Goal: Task Accomplishment & Management: Manage account settings

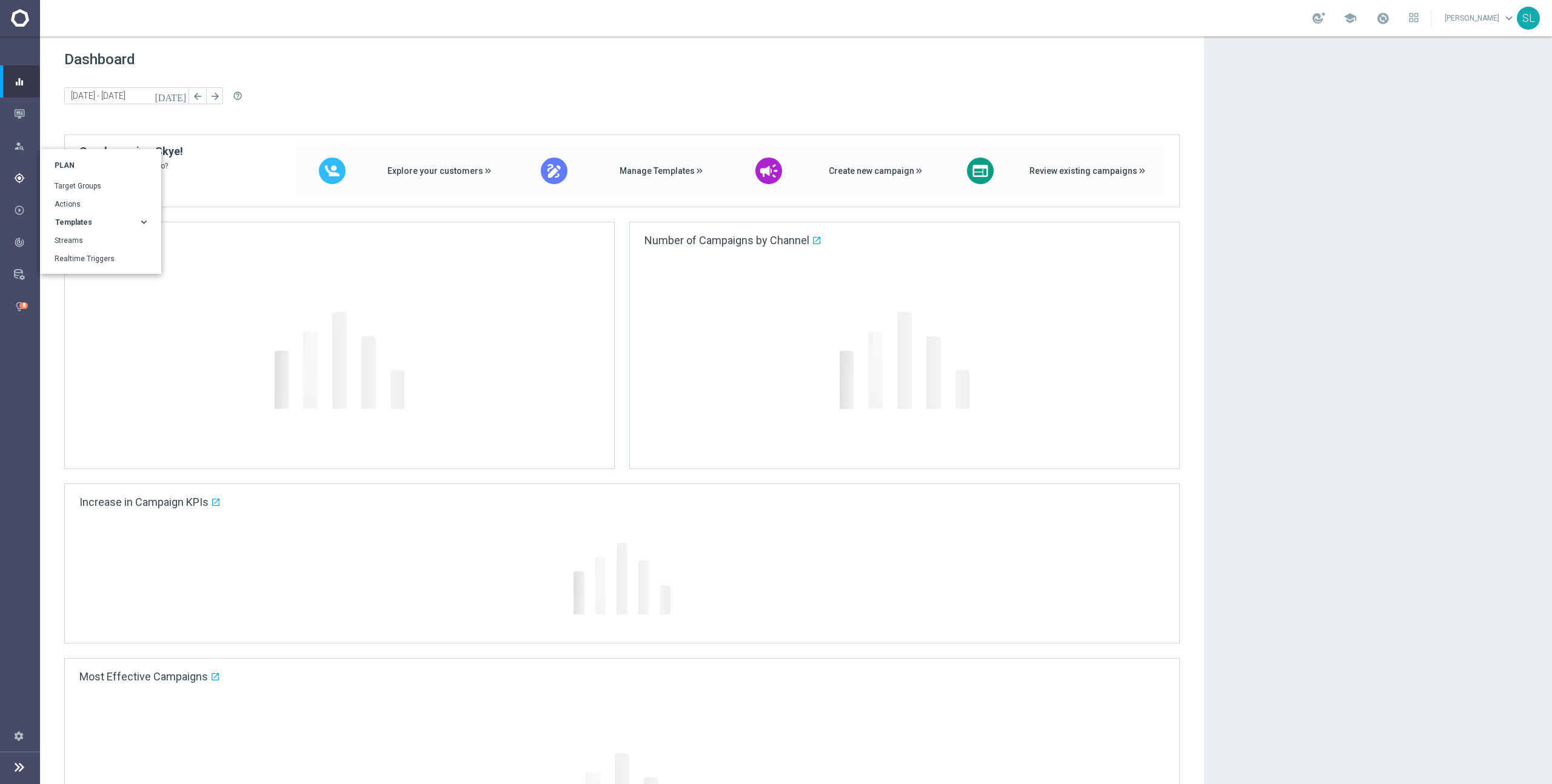
click at [23, 179] on icon "gps_fixed" at bounding box center [20, 179] width 11 height 11
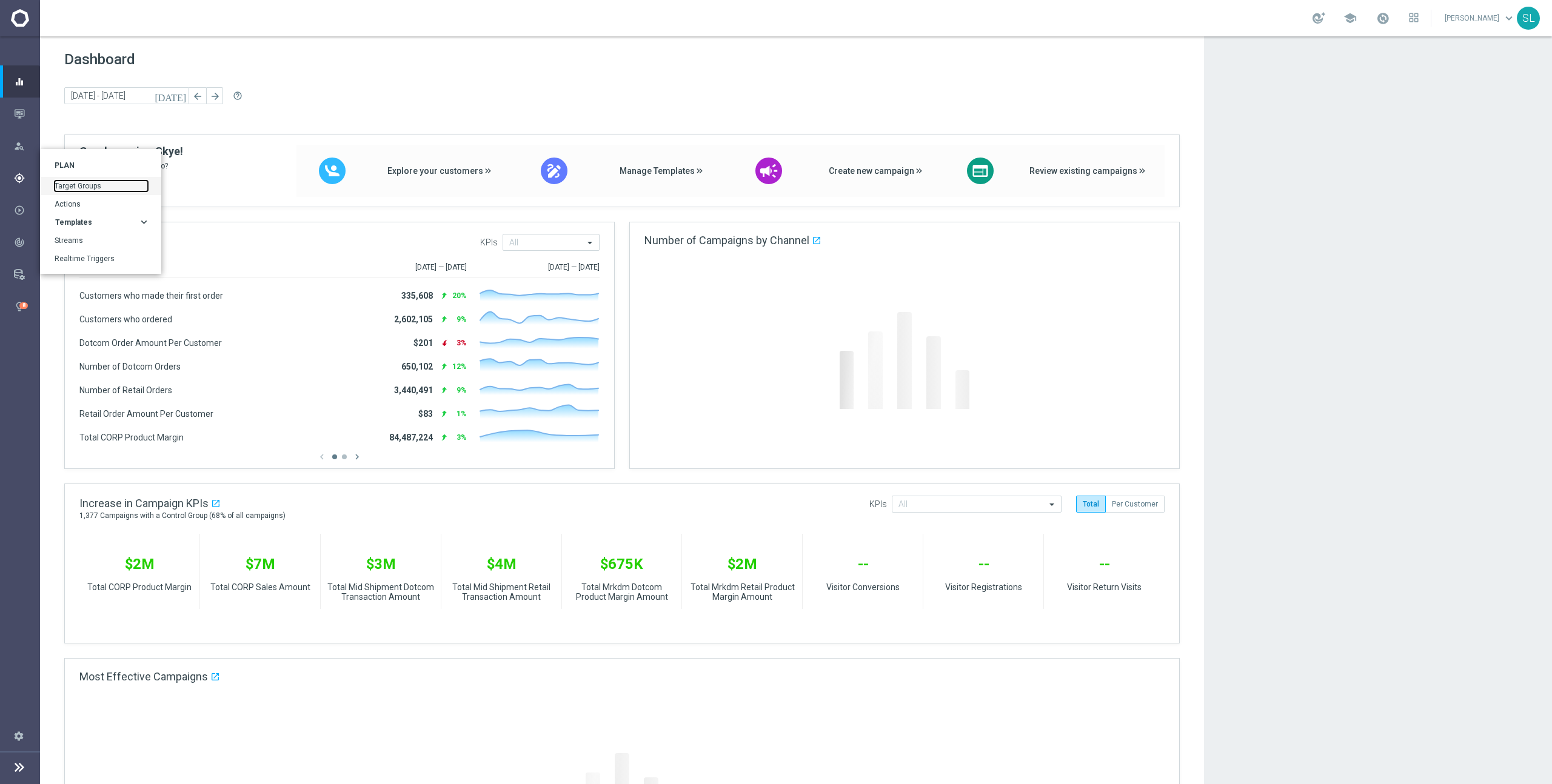
click at [82, 185] on link "Target Groups" at bounding box center [101, 186] width 94 height 11
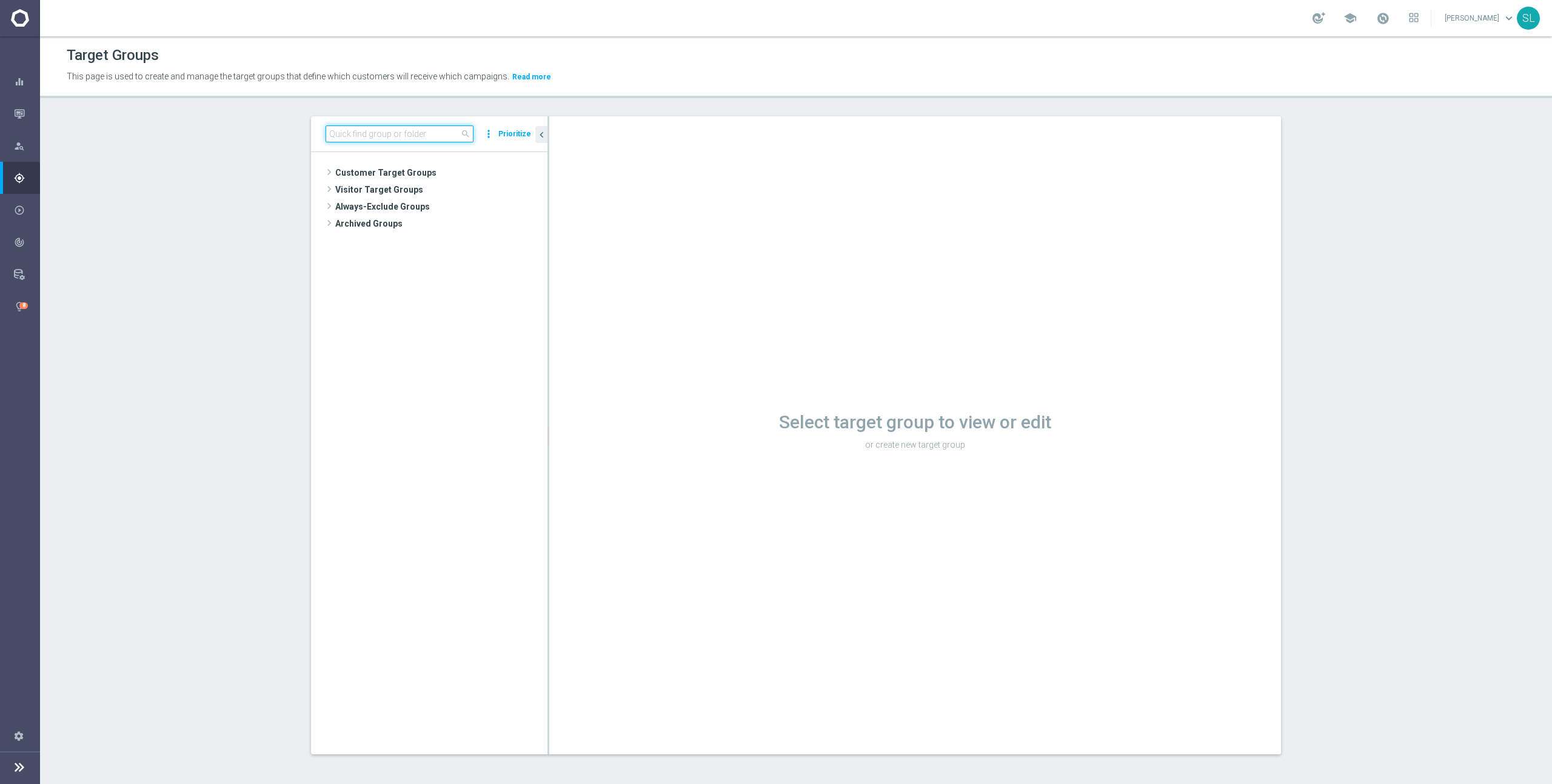
click at [399, 134] on input at bounding box center [400, 134] width 148 height 17
paste input "2023_CLM_PostPurch_ARS_ComputerAccessories"
type input "2023_CLM_PostPurch_ARS_ComputerAccessories"
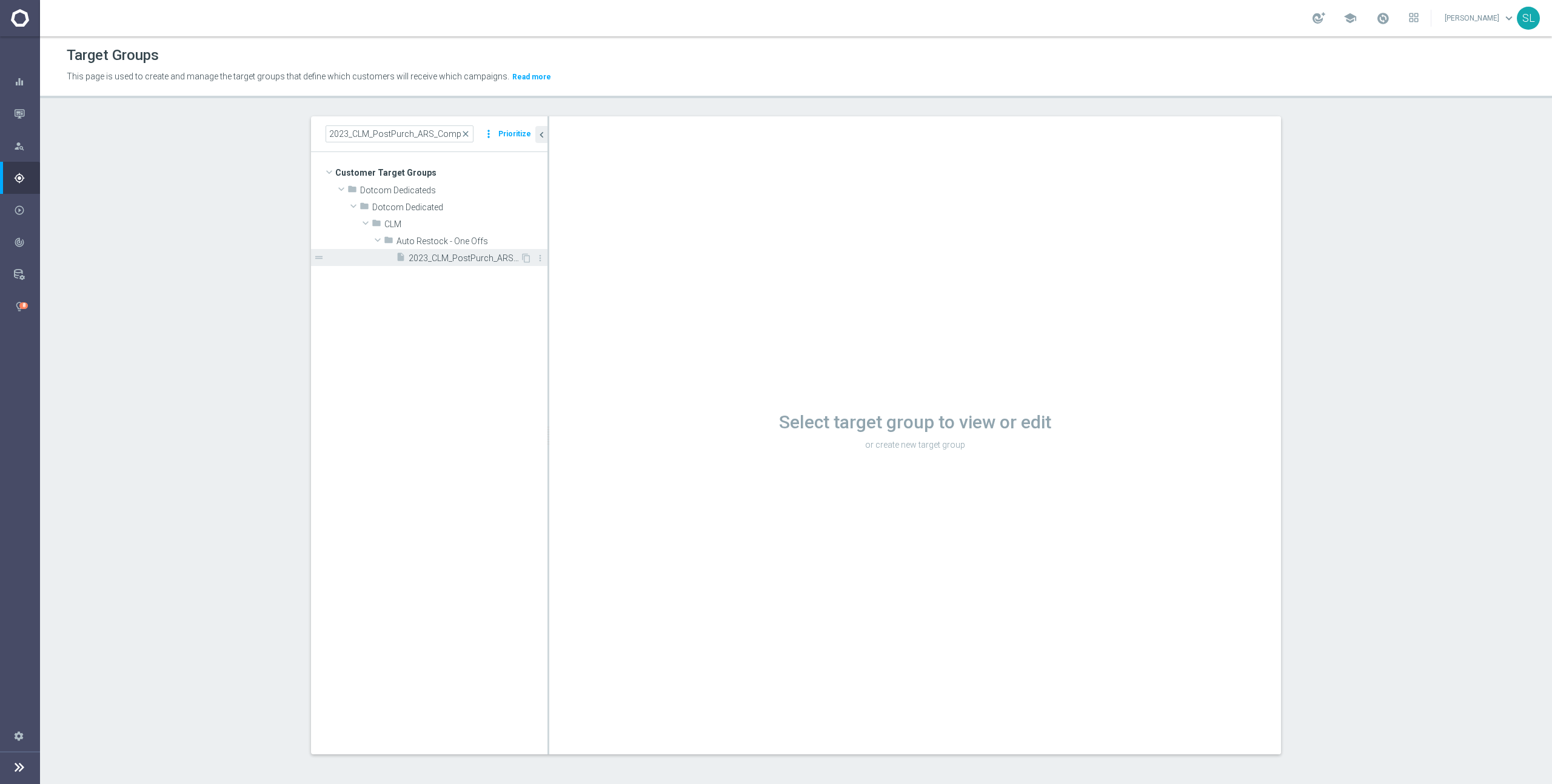
click at [445, 259] on span "2023_CLM_PostPurch_ARS_ComputerAccessories" at bounding box center [464, 258] width 111 height 10
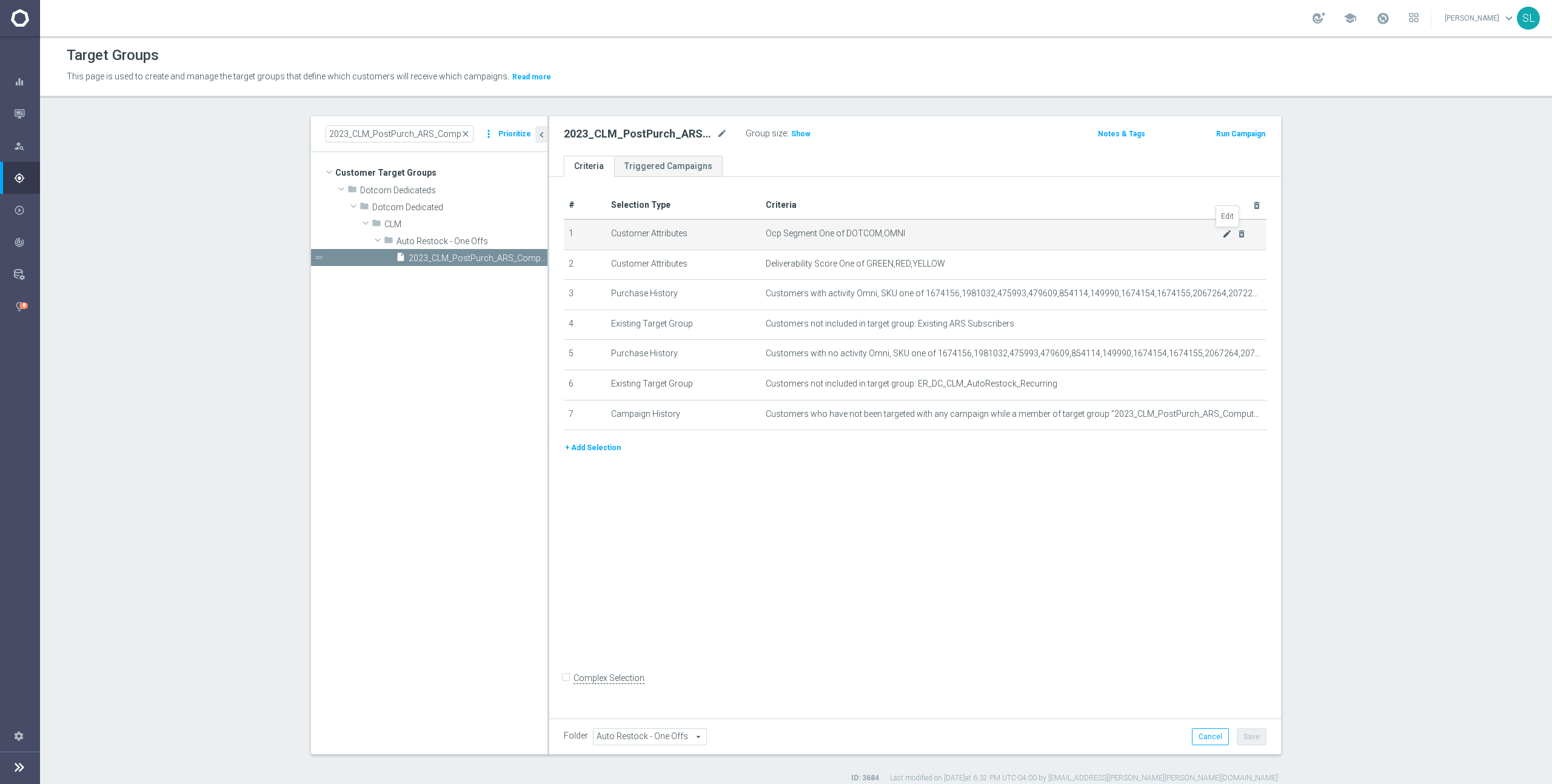
click at [1222, 234] on icon "mode_edit" at bounding box center [1227, 234] width 9 height 9
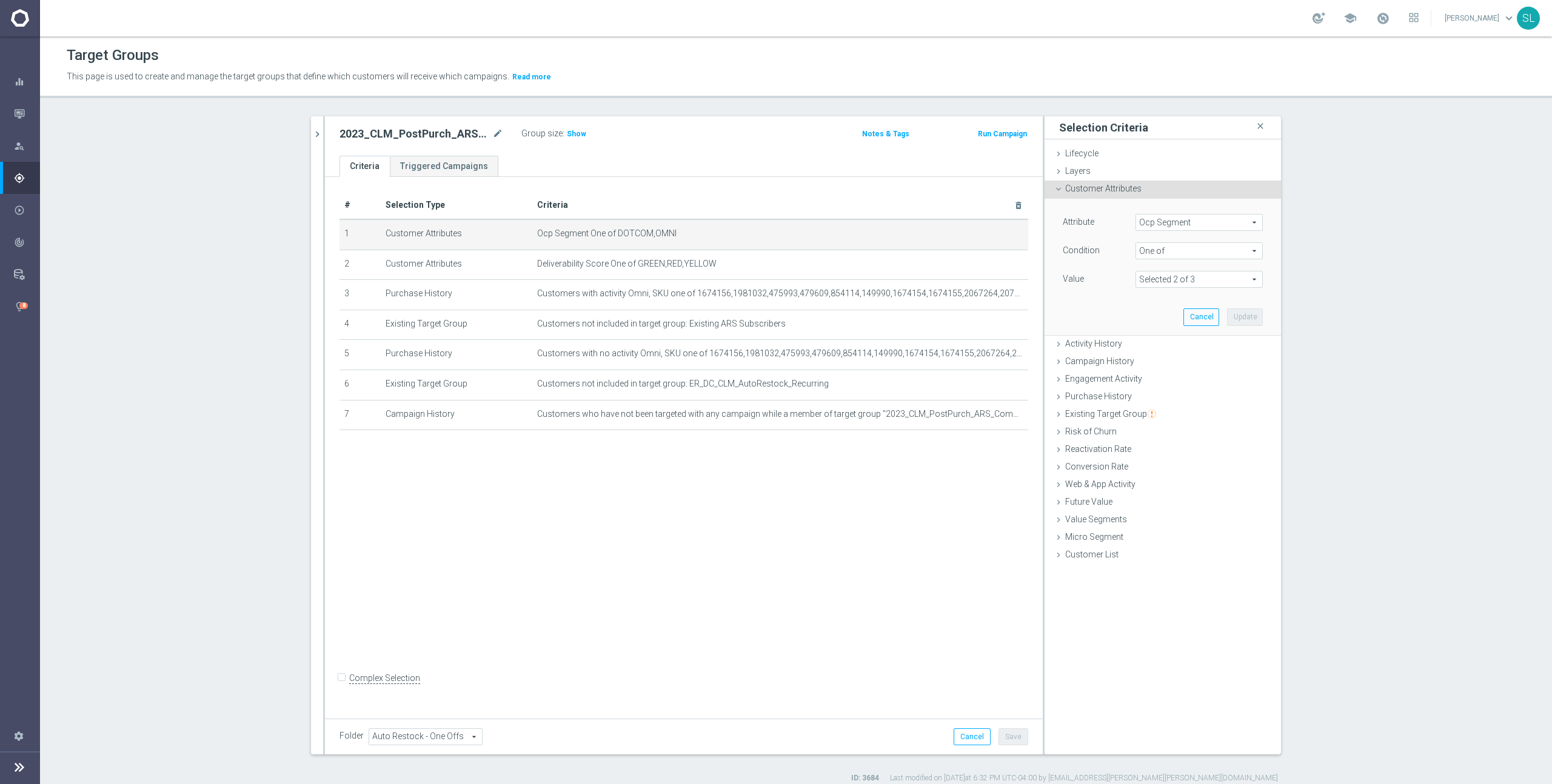
click at [1182, 229] on span "Ocp Segment" at bounding box center [1198, 222] width 126 height 16
click at [1185, 221] on input "search" at bounding box center [1199, 223] width 128 height 17
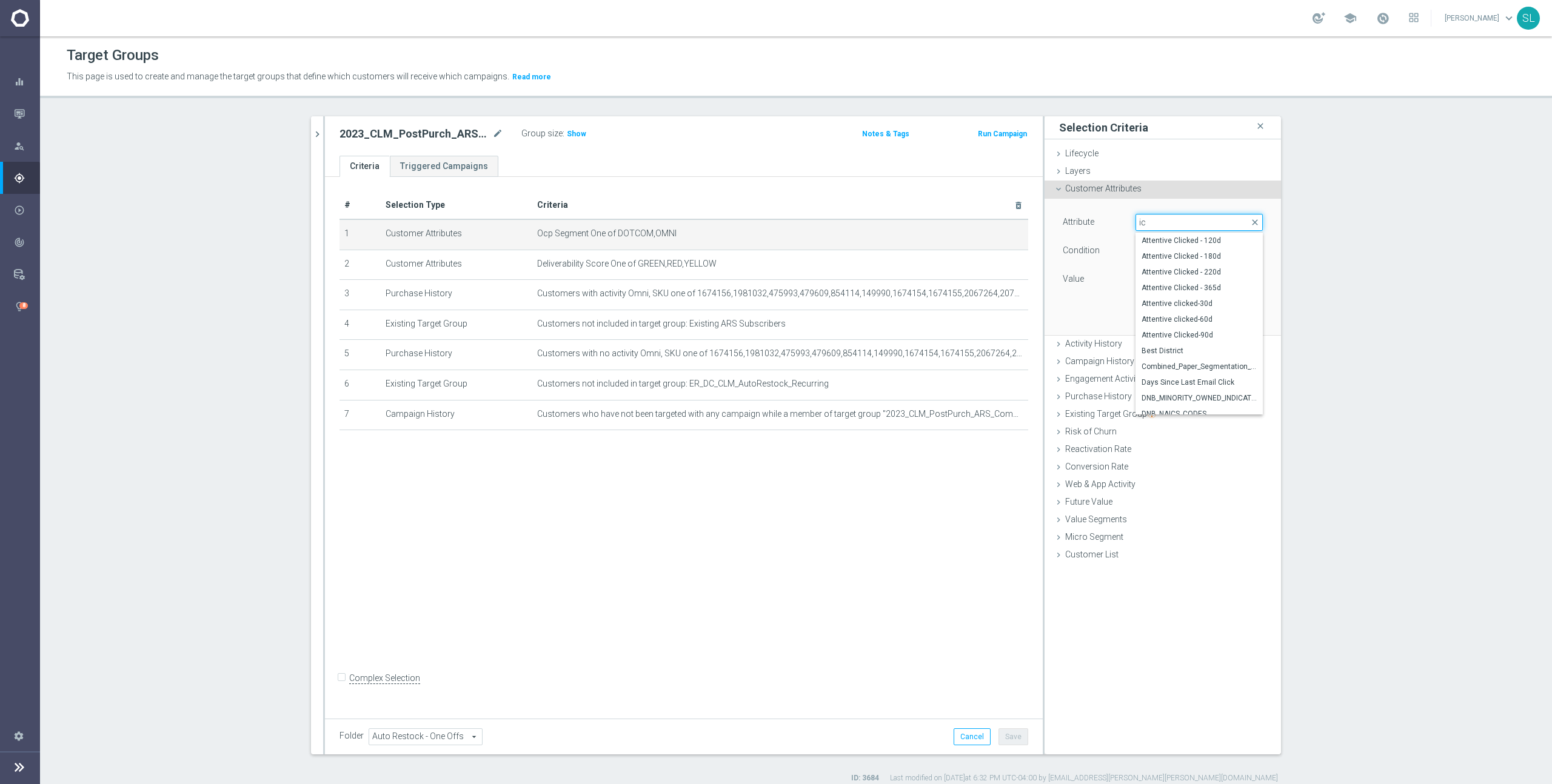
type input "i"
type input "ocp"
click at [1206, 269] on span "OCP_Simple_12m" at bounding box center [1199, 272] width 115 height 9
type input "OCP_Simple_12m"
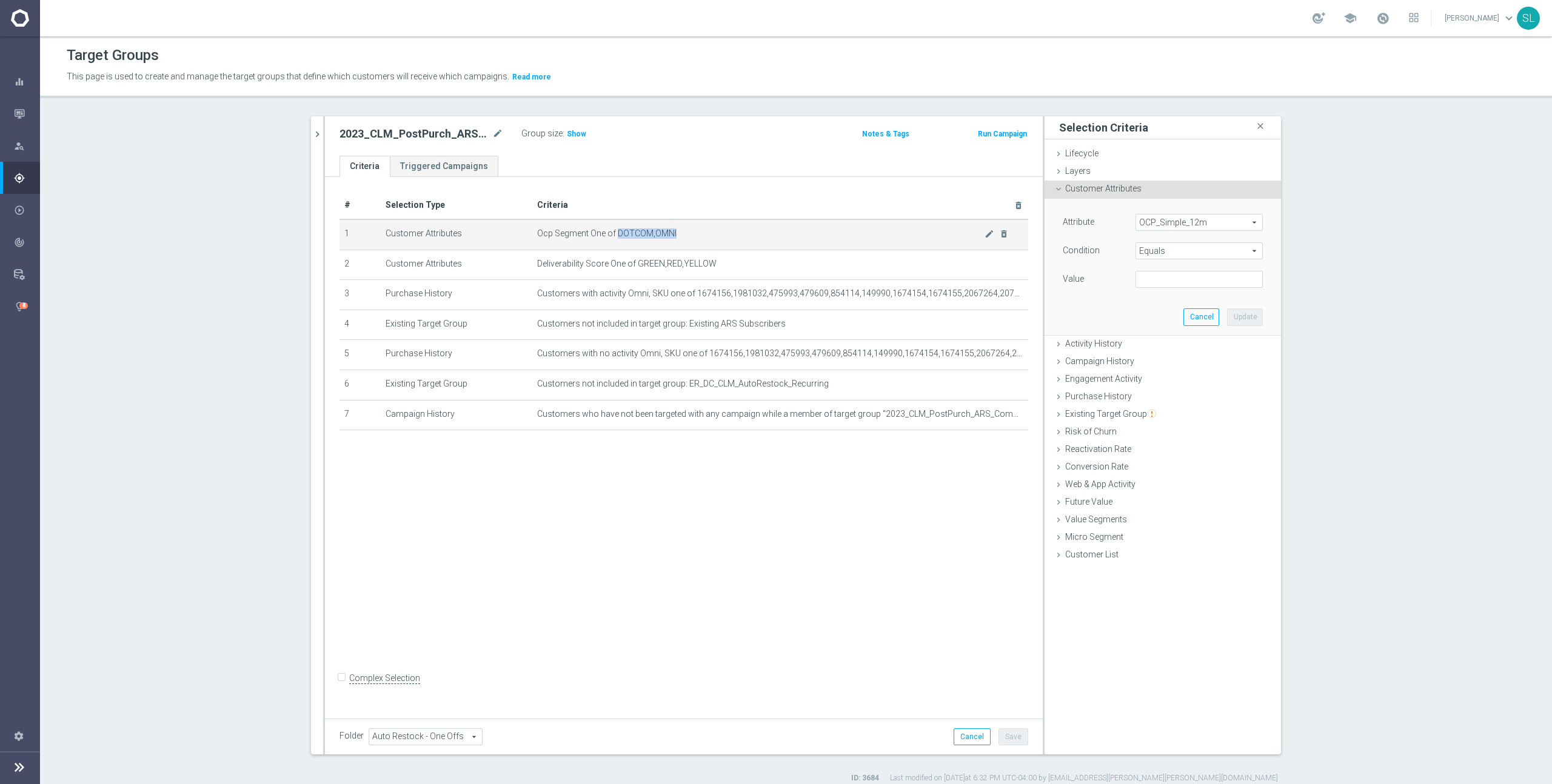
drag, startPoint x: 681, startPoint y: 236, endPoint x: 618, endPoint y: 233, distance: 63.1
click at [617, 233] on span "Ocp Segment One of DOTCOM,OMNI" at bounding box center [761, 233] width 448 height 10
copy span "DOTCOM,OMNI"
click at [1176, 249] on span "Equals" at bounding box center [1198, 250] width 126 height 16
click at [1166, 407] on span "One of" at bounding box center [1199, 411] width 115 height 9
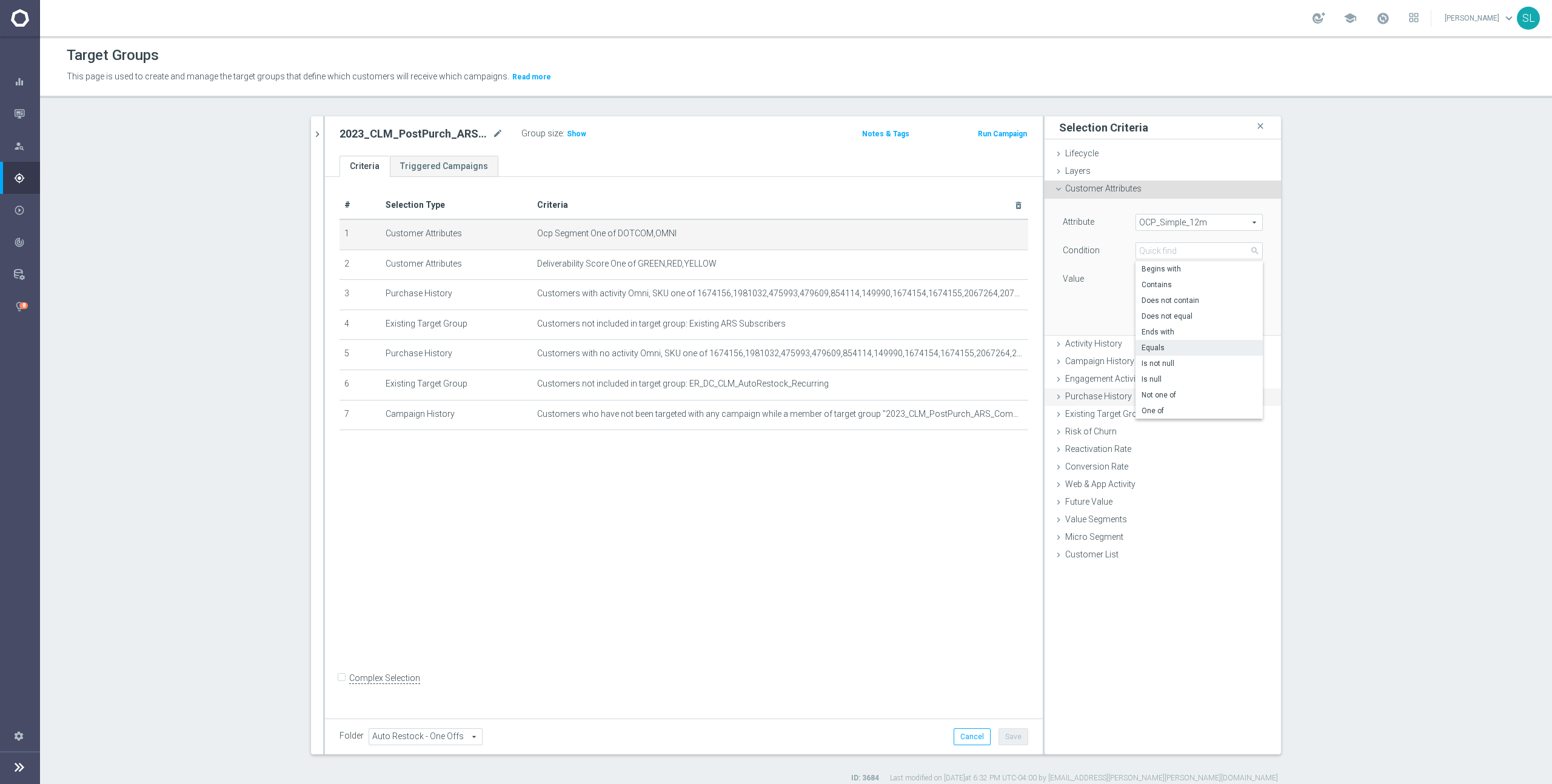
type input "One of"
click at [1166, 297] on textarea at bounding box center [1199, 286] width 128 height 31
paste textarea "DOTCOM,OMNI"
type textarea "DOTCOM,OMNI"
click at [1237, 324] on button "Update" at bounding box center [1245, 329] width 36 height 17
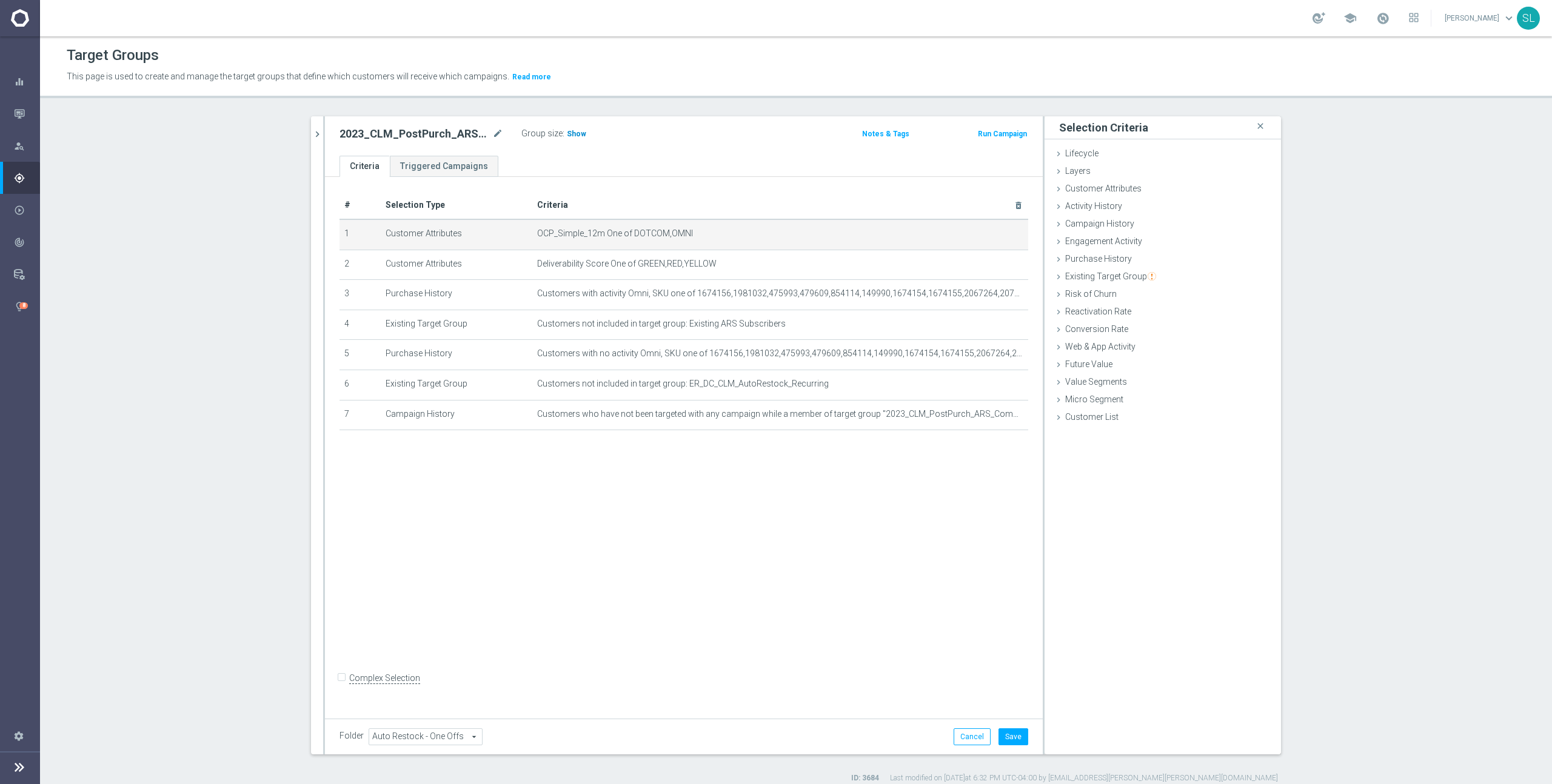
click at [567, 135] on span "Show" at bounding box center [576, 133] width 20 height 9
click at [976, 737] on button "Cancel" at bounding box center [971, 737] width 37 height 17
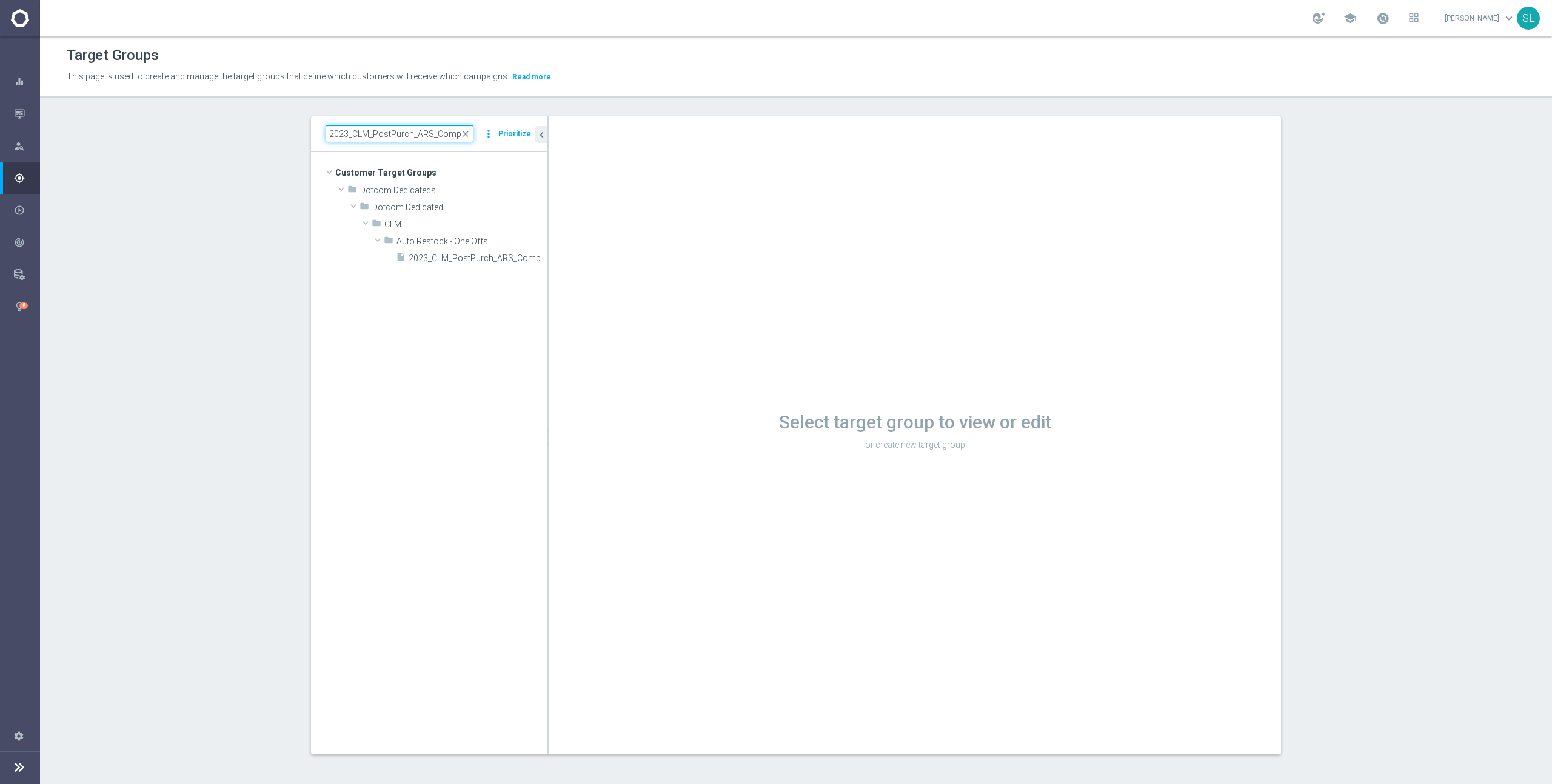
click at [405, 133] on input "2023_CLM_PostPurch_ARS_ComputerAccessories" at bounding box center [400, 134] width 148 height 17
paste input "BusinessMachin"
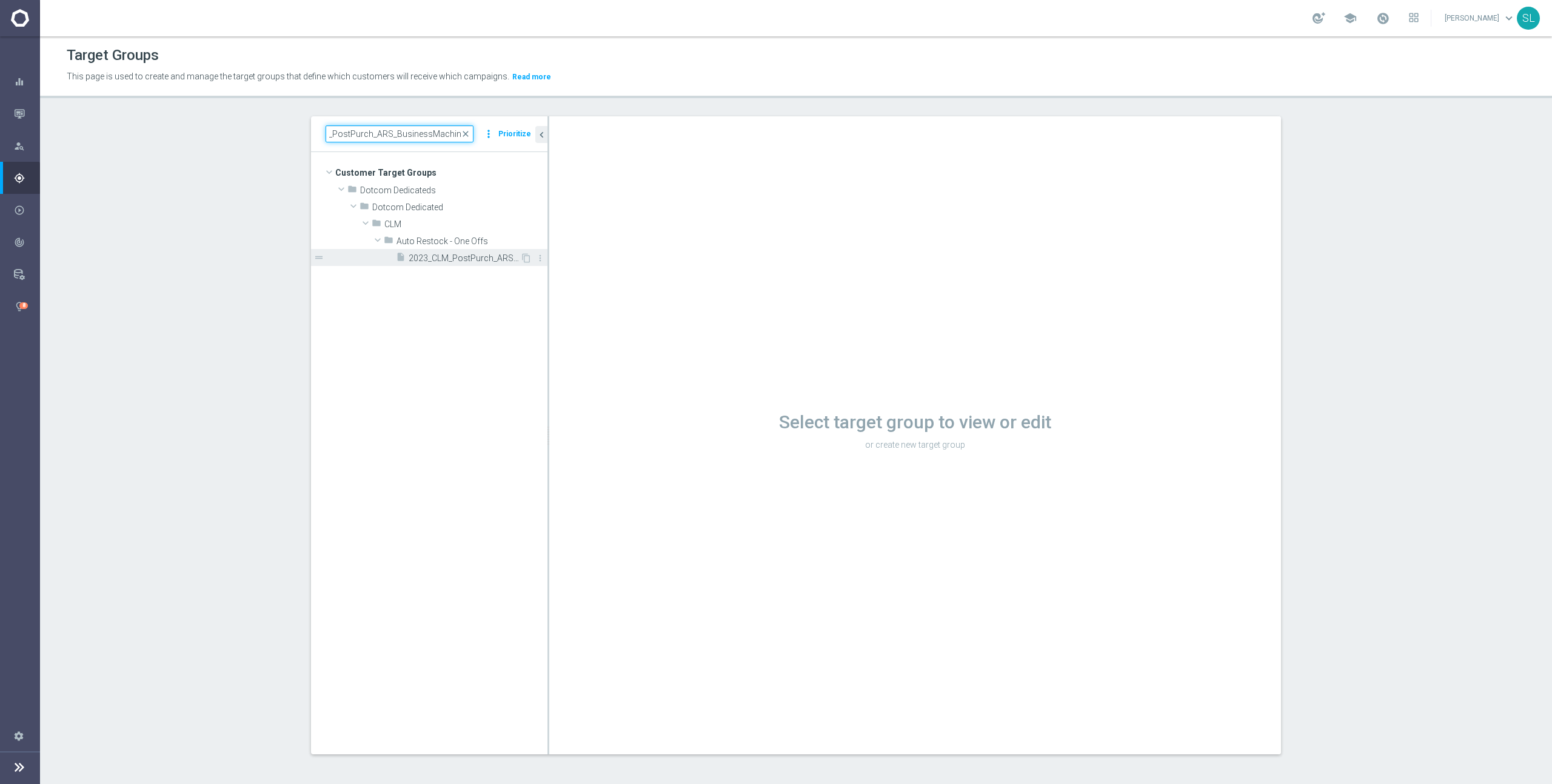
type input "2023_CLM_PostPurch_ARS_BusinessMachines"
click at [488, 262] on span "2023_CLM_PostPurch_ARS_BusinessMachines" at bounding box center [464, 258] width 111 height 10
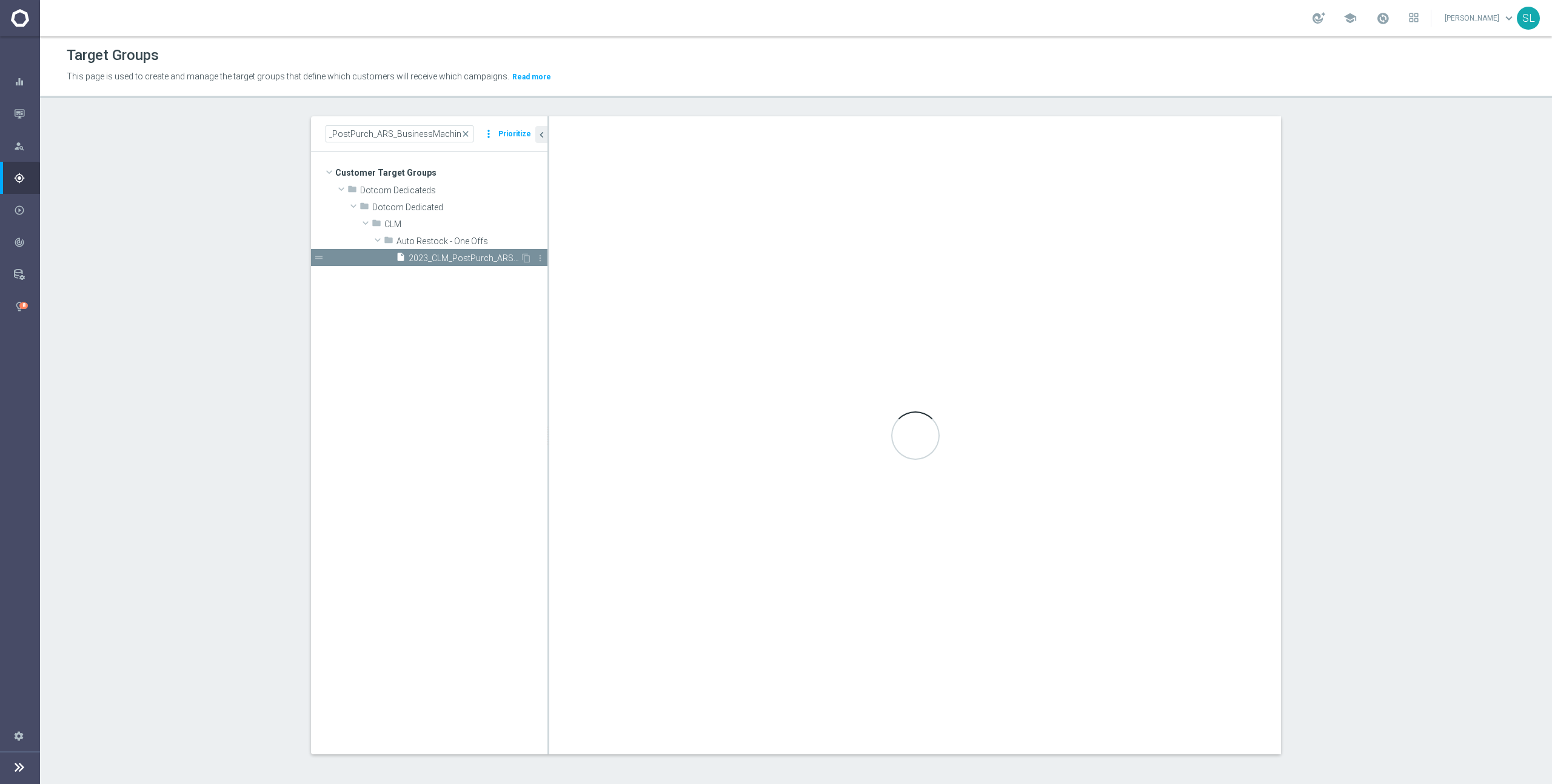
scroll to position [0, 0]
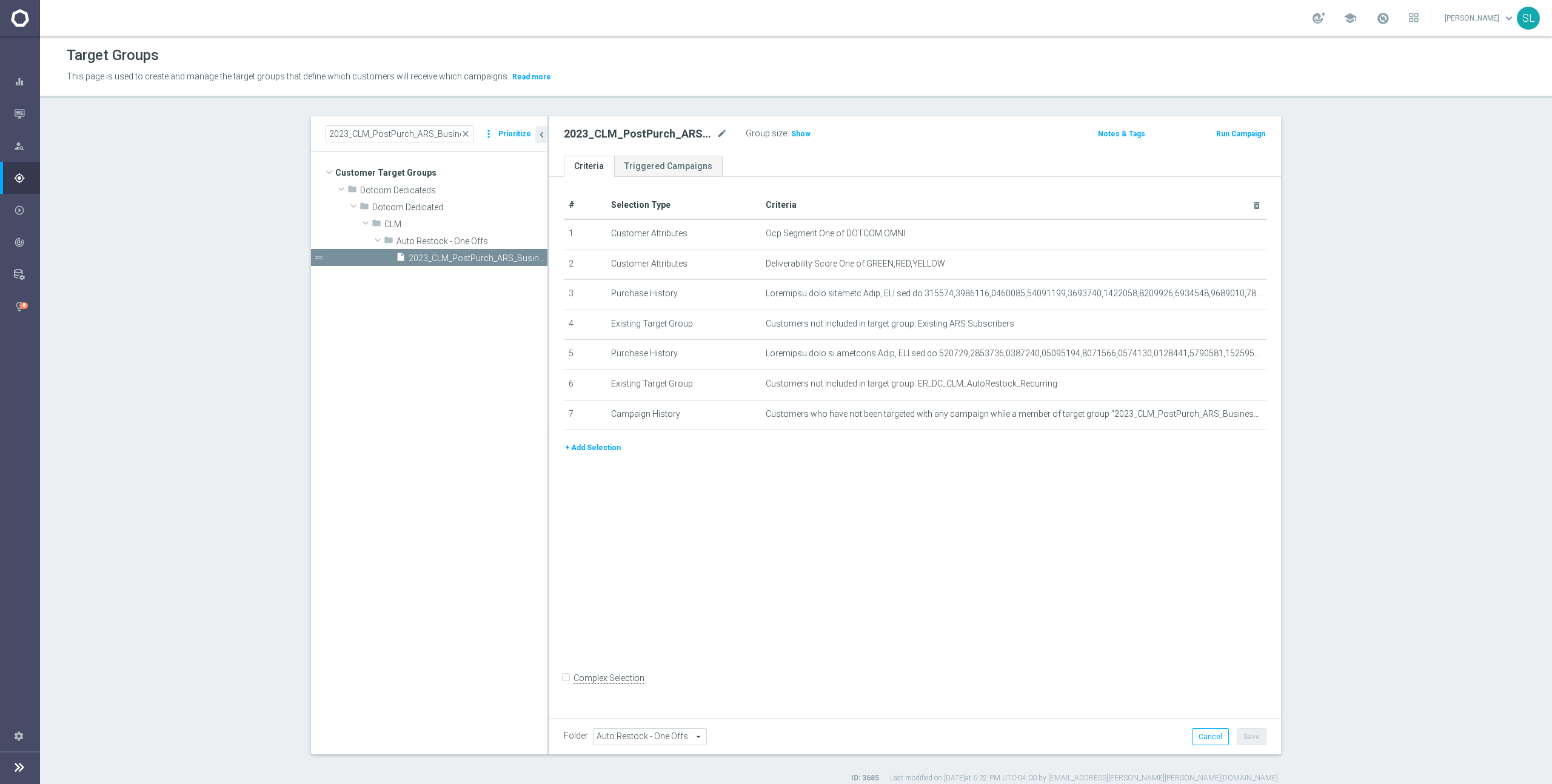
scroll to position [11, 0]
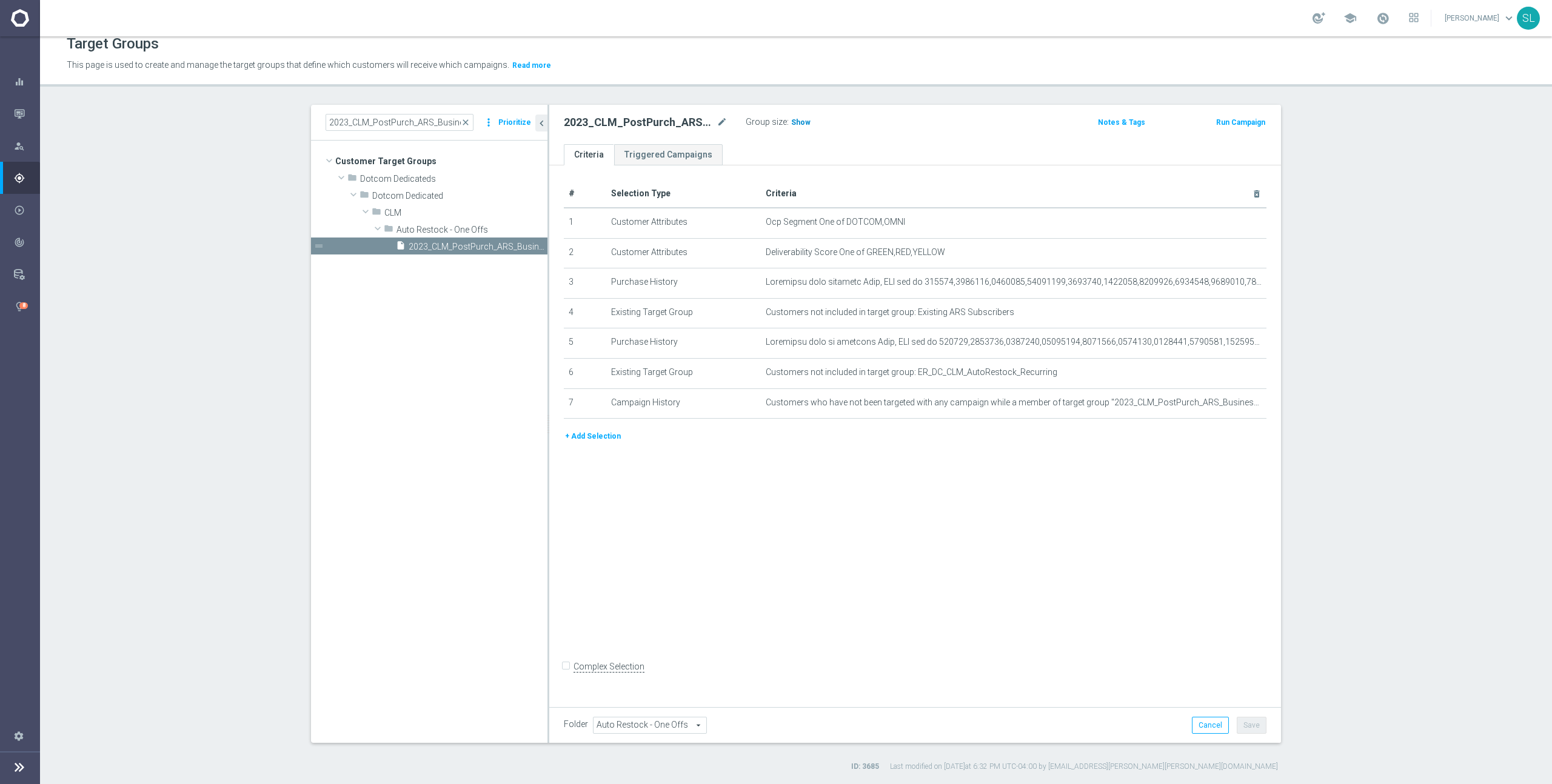
click at [798, 124] on span "Show" at bounding box center [800, 122] width 20 height 9
click at [1024, 554] on div "# Selection Type Criteria delete_forever 1 Customer Attributes Ocp Segment One …" at bounding box center [914, 434] width 731 height 537
drag, startPoint x: 910, startPoint y: 221, endPoint x: 844, endPoint y: 222, distance: 66.0
click at [844, 222] on span "Ocp Segment One of DOTCOM,OMNI" at bounding box center [993, 222] width 456 height 10
copy span "DOTCOM,OMNI"
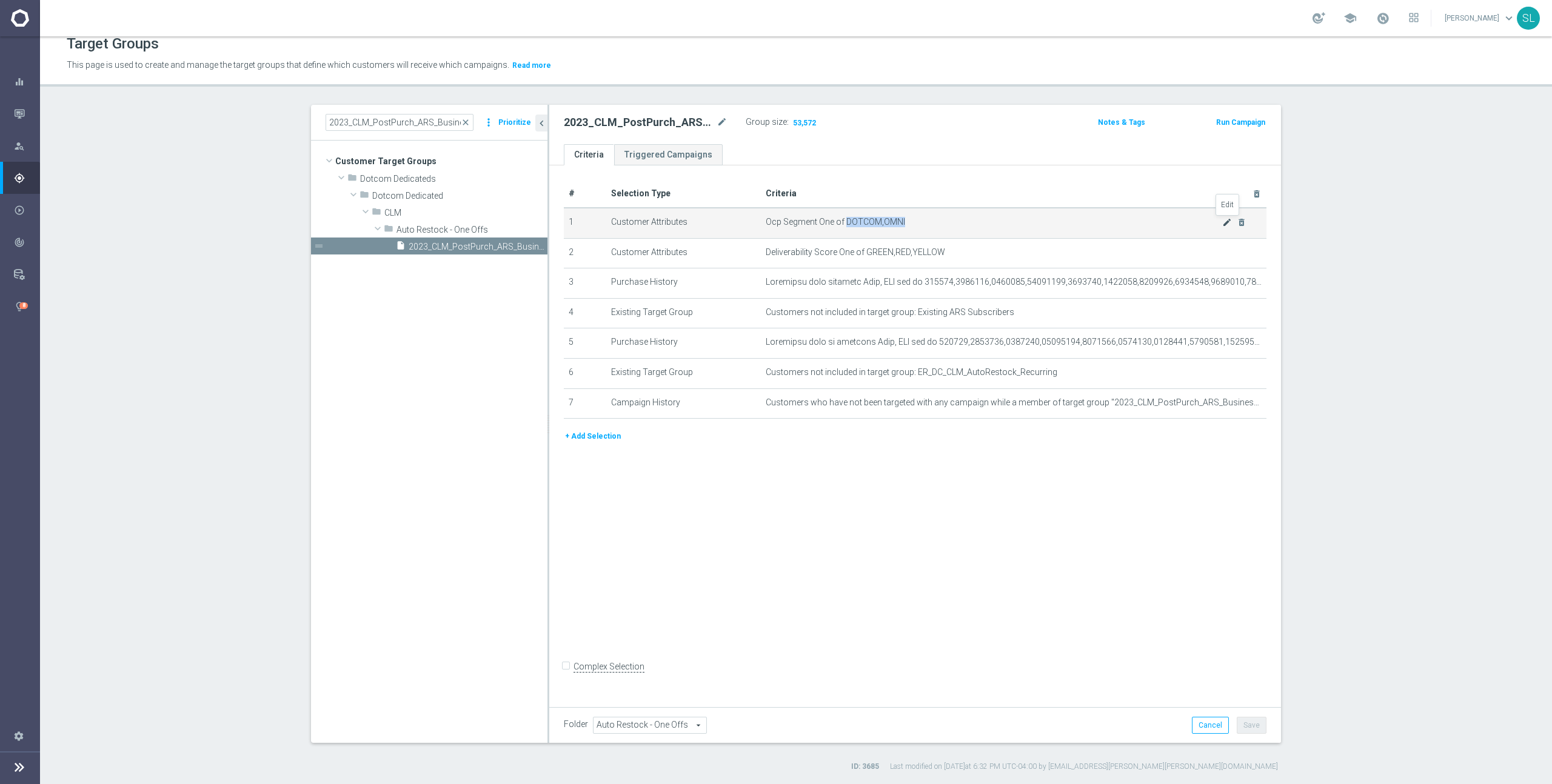
click at [1222, 224] on icon "mode_edit" at bounding box center [1227, 222] width 9 height 9
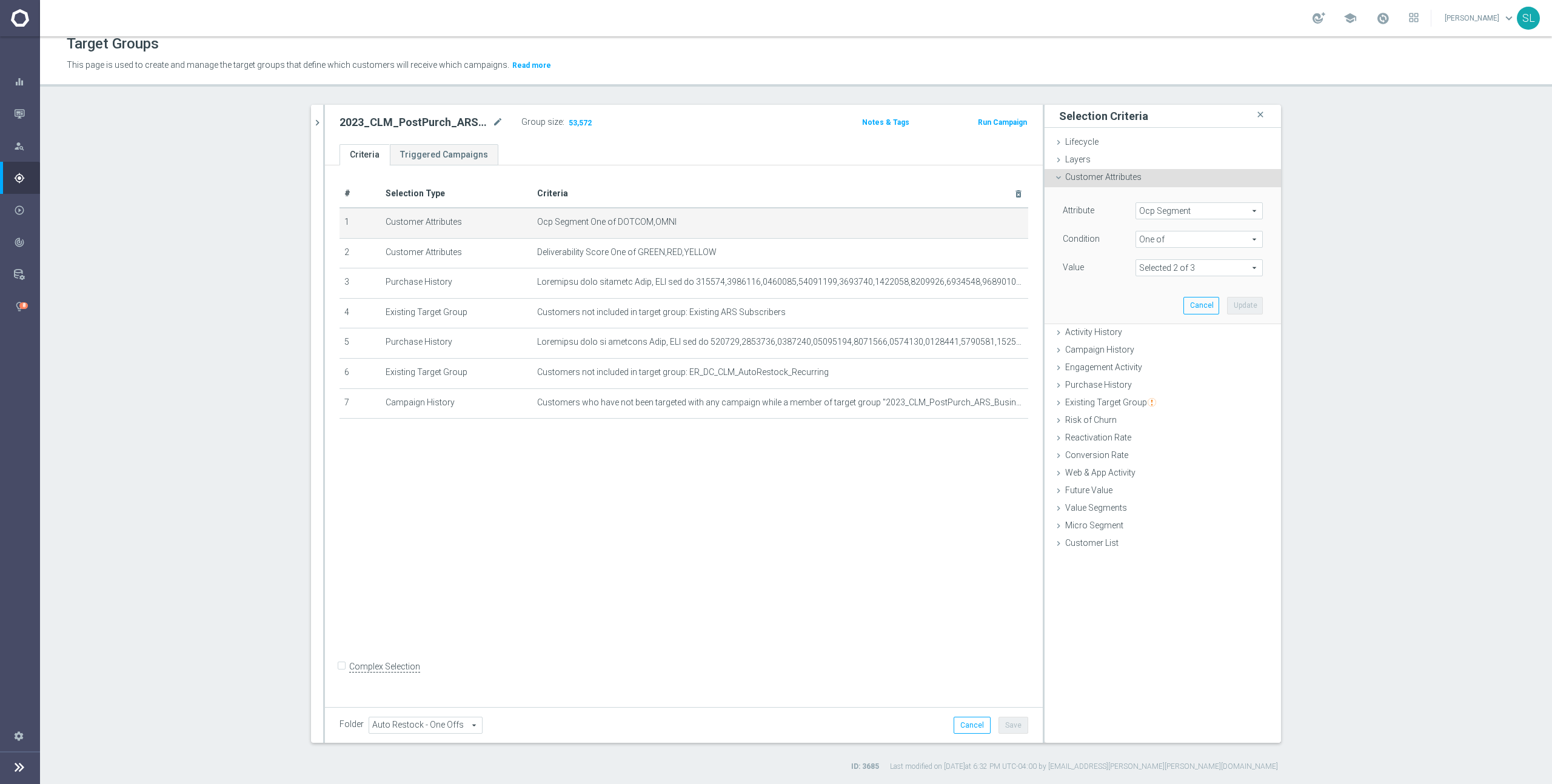
click at [1220, 211] on span "Ocp Segment" at bounding box center [1198, 211] width 126 height 16
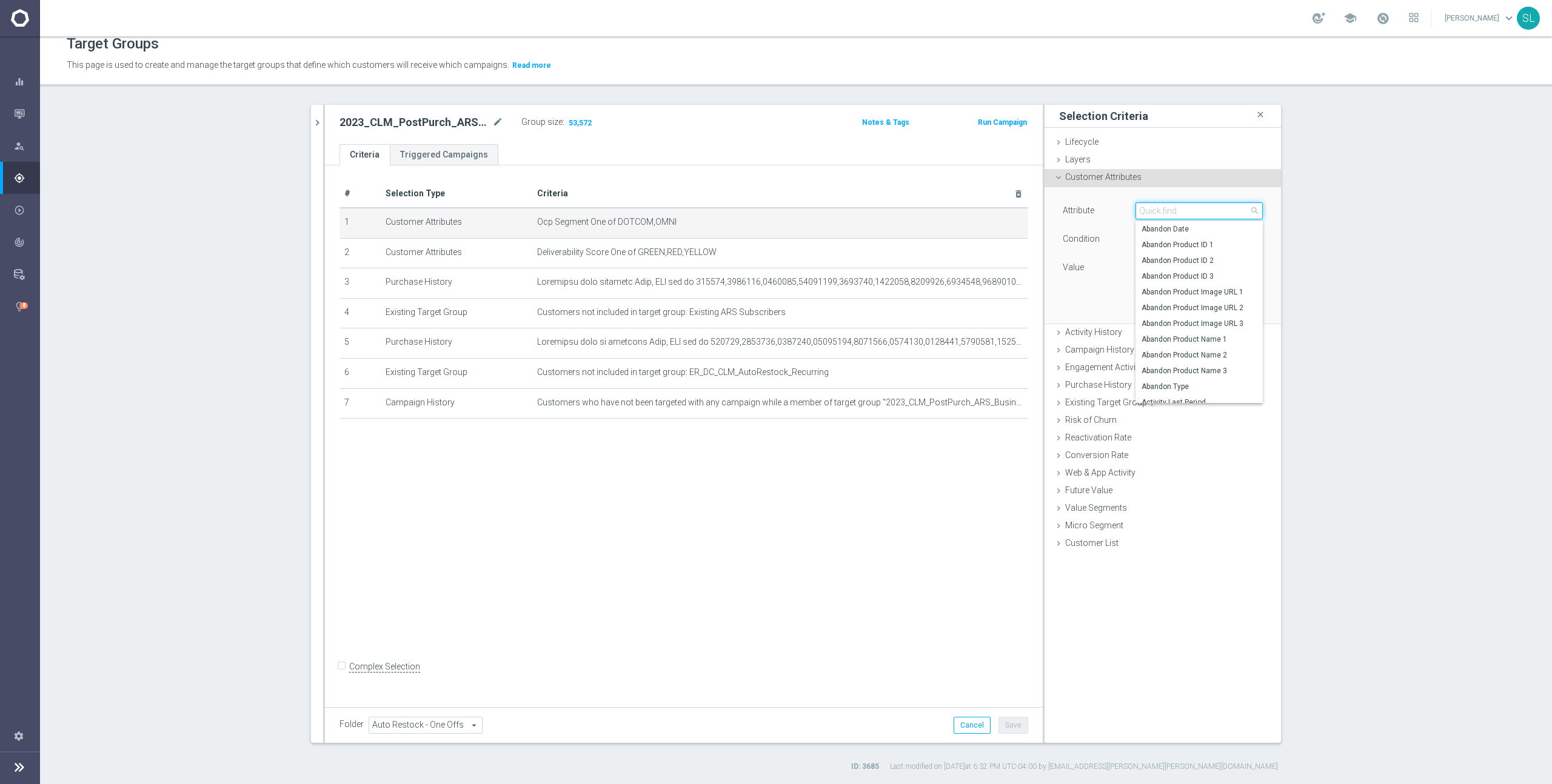
click at [1220, 211] on input "search" at bounding box center [1199, 211] width 128 height 17
type input "ocp"
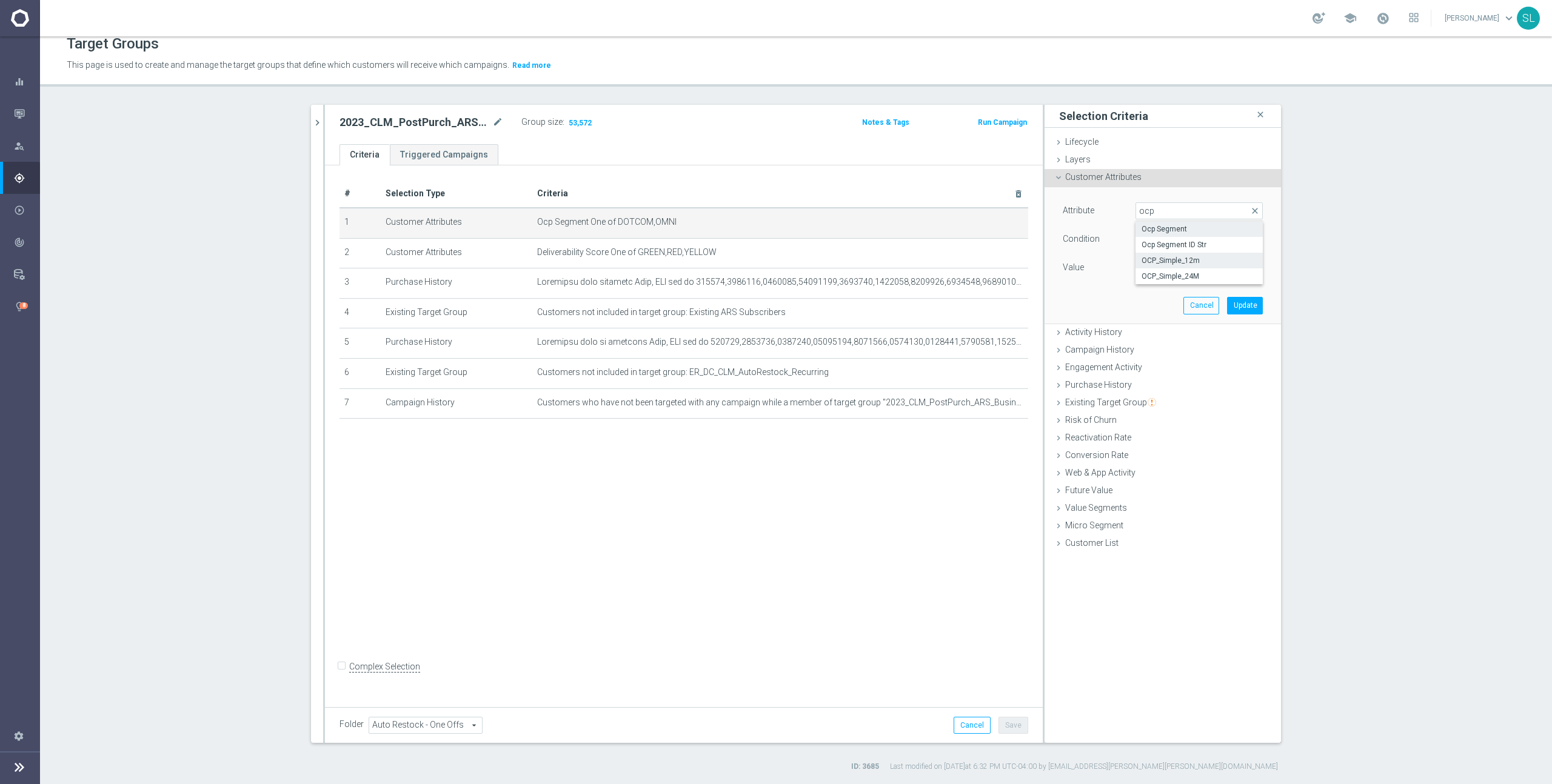
click at [1222, 260] on span "OCP_Simple_12m" at bounding box center [1199, 261] width 115 height 9
type input "OCP_Simple_12m"
click at [1208, 239] on span "Equals" at bounding box center [1198, 239] width 126 height 16
click at [1188, 401] on span "One of" at bounding box center [1199, 400] width 115 height 9
type input "One of"
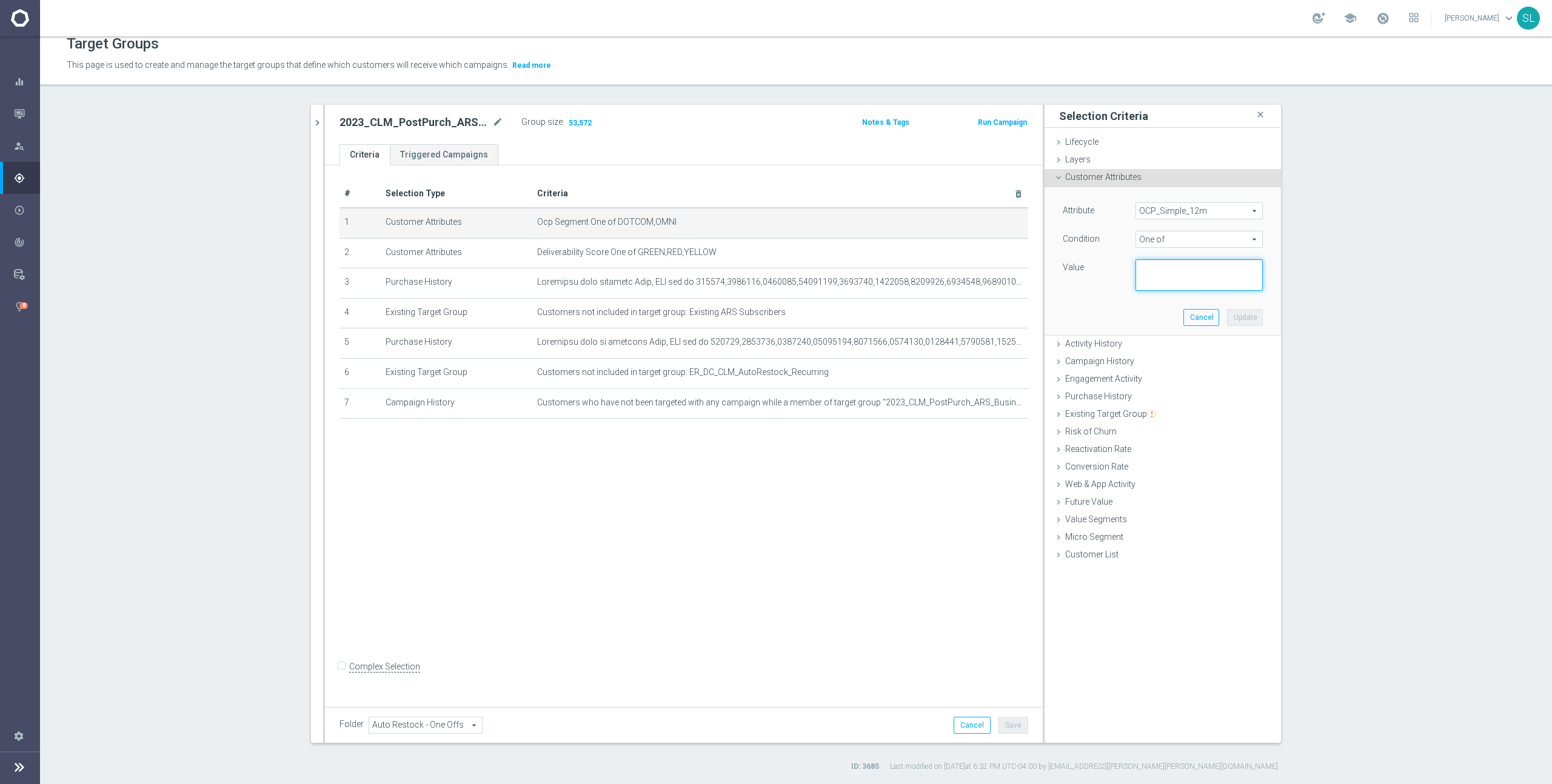
click at [1169, 281] on textarea at bounding box center [1199, 275] width 128 height 31
paste textarea "DOTCOM,OMNI"
type textarea "DOTCOM,OMNI"
drag, startPoint x: 1246, startPoint y: 320, endPoint x: 1032, endPoint y: 241, distance: 228.1
click at [1246, 320] on button "Update" at bounding box center [1245, 317] width 36 height 17
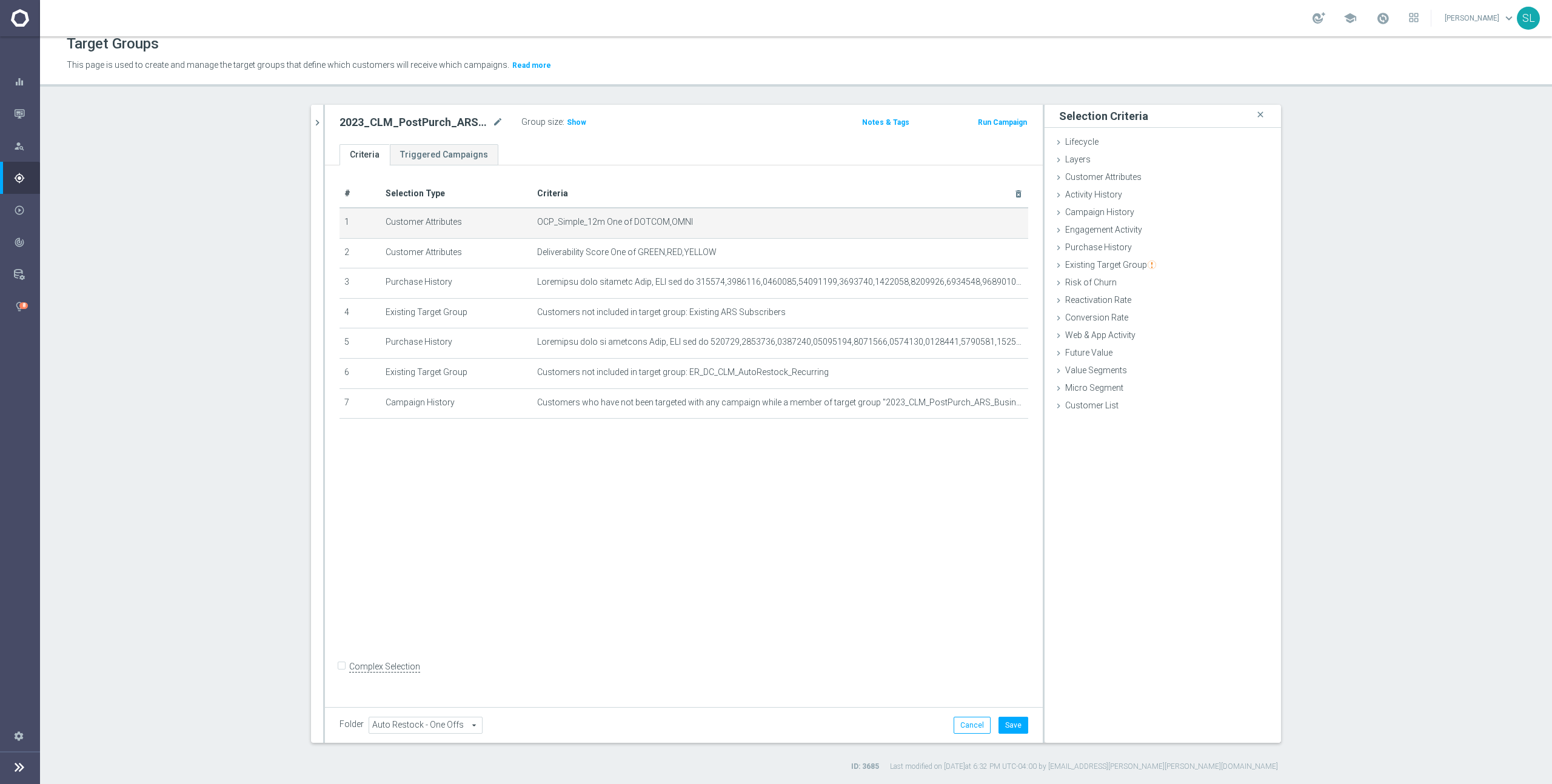
click at [584, 124] on div "Group size : Show" at bounding box center [582, 121] width 121 height 14
click at [577, 122] on span "Show" at bounding box center [576, 122] width 20 height 9
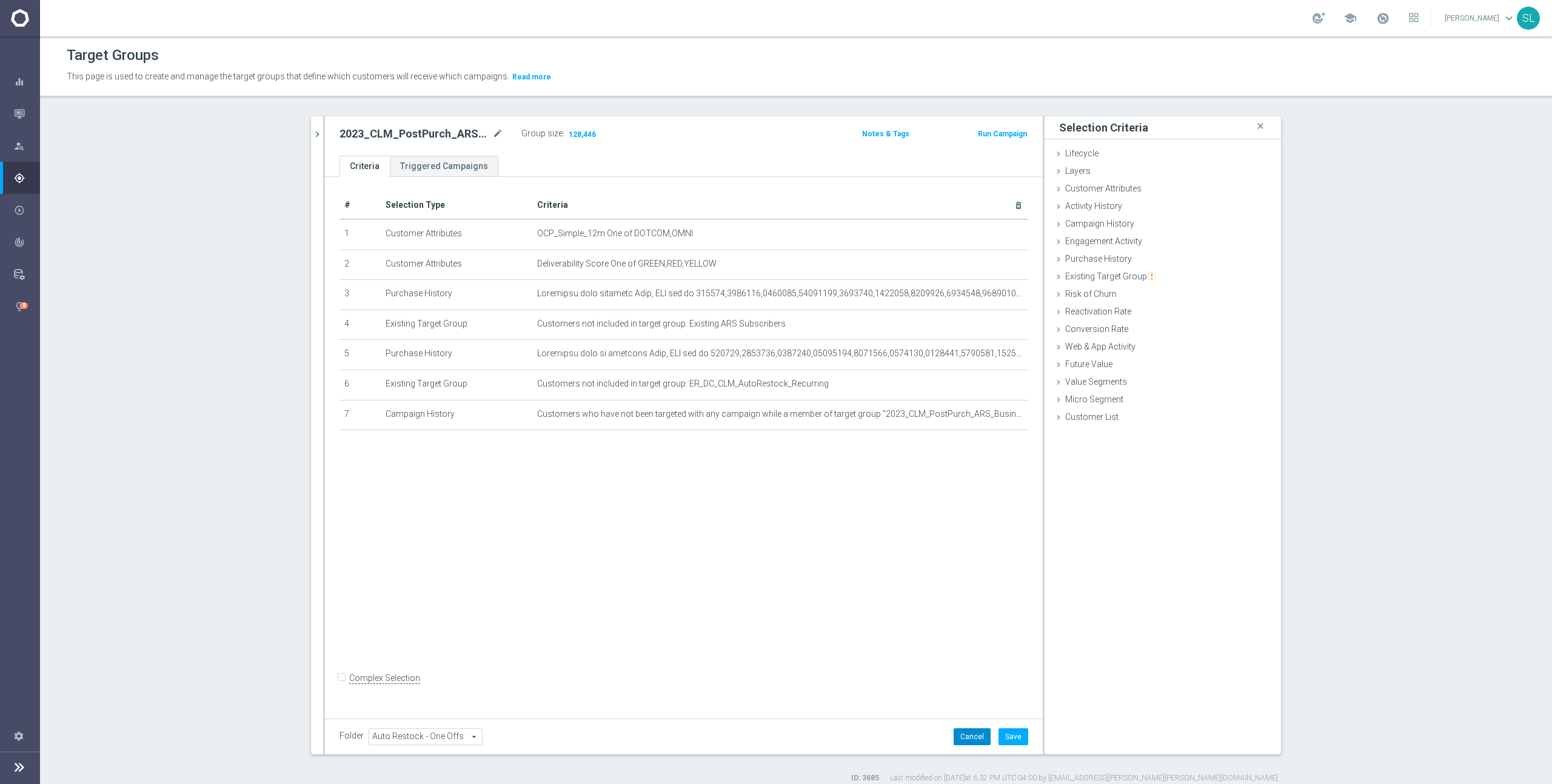
click at [966, 741] on button "Cancel" at bounding box center [971, 737] width 37 height 17
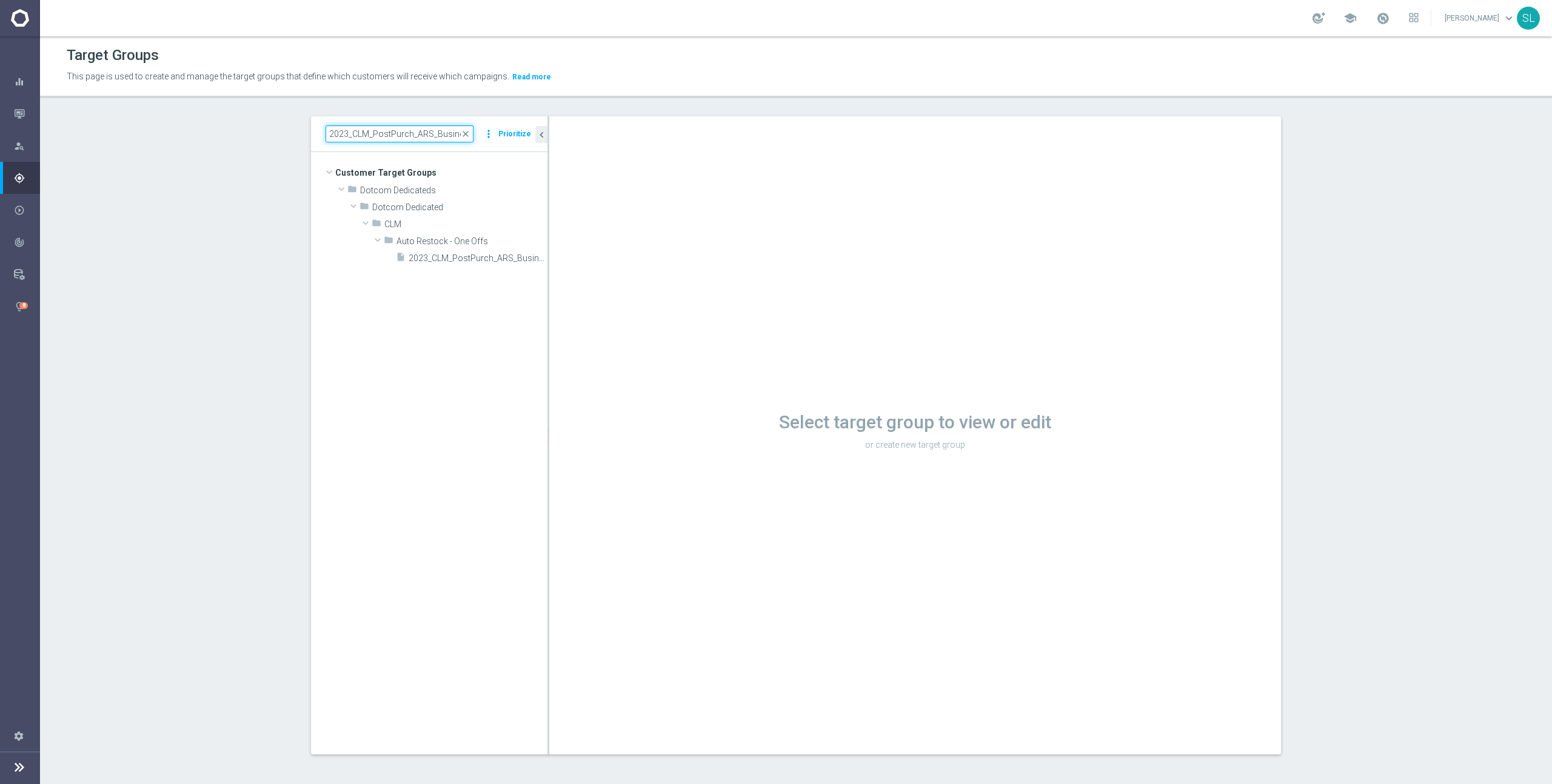
click at [410, 135] on input "2023_CLM_PostPurch_ARS_BusinessMachines" at bounding box center [400, 134] width 148 height 17
paste input "Furniture"
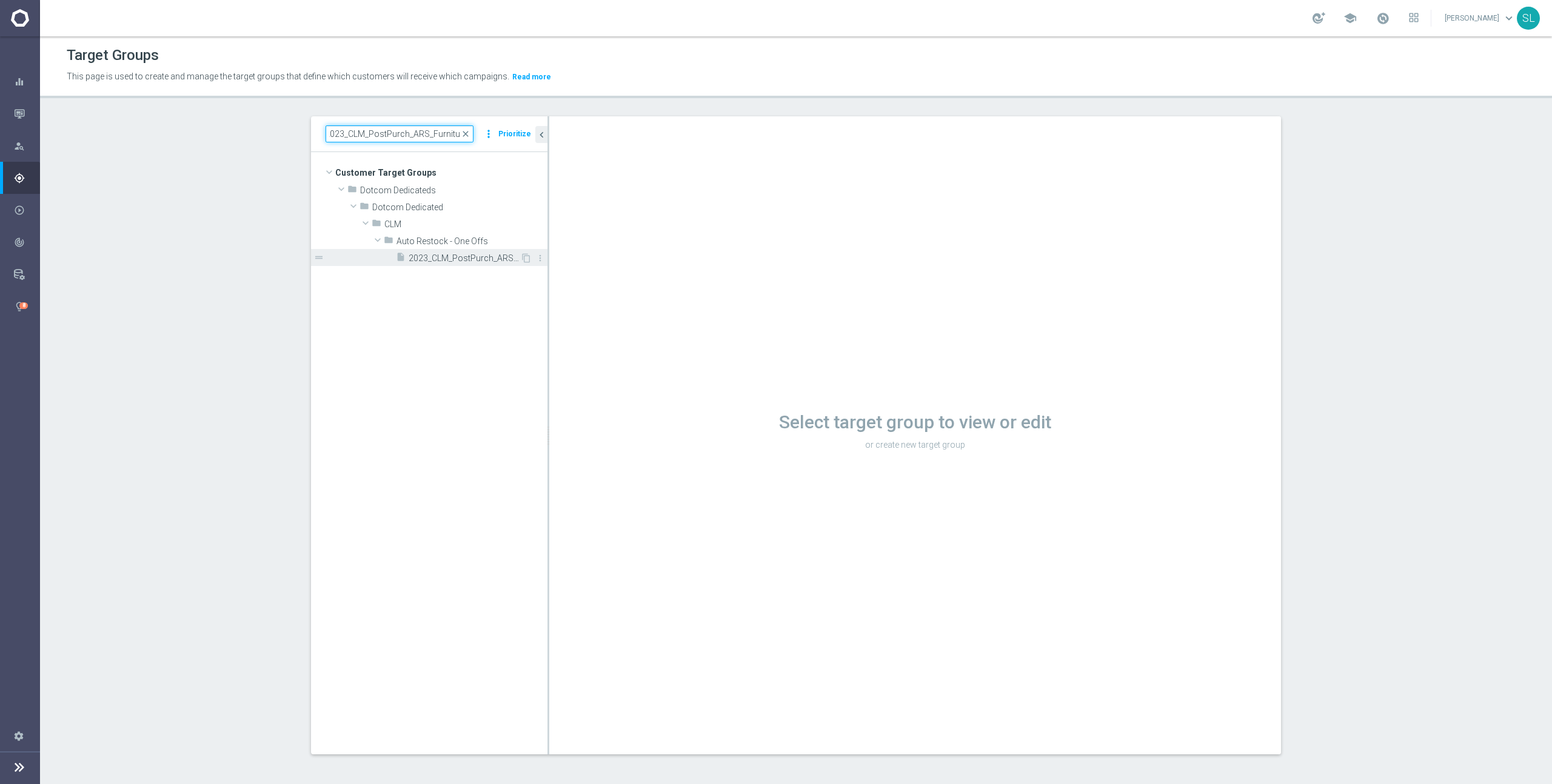
type input "2023_CLM_PostPurch_ARS_Furniture"
click at [485, 254] on span "2023_CLM_PostPurch_ARS_Furniture" at bounding box center [464, 258] width 111 height 10
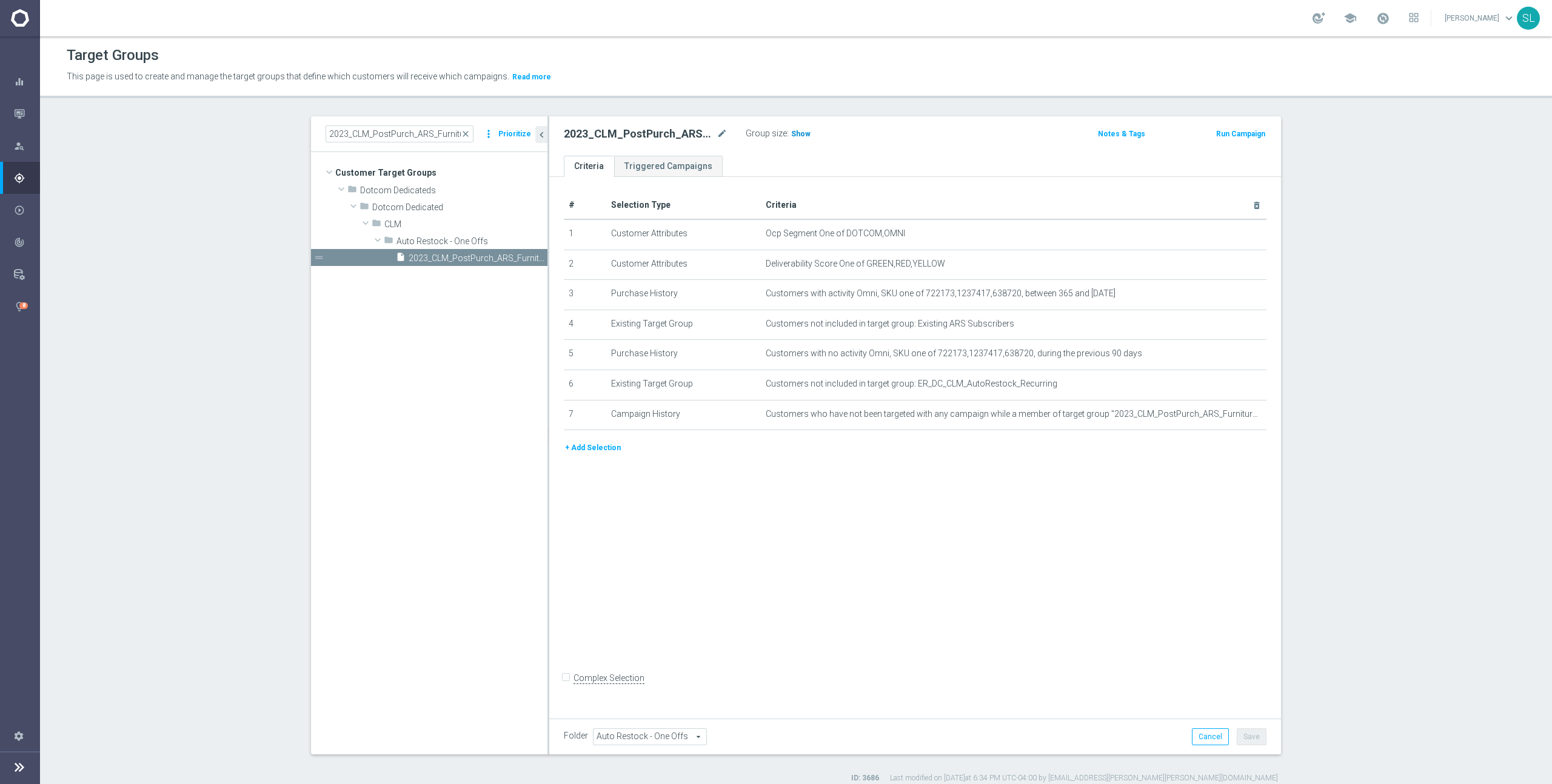
click at [800, 131] on span "Show" at bounding box center [800, 133] width 20 height 9
click at [1220, 231] on span "Ocp Segment One of DOTCOM,OMNI" at bounding box center [993, 233] width 456 height 10
click at [1228, 231] on icon "mode_edit" at bounding box center [1227, 234] width 9 height 9
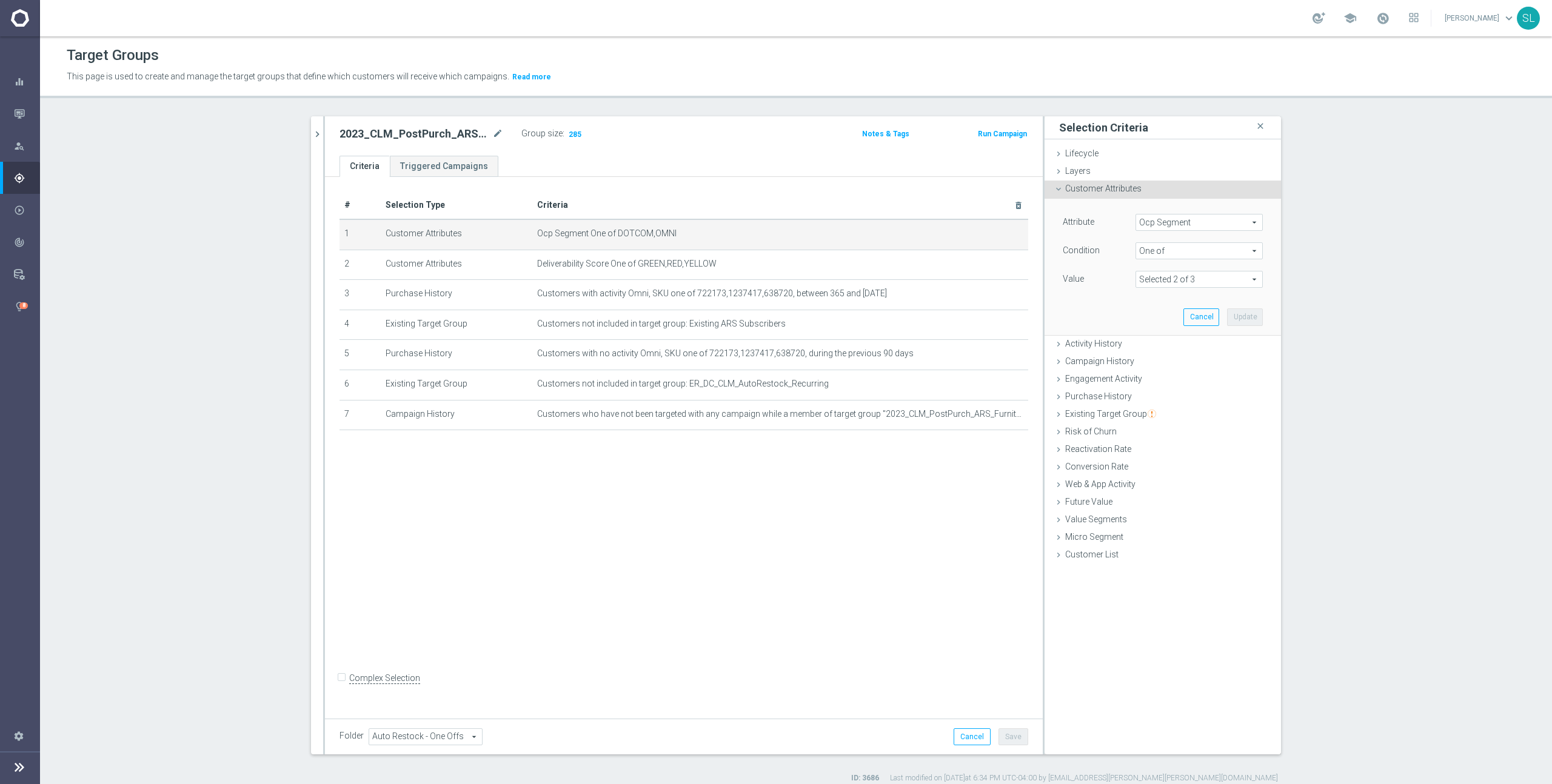
click at [1206, 218] on span "Ocp Segment" at bounding box center [1198, 222] width 126 height 16
click at [1203, 223] on input "search" at bounding box center [1199, 223] width 128 height 17
type input "ocp"
click at [1220, 267] on span "OCP_Simple_12m" at bounding box center [1199, 272] width 115 height 9
type input "OCP_Simple_12m"
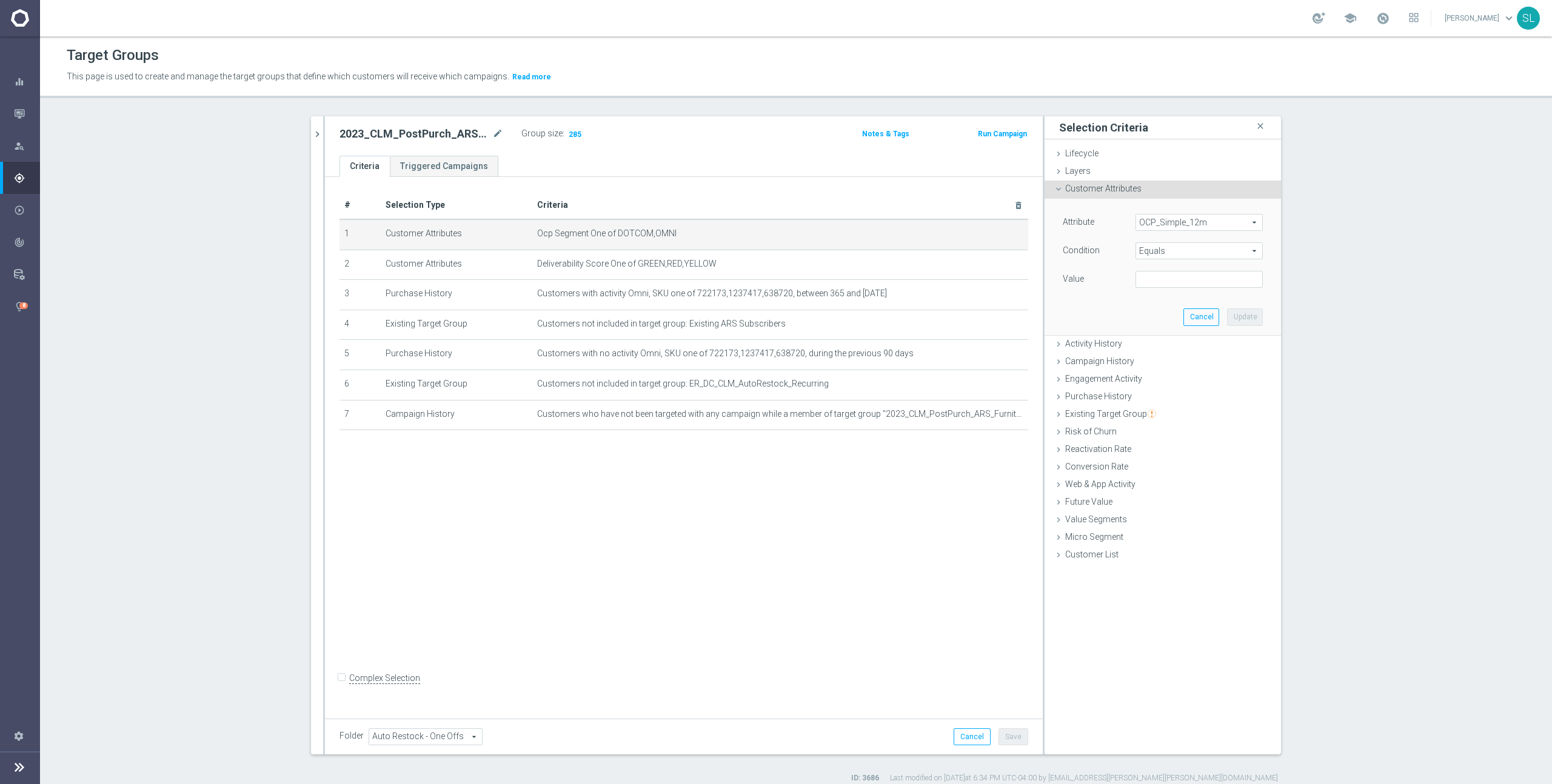
click at [1208, 256] on span "Equals" at bounding box center [1198, 250] width 126 height 16
drag, startPoint x: 1186, startPoint y: 407, endPoint x: 1189, endPoint y: 400, distance: 7.6
click at [1186, 407] on span "One of" at bounding box center [1199, 411] width 115 height 9
type input "One of"
click at [1168, 285] on textarea at bounding box center [1199, 286] width 128 height 31
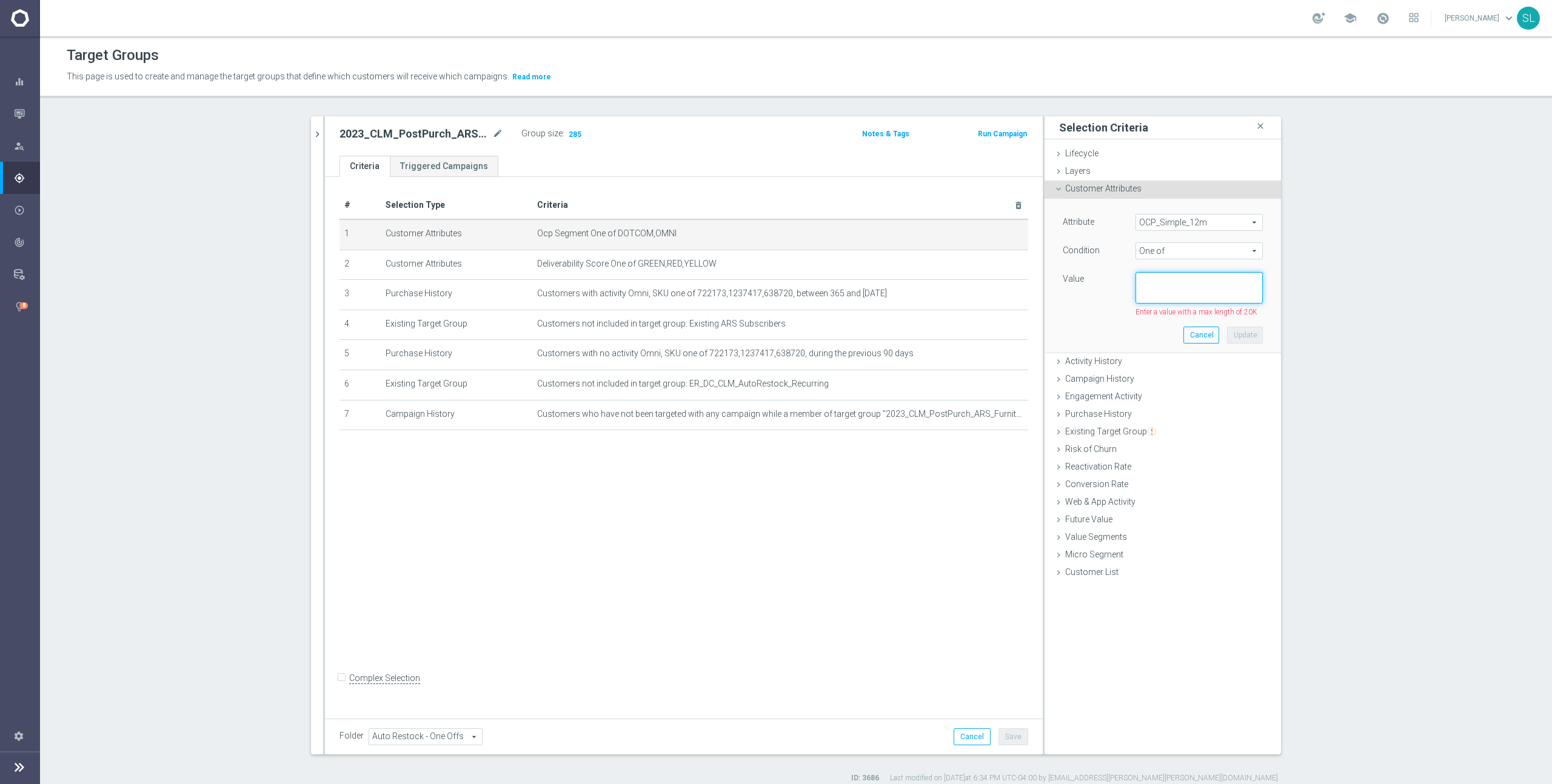
click at [1168, 285] on textarea at bounding box center [1199, 287] width 128 height 31
click at [623, 231] on span "Ocp Segment One of DOTCOM,OMNI" at bounding box center [761, 233] width 448 height 10
drag, startPoint x: 617, startPoint y: 232, endPoint x: 681, endPoint y: 232, distance: 64.0
click at [680, 232] on span "Ocp Segment One of DOTCOM,OMNI" at bounding box center [761, 233] width 448 height 10
copy span "DOTCOM,OMNI"
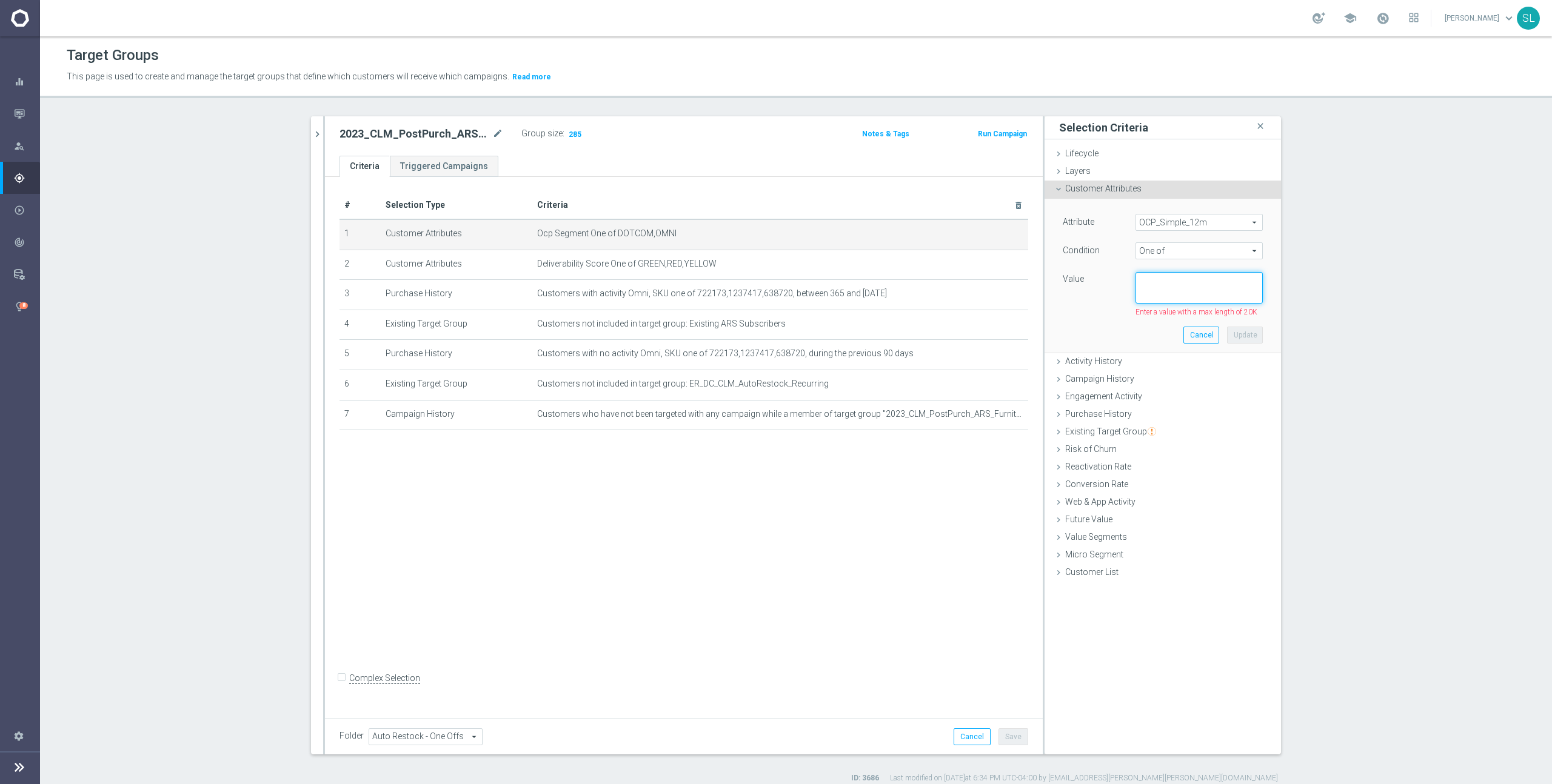
drag, startPoint x: 1243, startPoint y: 288, endPoint x: 1208, endPoint y: 284, distance: 35.2
click at [1243, 288] on textarea at bounding box center [1199, 287] width 128 height 31
paste textarea "DOTCOM,OMNI"
type textarea "DOTCOM,OMNI"
click at [1244, 324] on button "Update" at bounding box center [1245, 329] width 36 height 17
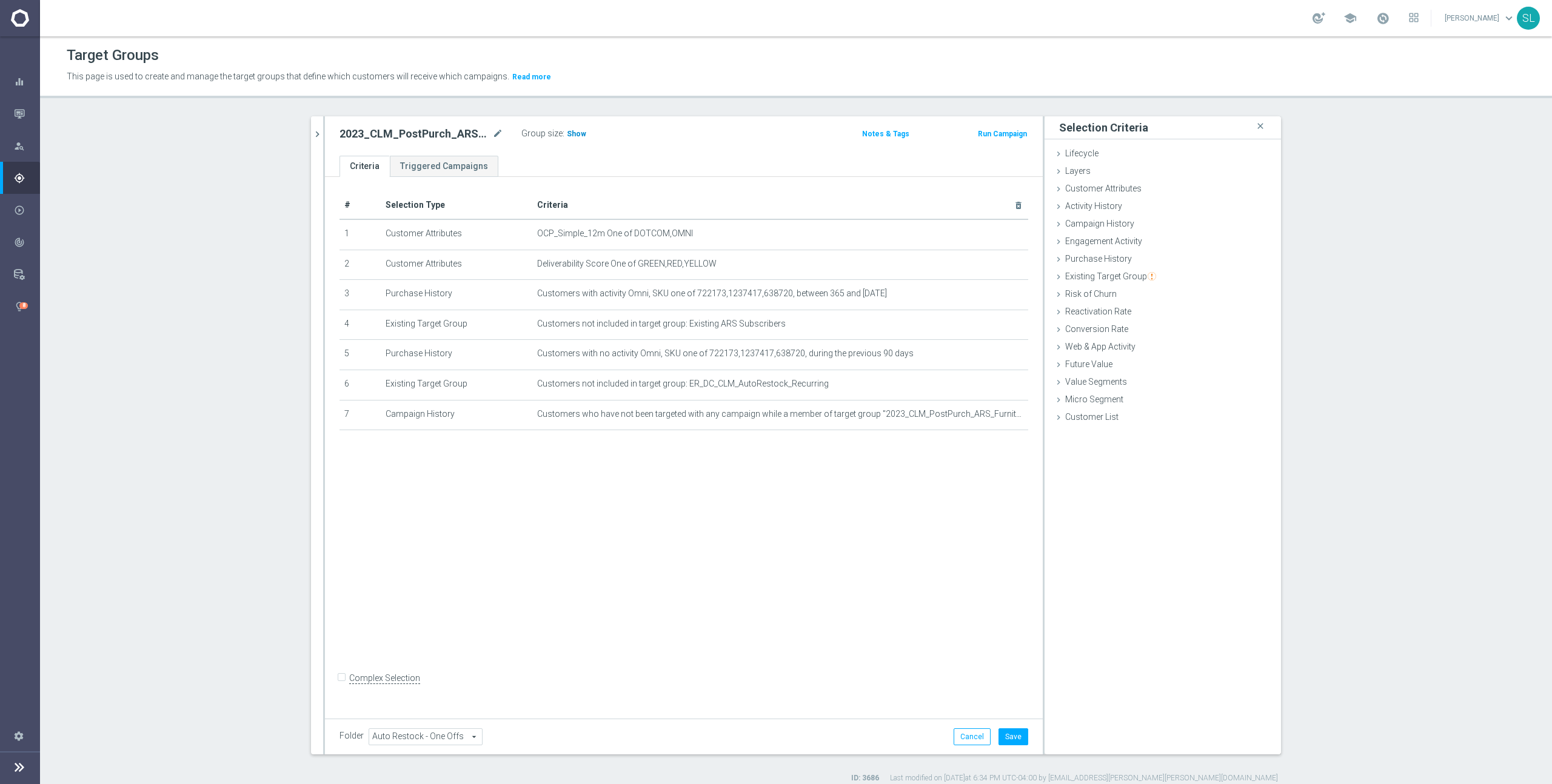
click at [570, 133] on span "Show" at bounding box center [576, 133] width 20 height 9
click at [975, 740] on button "Cancel" at bounding box center [971, 737] width 37 height 17
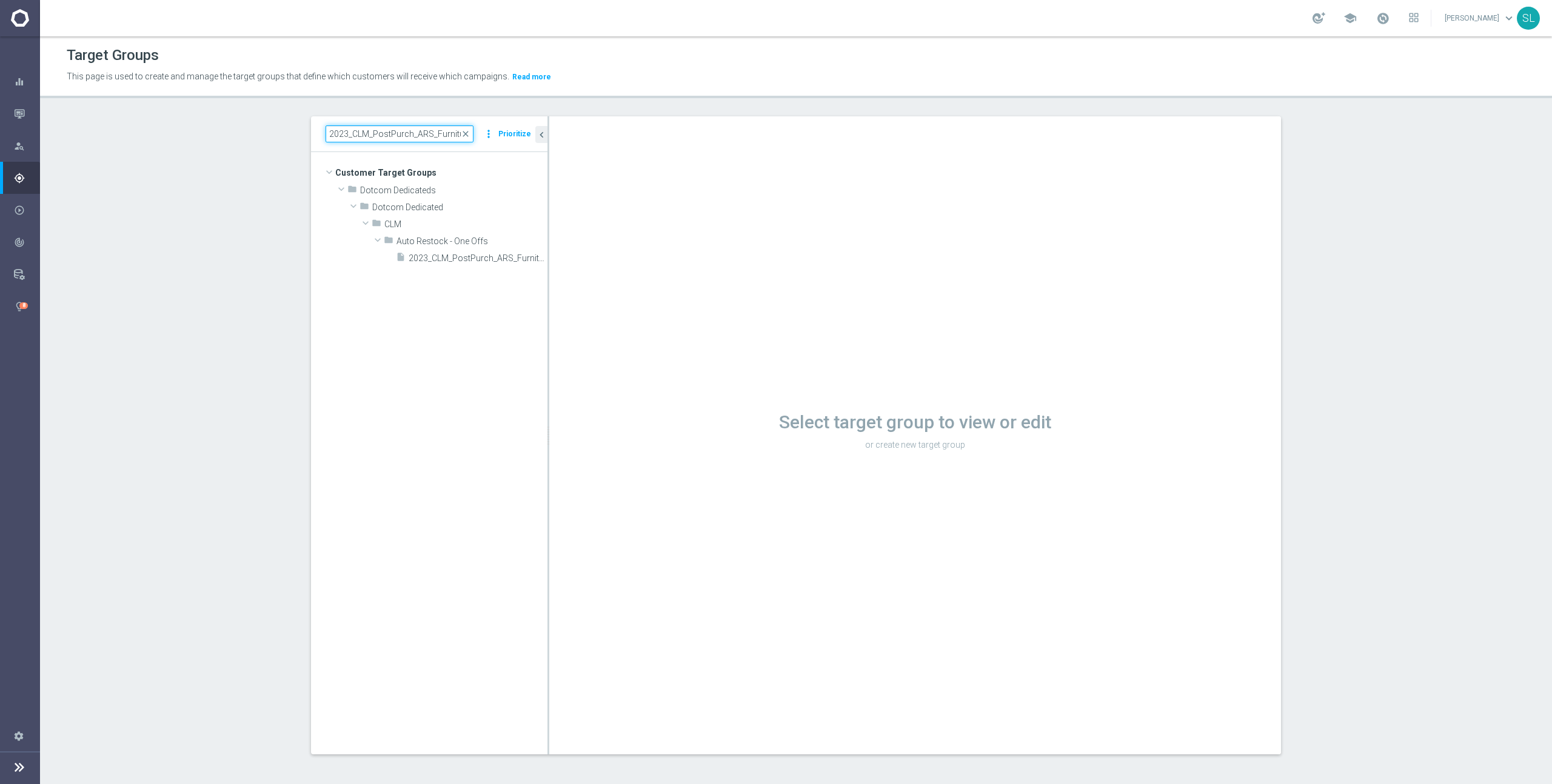
click at [410, 142] on input "2023_CLM_PostPurch_ARS_Furniture" at bounding box center [400, 134] width 148 height 17
click at [410, 140] on input "2023_CLM_PostPurch_ARS_Furniture" at bounding box center [400, 134] width 148 height 17
paste input "OS"
type input "2023_CLM_PostPurch_ARS_OS"
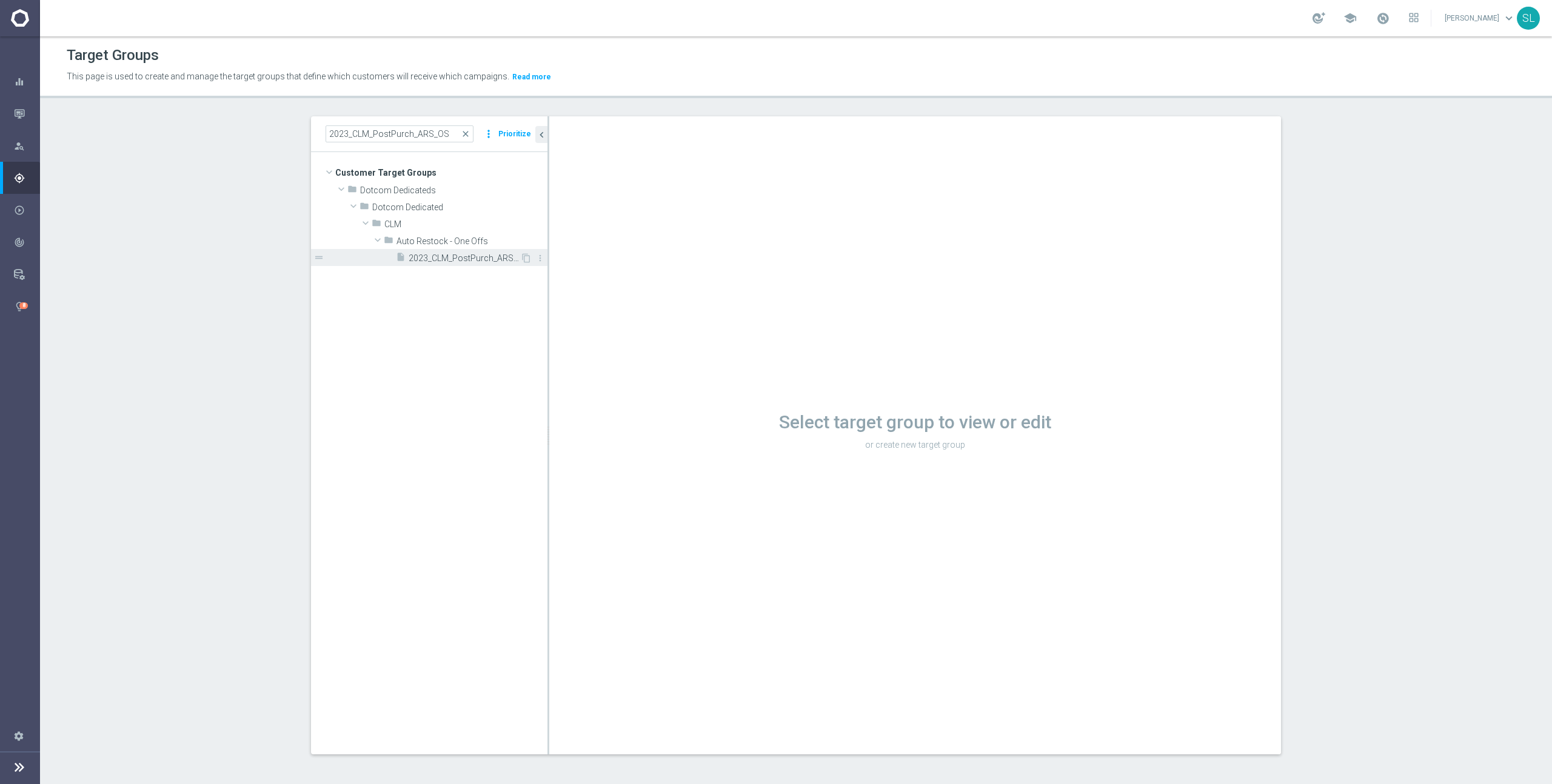
click at [456, 260] on span "2023_CLM_PostPurch_ARS_OS" at bounding box center [464, 258] width 111 height 10
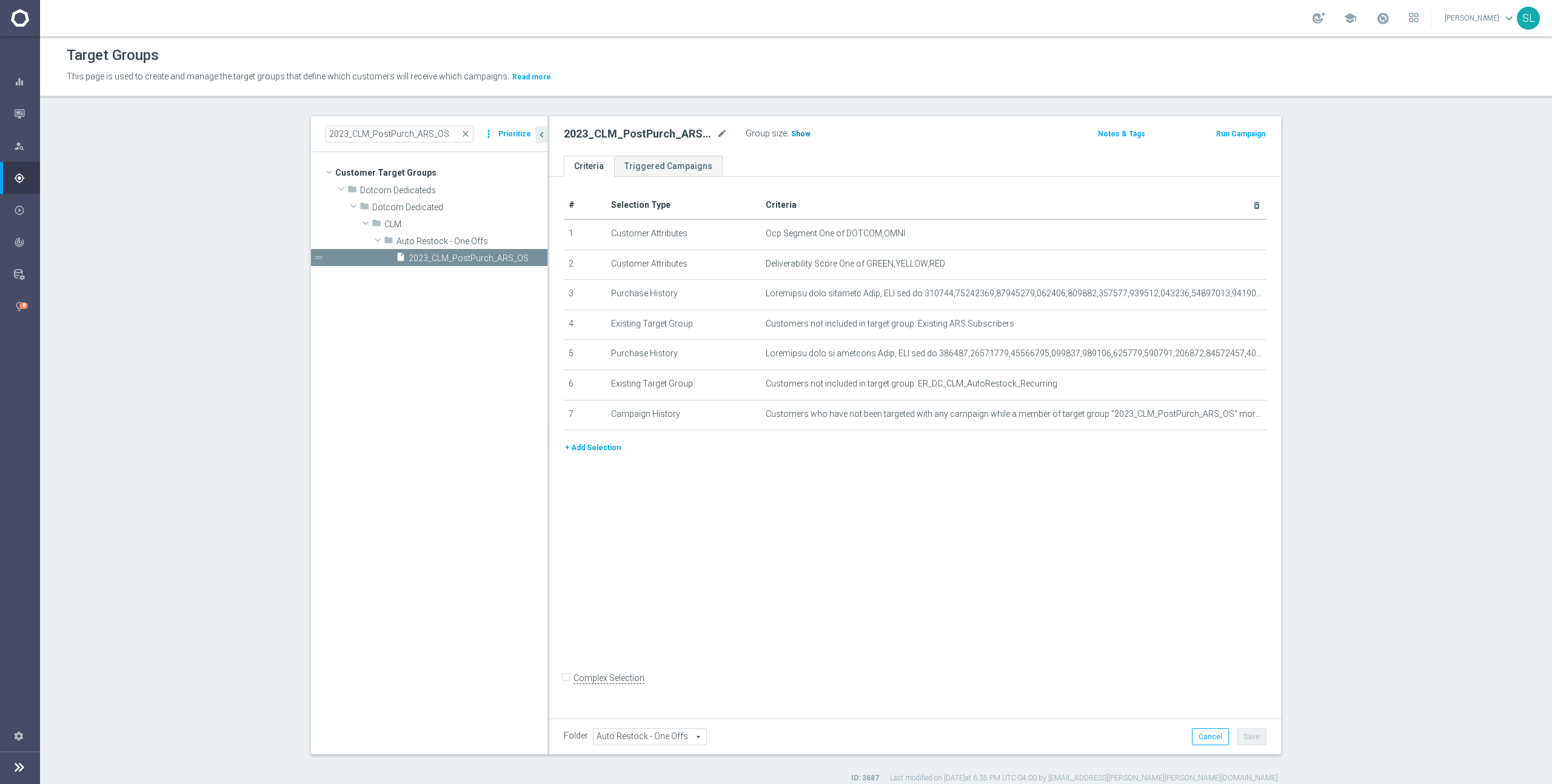
click at [802, 136] on span "Show" at bounding box center [800, 133] width 20 height 9
drag, startPoint x: 867, startPoint y: 230, endPoint x: 912, endPoint y: 232, distance: 45.0
click at [912, 232] on span "Ocp Segment One of DOTCOM,OMNI" at bounding box center [993, 233] width 456 height 10
copy span "DOTCOM,OMNI"
click at [1226, 231] on icon "mode_edit" at bounding box center [1227, 234] width 9 height 9
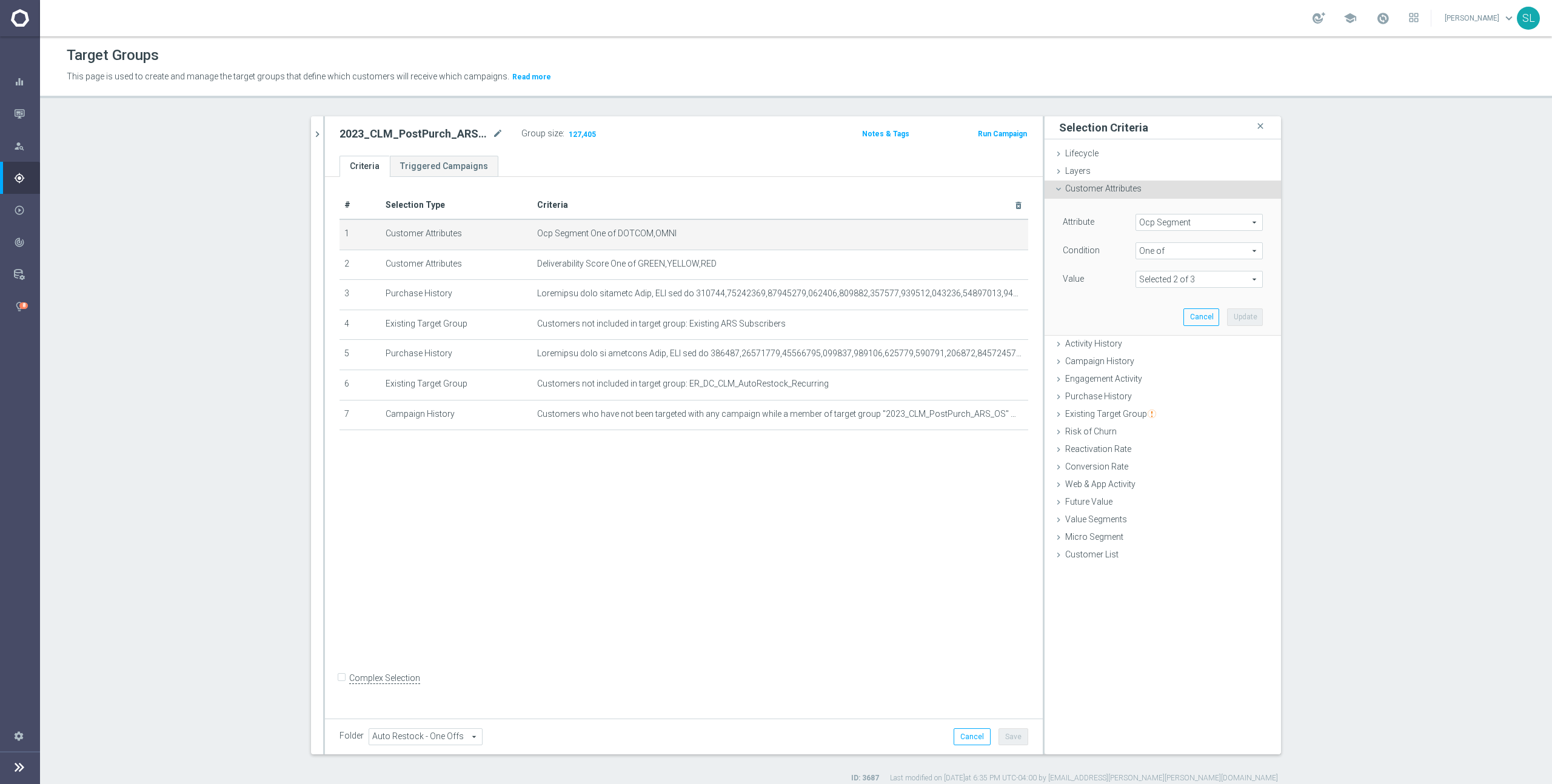
click at [1229, 222] on span "Ocp Segment" at bounding box center [1198, 222] width 126 height 16
click at [1212, 222] on input "search" at bounding box center [1199, 223] width 128 height 17
type input "ocp"
click at [1222, 271] on span "OCP_Simple_12m" at bounding box center [1199, 272] width 115 height 9
type input "OCP_Simple_12m"
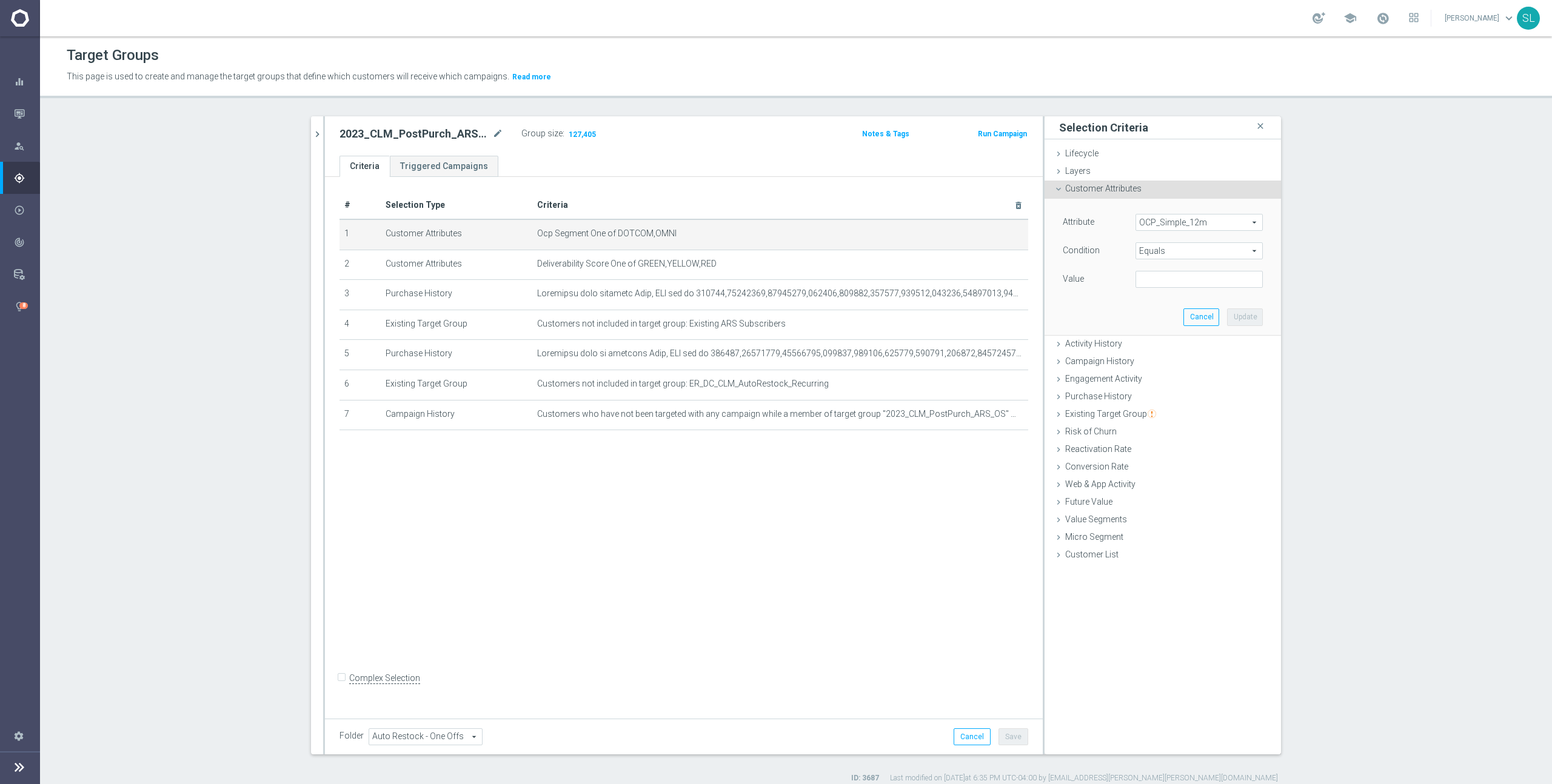
click at [1193, 253] on span "Equals" at bounding box center [1198, 250] width 126 height 16
click at [1188, 412] on span "One of" at bounding box center [1199, 411] width 115 height 9
type input "One of"
click at [1161, 275] on textarea at bounding box center [1199, 286] width 128 height 31
paste textarea "DOTCOM,OMNI"
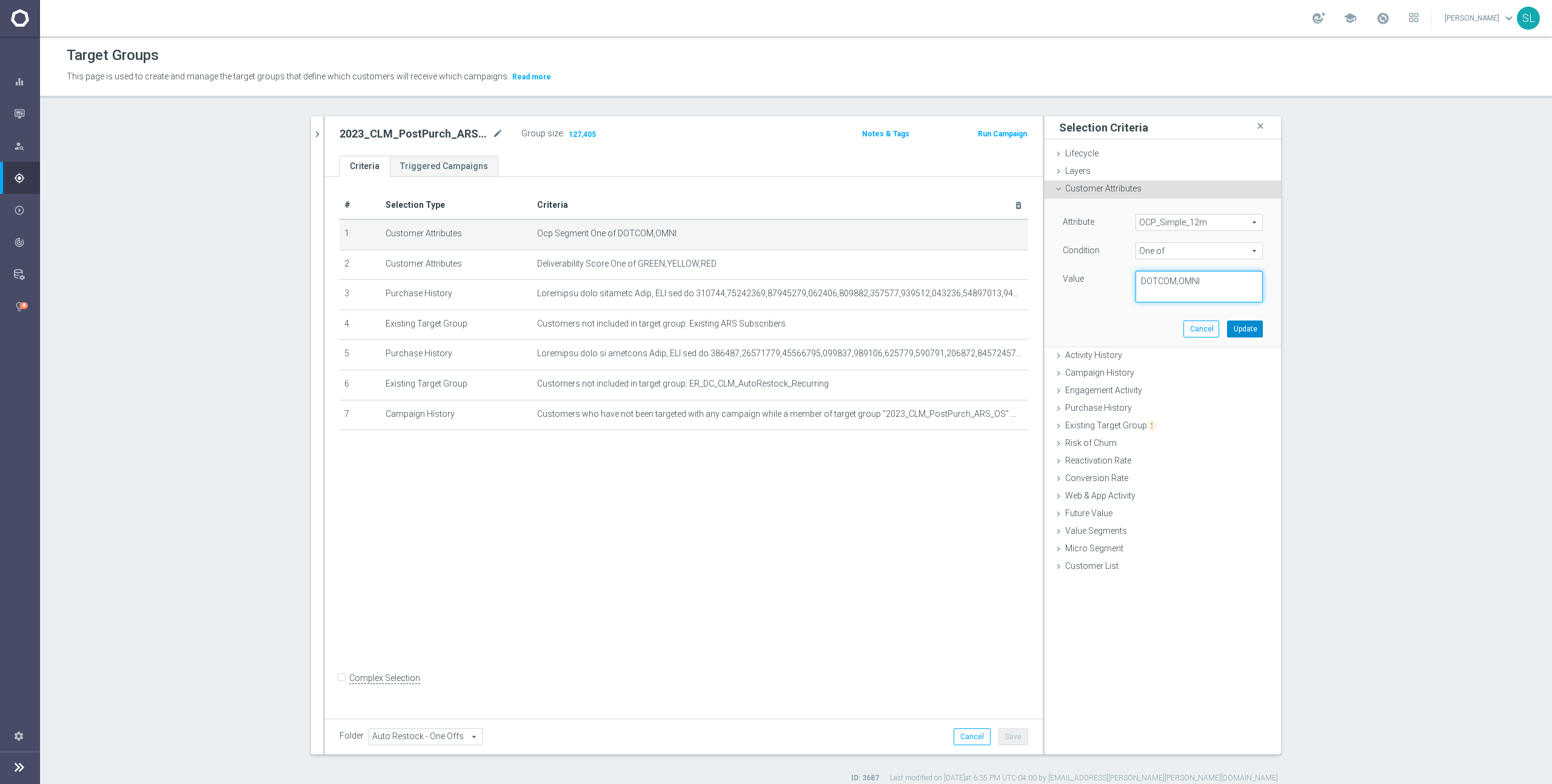
type textarea "DOTCOM,OMNI"
click at [1246, 327] on button "Update" at bounding box center [1245, 329] width 36 height 17
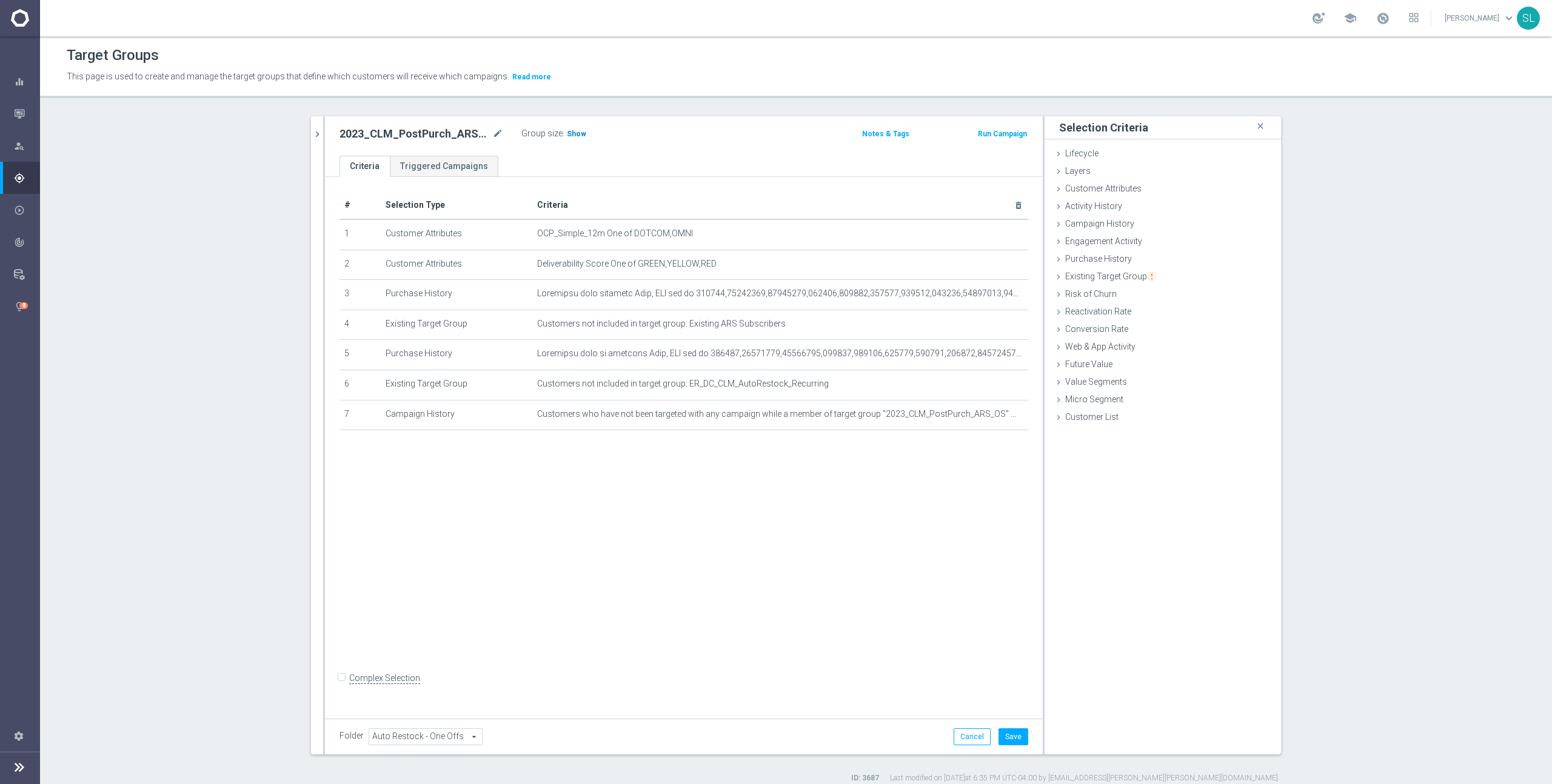
click at [581, 131] on span "Show" at bounding box center [576, 133] width 20 height 9
click at [980, 728] on button "Cancel" at bounding box center [971, 737] width 37 height 17
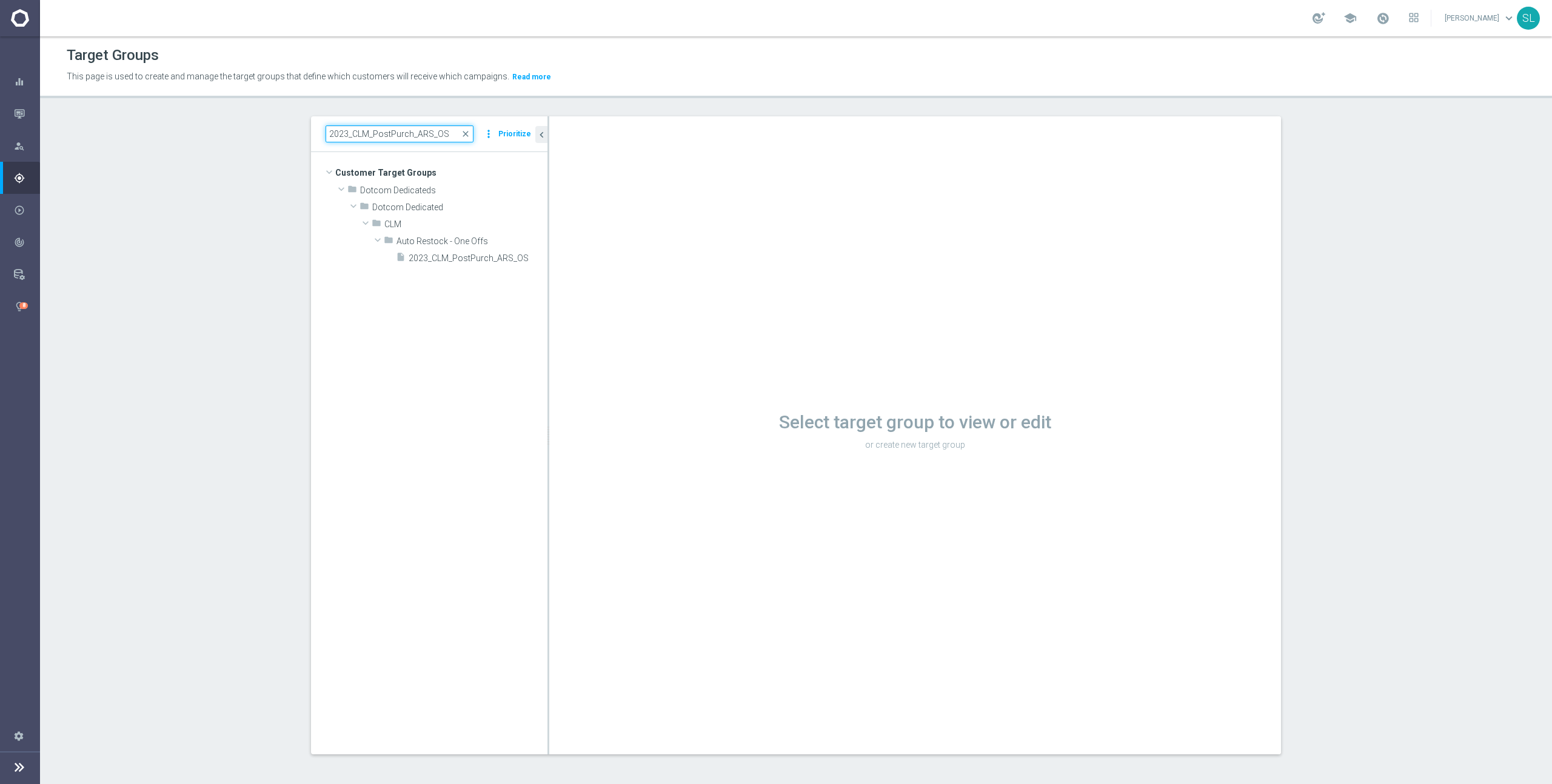
click at [408, 140] on input "2023_CLM_PostPurch_ARS_OS" at bounding box center [400, 134] width 148 height 17
click at [409, 140] on input "2023_CLM_PostPurch_ARS_OS" at bounding box center [400, 134] width 148 height 17
paste input "FoodBR1"
drag, startPoint x: 548, startPoint y: 209, endPoint x: 580, endPoint y: 211, distance: 32.1
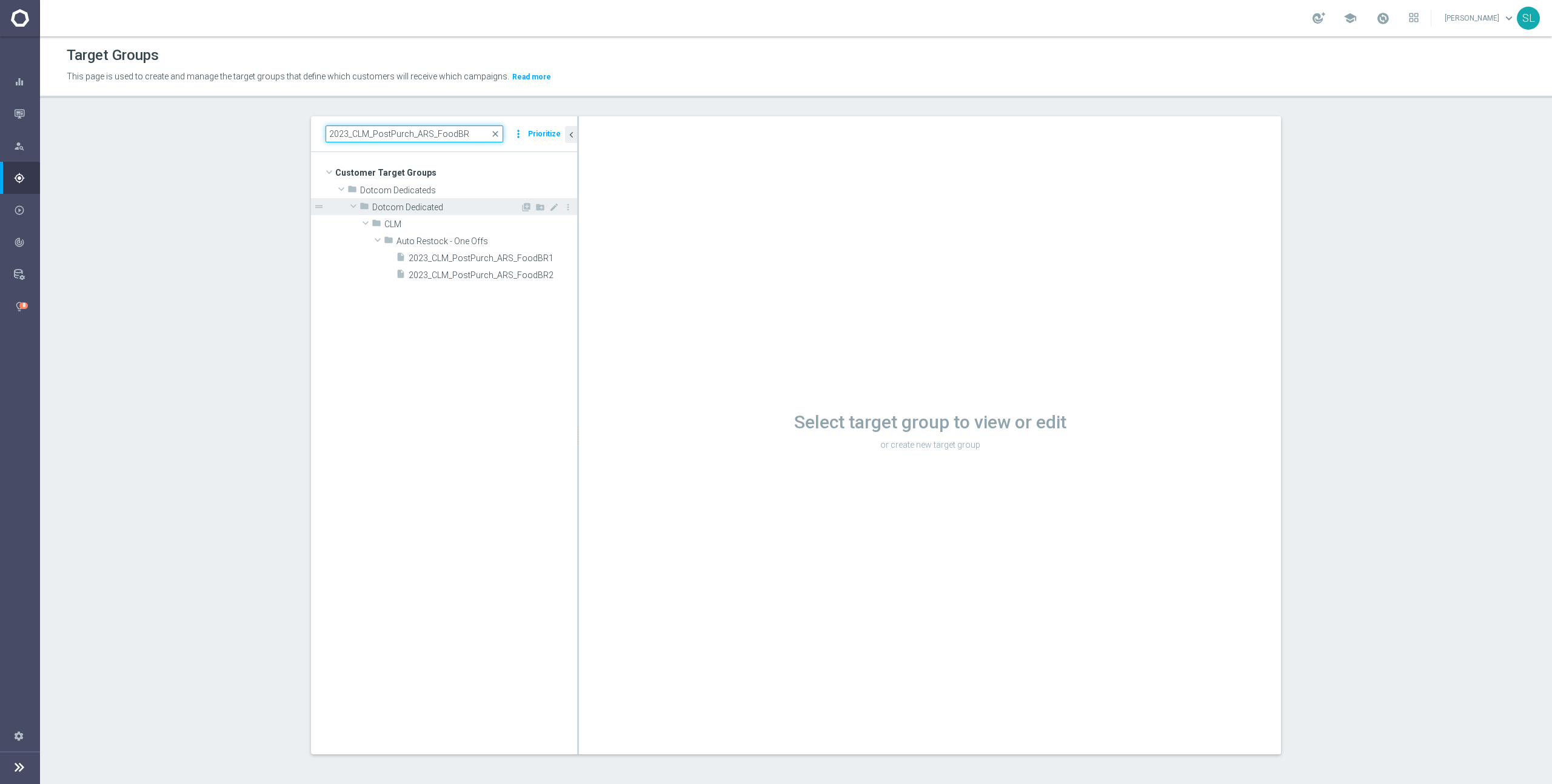
click at [579, 211] on div at bounding box center [578, 435] width 2 height 639
type input "2023_CLM_PostPurch_ARS_FoodBR"
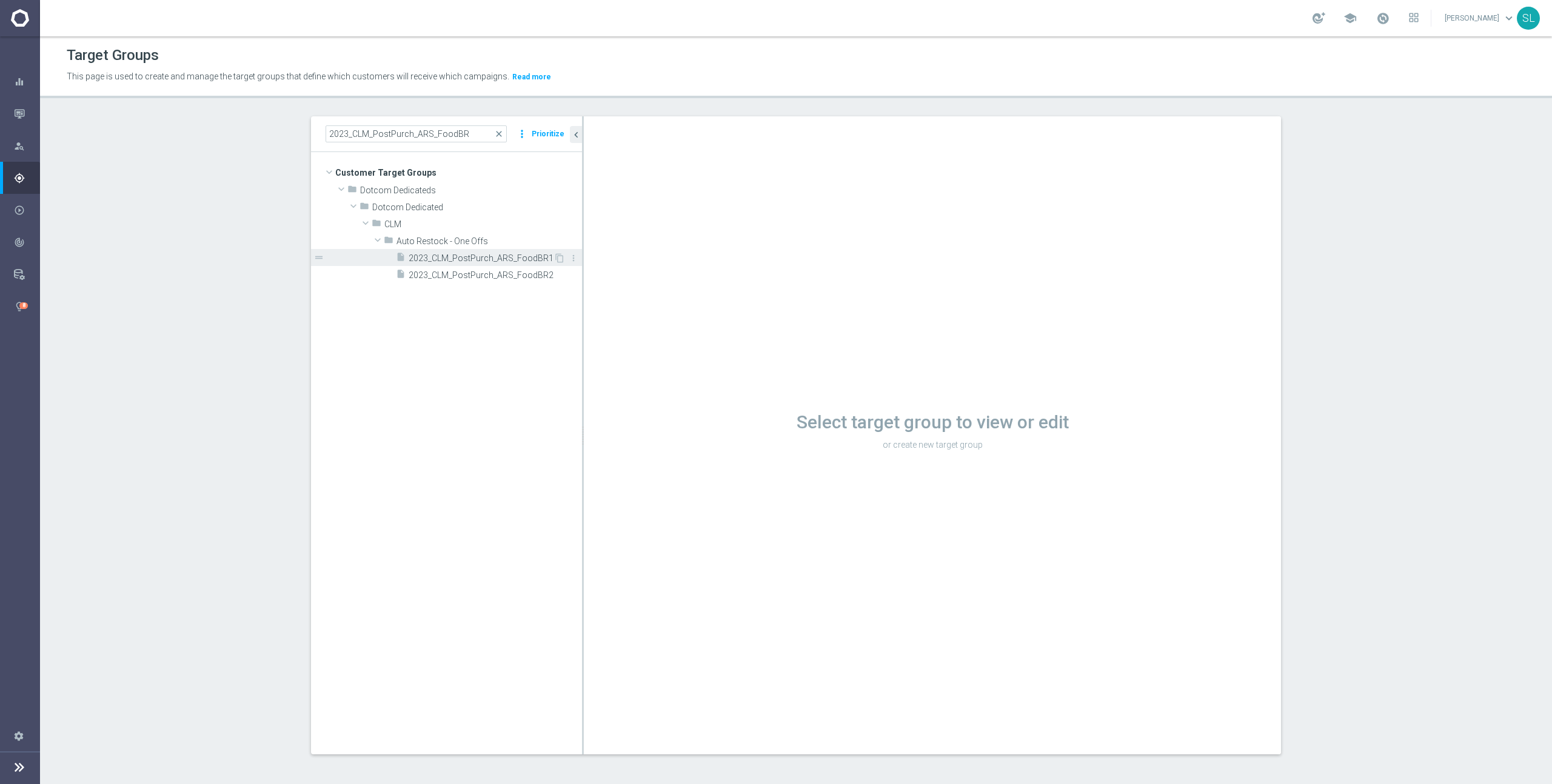
click at [520, 257] on span "2023_CLM_PostPurch_ARS_FoodBR1" at bounding box center [480, 258] width 145 height 10
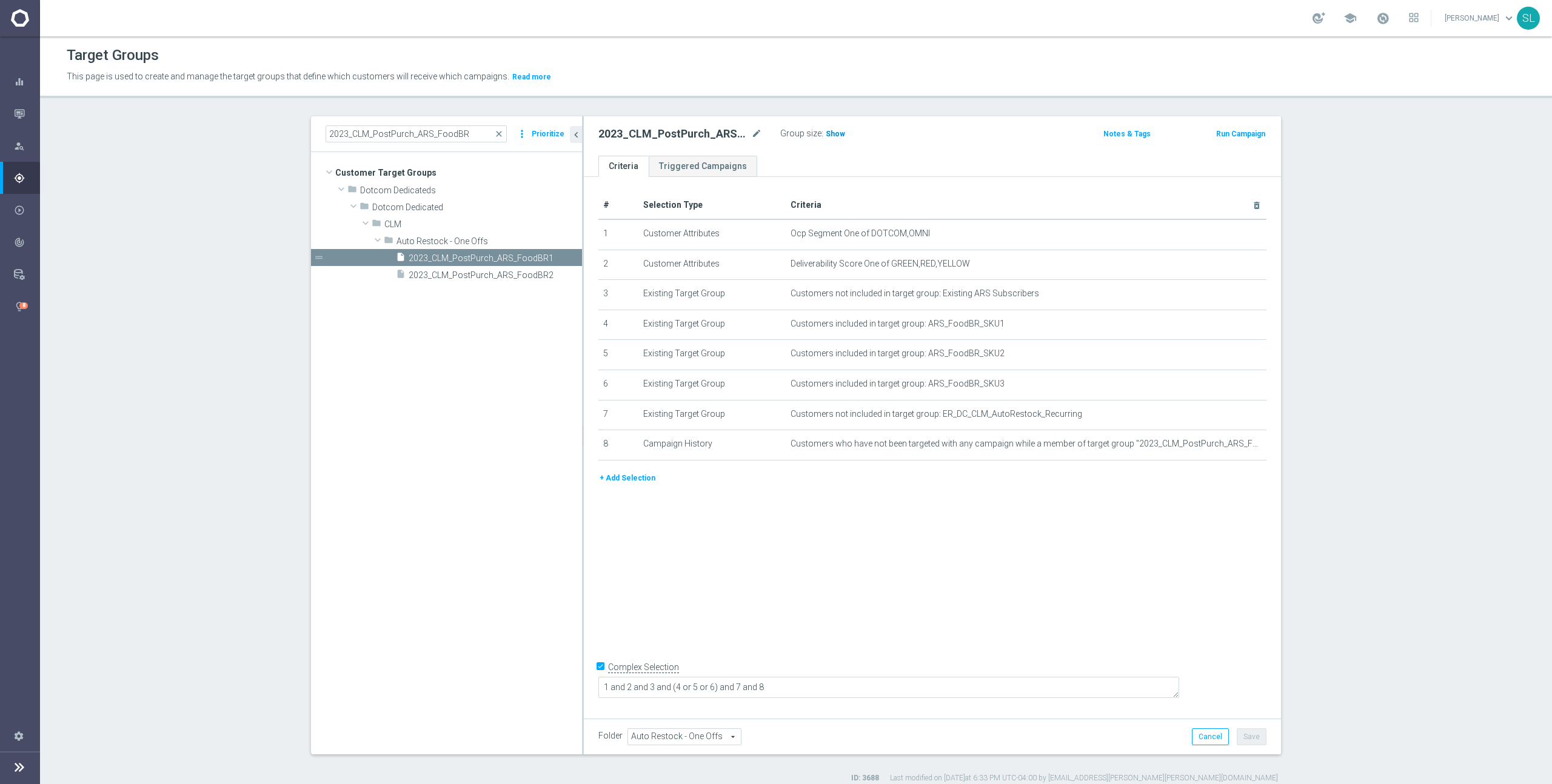
click at [827, 130] on span "Show" at bounding box center [835, 133] width 20 height 9
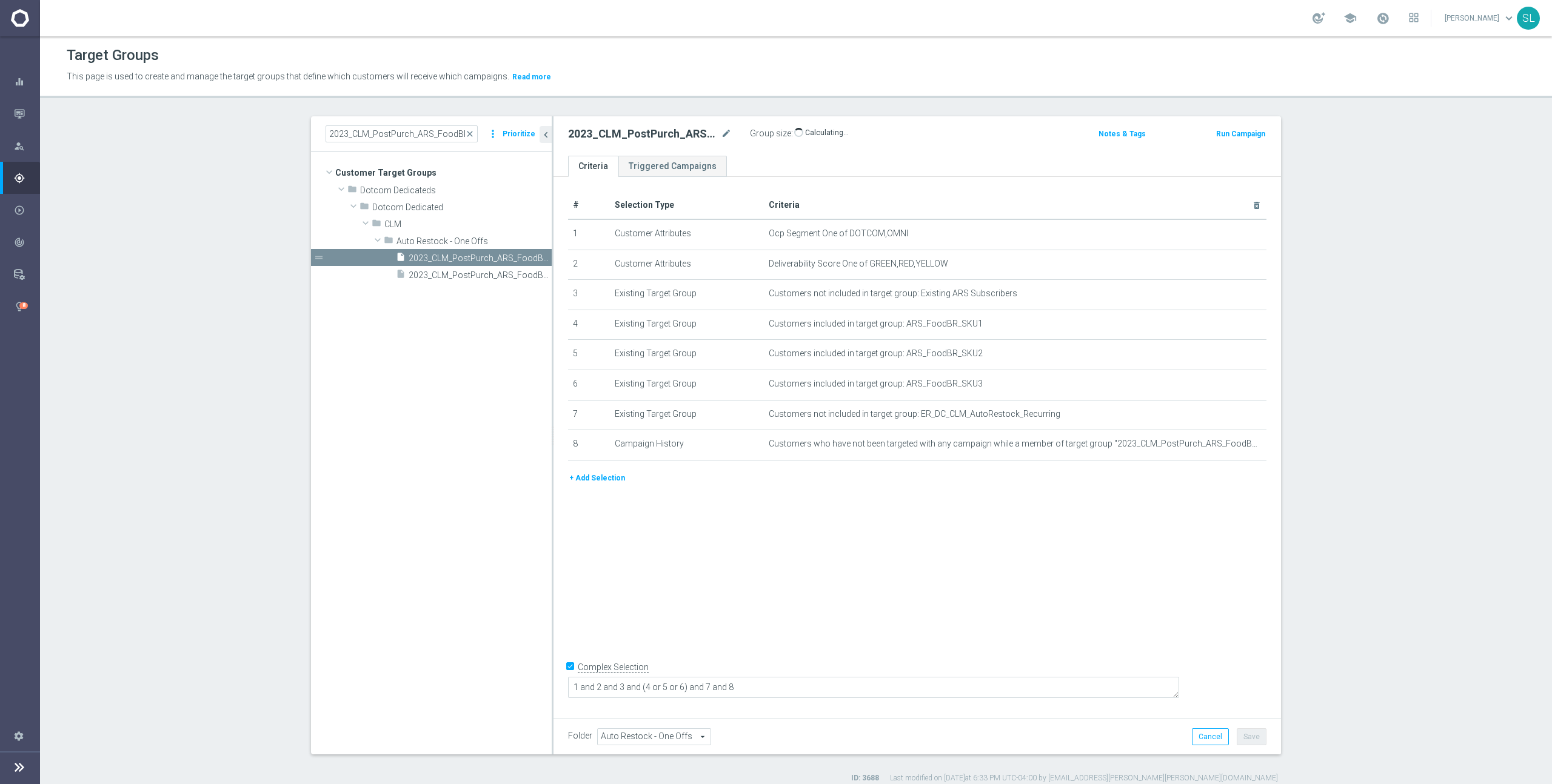
drag, startPoint x: 583, startPoint y: 320, endPoint x: 553, endPoint y: 323, distance: 30.1
click at [553, 323] on div at bounding box center [553, 435] width 2 height 639
drag, startPoint x: 849, startPoint y: 230, endPoint x: 909, endPoint y: 234, distance: 60.1
click at [909, 234] on span "Ocp Segment One of DOTCOM,OMNI" at bounding box center [996, 233] width 453 height 10
copy span "DOTCOM,OMNI"
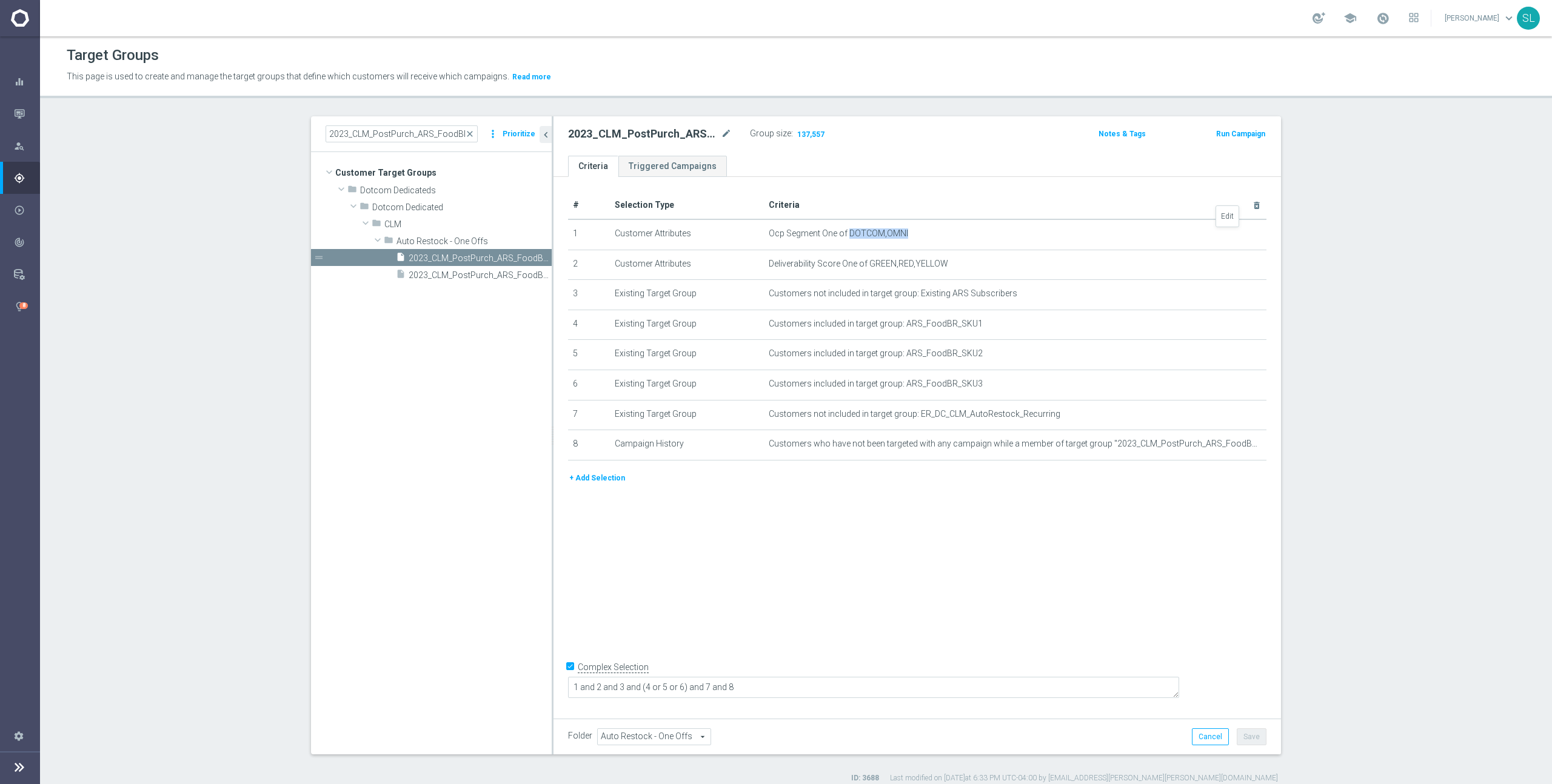
click at [0, 0] on icon "mode_edit" at bounding box center [0, 0] width 0 height 0
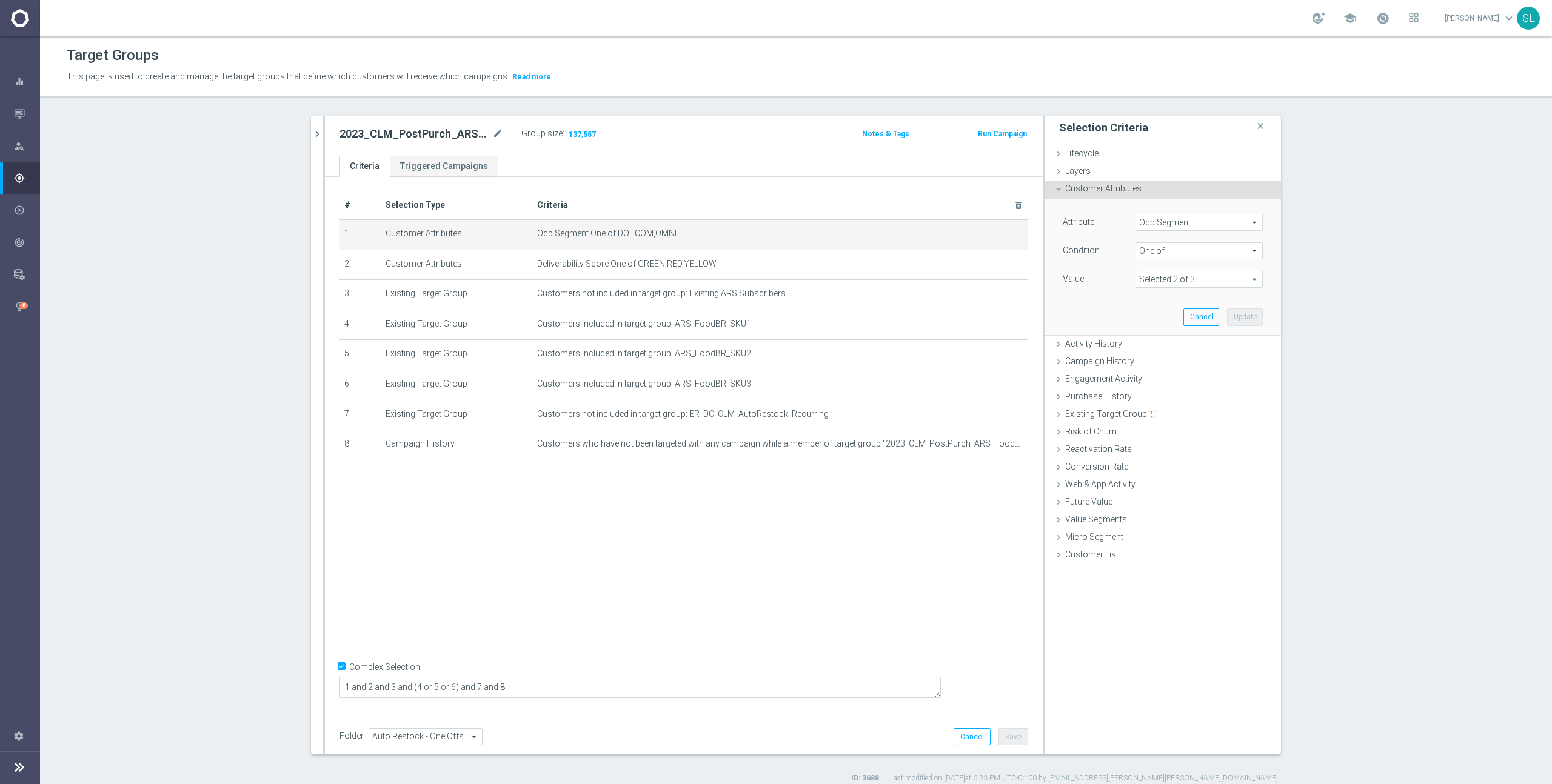
click at [1170, 224] on span "Ocp Segment" at bounding box center [1198, 222] width 126 height 16
click at [1170, 224] on input "search" at bounding box center [1199, 223] width 128 height 17
type input "ocp"
click at [1185, 271] on span "OCP_Simple_12m" at bounding box center [1199, 272] width 115 height 9
type input "OCP_Simple_12m"
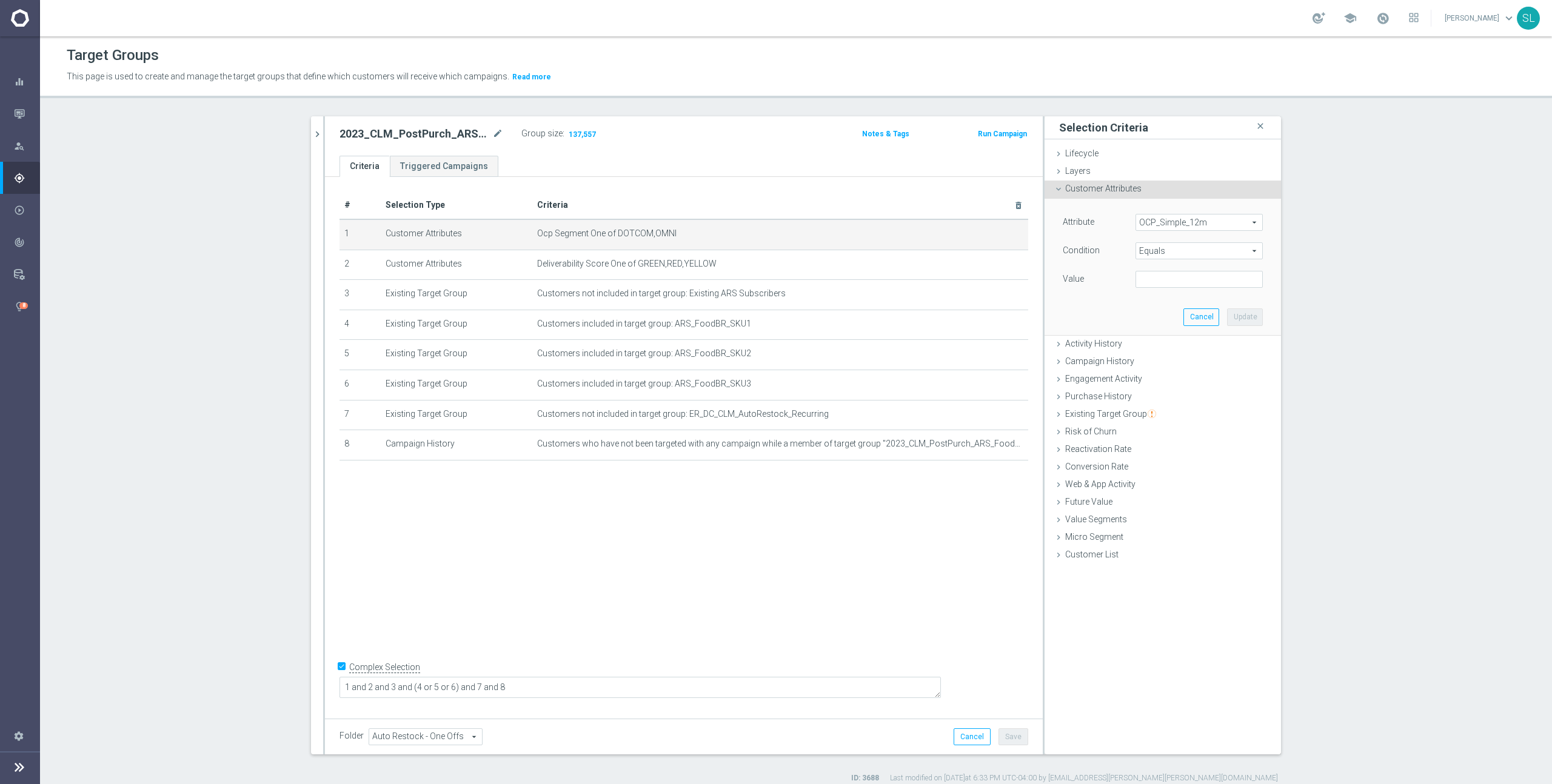
click at [1160, 252] on span "Equals" at bounding box center [1198, 250] width 126 height 16
drag, startPoint x: 1158, startPoint y: 414, endPoint x: 1165, endPoint y: 378, distance: 36.7
click at [1158, 414] on span "One of" at bounding box center [1199, 411] width 115 height 9
type input "One of"
click at [1168, 291] on textarea at bounding box center [1199, 286] width 128 height 31
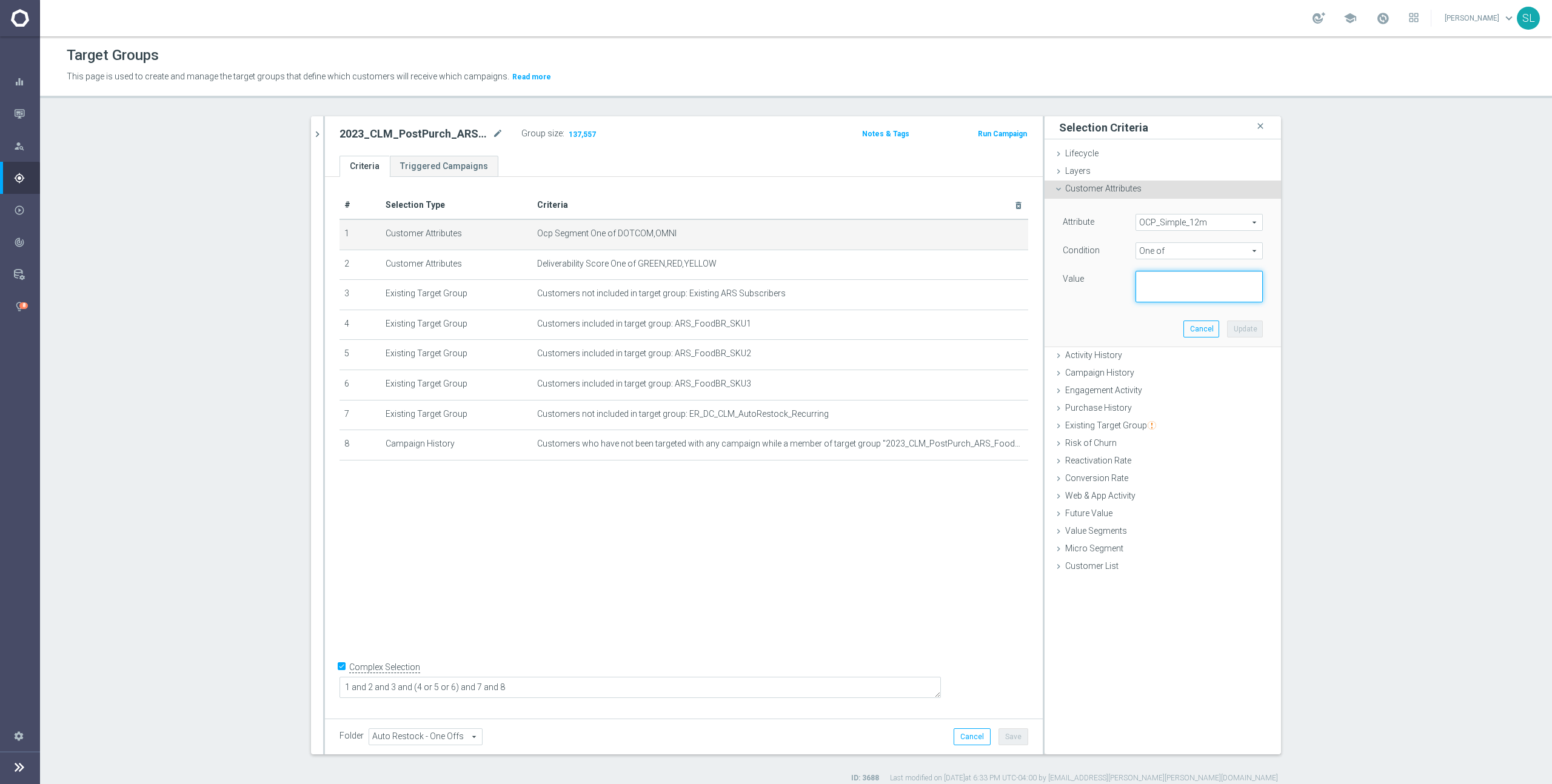
paste textarea "DOTCOM,OMNI"
type textarea "DOTCOM,OMNI"
drag, startPoint x: 1248, startPoint y: 326, endPoint x: 1239, endPoint y: 326, distance: 9.0
click at [1247, 326] on button "Update" at bounding box center [1245, 329] width 36 height 17
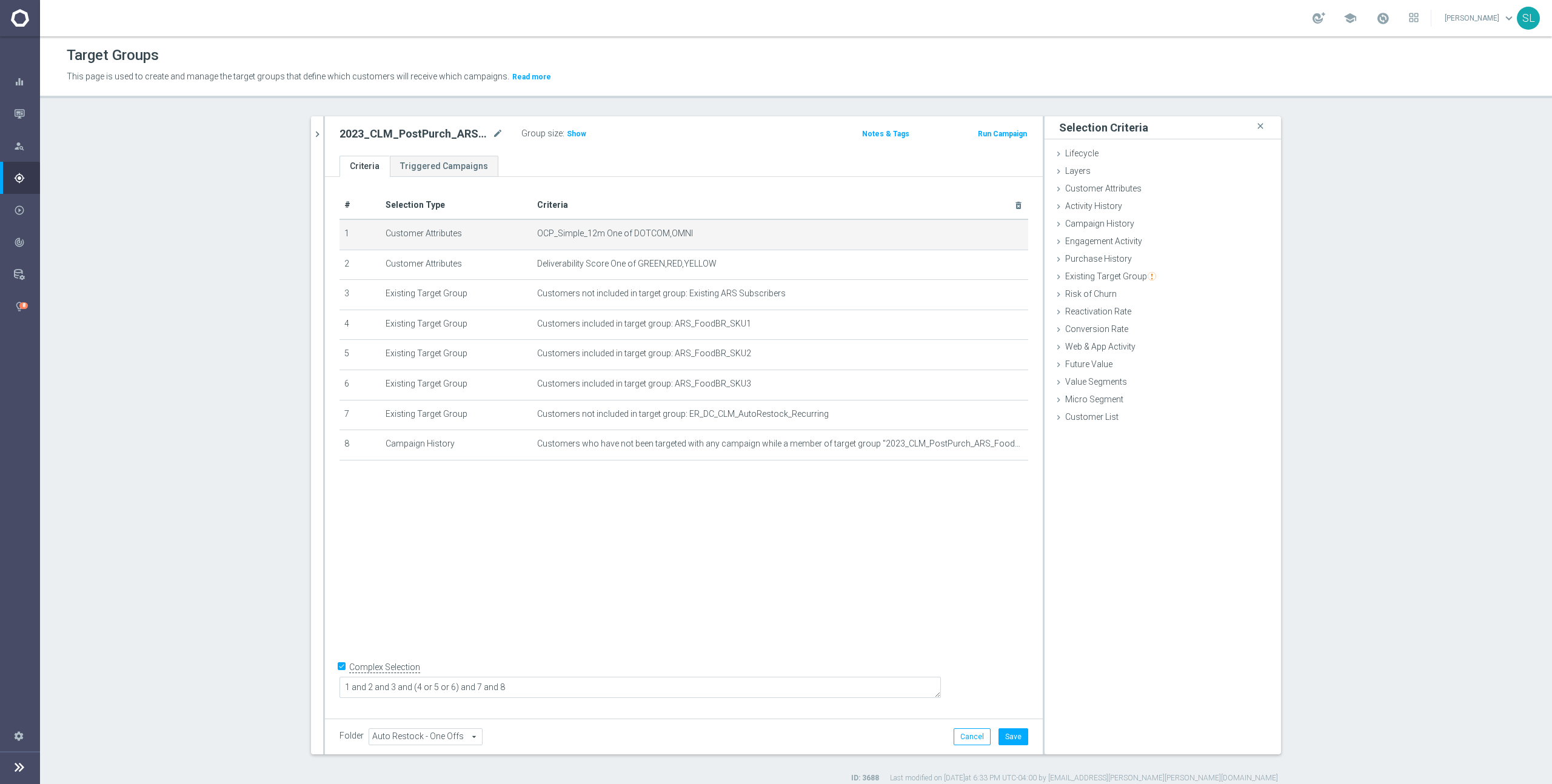
drag, startPoint x: 577, startPoint y: 131, endPoint x: 645, endPoint y: 143, distance: 69.1
click at [577, 131] on span "Show" at bounding box center [576, 133] width 20 height 9
click at [981, 740] on button "Cancel" at bounding box center [971, 737] width 37 height 17
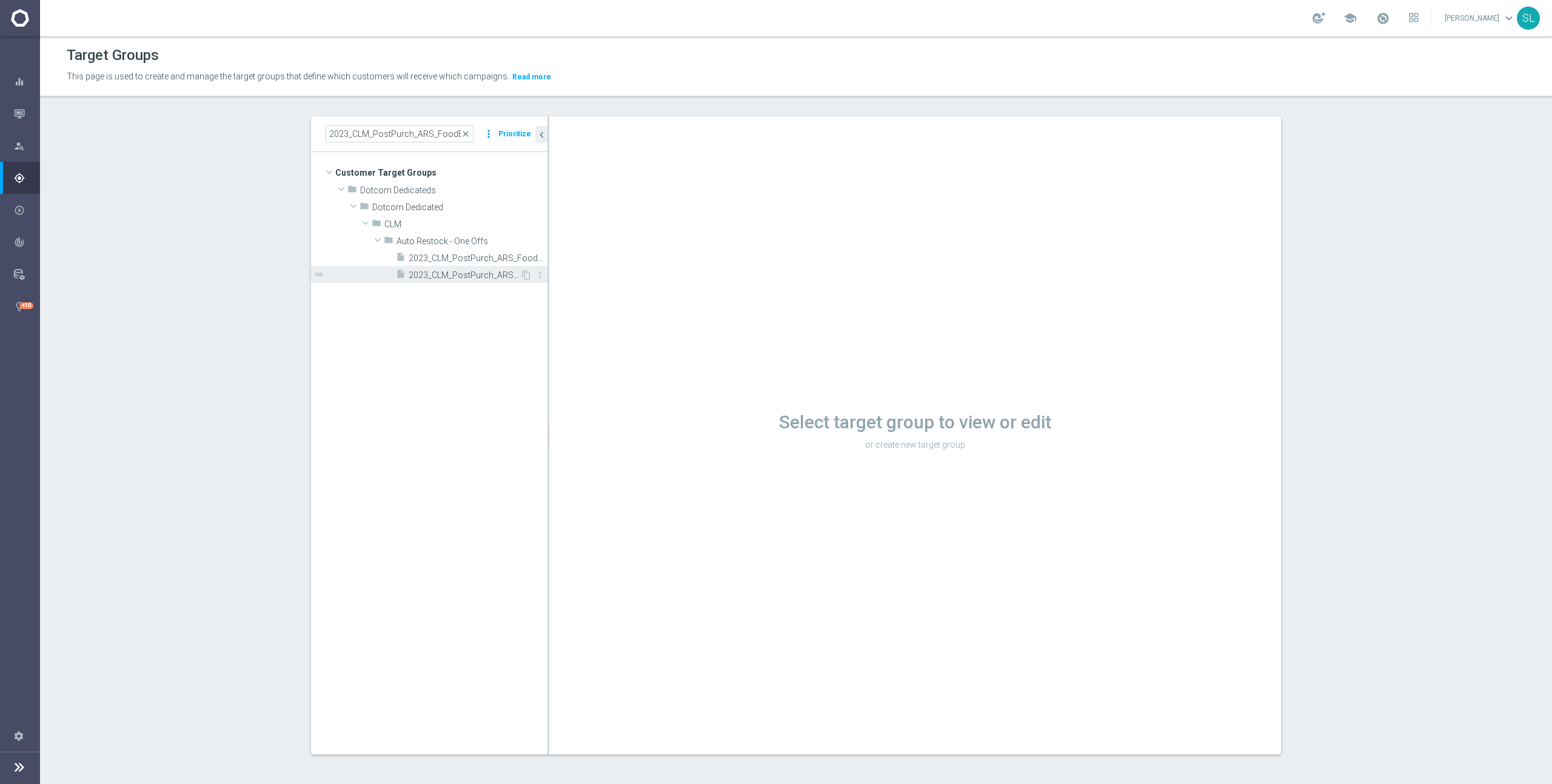
click at [481, 280] on span "2023_CLM_PostPurch_ARS_FoodBR2" at bounding box center [464, 275] width 111 height 10
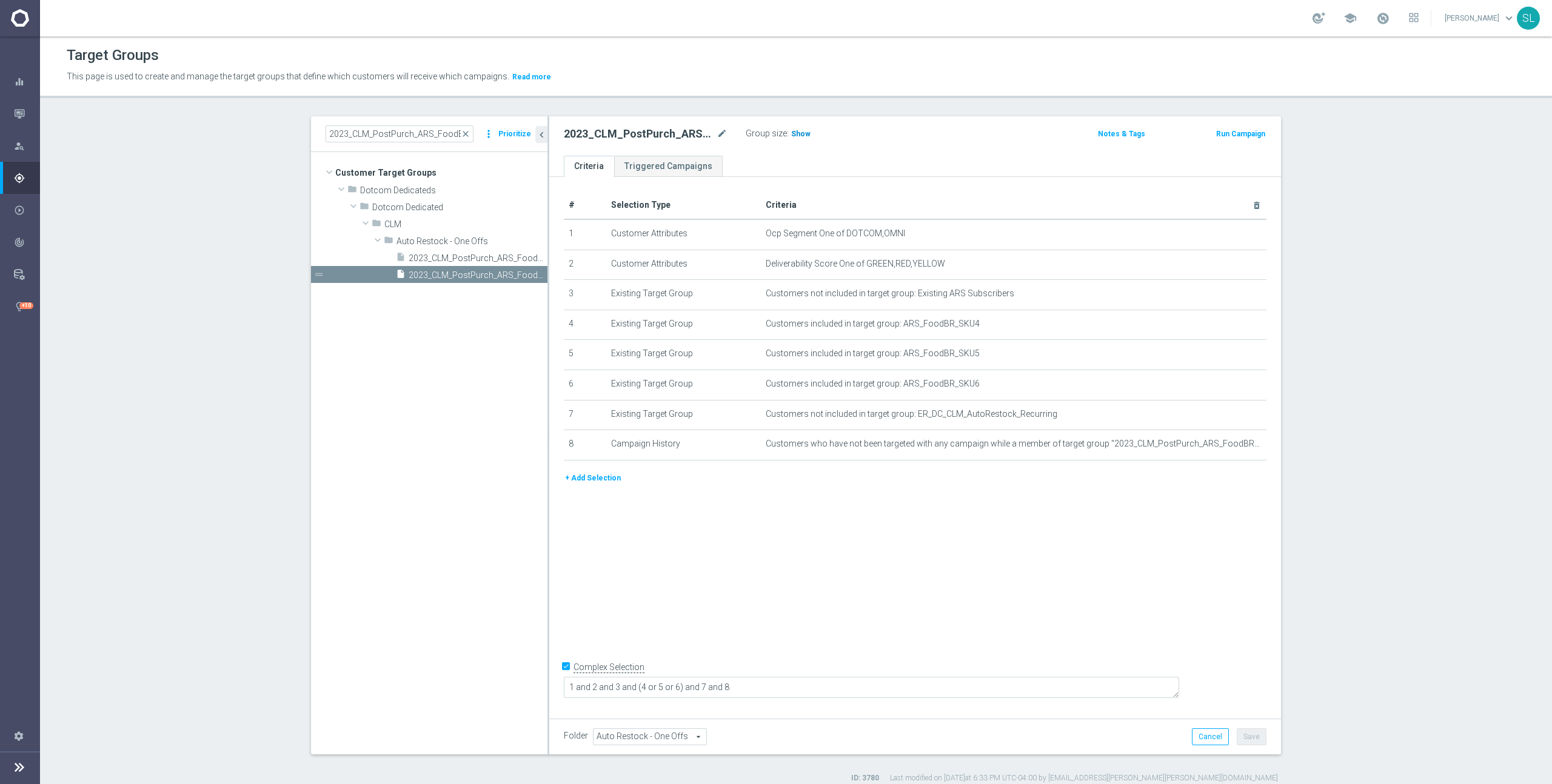
click at [794, 129] on span "Show" at bounding box center [800, 133] width 20 height 9
drag, startPoint x: 912, startPoint y: 233, endPoint x: 846, endPoint y: 237, distance: 66.1
click at [846, 236] on span "Ocp Segment One of DOTCOM,OMNI" at bounding box center [993, 233] width 456 height 10
copy span "DOTCOM,OMNI"
drag, startPoint x: 1226, startPoint y: 235, endPoint x: 1220, endPoint y: 232, distance: 6.7
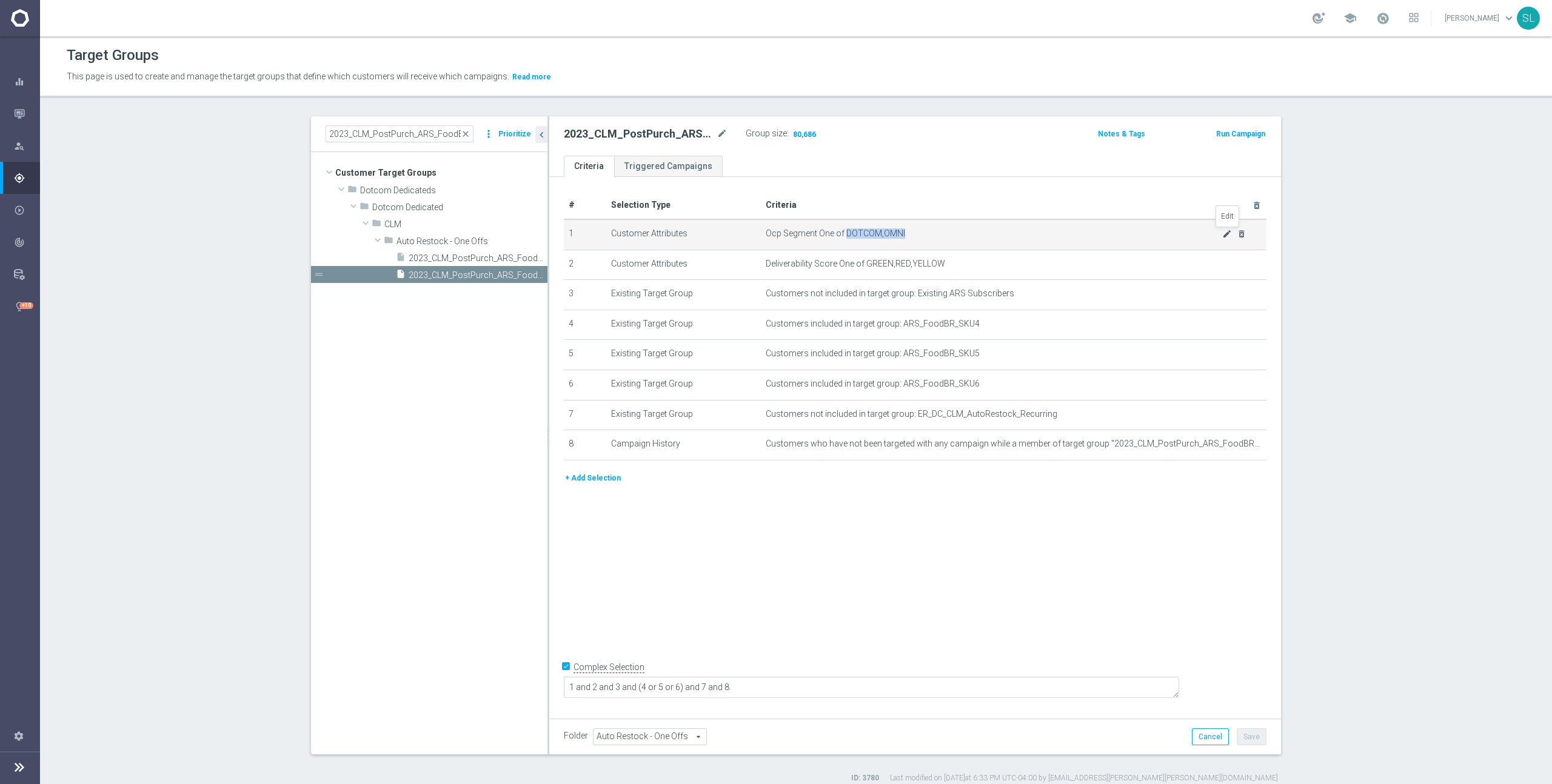
click at [1226, 235] on icon "mode_edit" at bounding box center [1227, 234] width 9 height 9
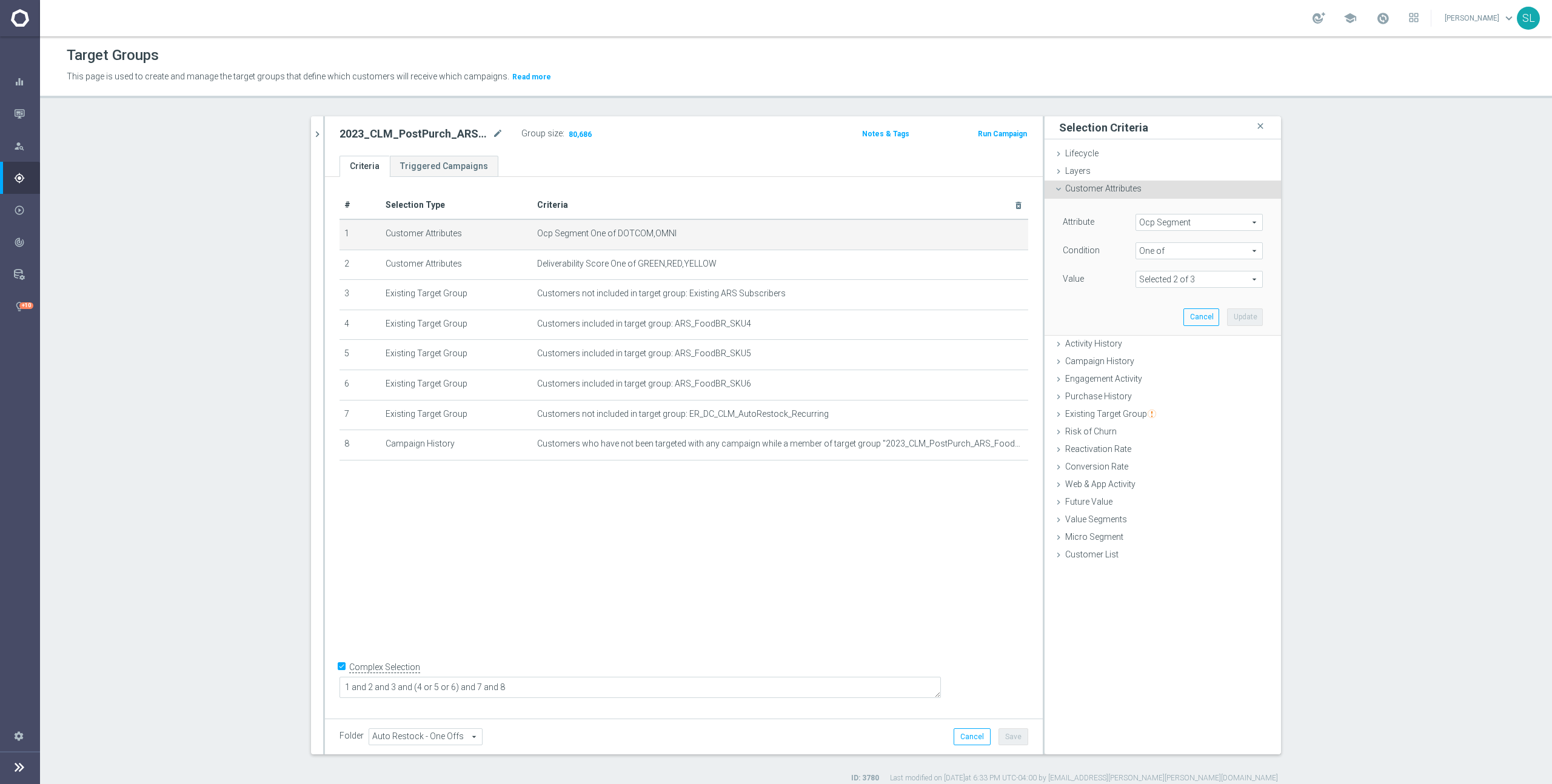
click at [1214, 221] on span "Ocp Segment" at bounding box center [1198, 222] width 126 height 16
click at [1210, 222] on input "search" at bounding box center [1199, 223] width 128 height 17
type input "ocp"
click at [1200, 270] on span "OCP_Simple_12m" at bounding box center [1199, 272] width 115 height 9
type input "OCP_Simple_12m"
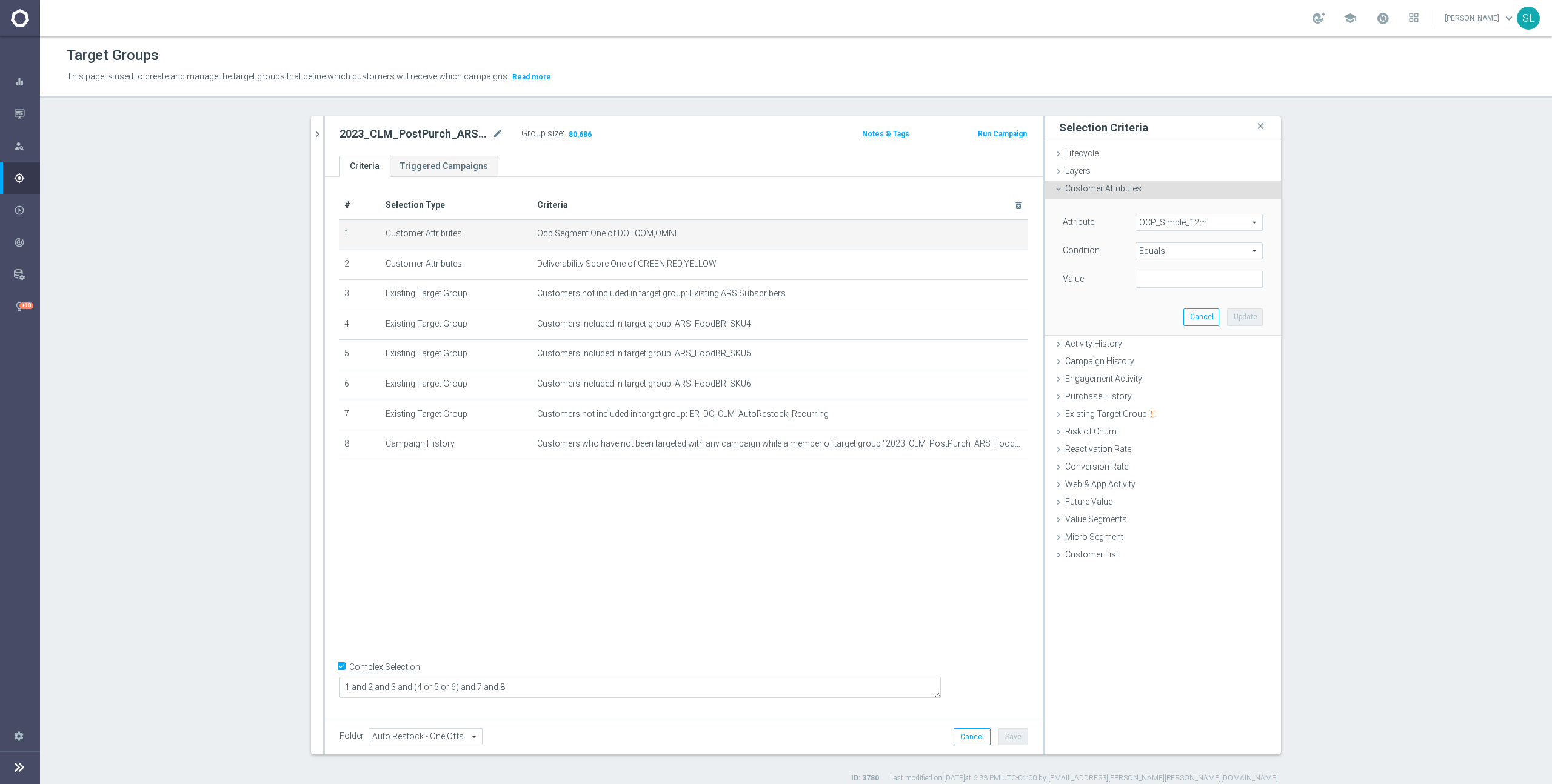
drag, startPoint x: 1198, startPoint y: 253, endPoint x: 1188, endPoint y: 252, distance: 10.0
click at [1197, 254] on span "Equals" at bounding box center [1198, 250] width 126 height 16
drag, startPoint x: 1159, startPoint y: 408, endPoint x: 1156, endPoint y: 348, distance: 60.1
click at [1159, 407] on span "One of" at bounding box center [1199, 411] width 115 height 9
type input "One of"
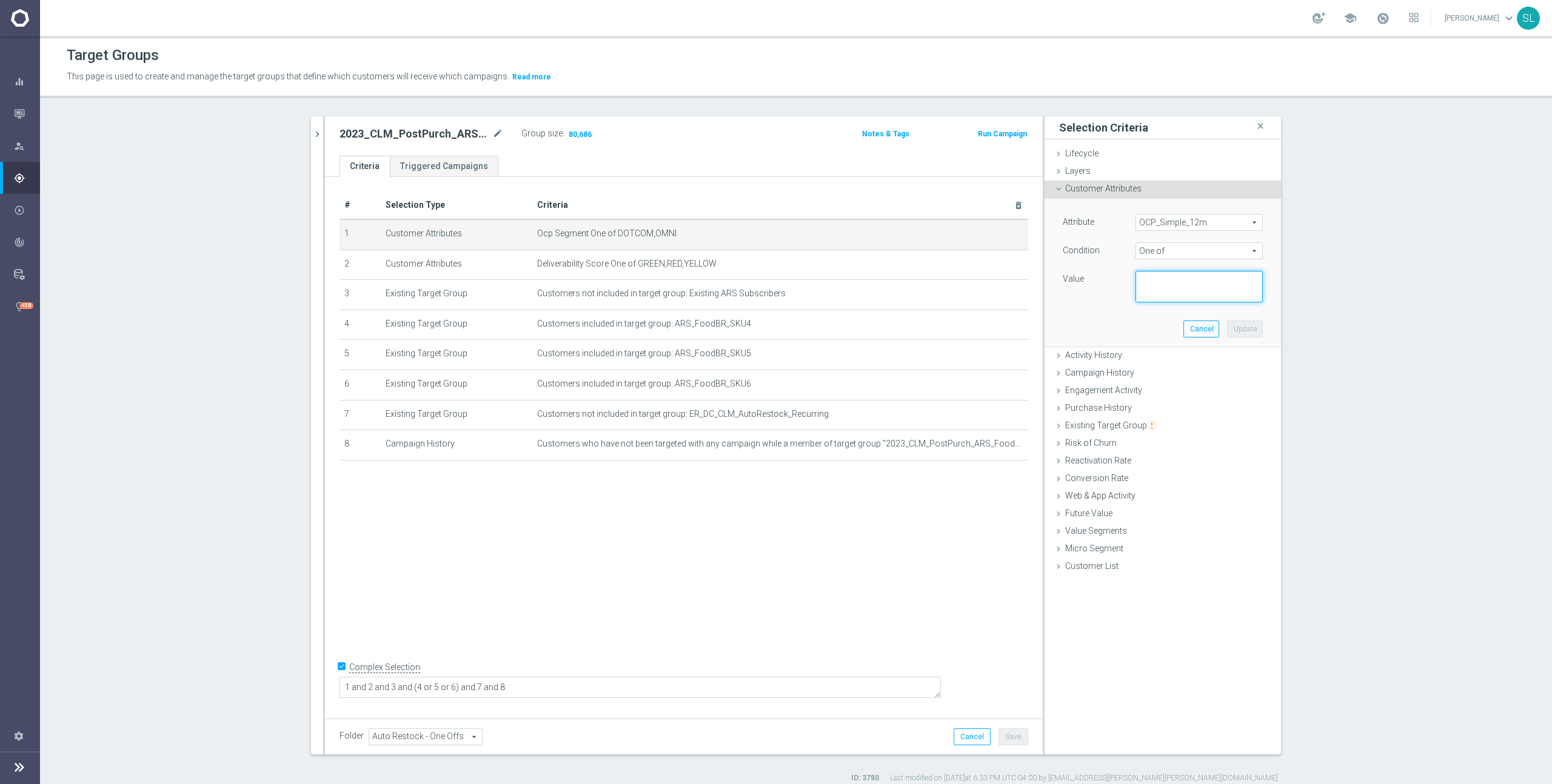
click at [1160, 288] on textarea at bounding box center [1199, 286] width 128 height 31
paste textarea "DOTCOM,OMNI"
type textarea "DOTCOM,OMNI"
click at [1248, 329] on button "Update" at bounding box center [1245, 329] width 36 height 17
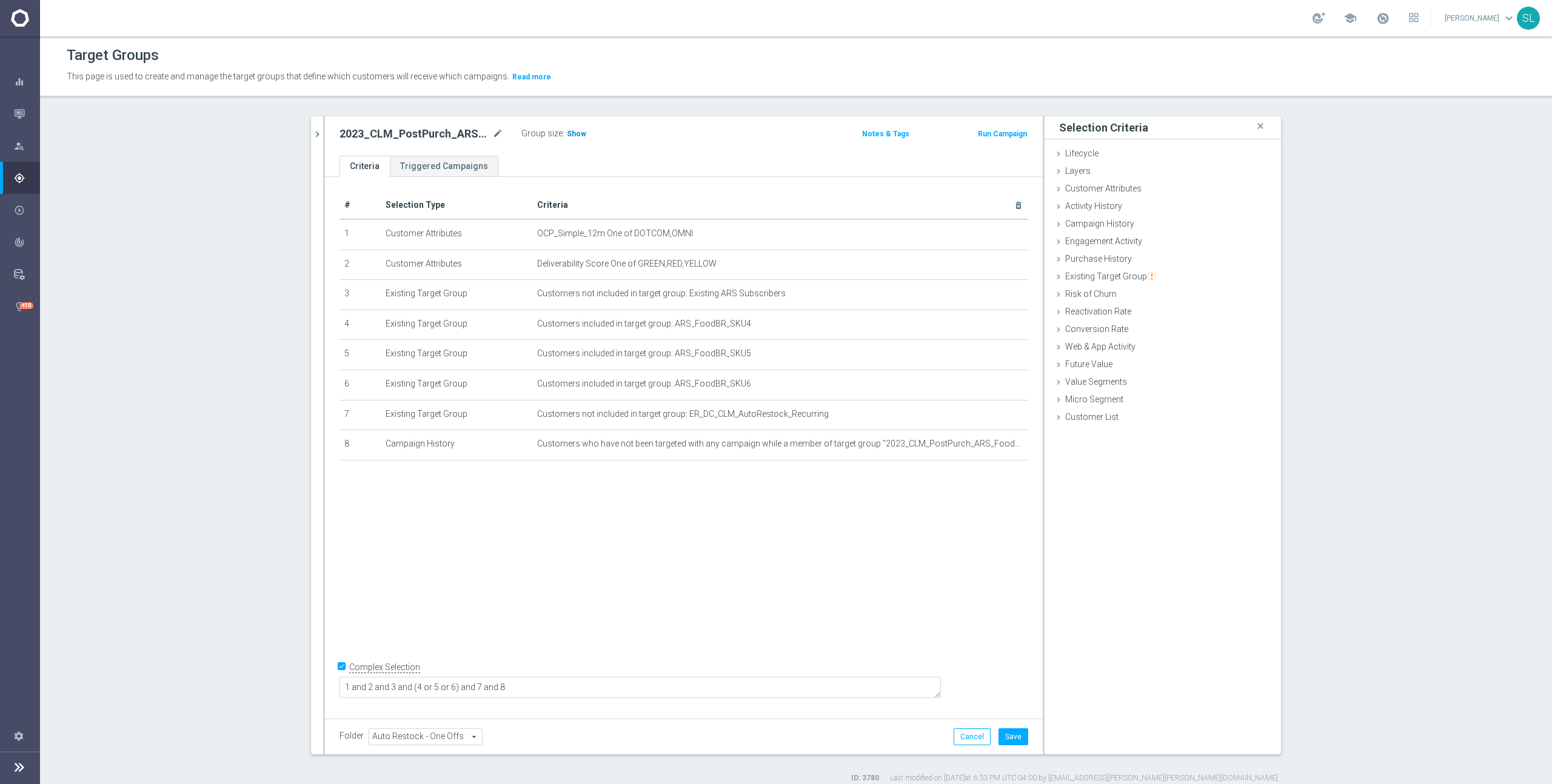
click at [577, 134] on span "Show" at bounding box center [576, 133] width 20 height 9
click at [973, 728] on button "Cancel" at bounding box center [971, 737] width 37 height 17
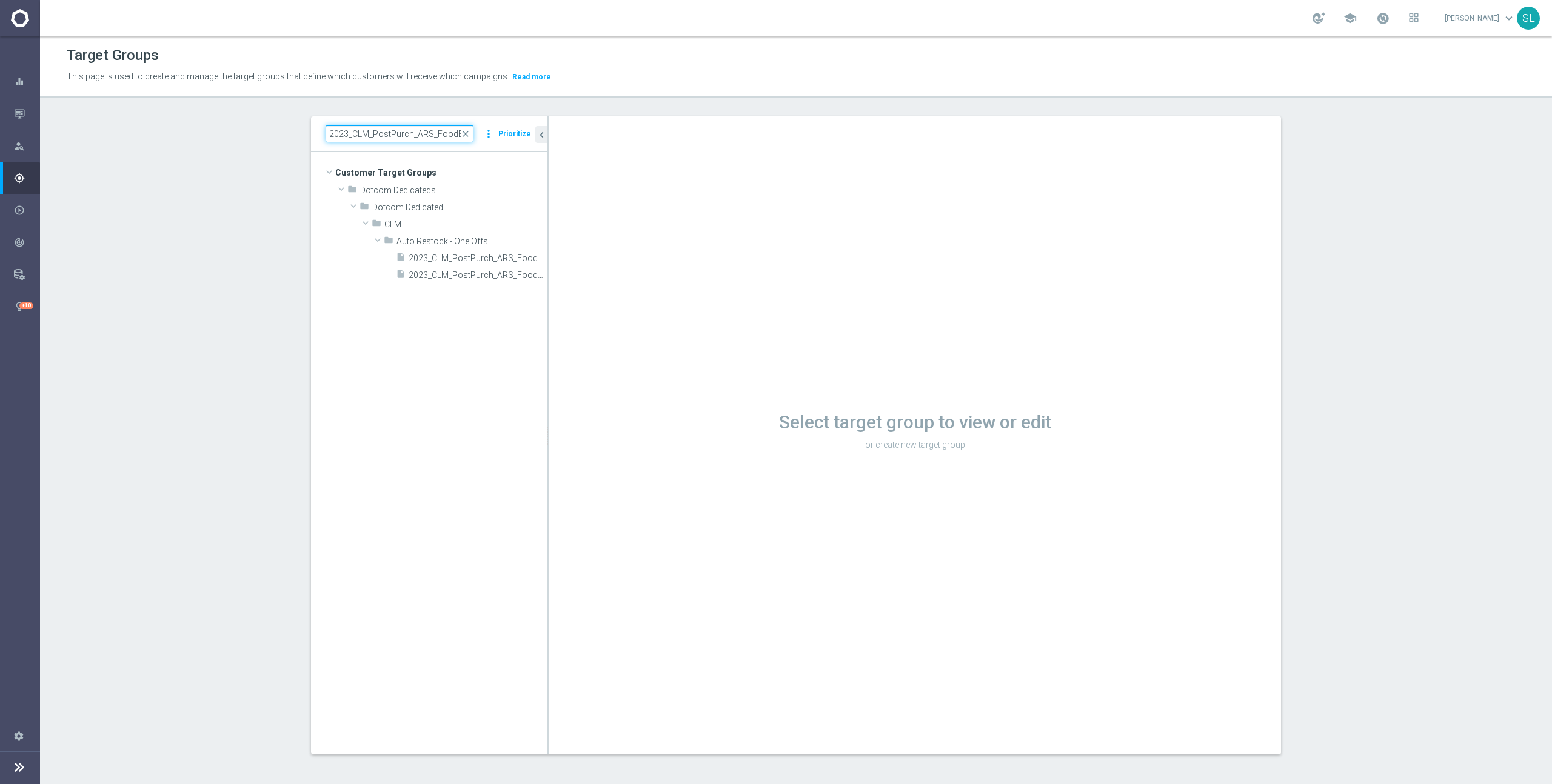
click at [403, 130] on input "2023_CLM_PostPurch_ARS_FoodBR" at bounding box center [400, 134] width 148 height 17
paste input "4Cite_Abandon_Cart_T2"
click at [459, 243] on span "4Cite_Abandon_Cart_T2" at bounding box center [457, 241] width 122 height 10
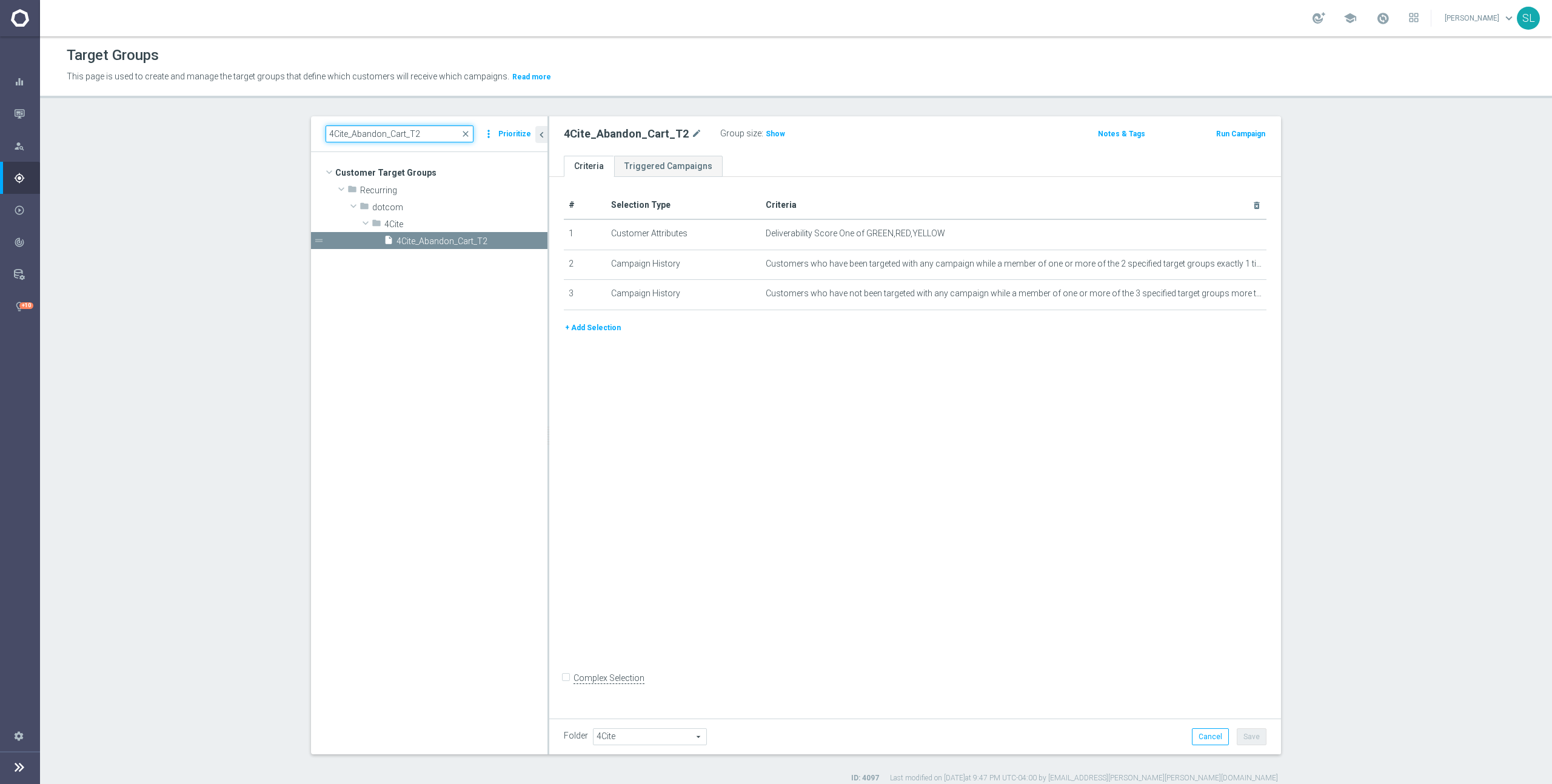
click at [433, 131] on input "4Cite_Abandon_Cart_T2" at bounding box center [400, 134] width 148 height 17
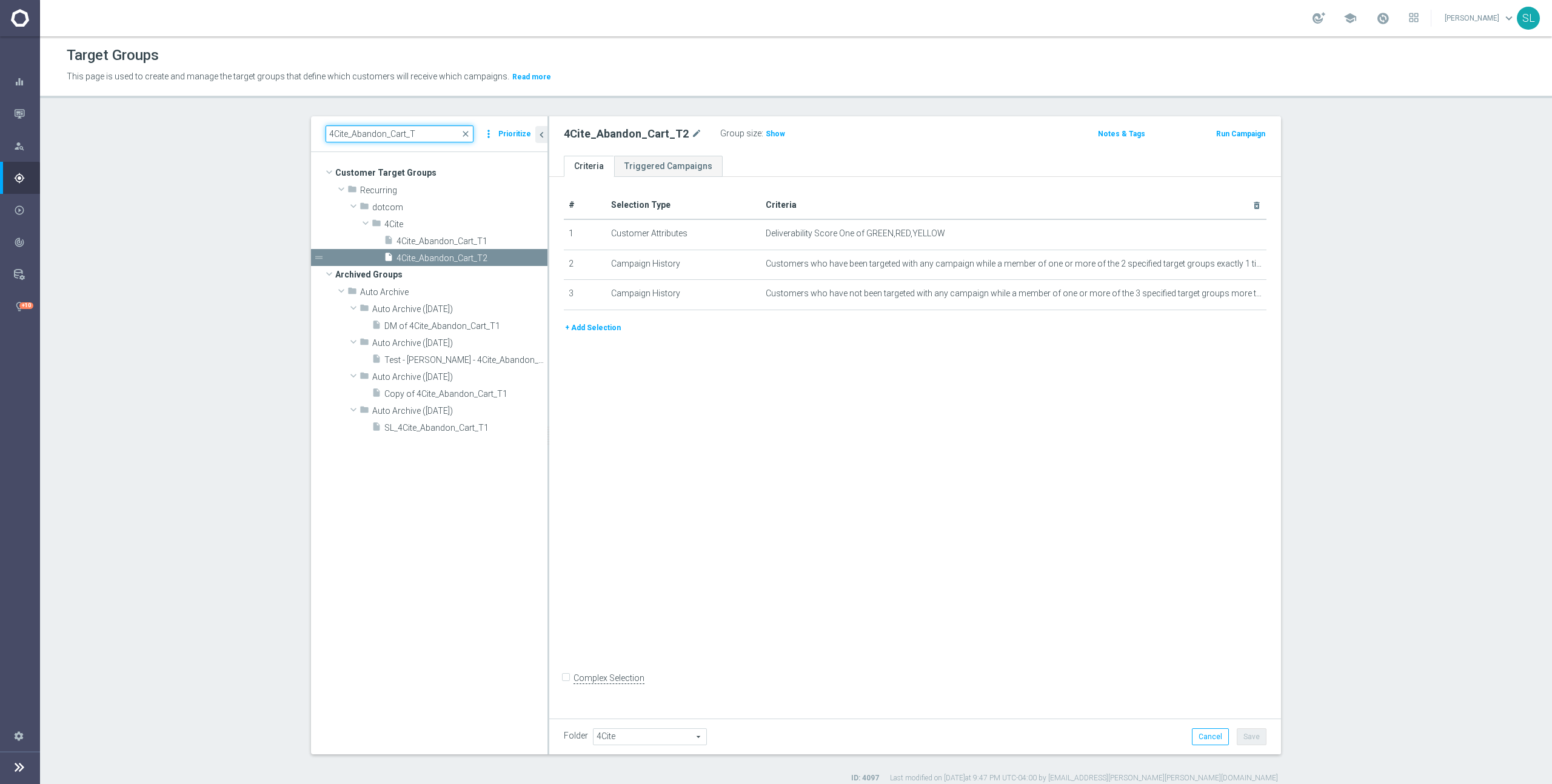
click at [430, 131] on input "4Cite_Abandon_Cart_T" at bounding box center [400, 134] width 148 height 17
paste input "ER_DC_20240418_Computers_CatPropensity"
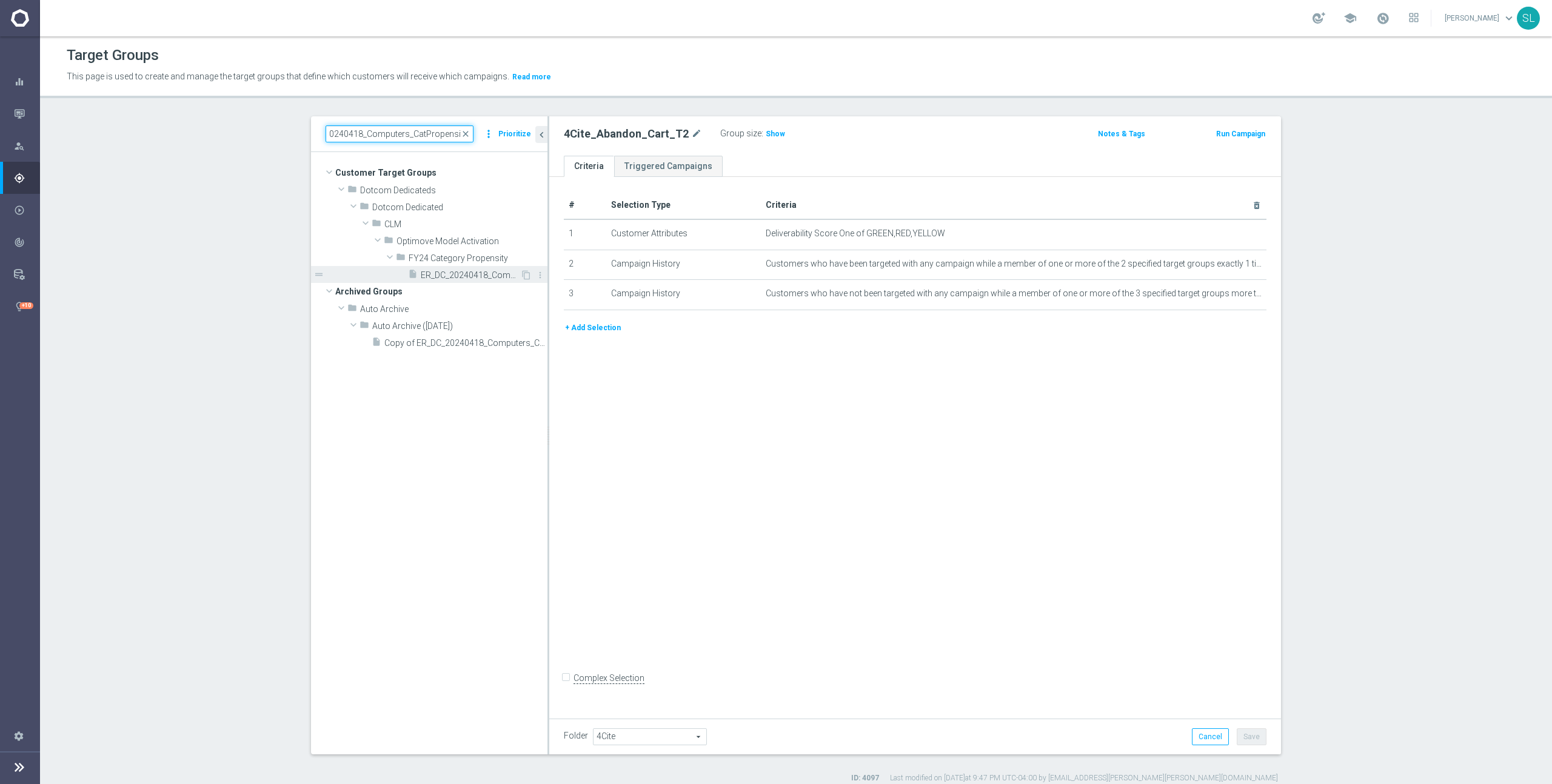
type input "ER_DC_20240418_Computers_CatPropensity"
click at [501, 280] on div "insert_drive_file ER_DC_20240418_Computers_CatPropensity" at bounding box center [464, 275] width 112 height 17
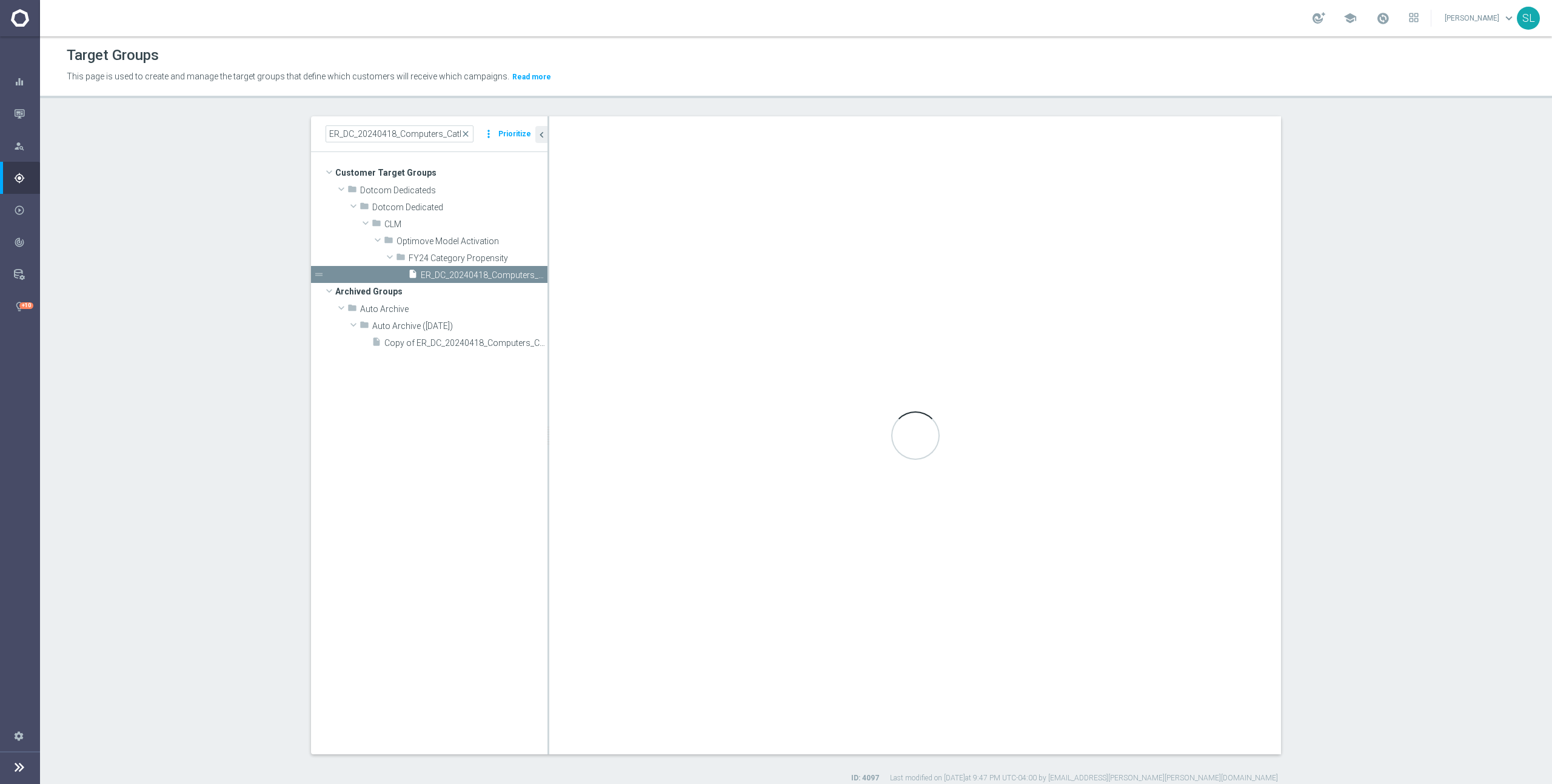
checkbox input "true"
type input "FY24 Category Propensity"
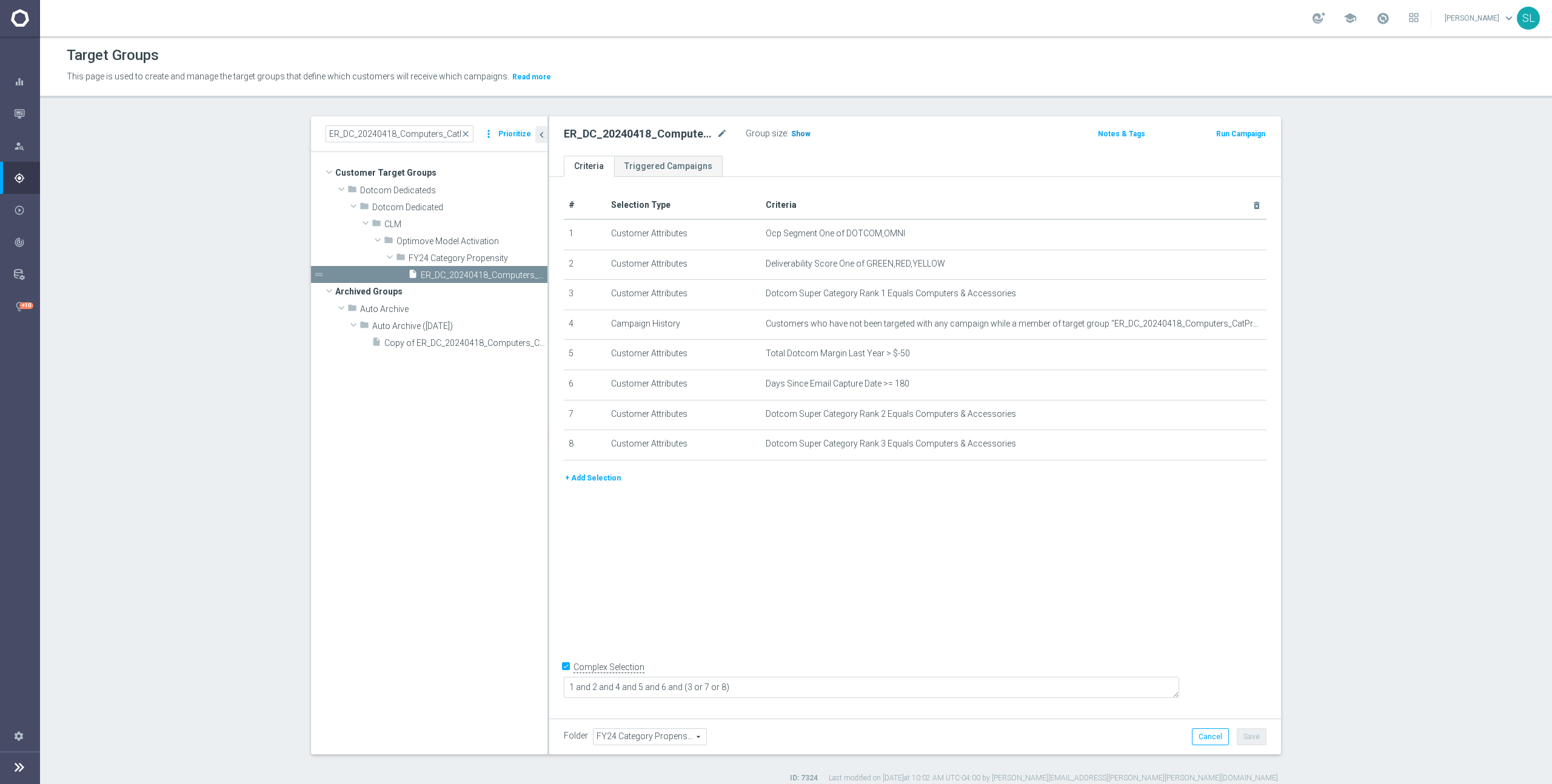
click at [793, 129] on span "Show" at bounding box center [800, 133] width 20 height 9
drag, startPoint x: 846, startPoint y: 232, endPoint x: 915, endPoint y: 234, distance: 69.0
click at [915, 234] on span "Ocp Segment One of DOTCOM,OMNI" at bounding box center [993, 233] width 456 height 10
drag, startPoint x: 910, startPoint y: 230, endPoint x: 844, endPoint y: 237, distance: 66.4
click at [844, 237] on span "Ocp Segment One of DOTCOM,OMNI" at bounding box center [993, 233] width 456 height 10
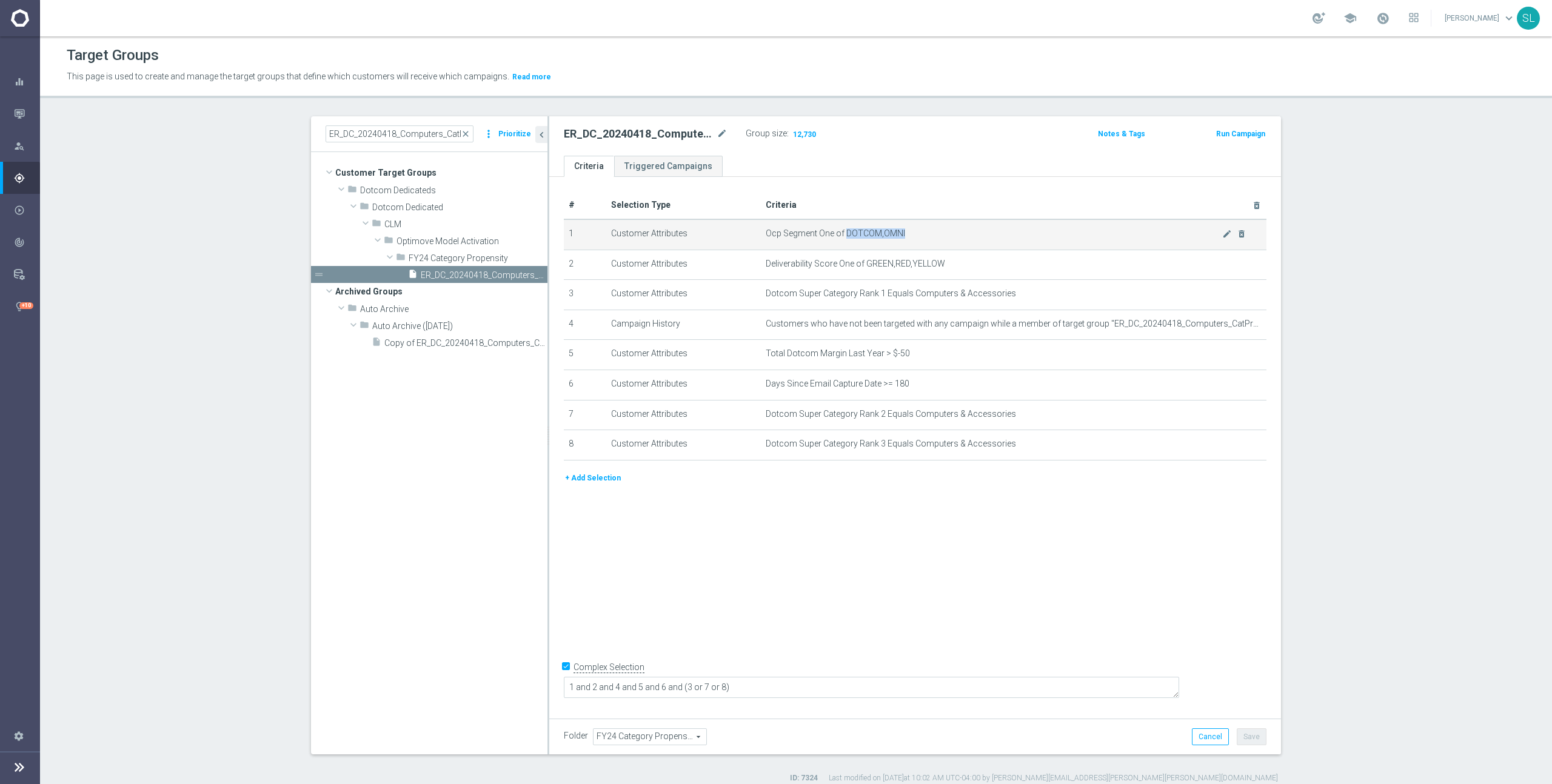
copy span "DOTCOM,OMNI"
click at [1229, 236] on icon "mode_edit" at bounding box center [1227, 234] width 9 height 9
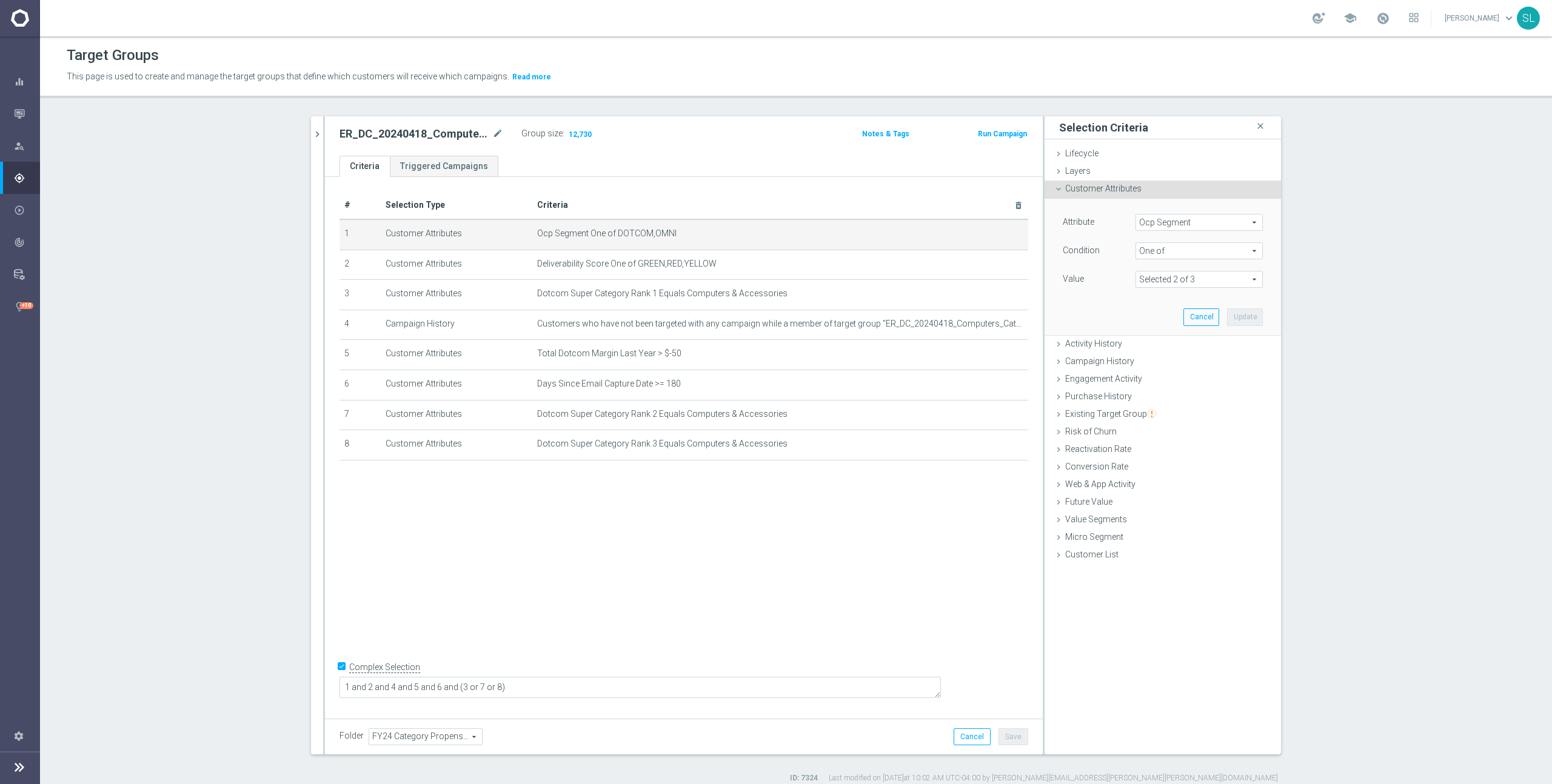
click at [1221, 224] on span "Ocp Segment" at bounding box center [1198, 222] width 126 height 16
click at [1177, 221] on input "search" at bounding box center [1199, 223] width 128 height 17
type input "ocp"
click at [1186, 273] on span "OCP_Simple_12m" at bounding box center [1199, 272] width 115 height 9
type input "OCP_Simple_12m"
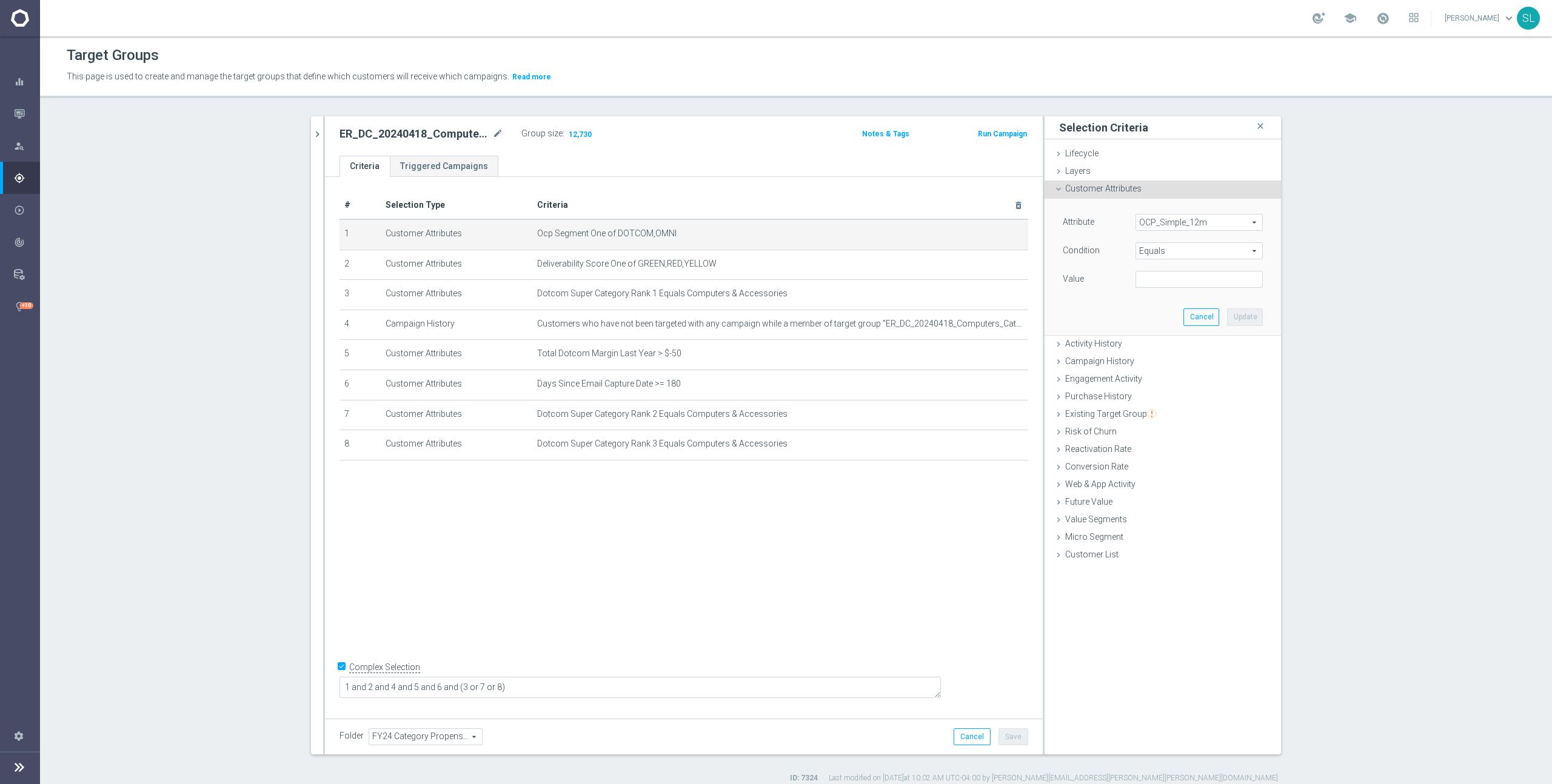
click at [1191, 253] on span "Equals" at bounding box center [1198, 250] width 126 height 16
click at [1182, 406] on span "One of" at bounding box center [1199, 411] width 115 height 9
type input "One of"
click at [1178, 287] on textarea at bounding box center [1199, 286] width 128 height 31
paste textarea "DOTCOM,OMNI"
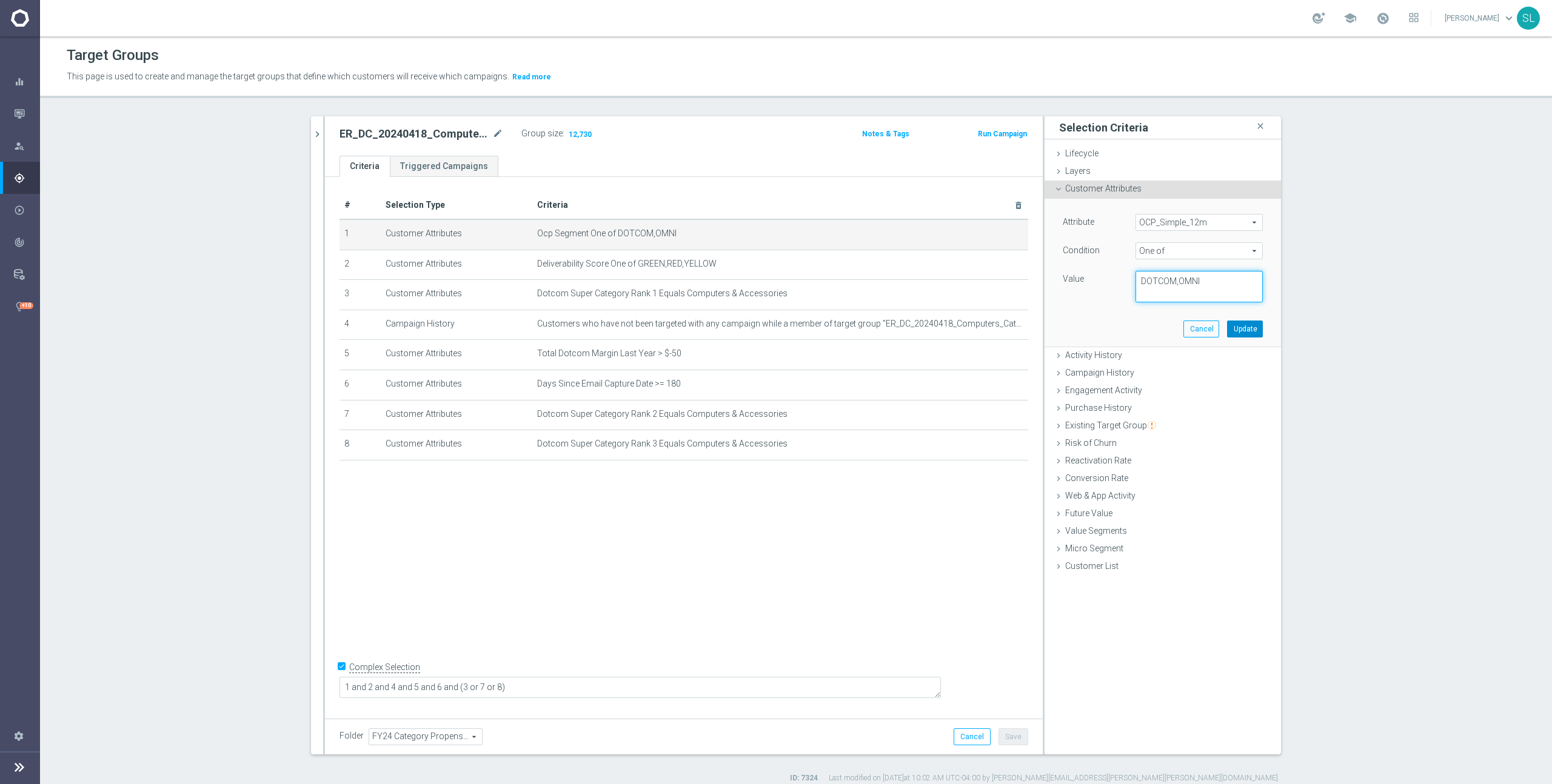
type textarea "DOTCOM,OMNI"
click at [1248, 331] on button "Update" at bounding box center [1245, 329] width 36 height 17
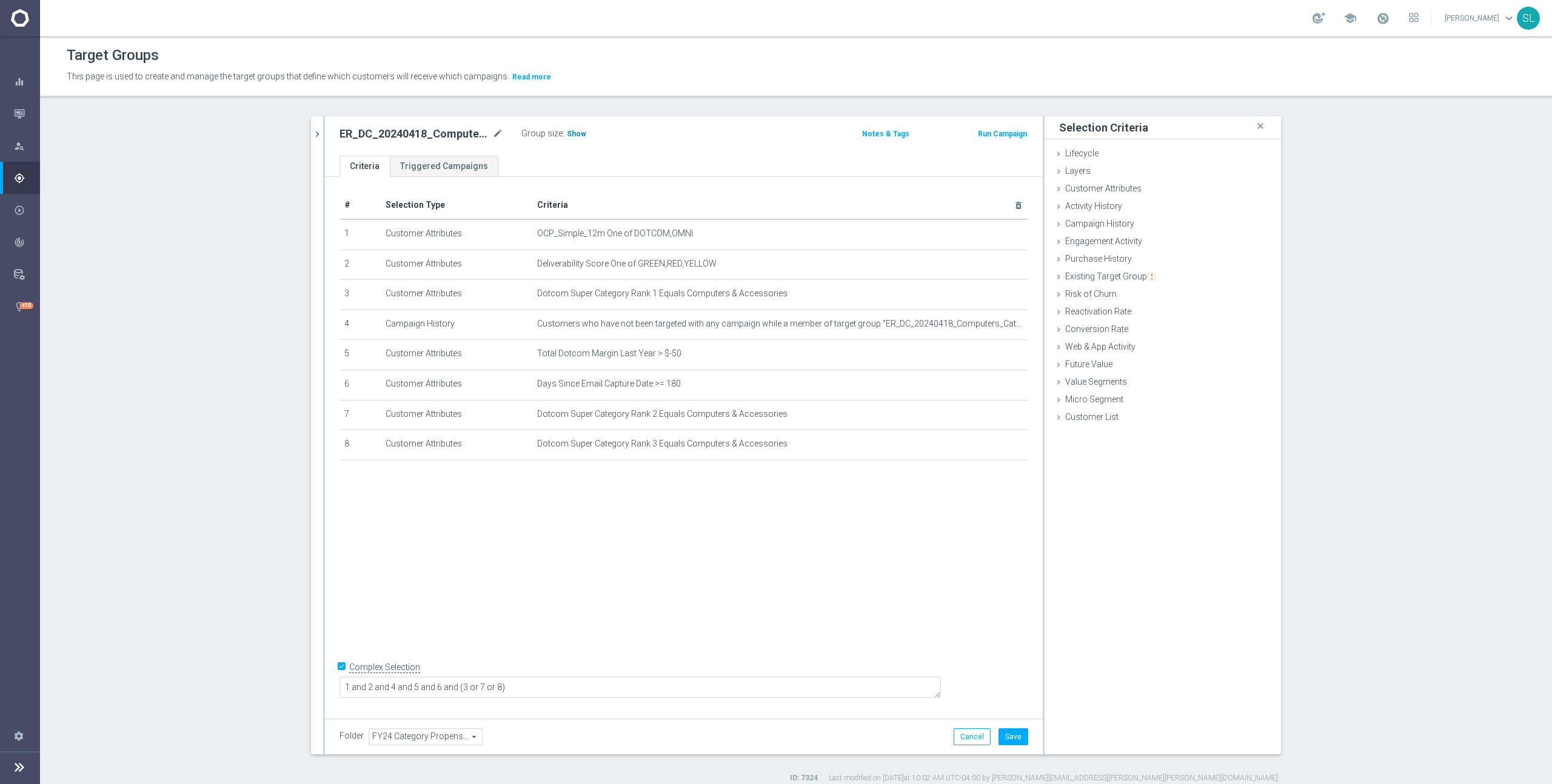
click at [571, 134] on span "Show" at bounding box center [576, 133] width 20 height 9
click at [316, 131] on icon "chevron_right" at bounding box center [317, 134] width 11 height 11
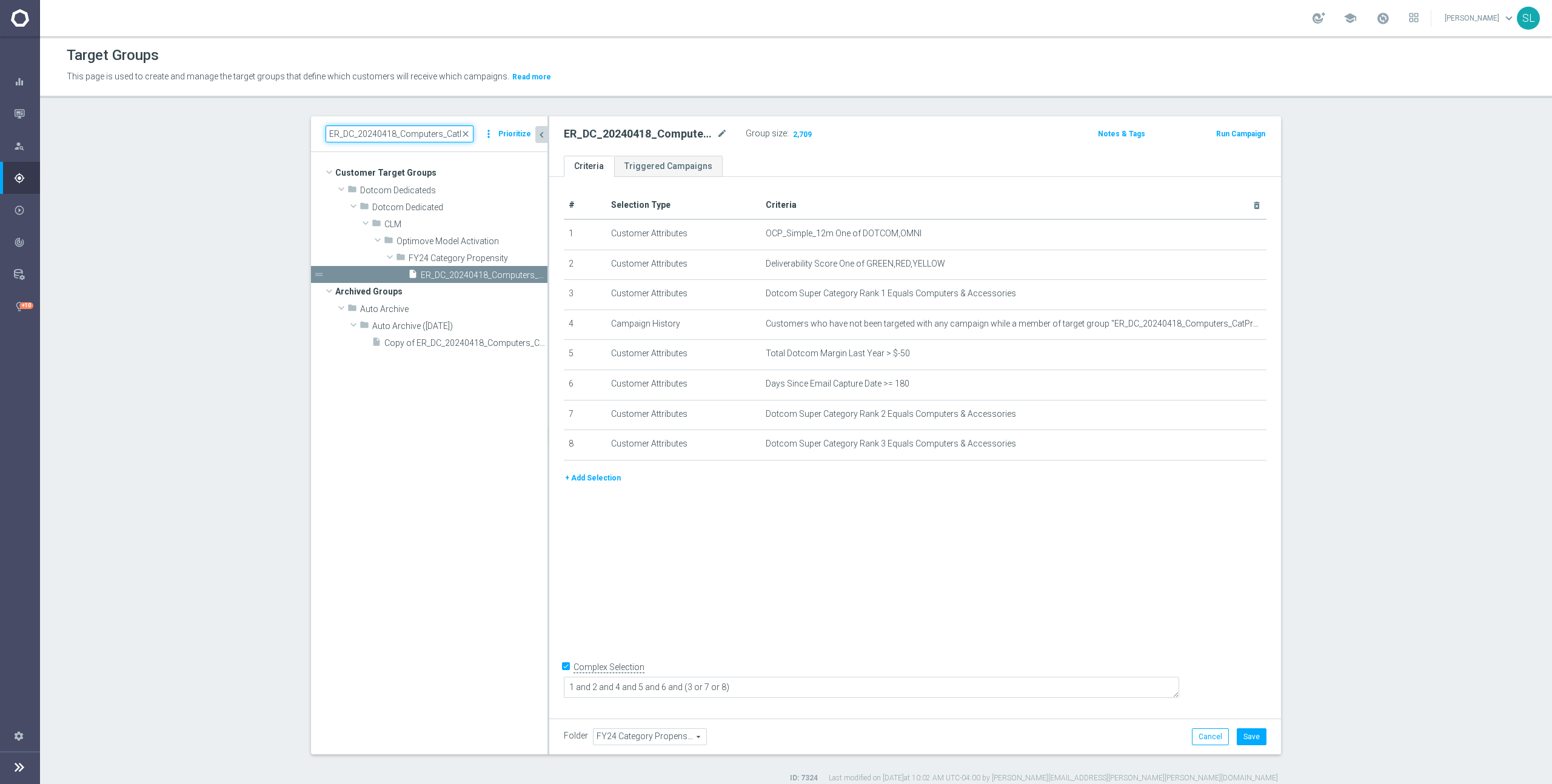
drag, startPoint x: 439, startPoint y: 131, endPoint x: 247, endPoint y: 121, distance: 192.3
click at [247, 121] on section "ER_DC_20240418_Computers_CatPropensity close more_vert Prioritize Customer Targ…" at bounding box center [795, 450] width 1511 height 667
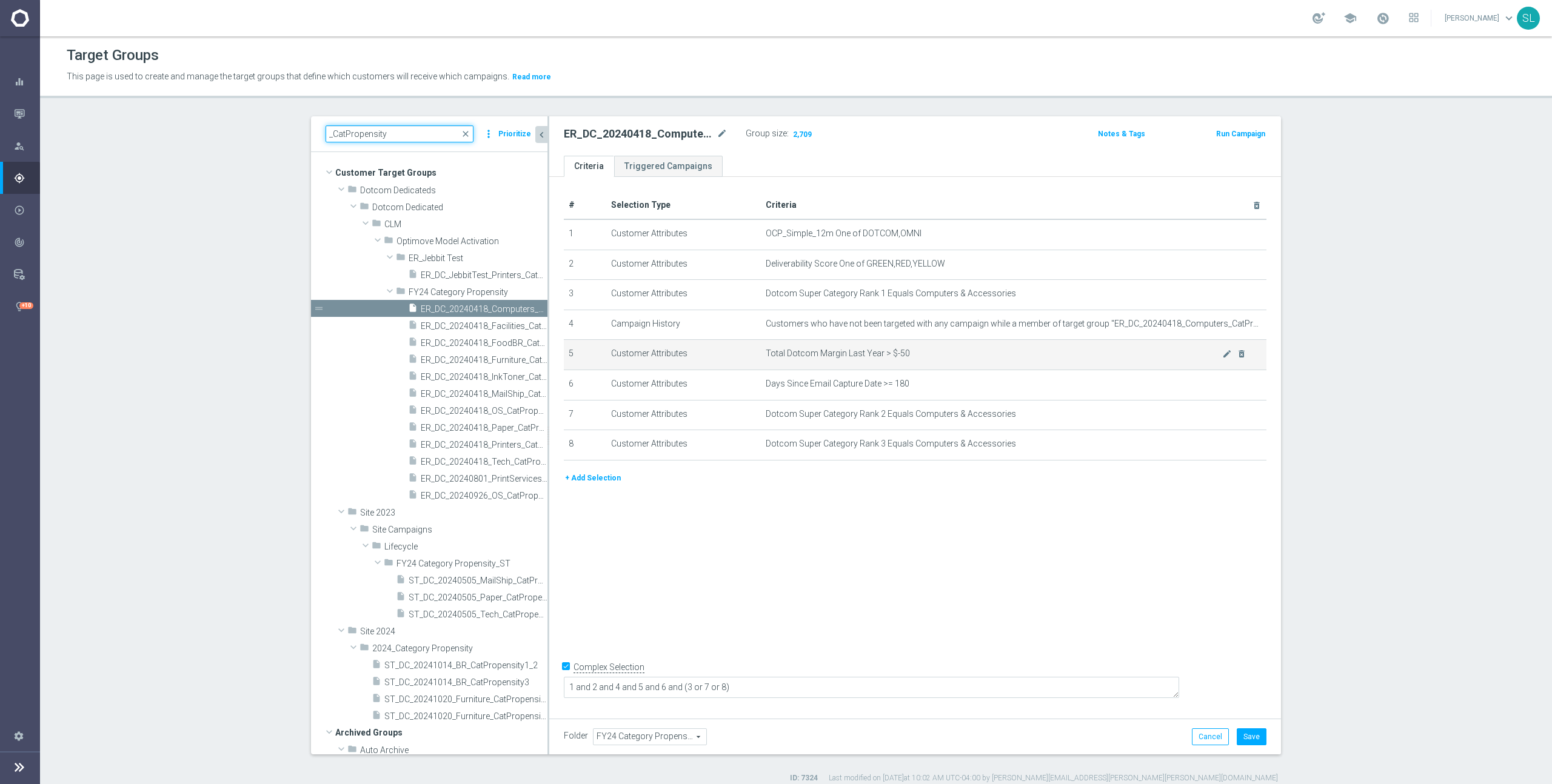
type input "_CatPropensity"
click at [687, 346] on td "Customer Attributes" at bounding box center [684, 355] width 155 height 30
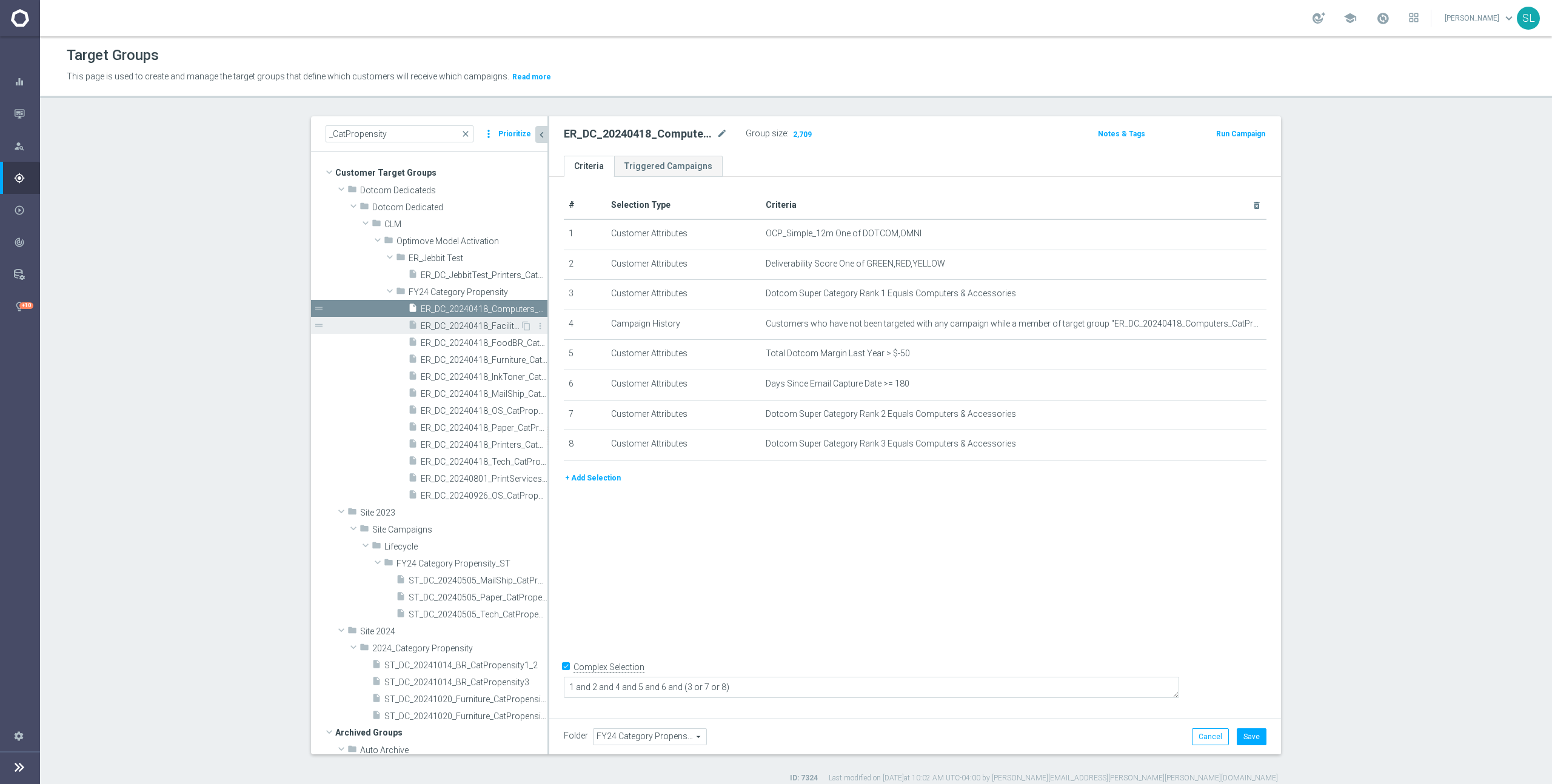
click at [500, 324] on span "ER_DC_20240418_Facilities_CatPropensity" at bounding box center [469, 326] width 99 height 10
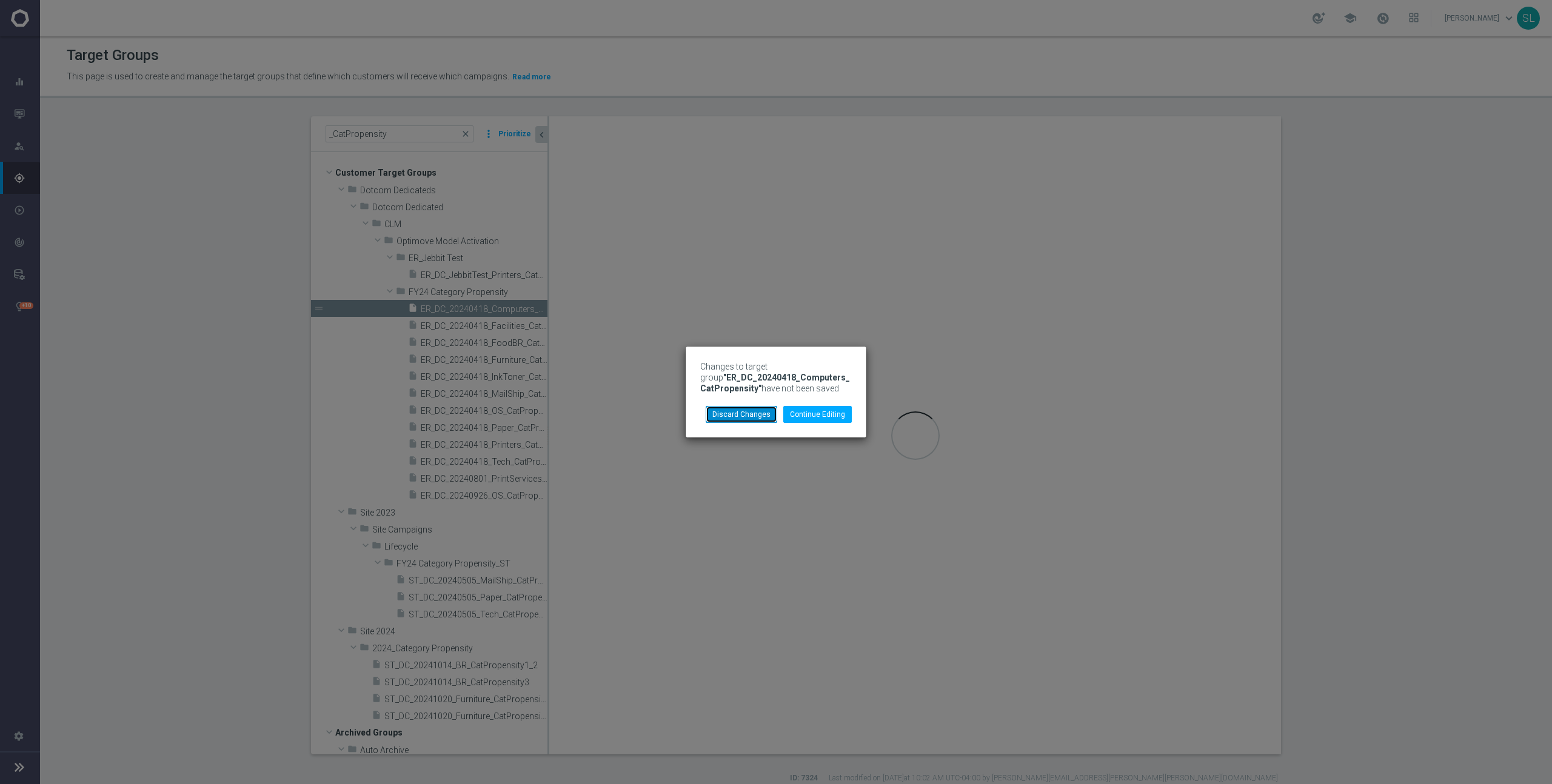
click at [758, 418] on button "Discard Changes" at bounding box center [742, 415] width 72 height 17
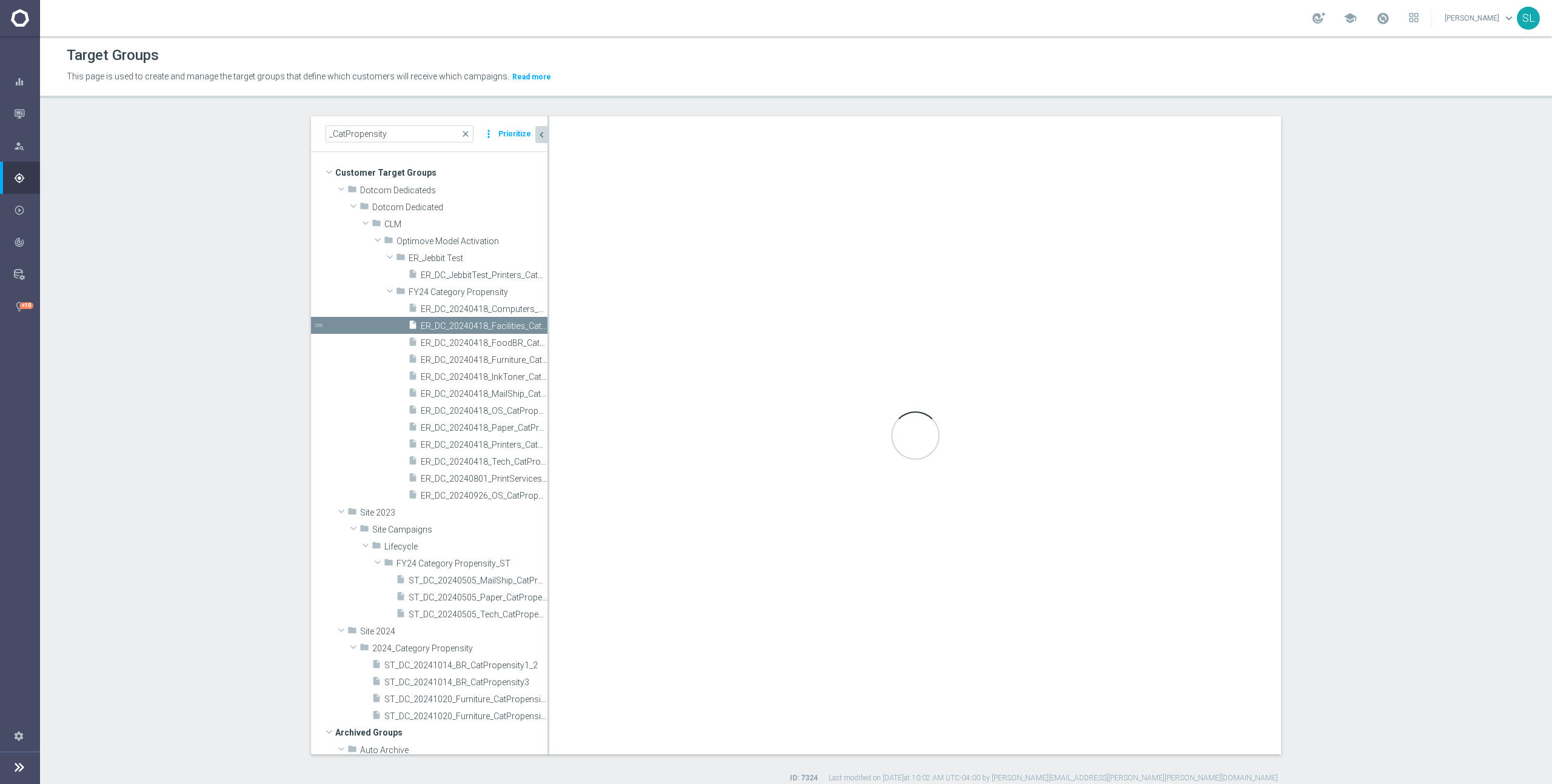
checkbox input "false"
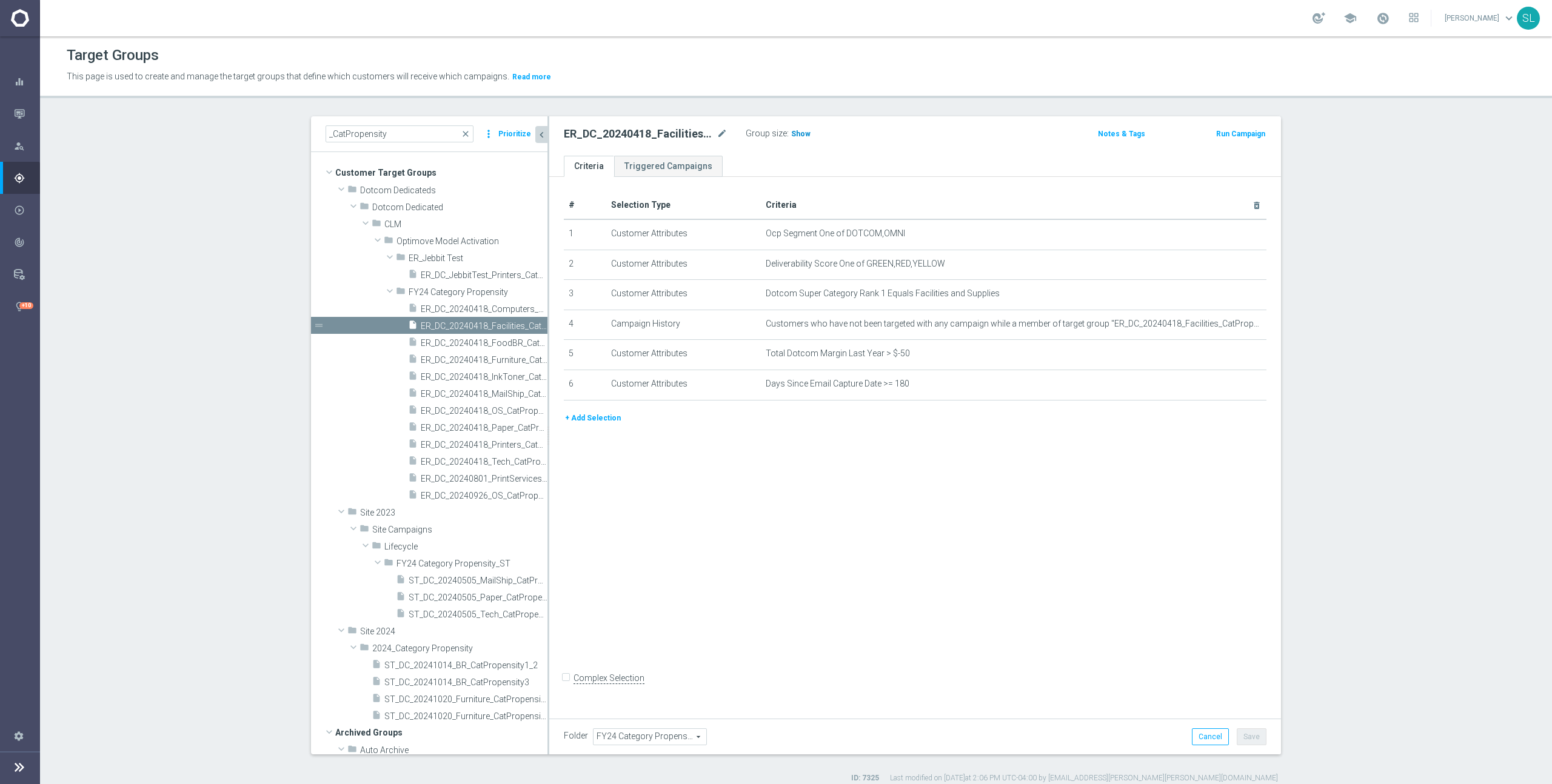
click at [801, 136] on span "Show" at bounding box center [800, 133] width 20 height 9
drag, startPoint x: 855, startPoint y: 232, endPoint x: 912, endPoint y: 236, distance: 57.1
click at [912, 236] on span "Ocp Segment One of DOTCOM,OMNI" at bounding box center [993, 233] width 456 height 10
click at [1225, 232] on icon "mode_edit" at bounding box center [1227, 234] width 9 height 9
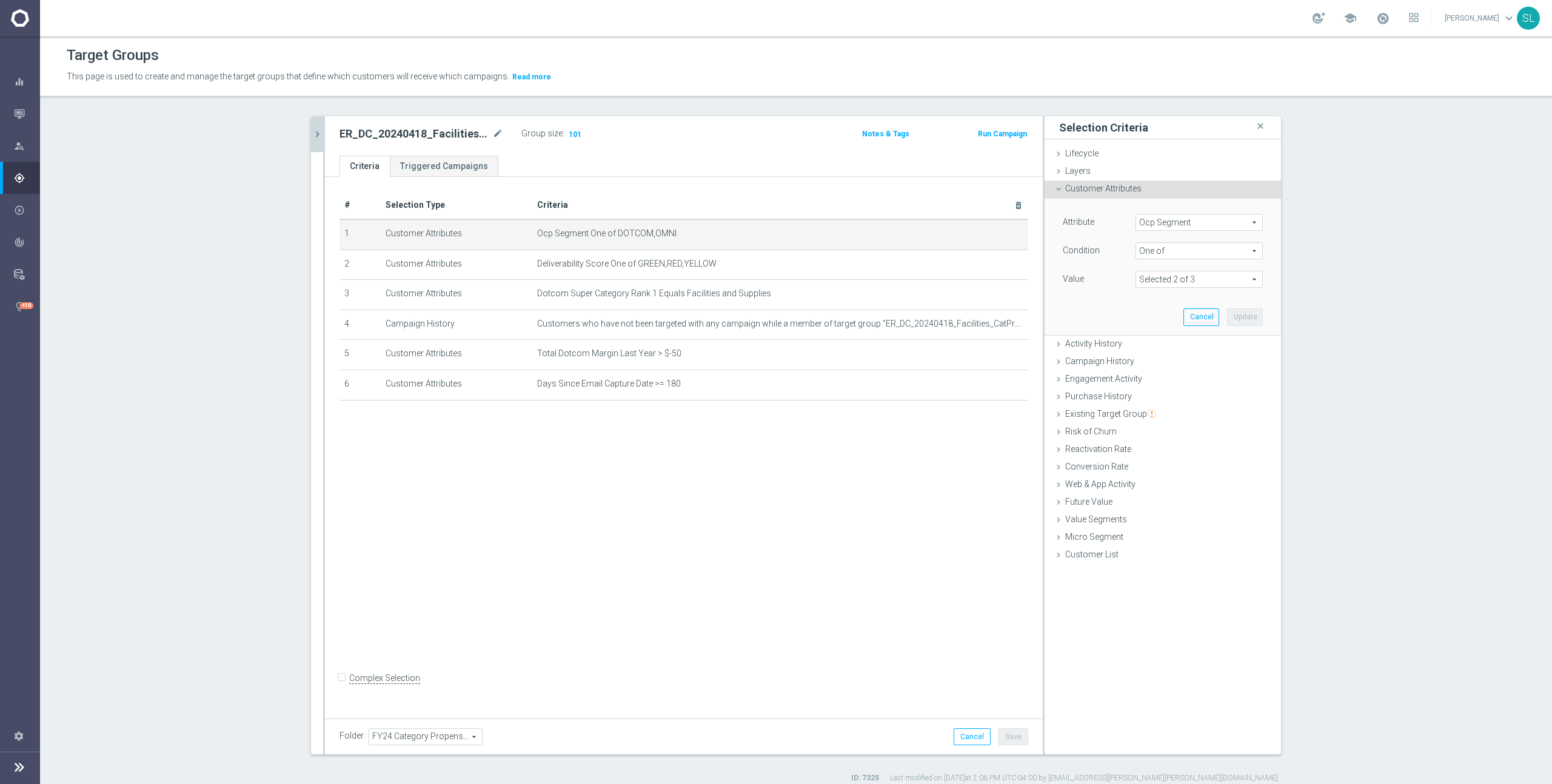
click at [1213, 223] on span "Ocp Segment" at bounding box center [1198, 222] width 126 height 16
click at [1212, 223] on input "search" at bounding box center [1199, 223] width 128 height 17
type input "ocp"
click at [1214, 269] on span "OCP_Simple_12m" at bounding box center [1199, 272] width 115 height 9
type input "OCP_Simple_12m"
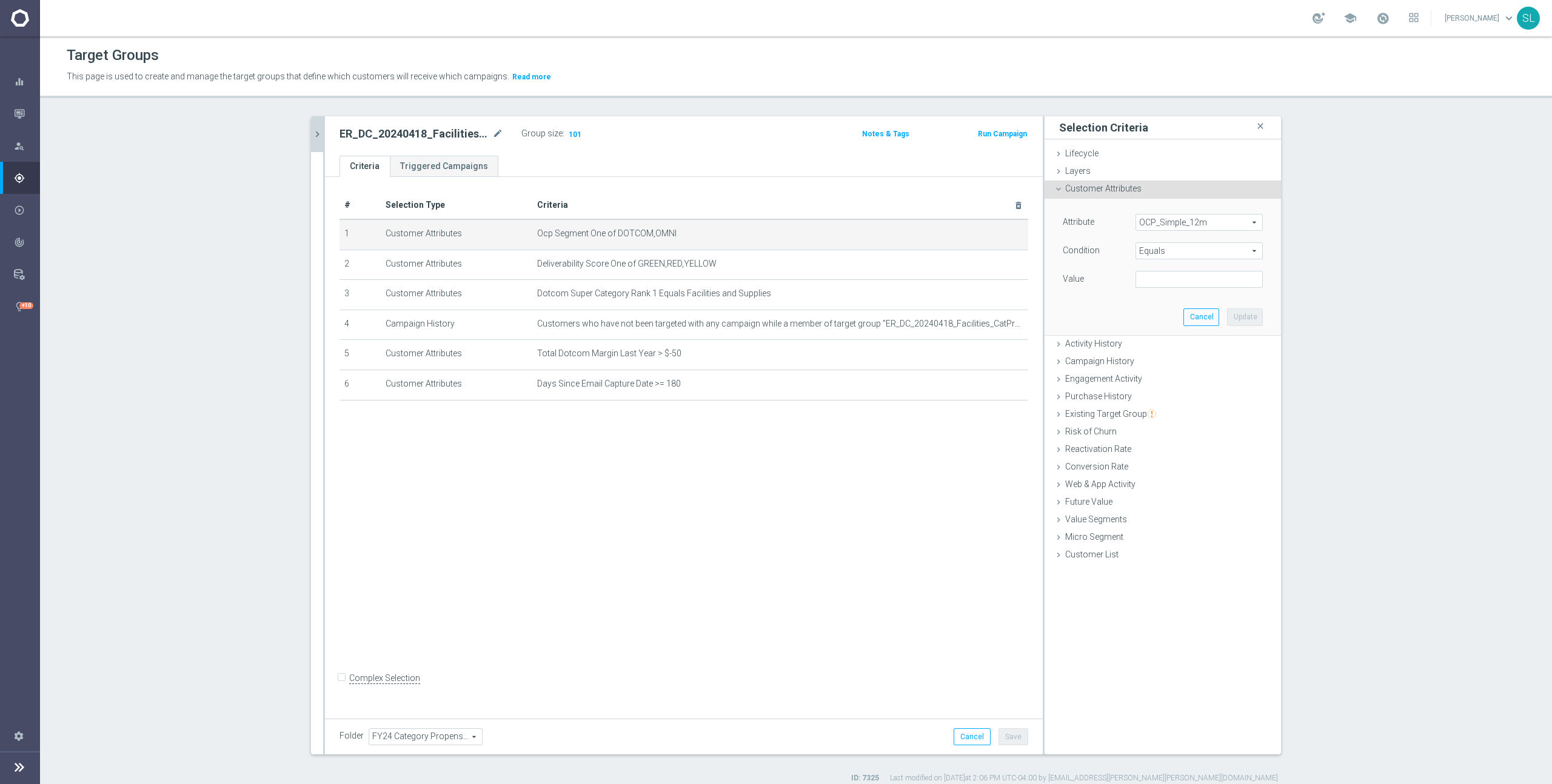
drag, startPoint x: 1210, startPoint y: 247, endPoint x: 1208, endPoint y: 255, distance: 8.2
click at [1210, 247] on span "Equals" at bounding box center [1198, 250] width 126 height 16
click at [1161, 408] on span "One of" at bounding box center [1199, 411] width 115 height 9
type input "One of"
click at [1179, 285] on textarea at bounding box center [1199, 286] width 128 height 31
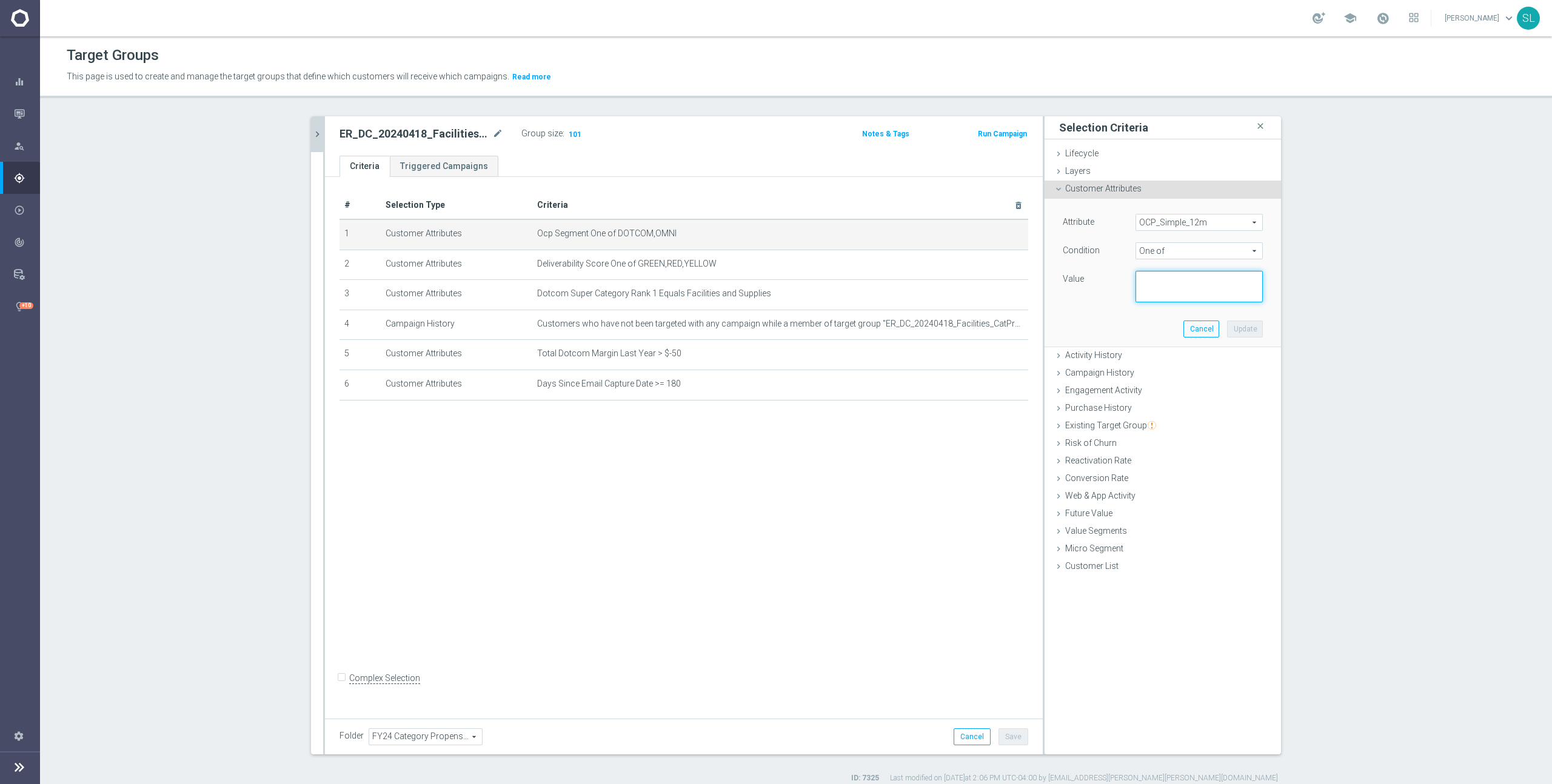
paste textarea "DOTCOM,OMNI"
type textarea "DOTCOM,OMNI"
drag, startPoint x: 1256, startPoint y: 327, endPoint x: 1228, endPoint y: 325, distance: 28.1
click at [1256, 327] on button "Update" at bounding box center [1245, 329] width 36 height 17
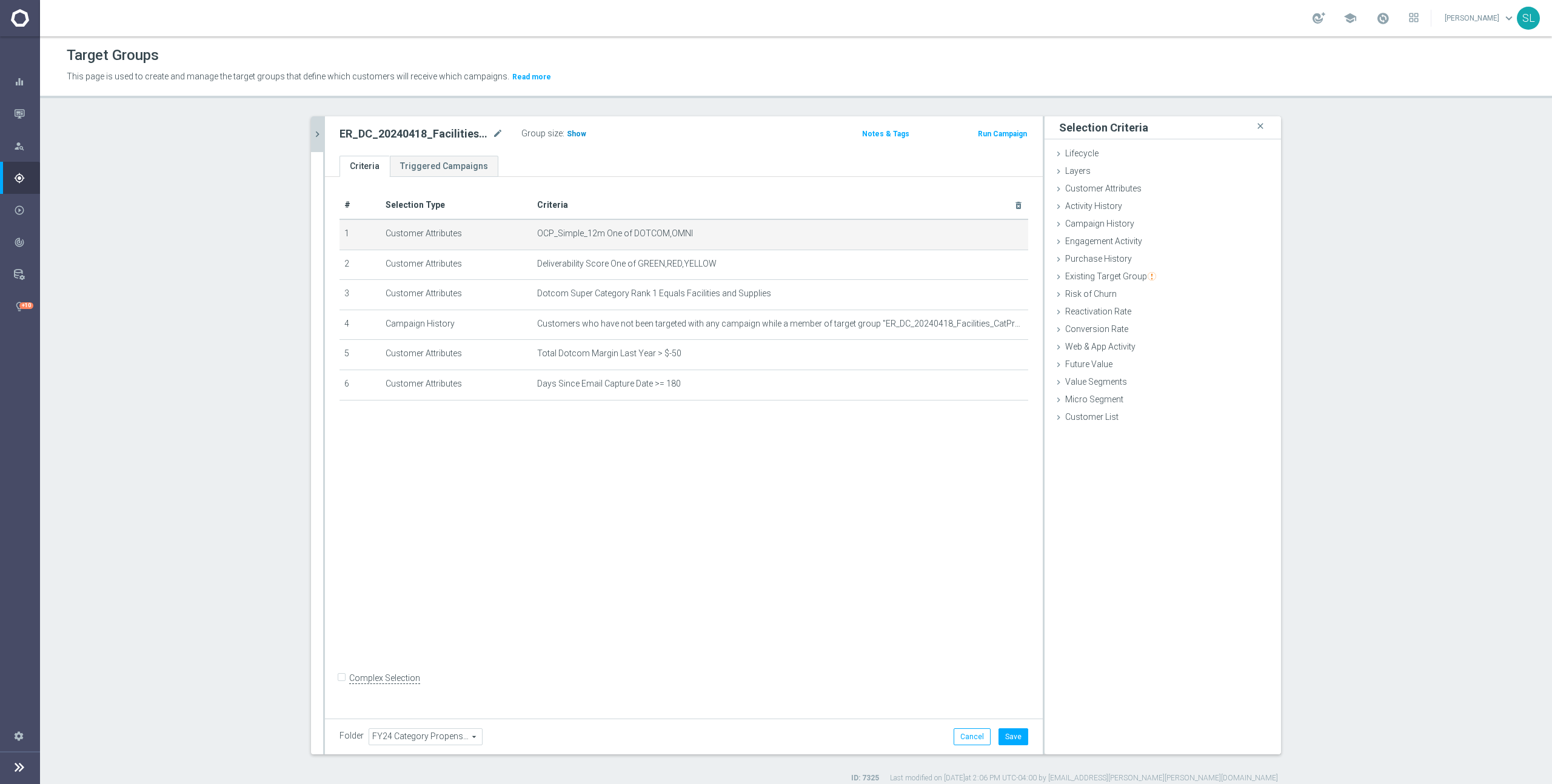
click at [581, 137] on span "Show" at bounding box center [576, 133] width 20 height 9
click at [959, 734] on button "Cancel" at bounding box center [971, 737] width 37 height 17
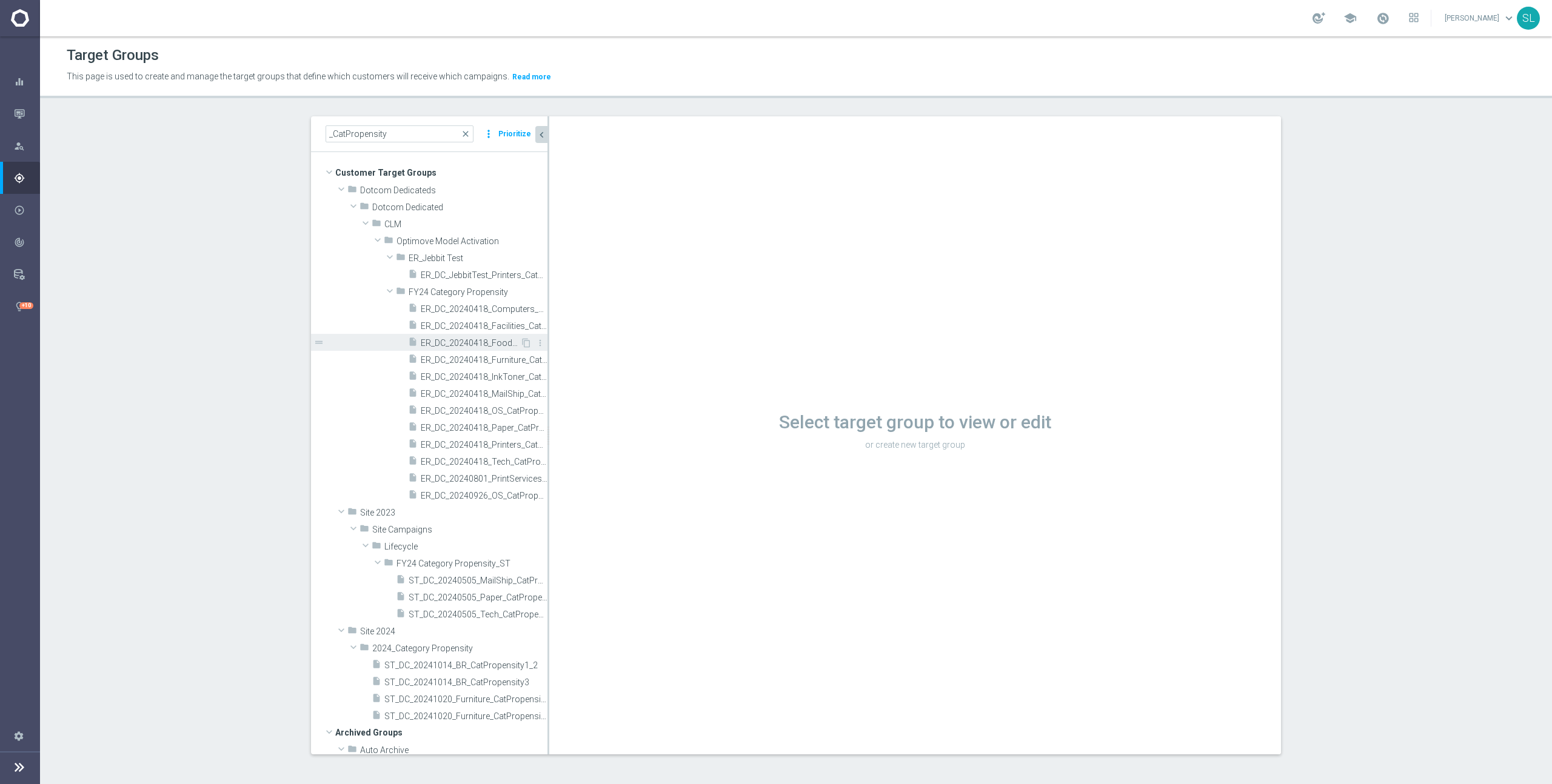
click at [509, 343] on span "ER_DC_20240418_FoodBR_CatPropensity" at bounding box center [469, 343] width 99 height 10
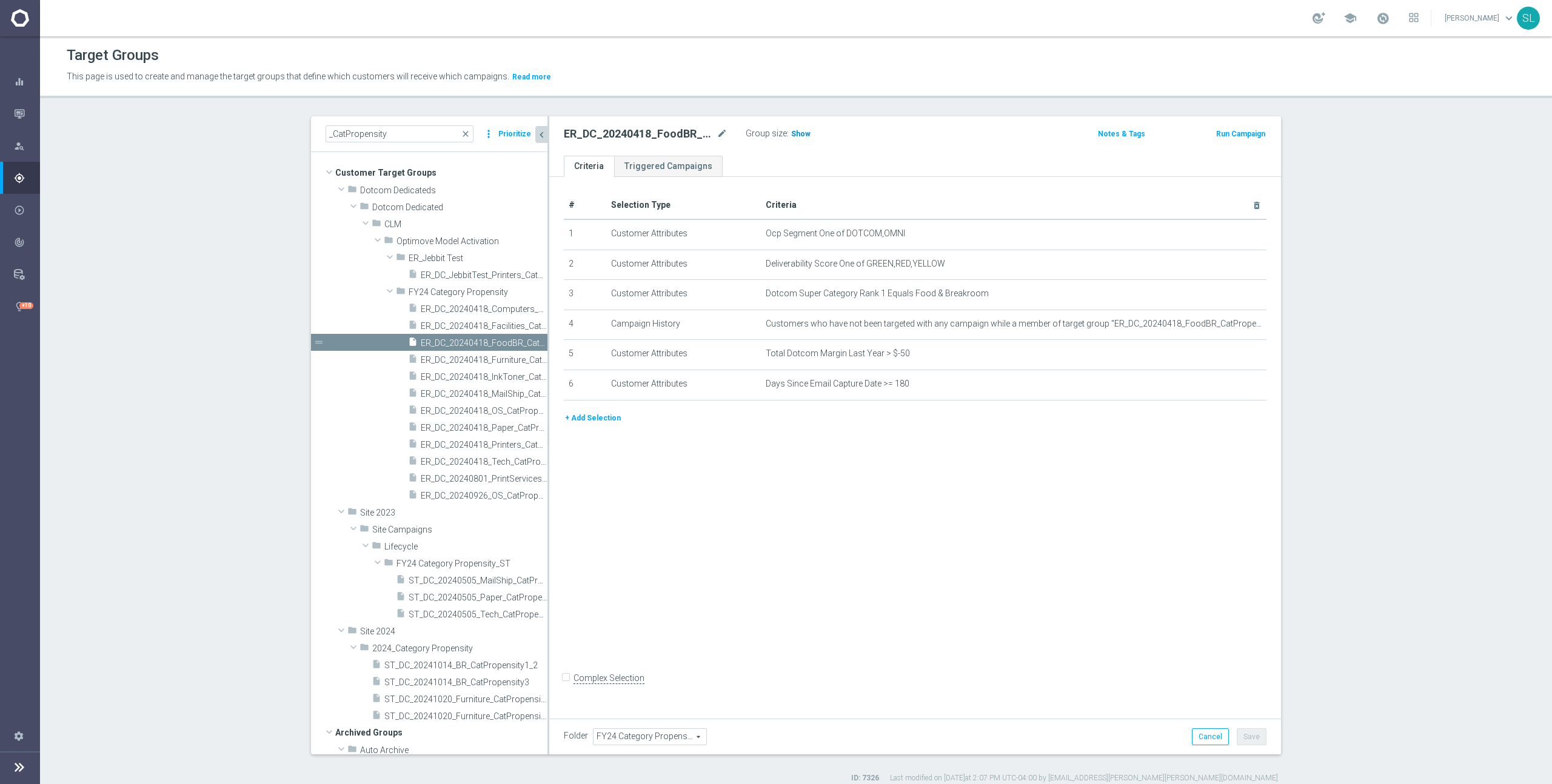
click at [795, 134] on span "Show" at bounding box center [800, 133] width 20 height 9
drag, startPoint x: 846, startPoint y: 232, endPoint x: 906, endPoint y: 235, distance: 60.1
click at [906, 235] on span "Ocp Segment One of DOTCOM,OMNI" at bounding box center [993, 233] width 456 height 10
copy span "DOTCOM,OMNI"
click at [1225, 235] on icon "mode_edit" at bounding box center [1227, 234] width 9 height 9
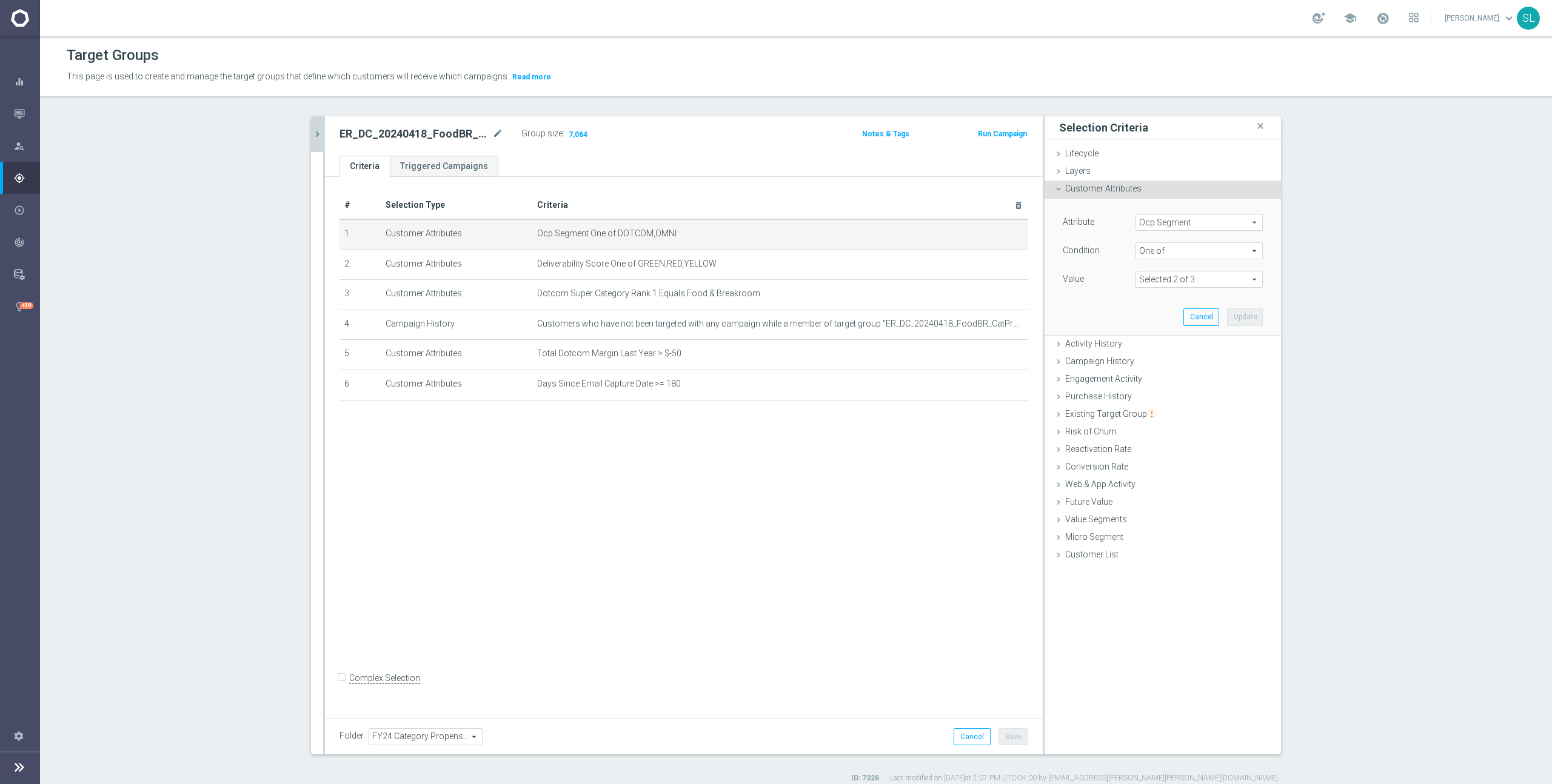
click at [1215, 225] on span "Ocp Segment" at bounding box center [1198, 222] width 126 height 16
click at [1214, 222] on input "search" at bounding box center [1199, 223] width 128 height 17
type input "ocp"
click at [1202, 269] on span "OCP_Simple_12m" at bounding box center [1199, 272] width 115 height 9
type input "OCP_Simple_12m"
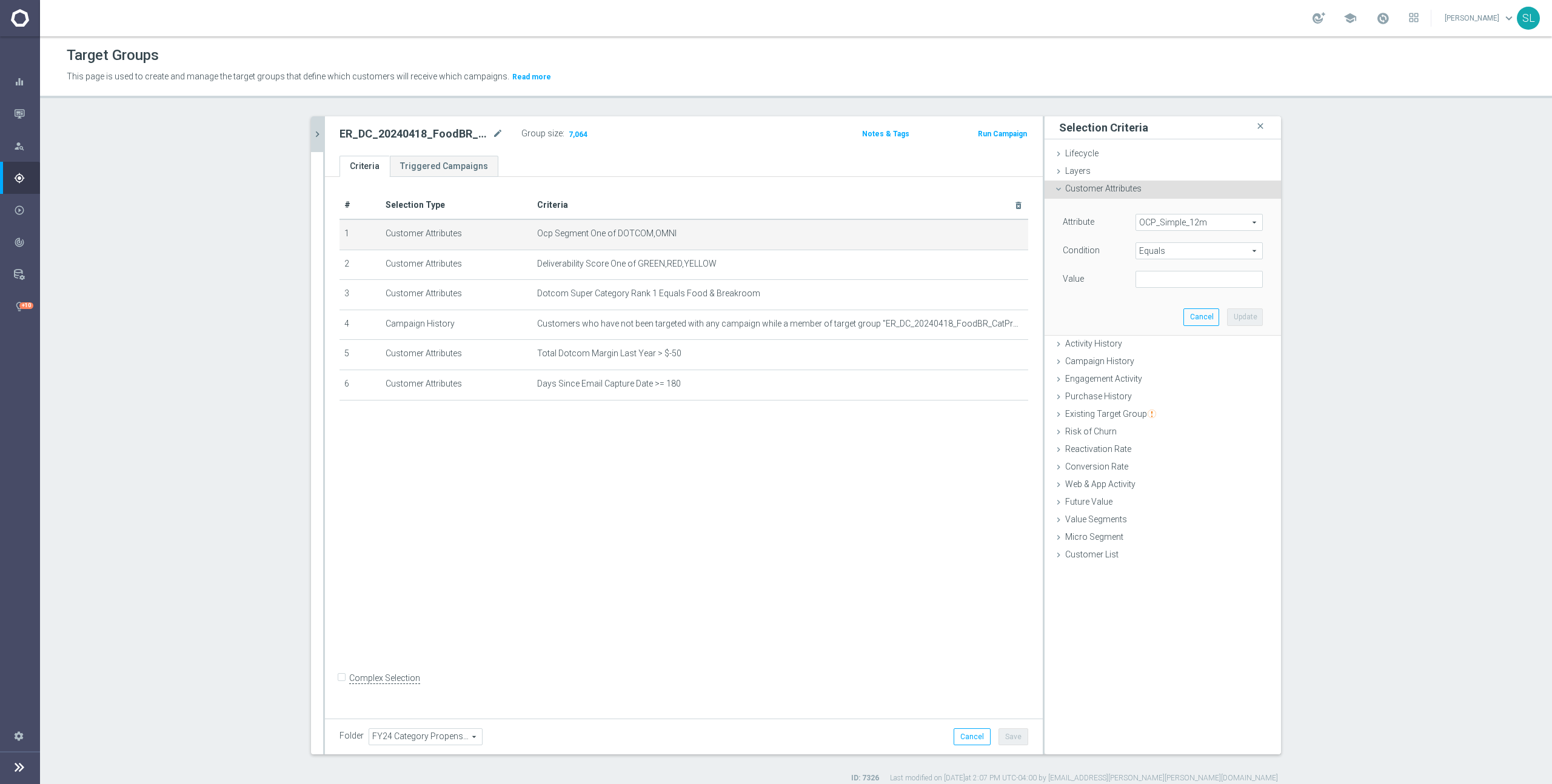
click at [1191, 251] on span "Equals" at bounding box center [1198, 250] width 126 height 16
drag, startPoint x: 1183, startPoint y: 404, endPoint x: 1183, endPoint y: 391, distance: 13.0
click at [1183, 404] on label "One of" at bounding box center [1199, 411] width 128 height 16
type input "One of"
click at [1171, 275] on textarea at bounding box center [1199, 286] width 128 height 31
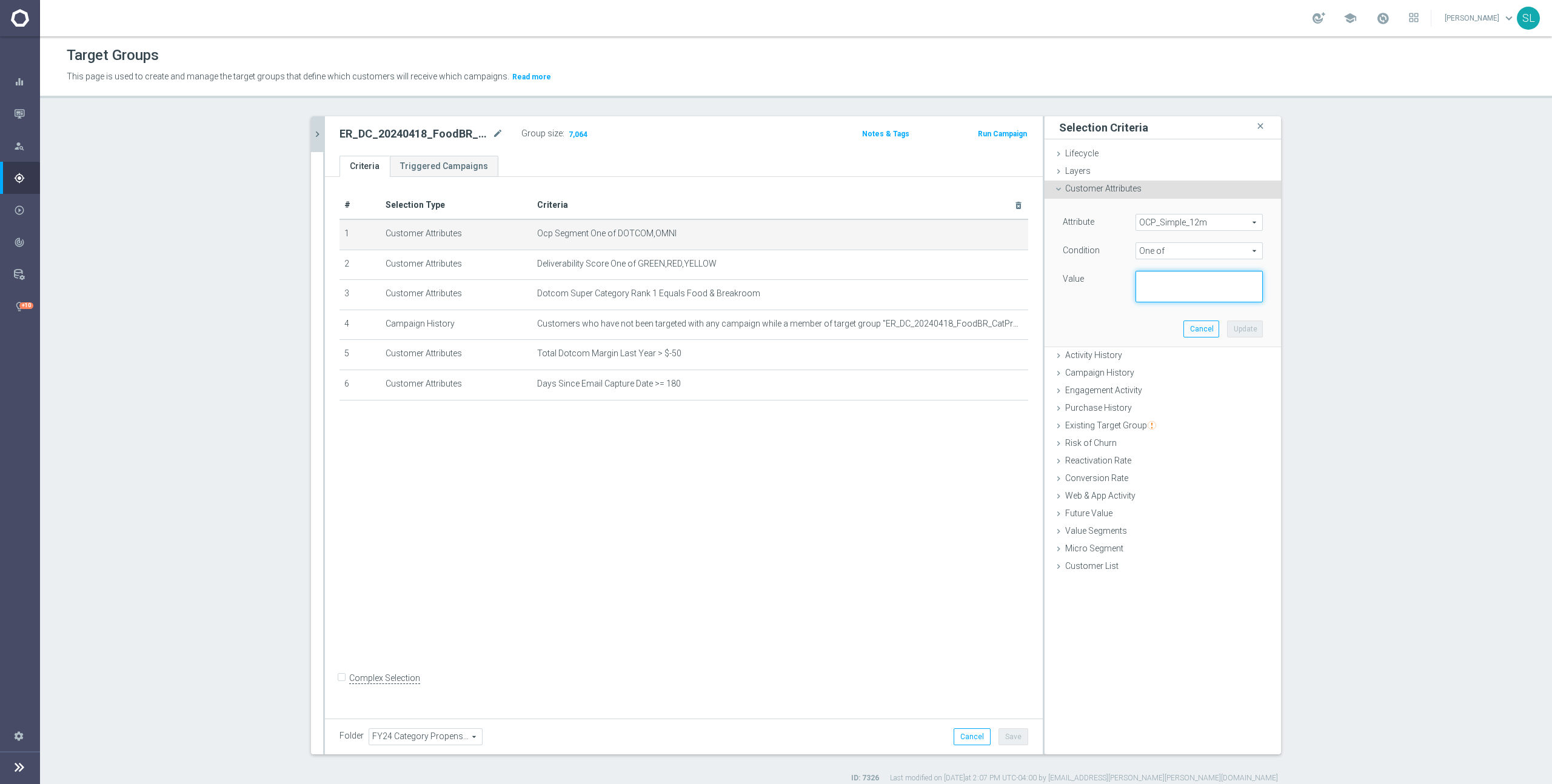
paste textarea "DOTCOM,OMNI"
type textarea "DOTCOM,OMNI"
click at [1236, 329] on button "Update" at bounding box center [1245, 329] width 36 height 17
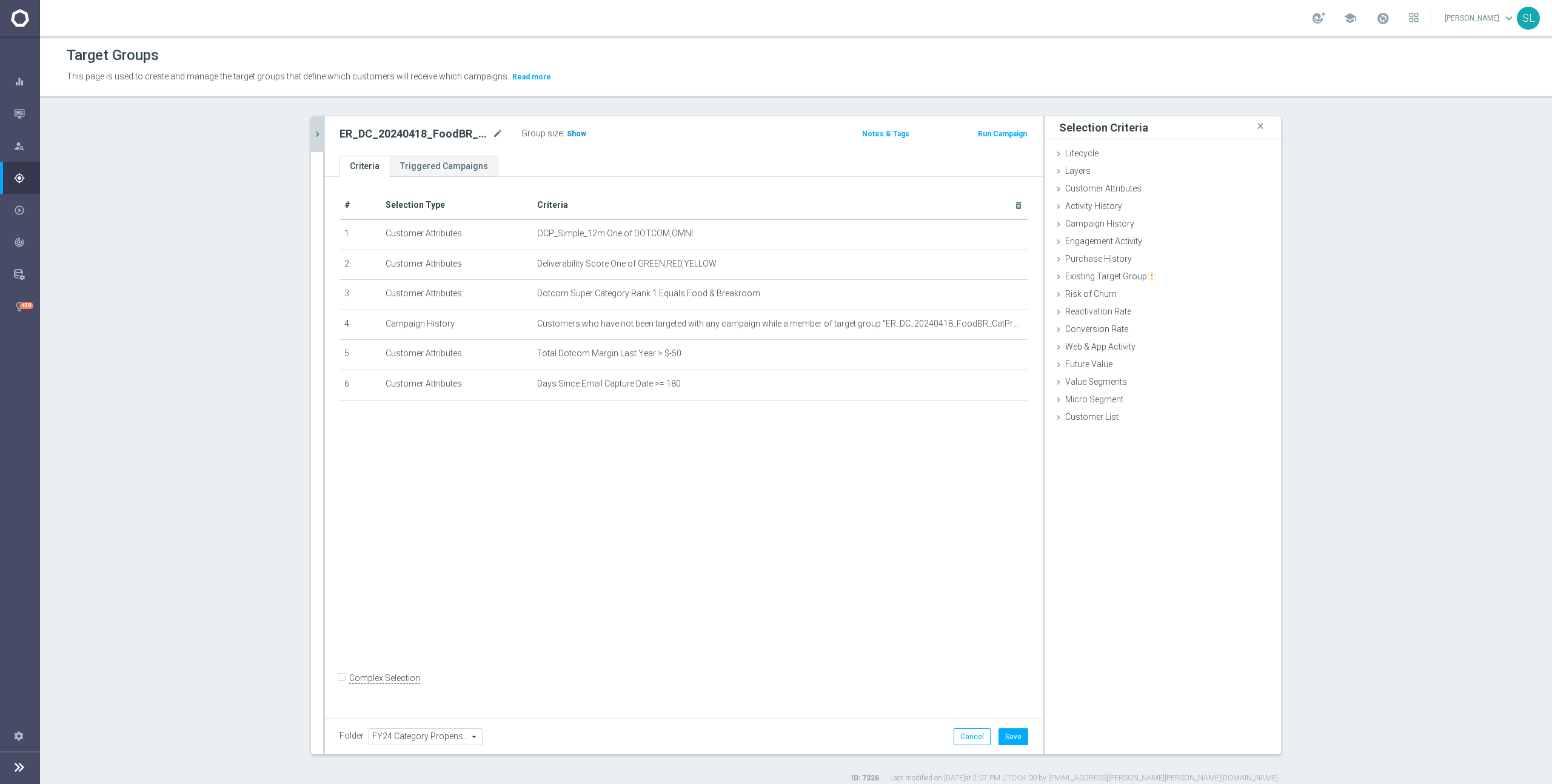
click at [576, 132] on span "Show" at bounding box center [576, 133] width 20 height 9
click at [972, 735] on button "Cancel" at bounding box center [971, 737] width 37 height 17
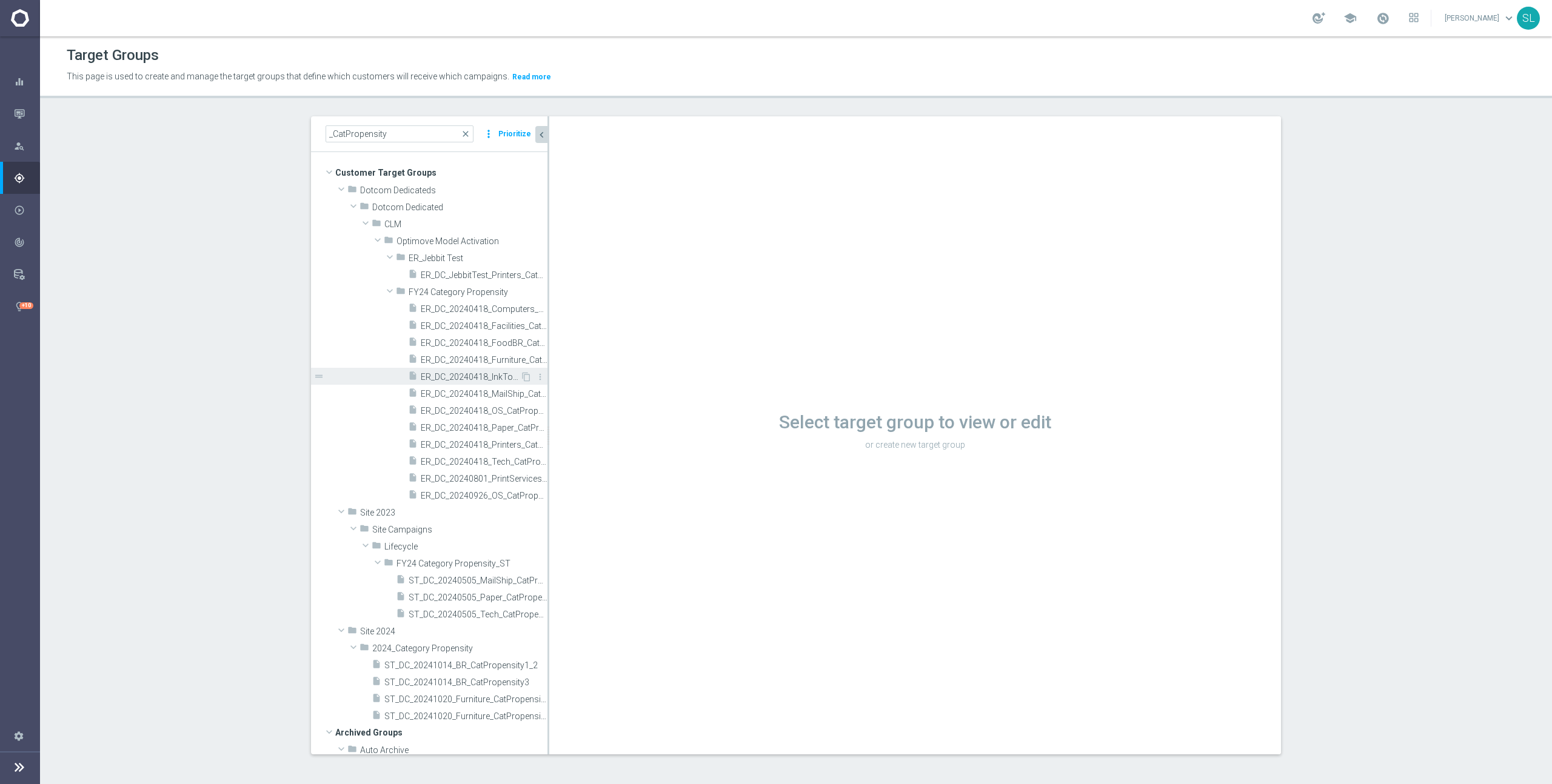
click at [498, 376] on span "ER_DC_20240418_InkToner_CatPropensity" at bounding box center [469, 377] width 99 height 10
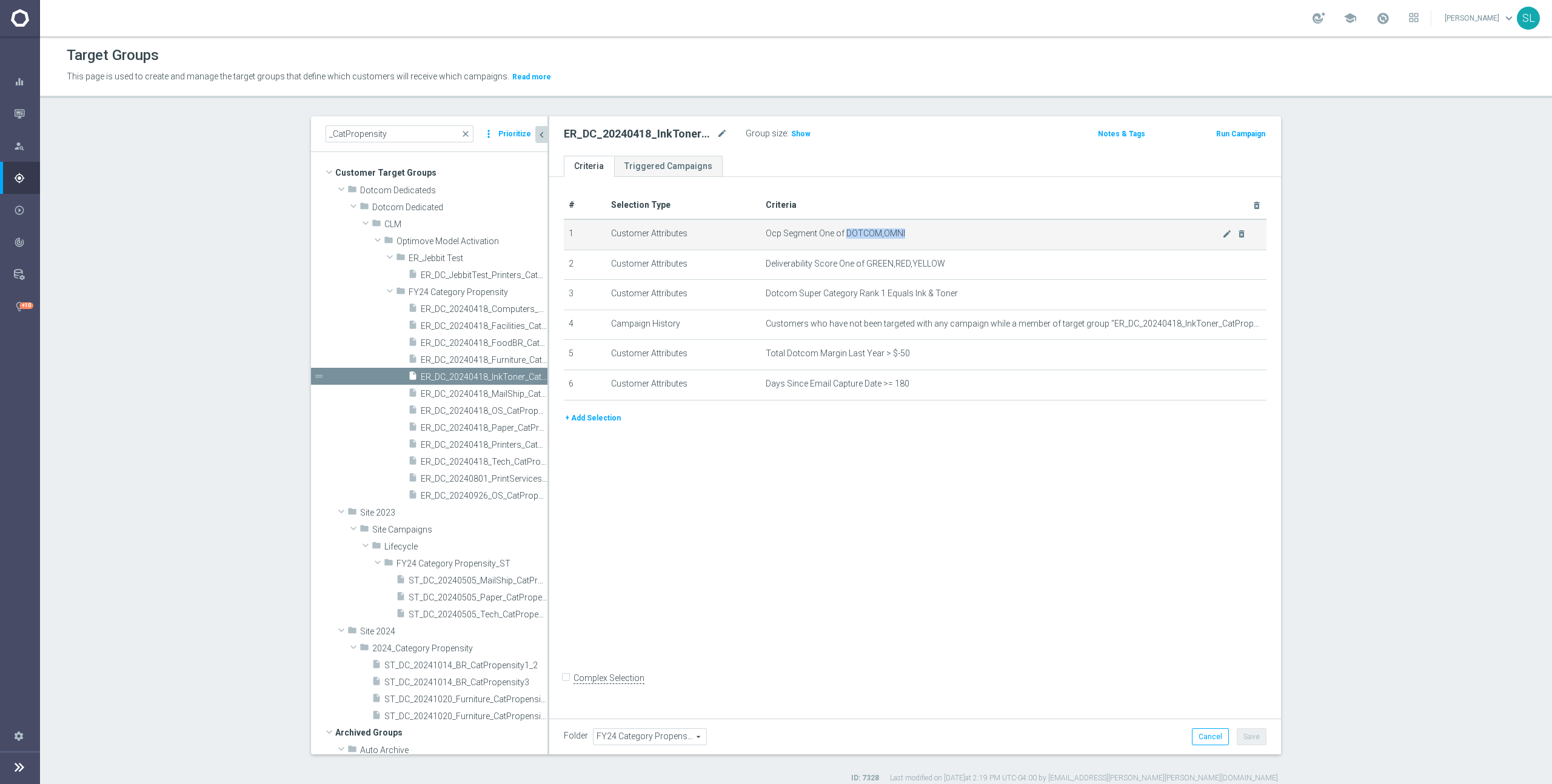
drag, startPoint x: 844, startPoint y: 234, endPoint x: 914, endPoint y: 235, distance: 70.0
click at [914, 235] on span "Ocp Segment One of DOTCOM,OMNI" at bounding box center [993, 233] width 456 height 10
copy span "DOTCOM,OMNI"
click at [794, 128] on h3 "Show" at bounding box center [800, 134] width 22 height 13
click at [1224, 231] on icon "mode_edit" at bounding box center [1227, 234] width 9 height 9
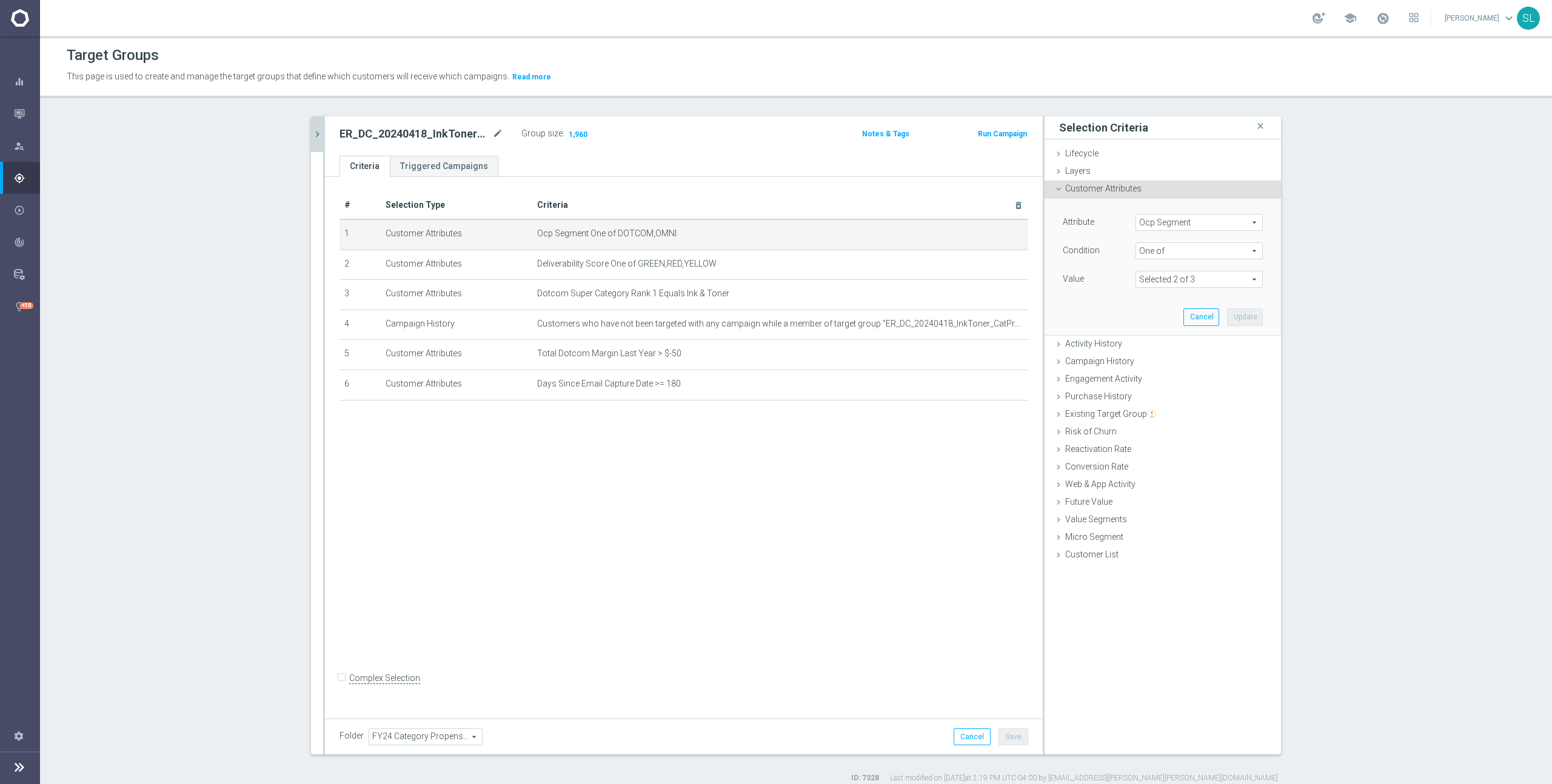
click at [1217, 222] on span "Ocp Segment" at bounding box center [1198, 222] width 126 height 16
click at [1200, 226] on input "search" at bounding box center [1199, 223] width 128 height 17
type input "ocp"
click at [1212, 270] on span "OCP_Simple_12m" at bounding box center [1199, 272] width 115 height 9
type input "OCP_Simple_12m"
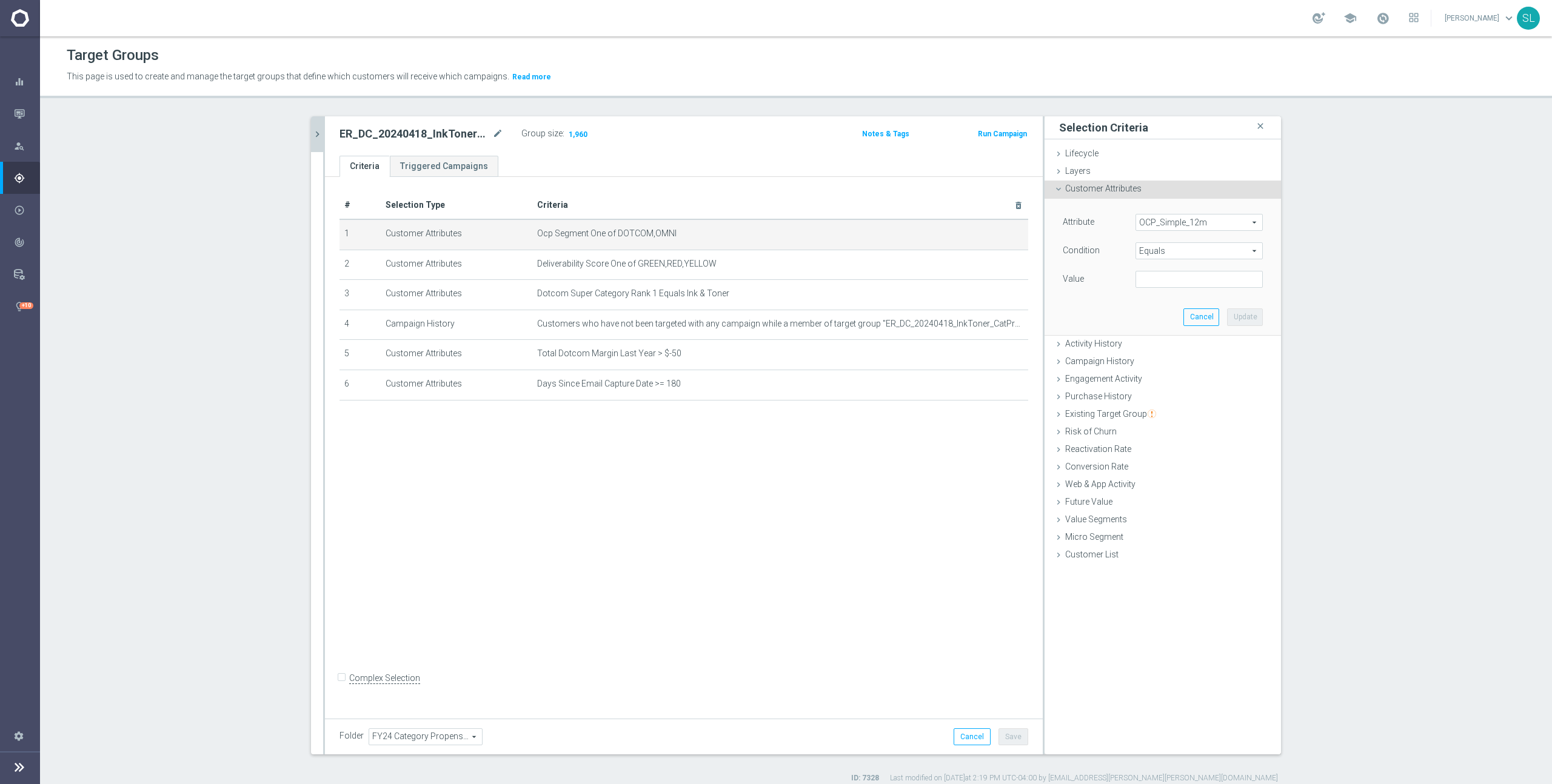
click at [1177, 251] on span "Equals" at bounding box center [1198, 250] width 126 height 16
drag, startPoint x: 1171, startPoint y: 414, endPoint x: 1178, endPoint y: 346, distance: 68.4
click at [1171, 414] on span "One of" at bounding box center [1199, 411] width 115 height 9
type input "One of"
click at [1178, 287] on textarea at bounding box center [1199, 286] width 128 height 31
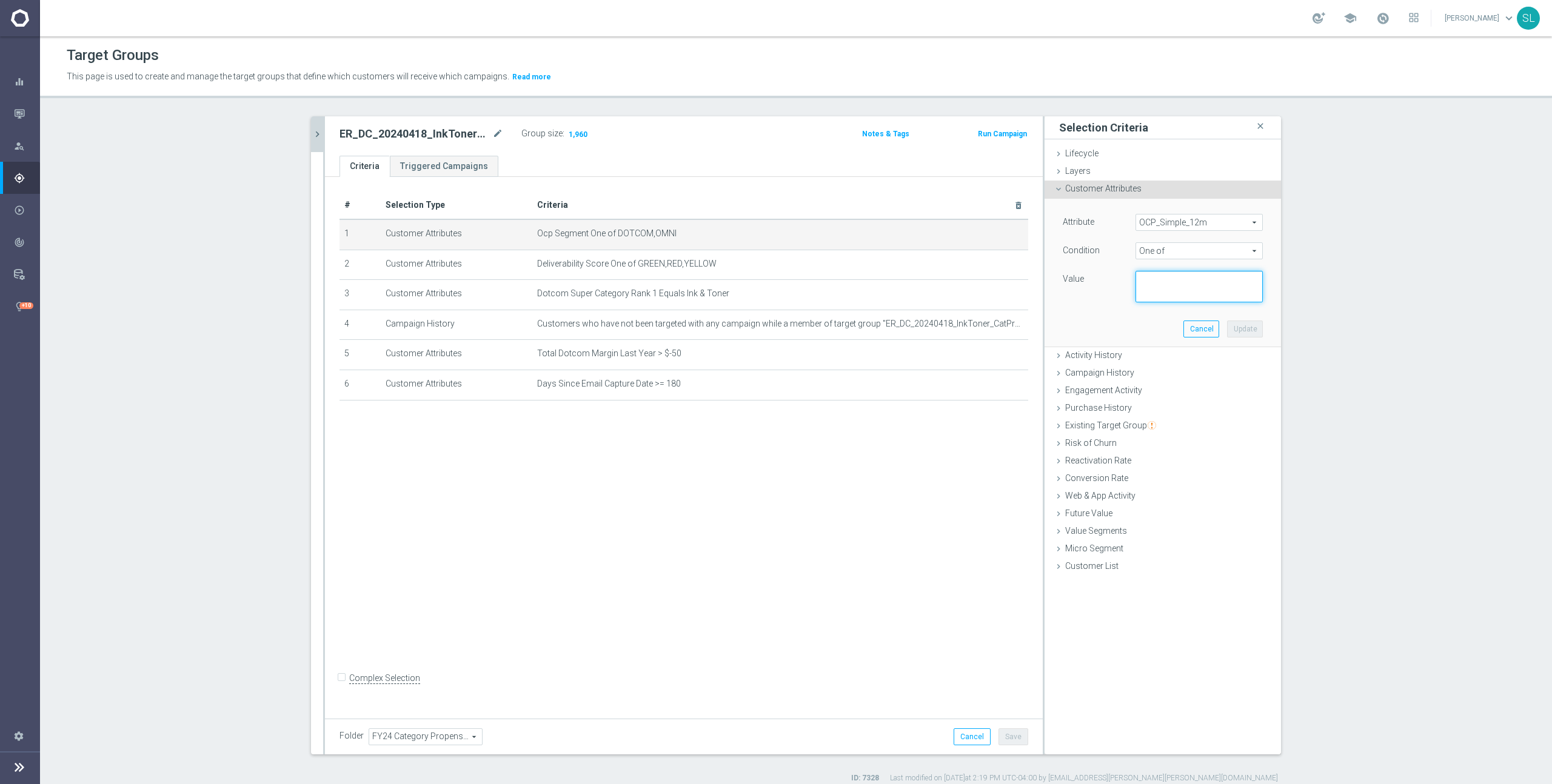
paste textarea "DOTCOM,OMNI"
type textarea "DOTCOM,OMNI"
click at [1244, 331] on button "Update" at bounding box center [1245, 329] width 36 height 17
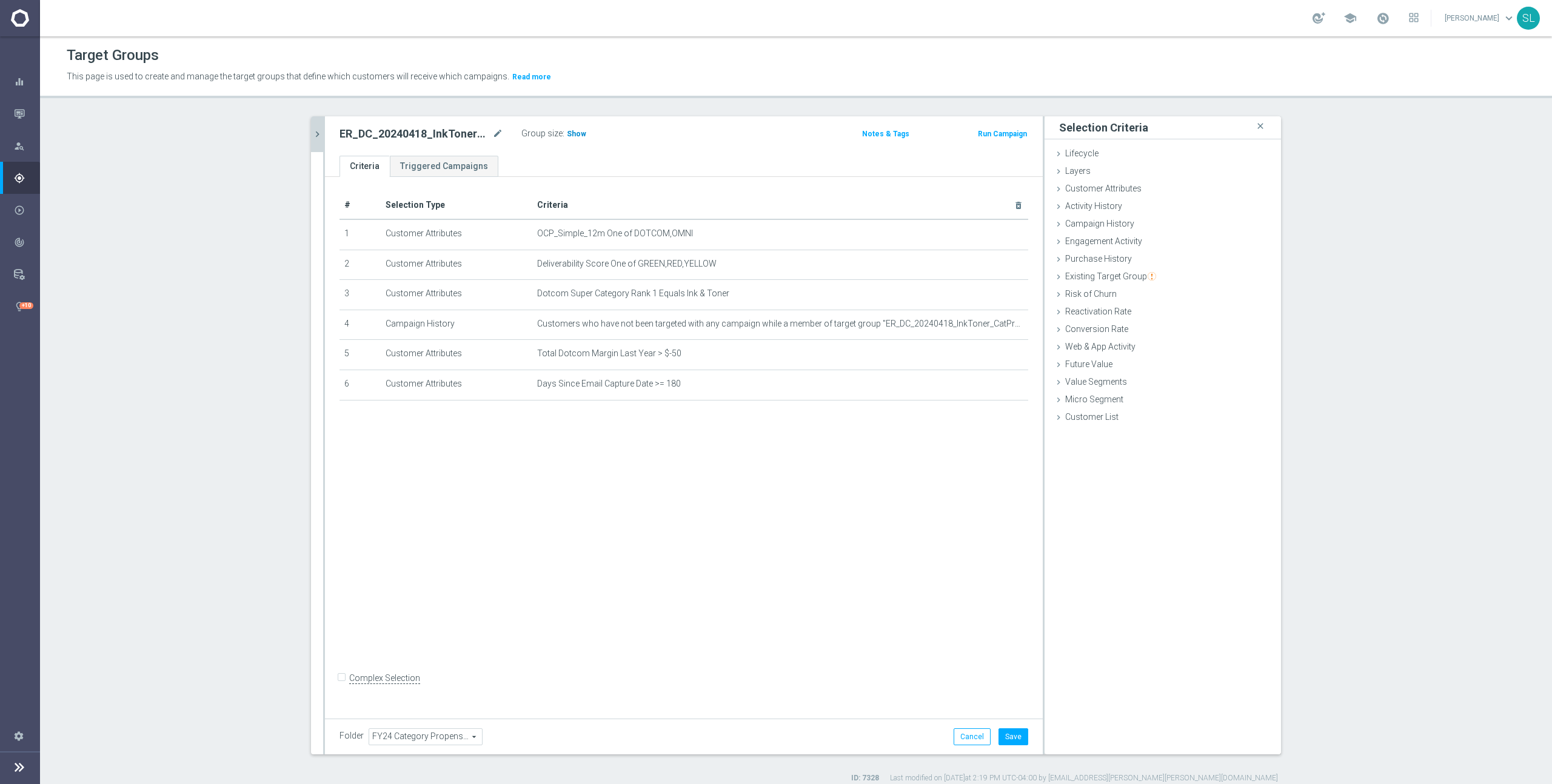
click at [571, 133] on span "Show" at bounding box center [576, 133] width 20 height 9
click at [970, 739] on button "Cancel" at bounding box center [971, 737] width 37 height 17
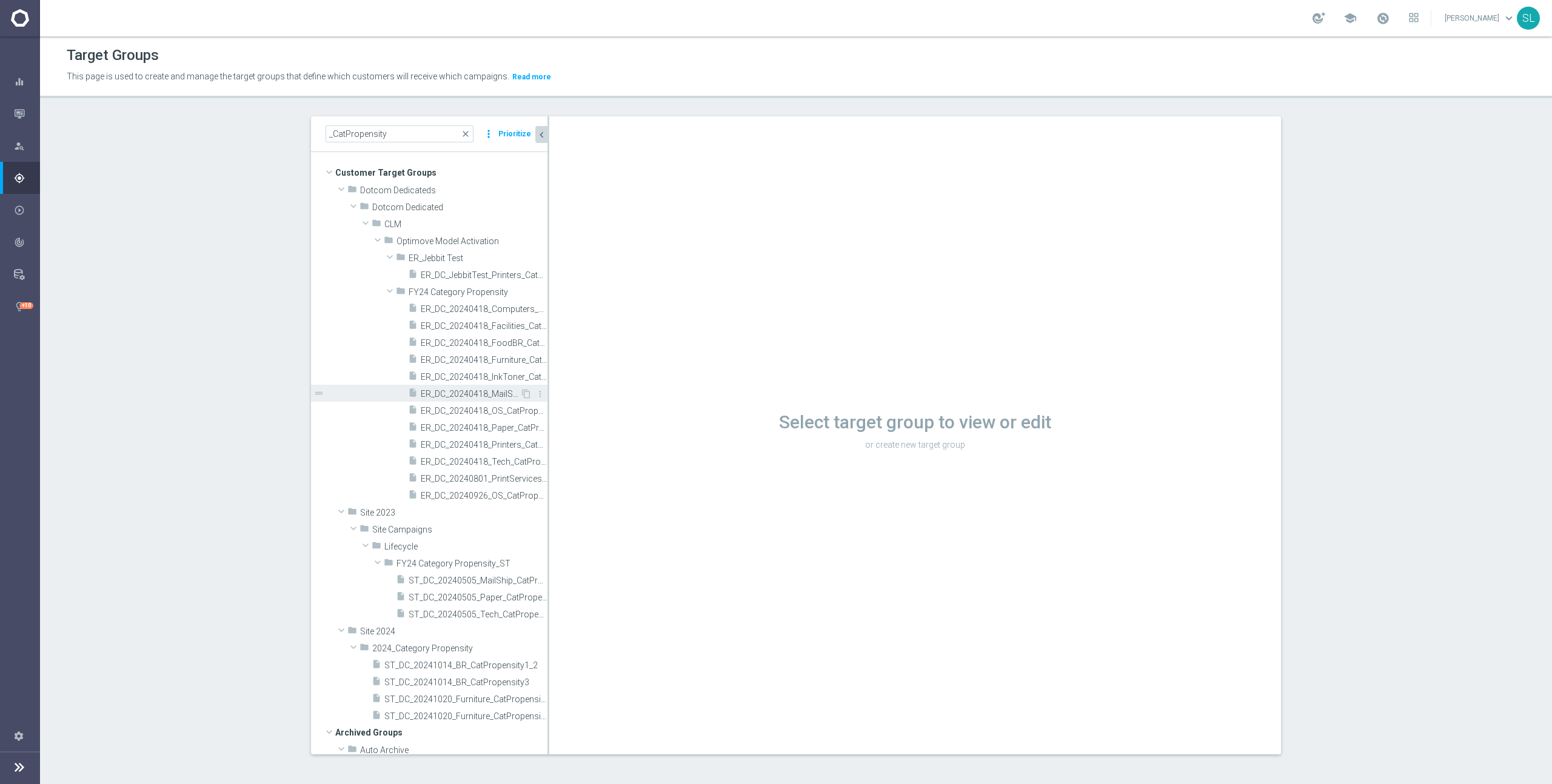
click at [456, 393] on span "ER_DC_20240418_MailShip_CatPropensity" at bounding box center [469, 394] width 99 height 10
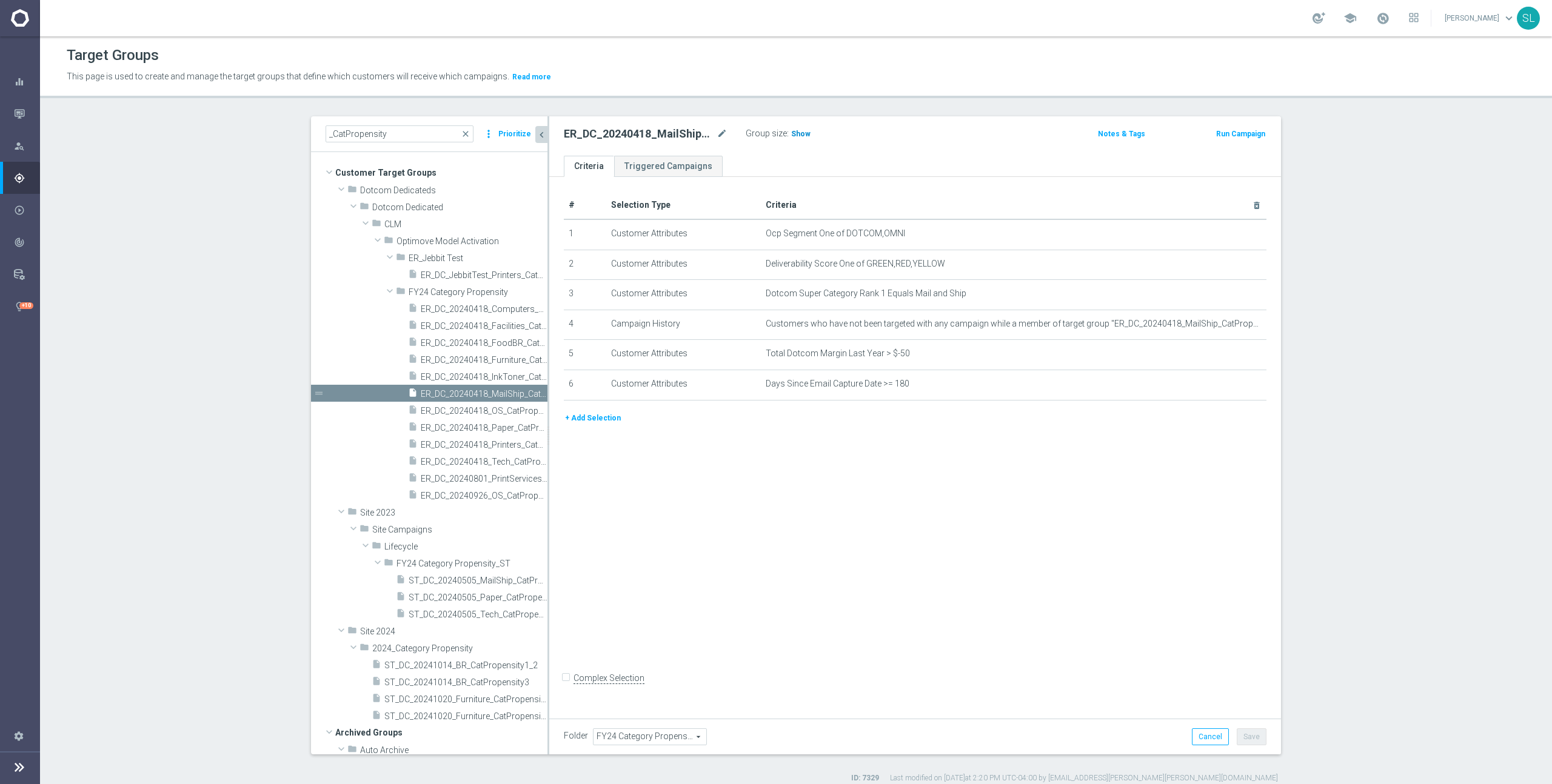
click at [796, 129] on span "Show" at bounding box center [800, 133] width 20 height 9
drag, startPoint x: 846, startPoint y: 232, endPoint x: 998, endPoint y: 234, distance: 152.0
click at [998, 234] on span "Ocp Segment One of DOTCOM,OMNI" at bounding box center [993, 233] width 456 height 10
copy span "DOTCOM,OMNI"
click at [1224, 234] on icon "mode_edit" at bounding box center [1227, 234] width 9 height 9
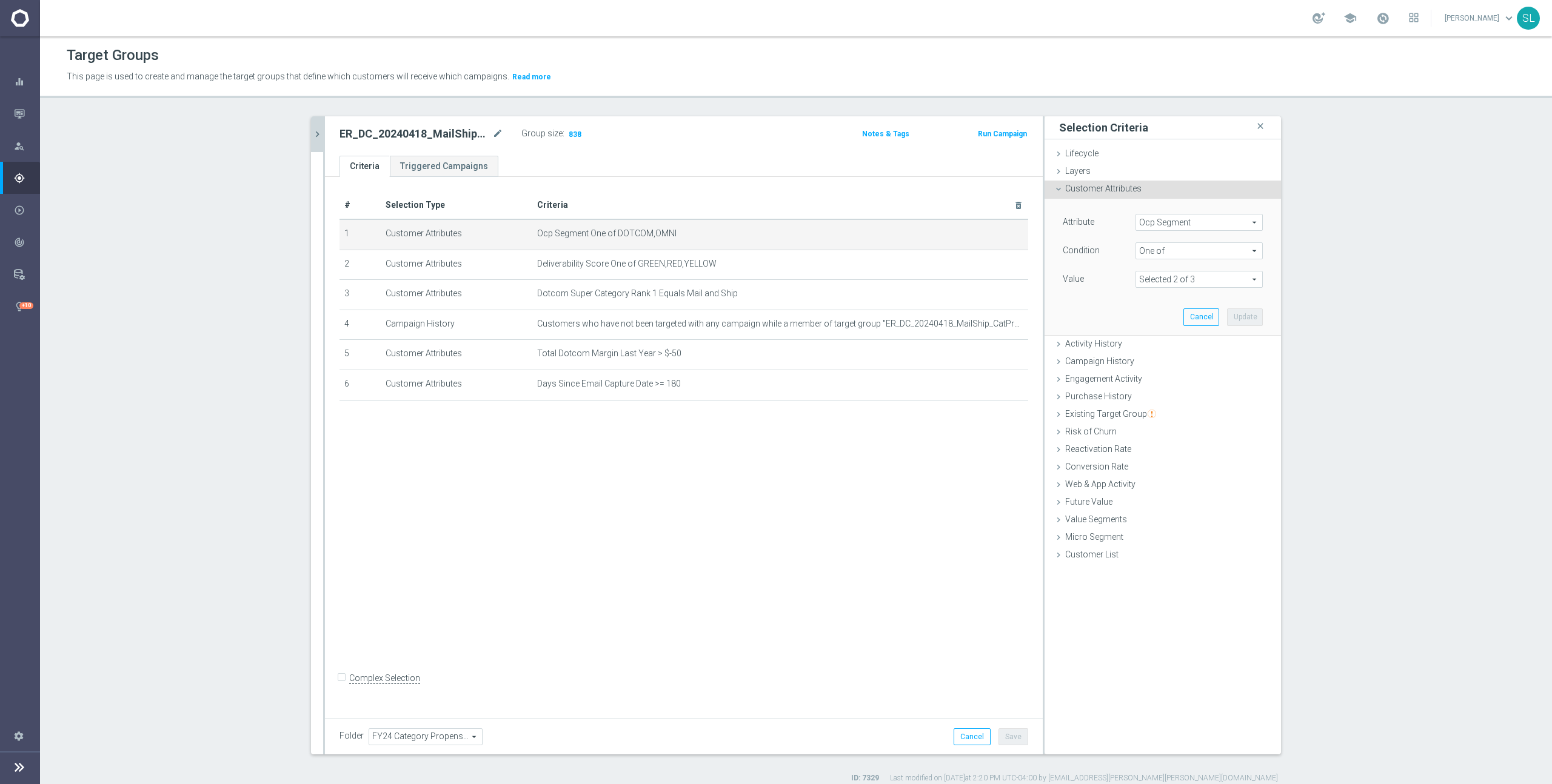
click at [1231, 225] on span "Ocp Segment" at bounding box center [1198, 222] width 126 height 16
click at [1202, 220] on input "search" at bounding box center [1199, 223] width 128 height 17
type input "ocp"
click at [1203, 270] on span "OCP_Simple_12m" at bounding box center [1199, 272] width 115 height 9
type input "OCP_Simple_12m"
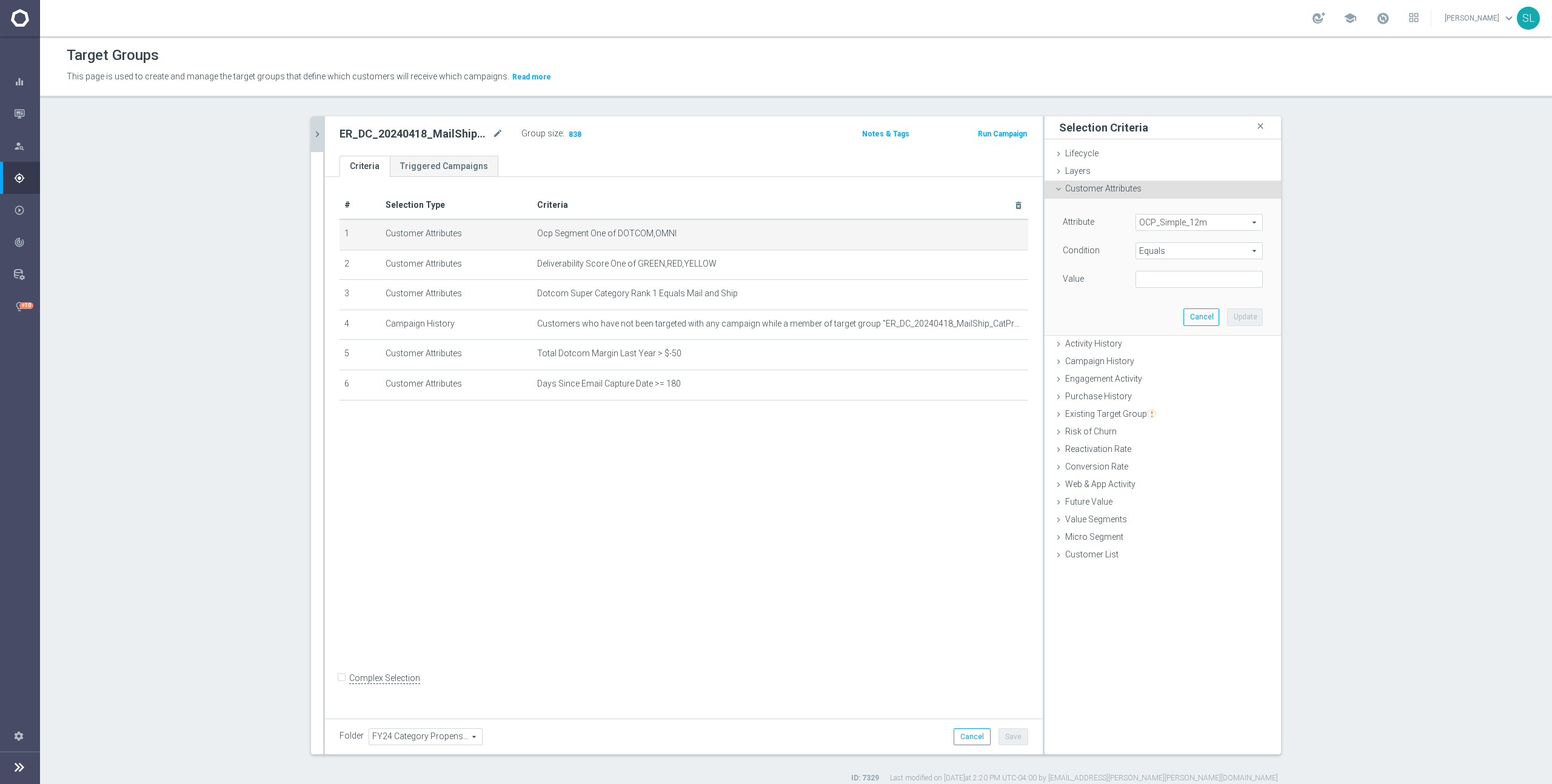
drag, startPoint x: 1195, startPoint y: 250, endPoint x: 1193, endPoint y: 259, distance: 9.2
click at [1195, 250] on span "Equals" at bounding box center [1198, 250] width 126 height 16
drag, startPoint x: 1156, startPoint y: 412, endPoint x: 1159, endPoint y: 401, distance: 11.4
click at [1157, 412] on span "One of" at bounding box center [1199, 411] width 115 height 9
type input "One of"
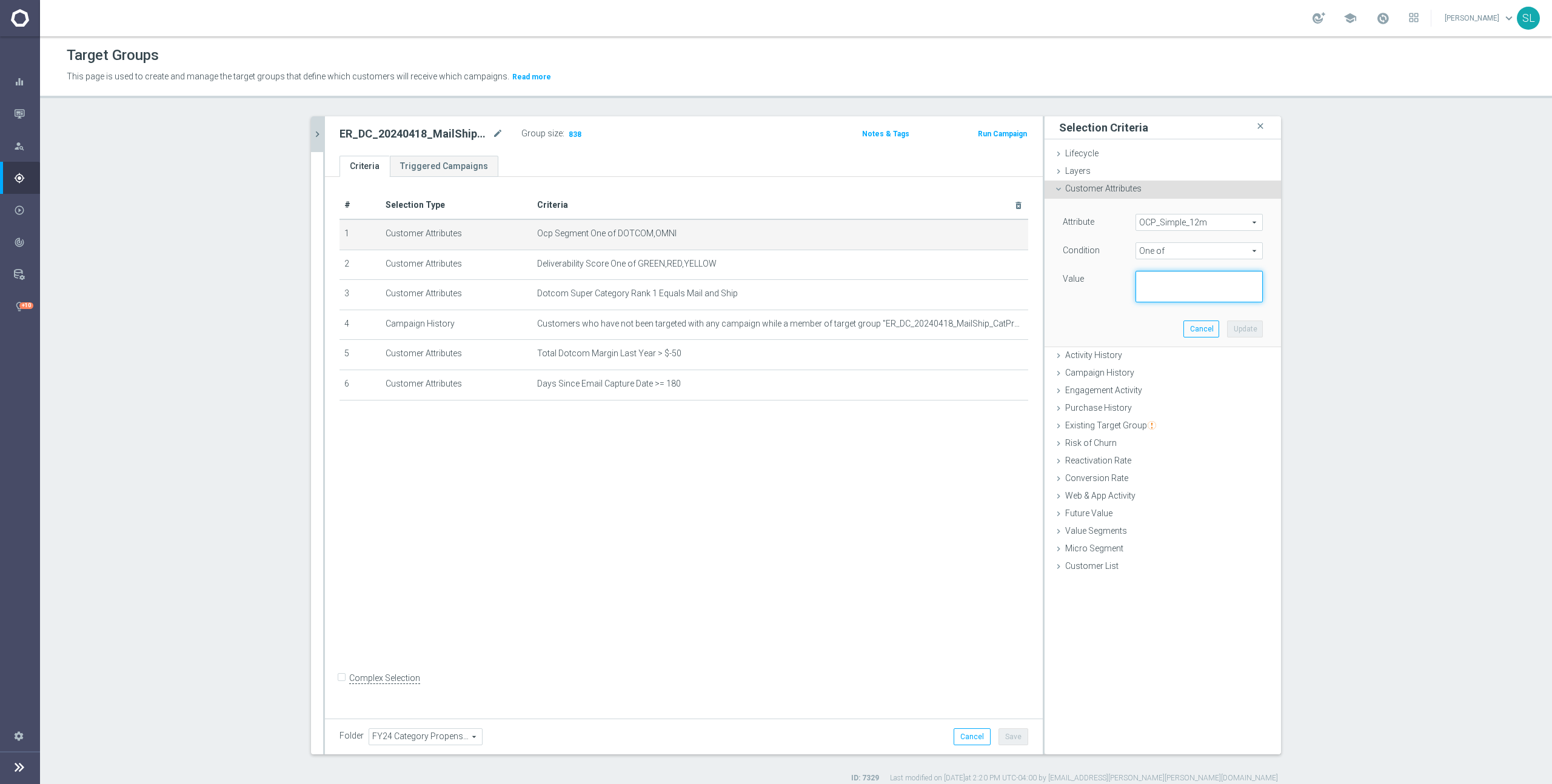
click at [1179, 287] on textarea at bounding box center [1199, 286] width 128 height 31
paste textarea "DOTCOM,OMNI"
type textarea "DOTCOM,OMNI"
click at [1238, 329] on button "Update" at bounding box center [1245, 329] width 36 height 17
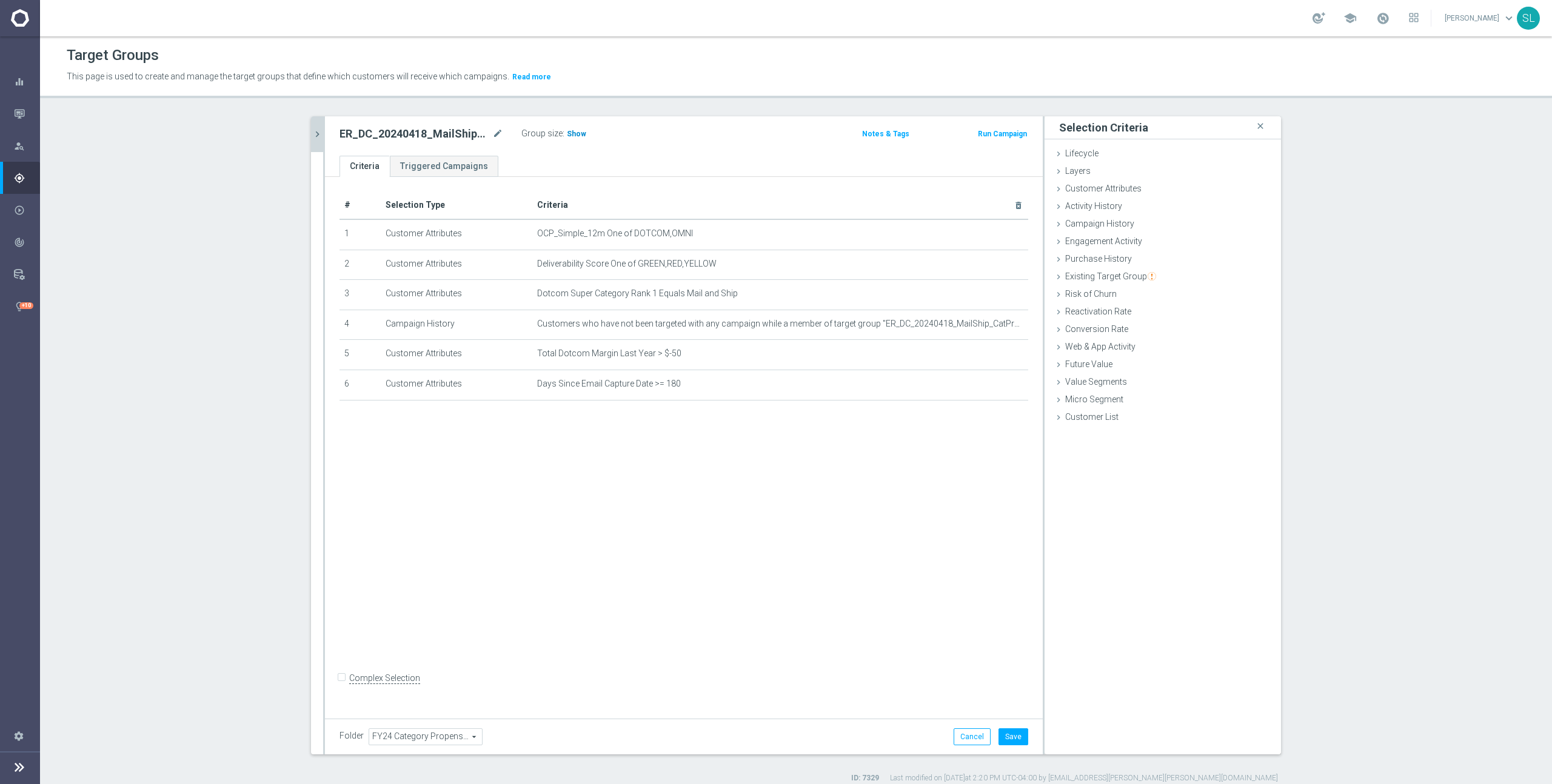
click at [571, 134] on span "Show" at bounding box center [576, 133] width 20 height 9
click at [975, 737] on button "Cancel" at bounding box center [971, 737] width 37 height 17
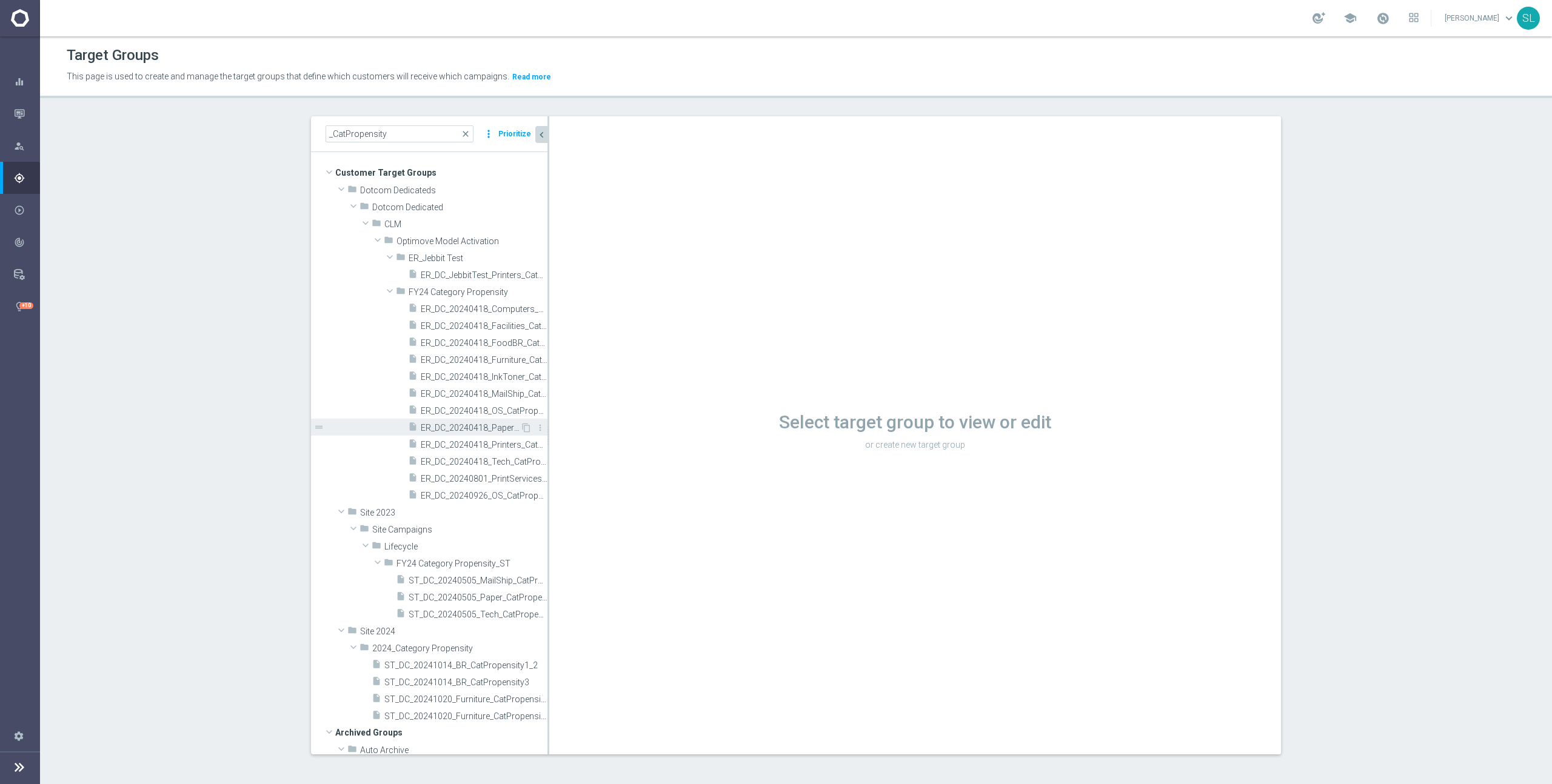
click at [478, 431] on span "ER_DC_20240418_Paper_CatPropensity" at bounding box center [469, 428] width 99 height 10
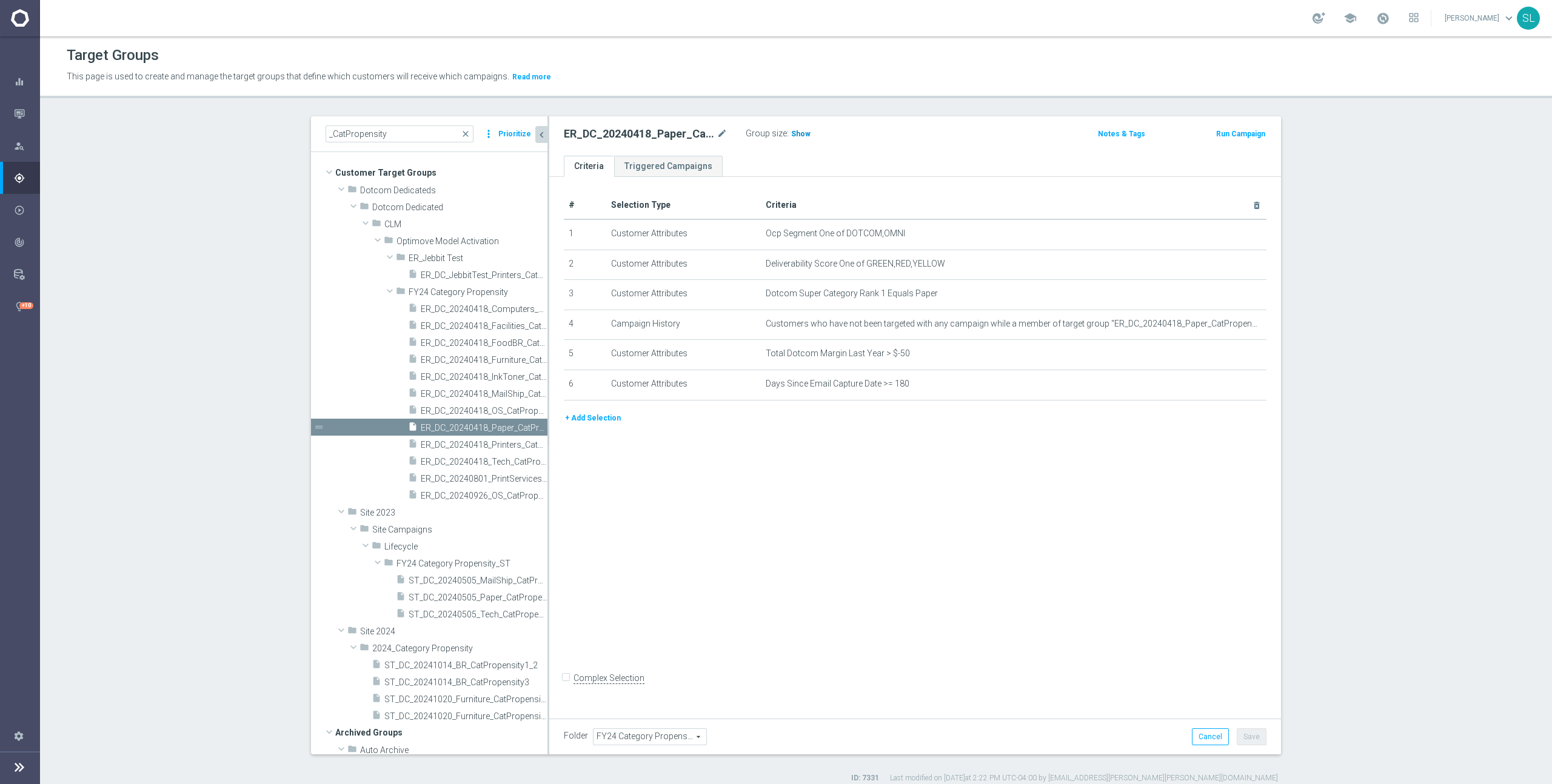
click at [797, 133] on span "Show" at bounding box center [800, 133] width 20 height 9
drag, startPoint x: 902, startPoint y: 232, endPoint x: 845, endPoint y: 234, distance: 57.0
click at [845, 234] on span "Ocp Segment One of DOTCOM,OMNI" at bounding box center [993, 233] width 456 height 10
click at [1226, 232] on icon "mode_edit" at bounding box center [1227, 234] width 9 height 9
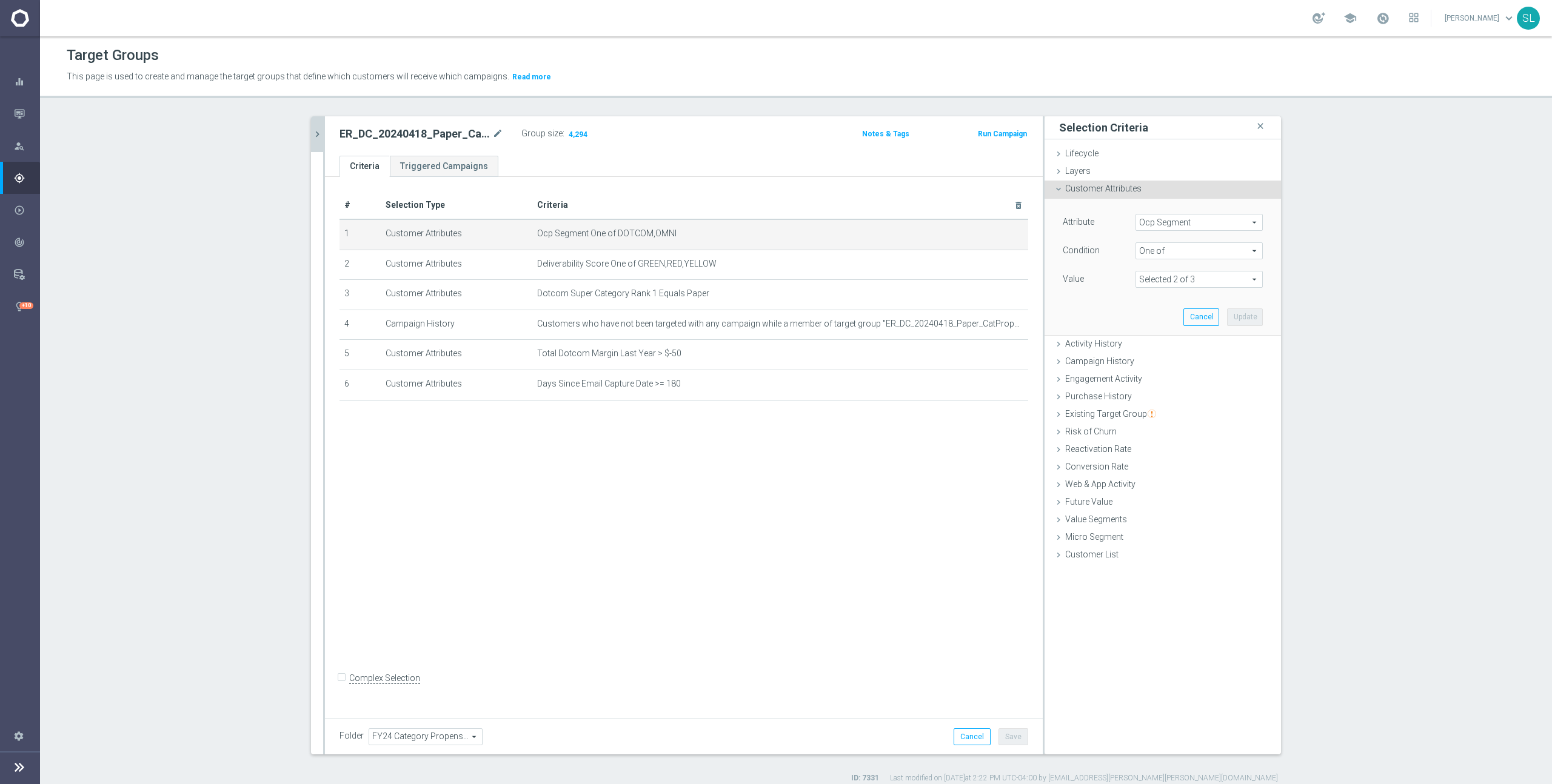
click at [1247, 224] on span "Ocp Segment" at bounding box center [1198, 222] width 126 height 16
click at [1240, 221] on input "search" at bounding box center [1199, 223] width 128 height 17
type input "ocp"
click at [1242, 271] on span "OCP_Simple_12m" at bounding box center [1199, 272] width 115 height 9
type input "OCP_Simple_12m"
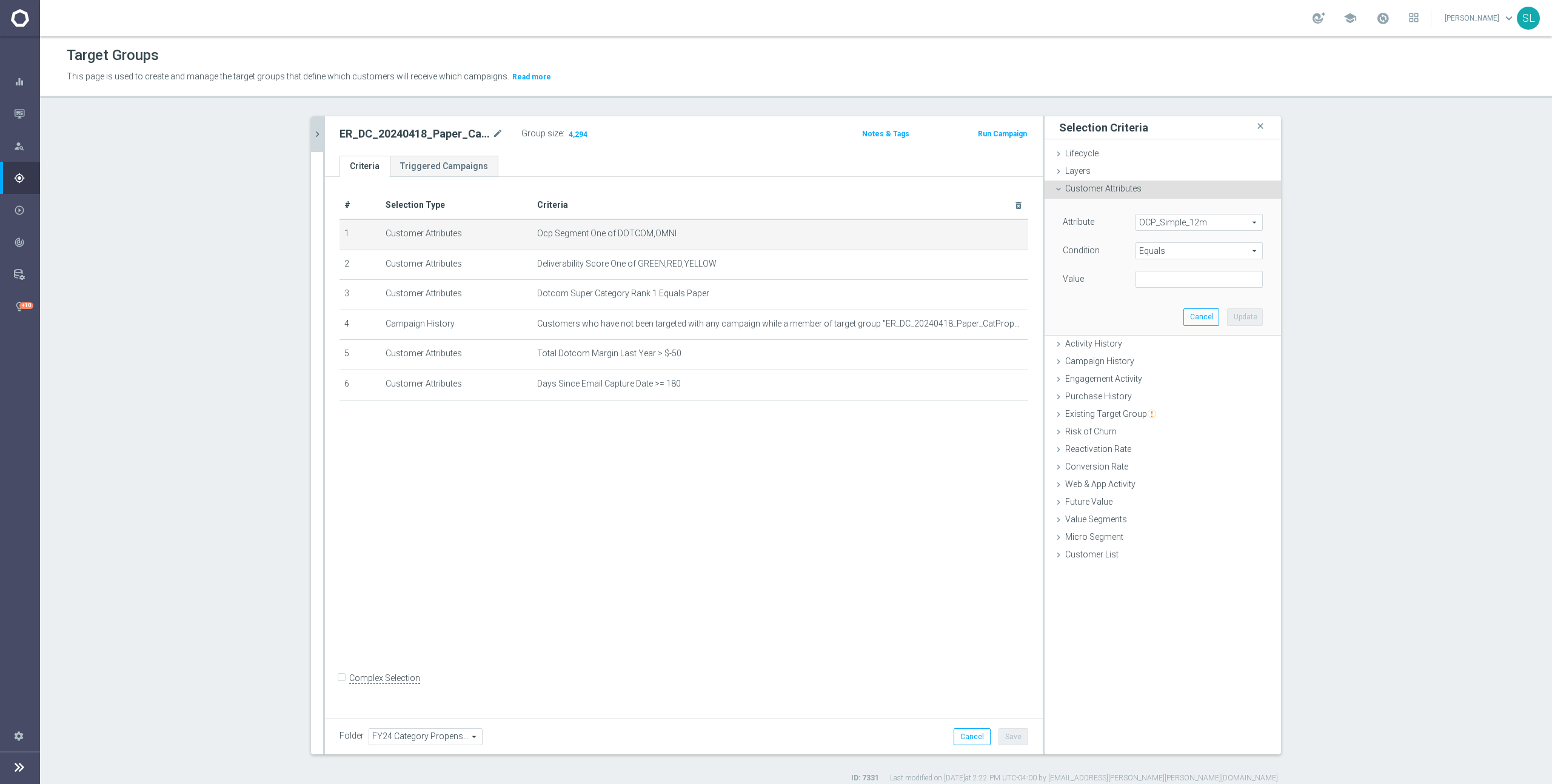
click at [1230, 248] on span "Equals" at bounding box center [1198, 250] width 126 height 16
click at [1181, 405] on label "One of" at bounding box center [1199, 411] width 128 height 16
type input "One of"
click at [1184, 274] on textarea at bounding box center [1199, 286] width 128 height 31
paste textarea "DOTCOM,OMNI"
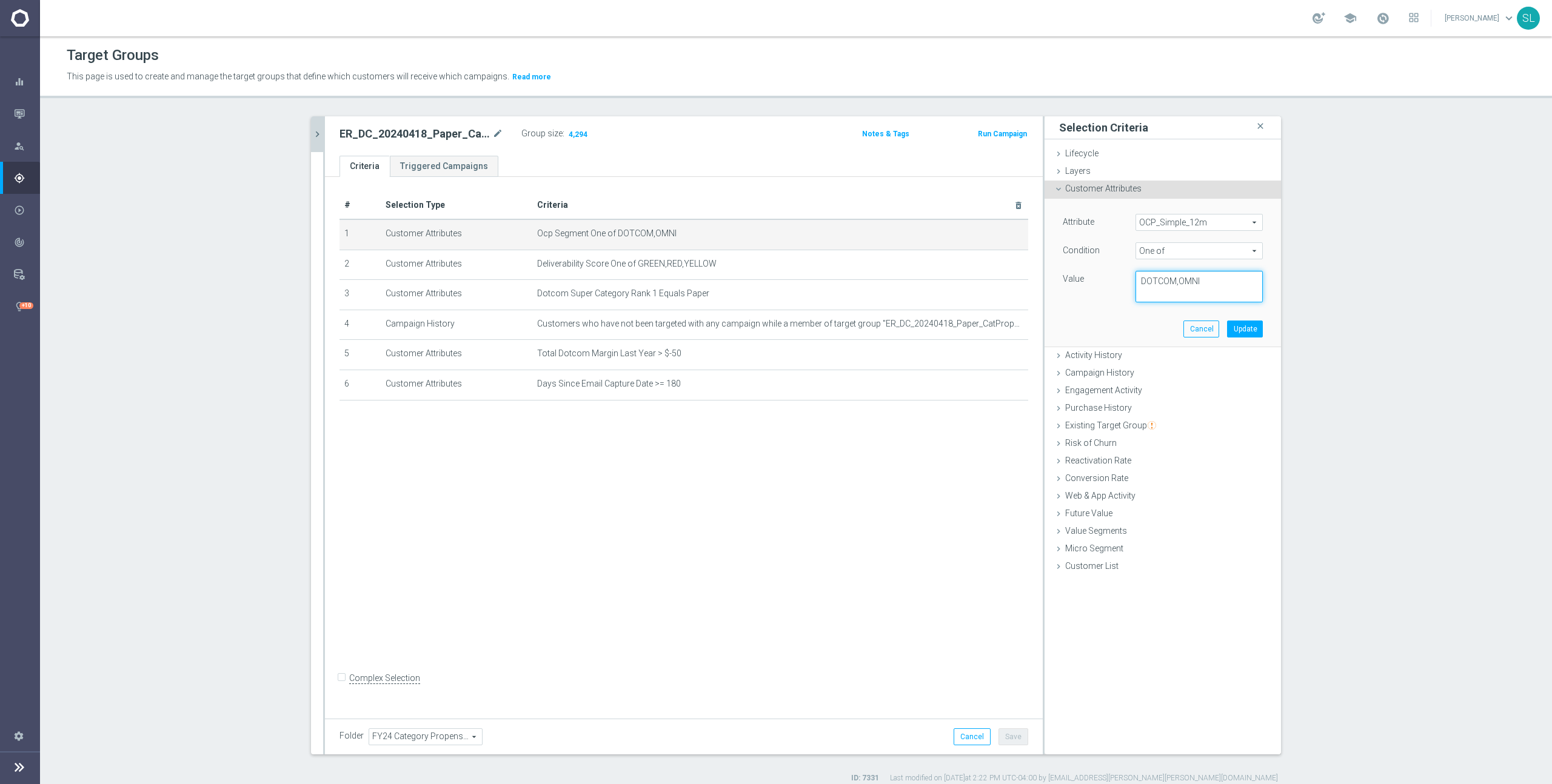
type textarea "DOTCOM,OMNI"
click at [1238, 323] on button "Update" at bounding box center [1245, 329] width 36 height 17
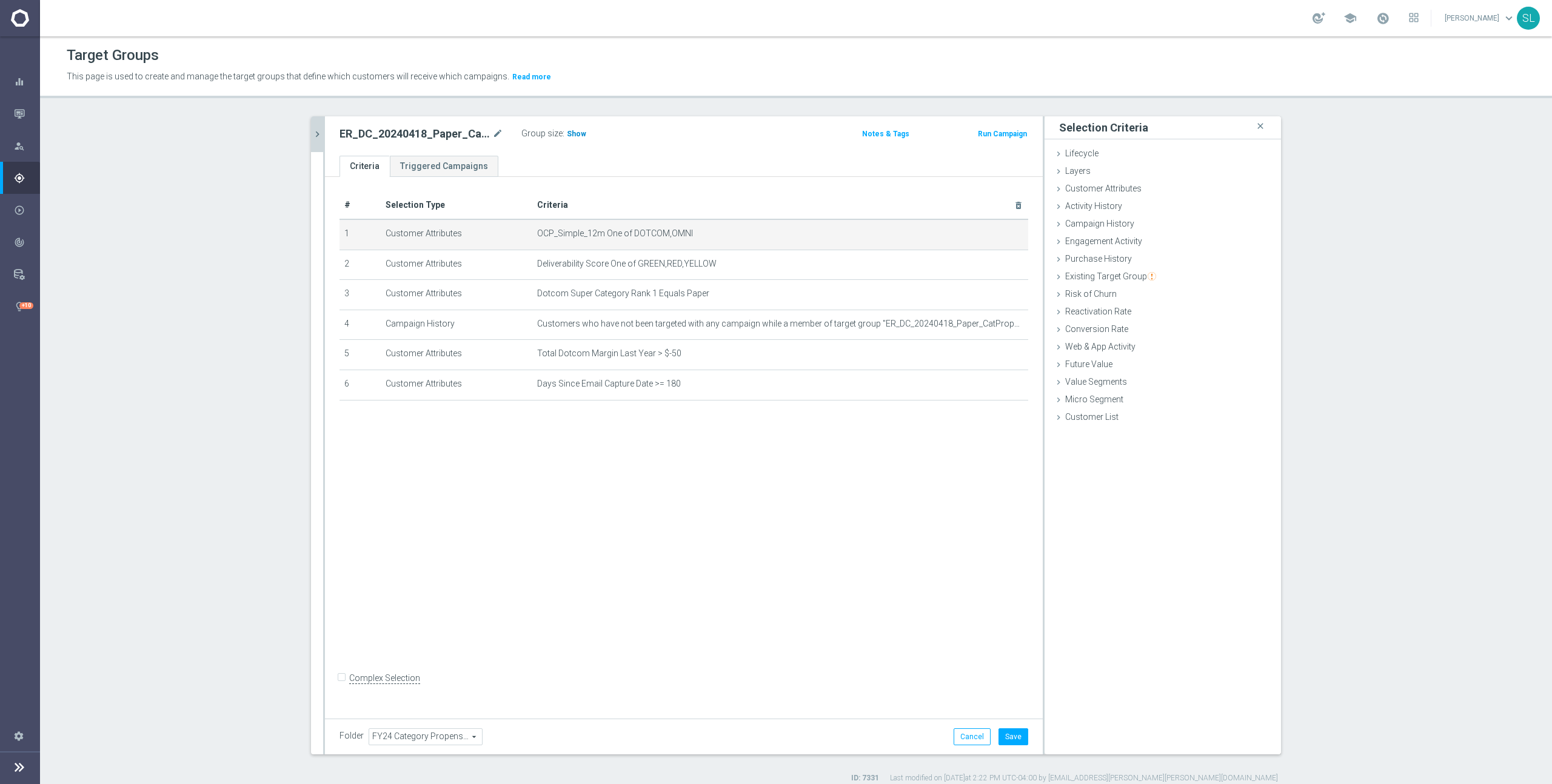
click at [571, 129] on span "Show" at bounding box center [576, 133] width 20 height 9
click at [965, 732] on button "Cancel" at bounding box center [971, 737] width 37 height 17
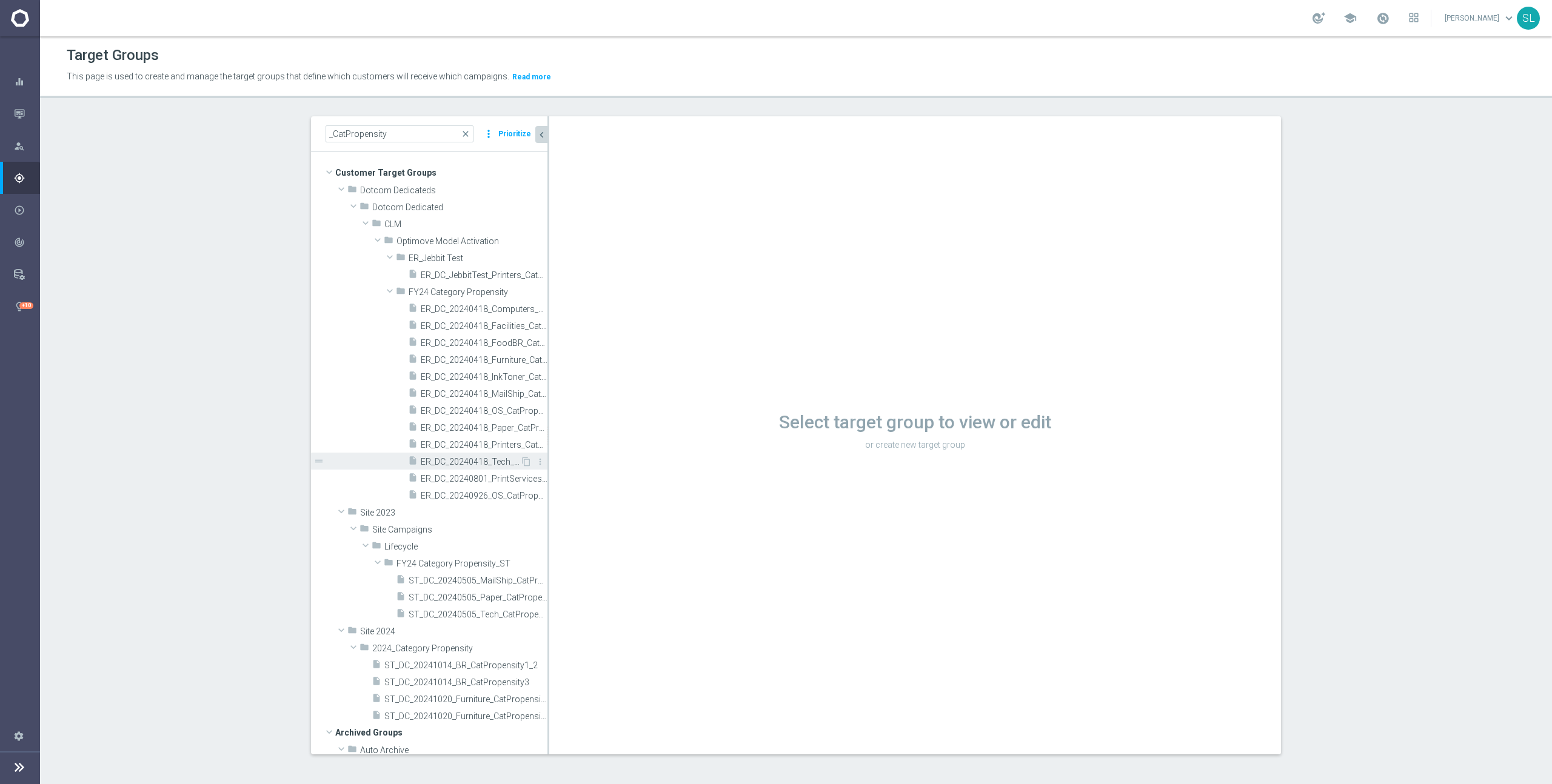
click at [472, 459] on span "ER_DC_20240418_Tech_CatPropensity" at bounding box center [469, 462] width 99 height 10
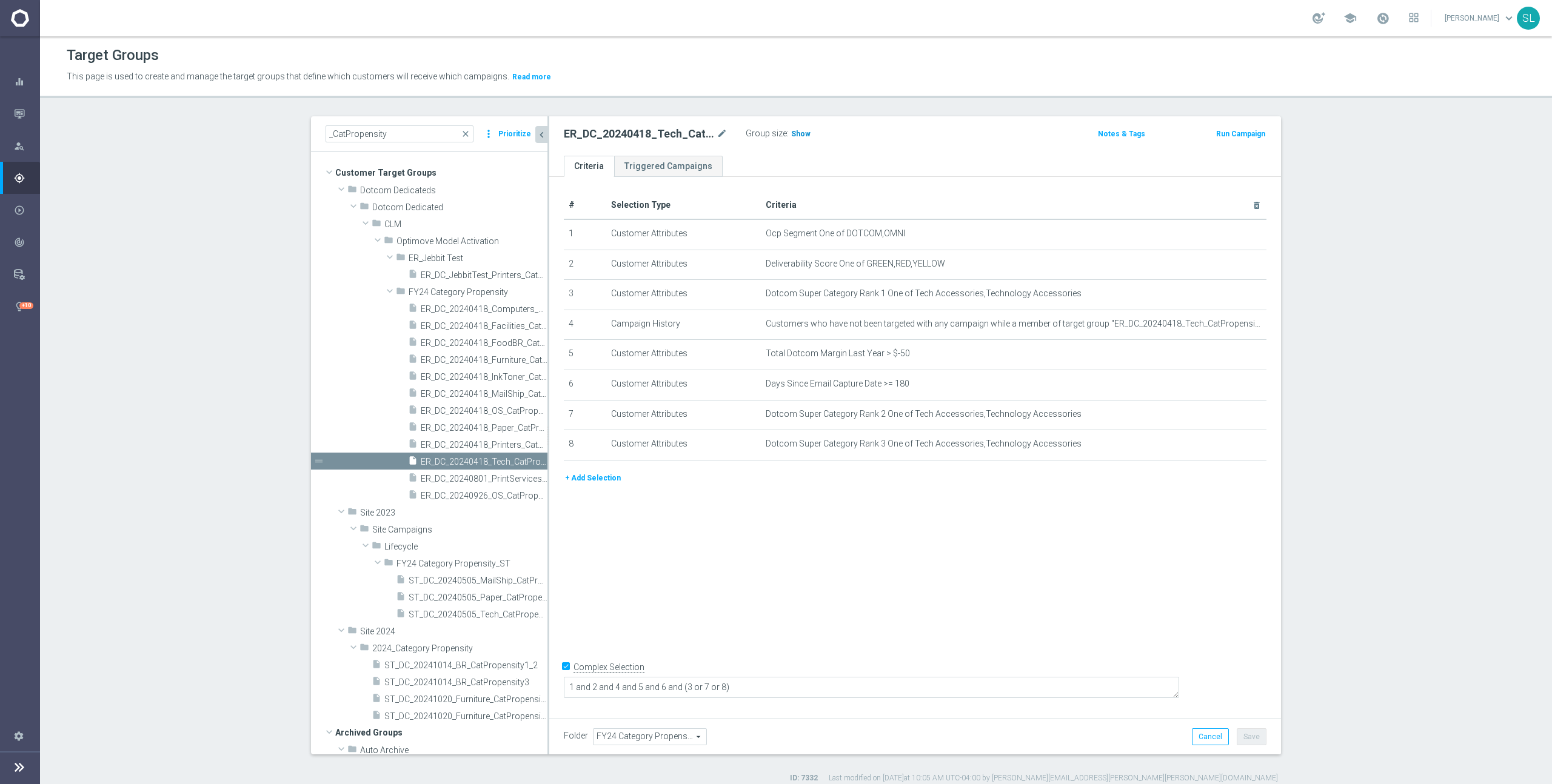
click at [800, 135] on span "Show" at bounding box center [800, 133] width 20 height 9
drag, startPoint x: 850, startPoint y: 232, endPoint x: 905, endPoint y: 233, distance: 55.0
click at [905, 233] on span "Ocp Segment One of DOTCOM,OMNI" at bounding box center [993, 233] width 456 height 10
click at [1227, 230] on icon "mode_edit" at bounding box center [1227, 234] width 9 height 9
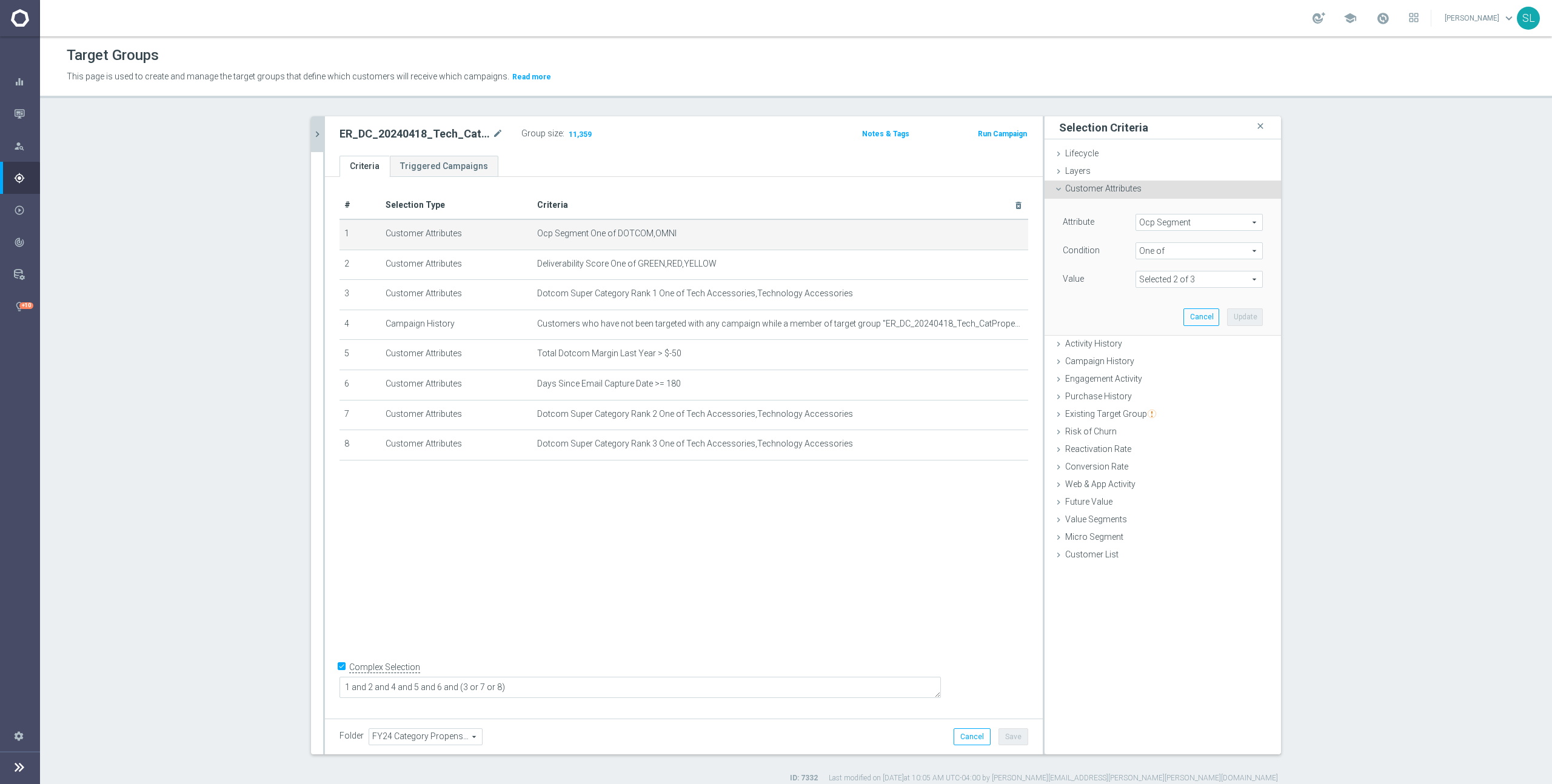
click at [1186, 220] on span "Ocp Segment" at bounding box center [1198, 222] width 126 height 16
click at [1187, 223] on input "search" at bounding box center [1199, 223] width 128 height 17
type input "ocp"
click at [1182, 271] on span "OCP_Simple_12m" at bounding box center [1199, 272] width 115 height 9
type input "OCP_Simple_12m"
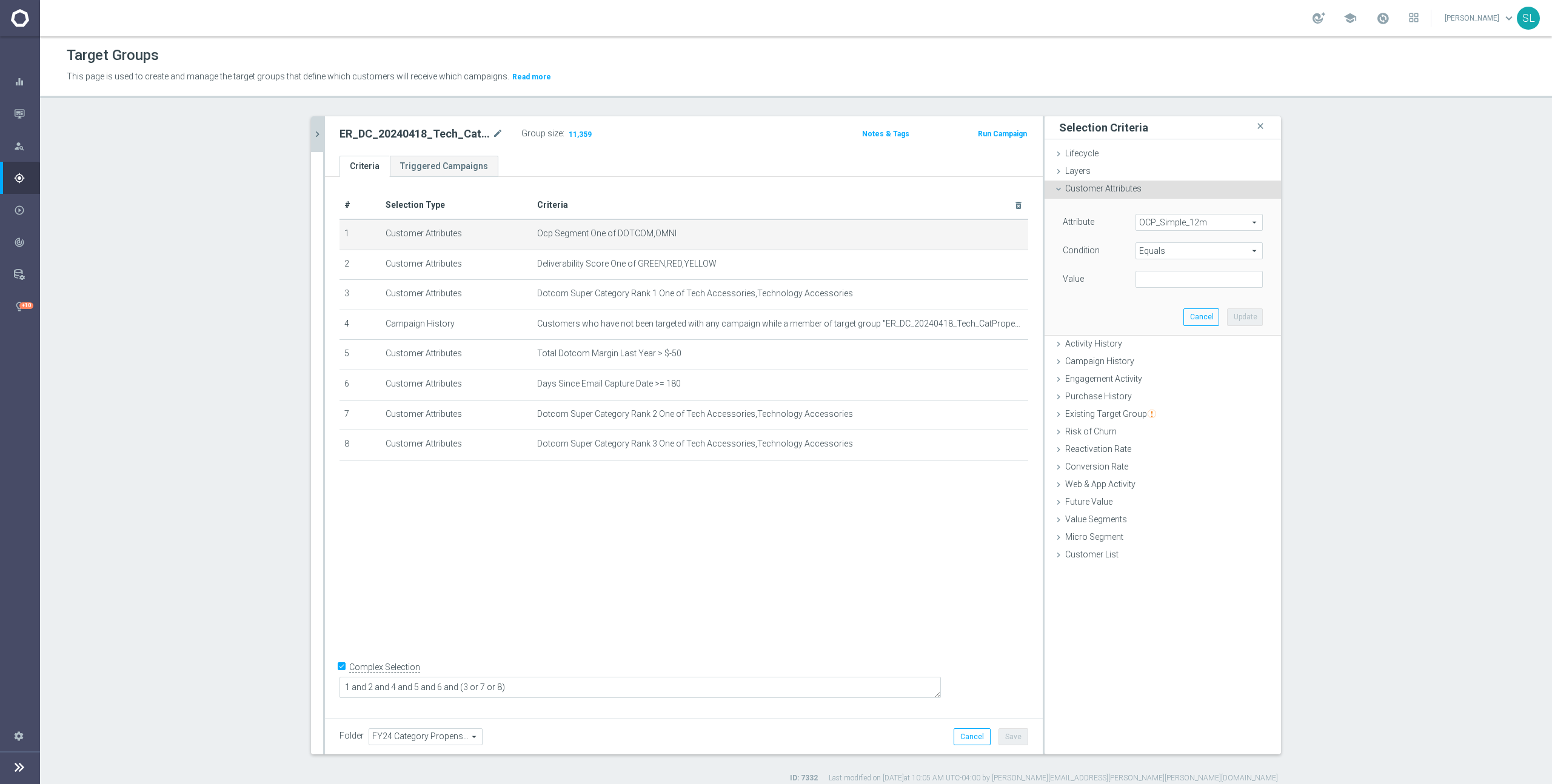
click at [1182, 253] on span "Equals" at bounding box center [1198, 250] width 126 height 16
drag, startPoint x: 1165, startPoint y: 409, endPoint x: 1170, endPoint y: 394, distance: 15.8
click at [1165, 408] on span "One of" at bounding box center [1199, 411] width 115 height 9
type input "One of"
click at [1182, 284] on textarea at bounding box center [1199, 286] width 128 height 31
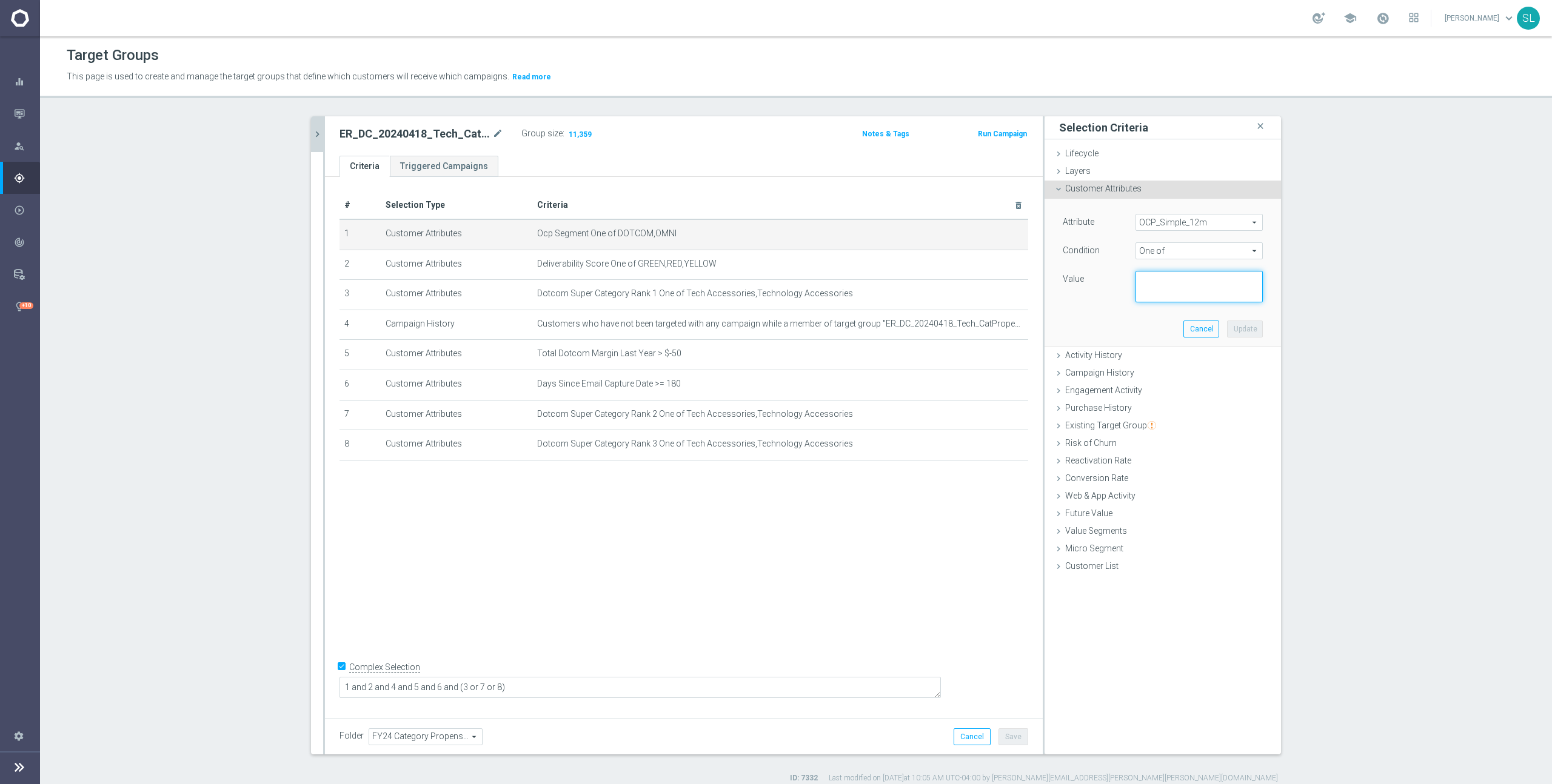
paste textarea "DOTCOM,OMNI"
type textarea "DOTCOM,OMNI"
click at [1235, 326] on button "Update" at bounding box center [1245, 329] width 36 height 17
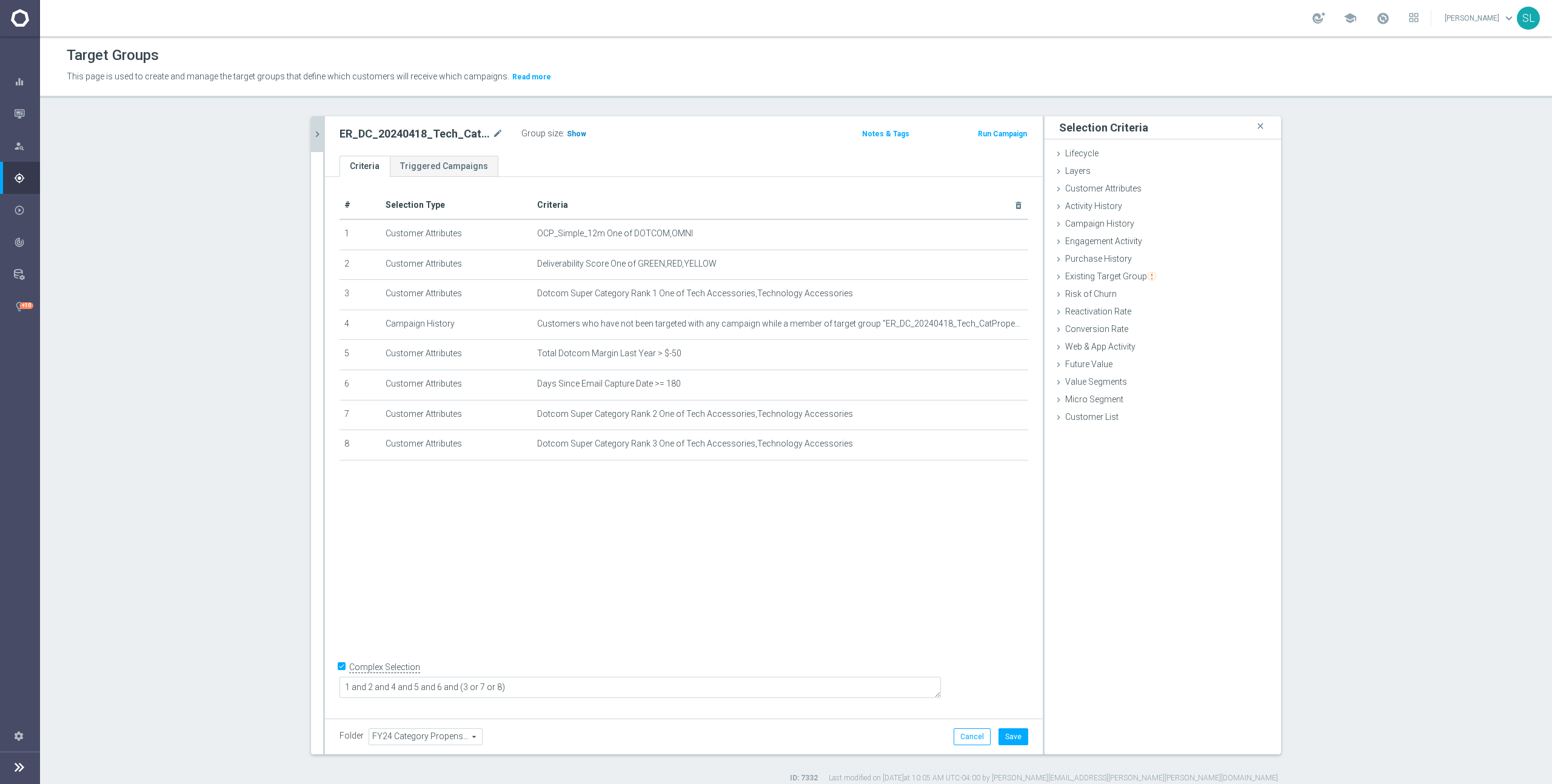
click at [568, 134] on span "Show" at bounding box center [576, 133] width 20 height 9
click at [970, 735] on button "Cancel" at bounding box center [971, 737] width 37 height 17
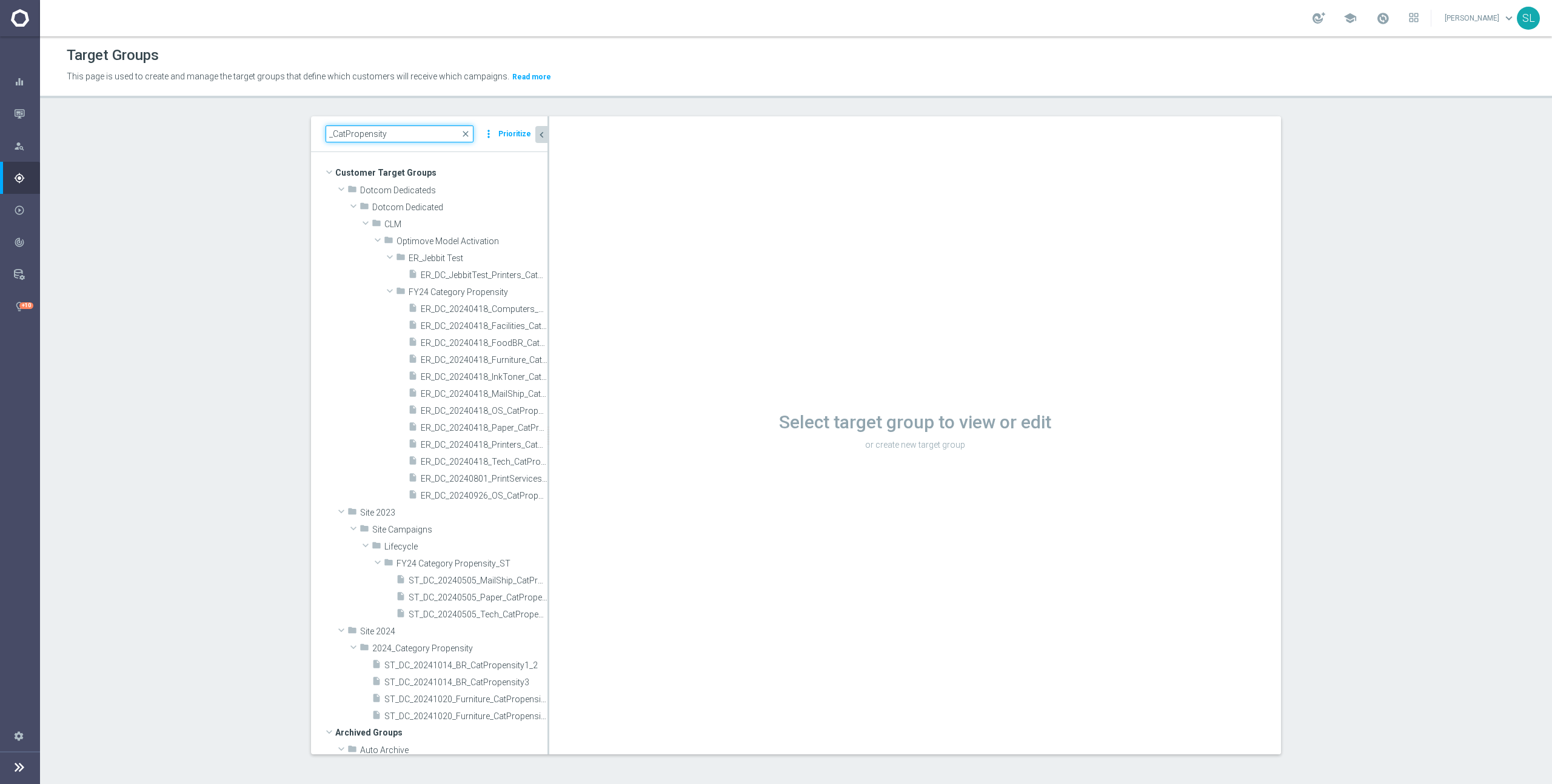
click at [395, 129] on input "_CatPropensity" at bounding box center [400, 134] width 148 height 17
paste input "ER_DC_20240613_SLP_1stRedemption"
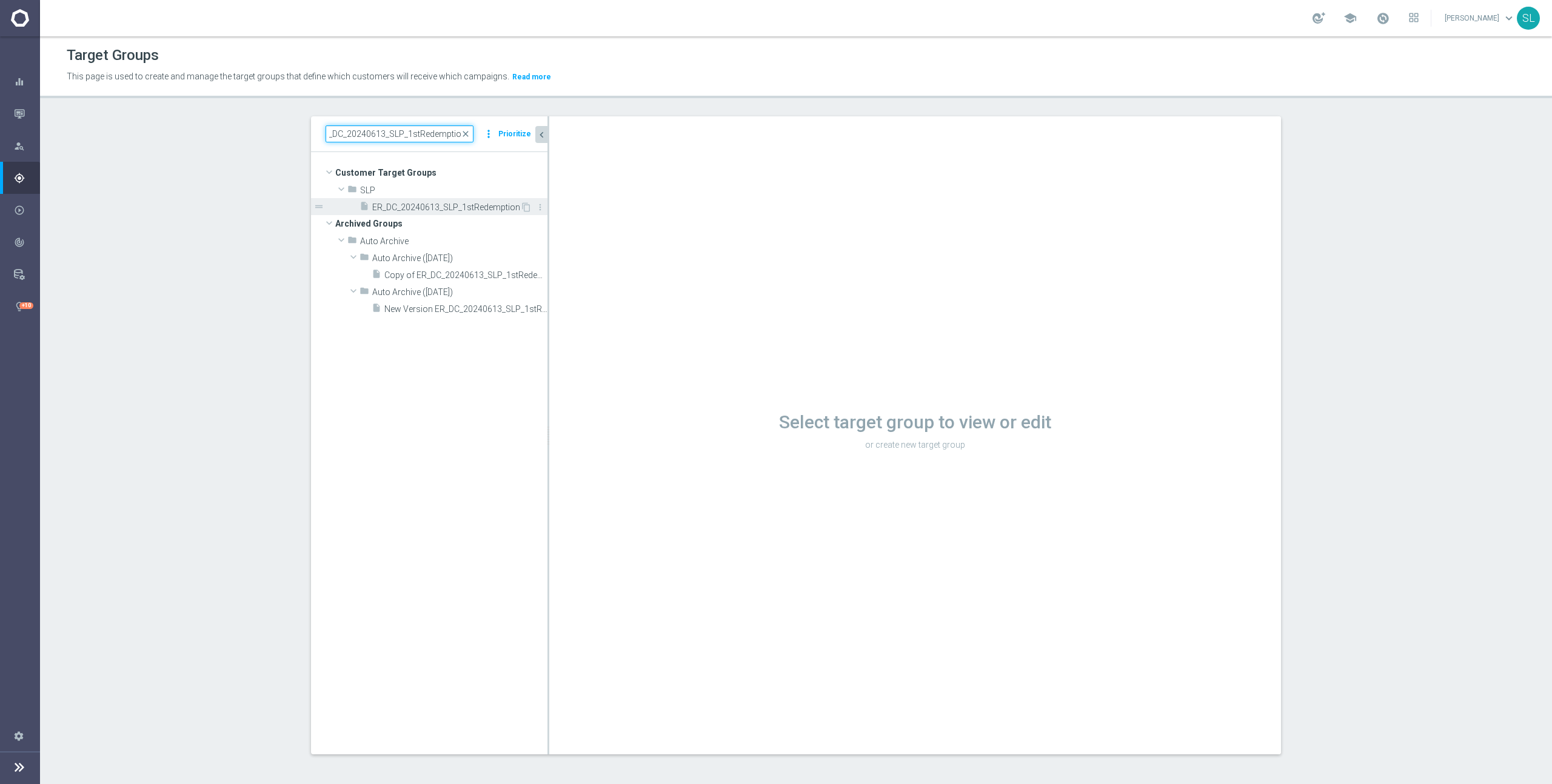
type input "ER_DC_20240613_SLP_1stRedemption"
click at [431, 205] on span "ER_DC_20240613_SLP_1stRedemption" at bounding box center [446, 207] width 148 height 10
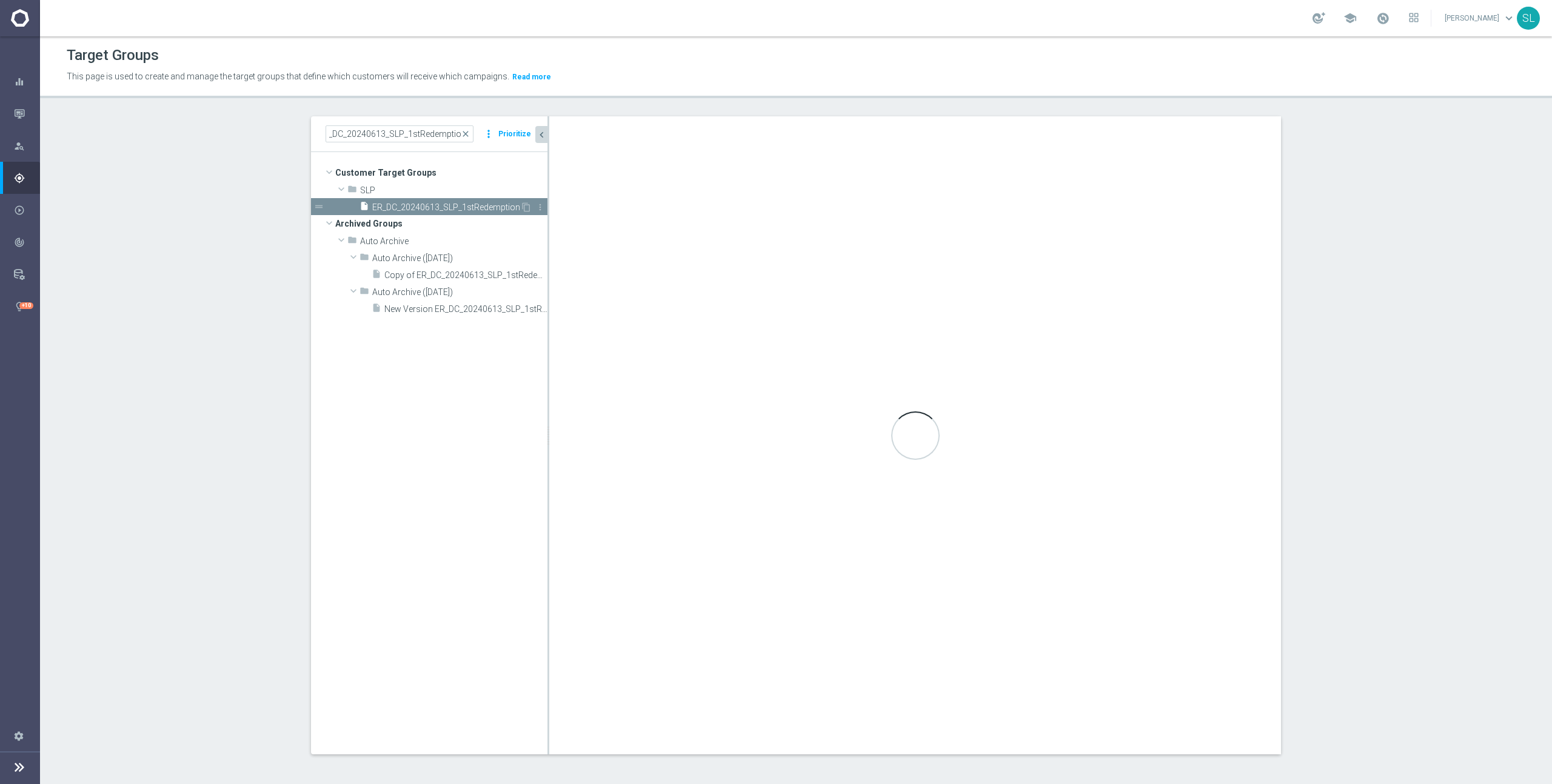
scroll to position [0, 0]
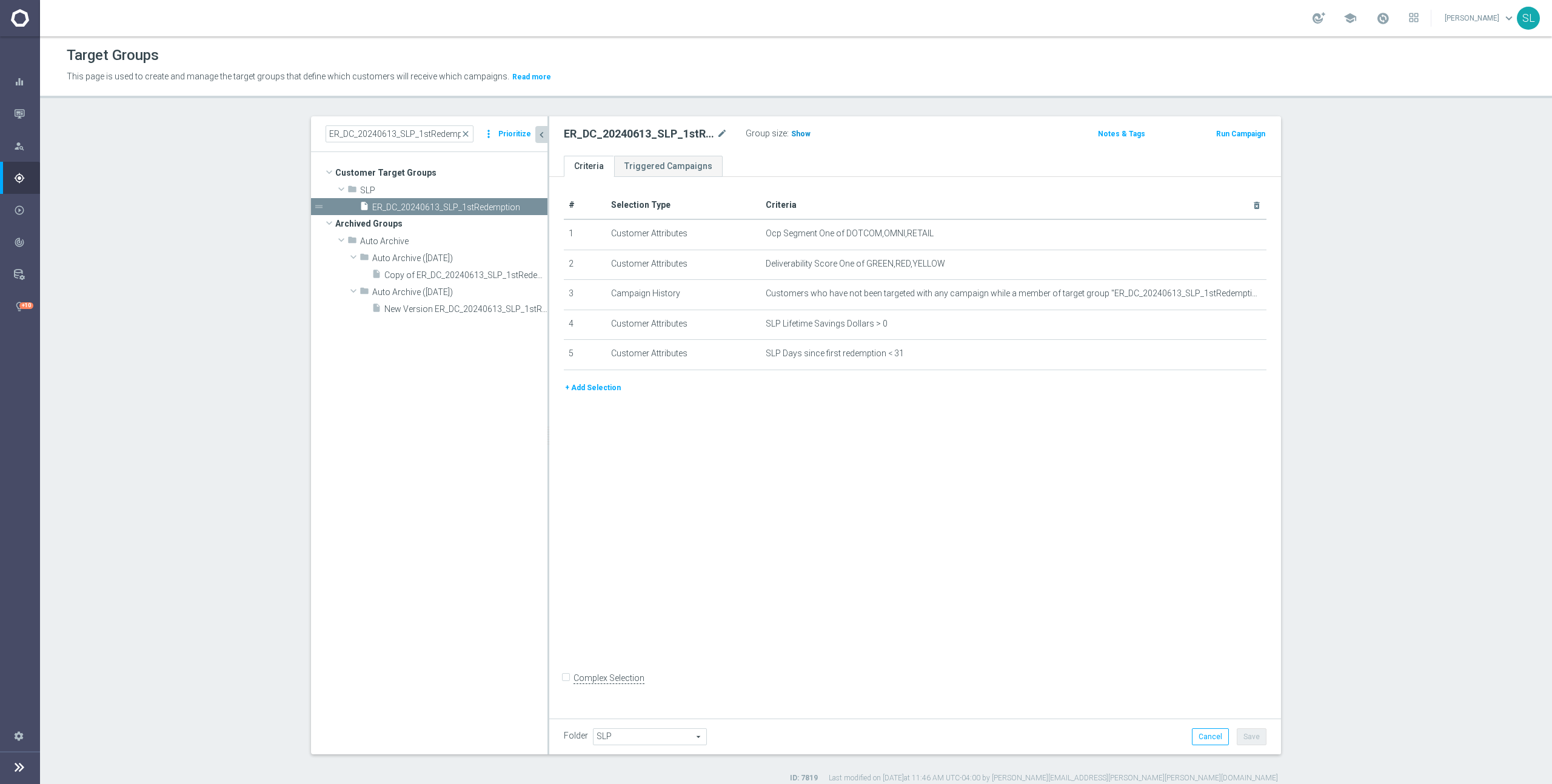
click at [795, 134] on span "Show" at bounding box center [800, 133] width 20 height 9
drag, startPoint x: 850, startPoint y: 230, endPoint x: 950, endPoint y: 232, distance: 100.0
click at [949, 232] on span "Ocp Segment One of DOTCOM,OMNI,RETAIL" at bounding box center [993, 233] width 456 height 10
click at [0, 0] on icon "mode_edit" at bounding box center [0, 0] width 0 height 0
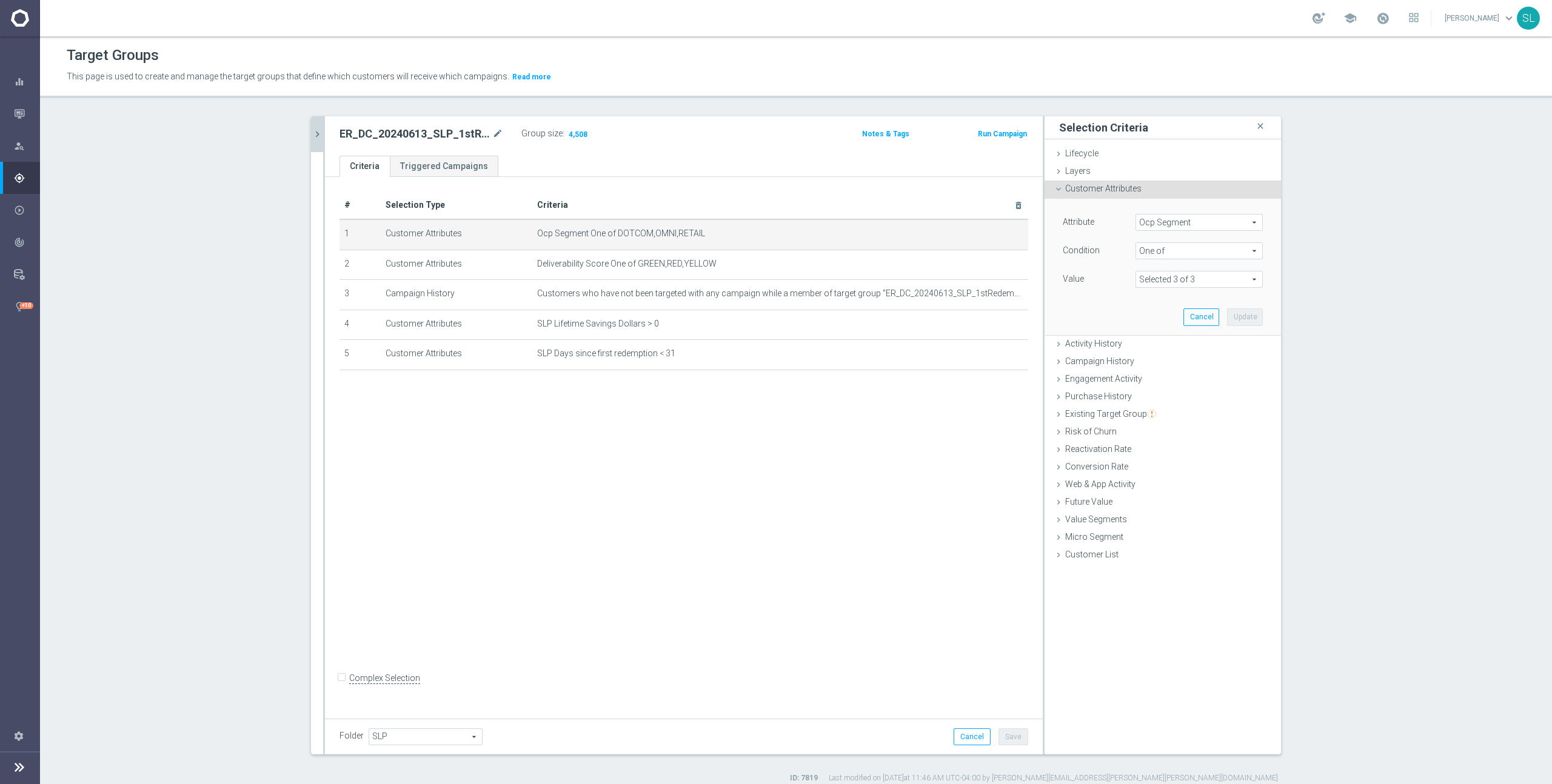
click at [1208, 219] on span "Ocp Segment" at bounding box center [1198, 222] width 126 height 16
click at [1163, 219] on input "search" at bounding box center [1199, 223] width 128 height 17
type input "ocp"
click at [1173, 268] on span "OCP_Simple_12m" at bounding box center [1199, 272] width 115 height 9
type input "OCP_Simple_12m"
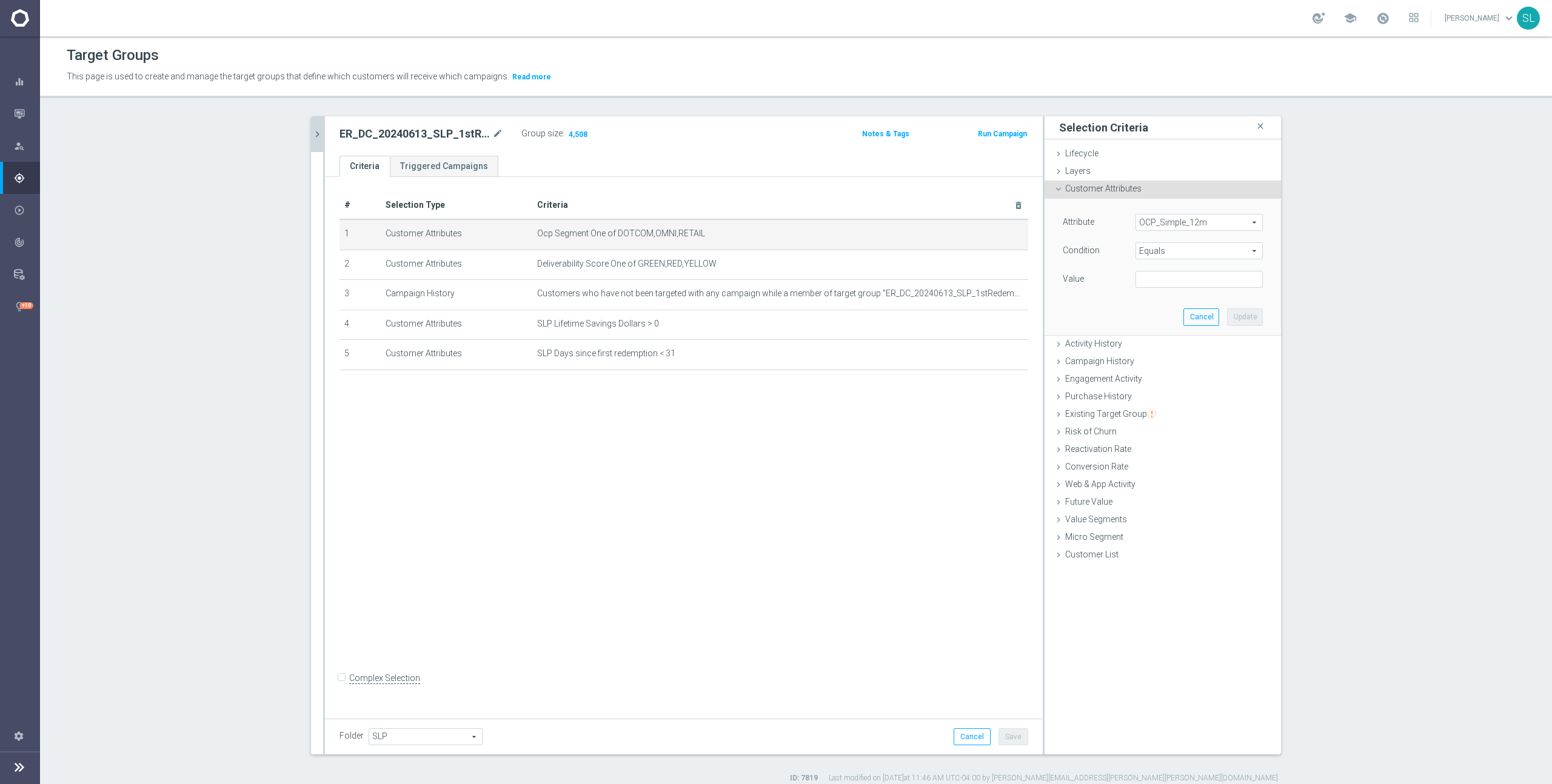
click at [1165, 249] on span "Equals" at bounding box center [1198, 250] width 126 height 16
click at [1164, 410] on span "One of" at bounding box center [1199, 411] width 115 height 9
type input "One of"
click at [1164, 285] on textarea at bounding box center [1199, 286] width 128 height 31
paste textarea "DOTCOM,OMNI,RETAIL"
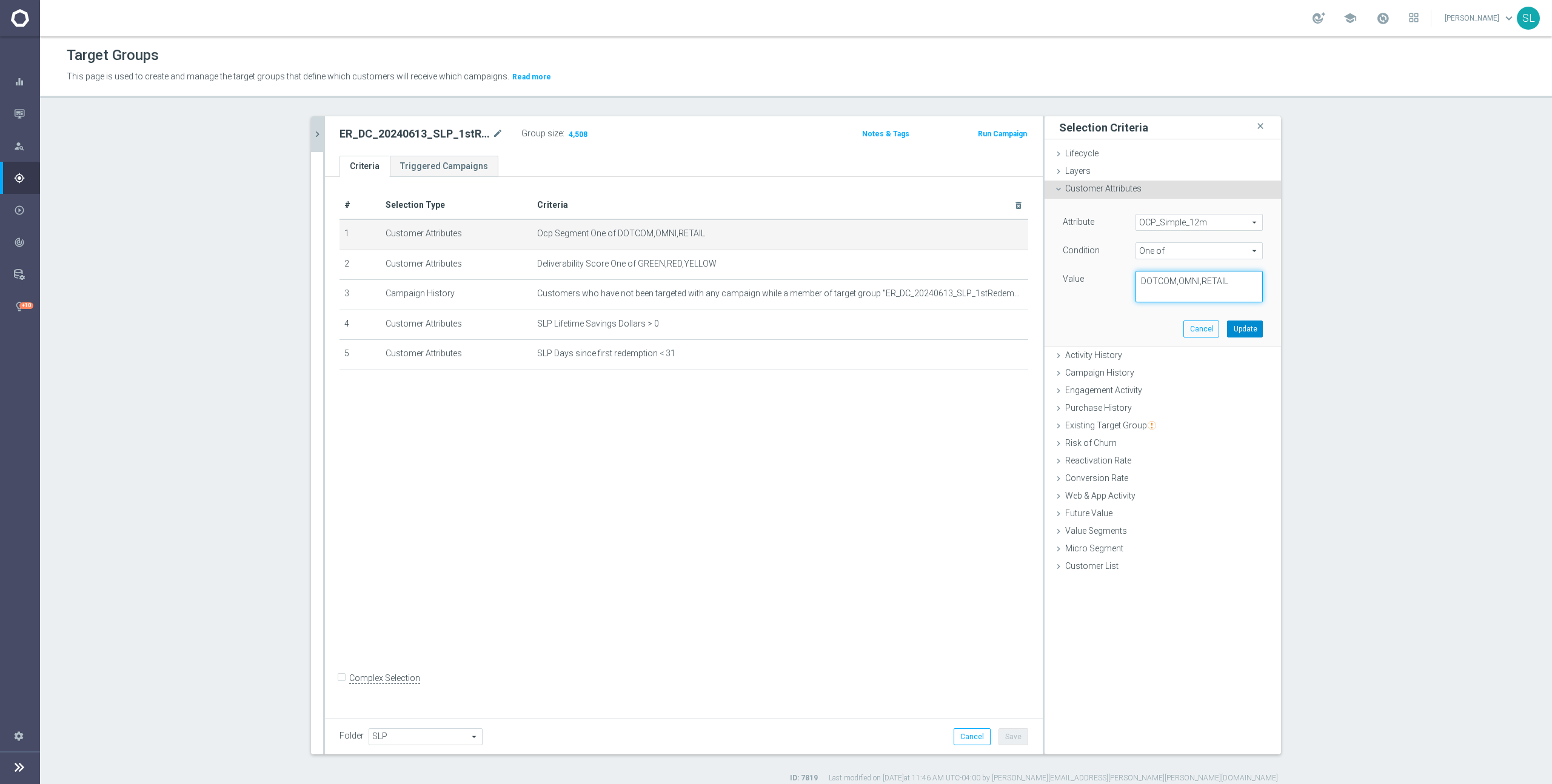
type textarea "DOTCOM,OMNI,RETAIL"
click at [1248, 328] on button "Update" at bounding box center [1245, 329] width 36 height 17
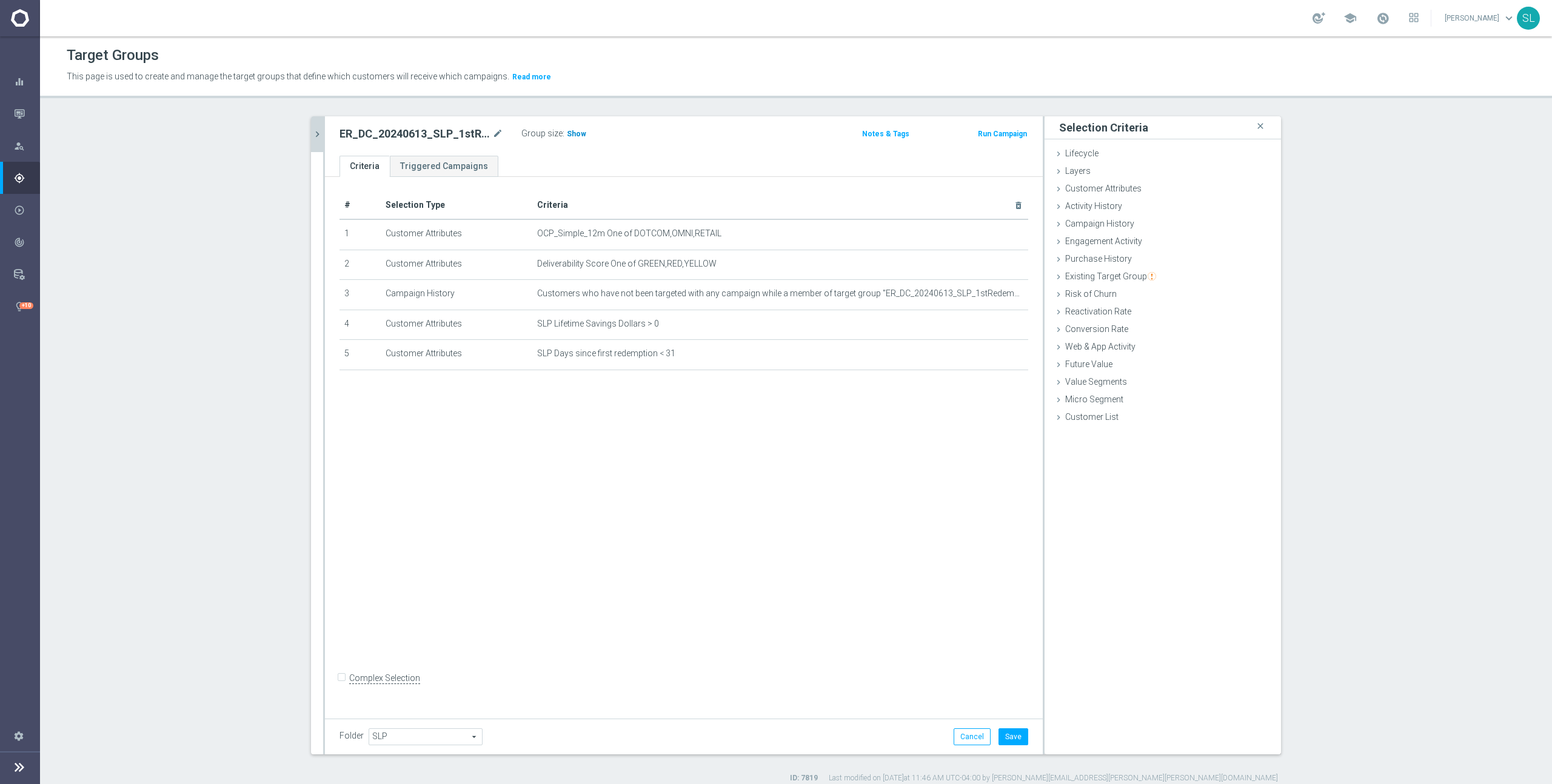
click at [579, 136] on span "Show" at bounding box center [576, 133] width 20 height 9
drag, startPoint x: 972, startPoint y: 737, endPoint x: 978, endPoint y: 735, distance: 6.3
click at [972, 737] on button "Cancel" at bounding box center [971, 737] width 37 height 17
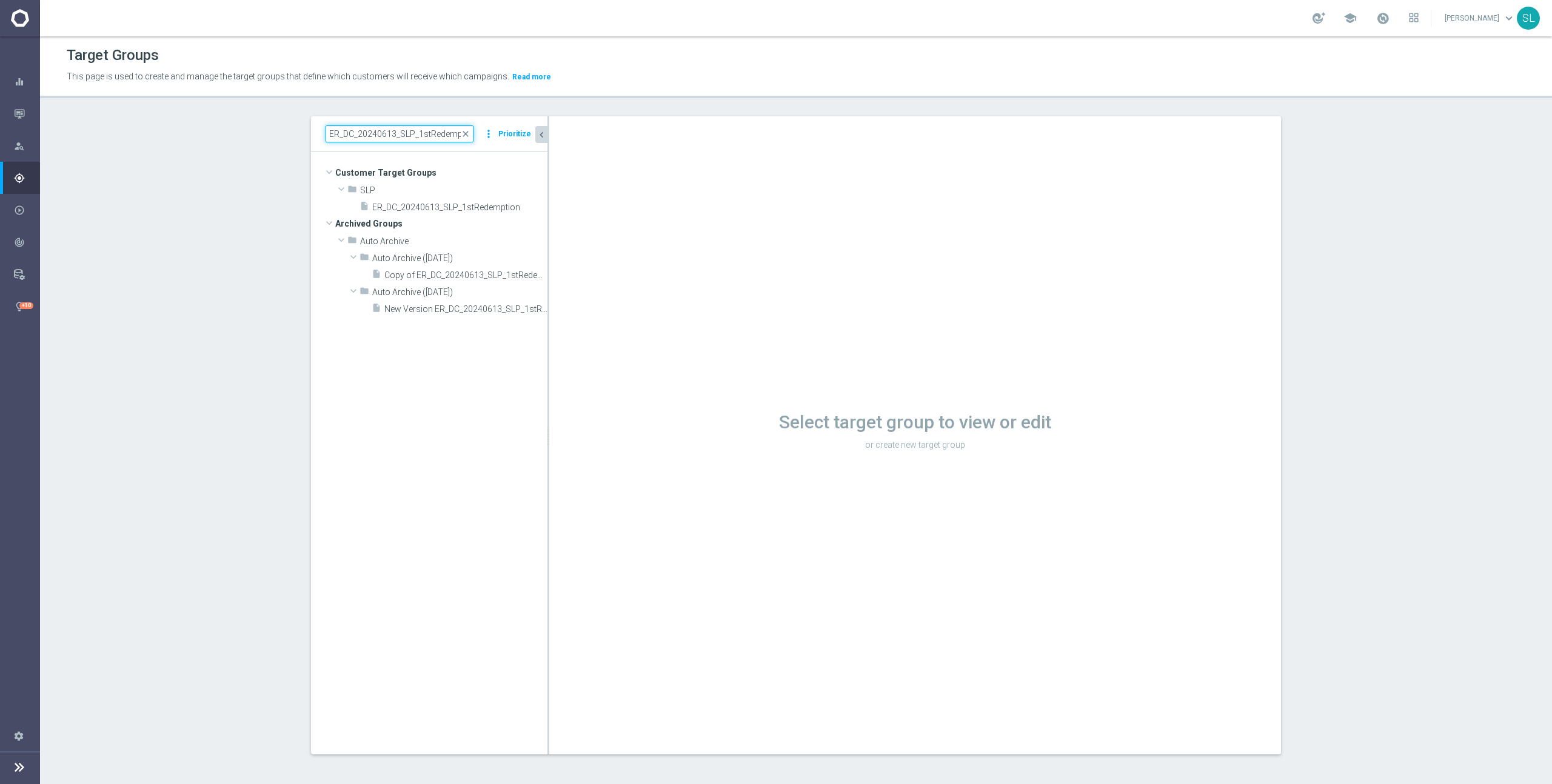
click at [380, 139] on input "ER_DC_20240613_SLP_1stRedemption" at bounding box center [400, 134] width 148 height 17
paste input "801_PrintServices_CatPropensity"
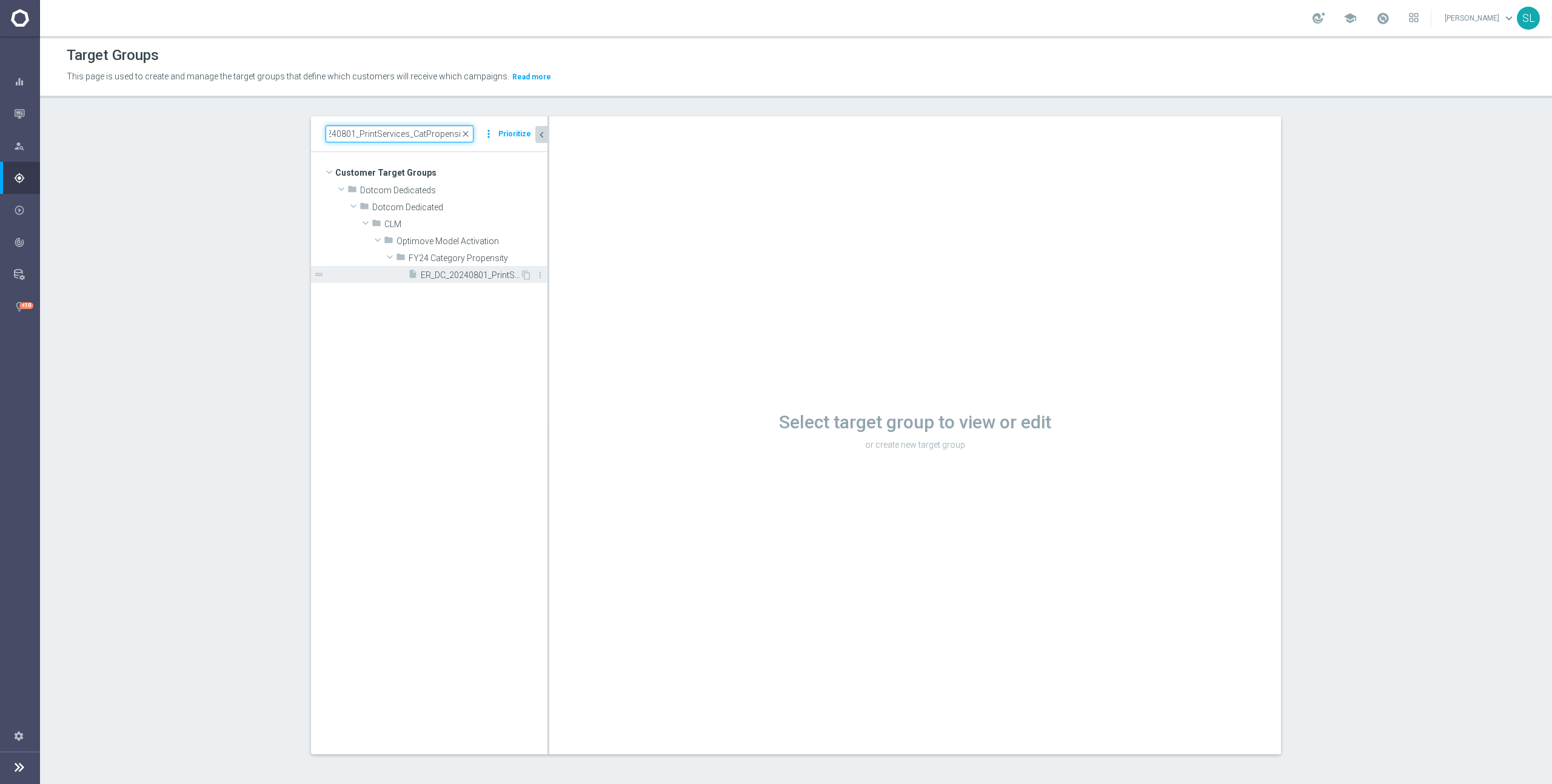
type input "ER_DC_20240801_PrintServices_CatPropensity"
click at [471, 279] on span "ER_DC_20240801_PrintServices_CatPropensity" at bounding box center [469, 275] width 99 height 10
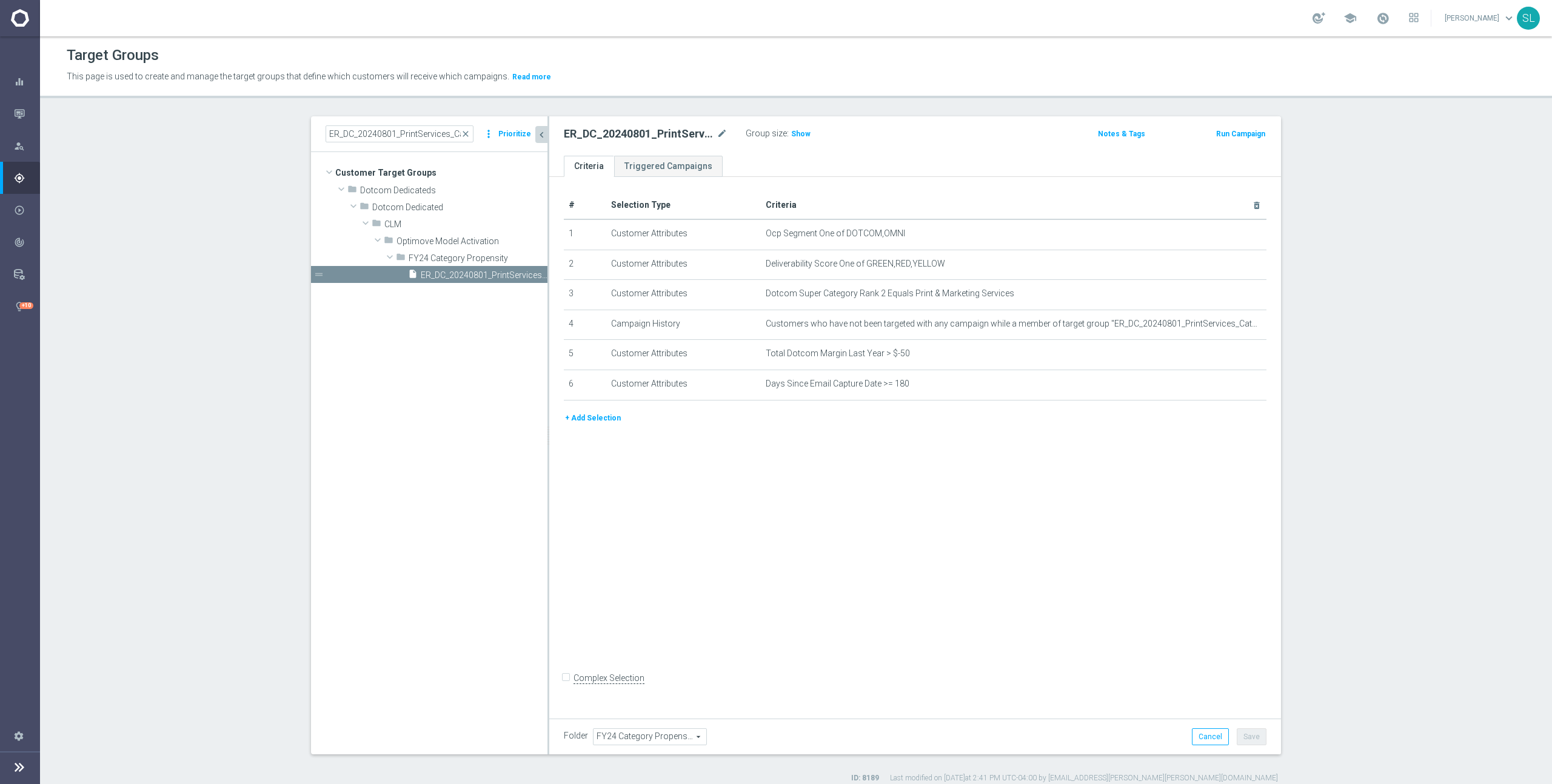
drag, startPoint x: 799, startPoint y: 134, endPoint x: 1000, endPoint y: 189, distance: 208.4
click at [798, 134] on span "Show" at bounding box center [800, 133] width 20 height 9
drag, startPoint x: 933, startPoint y: 231, endPoint x: 846, endPoint y: 231, distance: 87.0
click at [846, 231] on span "Ocp Segment One of DOTCOM,OMNI" at bounding box center [993, 233] width 456 height 10
click at [1228, 235] on icon "mode_edit" at bounding box center [1227, 234] width 9 height 9
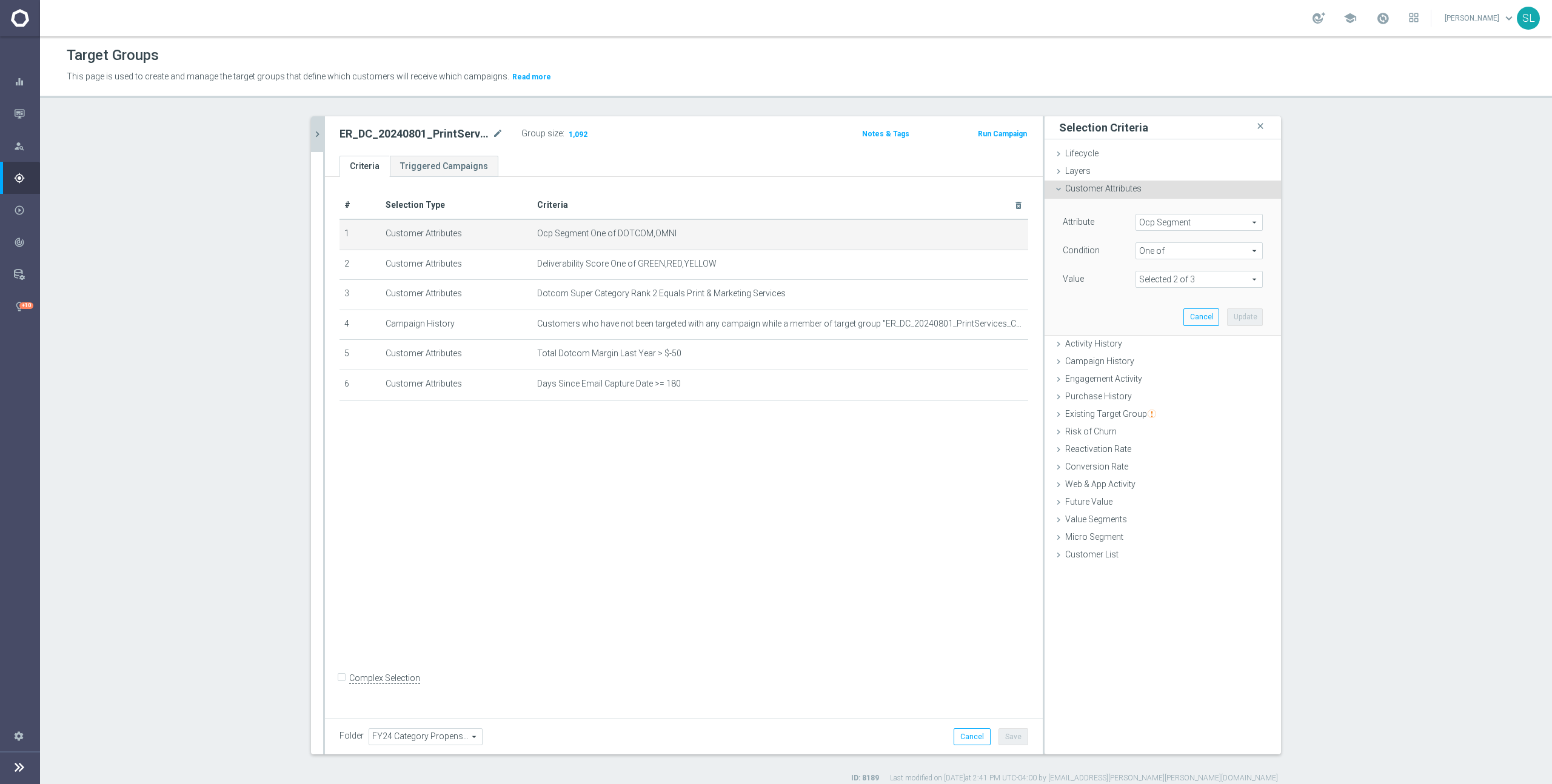
click at [1181, 225] on span "Ocp Segment" at bounding box center [1198, 222] width 126 height 16
click at [1182, 224] on input "search" at bounding box center [1199, 223] width 128 height 17
type input "ocp"
click at [1203, 271] on span "OCP_Simple_12m" at bounding box center [1199, 272] width 115 height 9
type input "OCP_Simple_12m"
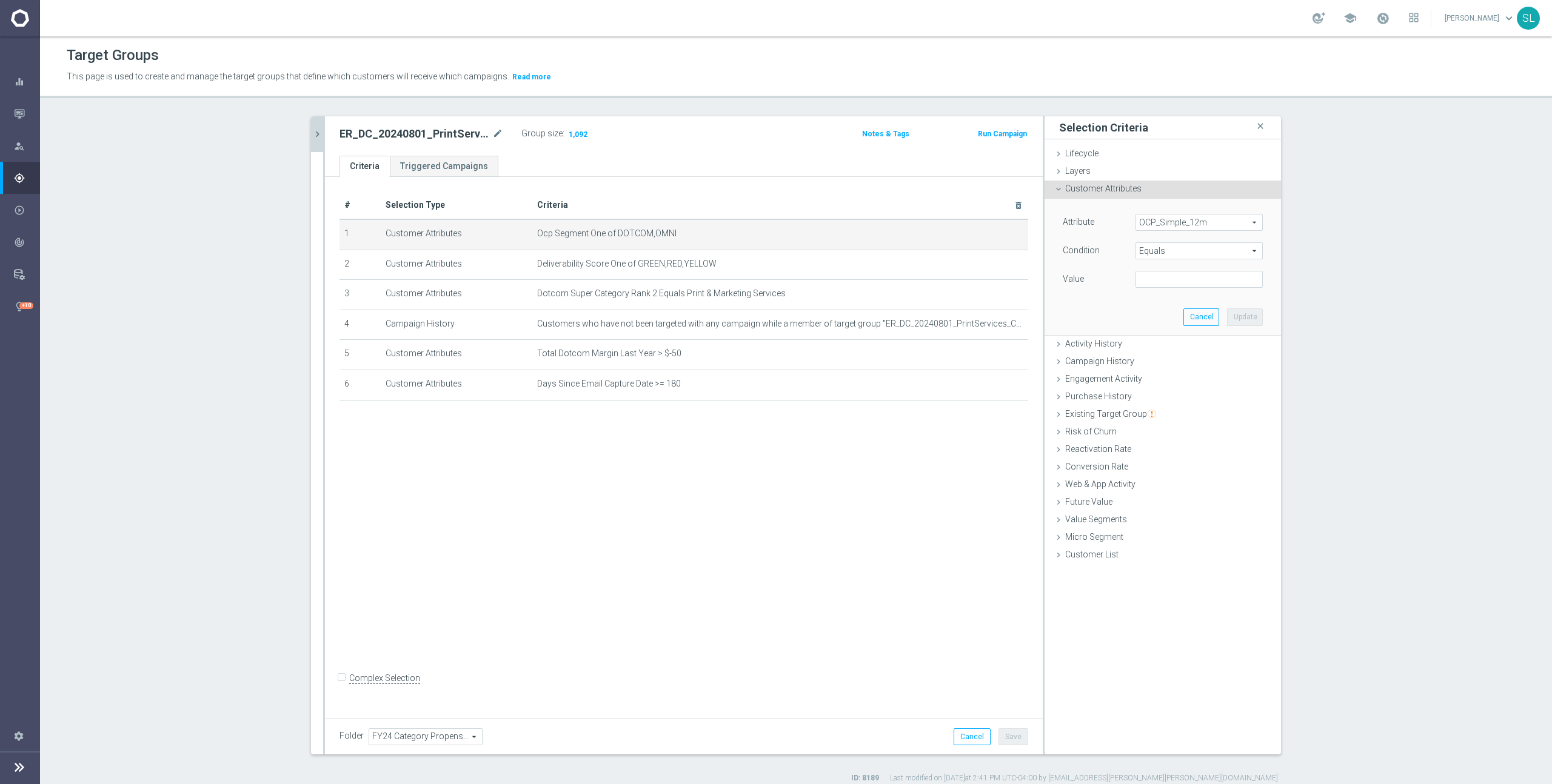
click at [1189, 252] on span "Equals" at bounding box center [1198, 250] width 126 height 16
drag, startPoint x: 1181, startPoint y: 407, endPoint x: 1167, endPoint y: 321, distance: 87.1
click at [1181, 407] on span "One of" at bounding box center [1199, 411] width 115 height 9
type input "One of"
click at [1169, 291] on textarea at bounding box center [1199, 286] width 128 height 31
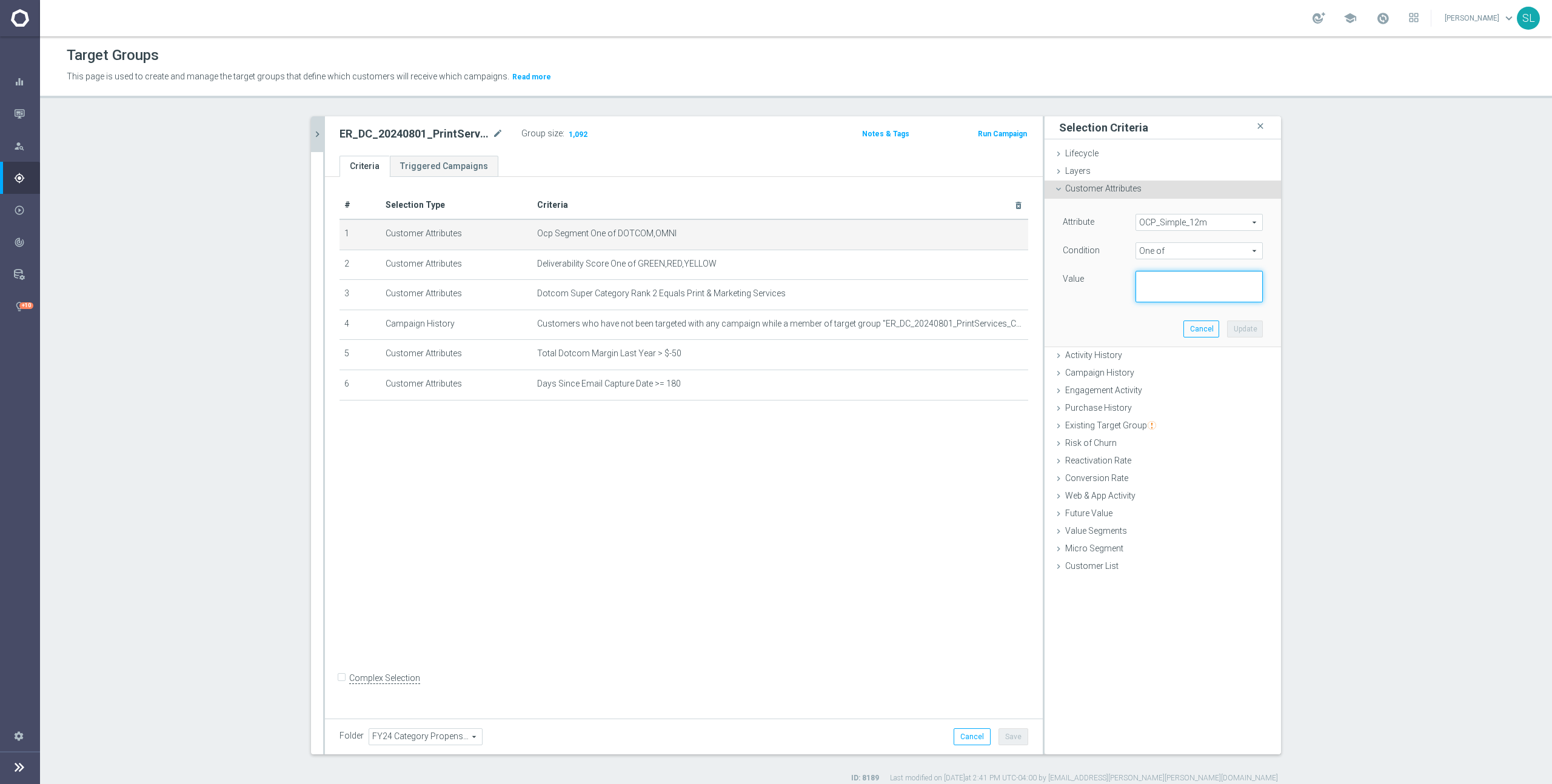
paste textarea "DOTCOM,OMNI"
type textarea "DOTCOM,OMNI"
drag, startPoint x: 1245, startPoint y: 330, endPoint x: 1202, endPoint y: 328, distance: 43.0
click at [1244, 330] on button "Update" at bounding box center [1245, 329] width 36 height 17
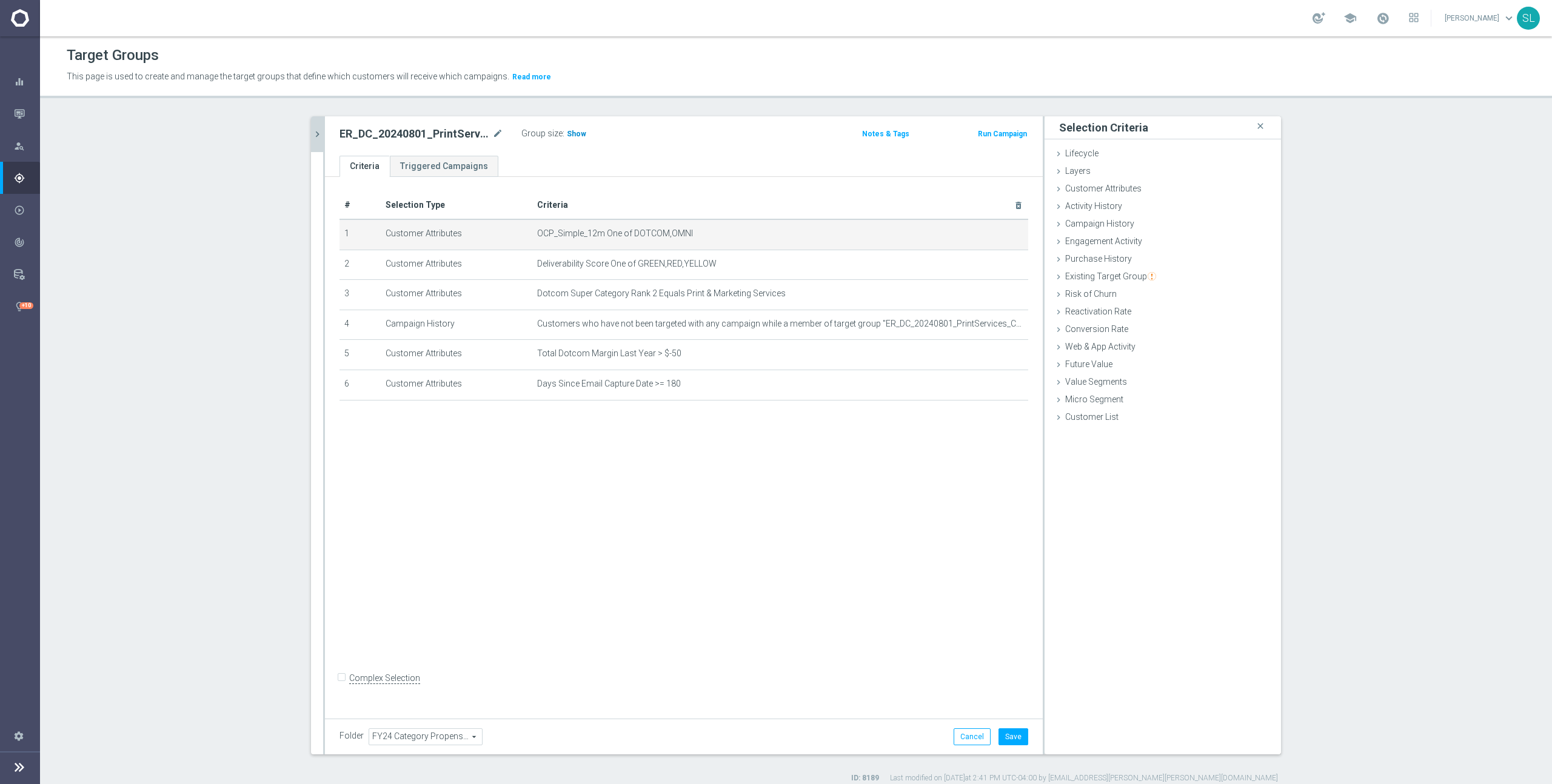
click at [581, 134] on span "Show" at bounding box center [576, 133] width 20 height 9
click at [322, 132] on icon "chevron_right" at bounding box center [317, 134] width 11 height 11
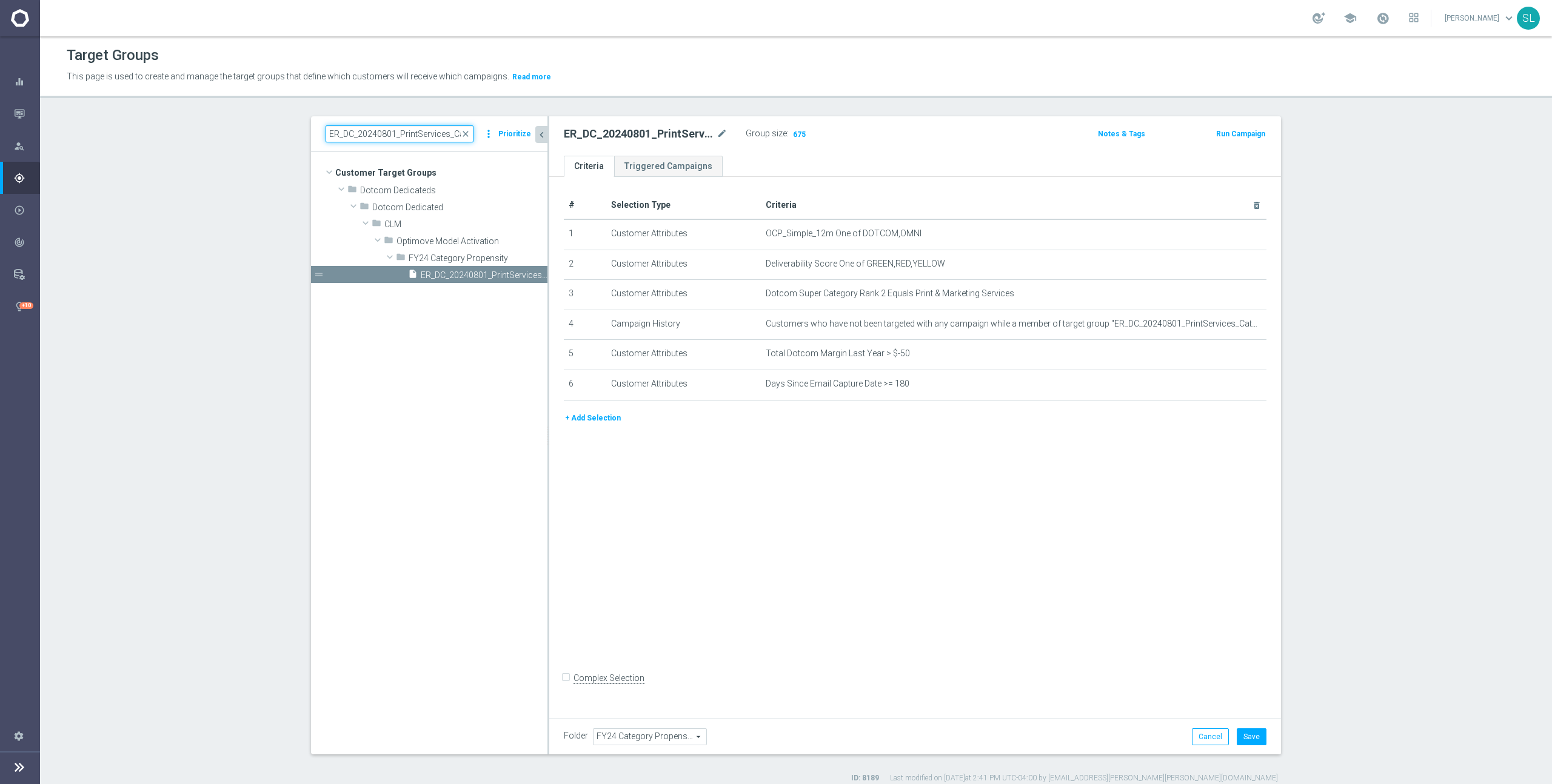
click at [384, 132] on input "ER_DC_20240801_PrintServices_CatPropensity" at bounding box center [400, 134] width 148 height 17
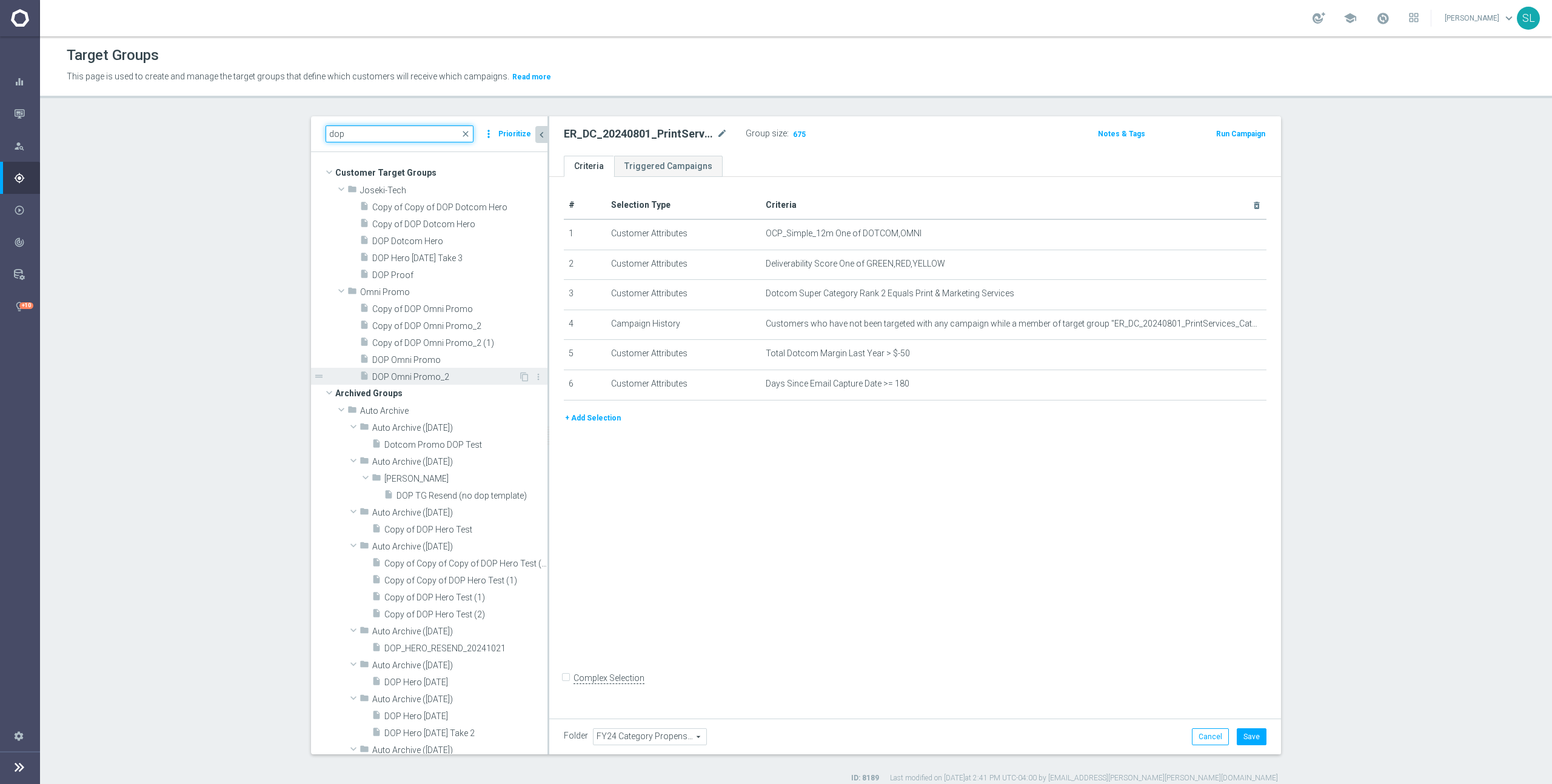
type input "dop"
click at [420, 380] on span "DOP Omni Promo_2" at bounding box center [445, 377] width 146 height 10
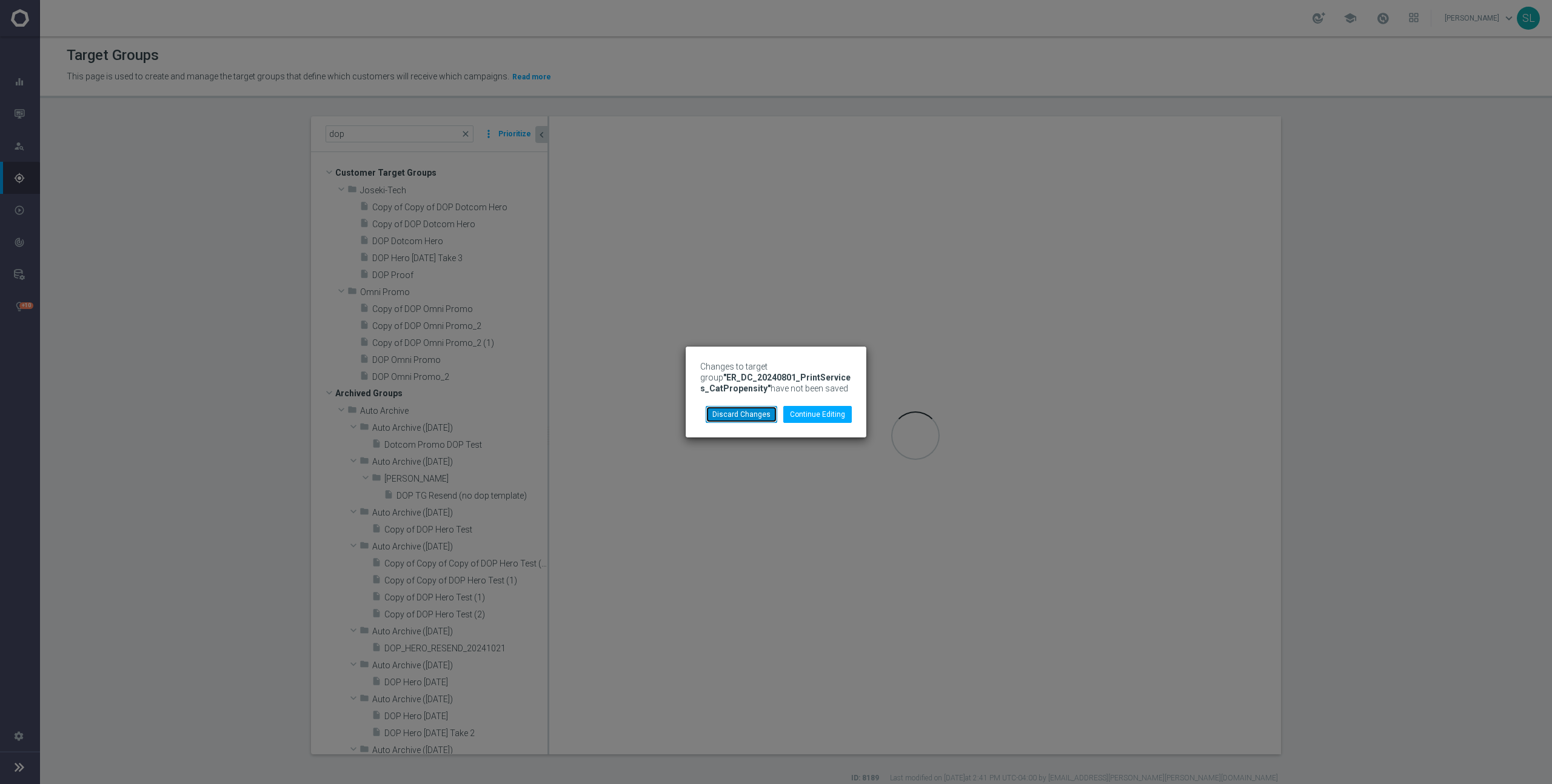
click at [743, 412] on button "Discard Changes" at bounding box center [742, 415] width 72 height 17
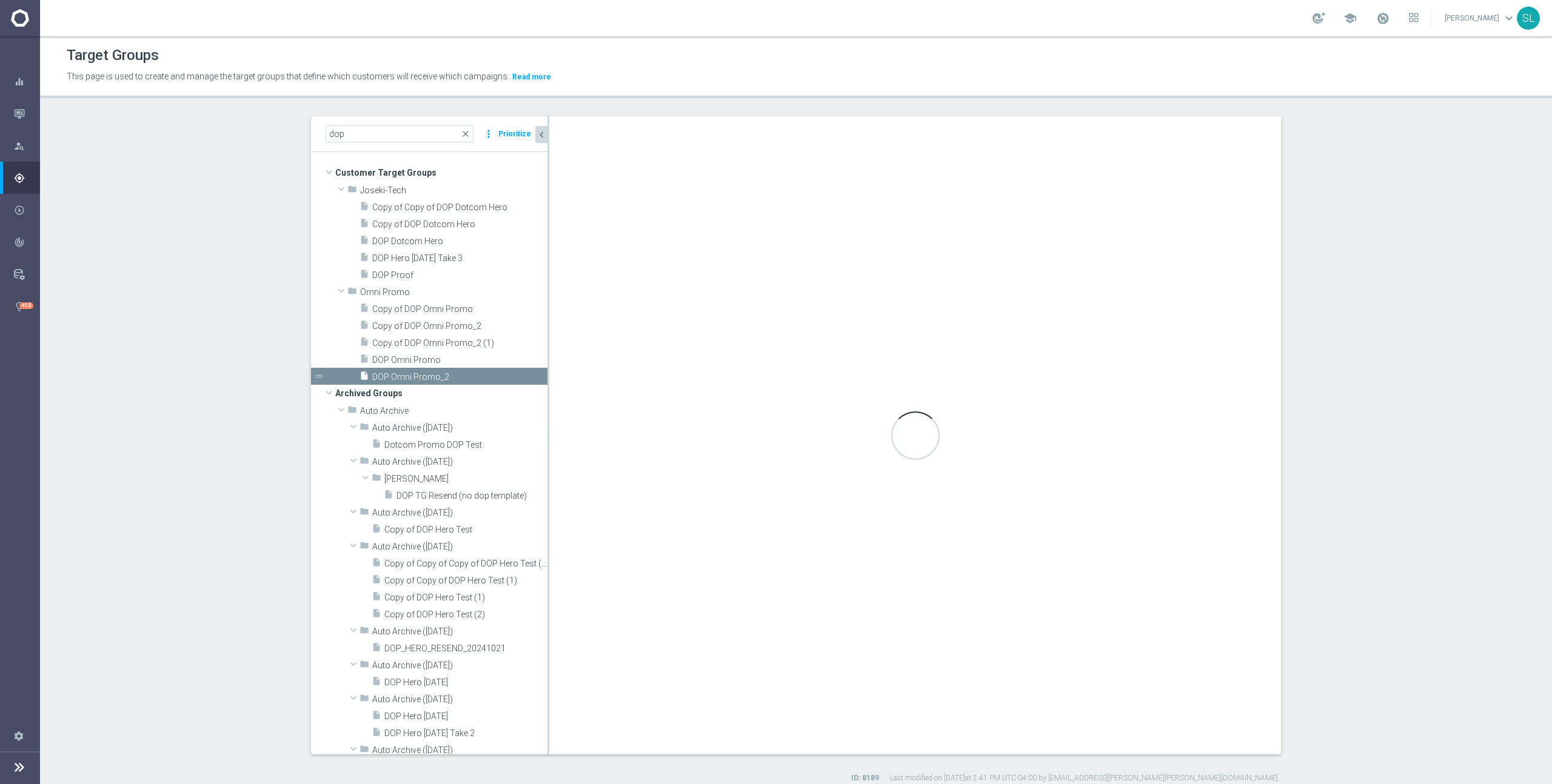
checkbox input "true"
type input "Omni Promo"
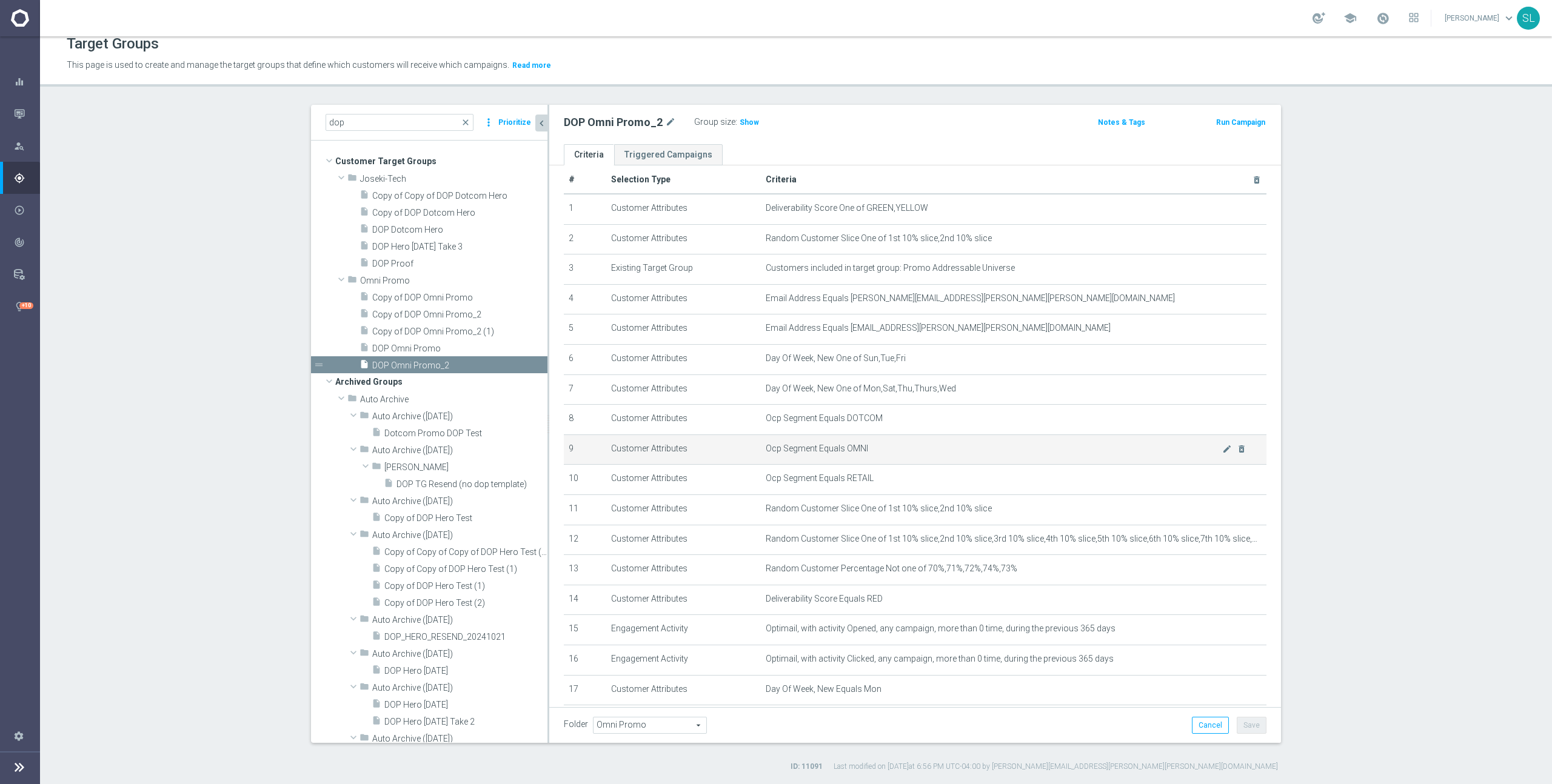
scroll to position [16, 0]
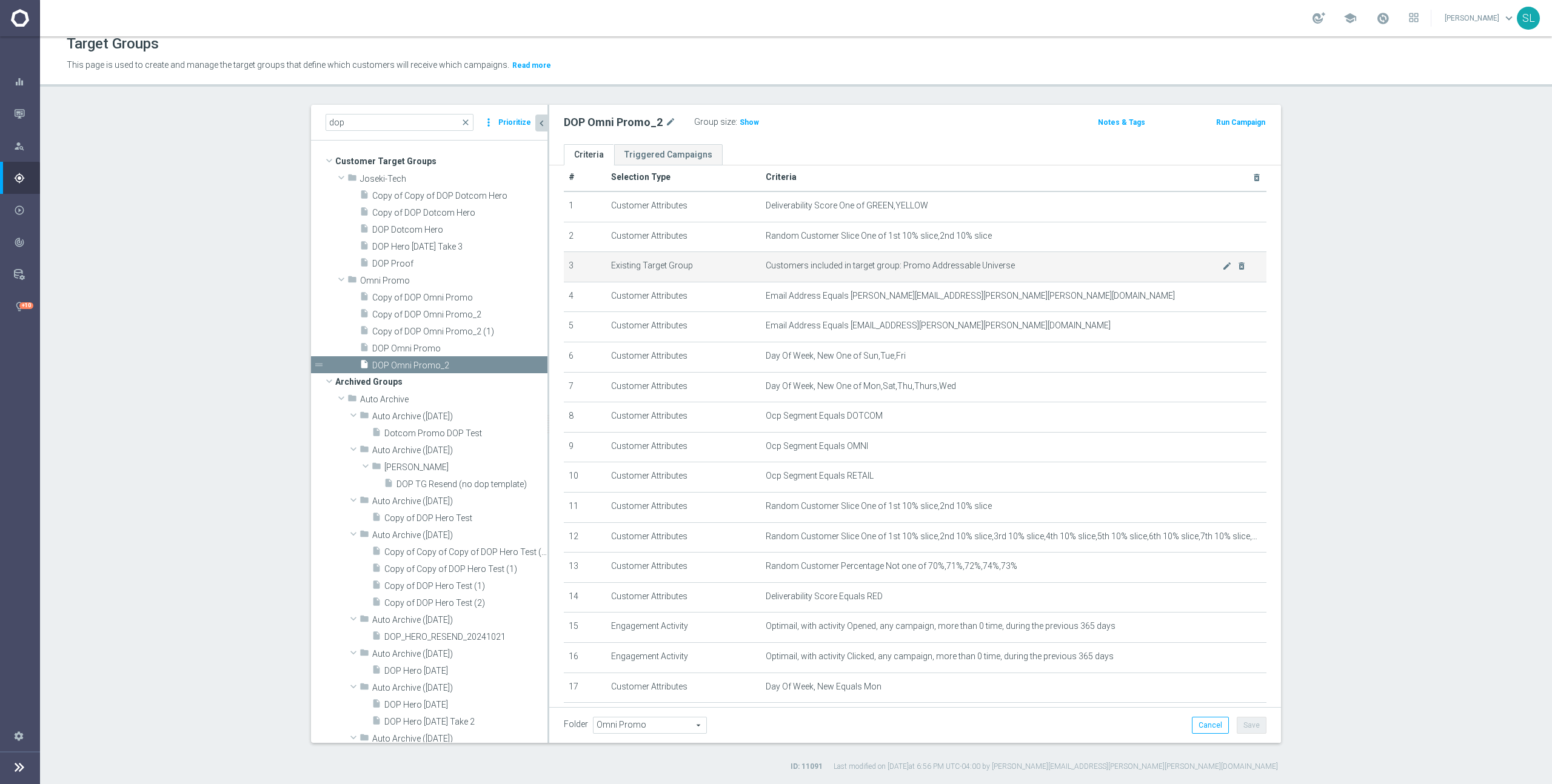
click at [754, 265] on td "Existing Target Group" at bounding box center [684, 267] width 155 height 30
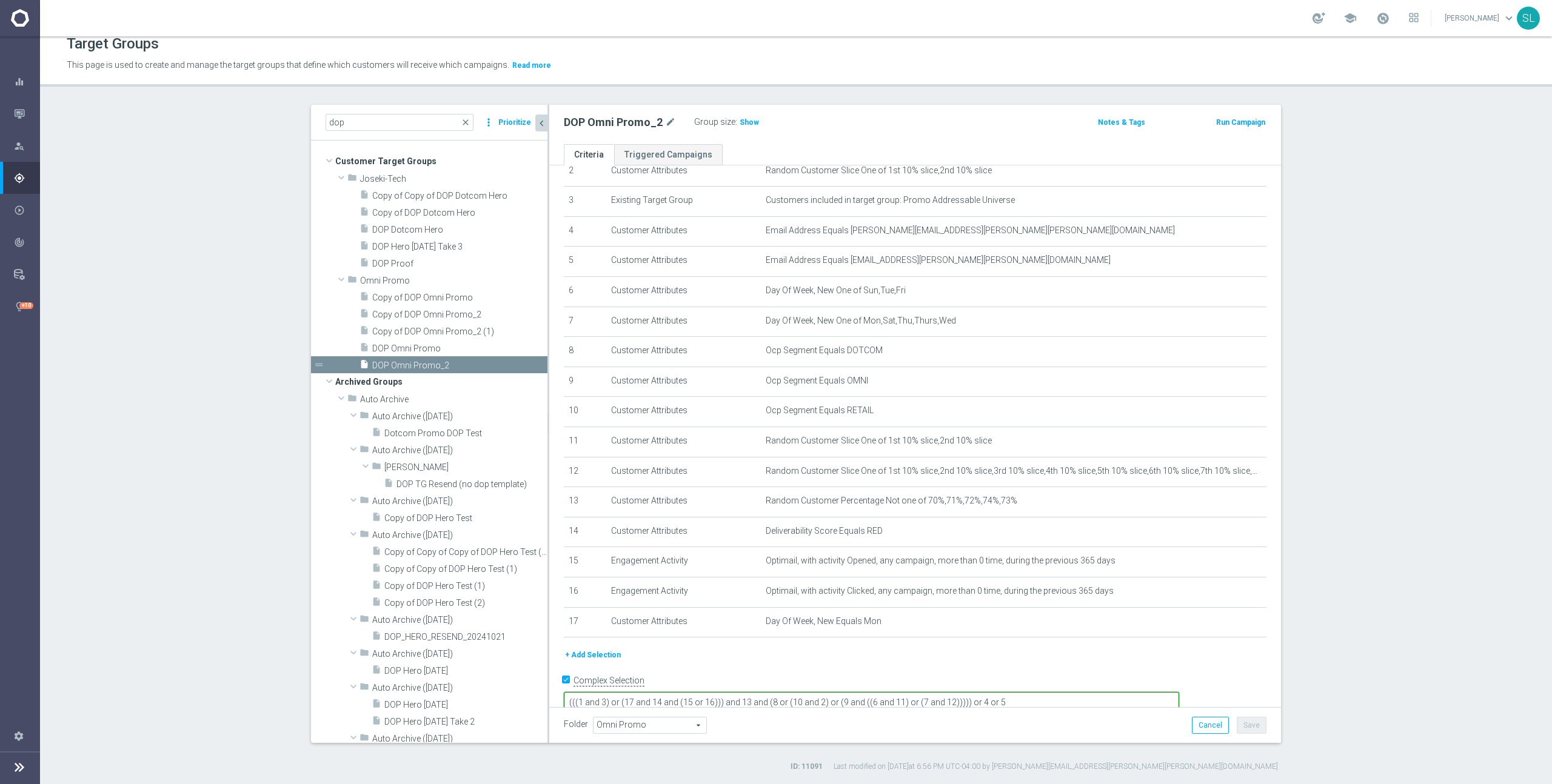
scroll to position [83, 0]
drag, startPoint x: 1100, startPoint y: 683, endPoint x: 658, endPoint y: 679, distance: 442.0
click at [650, 679] on form "Complex Selection (((1 and 3) or (17 and 14 and (15 or 16))) and 13 and (8 or (…" at bounding box center [915, 699] width 703 height 57
click at [1104, 690] on textarea "(((1 and 3) or (17 and 14 and (15 or 16))) and 13 and (8 or (10 and 2) or (9 an…" at bounding box center [871, 701] width 615 height 21
click at [397, 342] on div "insert_drive_file DOP Omni Promo" at bounding box center [439, 348] width 159 height 17
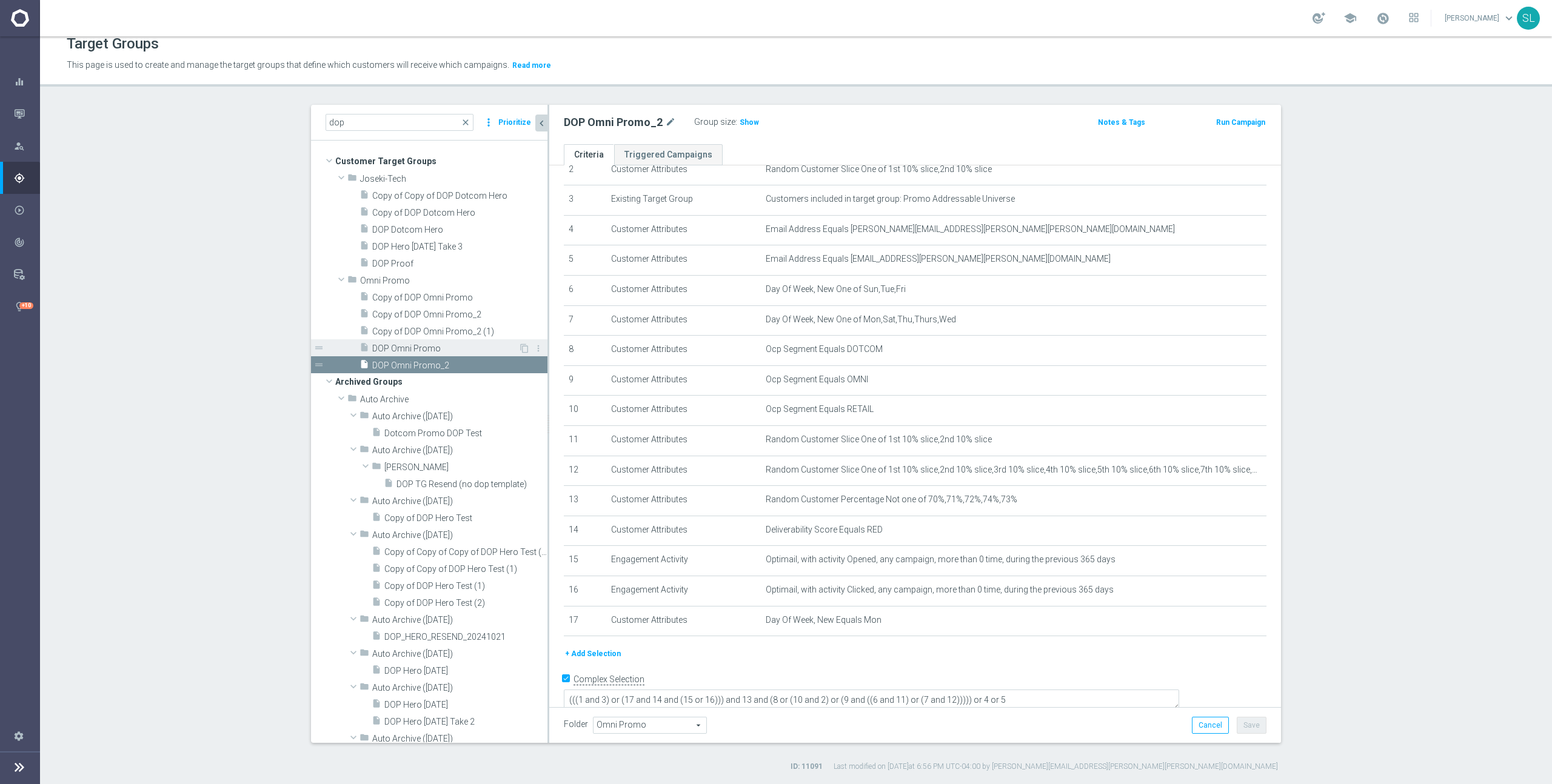
scroll to position [82, 0]
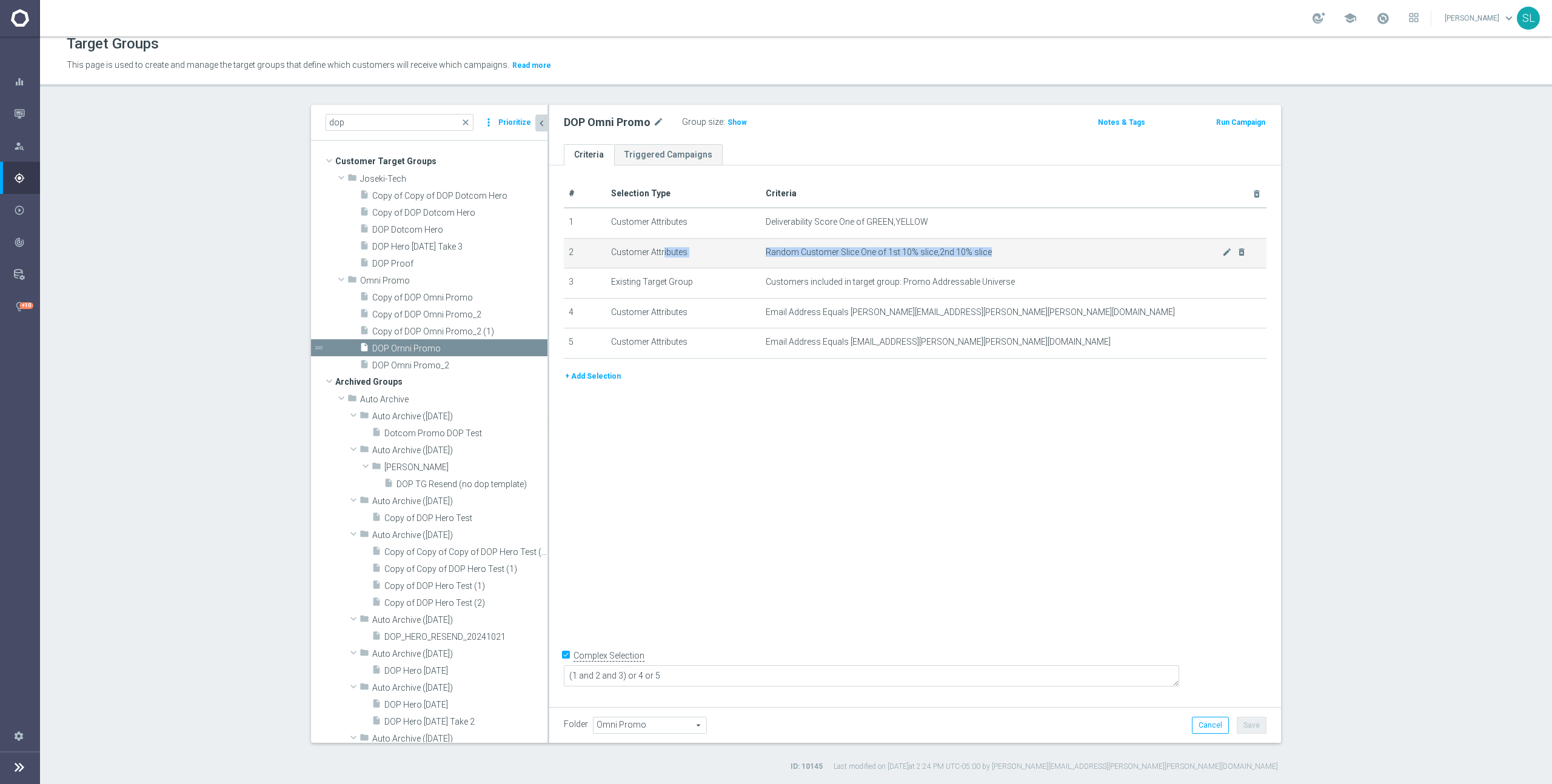
drag, startPoint x: 692, startPoint y: 247, endPoint x: 1062, endPoint y: 251, distance: 370.0
click at [1056, 248] on tr "2 Customer Attributes Random Customer Slice One of 1st 10% slice,2nd 10% slice …" at bounding box center [915, 253] width 703 height 30
click at [1063, 251] on span "Random Customer Slice One of 1st 10% slice,2nd 10% slice" at bounding box center [993, 252] width 456 height 10
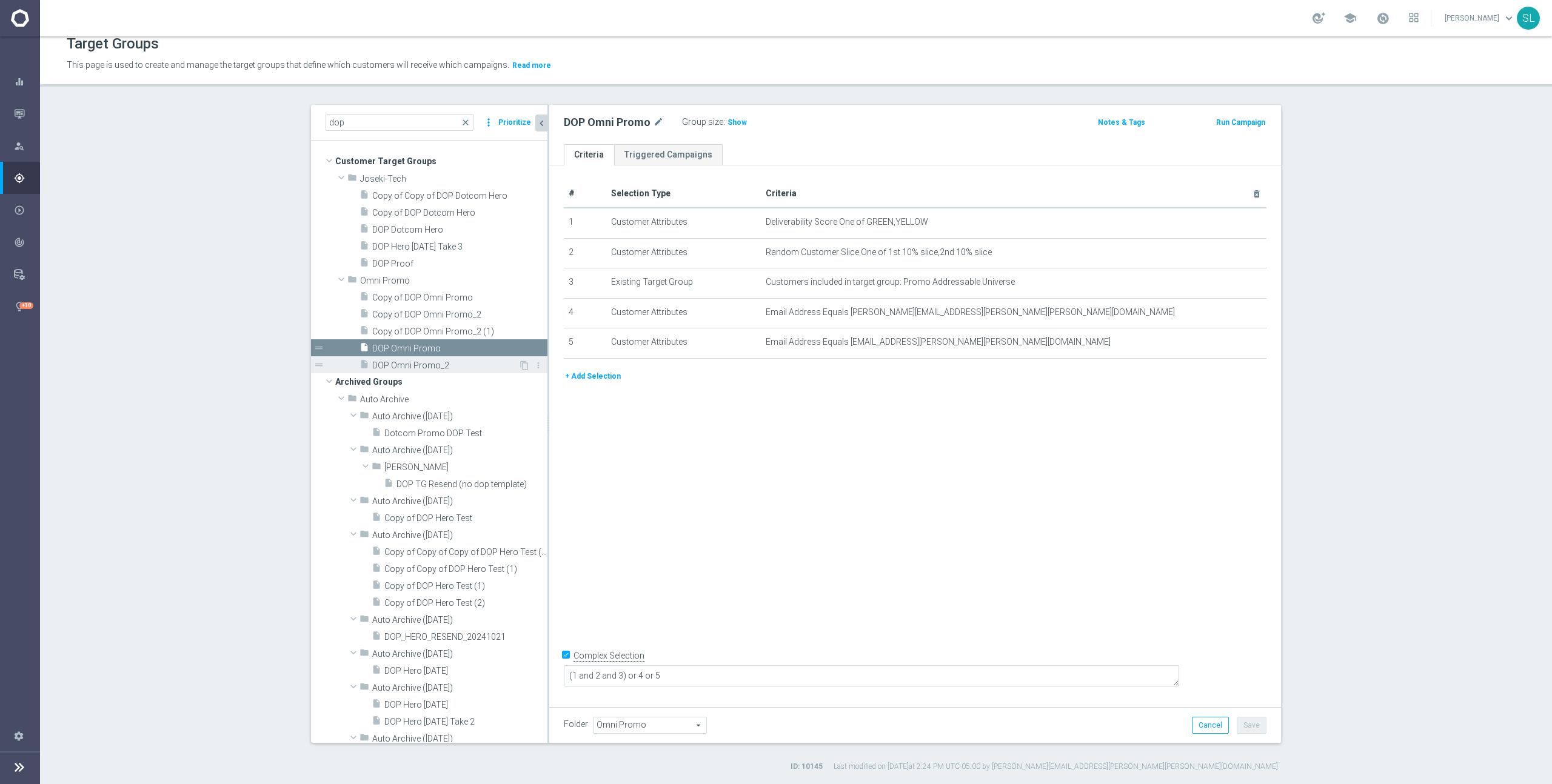
click at [451, 361] on span "DOP Omni Promo_2" at bounding box center [445, 366] width 146 height 10
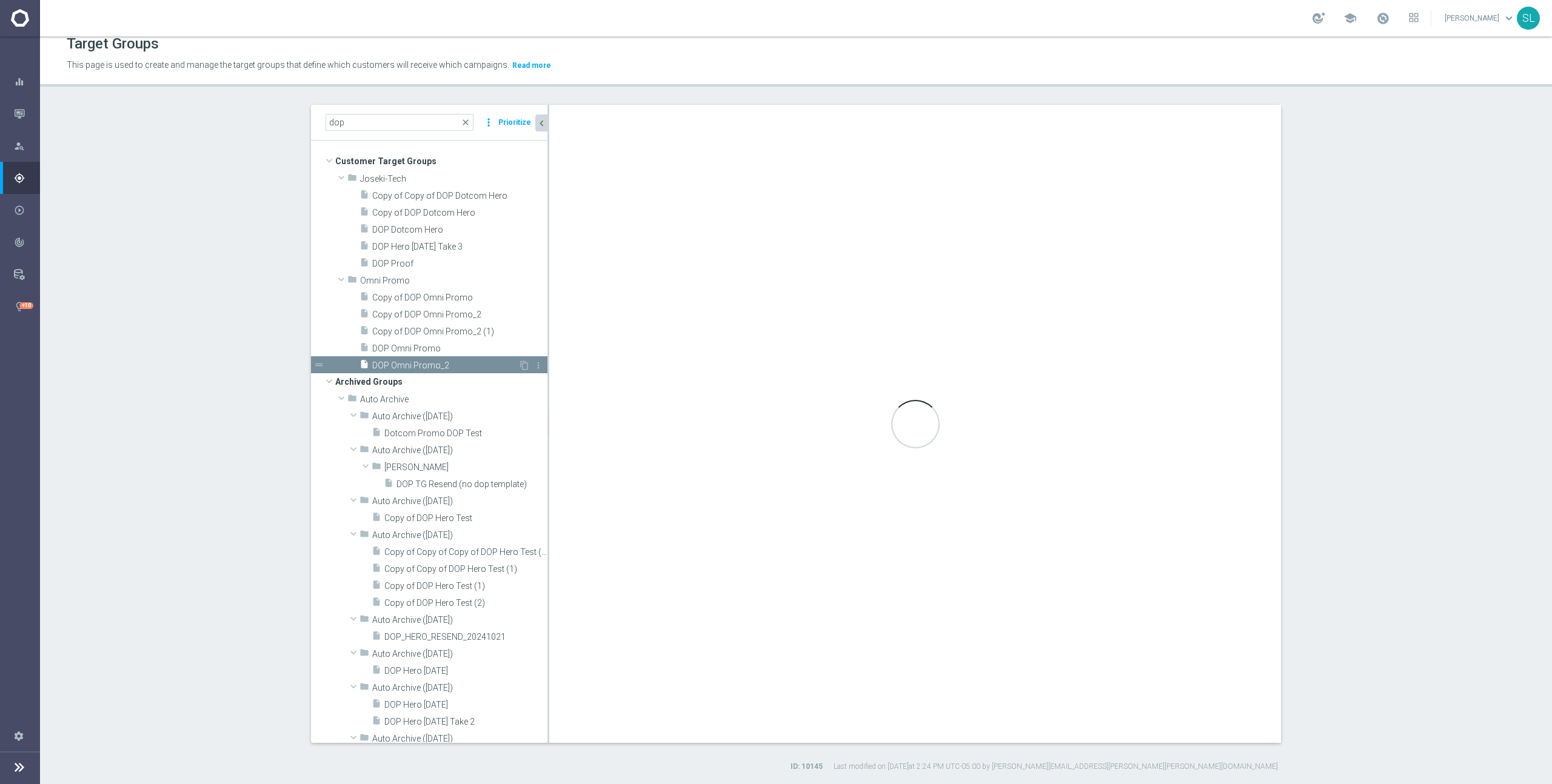
type textarea "(((1 and 3) or (17 and 14 and (15 or 16))) and 13 and (8 or (10 and 2) or (9 an…"
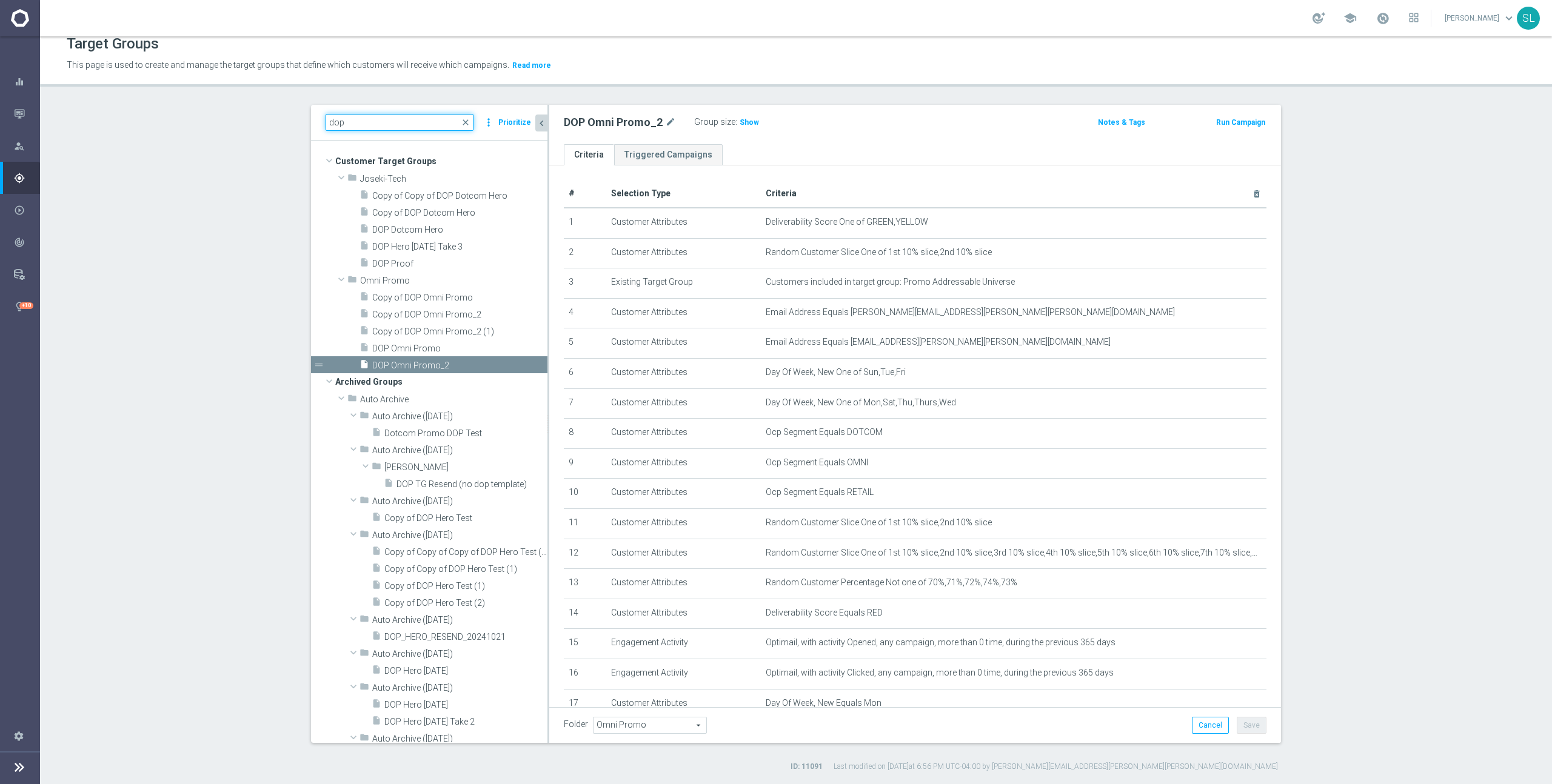
click at [351, 117] on input "dop" at bounding box center [400, 123] width 148 height 17
click at [358, 123] on input "dop" at bounding box center [400, 123] width 148 height 17
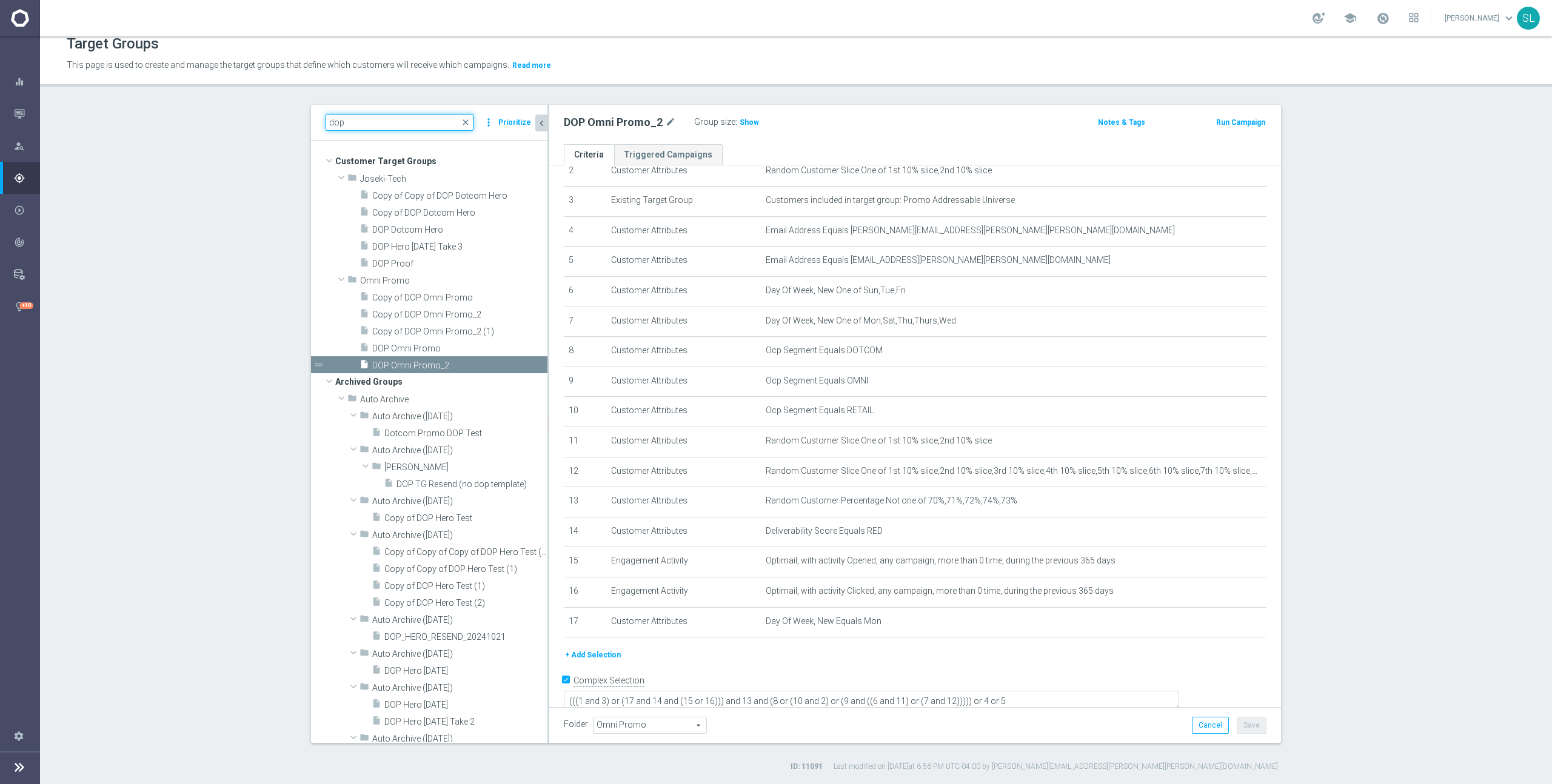
click at [350, 122] on input "dop" at bounding box center [400, 123] width 148 height 17
click at [351, 121] on input "dop" at bounding box center [400, 123] width 148 height 17
paste input "ER_DC_20240801_PrintServices_CatPropensity"
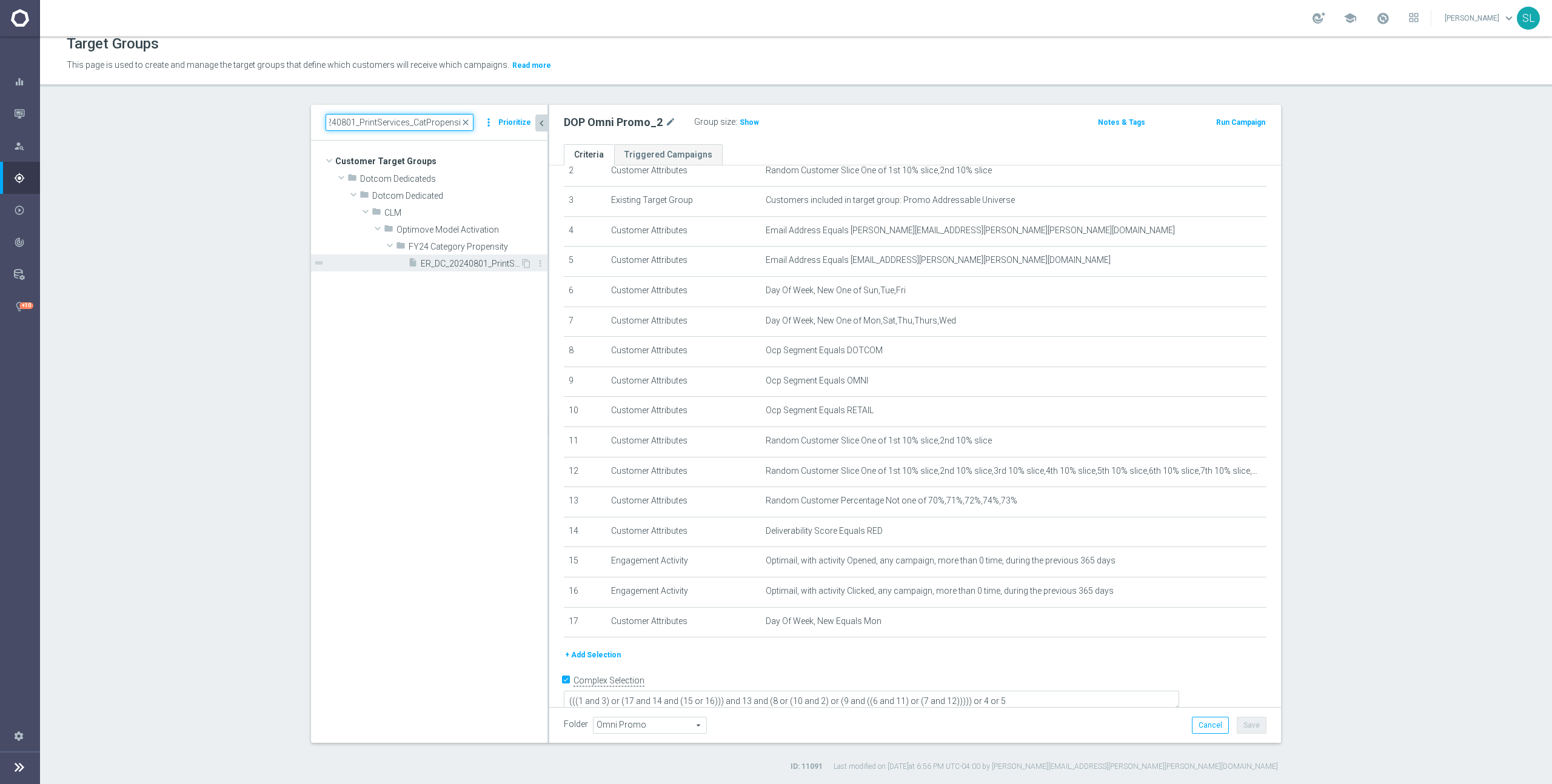
type input "ER_DC_20240801_PrintServices_CatPropensity"
click at [448, 264] on span "ER_DC_20240801_PrintServices_CatPropensity" at bounding box center [469, 264] width 99 height 10
checkbox input "false"
type input "FY24 Category Propensity"
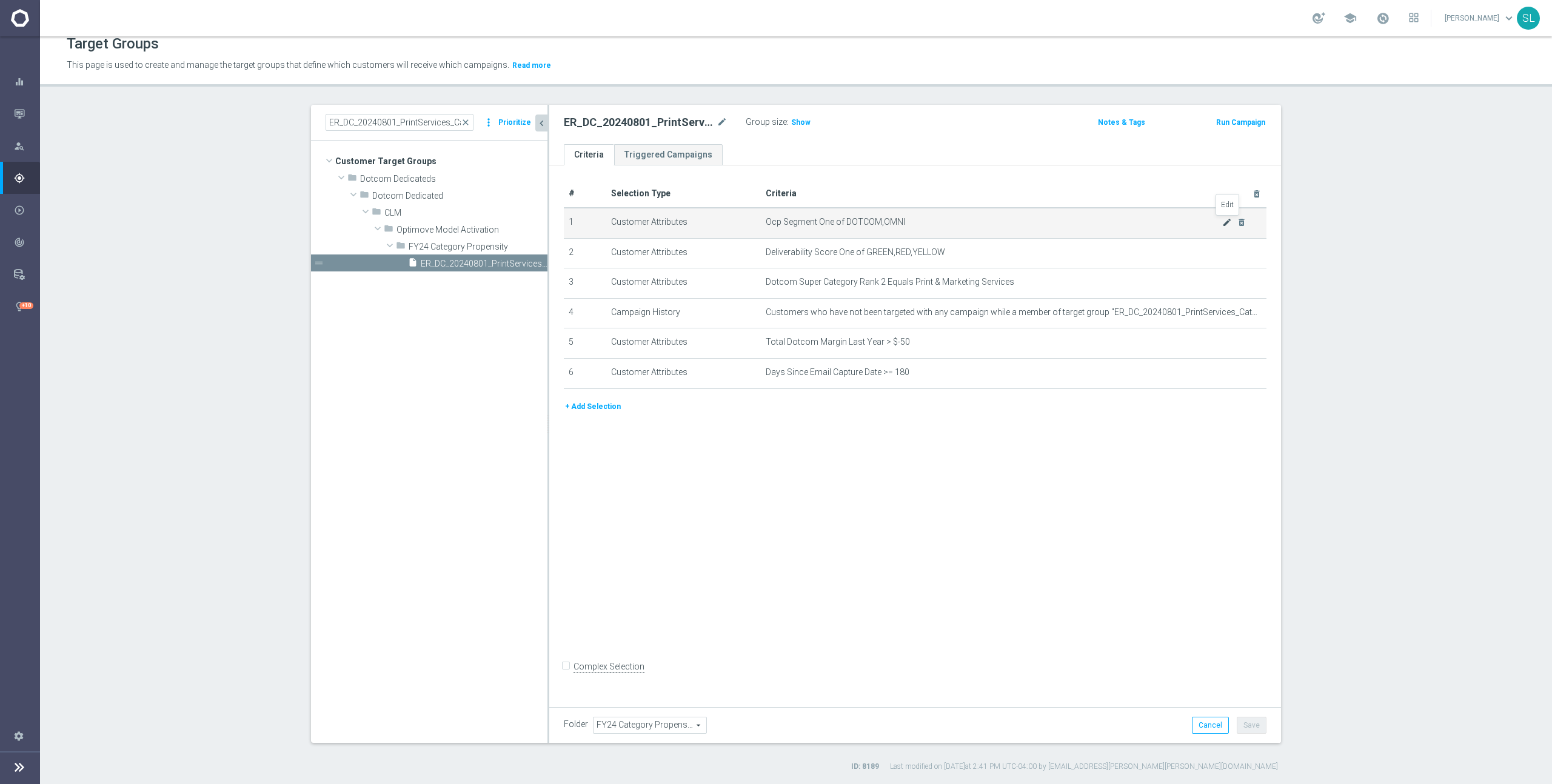
click at [1225, 222] on icon "mode_edit" at bounding box center [1227, 222] width 9 height 9
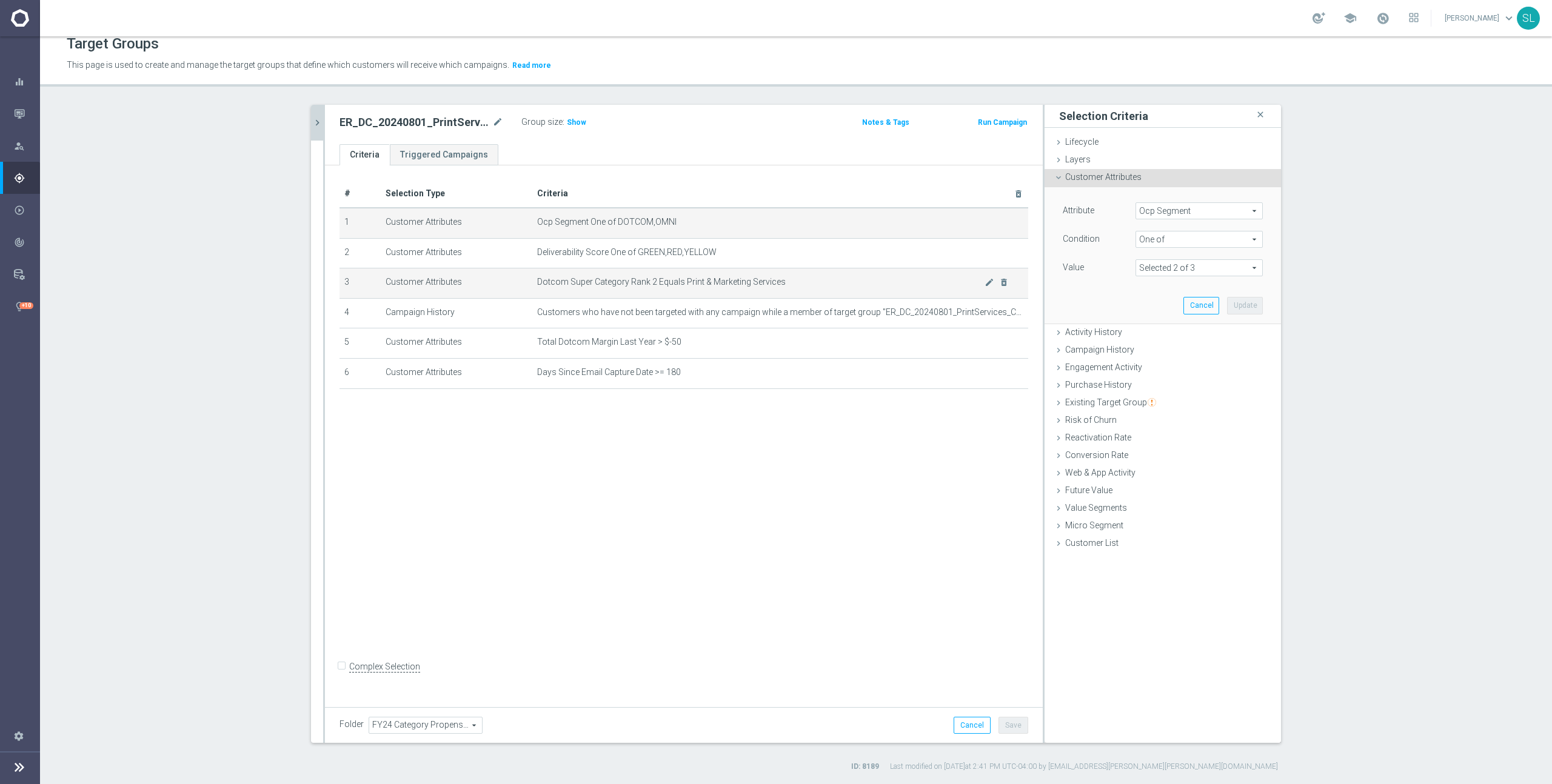
click at [679, 298] on td "Customers who have not been targeted with any campaign while a member of target…" at bounding box center [779, 314] width 496 height 30
drag, startPoint x: 616, startPoint y: 221, endPoint x: 725, endPoint y: 225, distance: 109.1
click at [725, 225] on span "Ocp Segment One of DOTCOM,OMNI" at bounding box center [761, 222] width 448 height 10
drag, startPoint x: 1202, startPoint y: 219, endPoint x: 1187, endPoint y: 213, distance: 16.2
click at [1201, 219] on div "Ocp Segment Ocp Segment arrow_drop_down search" at bounding box center [1199, 211] width 128 height 17
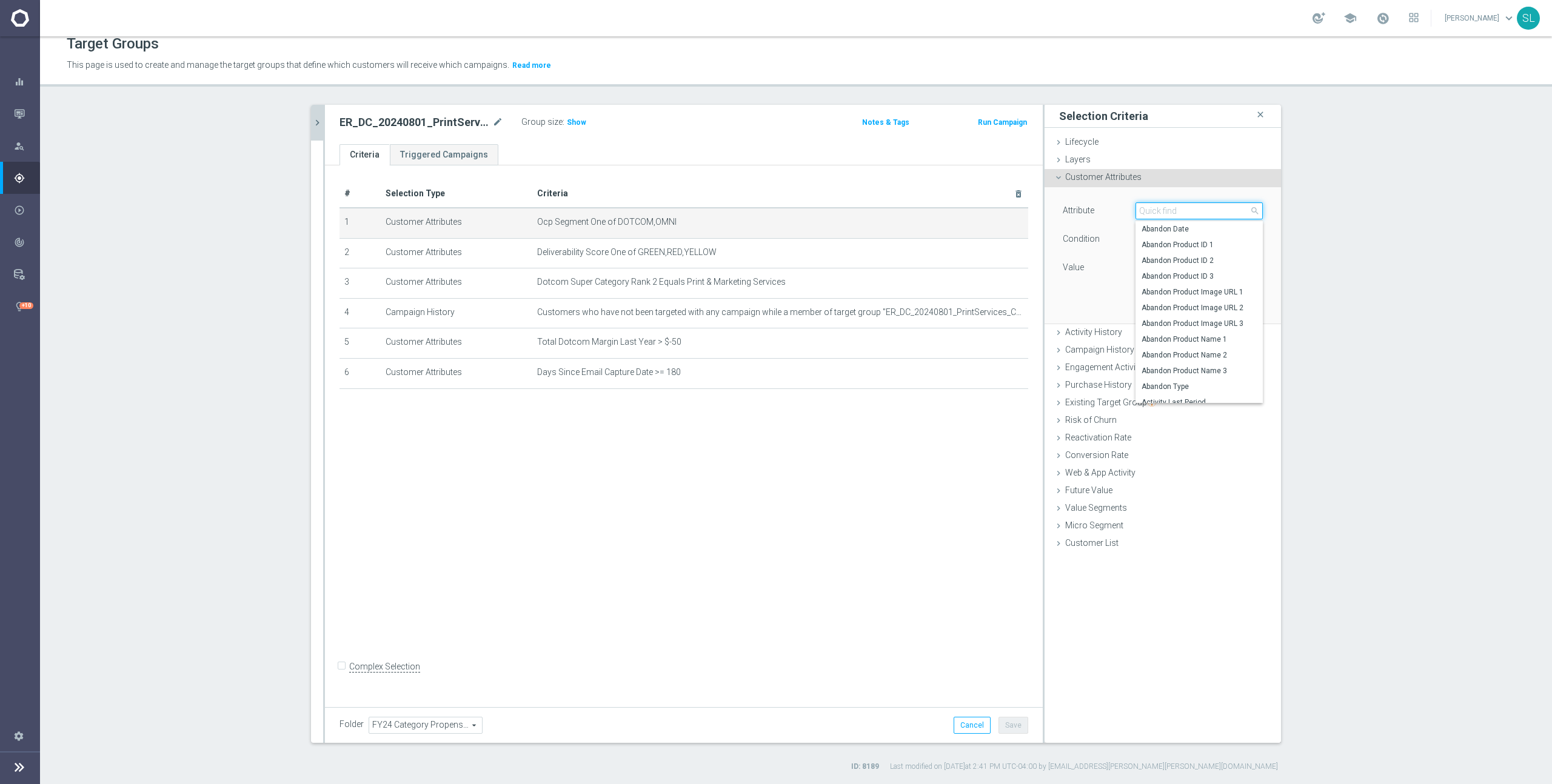
click at [1185, 212] on input "search" at bounding box center [1199, 211] width 128 height 17
type input "ocp"
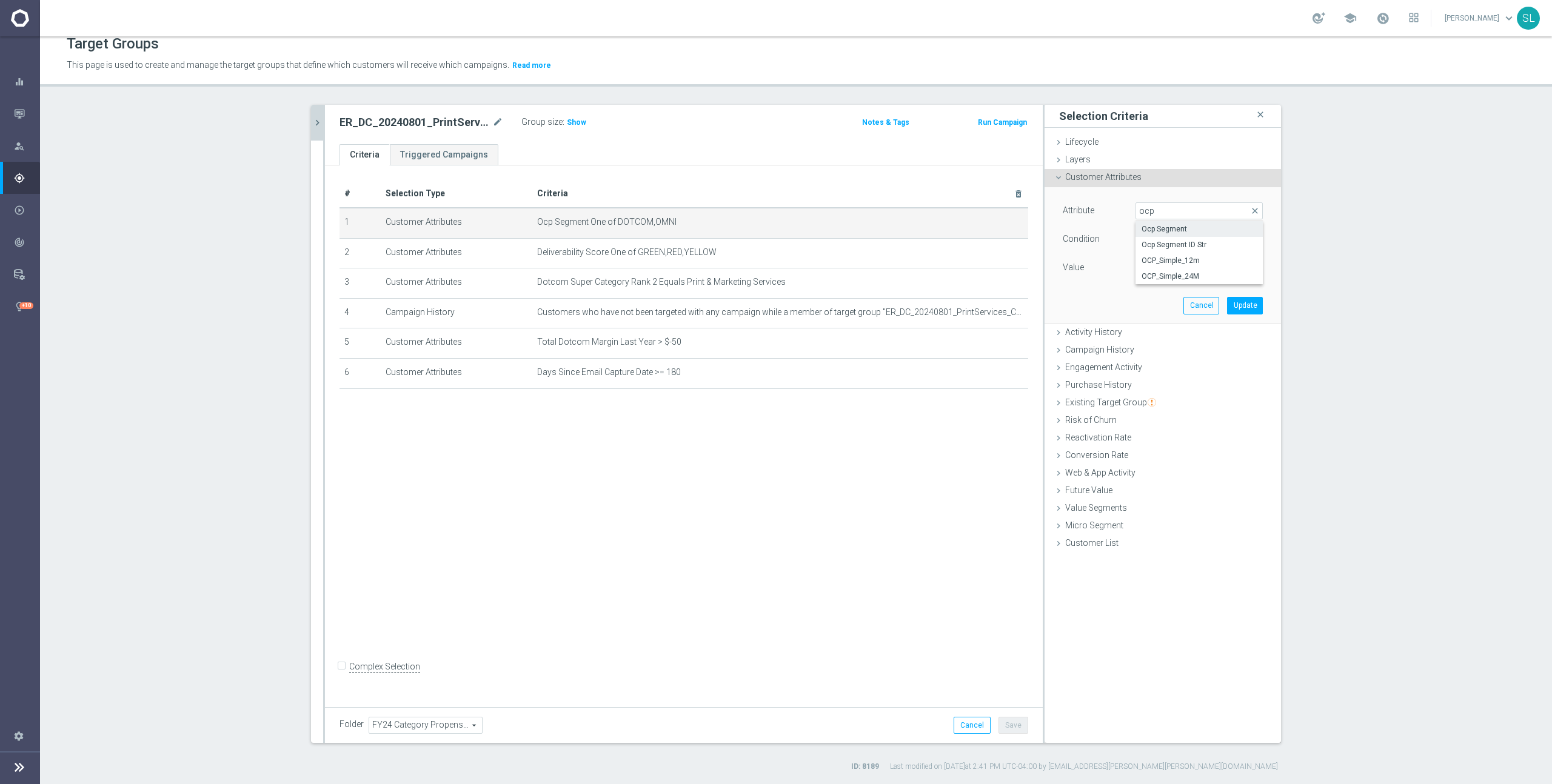
click at [1186, 258] on span "OCP_Simple_12m" at bounding box center [1199, 261] width 115 height 9
type input "OCP_Simple_12m"
click at [1179, 236] on span "Equals" at bounding box center [1198, 239] width 126 height 16
drag, startPoint x: 1195, startPoint y: 402, endPoint x: 1195, endPoint y: 393, distance: 9.0
click at [1195, 401] on span "One of" at bounding box center [1199, 400] width 115 height 9
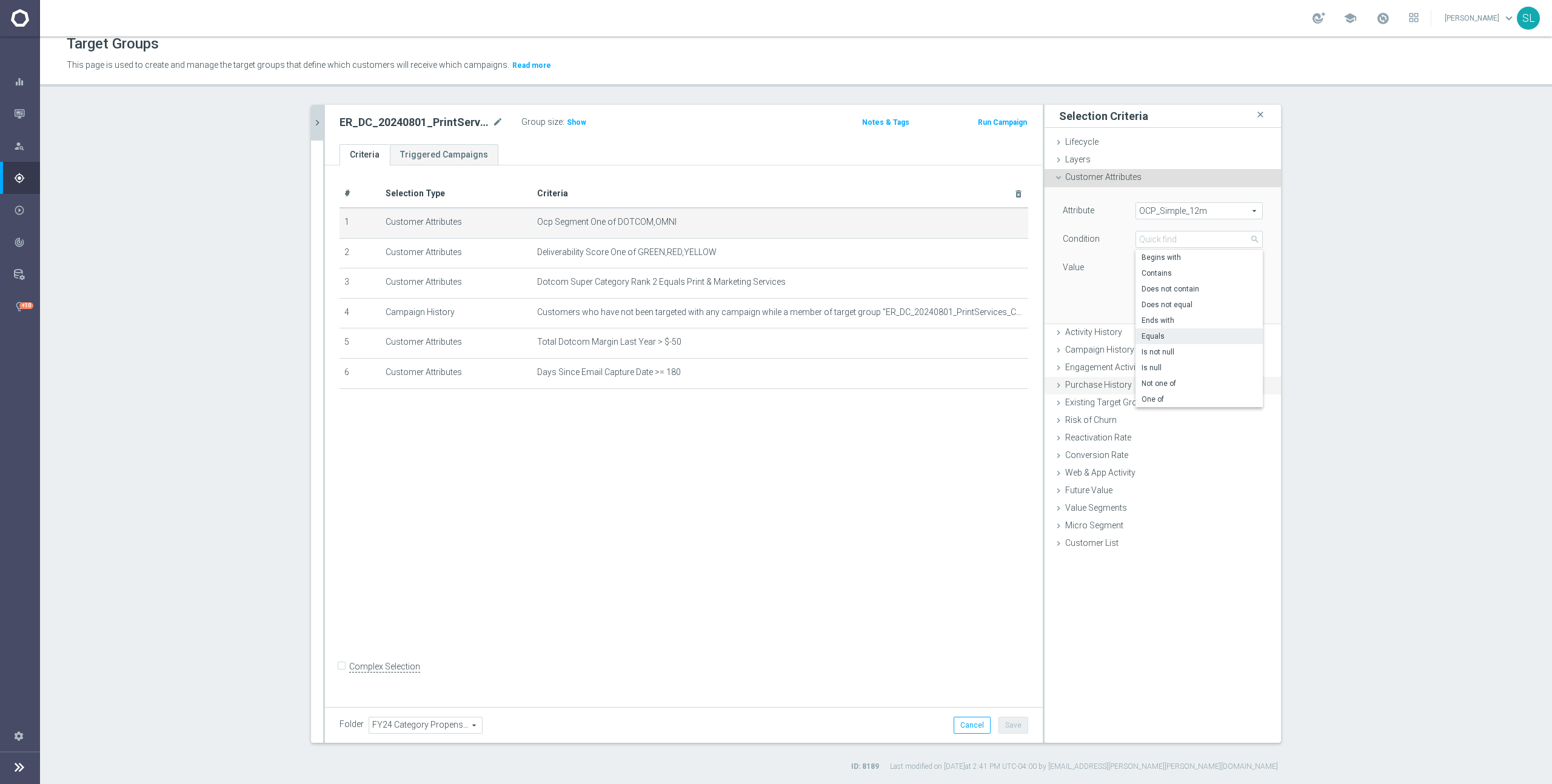
type input "One of"
click at [1181, 275] on textarea at bounding box center [1199, 275] width 128 height 31
paste textarea "DOTCOM,OMNI"
type textarea "DOTCOM,OMNI"
drag, startPoint x: 1246, startPoint y: 315, endPoint x: 1063, endPoint y: 290, distance: 184.7
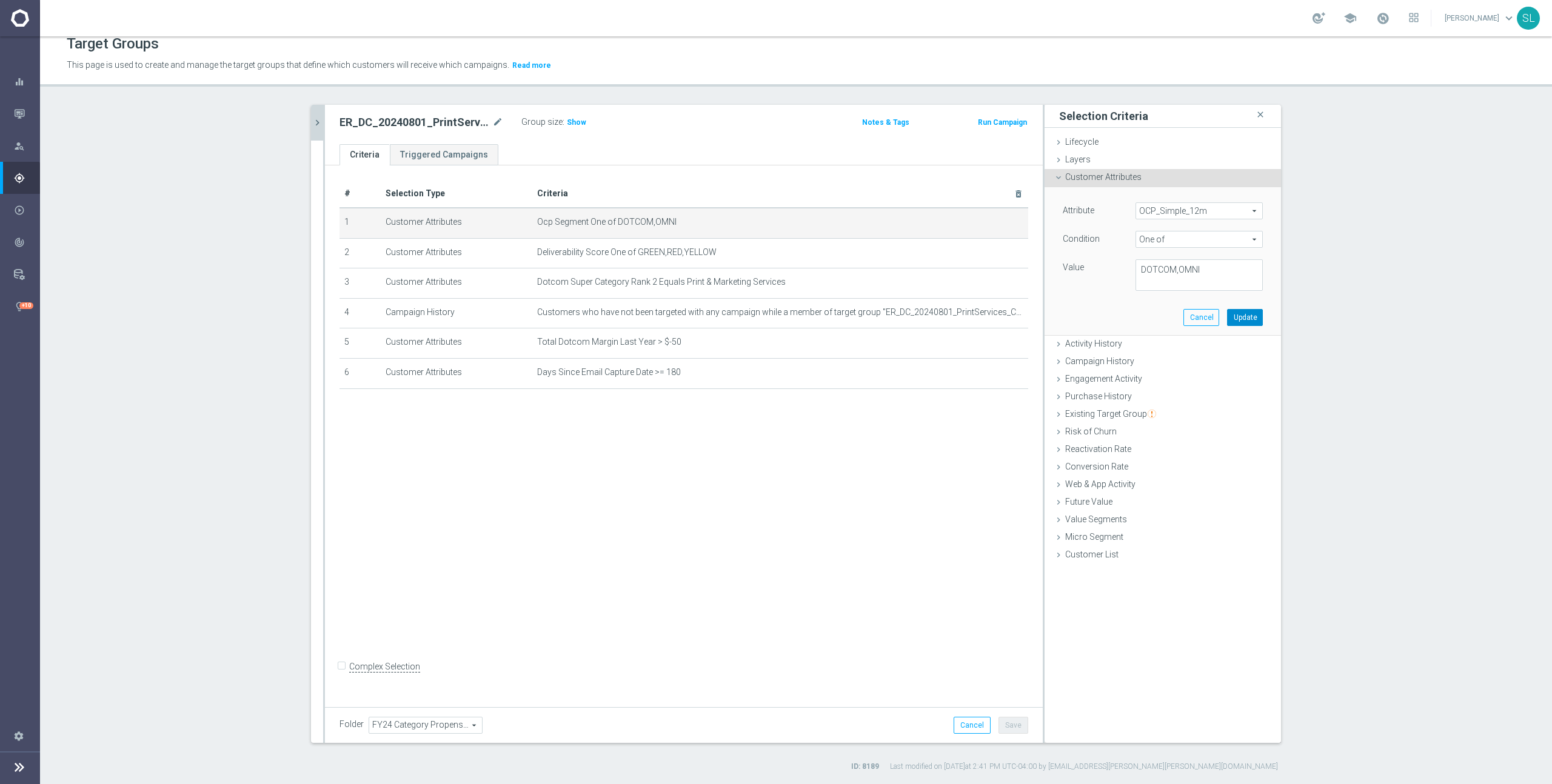
click at [1245, 315] on button "Update" at bounding box center [1245, 317] width 36 height 17
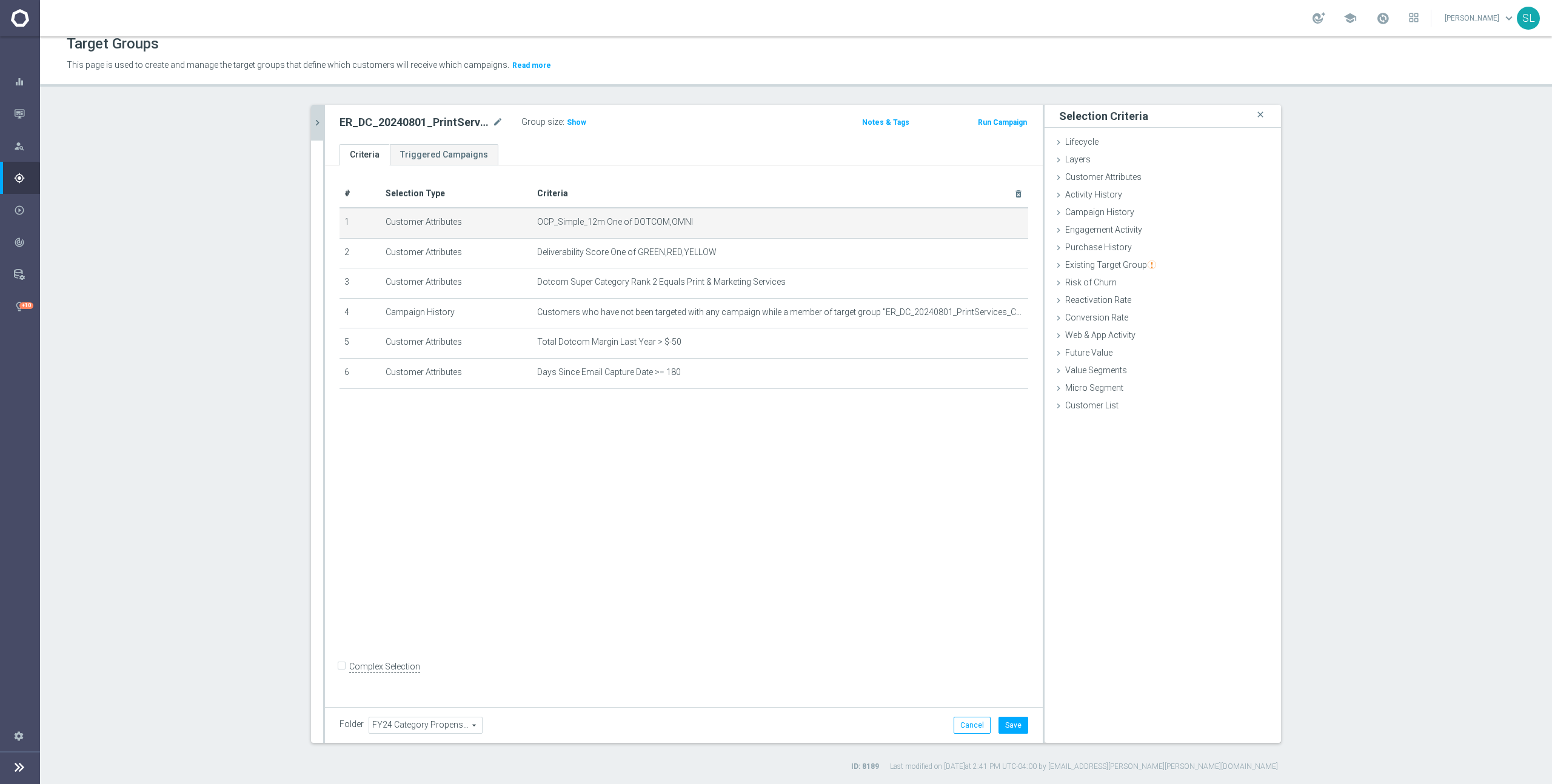
drag, startPoint x: 572, startPoint y: 120, endPoint x: 645, endPoint y: 136, distance: 74.7
click at [573, 120] on span "Show" at bounding box center [576, 122] width 20 height 9
click at [973, 728] on button "Cancel" at bounding box center [971, 726] width 37 height 17
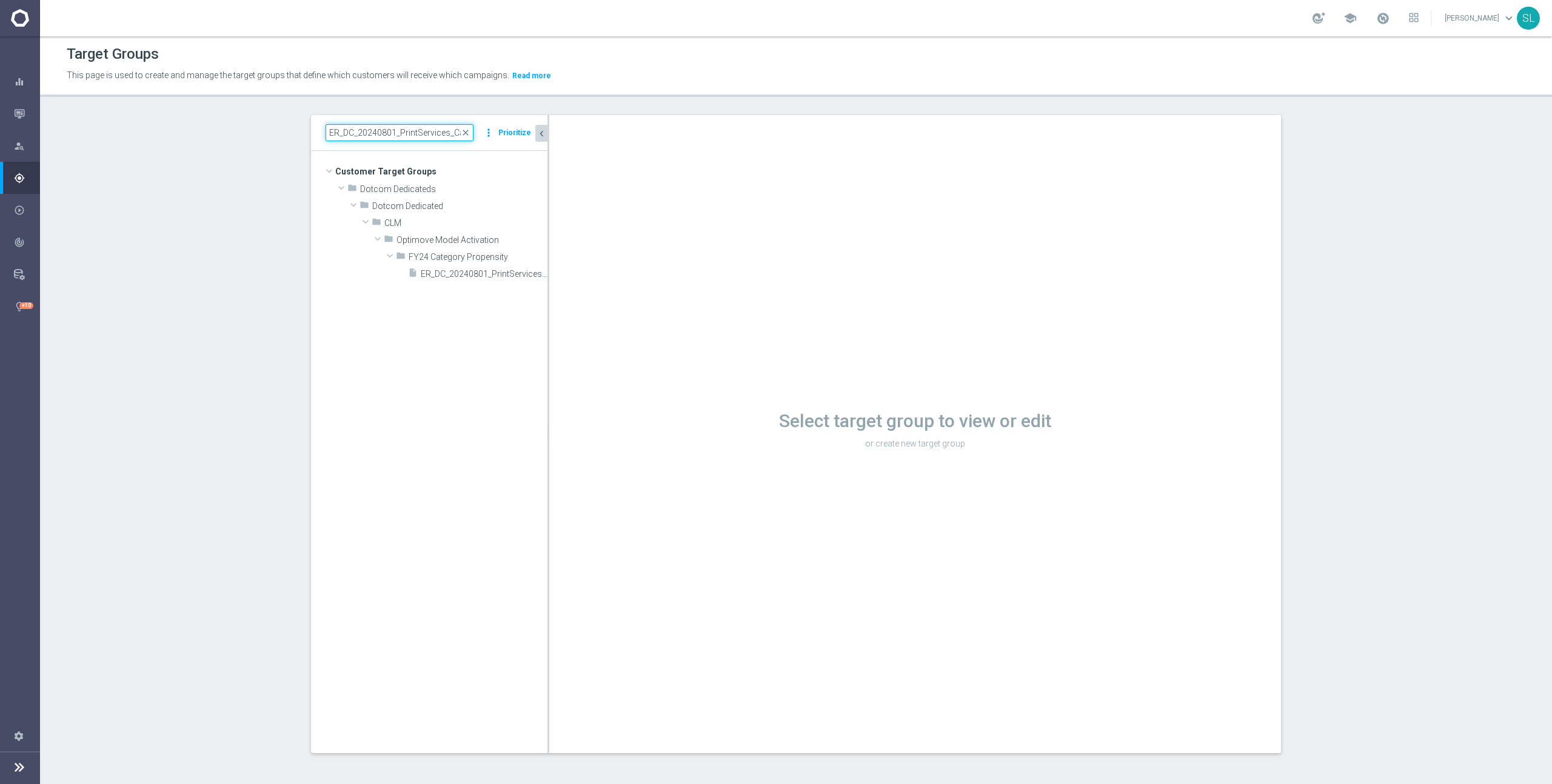
click at [371, 135] on input "ER_DC_20240801_PrintServices_CatPropensity" at bounding box center [400, 133] width 148 height 17
paste input "5_ProdRec"
type input "ER_DC_20240805_ProdRec"
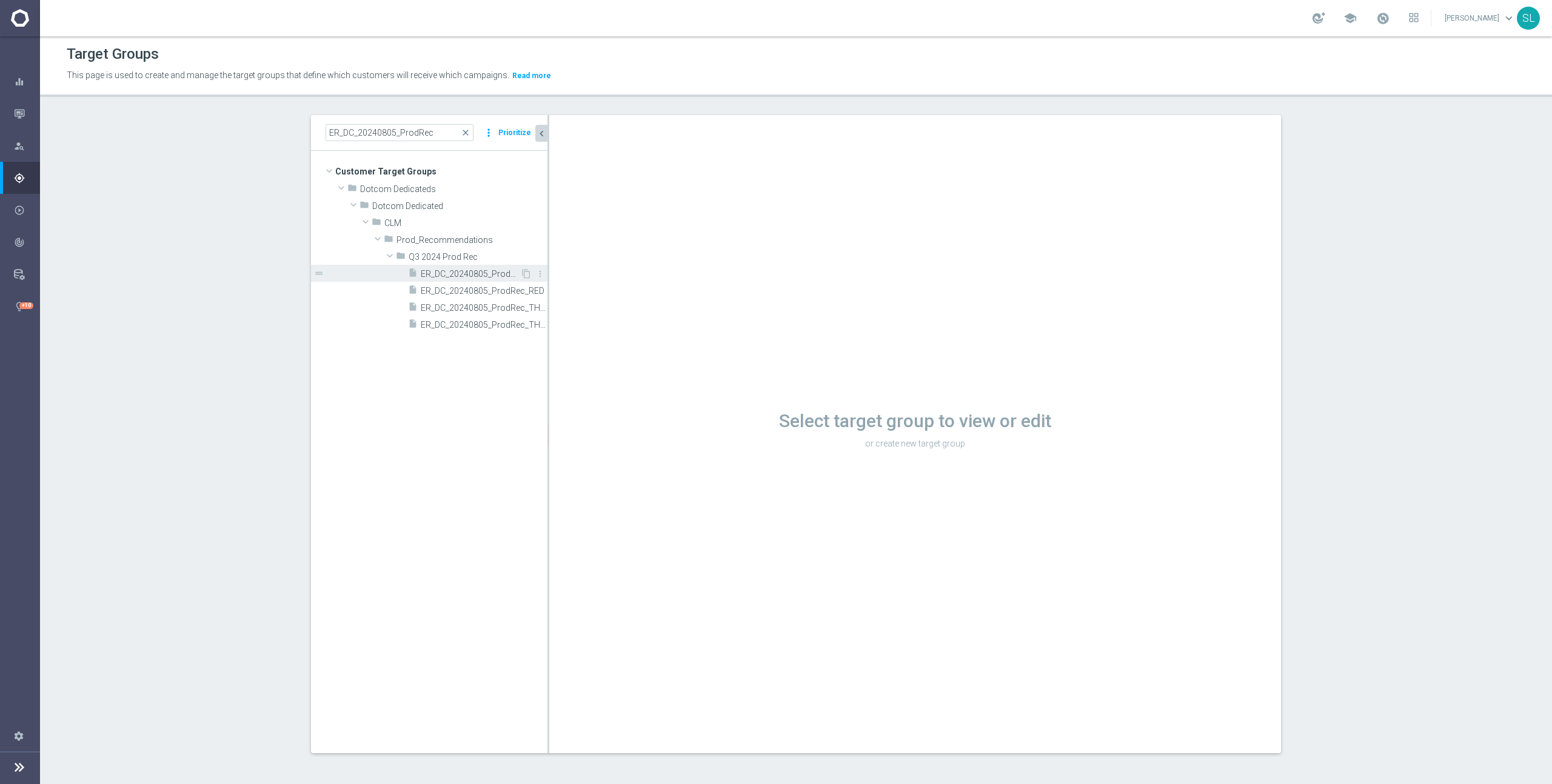
click at [479, 271] on span "ER_DC_20240805_ProdRec" at bounding box center [469, 274] width 99 height 10
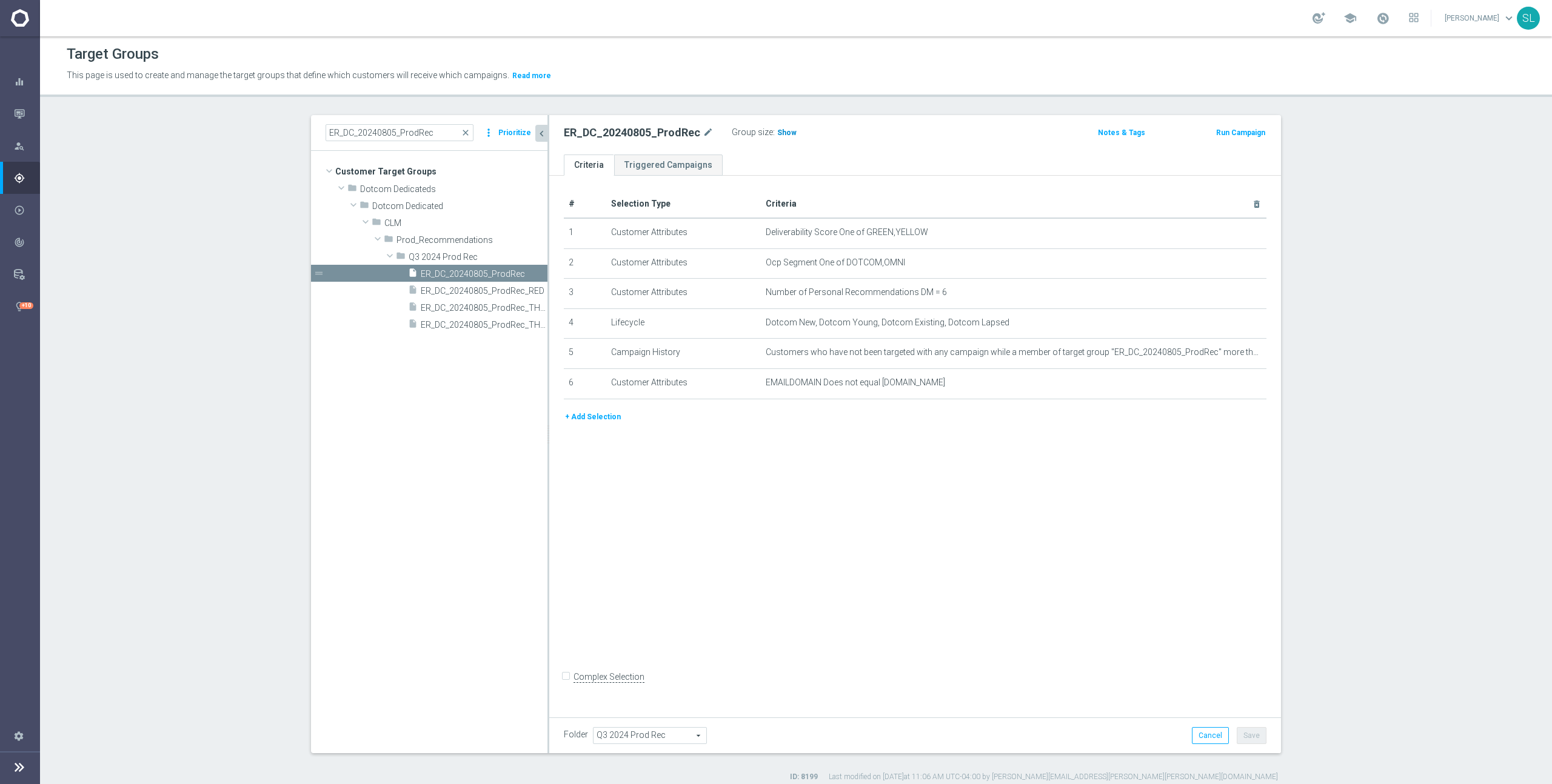
click at [777, 132] on span "Show" at bounding box center [787, 132] width 20 height 9
click at [844, 262] on span "Ocp Segment One of DOTCOM,OMNI" at bounding box center [993, 263] width 456 height 10
drag, startPoint x: 866, startPoint y: 262, endPoint x: 933, endPoint y: 259, distance: 67.1
click at [933, 259] on span "Ocp Segment One of DOTCOM,OMNI" at bounding box center [993, 263] width 456 height 10
click at [1224, 258] on icon "mode_edit" at bounding box center [1227, 263] width 9 height 9
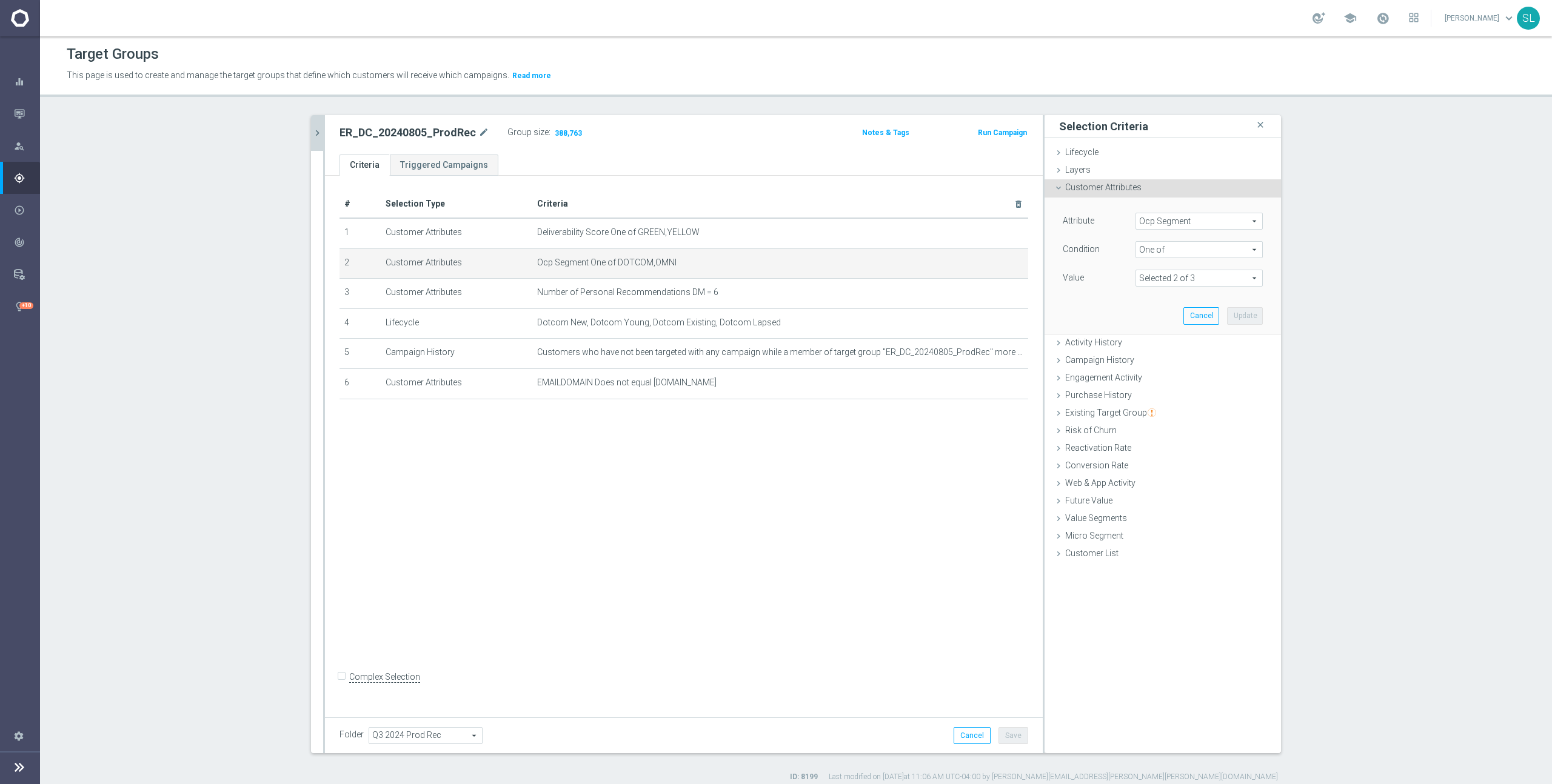
click at [1180, 226] on span "Ocp Segment" at bounding box center [1198, 221] width 126 height 16
click at [1180, 220] on input "search" at bounding box center [1199, 221] width 128 height 17
type input "ocp"
click at [1195, 268] on span "OCP_Simple_12m" at bounding box center [1199, 271] width 115 height 9
type input "OCP_Simple_12m"
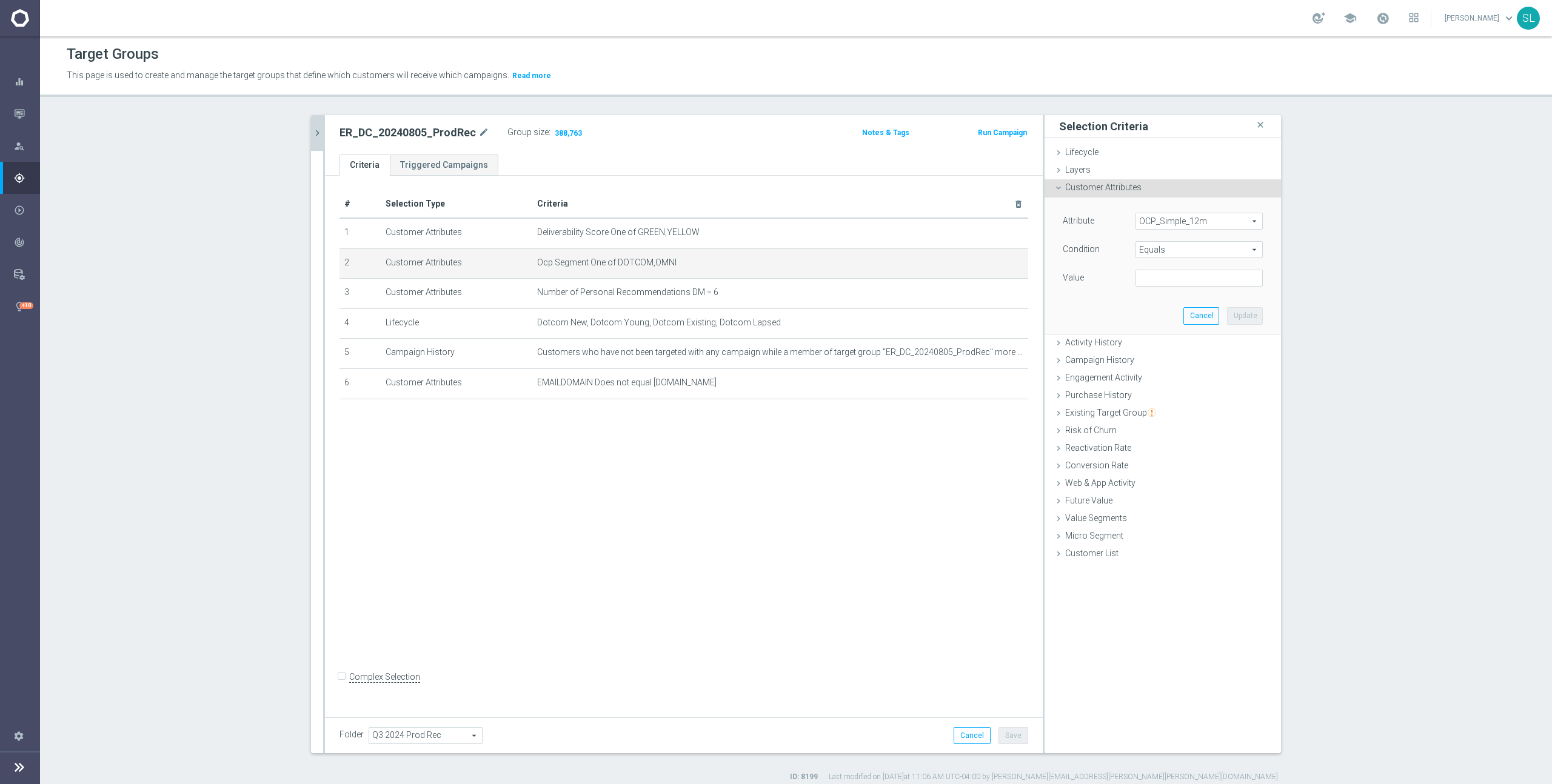
click at [1175, 253] on span "Equals" at bounding box center [1198, 249] width 126 height 16
drag, startPoint x: 1171, startPoint y: 414, endPoint x: 1171, endPoint y: 404, distance: 10.0
click at [1171, 414] on span "One of" at bounding box center [1199, 410] width 115 height 9
type input "One of"
click at [1175, 285] on textarea at bounding box center [1199, 285] width 128 height 31
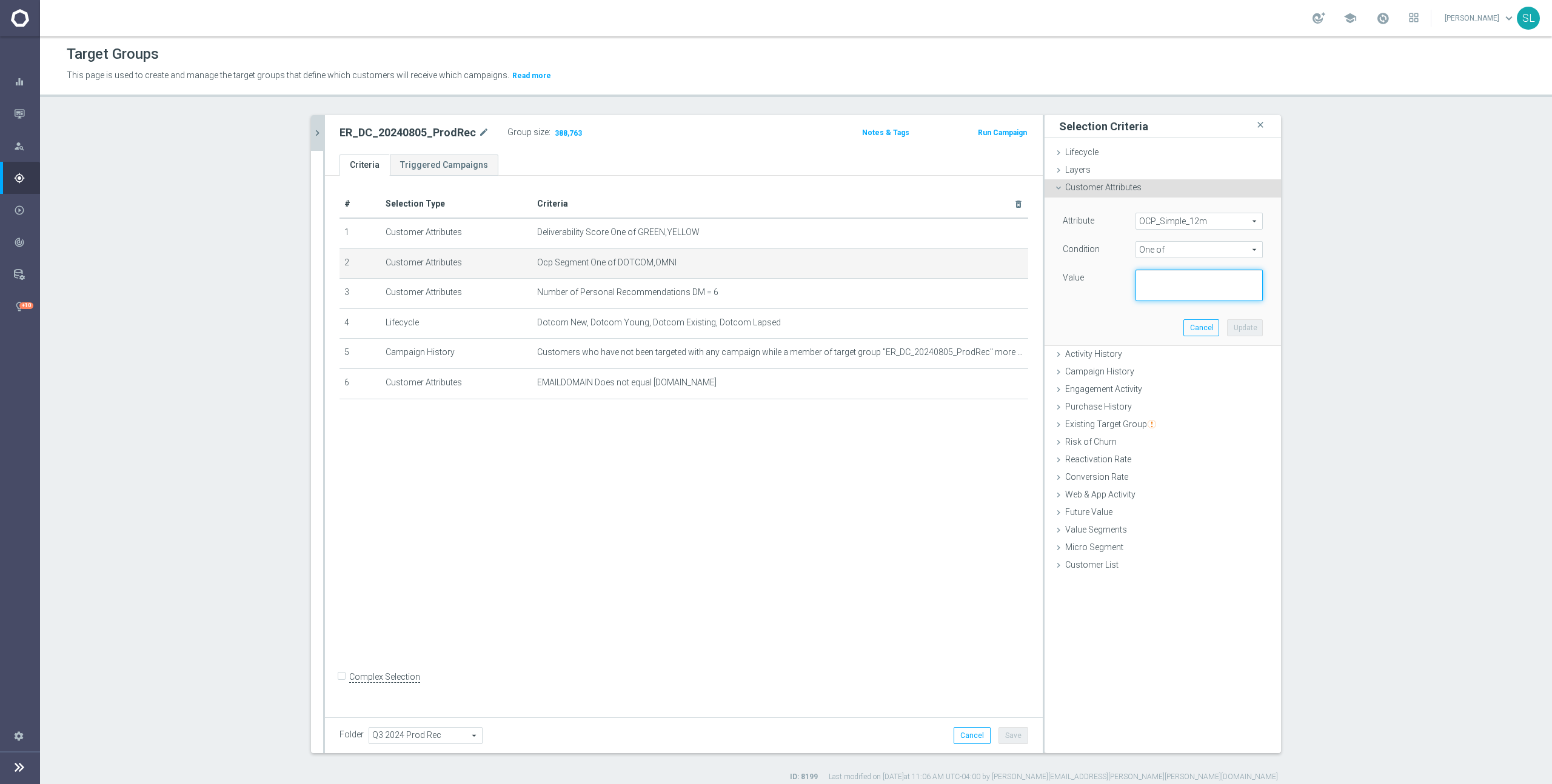
paste textarea "DOTCOM,OMNI"
type textarea "DOTCOM,OMNI"
drag, startPoint x: 1248, startPoint y: 324, endPoint x: 1167, endPoint y: 312, distance: 81.9
click at [1247, 324] on button "Update" at bounding box center [1245, 328] width 36 height 17
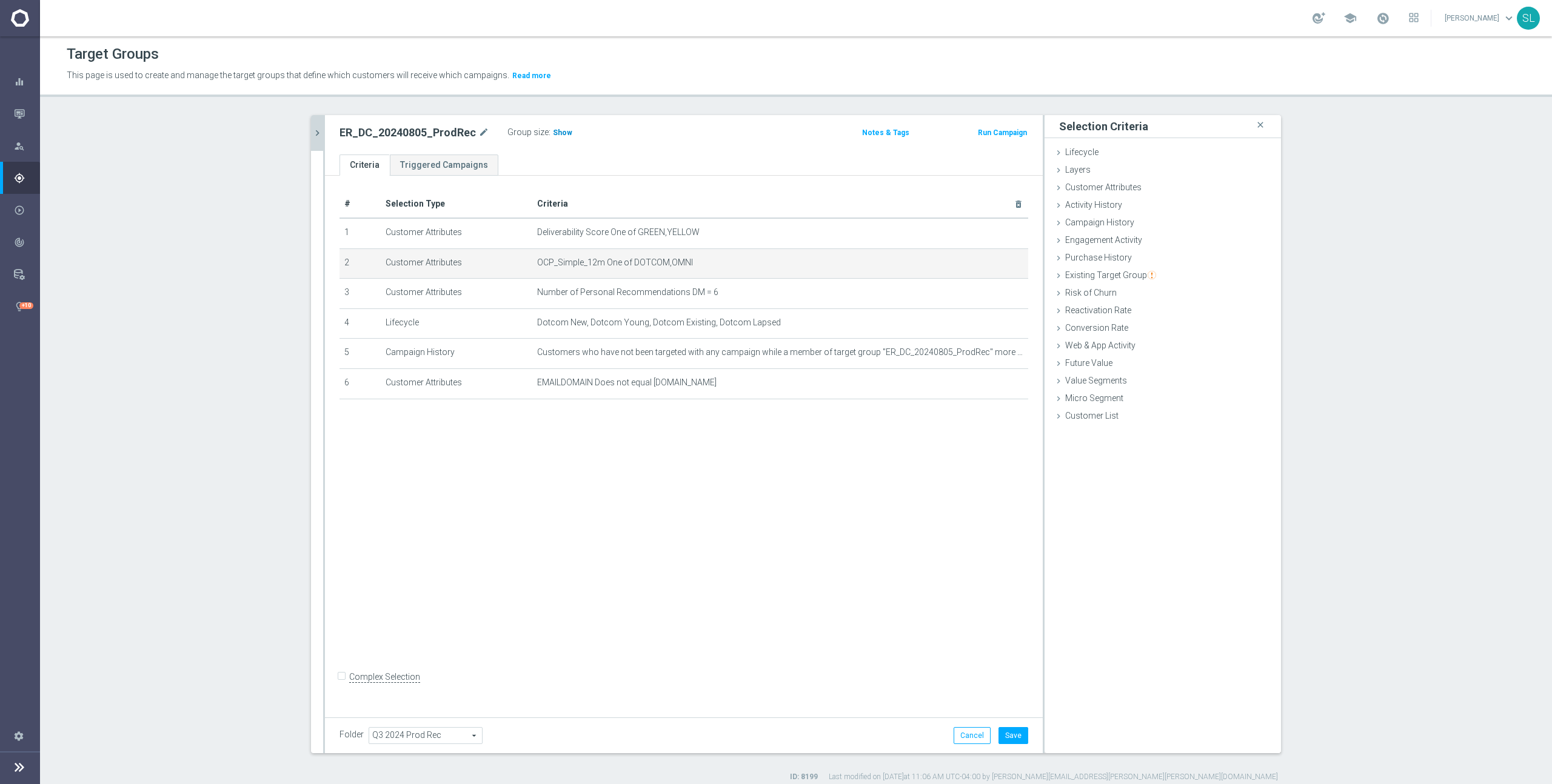
click at [554, 131] on span "Show" at bounding box center [562, 132] width 20 height 9
click at [968, 730] on button "Cancel" at bounding box center [971, 736] width 37 height 17
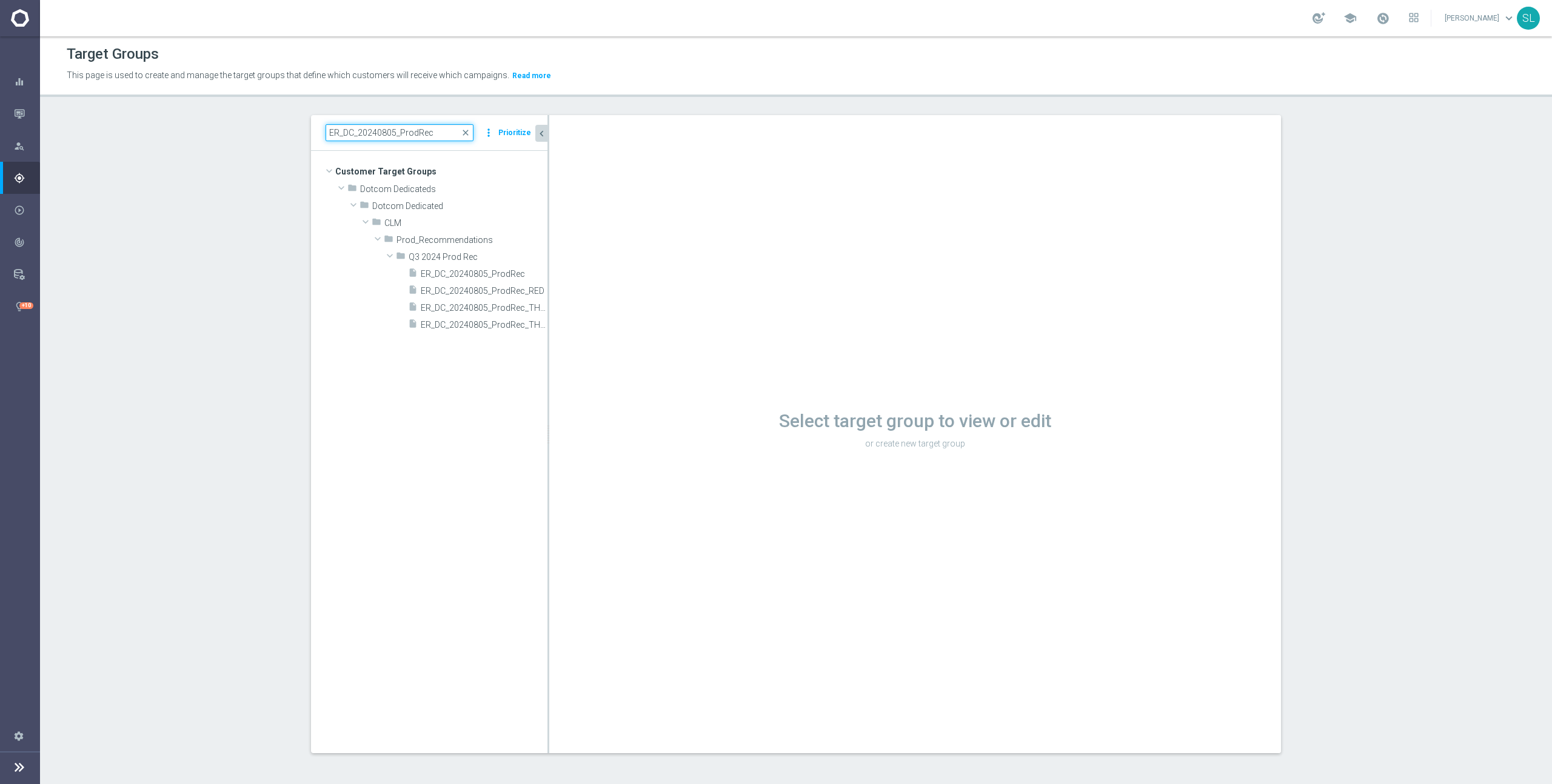
click at [432, 133] on input "ER_DC_20240805_ProdRec" at bounding box center [400, 133] width 148 height 17
paste input "spects_Pro"
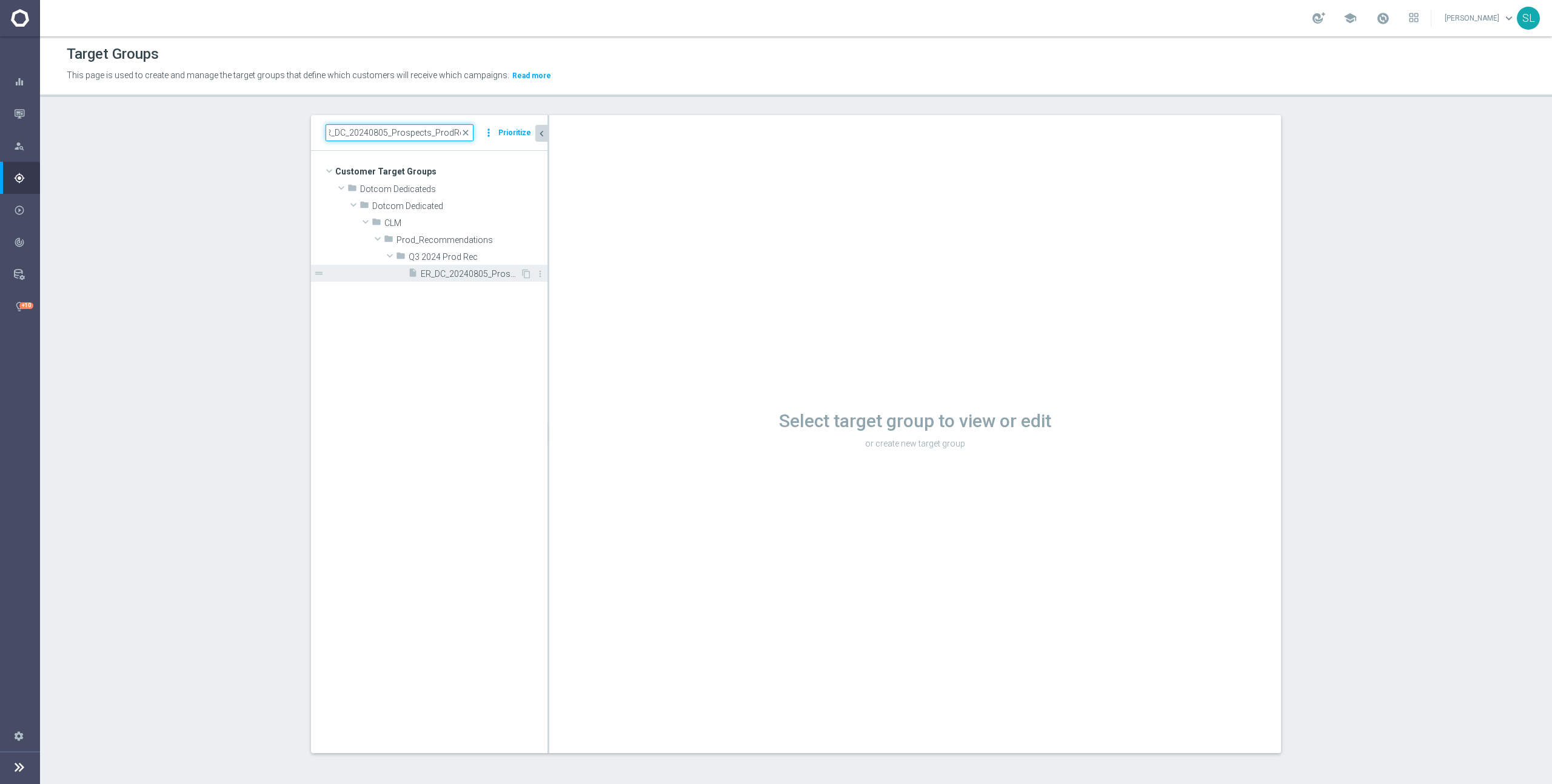
type input "ER_DC_20240805_Prospects_ProdRec"
drag, startPoint x: 479, startPoint y: 267, endPoint x: 472, endPoint y: 265, distance: 7.3
click at [479, 267] on div "insert_drive_file ER_DC_20240805_Prospects_ProdRec" at bounding box center [464, 273] width 112 height 17
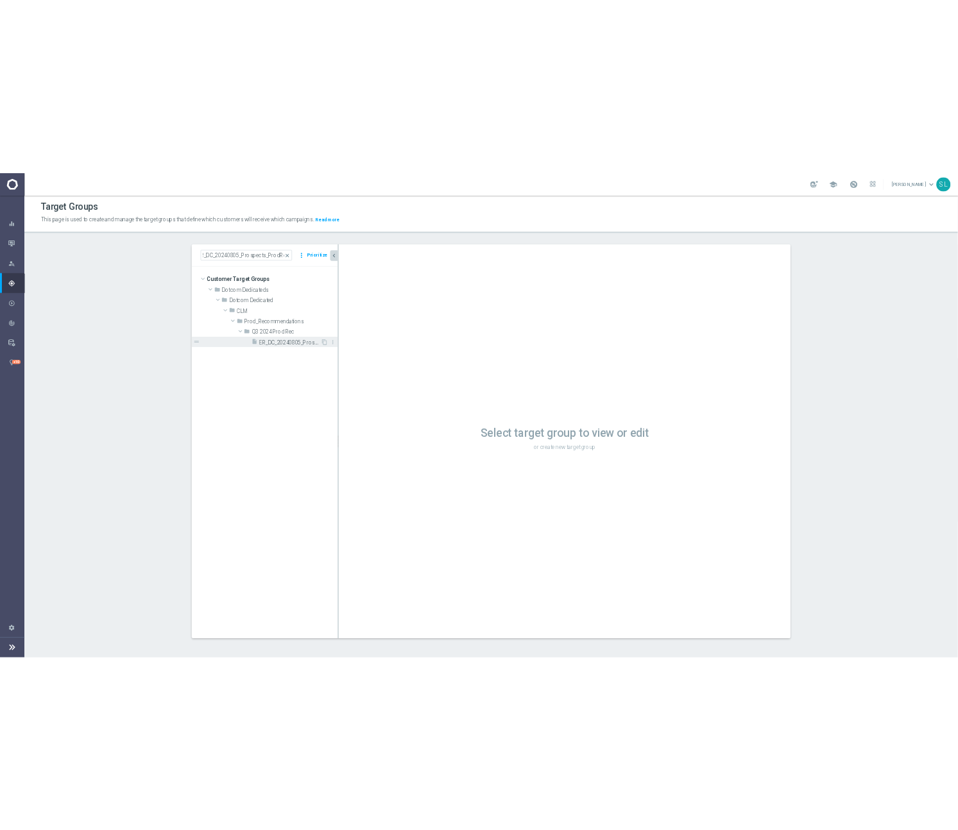
scroll to position [0, 0]
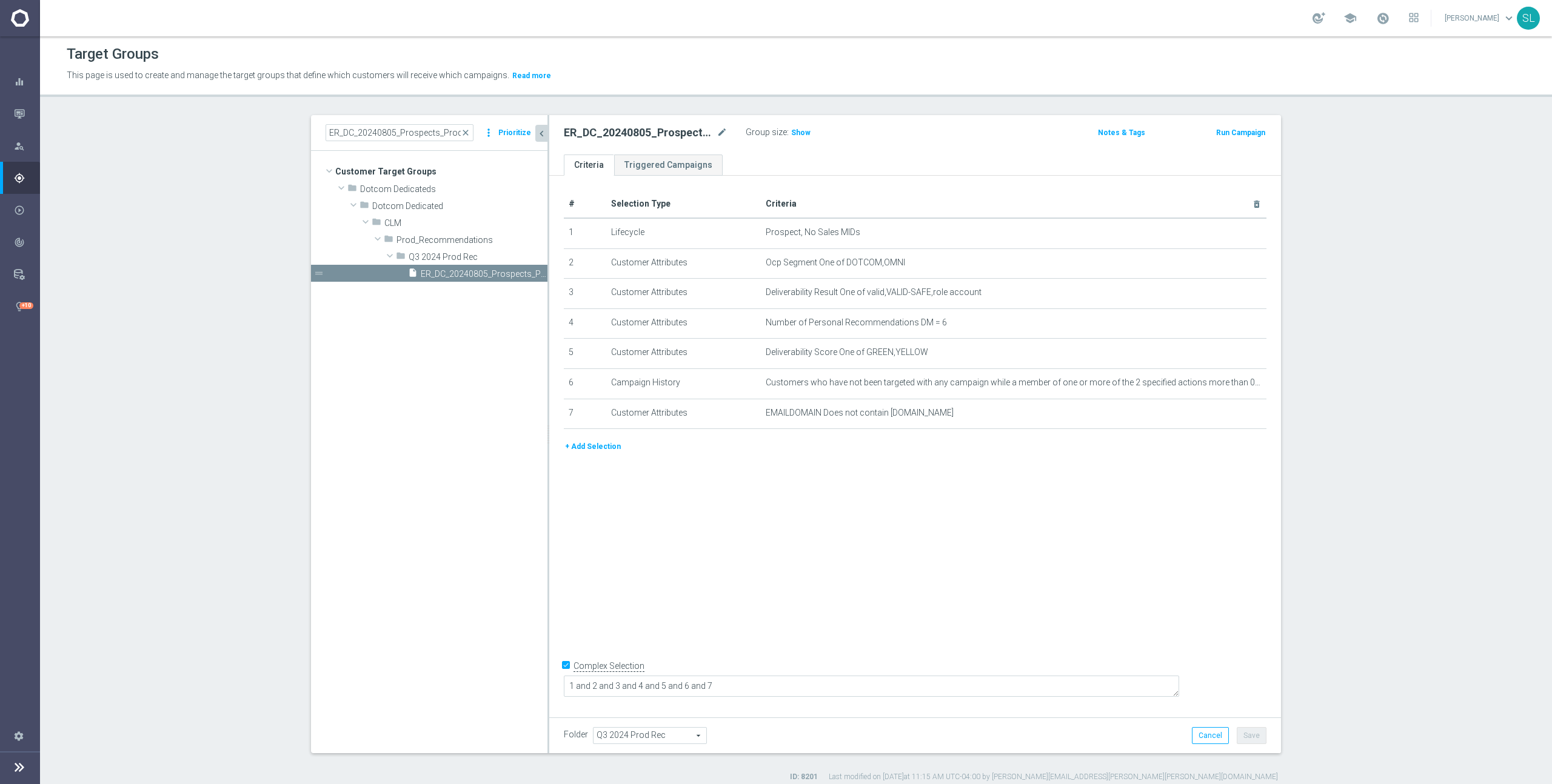
drag, startPoint x: 1411, startPoint y: 191, endPoint x: 1434, endPoint y: 192, distance: 23.0
click at [1411, 191] on section "ER_DC_20240805_Prospects_ProdRec close more_vert Prioritize Customer Target Gro…" at bounding box center [795, 449] width 1511 height 667
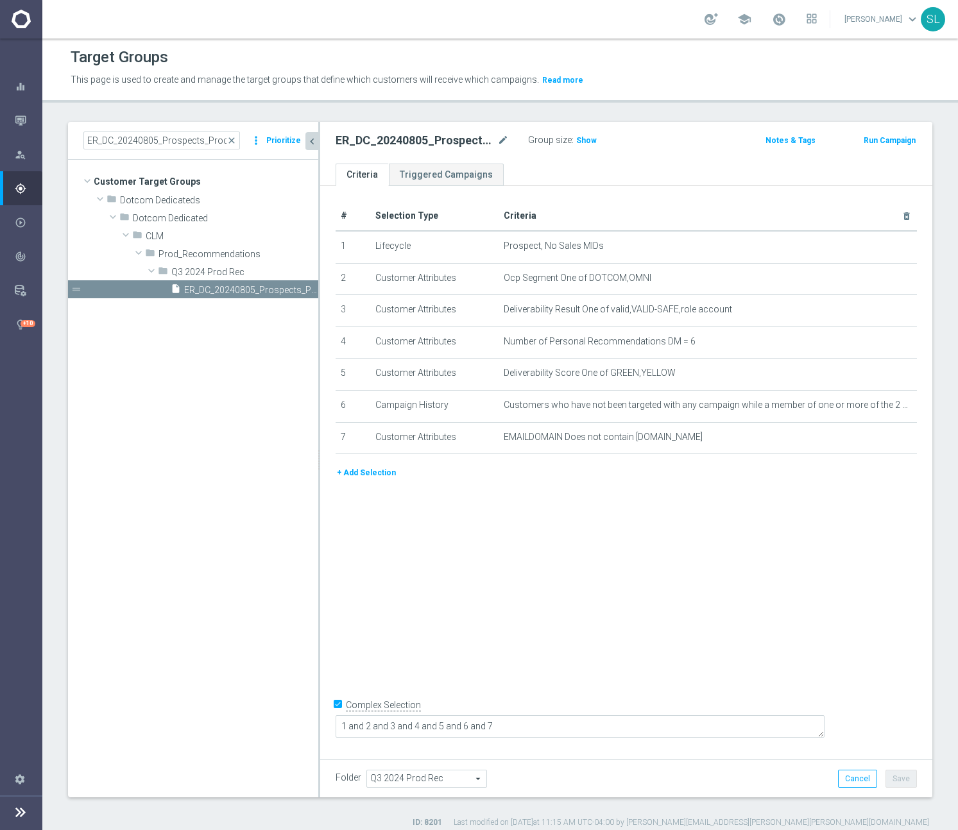
scroll to position [3, 0]
click at [583, 138] on h3 "Show" at bounding box center [586, 139] width 23 height 14
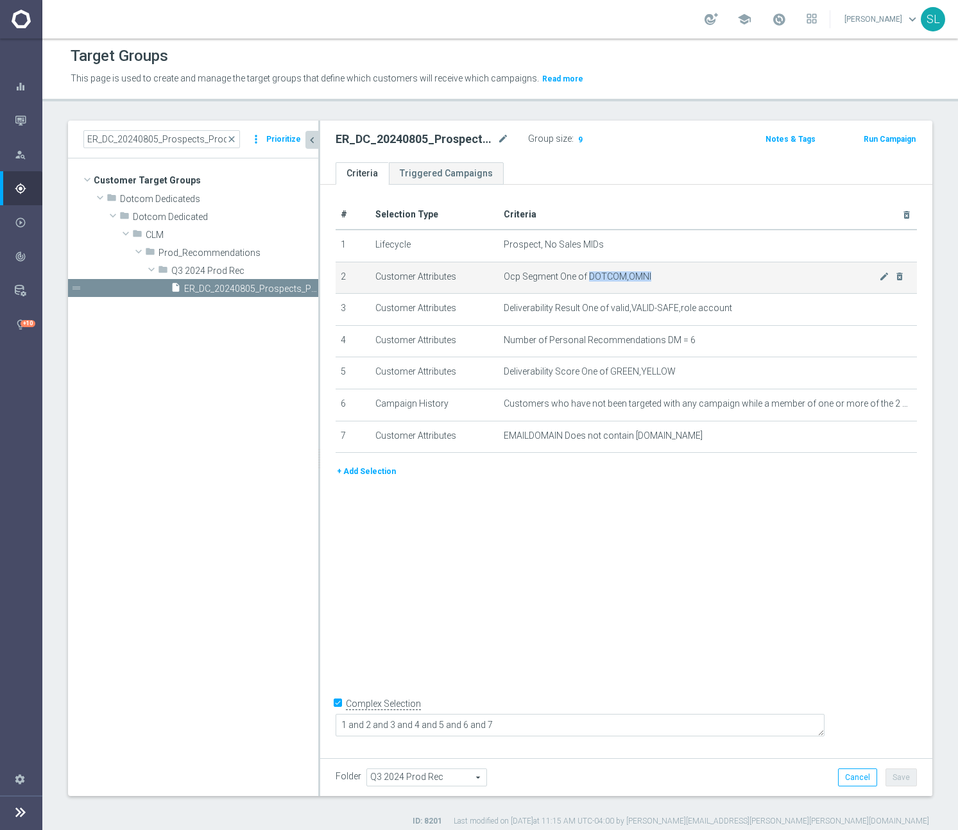
drag, startPoint x: 651, startPoint y: 277, endPoint x: 588, endPoint y: 274, distance: 62.3
click at [588, 274] on span "Ocp Segment One of DOTCOM,OMNI" at bounding box center [691, 276] width 375 height 11
click at [882, 275] on icon "mode_edit" at bounding box center [884, 276] width 10 height 10
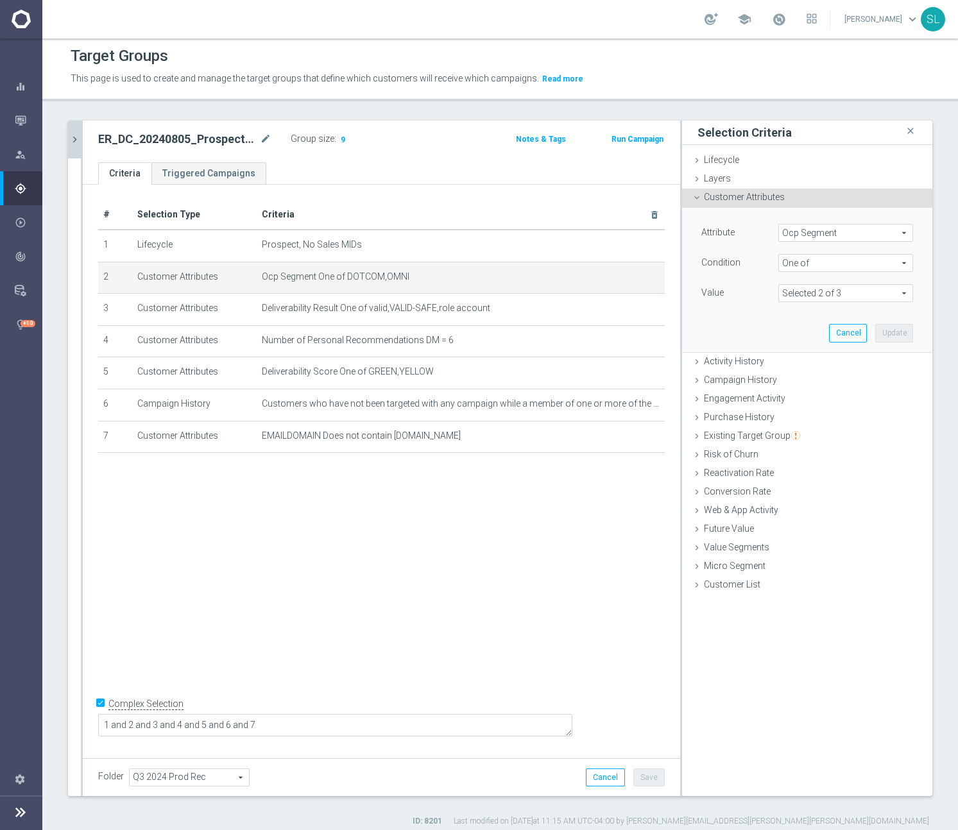
click at [809, 232] on span "Ocp Segment" at bounding box center [845, 233] width 133 height 17
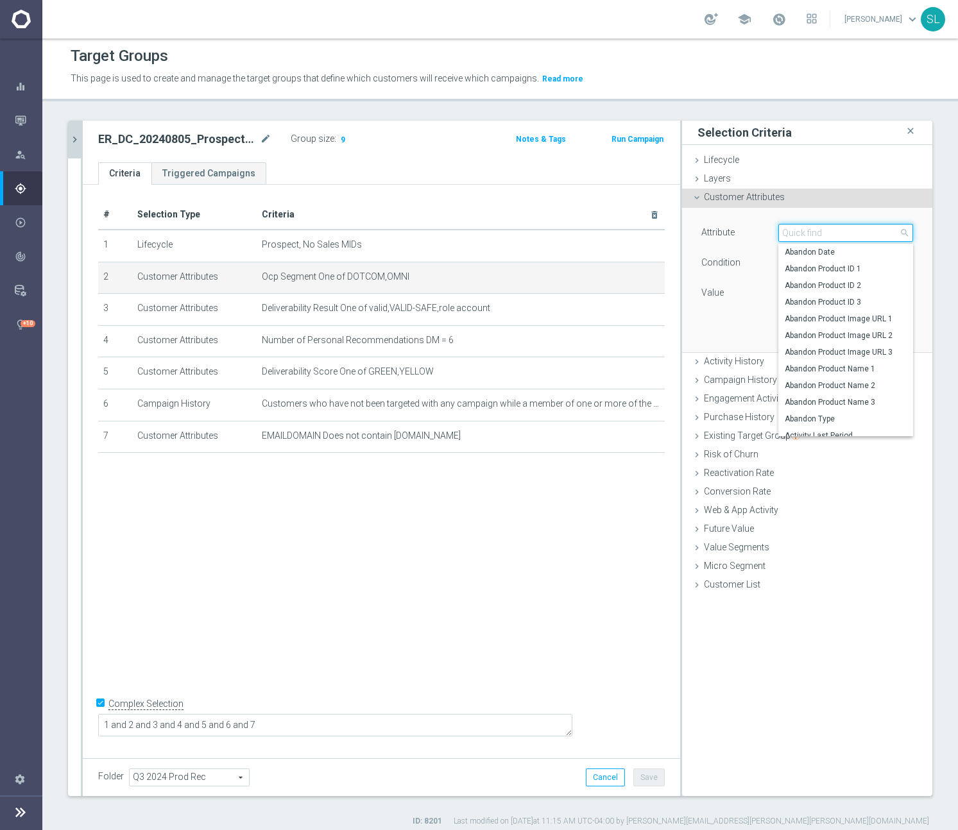
click at [817, 234] on input "search" at bounding box center [845, 233] width 135 height 18
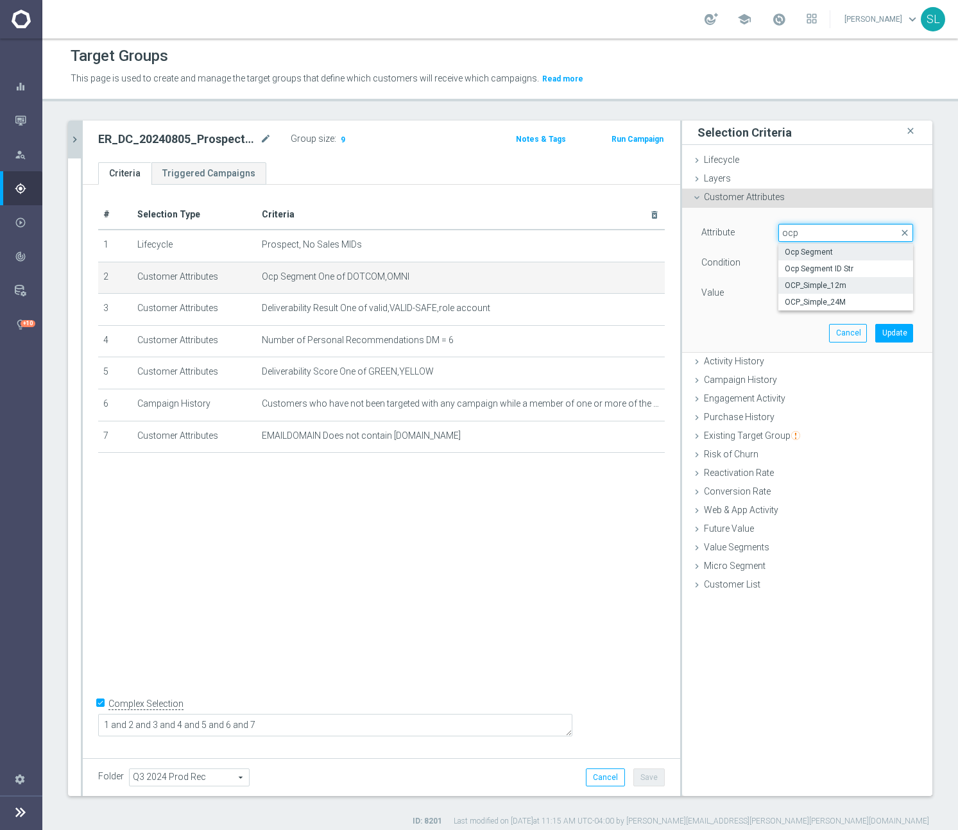
type input "ocp"
click at [825, 287] on span "OCP_Simple_12m" at bounding box center [846, 285] width 122 height 10
type input "OCP_Simple_12m"
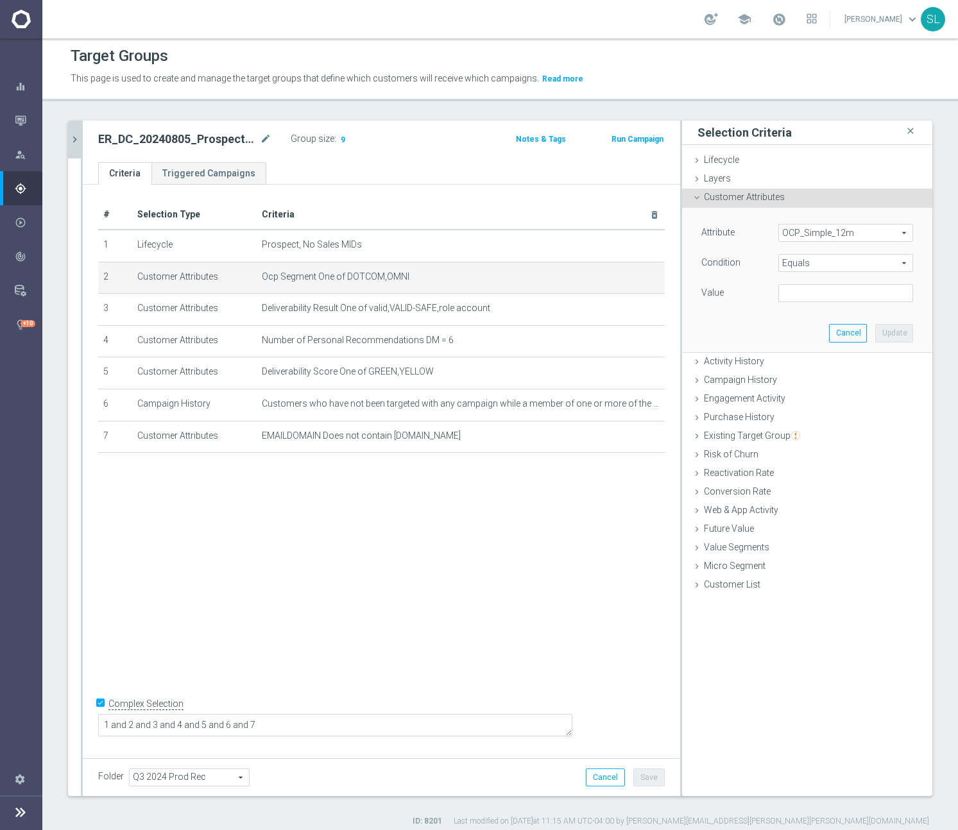
click at [827, 269] on span "Equals" at bounding box center [845, 263] width 133 height 17
click at [810, 435] on span "One of" at bounding box center [846, 432] width 122 height 10
type input "One of"
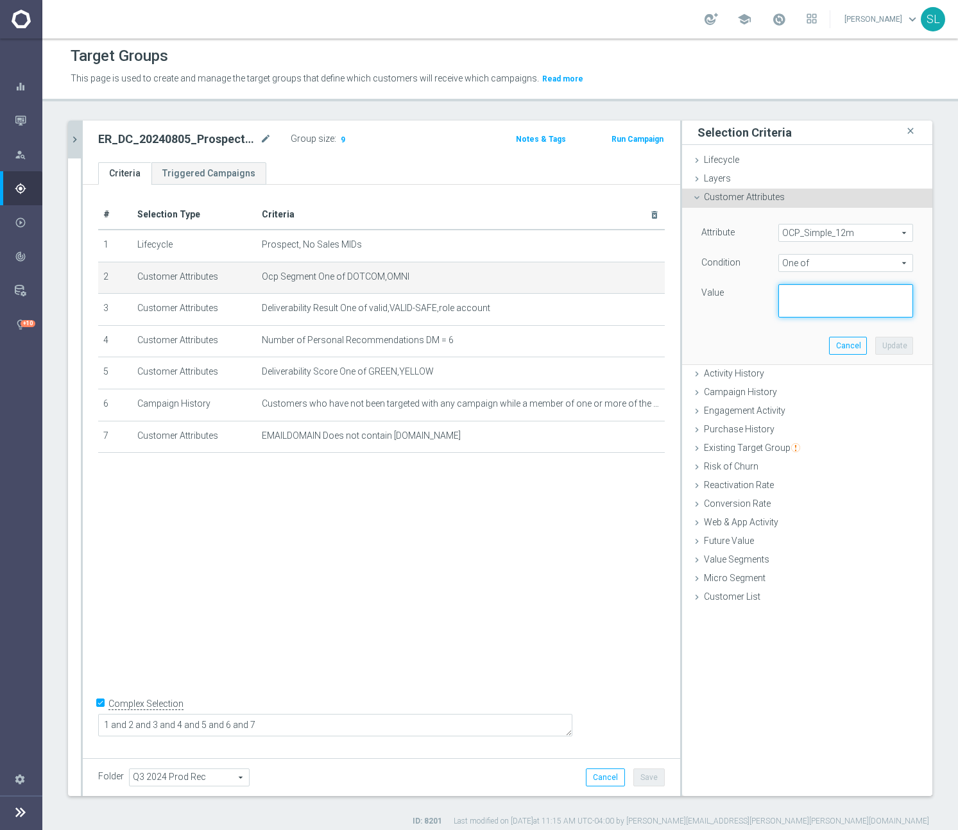
click at [810, 309] on textarea at bounding box center [845, 300] width 135 height 33
paste textarea "DOTCOM,OMNI"
type textarea "DOTCOM,OMNI"
click at [904, 343] on button "Update" at bounding box center [894, 346] width 38 height 18
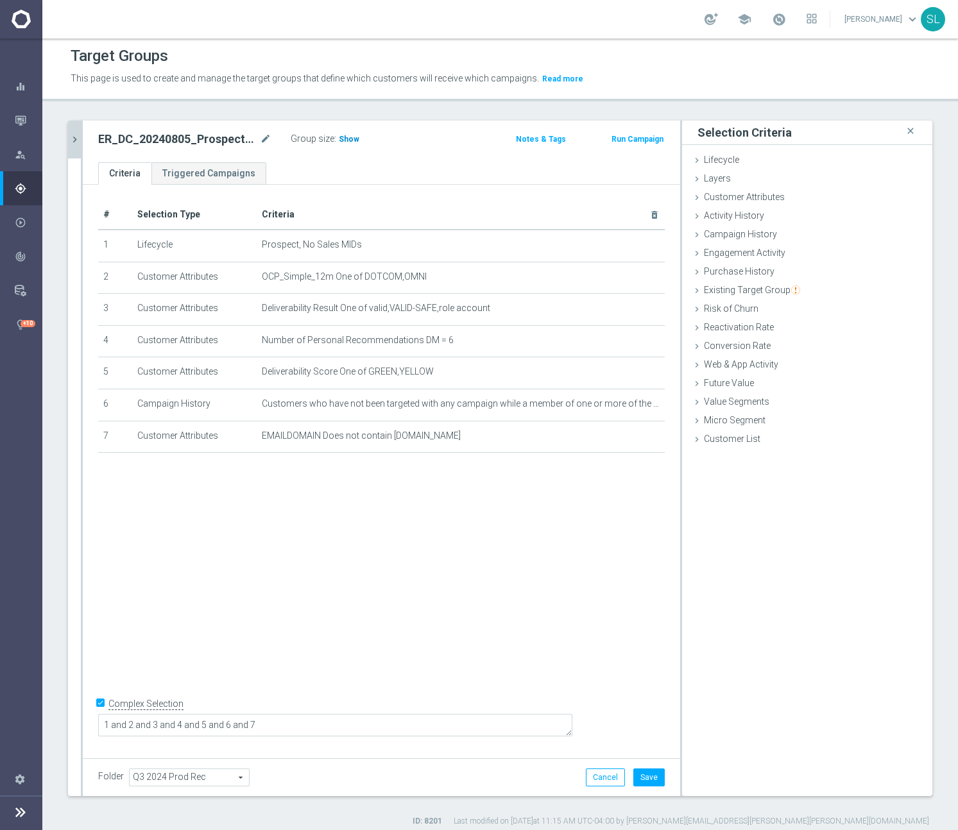
click at [348, 142] on span "Show" at bounding box center [349, 139] width 21 height 9
click at [73, 141] on icon "chevron_right" at bounding box center [75, 139] width 12 height 12
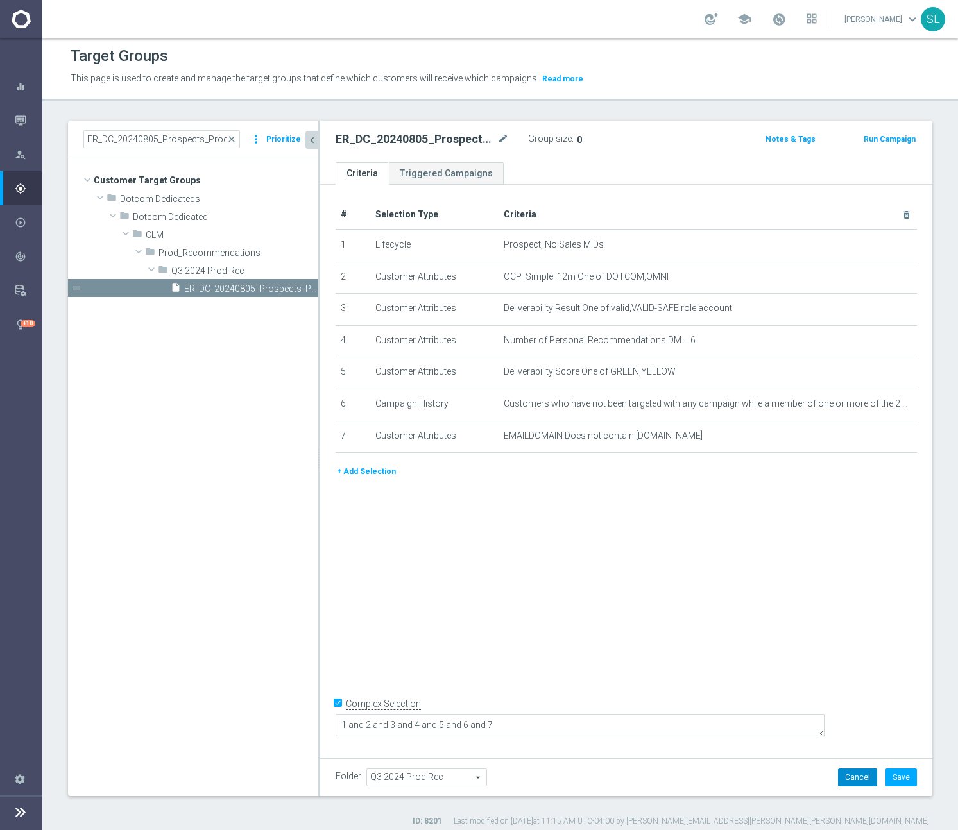
click at [855, 779] on button "Cancel" at bounding box center [857, 778] width 39 height 18
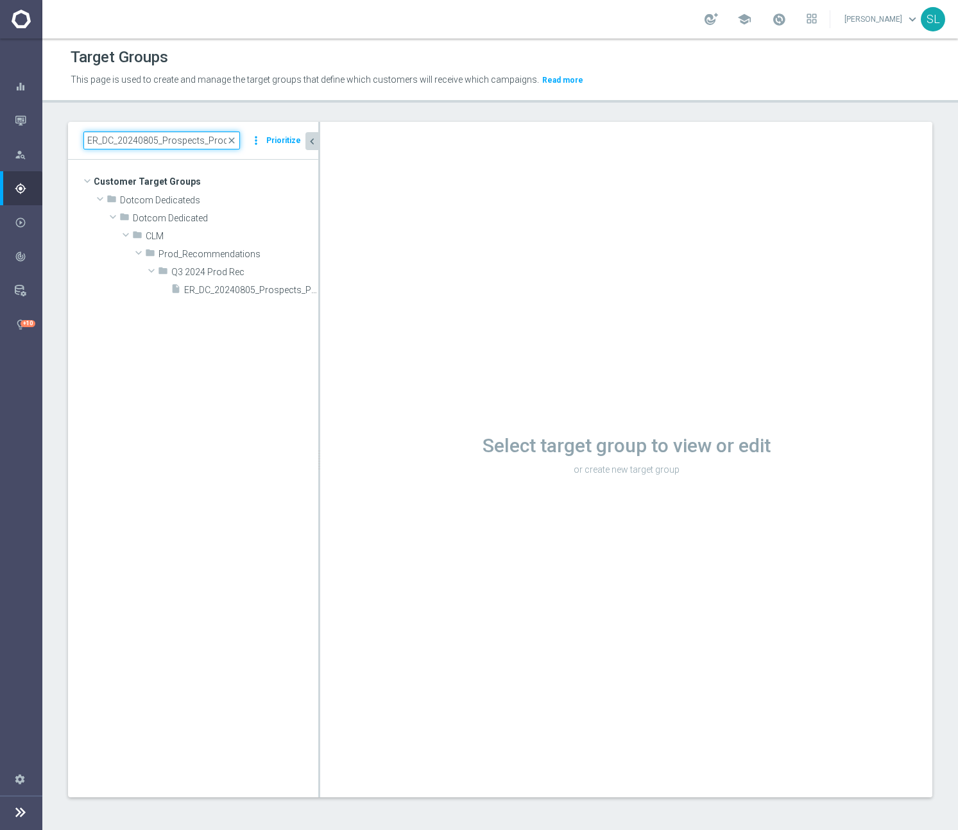
click at [168, 141] on input "ER_DC_20240805_Prospects_ProdRec" at bounding box center [161, 141] width 157 height 18
paste input "dRec_THURS"
drag, startPoint x: 320, startPoint y: 292, endPoint x: 345, endPoint y: 294, distance: 25.1
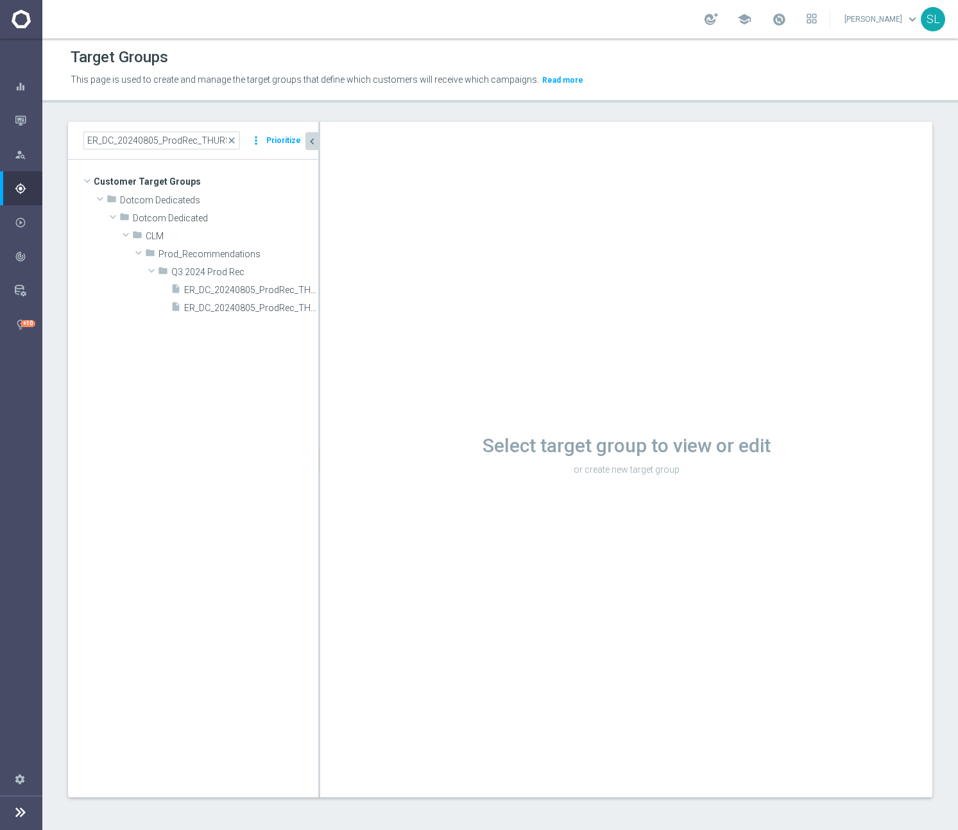
click at [375, 294] on div "Select target group to view or edit or create new target group" at bounding box center [626, 460] width 612 height 676
drag, startPoint x: 318, startPoint y: 296, endPoint x: 340, endPoint y: 299, distance: 22.0
click at [354, 300] on div at bounding box center [355, 460] width 2 height 676
click at [283, 292] on span "ER_DC_20240805_ProdRec_THURS" at bounding box center [253, 290] width 139 height 11
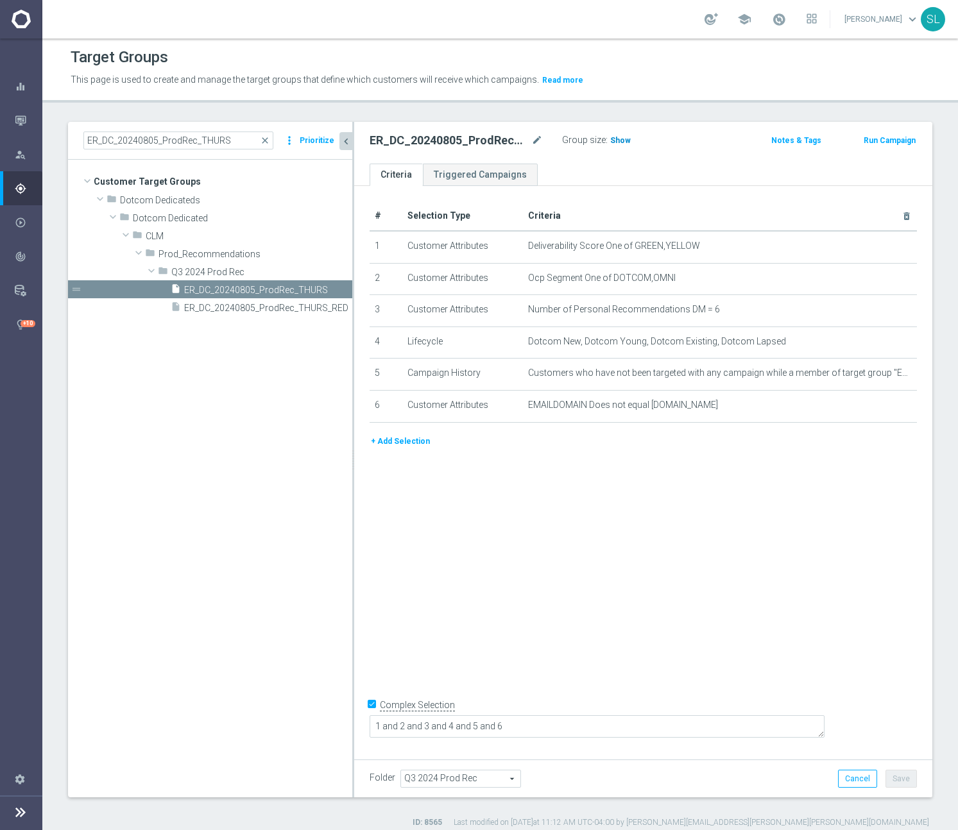
click at [619, 142] on span "Show" at bounding box center [620, 140] width 21 height 9
click at [181, 137] on input "ER_DC_20240805_ProdRec_THURS" at bounding box center [178, 141] width 190 height 18
paste input "926_OS_CatPropensity"
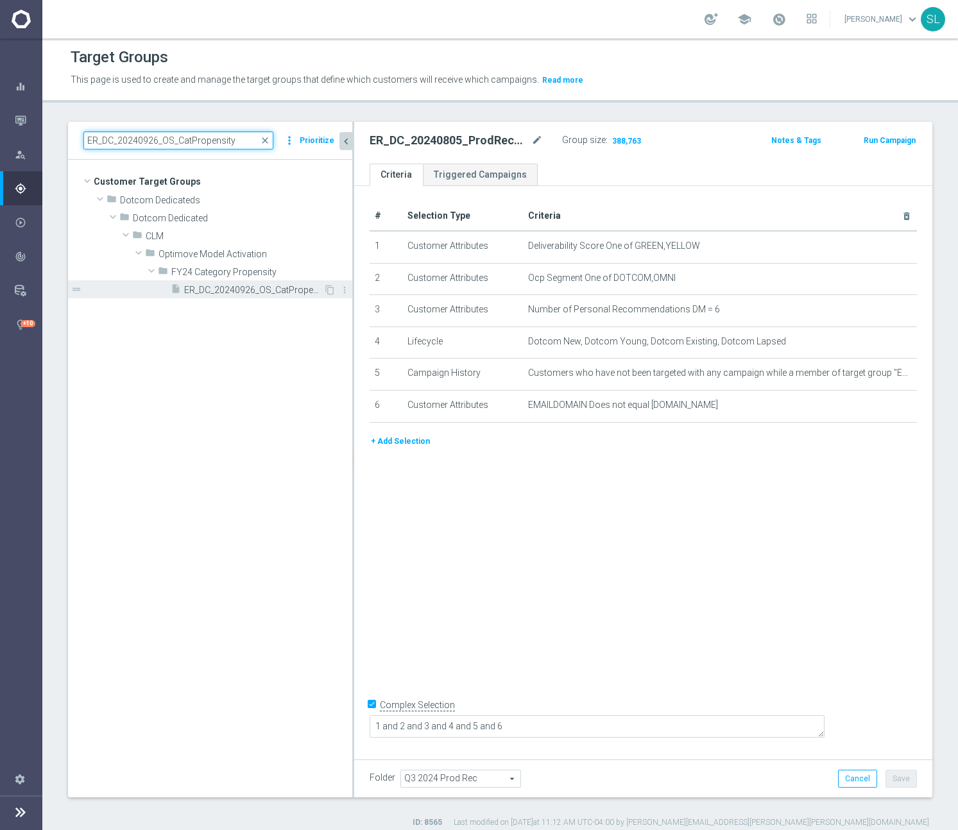
type input "ER_DC_20240926_OS_CatPropensity"
click at [249, 289] on span "ER_DC_20240926_OS_CatPropensity" at bounding box center [253, 290] width 139 height 11
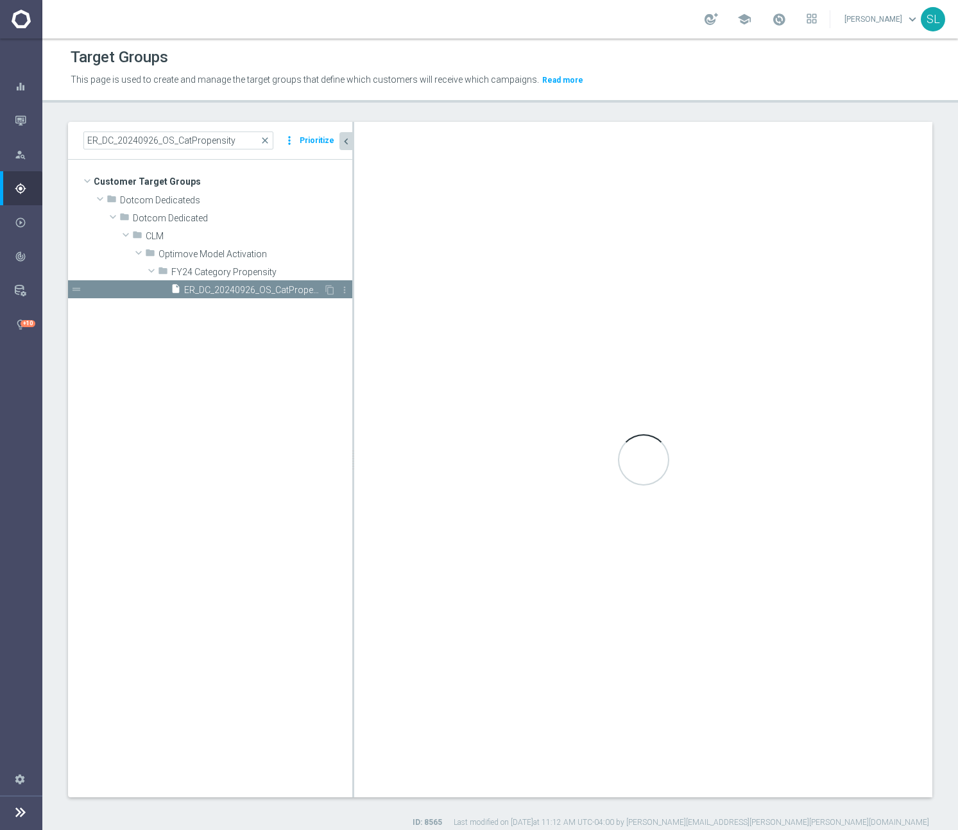
checkbox input "false"
type input "FY24 Category Propensity"
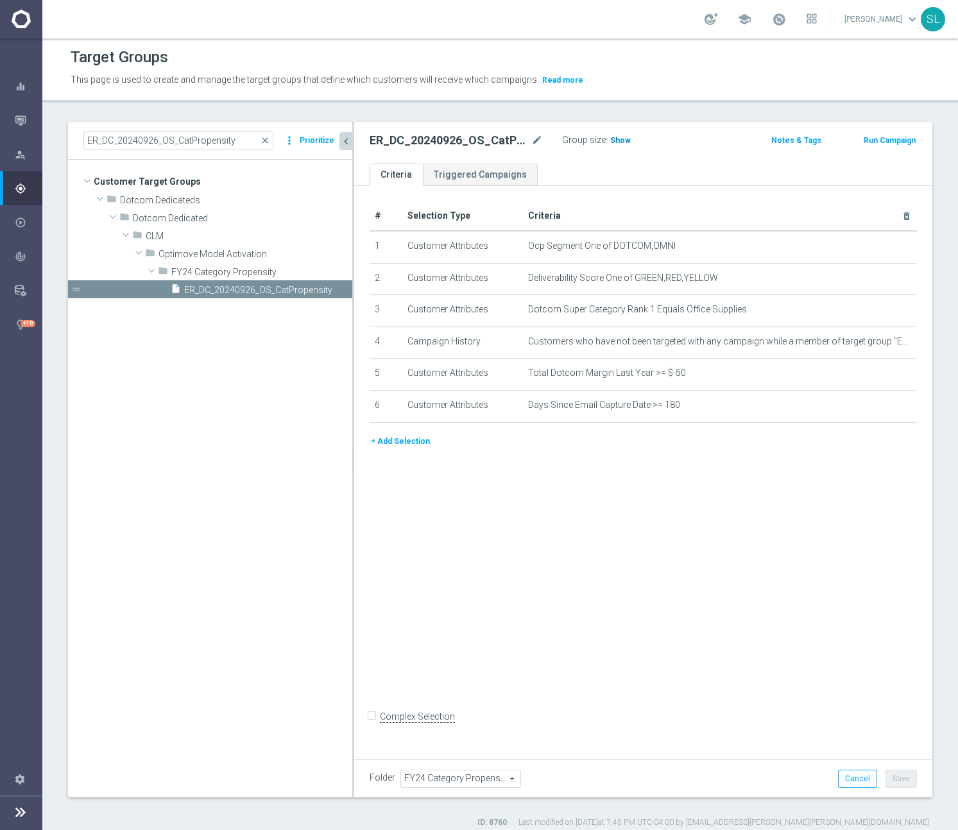
click at [626, 144] on span "Show" at bounding box center [620, 140] width 21 height 9
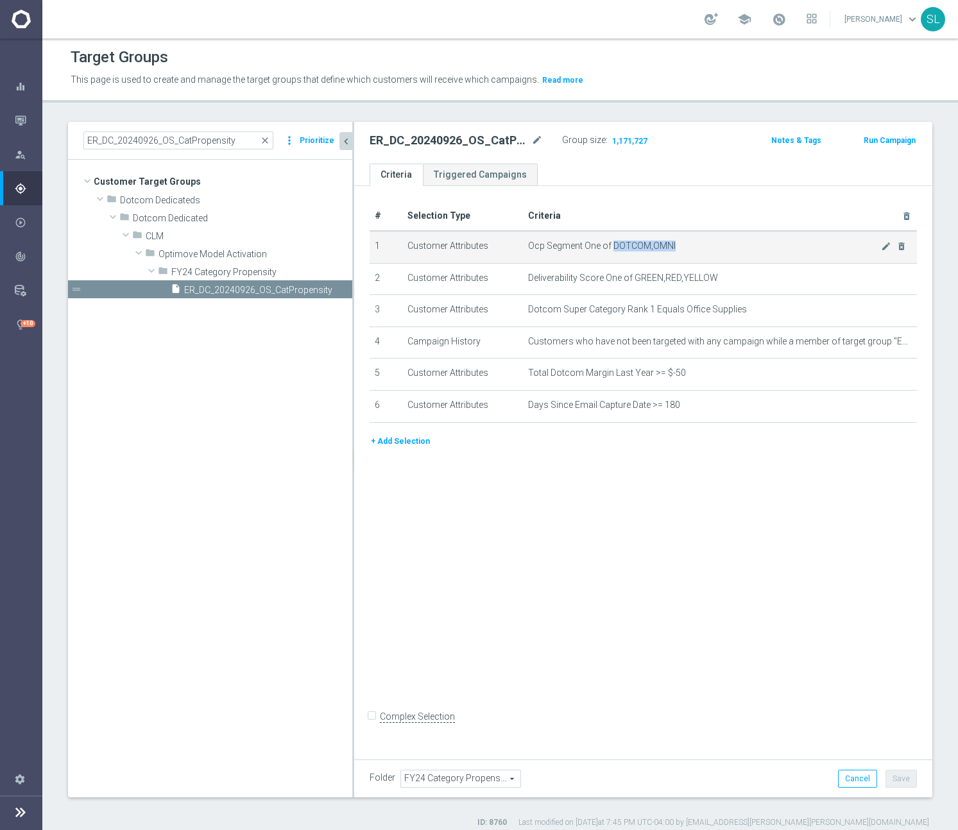
drag, startPoint x: 613, startPoint y: 246, endPoint x: 676, endPoint y: 248, distance: 62.9
click at [676, 248] on span "Ocp Segment One of DOTCOM,OMNI" at bounding box center [704, 246] width 353 height 11
click at [888, 246] on icon "mode_edit" at bounding box center [886, 246] width 10 height 10
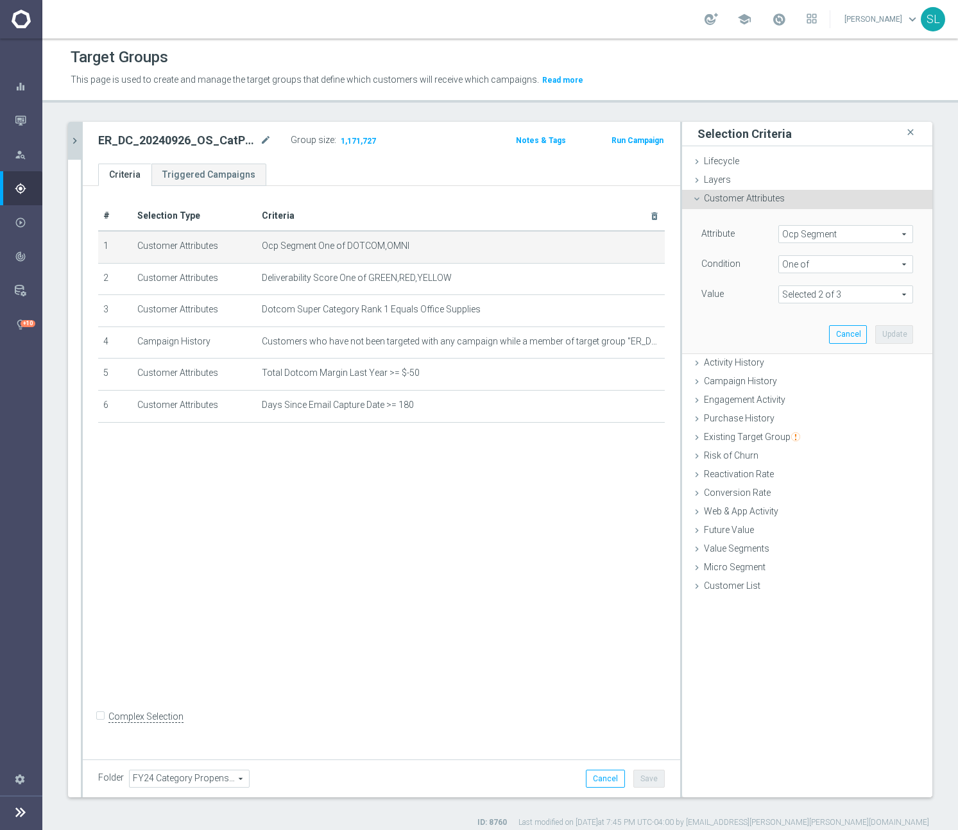
click at [877, 224] on div "Attribute Ocp Segment Ocp Segment arrow_drop_down search Condition One of One o…" at bounding box center [807, 281] width 231 height 144
click at [874, 233] on span "Ocp Segment" at bounding box center [845, 234] width 133 height 17
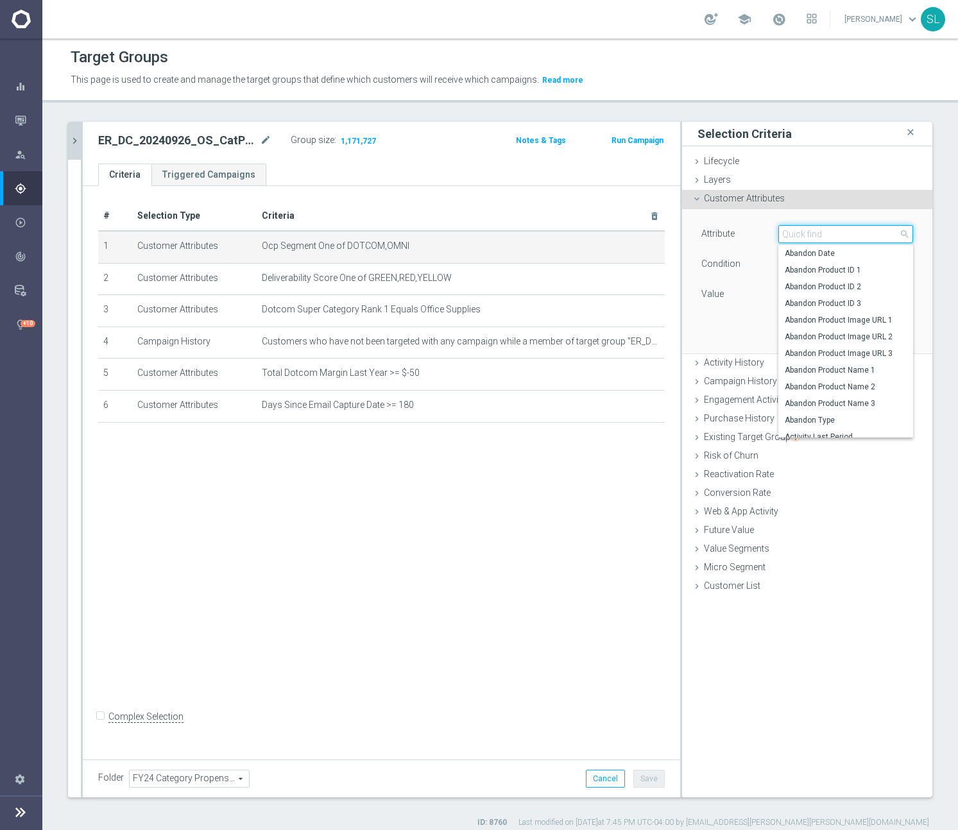
click at [874, 233] on input "search" at bounding box center [845, 234] width 135 height 18
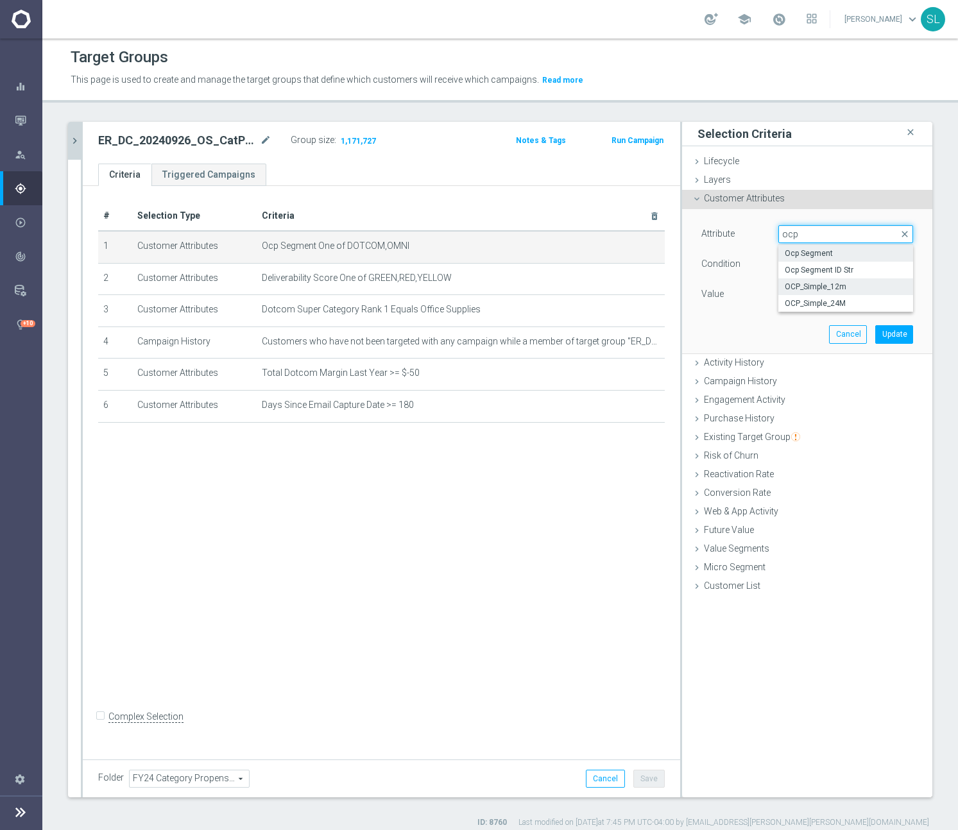
type input "ocp"
click at [873, 287] on span "OCP_Simple_12m" at bounding box center [846, 287] width 122 height 10
type input "OCP_Simple_12m"
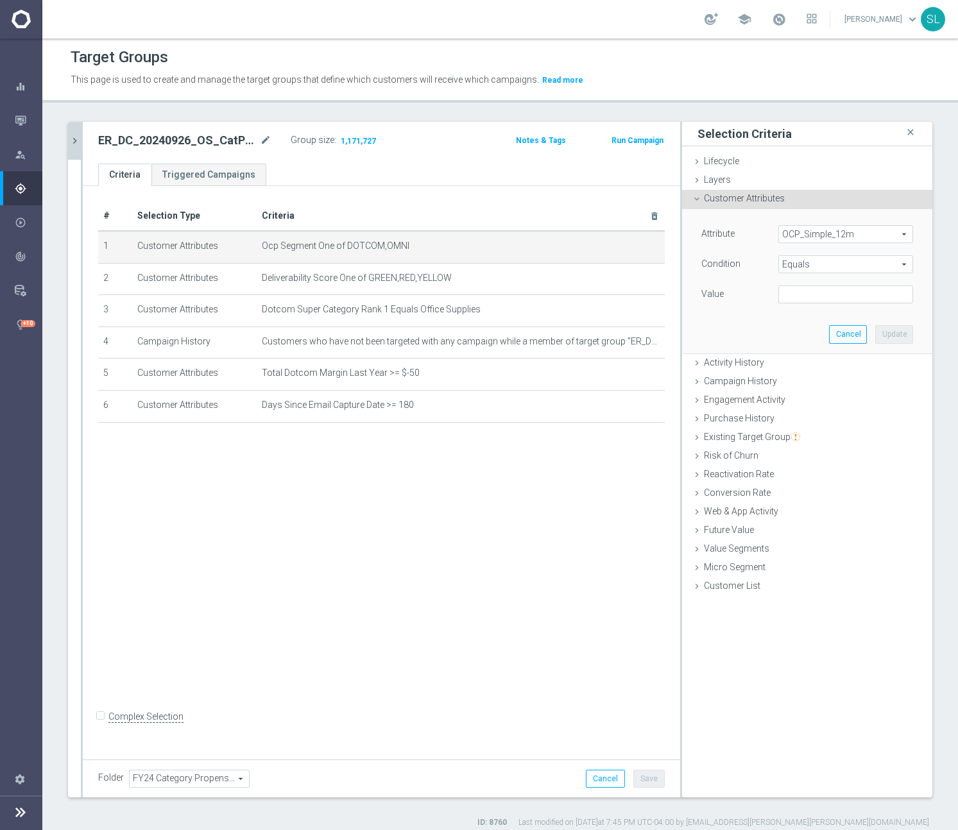
click at [814, 264] on span "Equals" at bounding box center [845, 264] width 133 height 17
click at [807, 433] on span "One of" at bounding box center [846, 434] width 122 height 10
type input "One of"
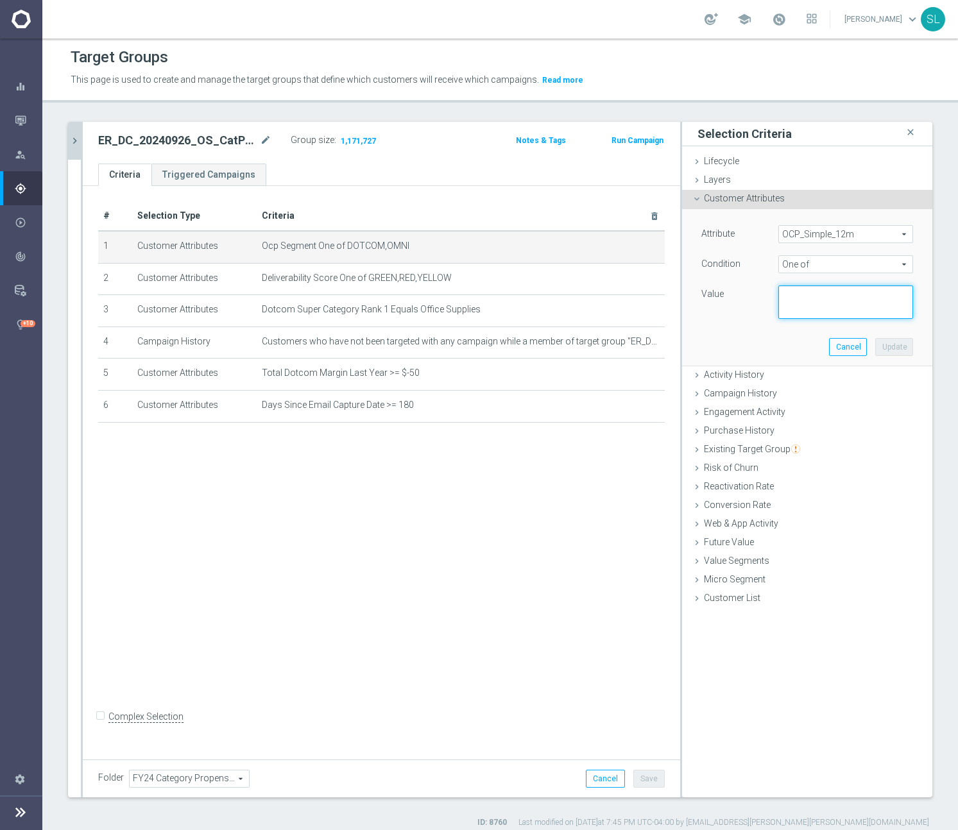
click at [821, 296] on textarea at bounding box center [845, 302] width 135 height 33
paste textarea "DOTCOM,OMNI"
type textarea "DOTCOM,OMNI"
drag, startPoint x: 900, startPoint y: 348, endPoint x: 884, endPoint y: 346, distance: 16.2
click at [899, 348] on button "Update" at bounding box center [894, 347] width 38 height 18
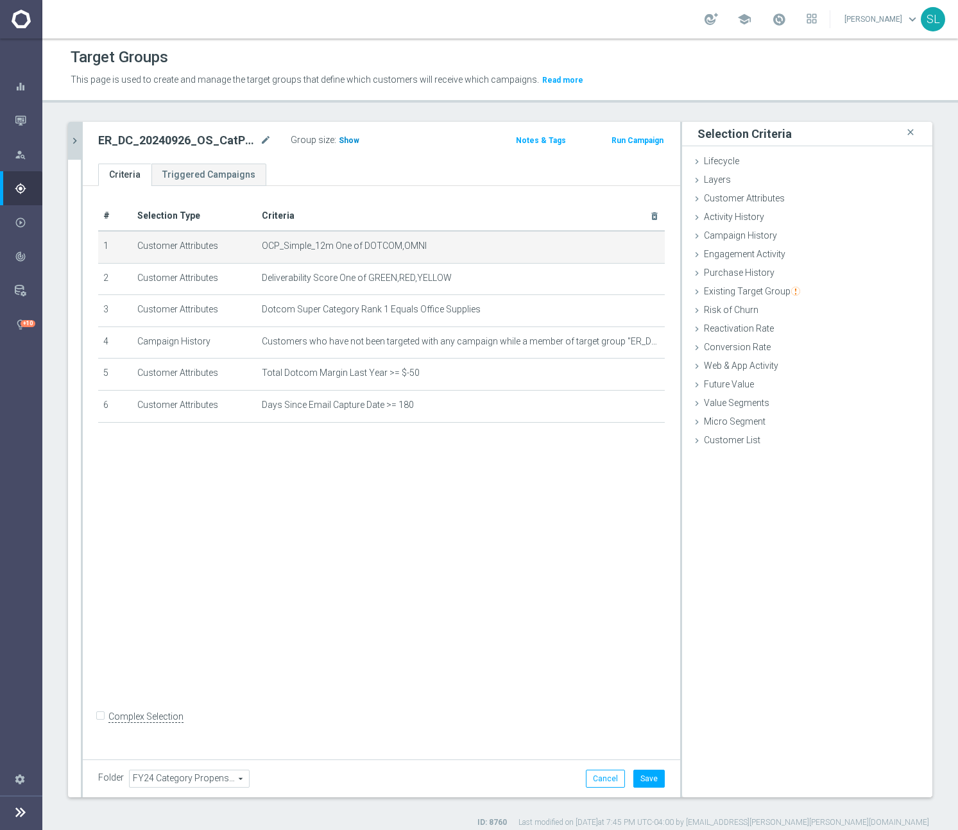
click at [345, 141] on span "Show" at bounding box center [349, 140] width 21 height 9
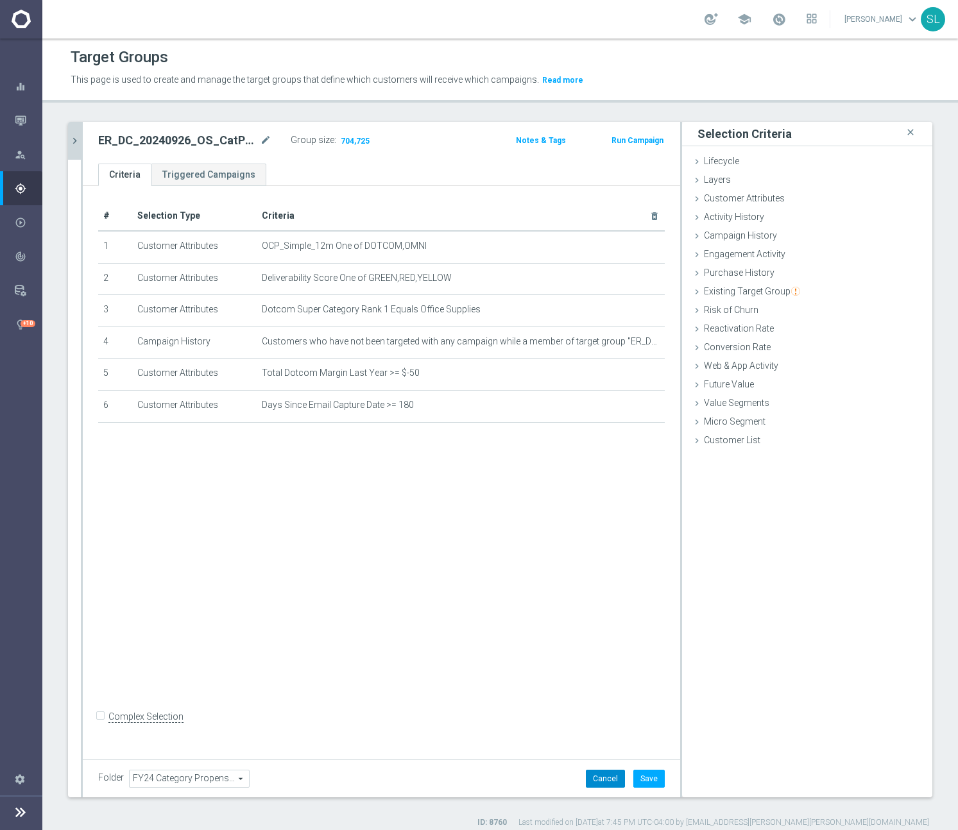
drag, startPoint x: 600, startPoint y: 781, endPoint x: 607, endPoint y: 782, distance: 7.2
click at [600, 780] on button "Cancel" at bounding box center [605, 779] width 39 height 18
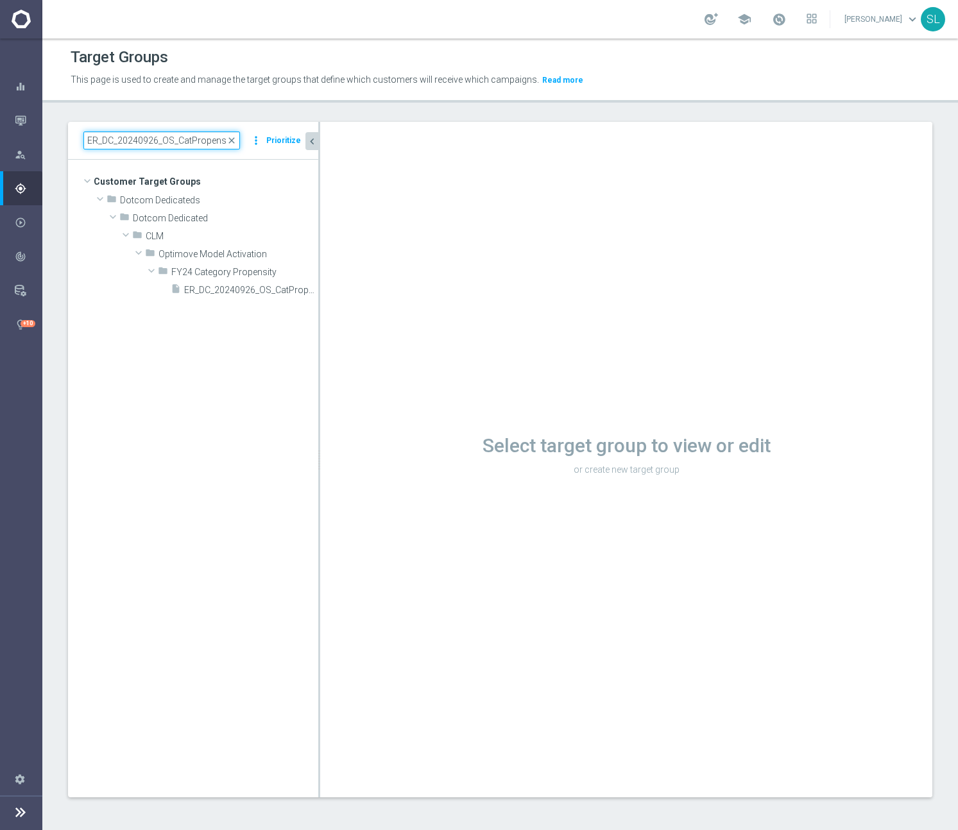
click at [211, 139] on input "ER_DC_20240926_OS_CatPropensity" at bounding box center [161, 141] width 157 height 18
paste input "4Cite_Reactivation"
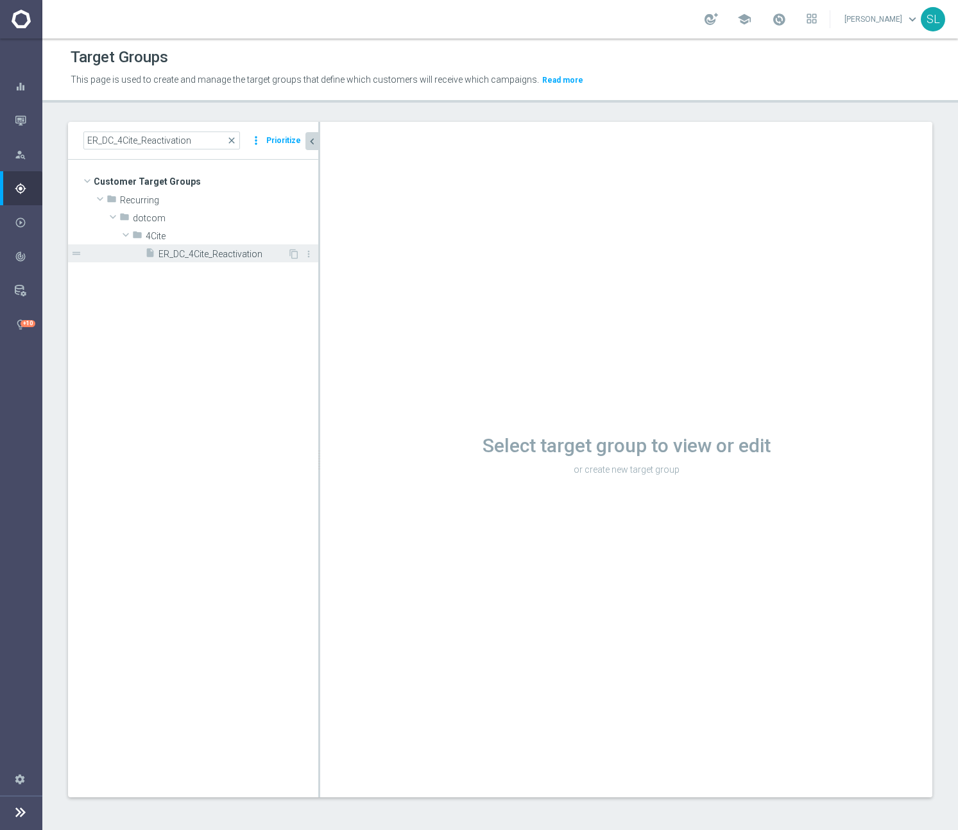
click at [227, 259] on div "insert_drive_file ER_DC_4Cite_Reactivation" at bounding box center [216, 253] width 142 height 18
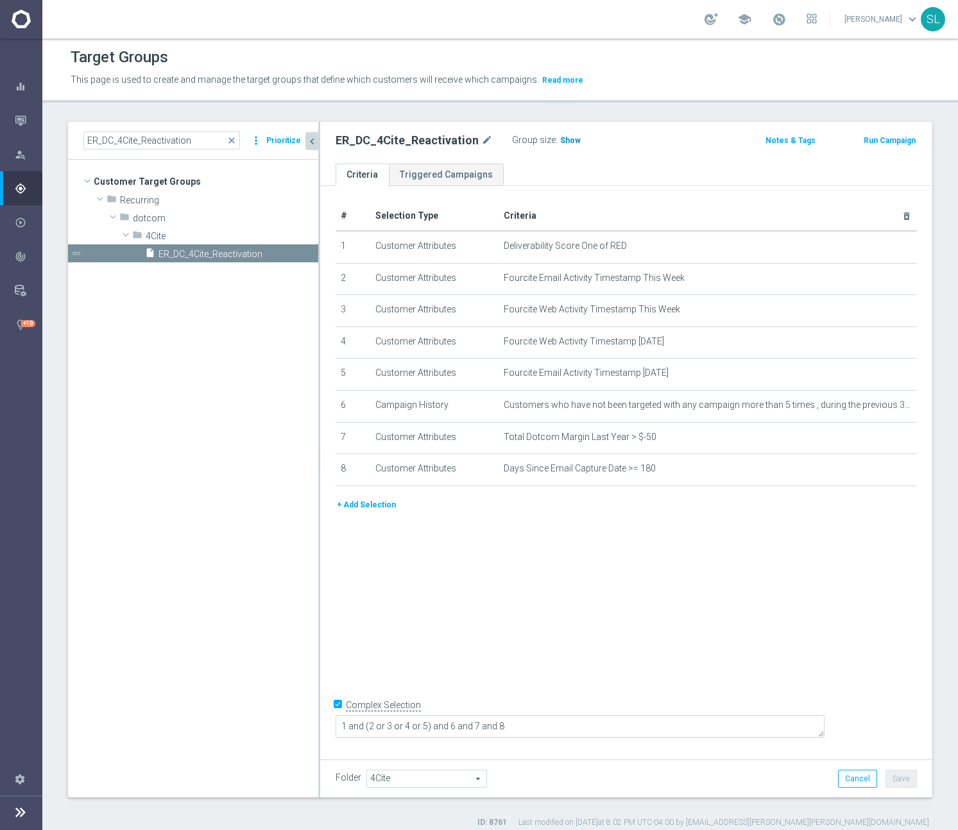
click at [560, 139] on span "Show" at bounding box center [570, 140] width 21 height 9
click at [137, 131] on div "ER_DC_4Cite_Reactivation close more_vert Prioritize" at bounding box center [193, 141] width 250 height 38
click at [138, 139] on input "ER_DC_4Cite_Reactivation" at bounding box center [161, 141] width 157 height 18
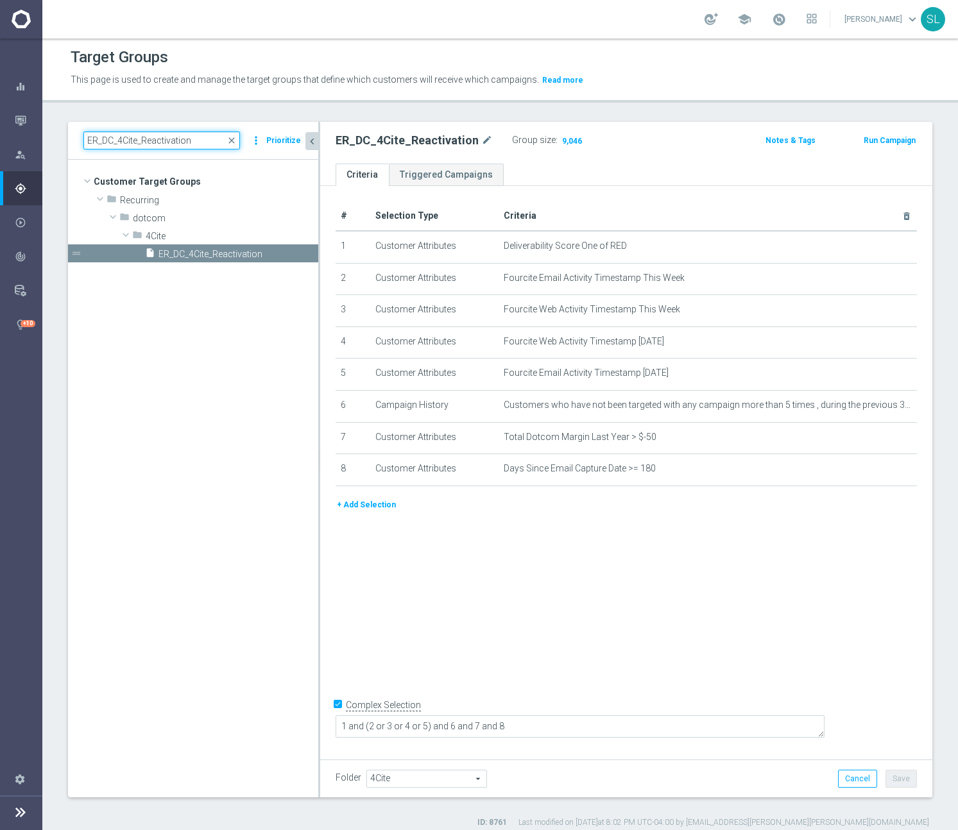
click at [138, 139] on input "ER_DC_4Cite_Reactivation" at bounding box center [161, 141] width 157 height 18
paste input "cite_AbandonCart_T1"
type input "ER_DC_4cite_AbandonCart_T1"
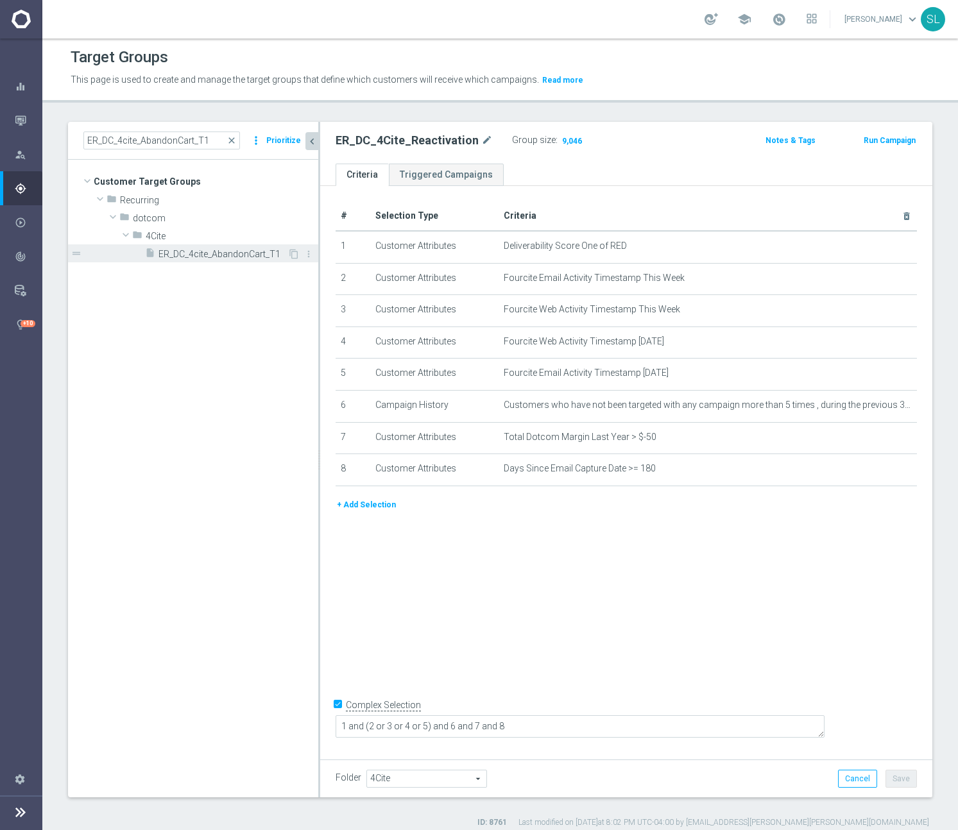
click at [255, 253] on span "ER_DC_4cite_AbandonCart_T1" at bounding box center [222, 254] width 129 height 11
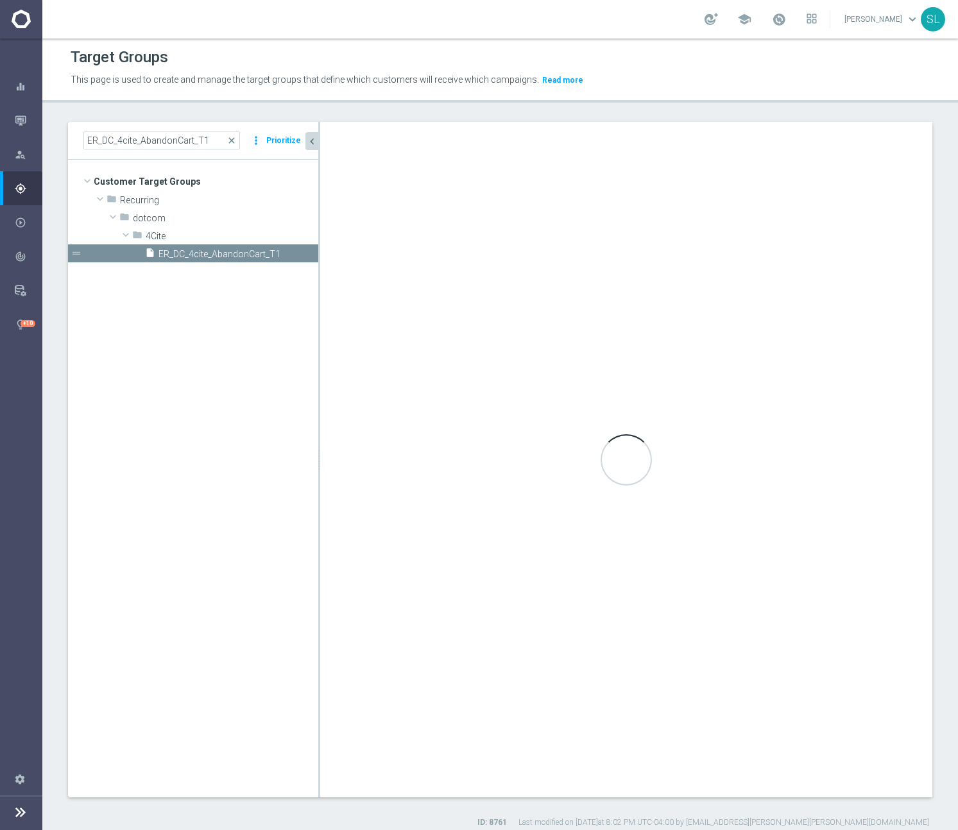
type textarea "1 and 2 and 3 and 4 and 5 and (6 or 7) and 8 and 9 and 10"
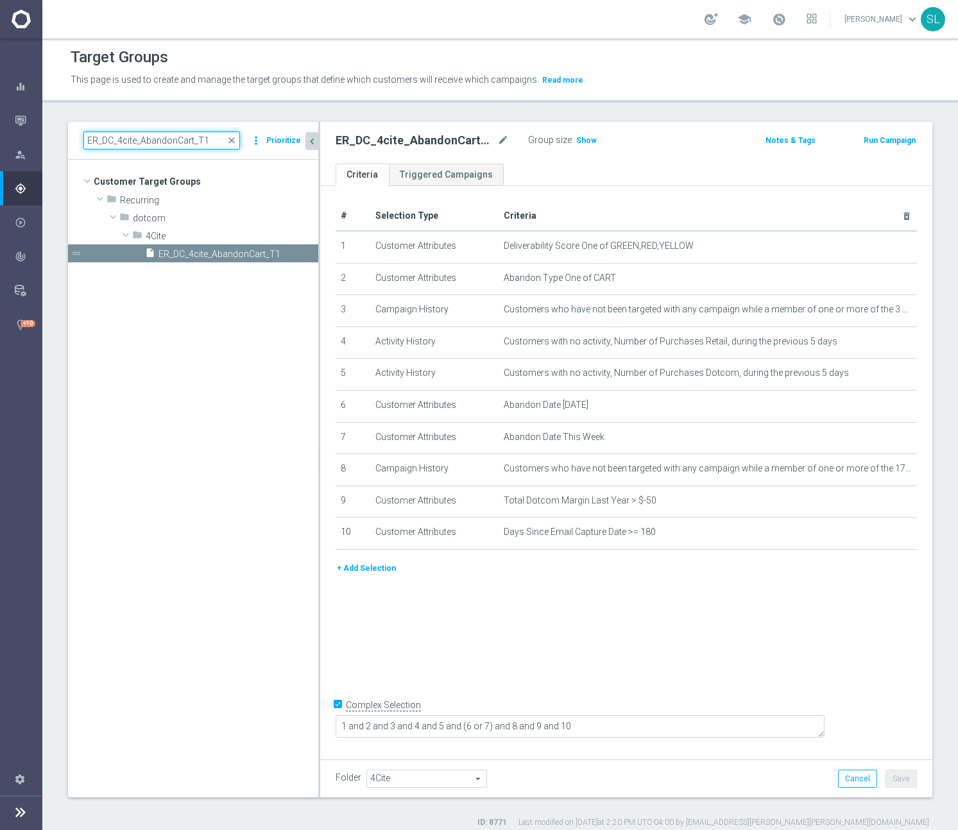
click at [176, 144] on input "ER_DC_4cite_AbandonCart_T1" at bounding box center [161, 141] width 157 height 18
paste input "ARSUpsell_SingleSubscription"
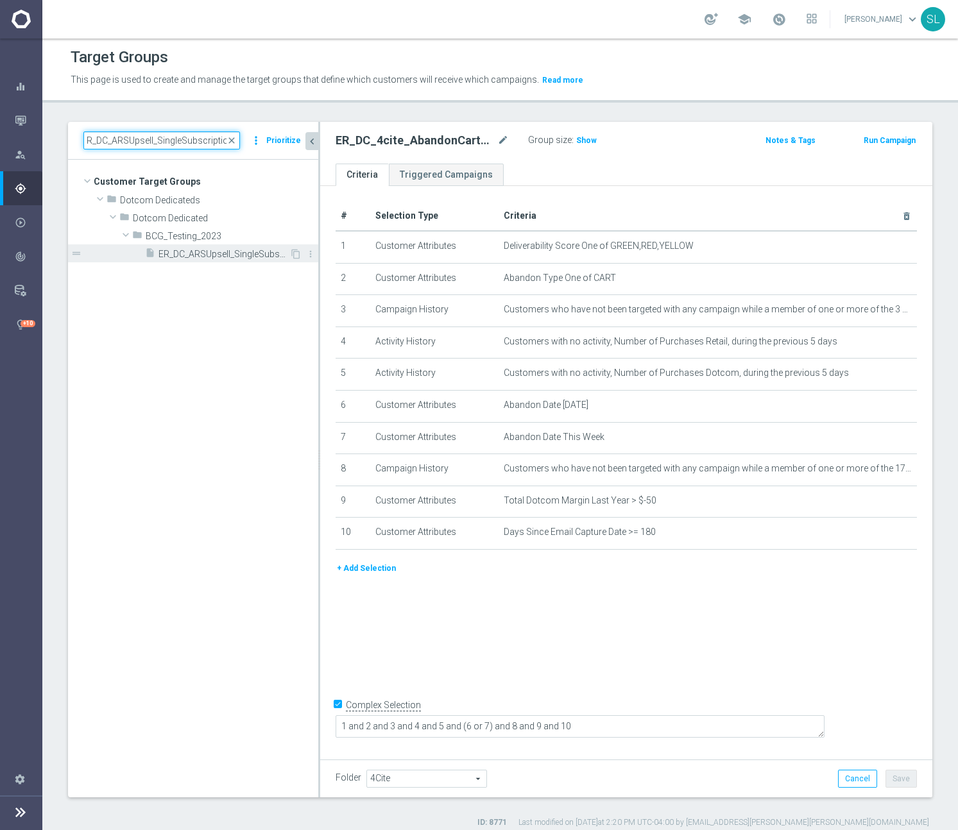
type input "ER_DC_ARSUpsell_SingleSubscription"
drag, startPoint x: 243, startPoint y: 255, endPoint x: 226, endPoint y: 255, distance: 16.7
click at [243, 255] on span "ER_DC_ARSUpsell_SingleSubscription" at bounding box center [223, 254] width 131 height 11
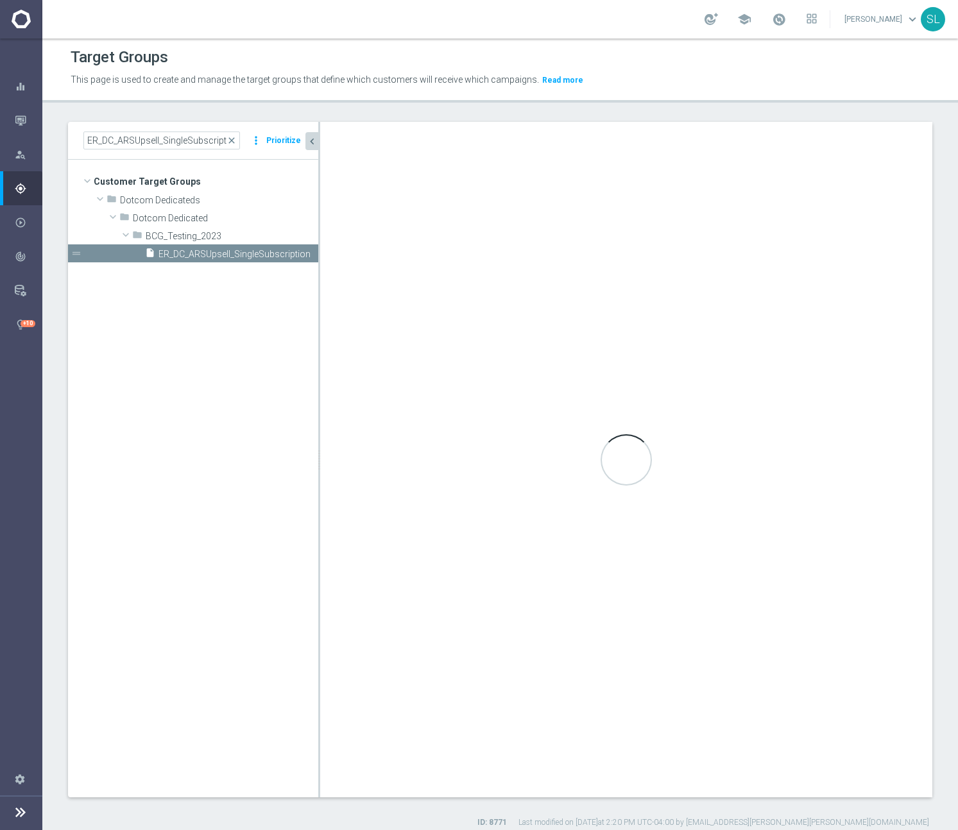
checkbox input "false"
type input "BCG_Testing_2023"
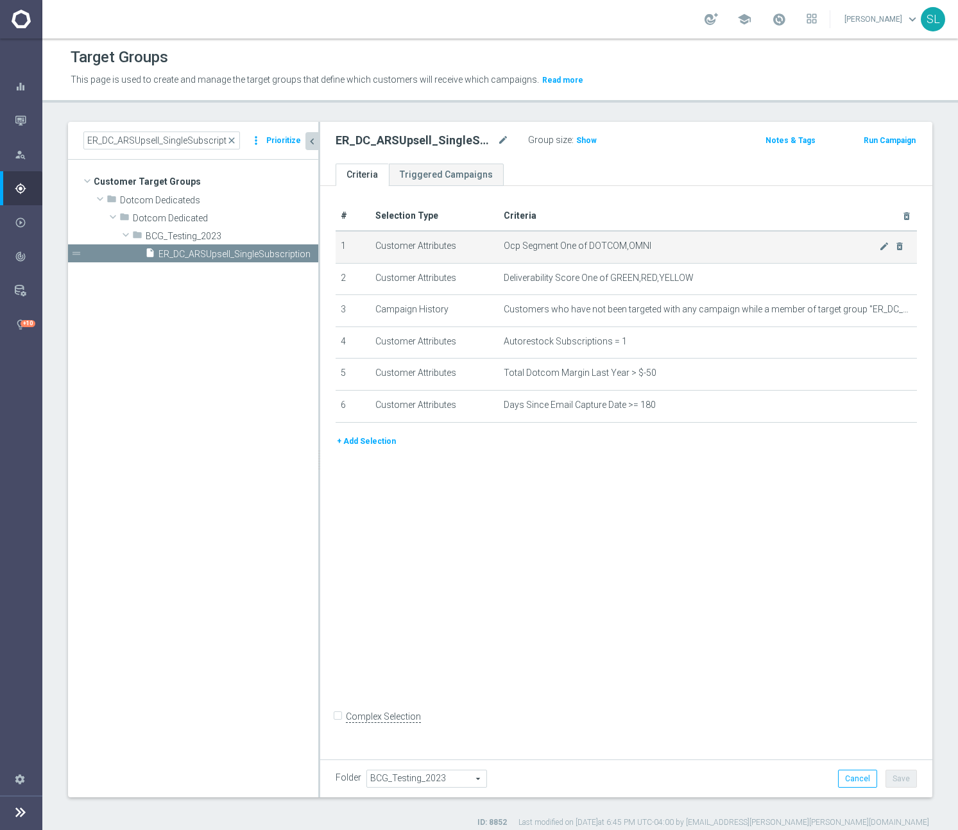
drag, startPoint x: 565, startPoint y: 234, endPoint x: 581, endPoint y: 239, distance: 17.7
click at [565, 234] on td "Ocp Segment One of DOTCOM,OMNI mode_edit delete_forever" at bounding box center [708, 247] width 418 height 32
drag, startPoint x: 591, startPoint y: 243, endPoint x: 667, endPoint y: 246, distance: 75.8
click at [667, 246] on span "Ocp Segment One of DOTCOM,OMNI" at bounding box center [691, 246] width 375 height 11
click at [581, 143] on span "Show" at bounding box center [586, 140] width 21 height 9
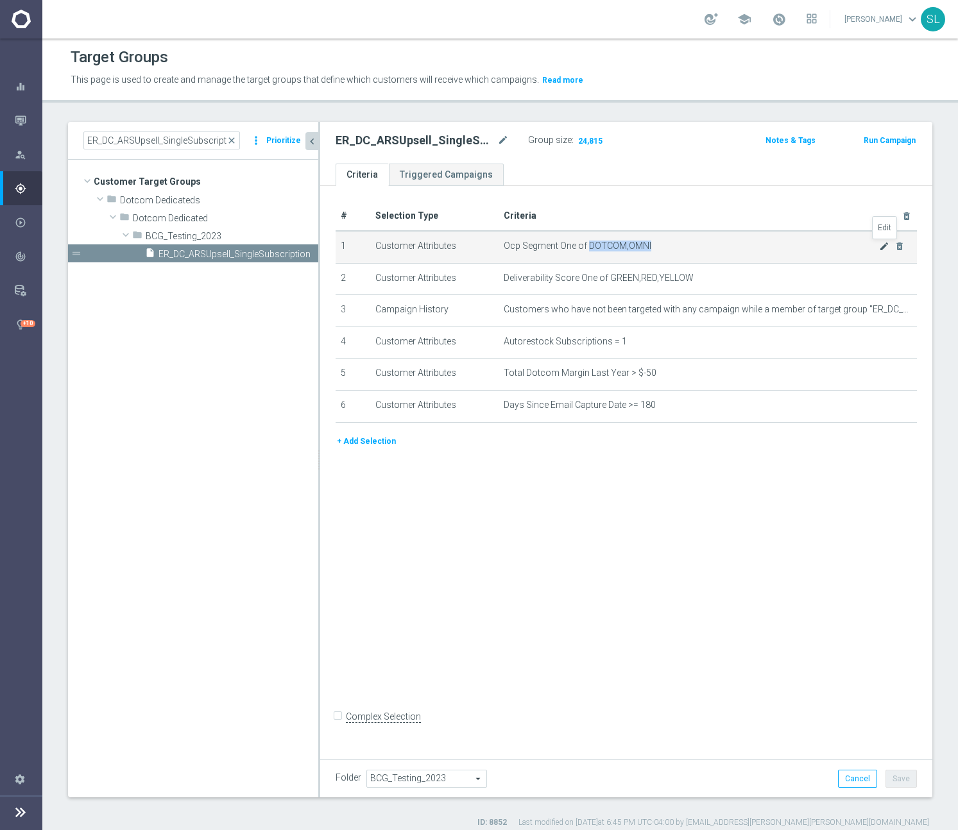
click at [885, 246] on icon "mode_edit" at bounding box center [884, 246] width 10 height 10
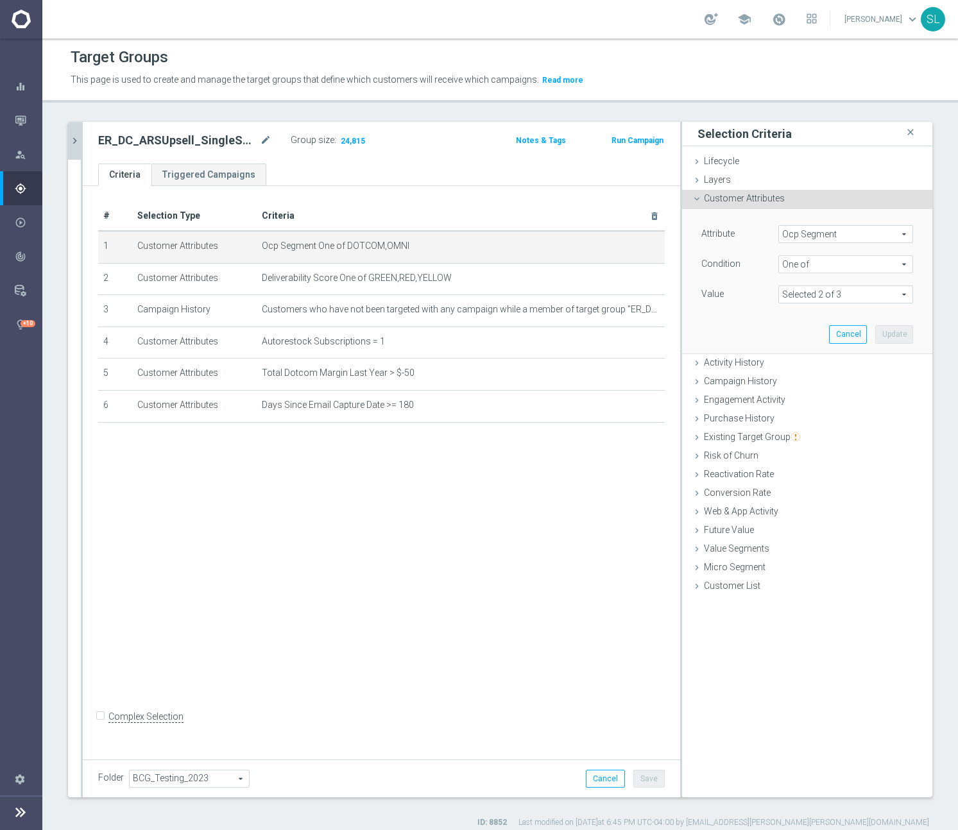
click at [865, 235] on span "Ocp Segment" at bounding box center [845, 234] width 133 height 17
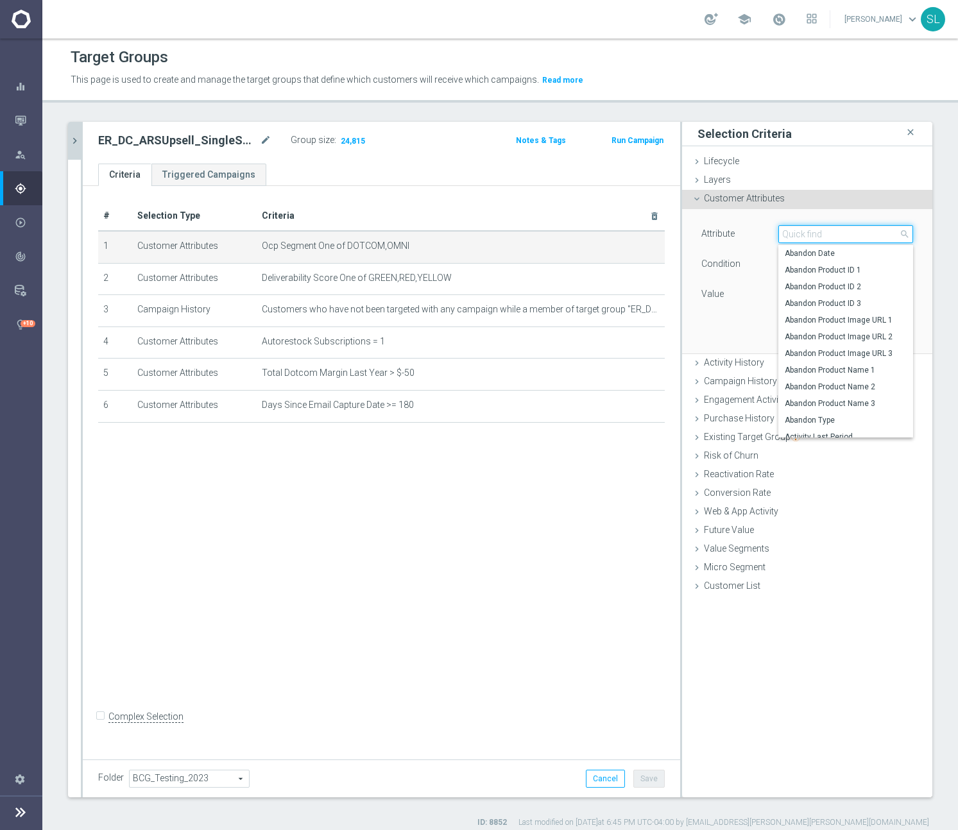
click at [866, 237] on input "search" at bounding box center [845, 234] width 135 height 18
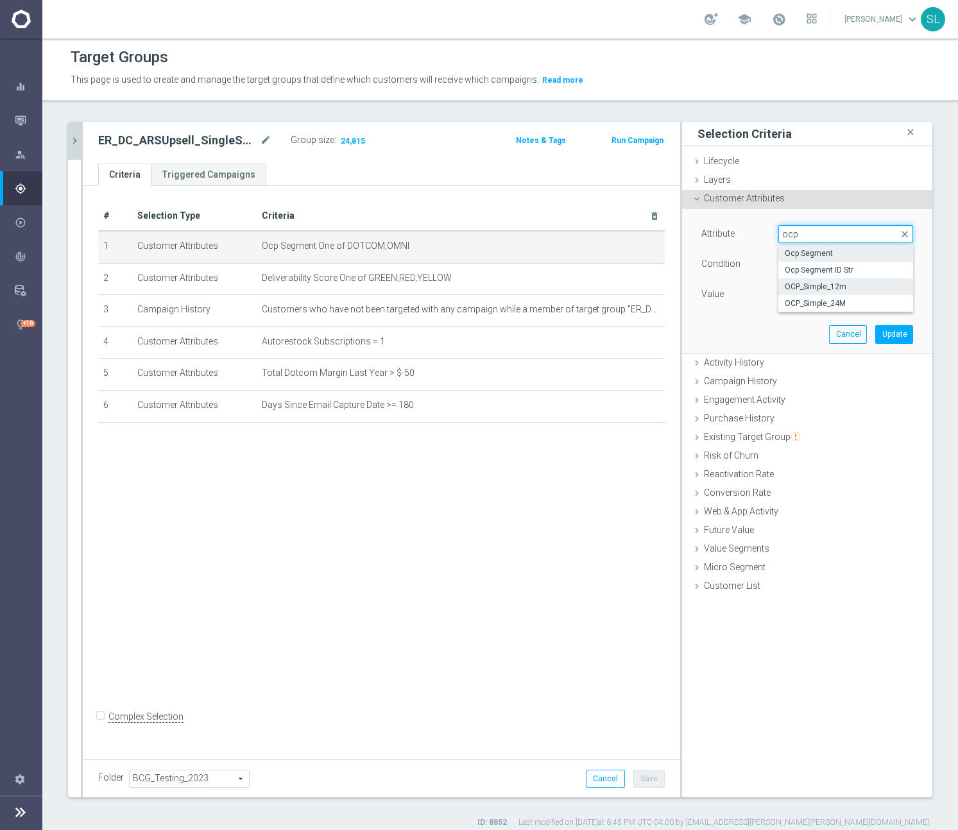
type input "ocp"
click at [873, 284] on span "OCP_Simple_12m" at bounding box center [846, 287] width 122 height 10
type input "OCP_Simple_12m"
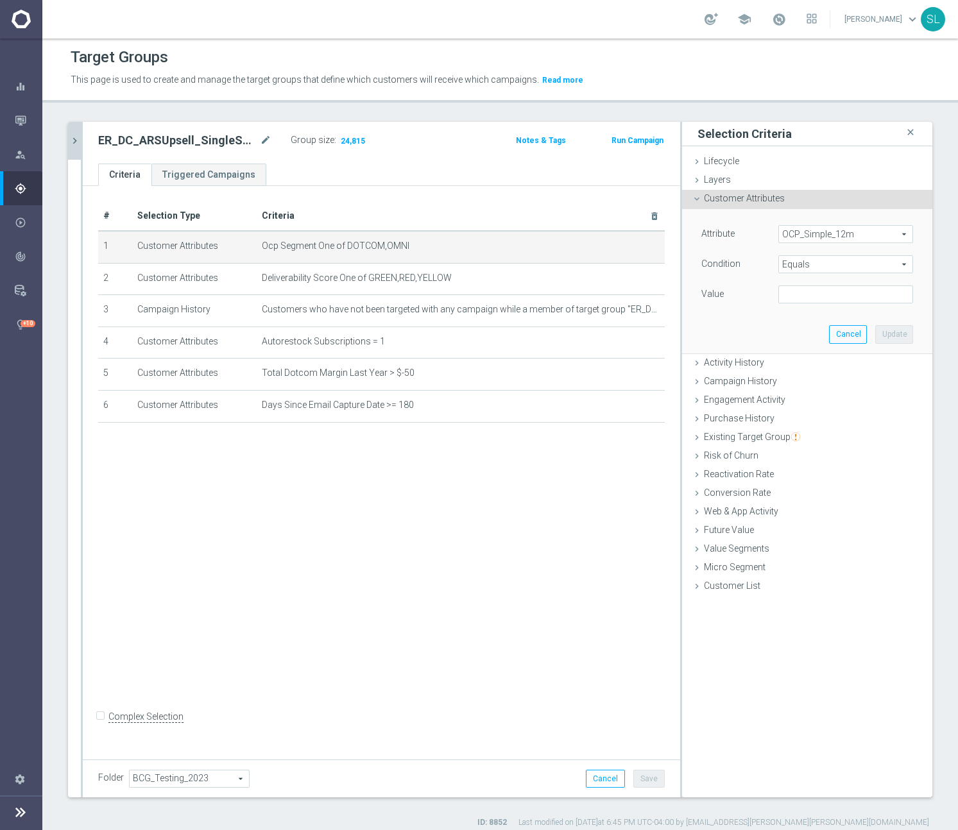
click at [816, 263] on span "Equals" at bounding box center [845, 264] width 133 height 17
click at [803, 435] on span "One of" at bounding box center [846, 434] width 122 height 10
type input "One of"
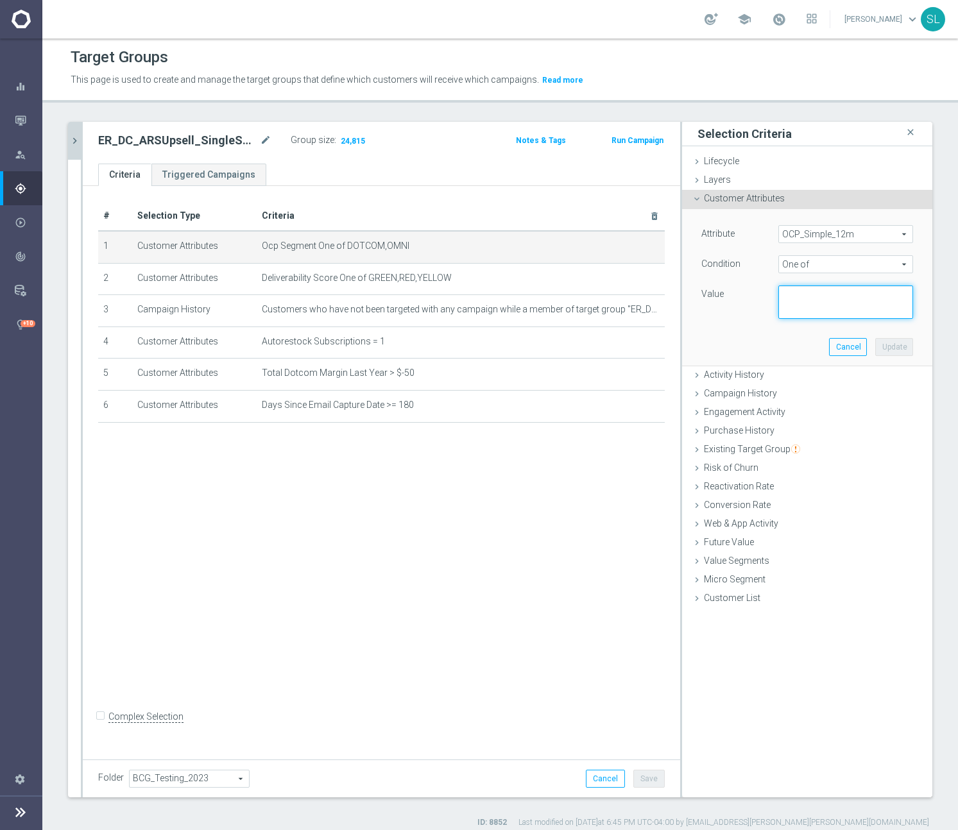
click at [817, 305] on textarea at bounding box center [845, 302] width 135 height 33
paste textarea "DOTCOM,OMNI"
type textarea "DOTCOM,OMNI"
click at [898, 347] on button "Update" at bounding box center [894, 347] width 38 height 18
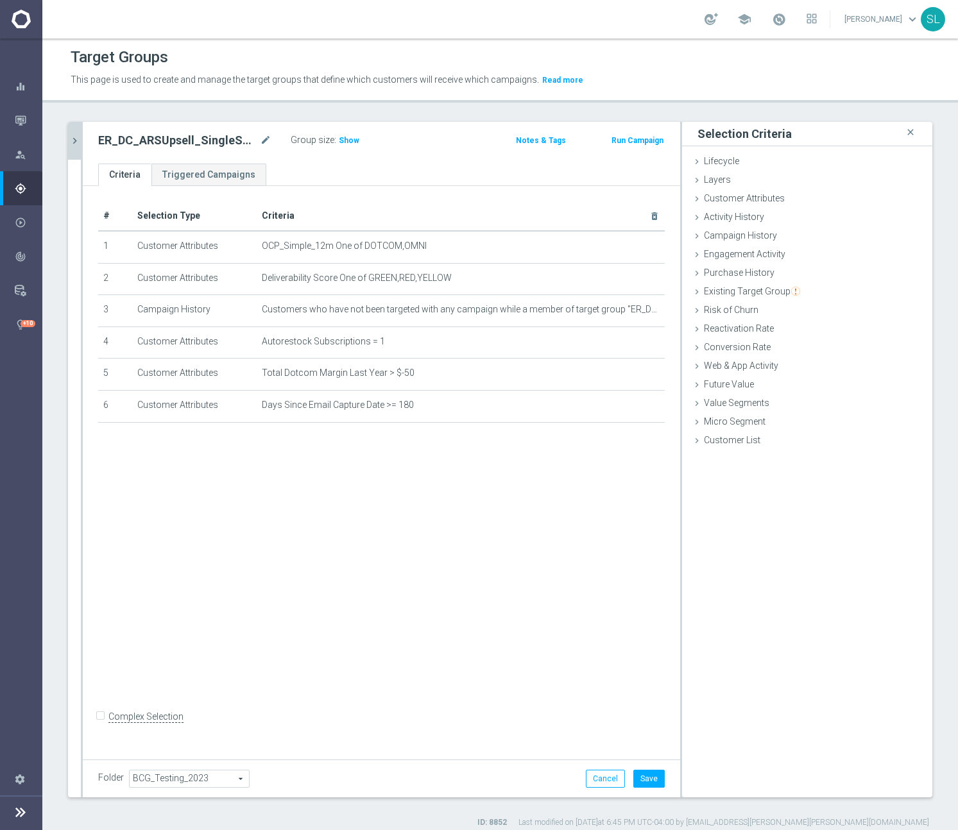
drag, startPoint x: 346, startPoint y: 141, endPoint x: 375, endPoint y: 150, distance: 29.4
click at [346, 141] on span "Show" at bounding box center [349, 140] width 21 height 9
click at [599, 781] on button "Cancel" at bounding box center [605, 779] width 39 height 18
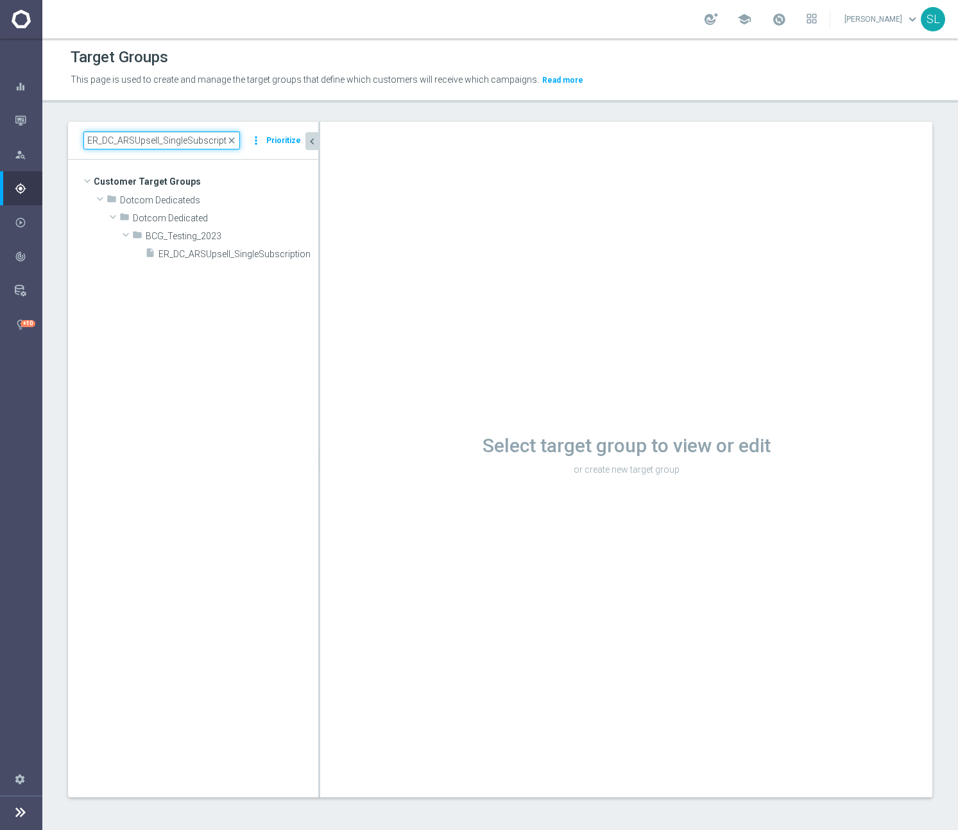
click at [195, 146] on input "ER_DC_ARSUpsell_SingleSubscription" at bounding box center [161, 141] width 157 height 18
click at [196, 146] on input "ER_DC_ARSUpsell_SingleSubscription" at bounding box center [161, 141] width 157 height 18
paste input "20240907_PostPurch_Printers_T1"
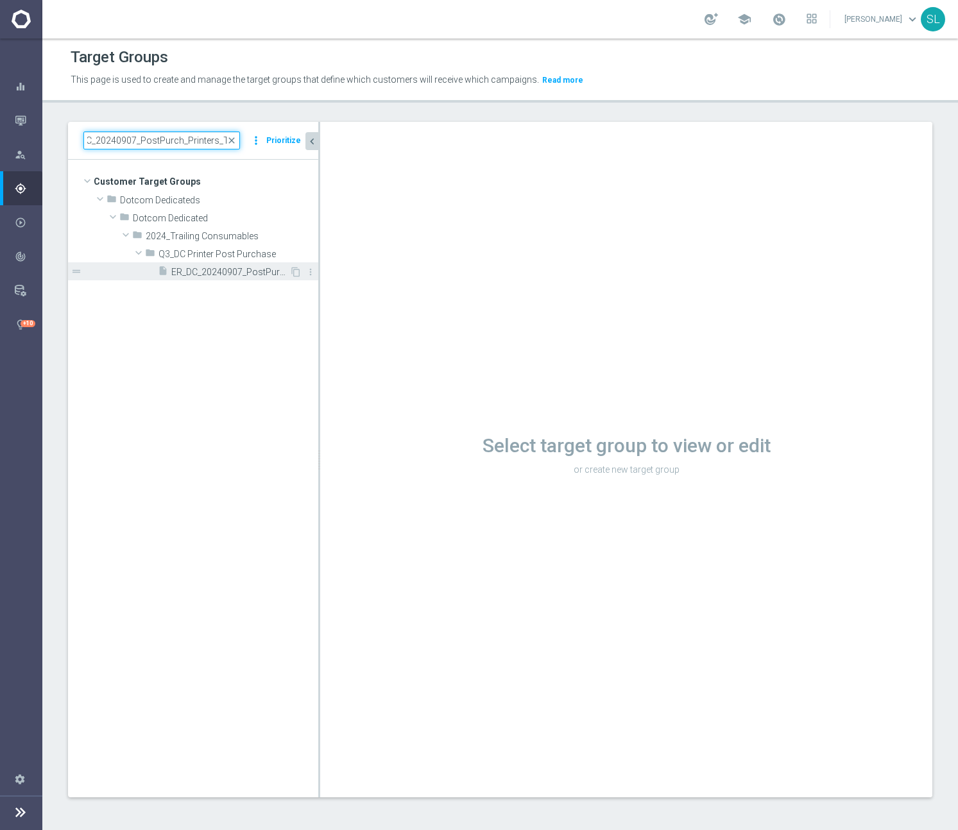
type input "ER_DC_20240907_PostPurch_Printers_T1"
click at [248, 266] on div "insert_drive_file ER_DC_20240907_PostPurch_Printers_T1" at bounding box center [224, 271] width 132 height 18
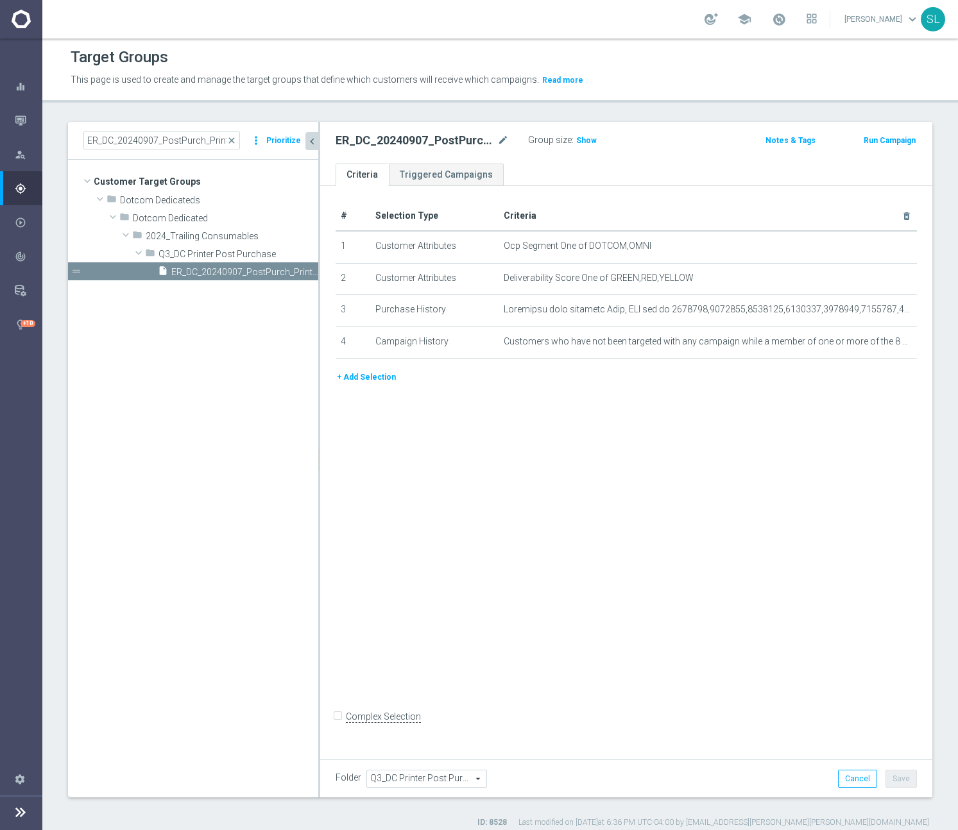
scroll to position [6, 0]
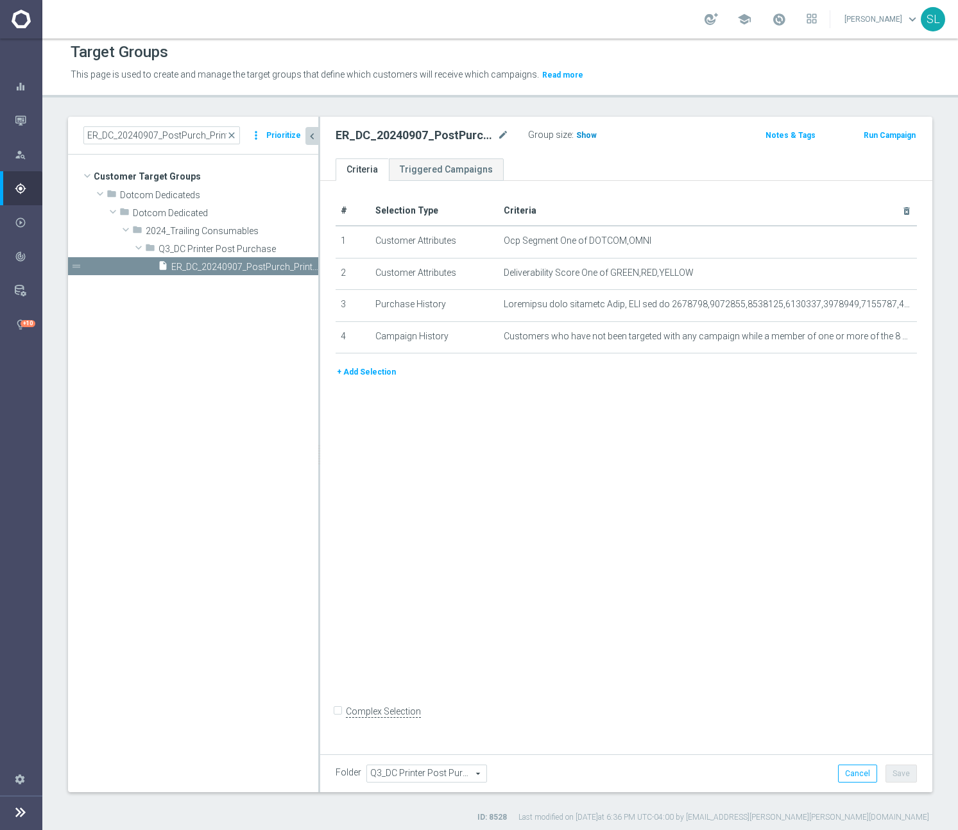
click at [583, 137] on span "Show" at bounding box center [586, 135] width 21 height 9
click at [882, 240] on icon "mode_edit" at bounding box center [884, 241] width 10 height 10
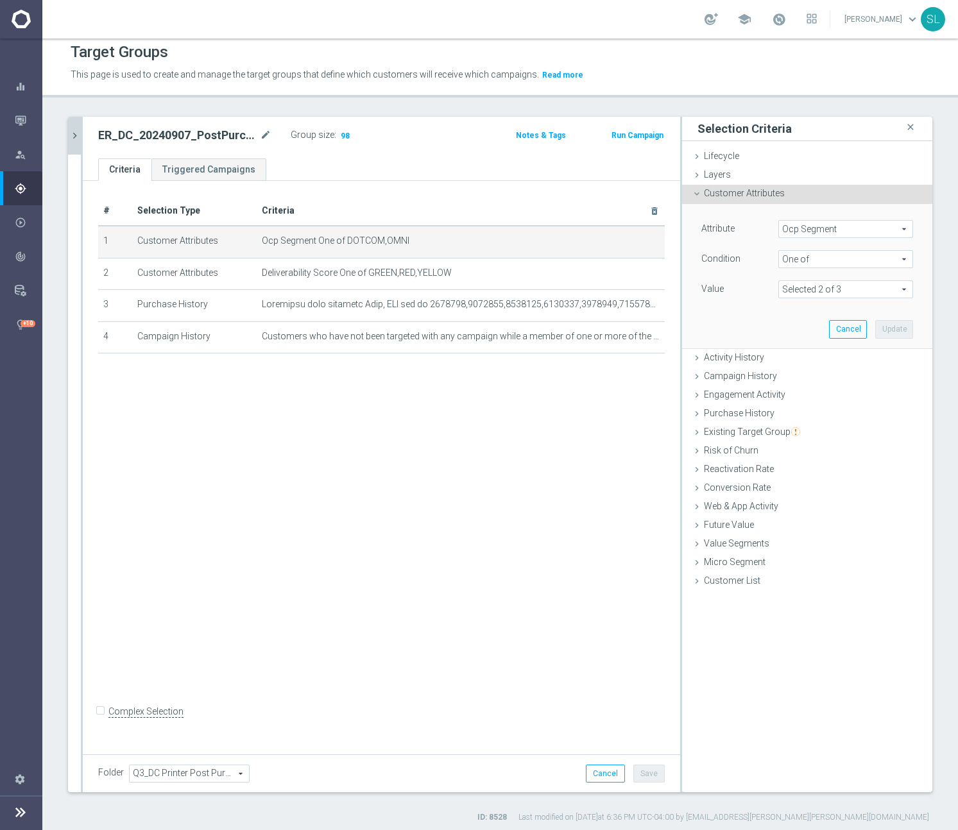
click at [895, 227] on span "Ocp Segment" at bounding box center [845, 229] width 133 height 17
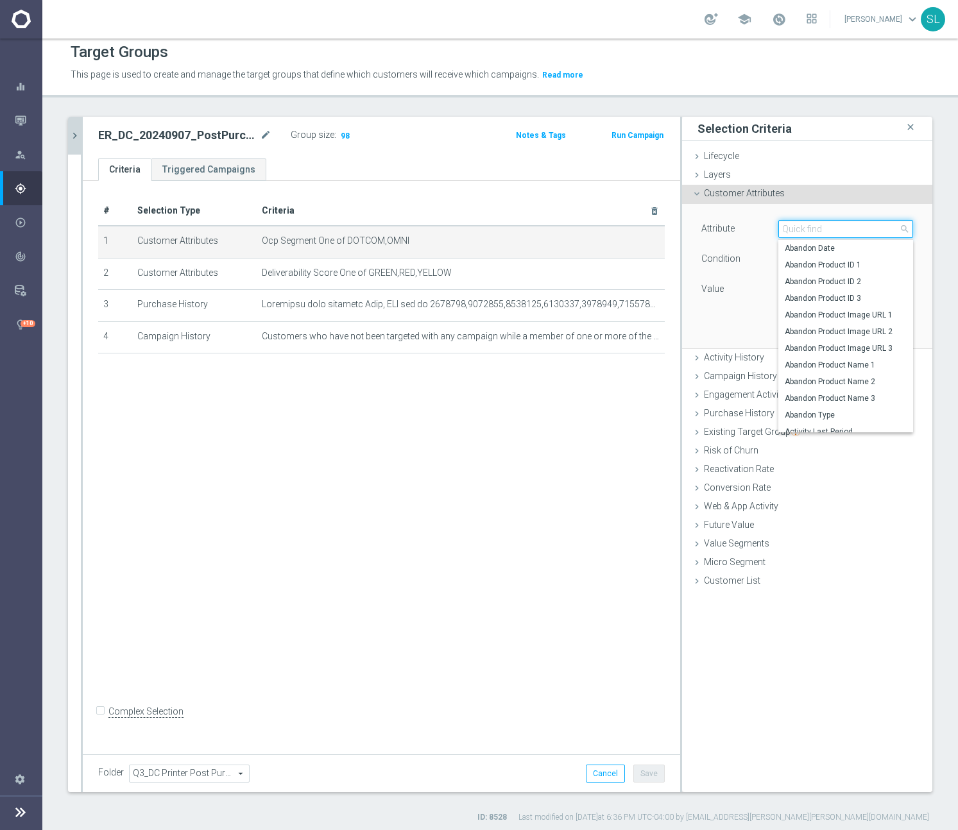
click at [855, 228] on input "search" at bounding box center [845, 229] width 135 height 18
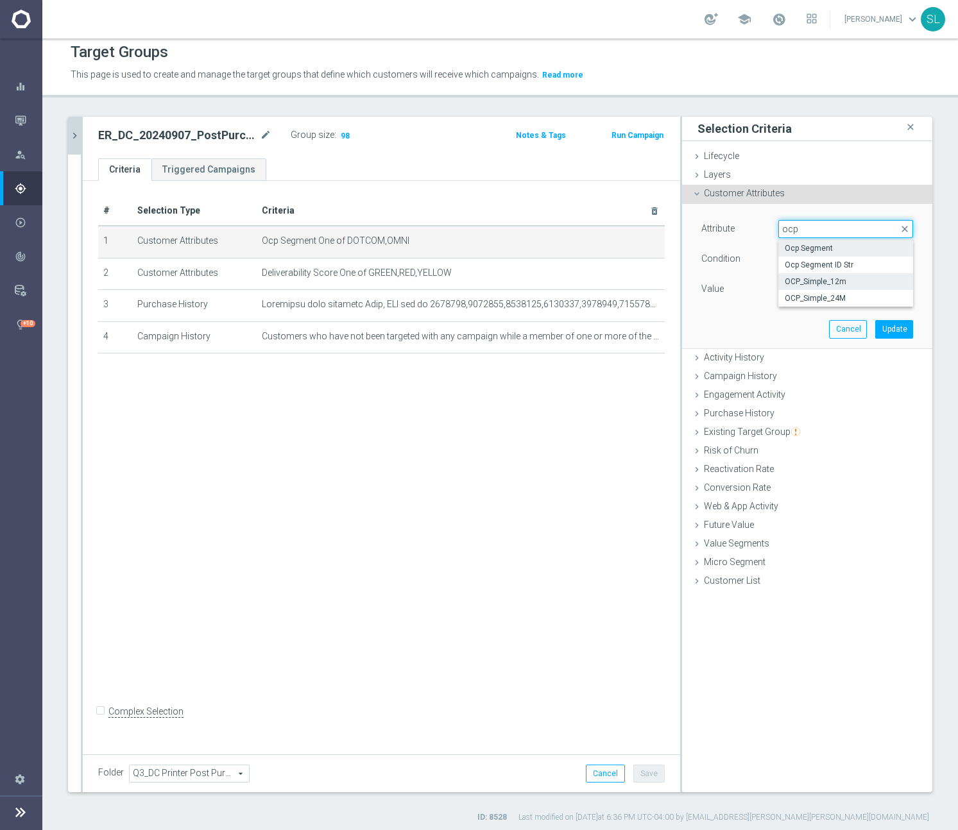
type input "ocp"
click at [860, 282] on span "OCP_Simple_12m" at bounding box center [846, 282] width 122 height 10
type input "OCP_Simple_12m"
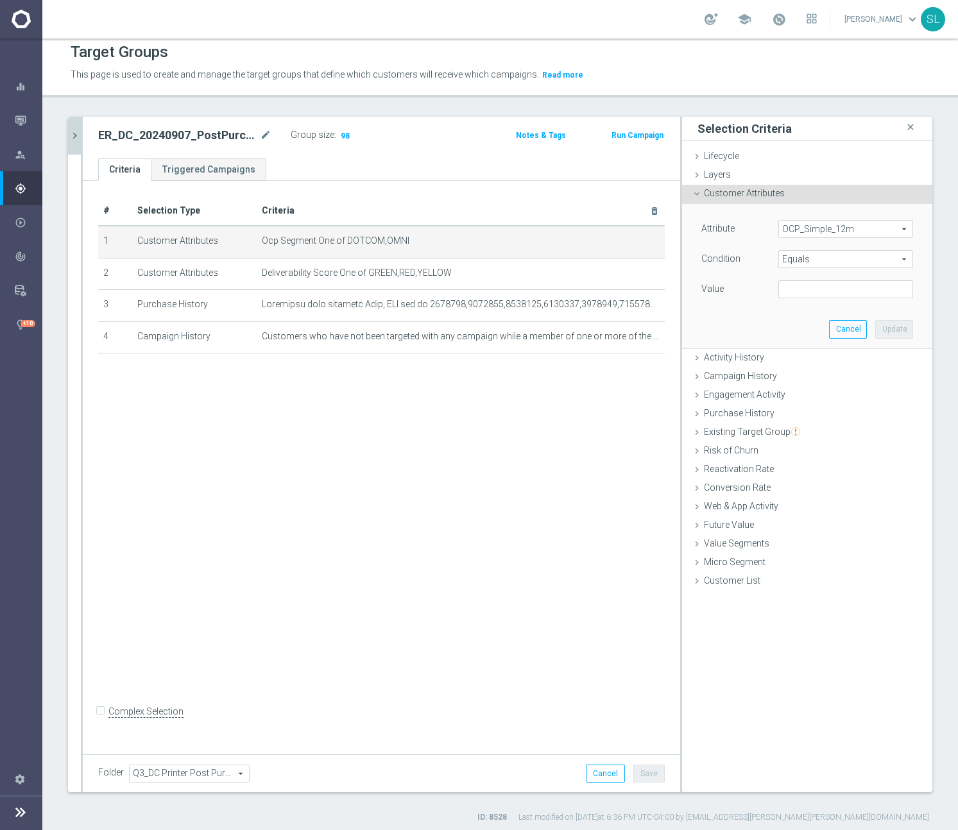
click at [801, 259] on span "Equals" at bounding box center [845, 259] width 133 height 17
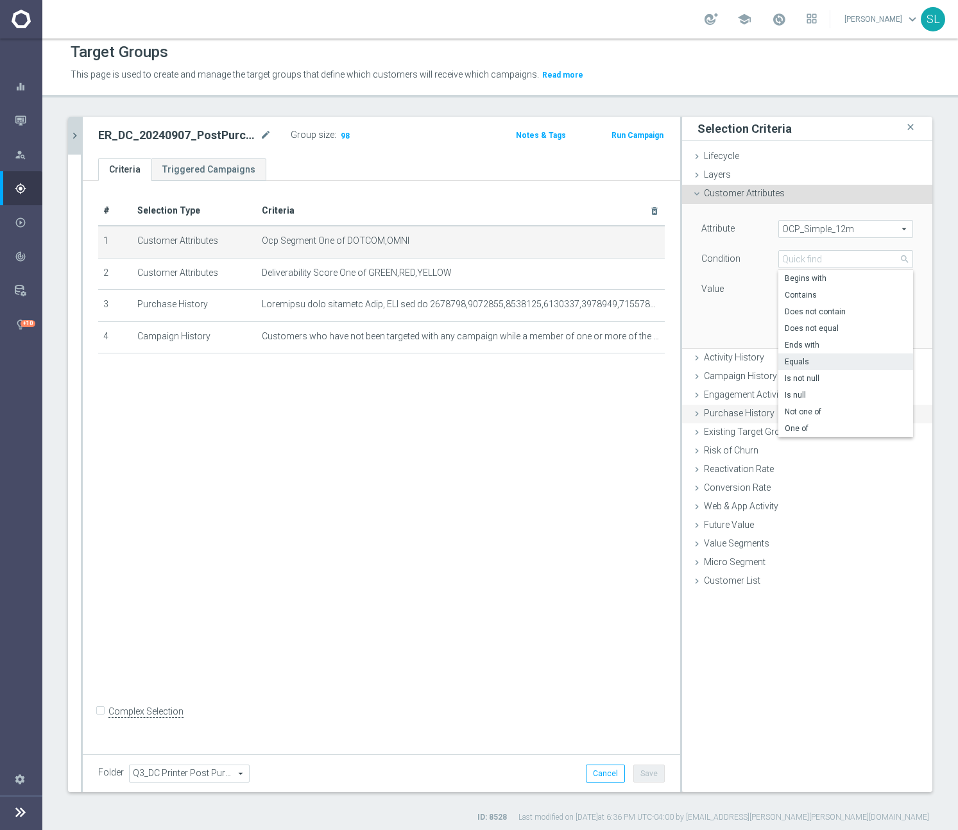
click at [805, 425] on span "One of" at bounding box center [846, 428] width 122 height 10
type input "One of"
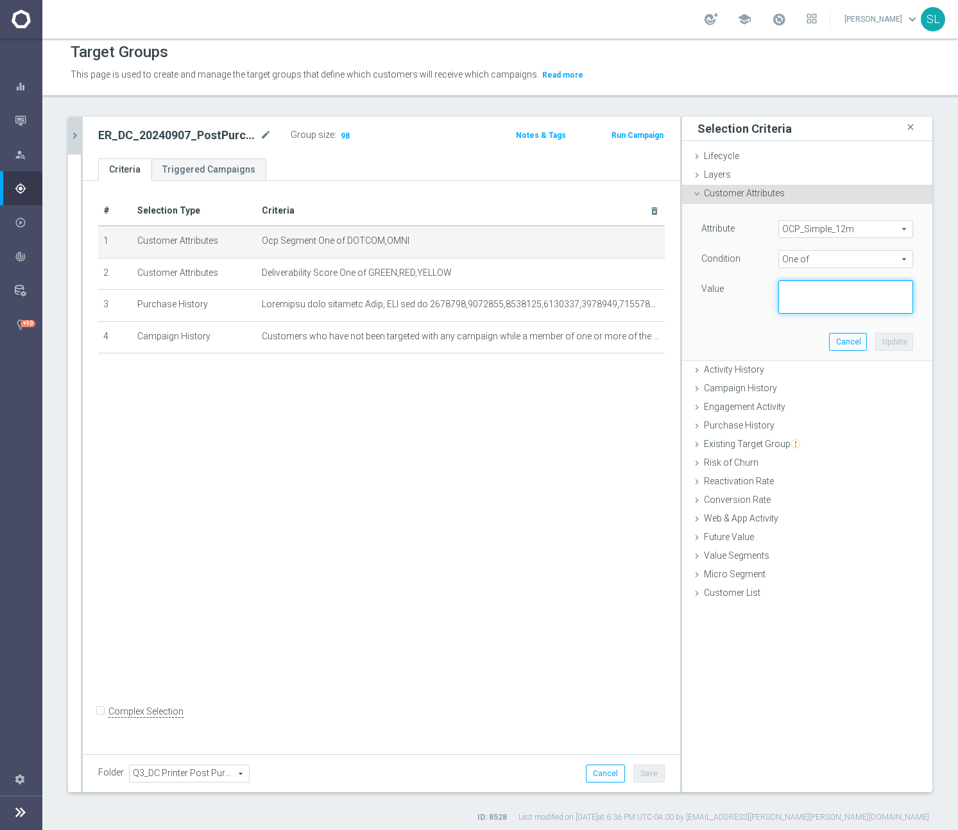
click at [855, 293] on textarea at bounding box center [845, 296] width 135 height 33
paste textarea "ER_DC_20240907_PostPurch_Printers_T1"
type textarea "ER_DC_20240907_PostPurch_Printers_T1"
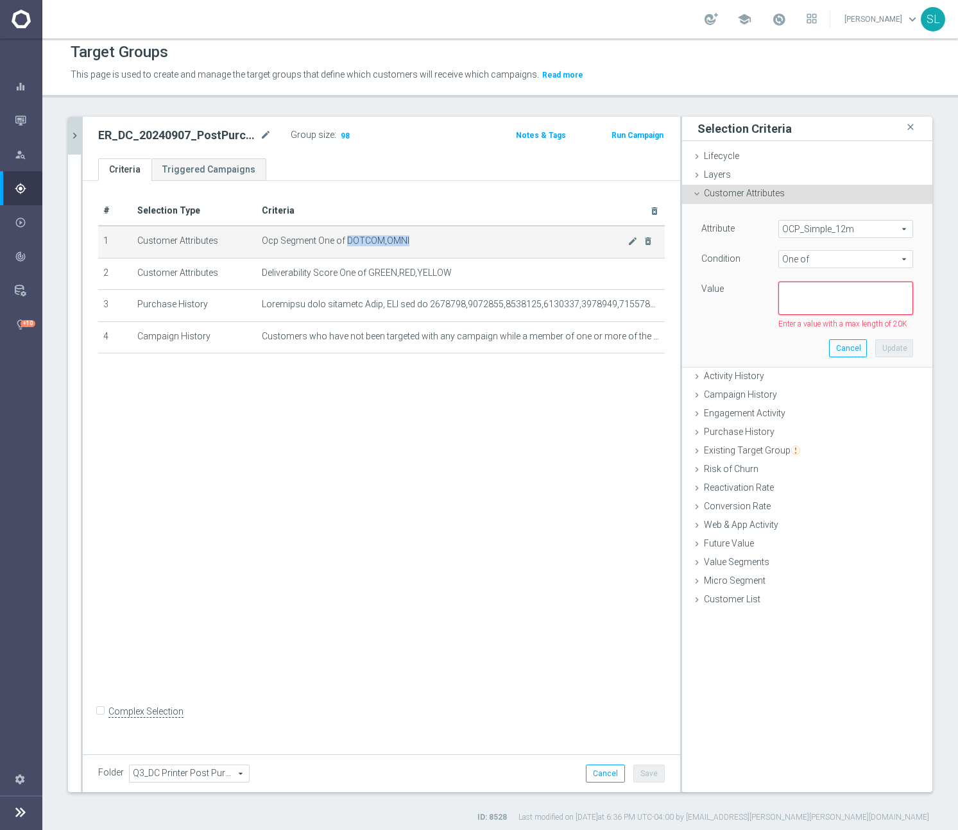
drag, startPoint x: 350, startPoint y: 241, endPoint x: 434, endPoint y: 243, distance: 84.1
click at [434, 243] on span "Ocp Segment One of DOTCOM,OMNI" at bounding box center [445, 240] width 366 height 11
click at [878, 300] on textarea at bounding box center [845, 298] width 135 height 33
paste textarea "DOTCOM,OMNI"
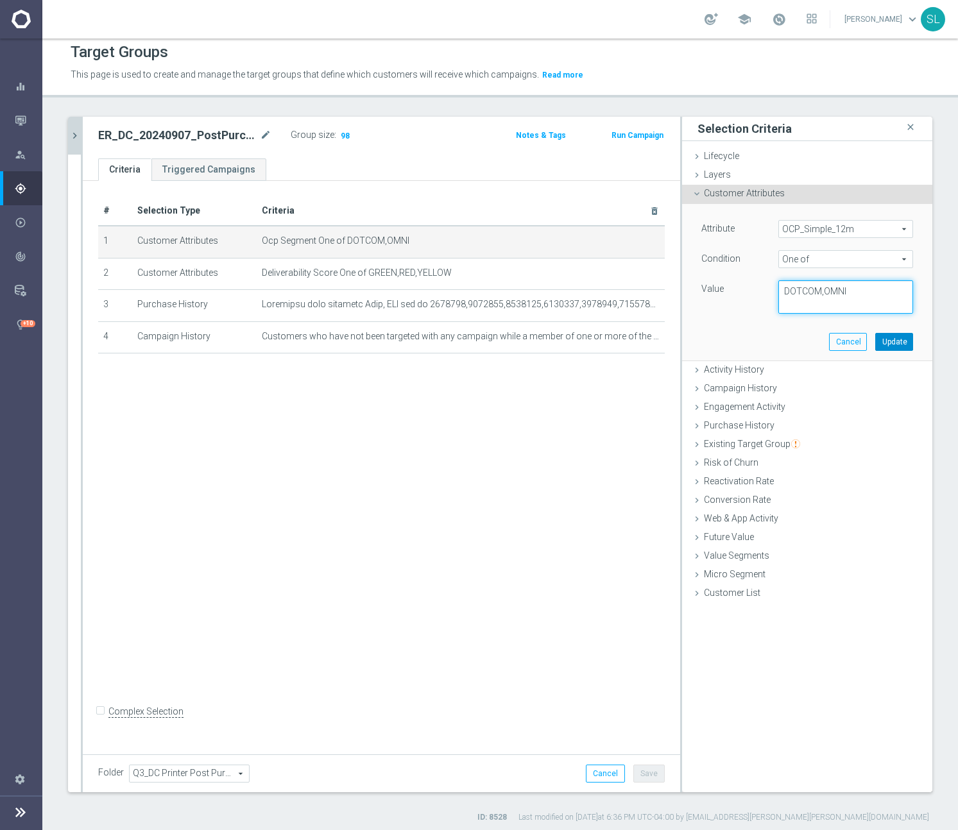
type textarea "DOTCOM,OMNI"
drag, startPoint x: 896, startPoint y: 343, endPoint x: 637, endPoint y: 289, distance: 265.4
click at [896, 343] on button "Update" at bounding box center [894, 342] width 38 height 18
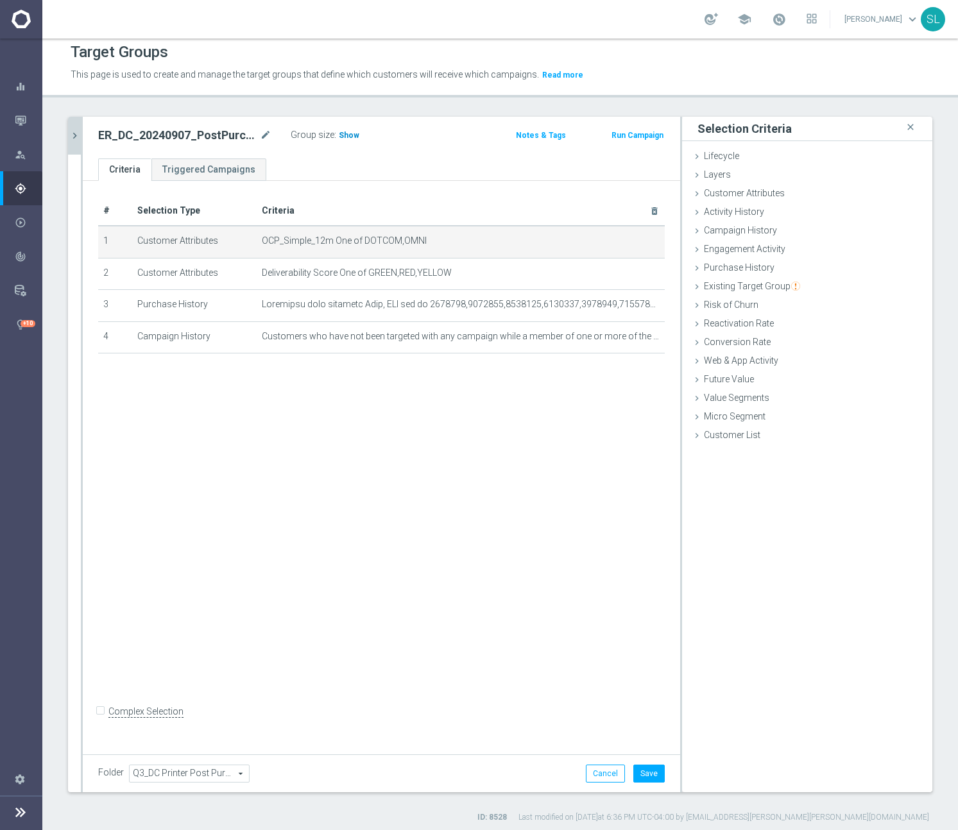
click at [347, 137] on span "Show" at bounding box center [349, 135] width 21 height 9
click at [75, 133] on icon "chevron_right" at bounding box center [75, 136] width 12 height 12
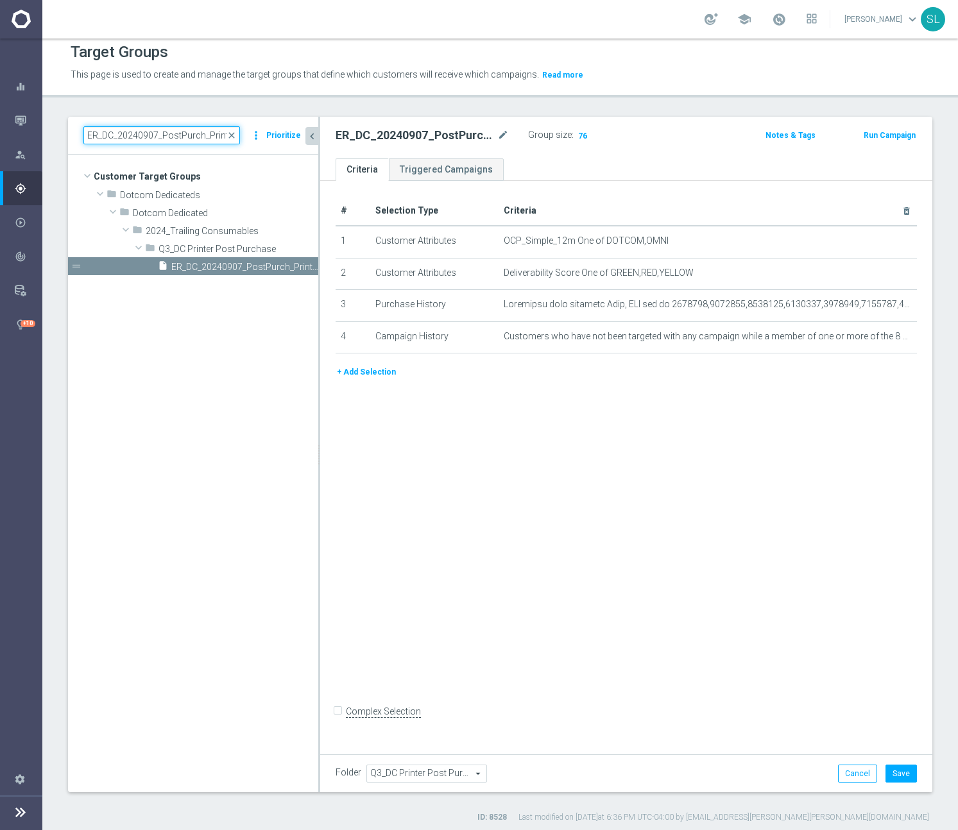
click at [141, 132] on input "ER_DC_20240907_PostPurch_Printers_T1" at bounding box center [161, 135] width 157 height 18
paste input "PostPurch_PrinterOnly_T2"
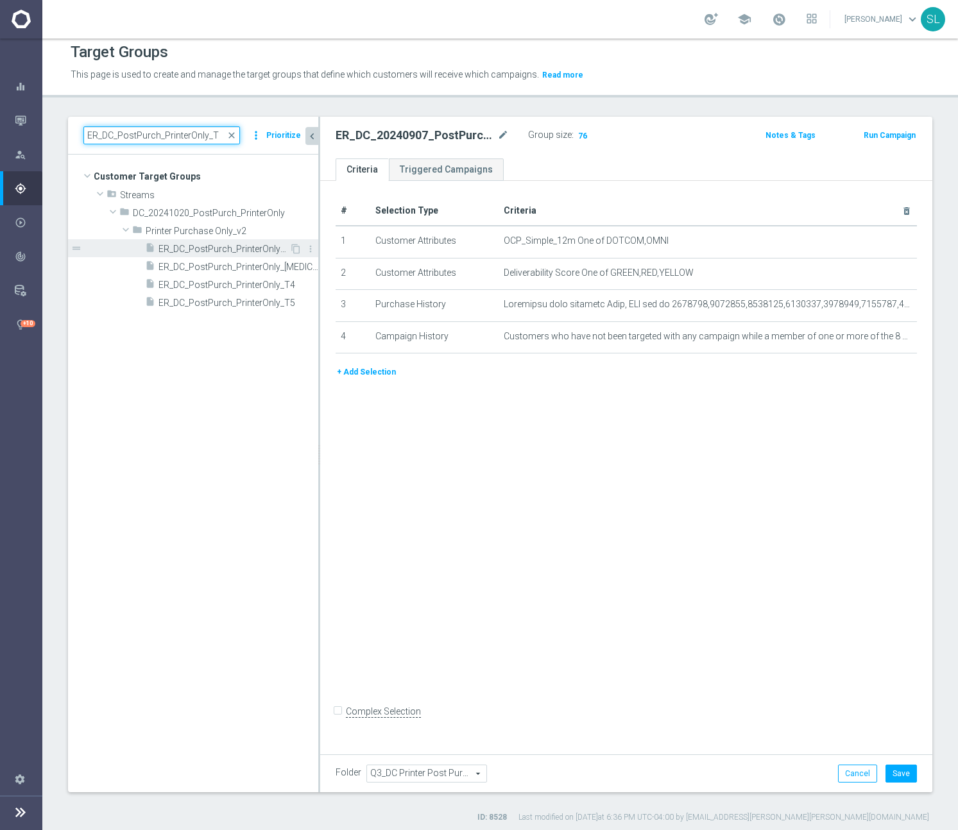
type input "ER_DC_PostPurch_PrinterOnly_T"
click at [249, 248] on span "ER_DC_PostPurch_PrinterOnly_T2" at bounding box center [223, 249] width 131 height 11
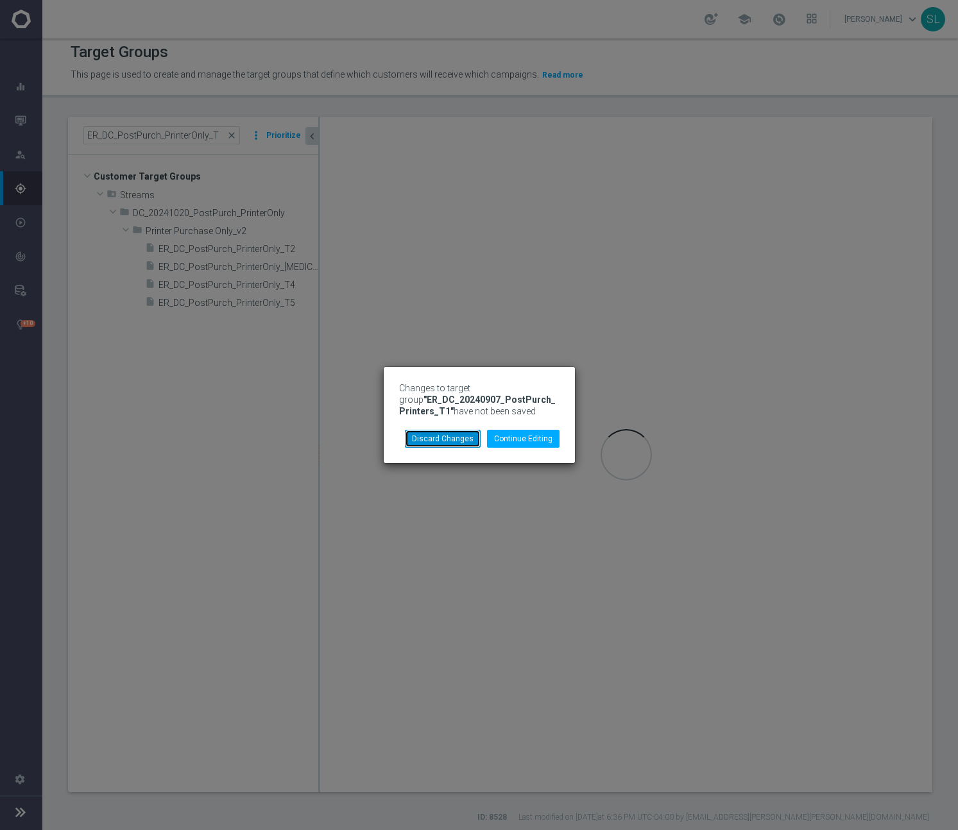
click at [456, 438] on button "Discard Changes" at bounding box center [443, 439] width 76 height 18
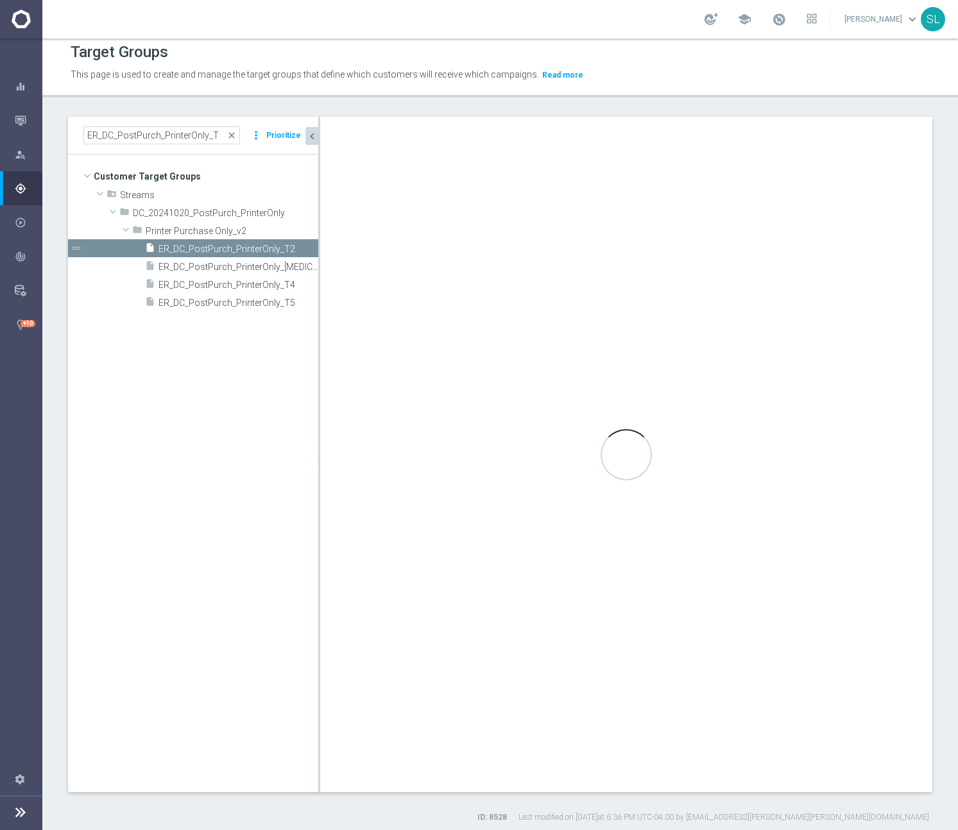
type input "Printer Purchase Only_v2"
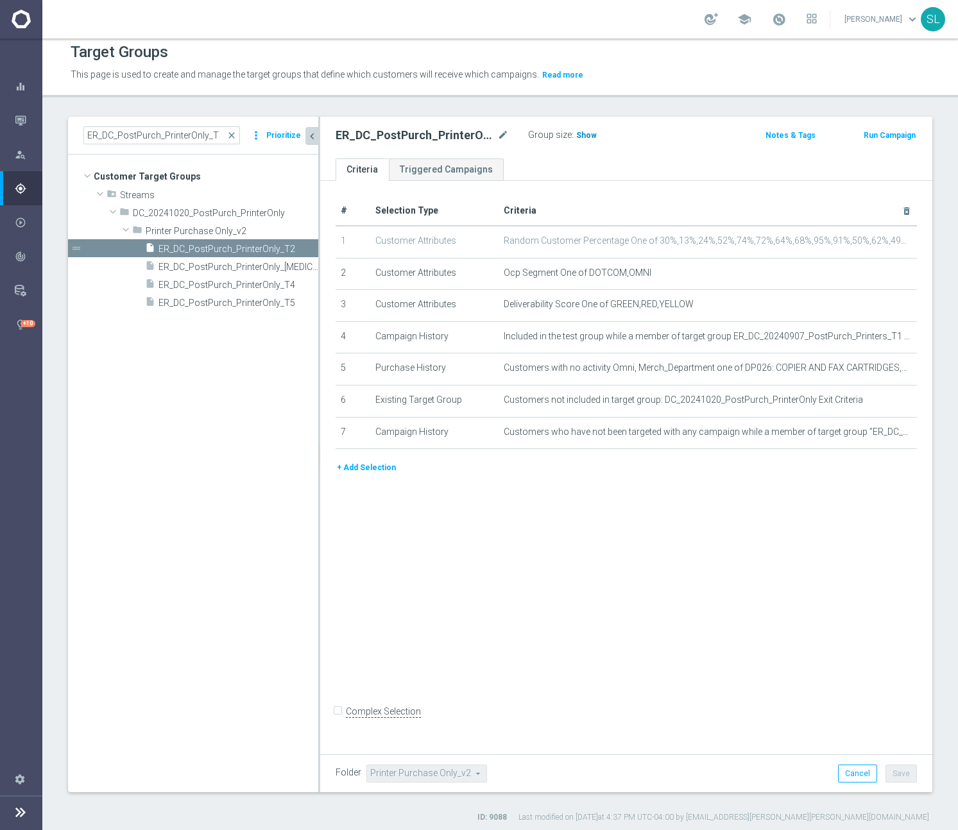
click at [586, 134] on span "Show" at bounding box center [586, 135] width 21 height 9
click at [508, 118] on div "ER_DC_PostPurch_PrinterOnly_T2 mode_edit Group size : 38 Notes & Tags Run Campa…" at bounding box center [626, 138] width 612 height 42
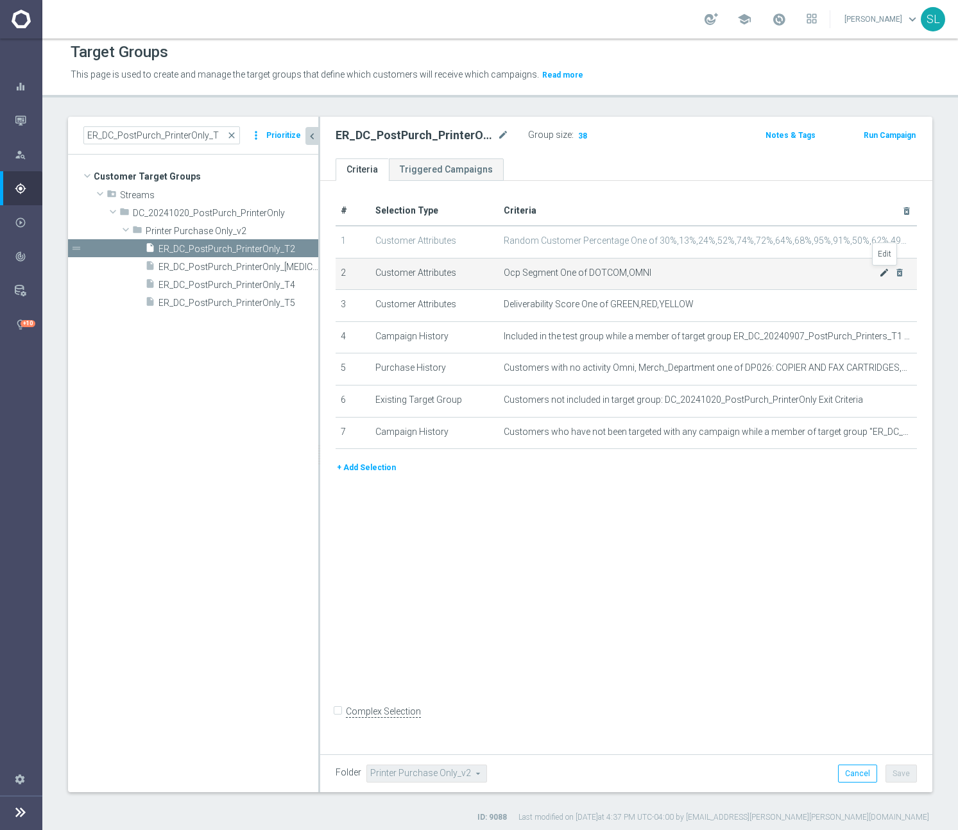
click at [881, 269] on icon "mode_edit" at bounding box center [884, 273] width 10 height 10
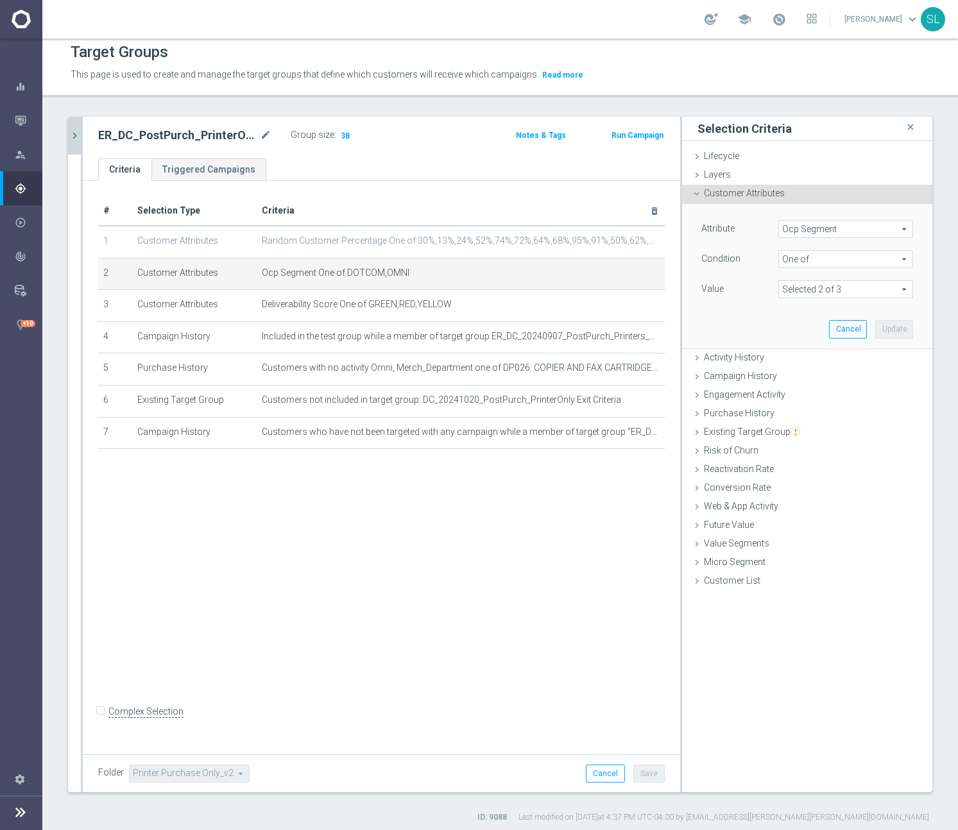
click at [865, 226] on span "Ocp Segment" at bounding box center [845, 229] width 133 height 17
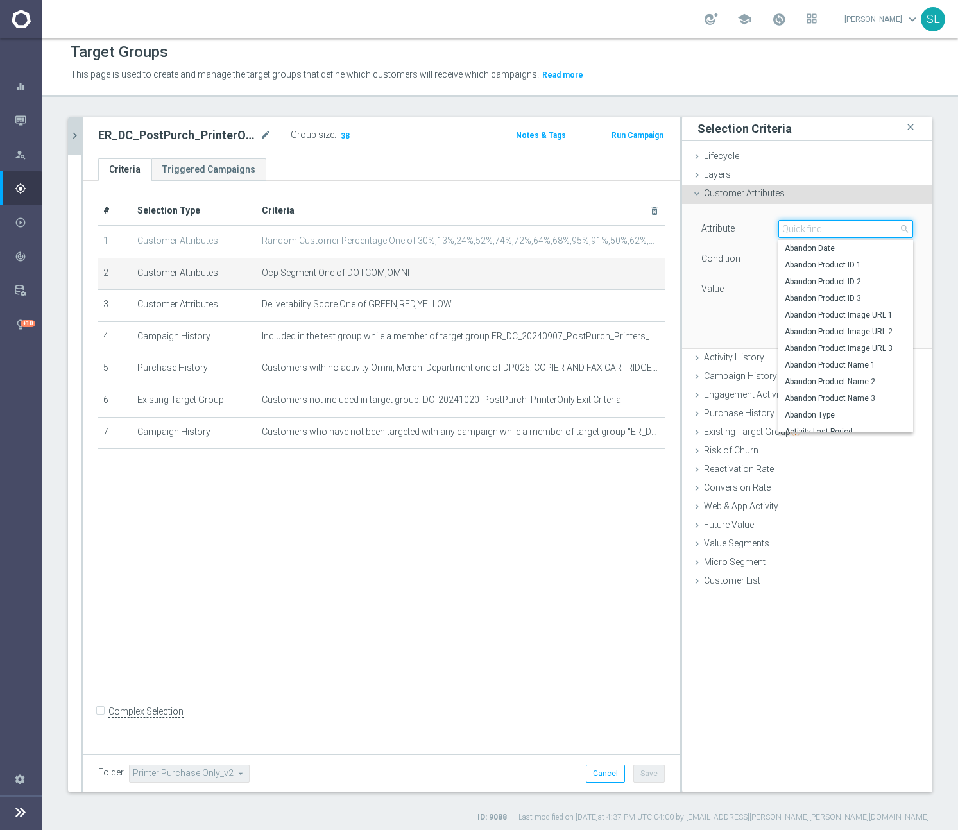
click at [865, 226] on input "search" at bounding box center [845, 229] width 135 height 18
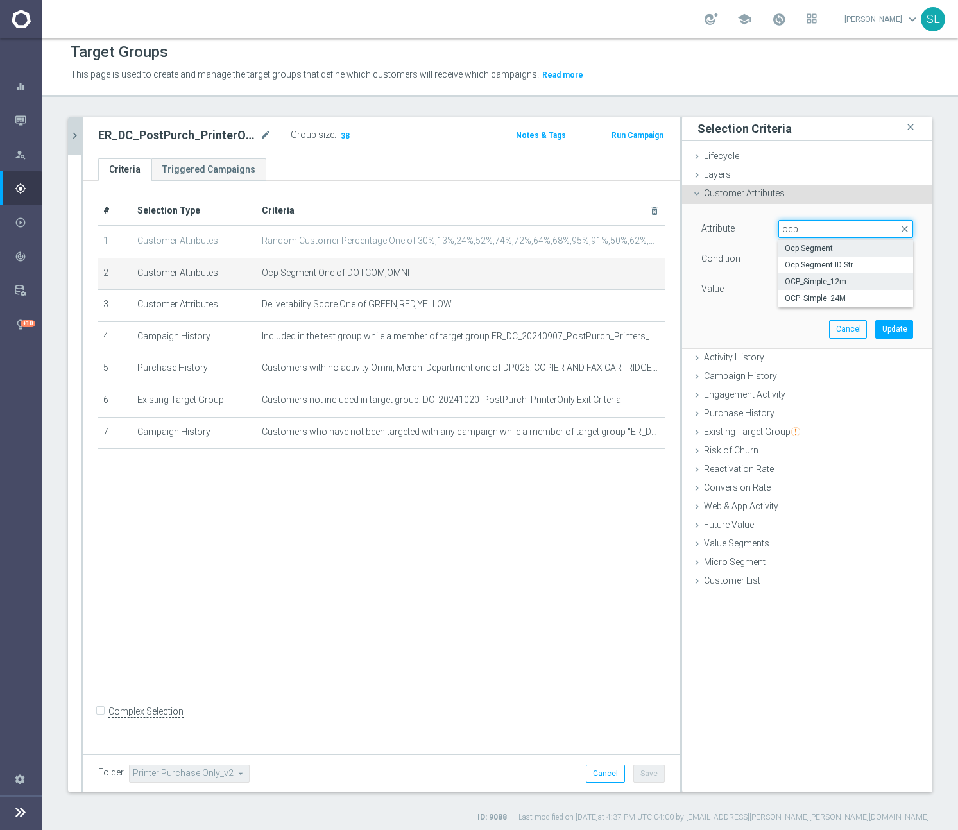
type input "ocp"
click at [855, 277] on span "OCP_Simple_12m" at bounding box center [846, 282] width 122 height 10
type input "OCP_Simple_12m"
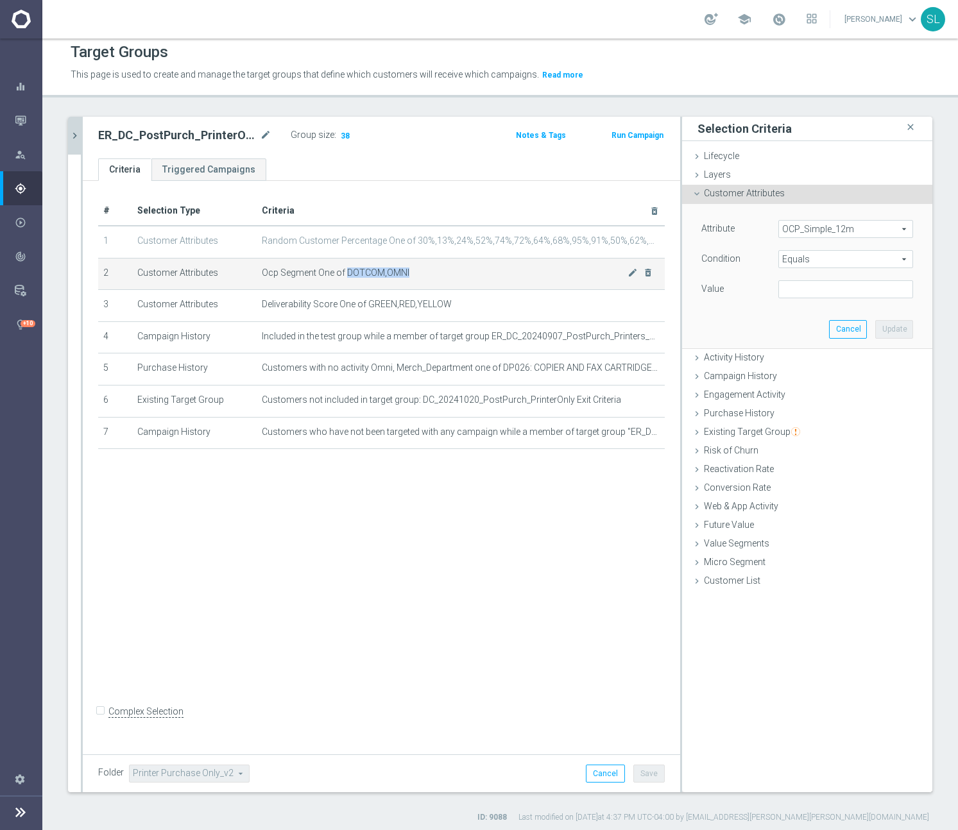
drag, startPoint x: 432, startPoint y: 270, endPoint x: 347, endPoint y: 272, distance: 85.4
click at [347, 272] on span "Ocp Segment One of DOTCOM,OMNI" at bounding box center [445, 273] width 366 height 11
click at [836, 264] on span "Equals" at bounding box center [845, 259] width 133 height 17
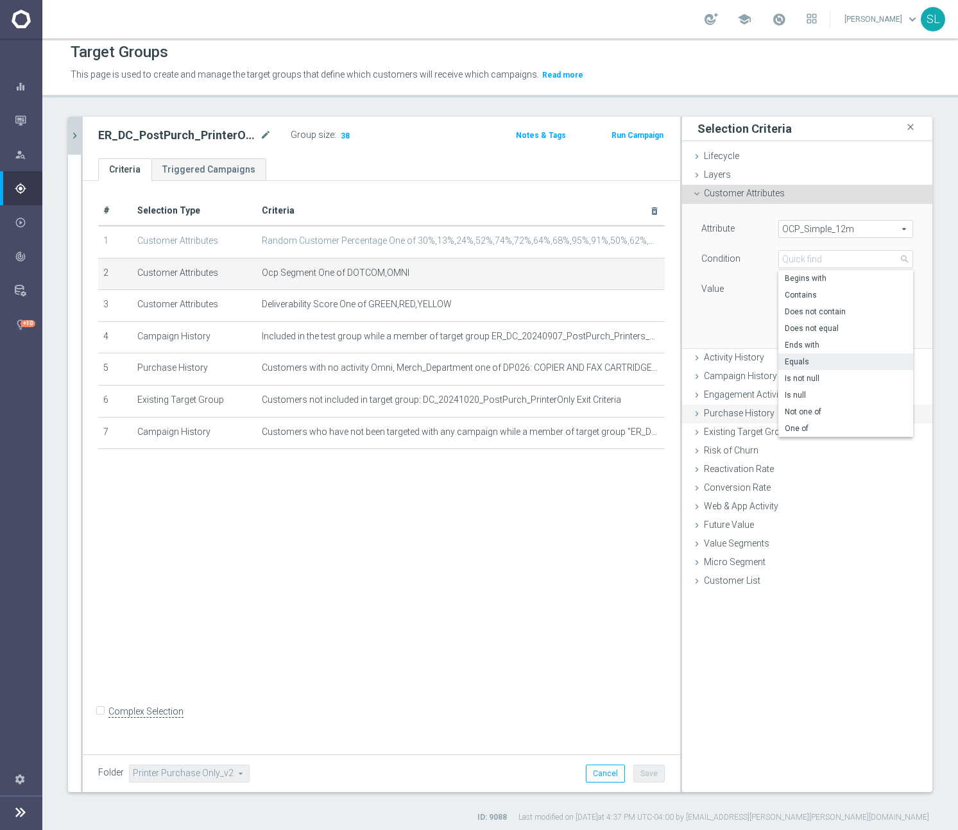
click at [826, 425] on span "One of" at bounding box center [846, 428] width 122 height 10
type input "One of"
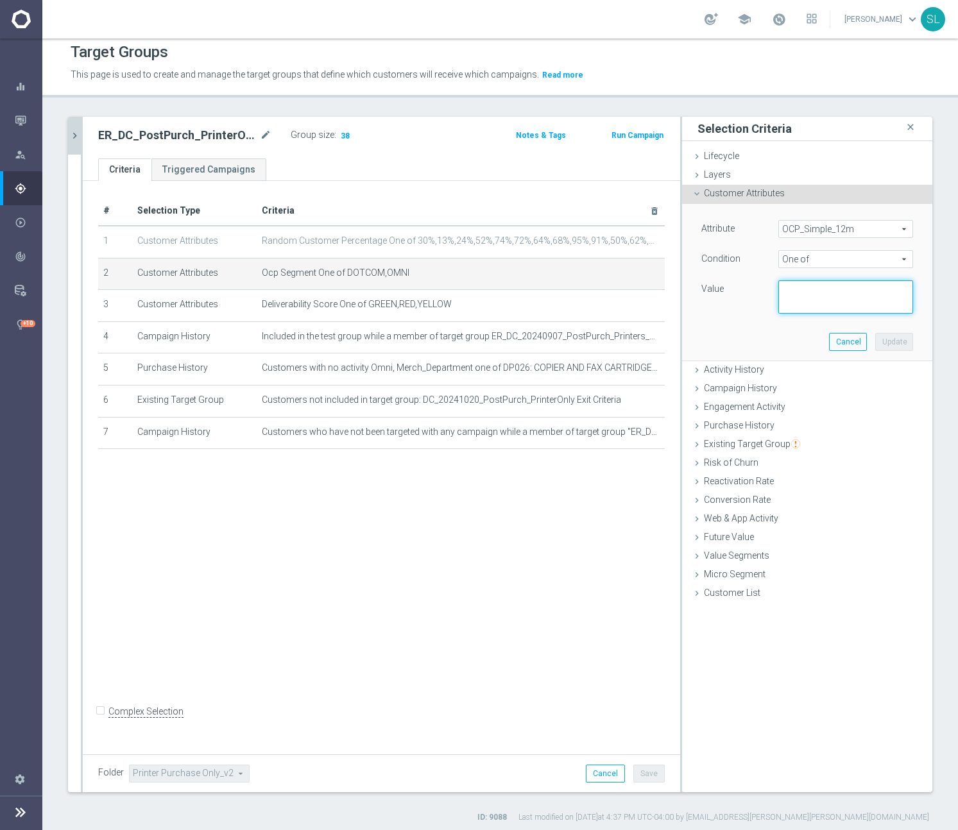
click at [812, 295] on textarea at bounding box center [845, 296] width 135 height 33
paste textarea "DOTCOM,OMNI"
type textarea "DOTCOM,OMNI"
click at [898, 343] on button "Update" at bounding box center [894, 342] width 38 height 18
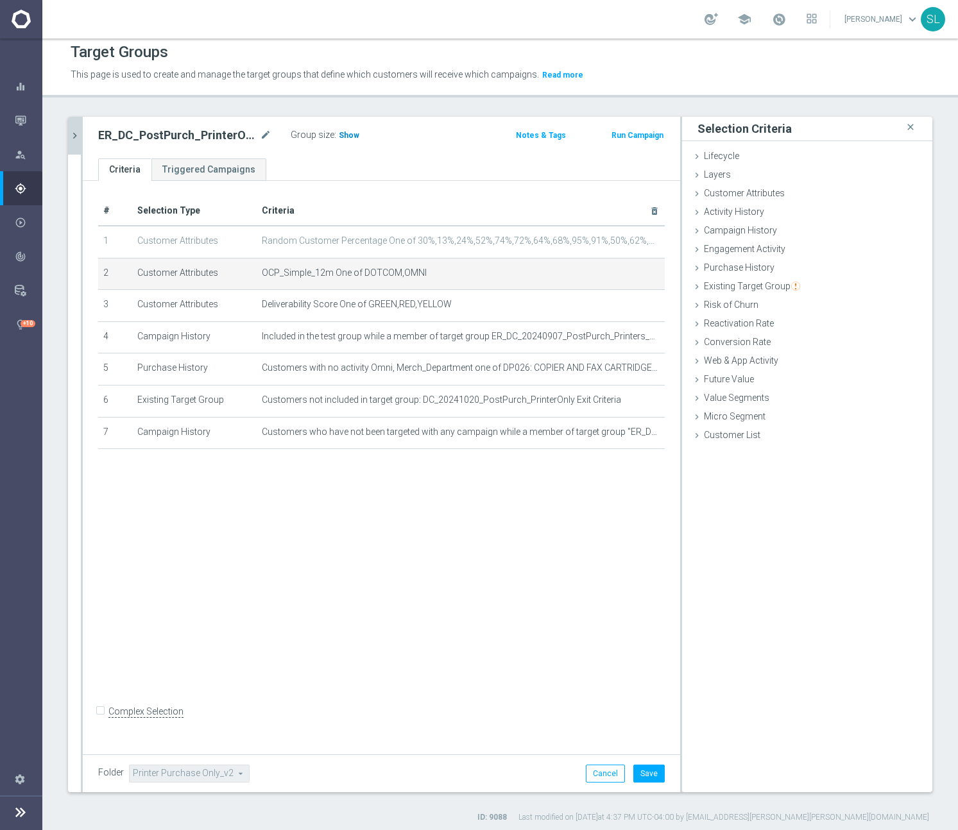
click at [349, 137] on span "Show" at bounding box center [349, 135] width 21 height 9
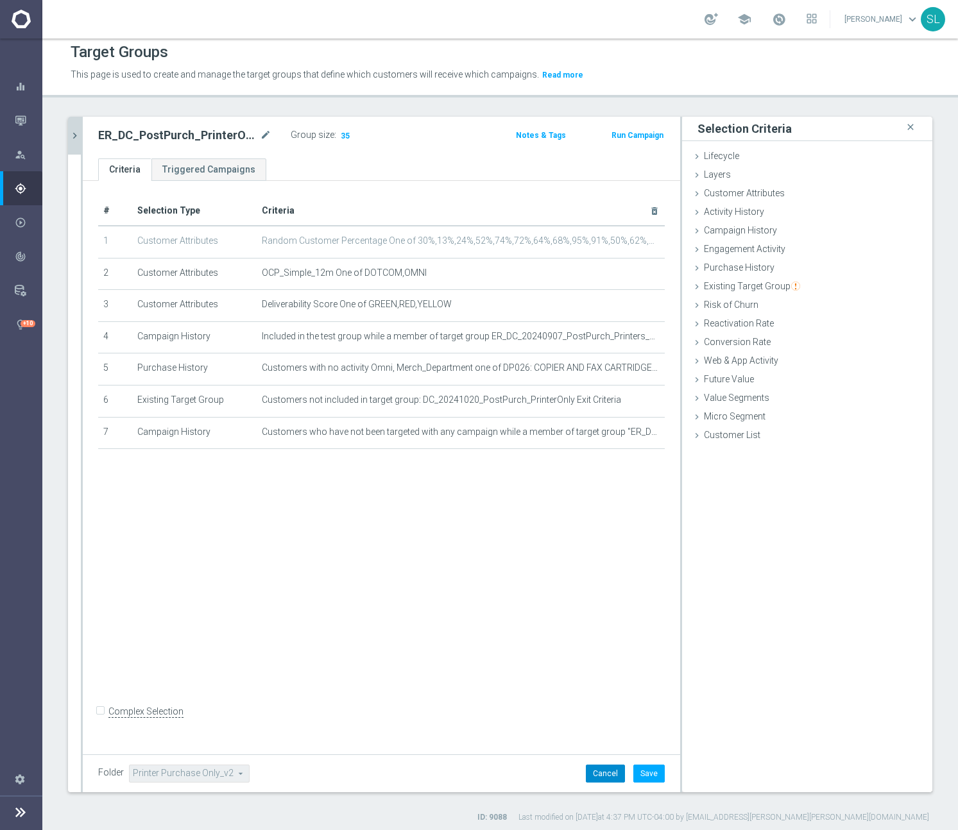
click at [605, 773] on button "Cancel" at bounding box center [605, 774] width 39 height 18
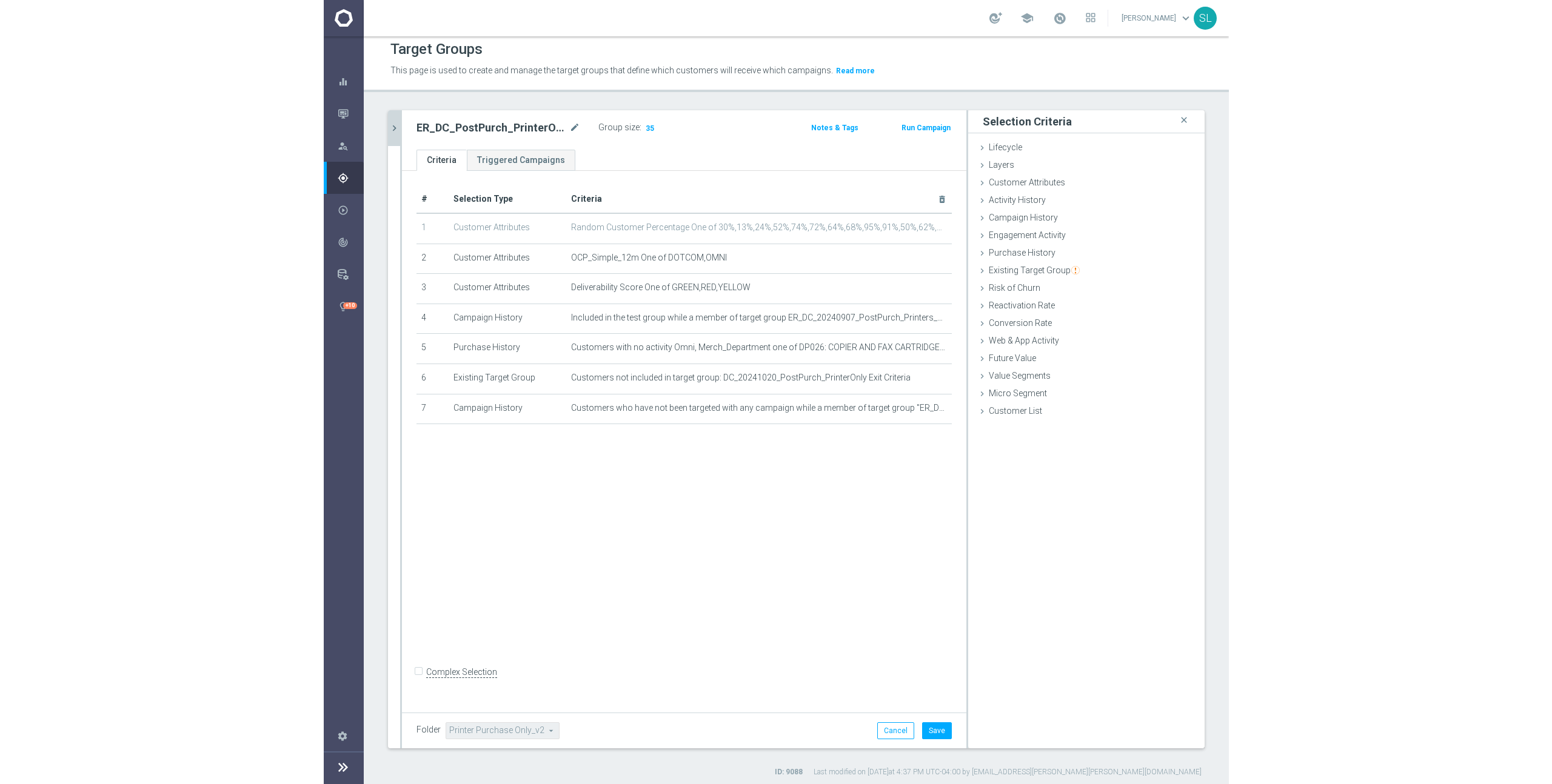
scroll to position [1, 0]
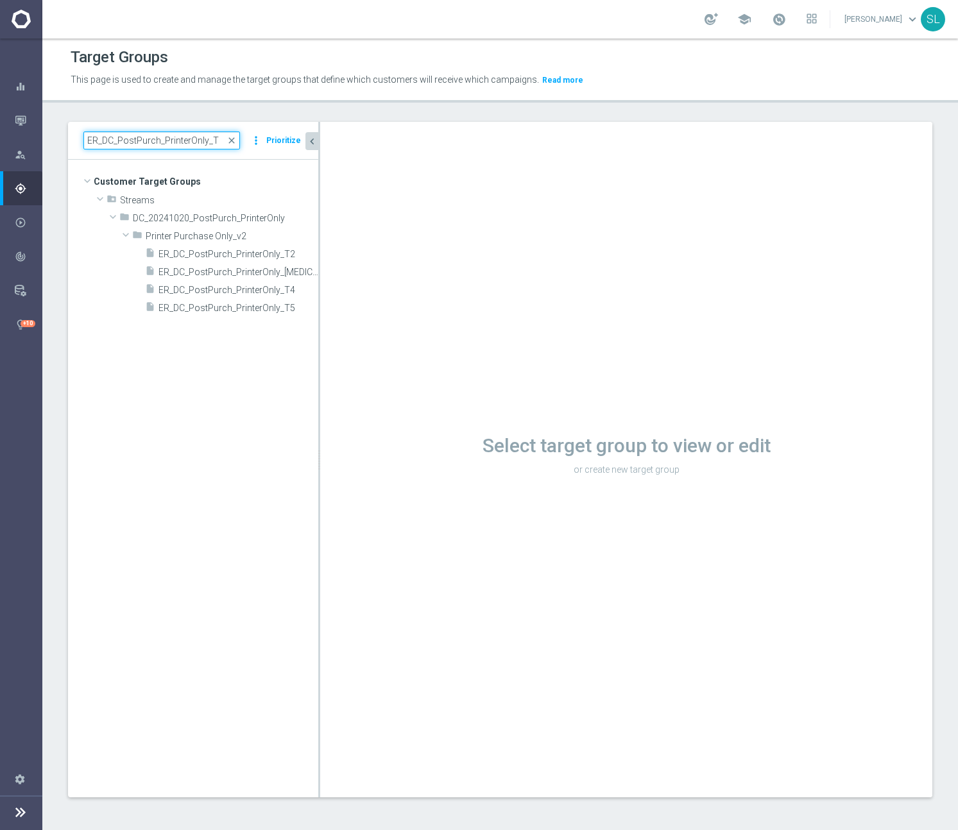
click at [127, 135] on input "ER_DC_PostPurch_PrinterOnly_T" at bounding box center [161, 141] width 157 height 18
paste input "SOJ_NearingRed"
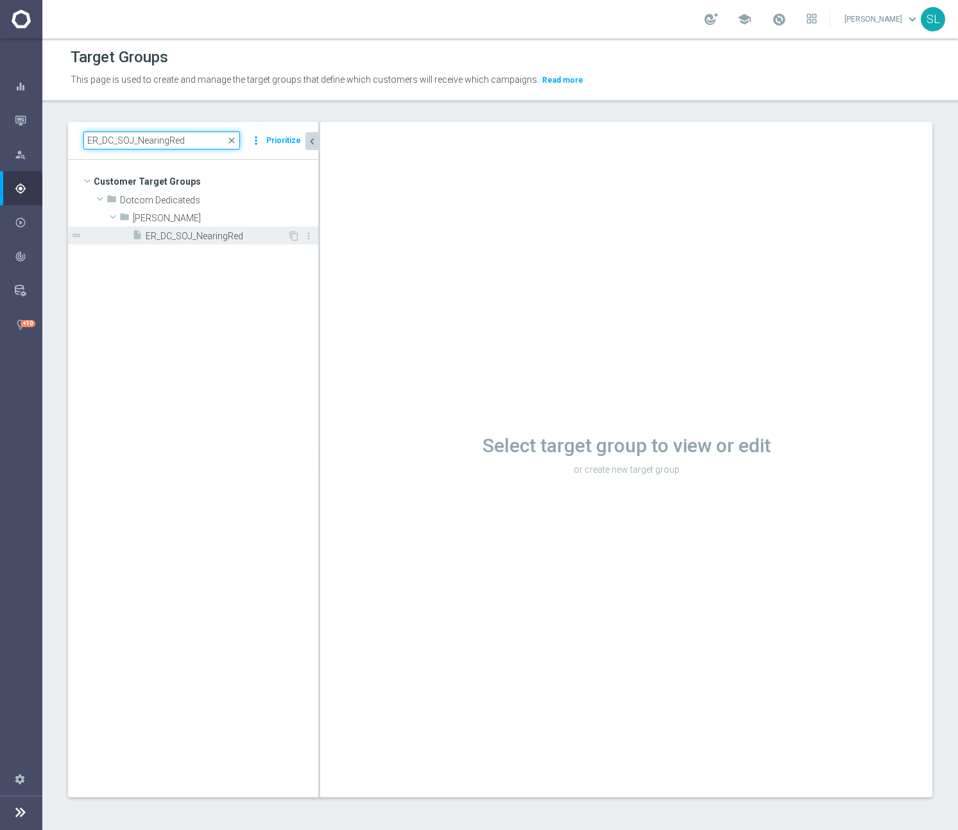
type input "ER_DC_SOJ_NearingRed"
click at [228, 239] on span "ER_DC_SOJ_NearingRed" at bounding box center [217, 236] width 142 height 11
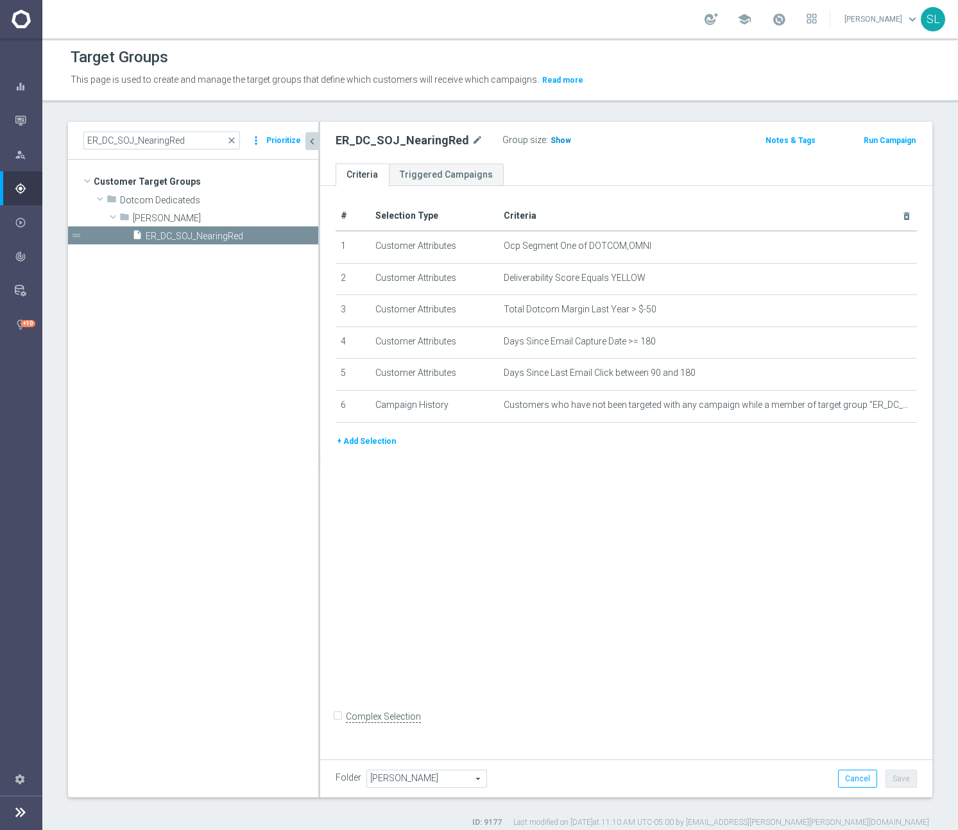
click at [551, 138] on span "Show" at bounding box center [561, 140] width 21 height 9
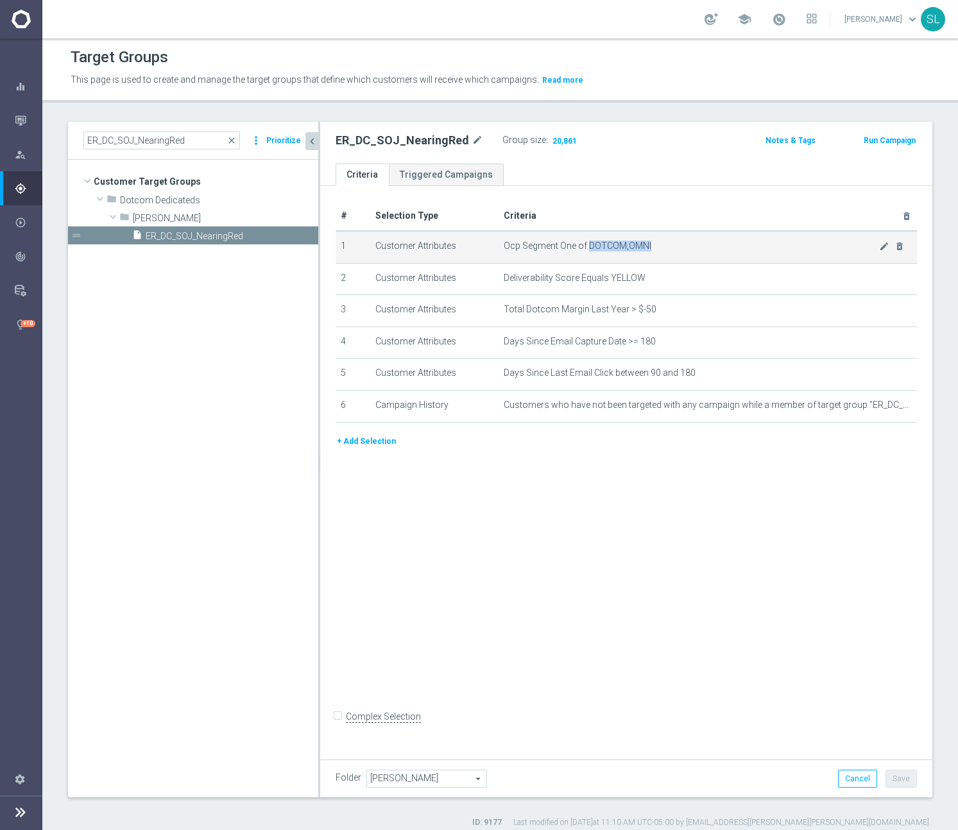
drag, startPoint x: 664, startPoint y: 249, endPoint x: 588, endPoint y: 248, distance: 76.4
click at [588, 248] on span "Ocp Segment One of DOTCOM,OMNI" at bounding box center [691, 246] width 375 height 11
click at [882, 244] on icon "mode_edit" at bounding box center [884, 246] width 10 height 10
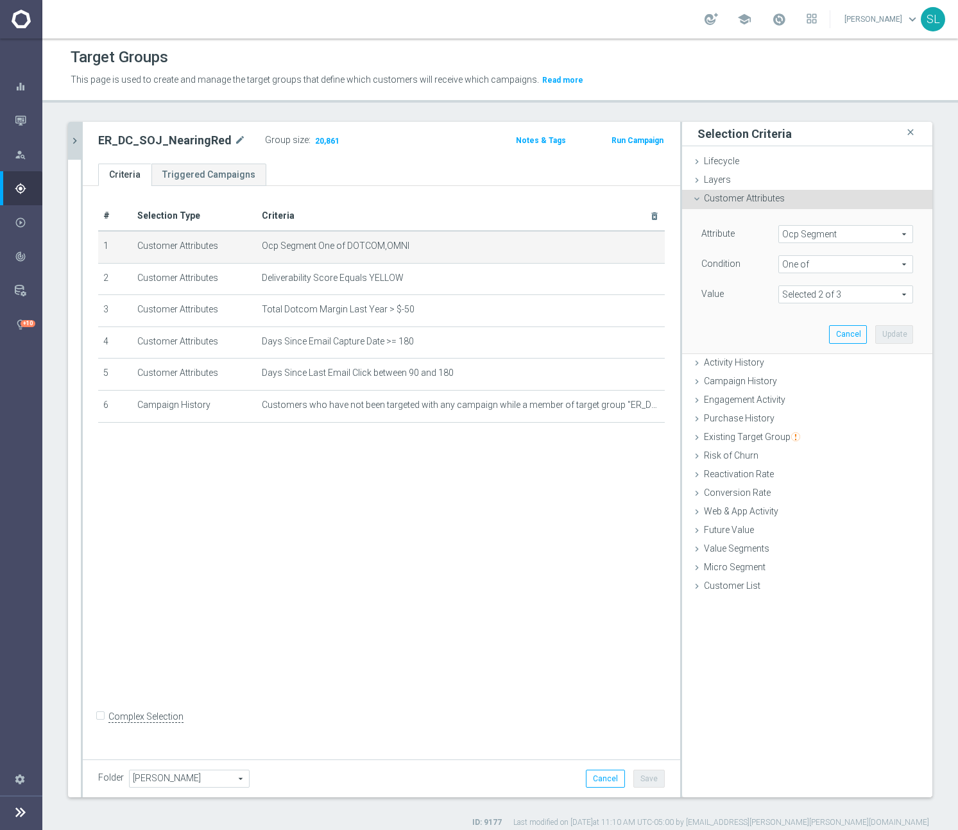
click at [859, 232] on span "Ocp Segment" at bounding box center [845, 234] width 133 height 17
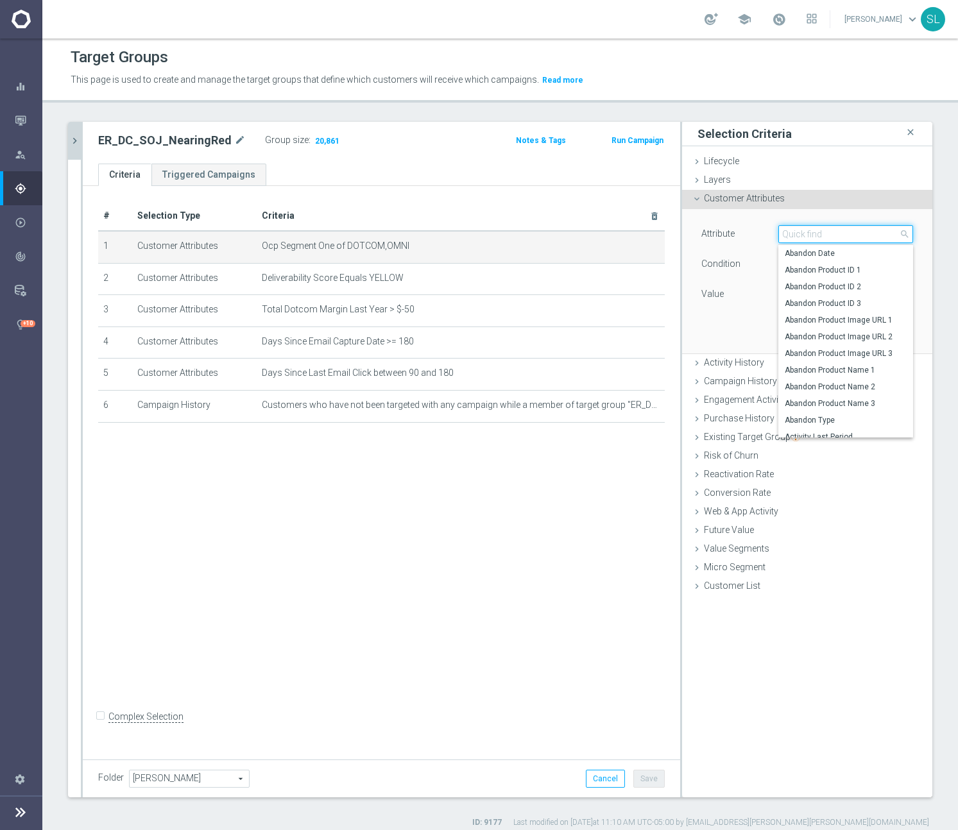
click at [858, 232] on input "search" at bounding box center [845, 234] width 135 height 18
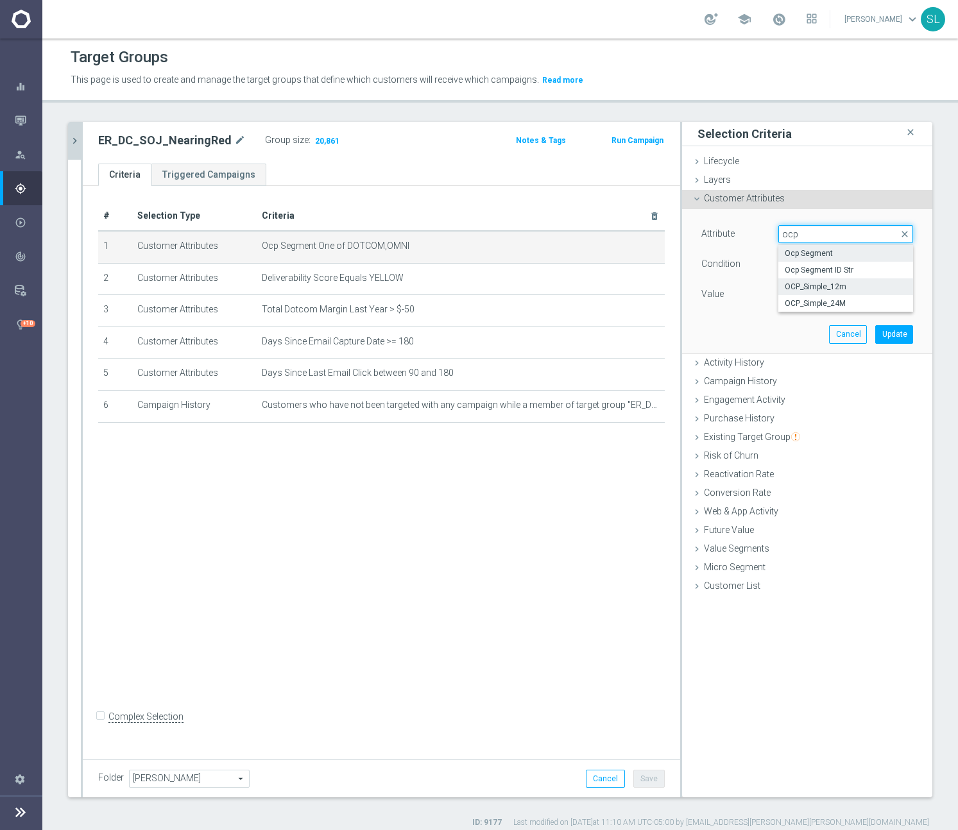
type input "ocp"
click at [872, 288] on span "OCP_Simple_12m" at bounding box center [846, 287] width 122 height 10
type input "OCP_Simple_12m"
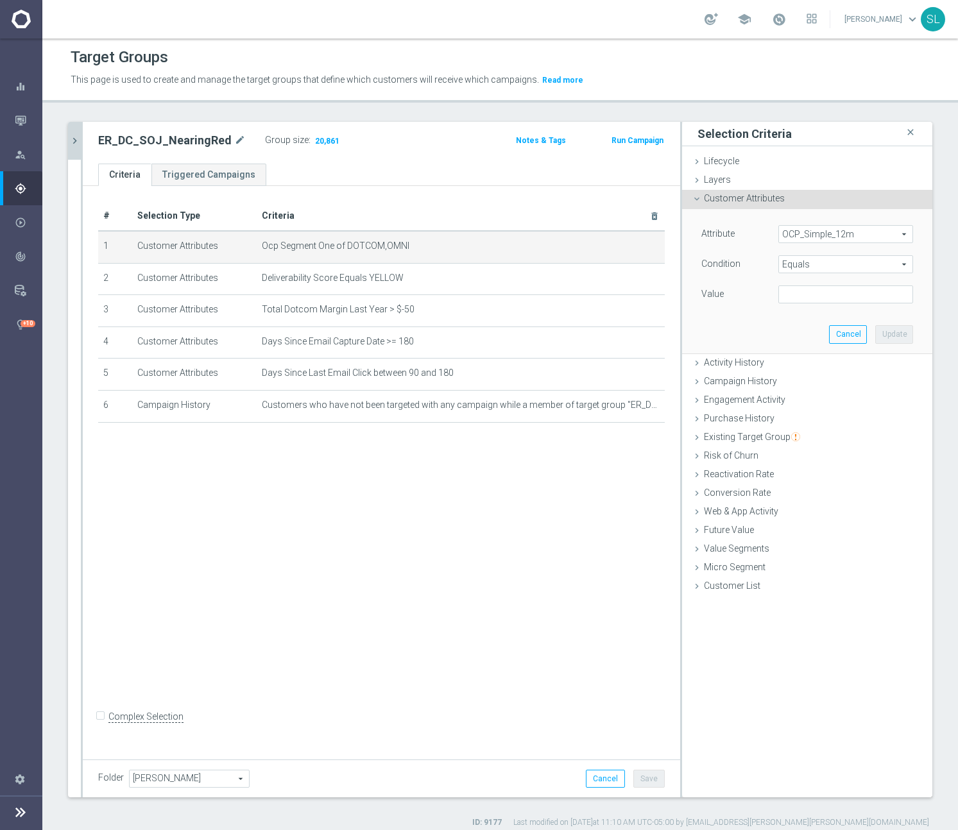
drag, startPoint x: 829, startPoint y: 266, endPoint x: 821, endPoint y: 264, distance: 8.6
click at [829, 266] on span "Equals" at bounding box center [845, 264] width 133 height 17
drag, startPoint x: 803, startPoint y: 434, endPoint x: 804, endPoint y: 424, distance: 9.6
click at [803, 433] on span "One of" at bounding box center [846, 434] width 122 height 10
type input "One of"
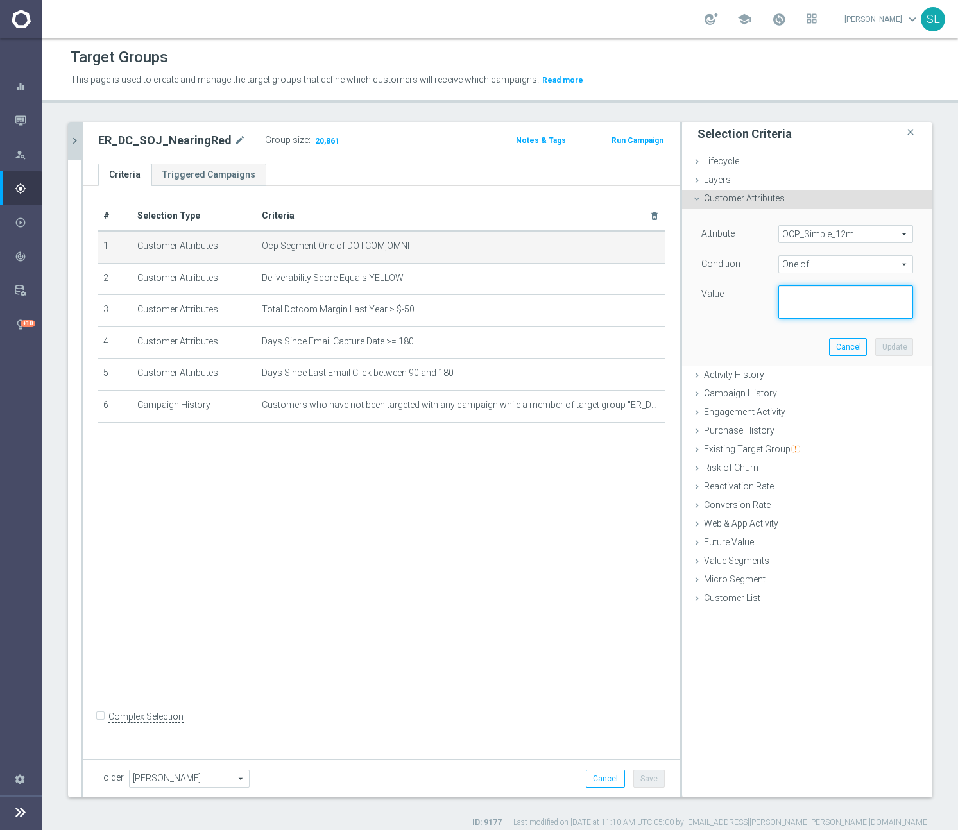
click at [812, 302] on textarea at bounding box center [845, 302] width 135 height 33
paste textarea "DOTCOM,OMNI"
type textarea "DOTCOM,OMNI"
click at [903, 349] on button "Update" at bounding box center [894, 347] width 38 height 18
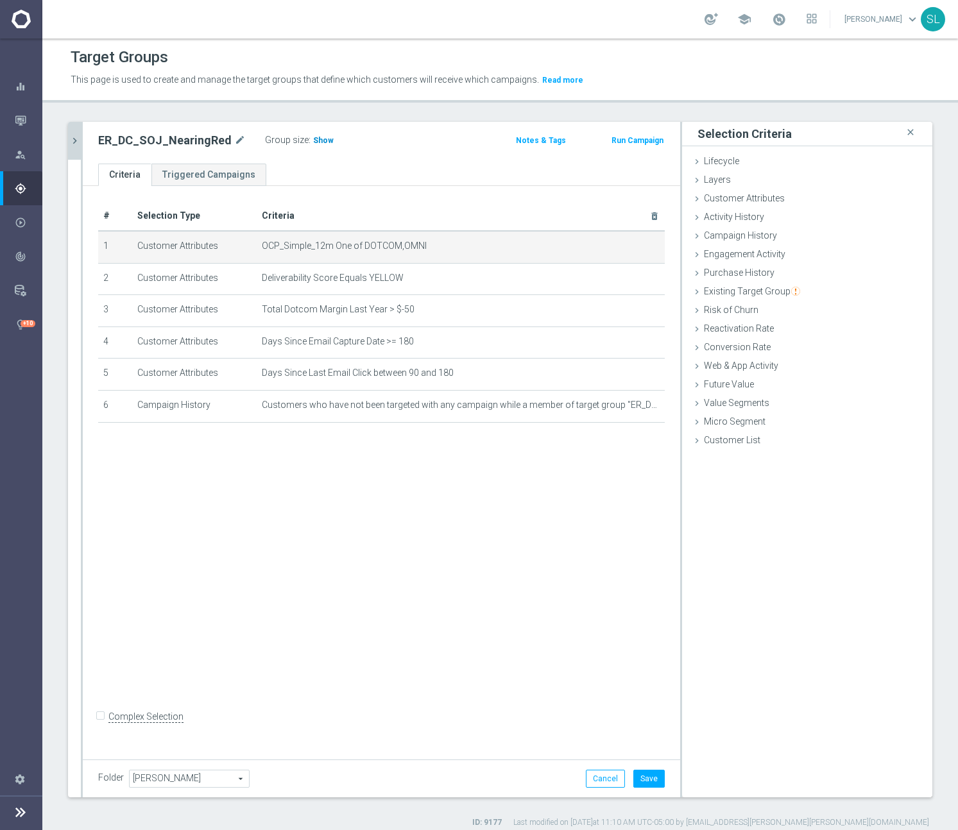
click at [312, 133] on h3 "Show" at bounding box center [323, 140] width 23 height 14
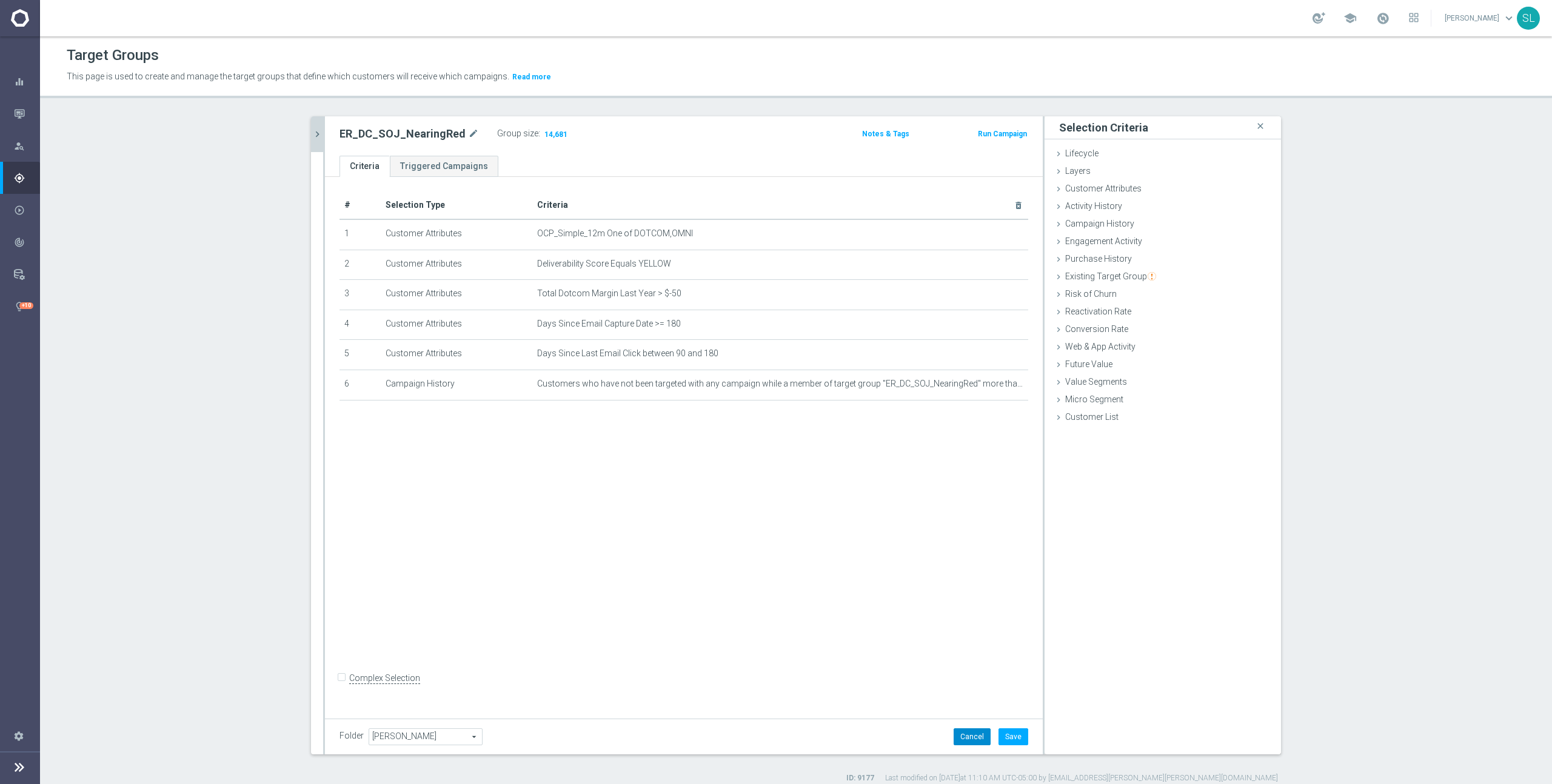
click at [968, 740] on button "Cancel" at bounding box center [971, 737] width 37 height 17
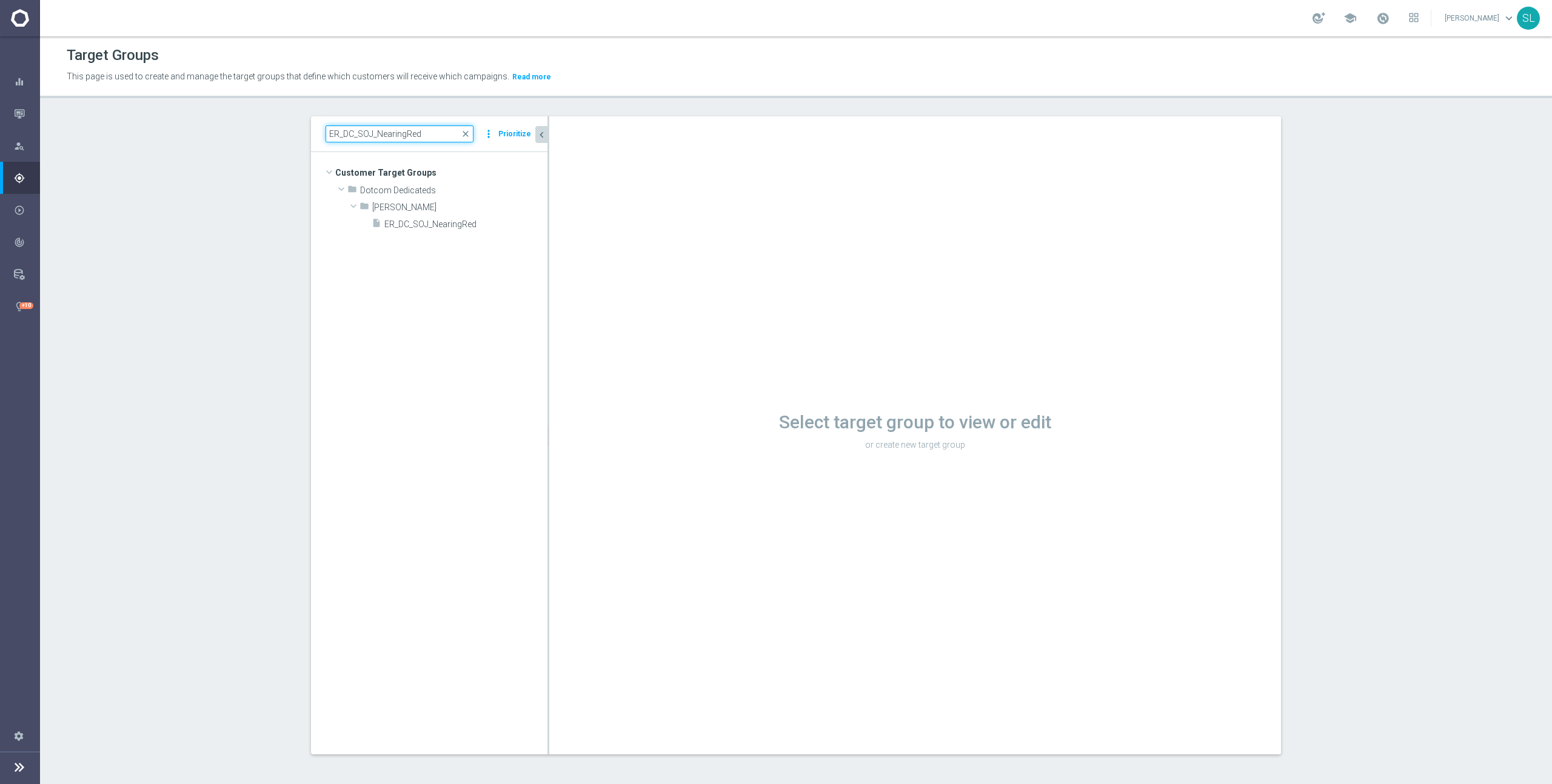
click at [368, 138] on input "ER_DC_SOJ_NearingRed" at bounding box center [400, 134] width 148 height 17
paste input "Growth_CatProp_FoodBR_"
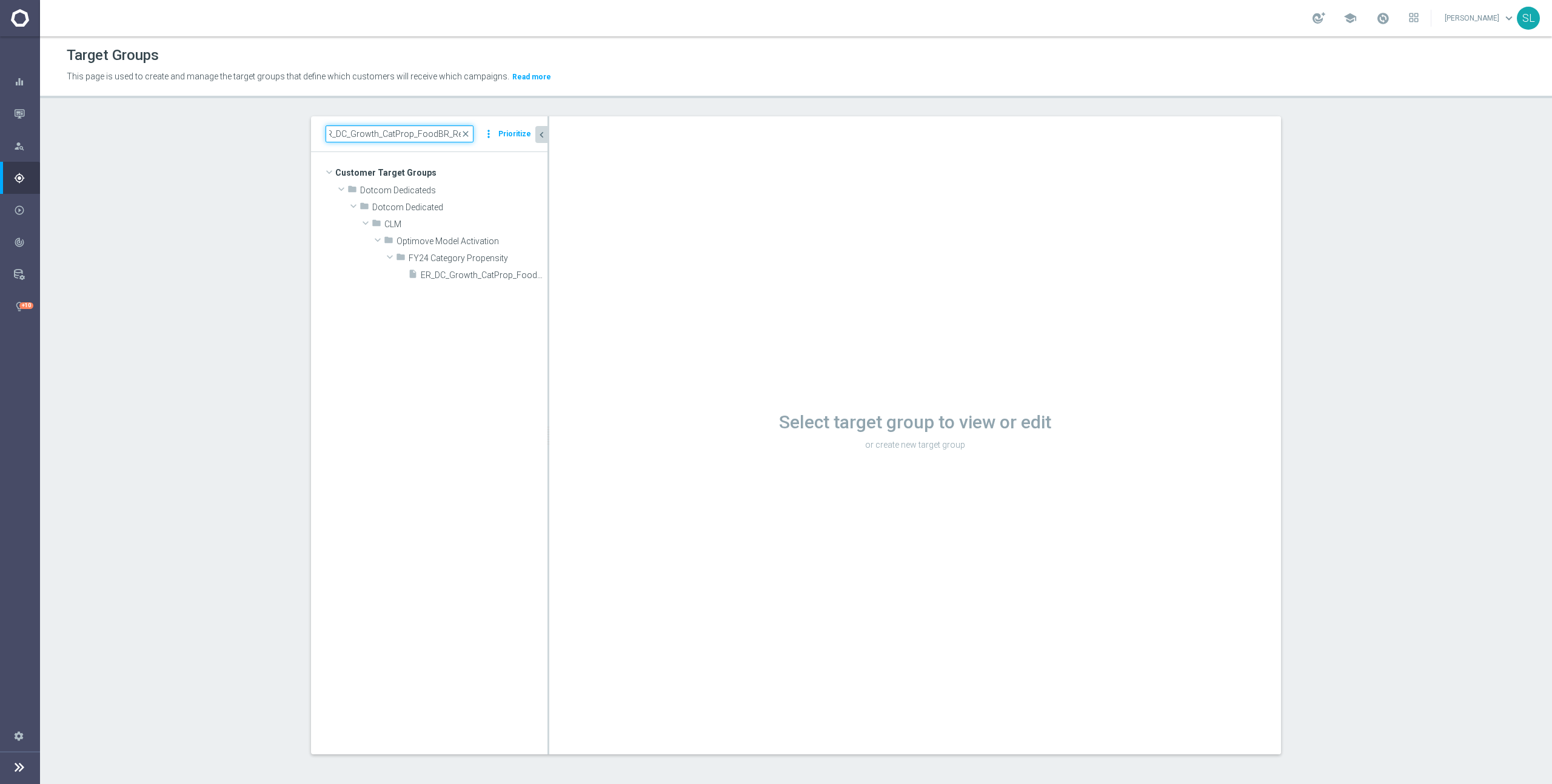
drag, startPoint x: 427, startPoint y: 131, endPoint x: 608, endPoint y: 135, distance: 181.0
click at [608, 135] on as-split "ER_DC_Growth_CatProp_FoodBR_Red close more_vert Prioritize Customer Target Grou…" at bounding box center [795, 435] width 970 height 639
type input "ER_DC_Growth_CatProp_"
click at [496, 277] on span "ER_DC_Growth_CatProp_FoodBR_Red" at bounding box center [469, 275] width 99 height 10
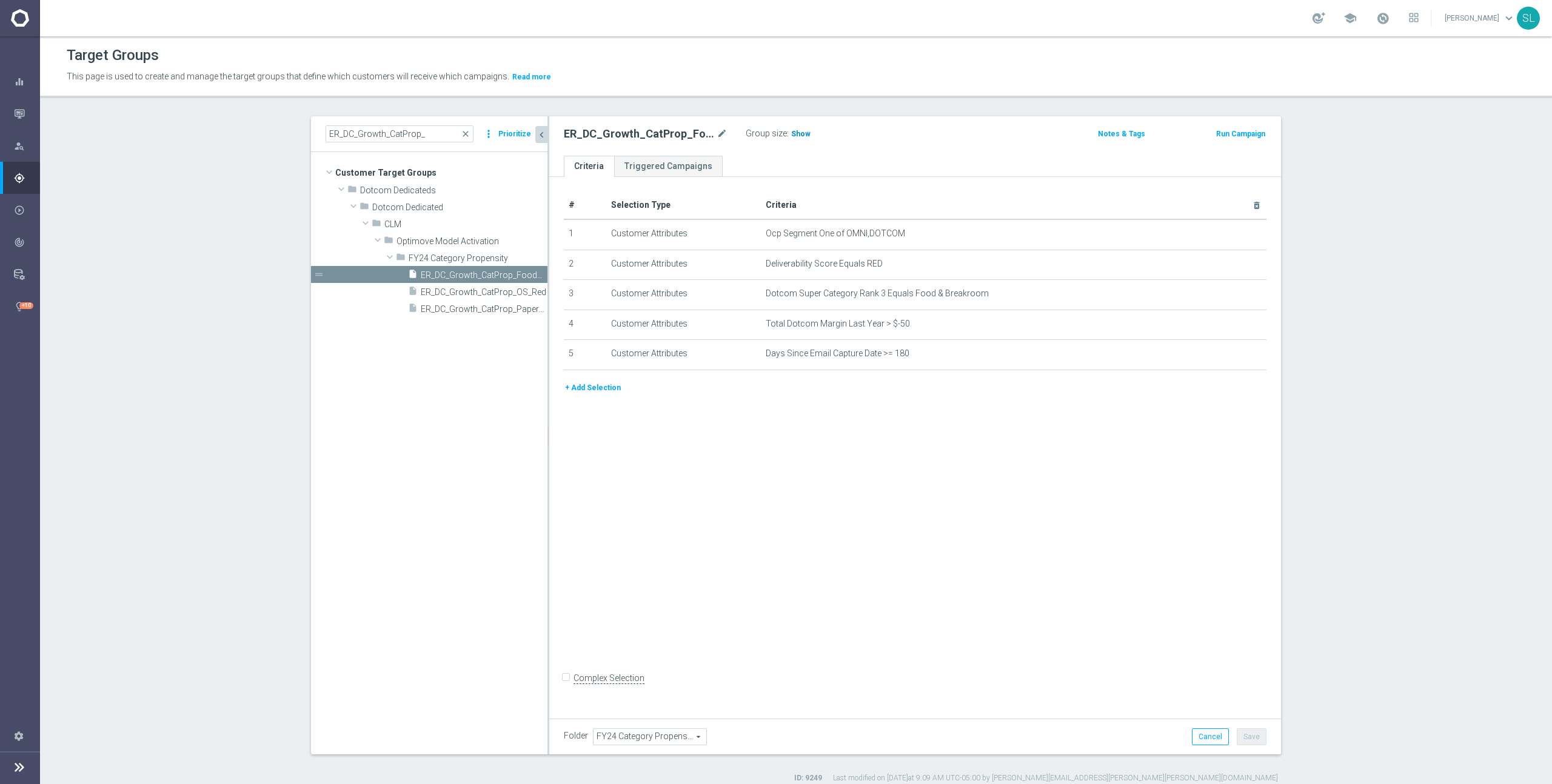
click at [791, 133] on span "Show" at bounding box center [800, 133] width 20 height 9
drag, startPoint x: 916, startPoint y: 232, endPoint x: 846, endPoint y: 233, distance: 70.0
click at [846, 233] on span "Ocp Segment One of OMNI,DOTCOM" at bounding box center [993, 233] width 456 height 10
click at [1222, 232] on icon "mode_edit" at bounding box center [1227, 234] width 9 height 9
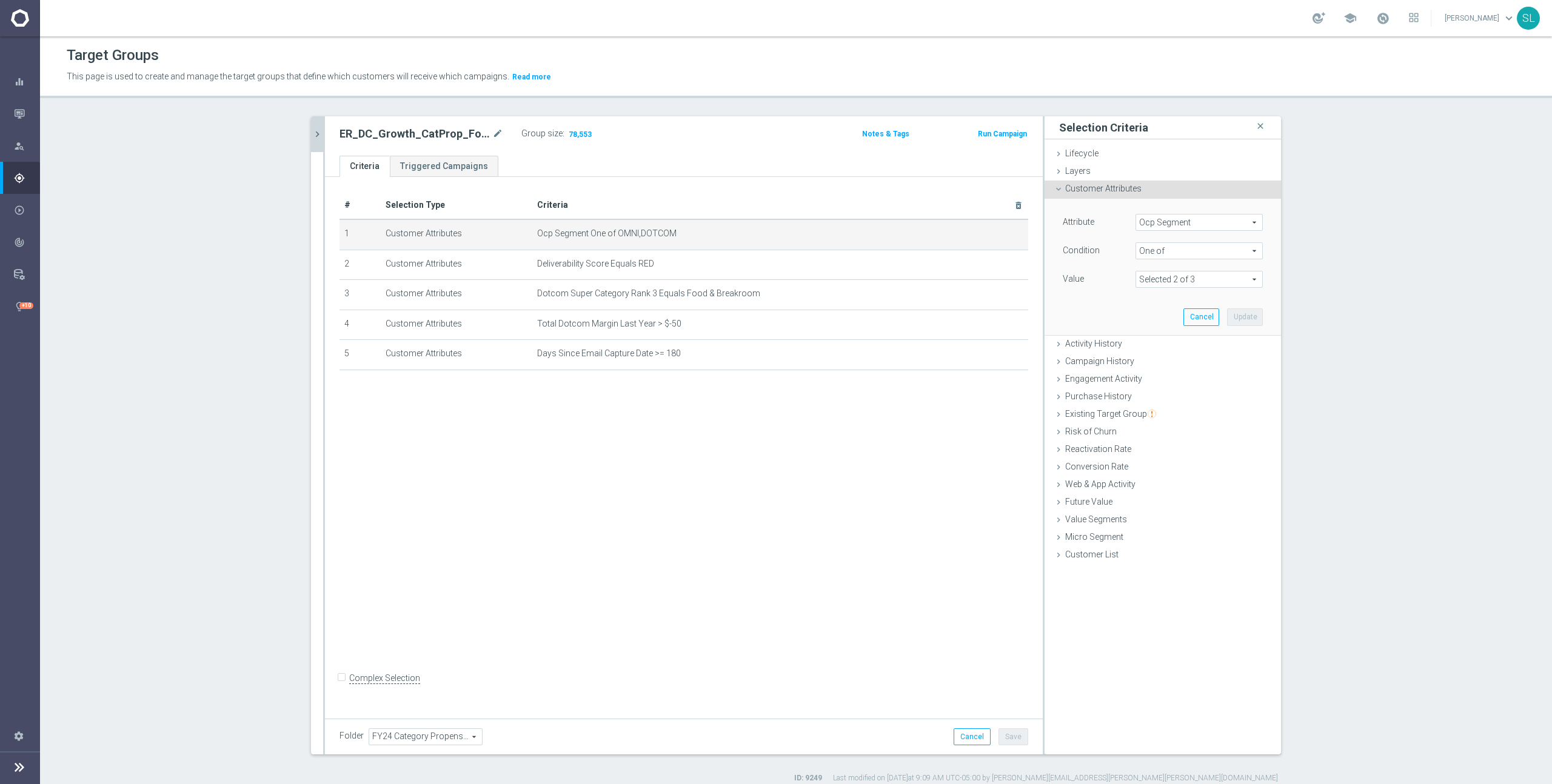
click at [1208, 222] on span "Ocp Segment" at bounding box center [1198, 222] width 126 height 16
click at [1179, 222] on input "search" at bounding box center [1199, 223] width 128 height 17
type input "ocp"
click at [1195, 272] on span "OCP_Simple_12m" at bounding box center [1199, 272] width 115 height 9
type input "OCP_Simple_12m"
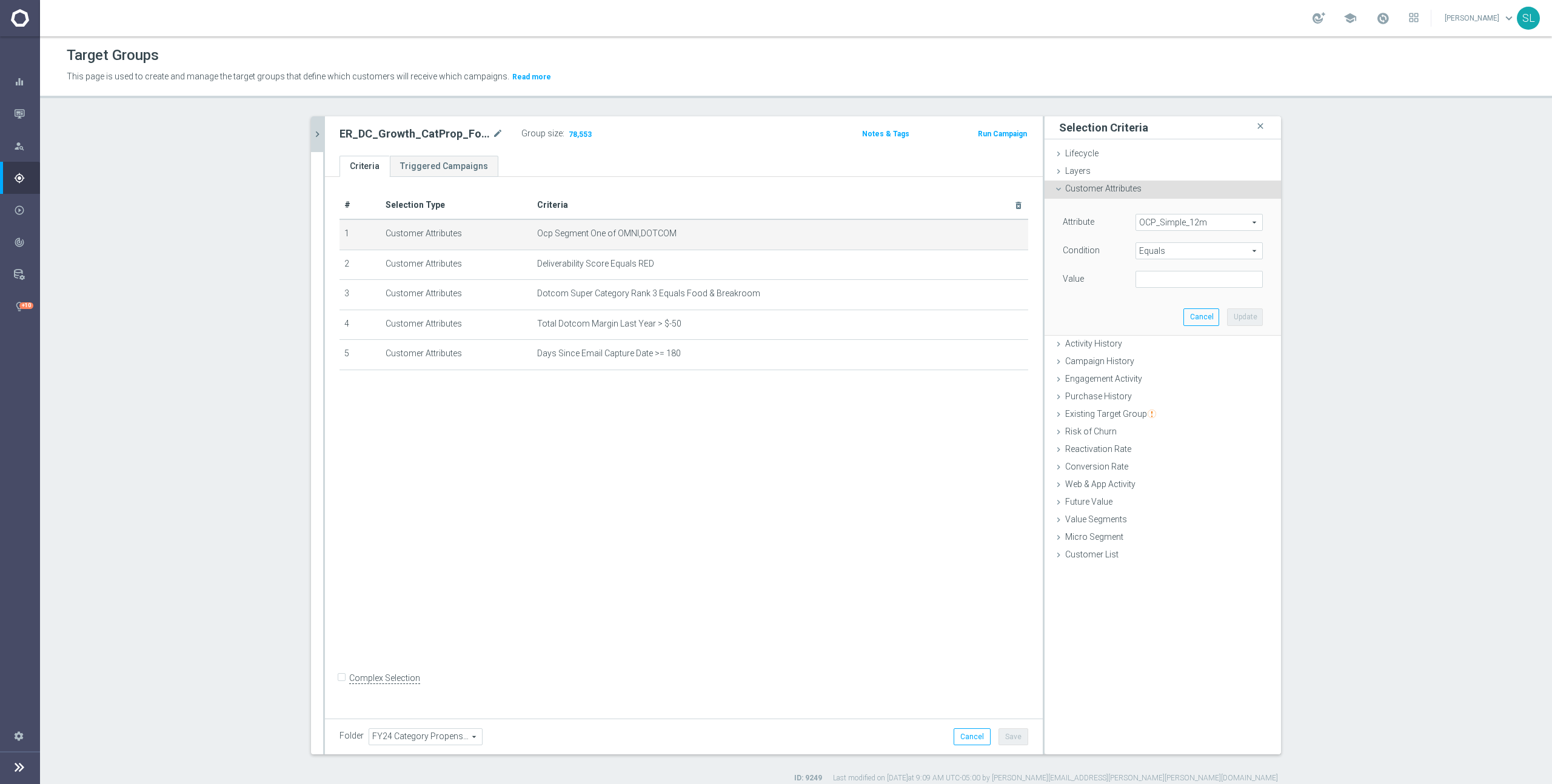
click at [1186, 252] on span "Equals" at bounding box center [1198, 250] width 126 height 16
click at [1168, 405] on label "One of" at bounding box center [1199, 411] width 128 height 16
type input "One of"
click at [1175, 285] on textarea at bounding box center [1199, 286] width 128 height 31
paste textarea "MNI,DOTCOM"
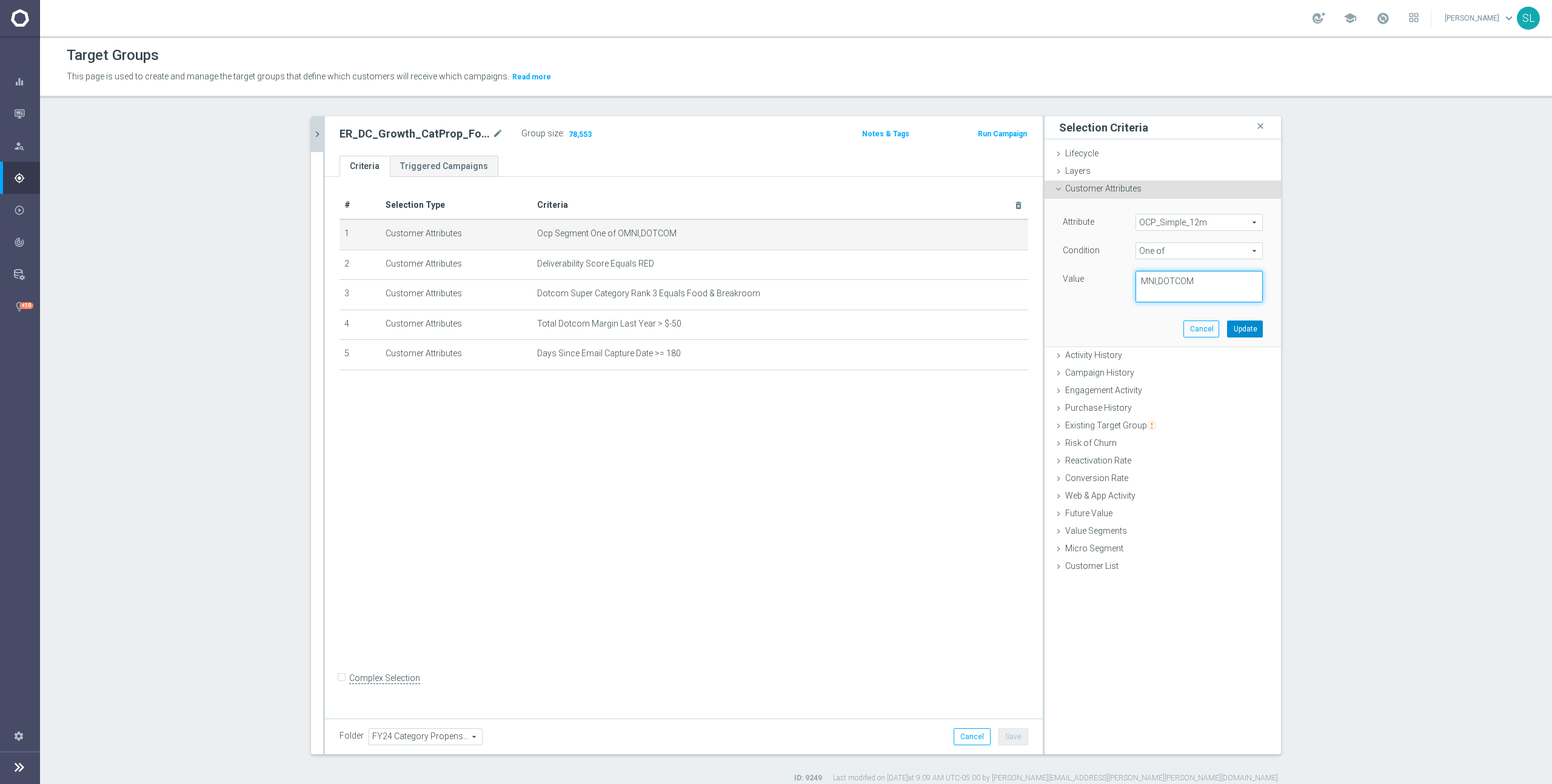
type textarea "MNI,DOTCOM"
click at [1237, 334] on button "Update" at bounding box center [1245, 329] width 36 height 17
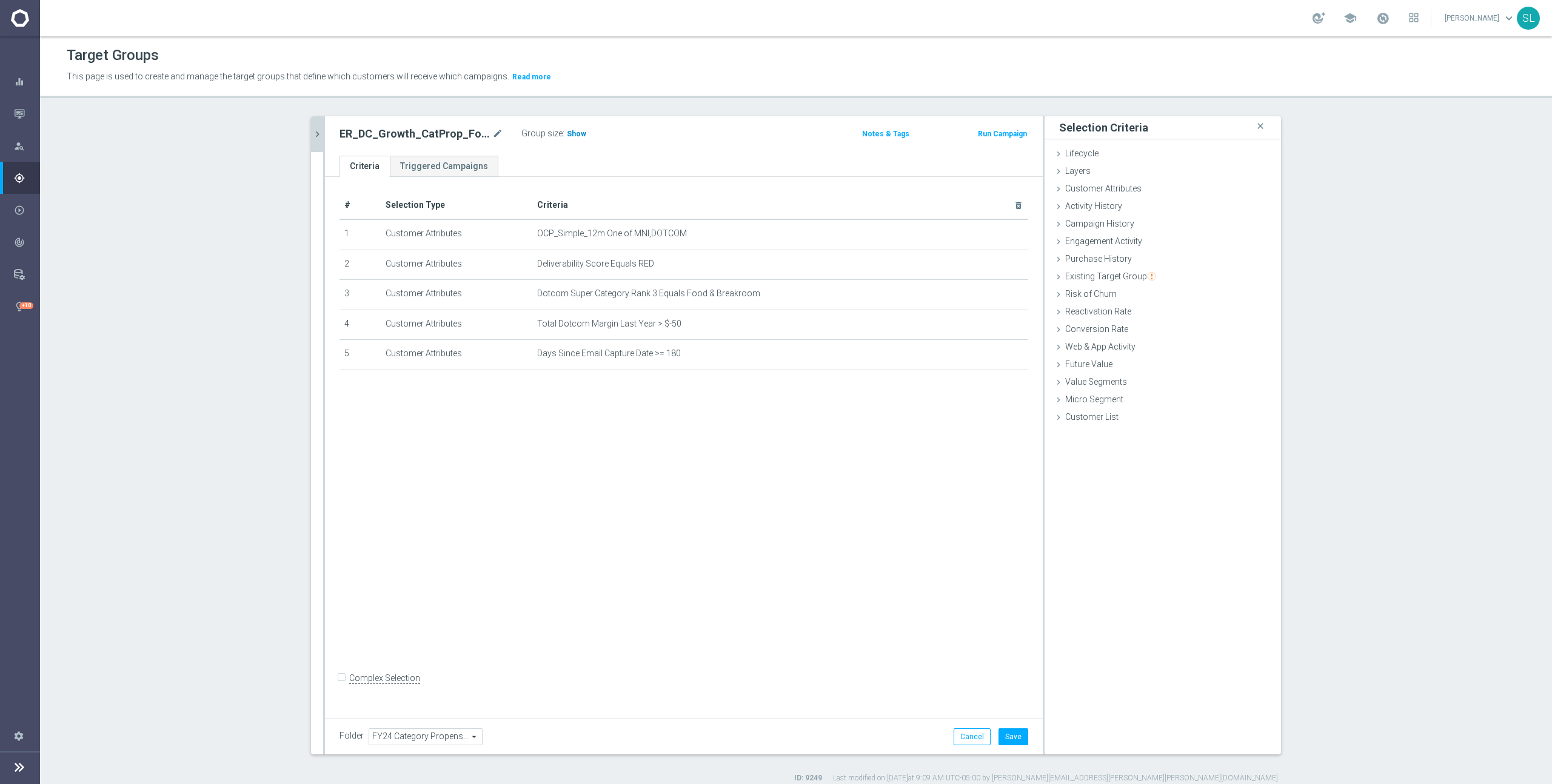
click at [572, 132] on span "Show" at bounding box center [576, 133] width 20 height 9
click at [965, 738] on button "Cancel" at bounding box center [971, 737] width 37 height 17
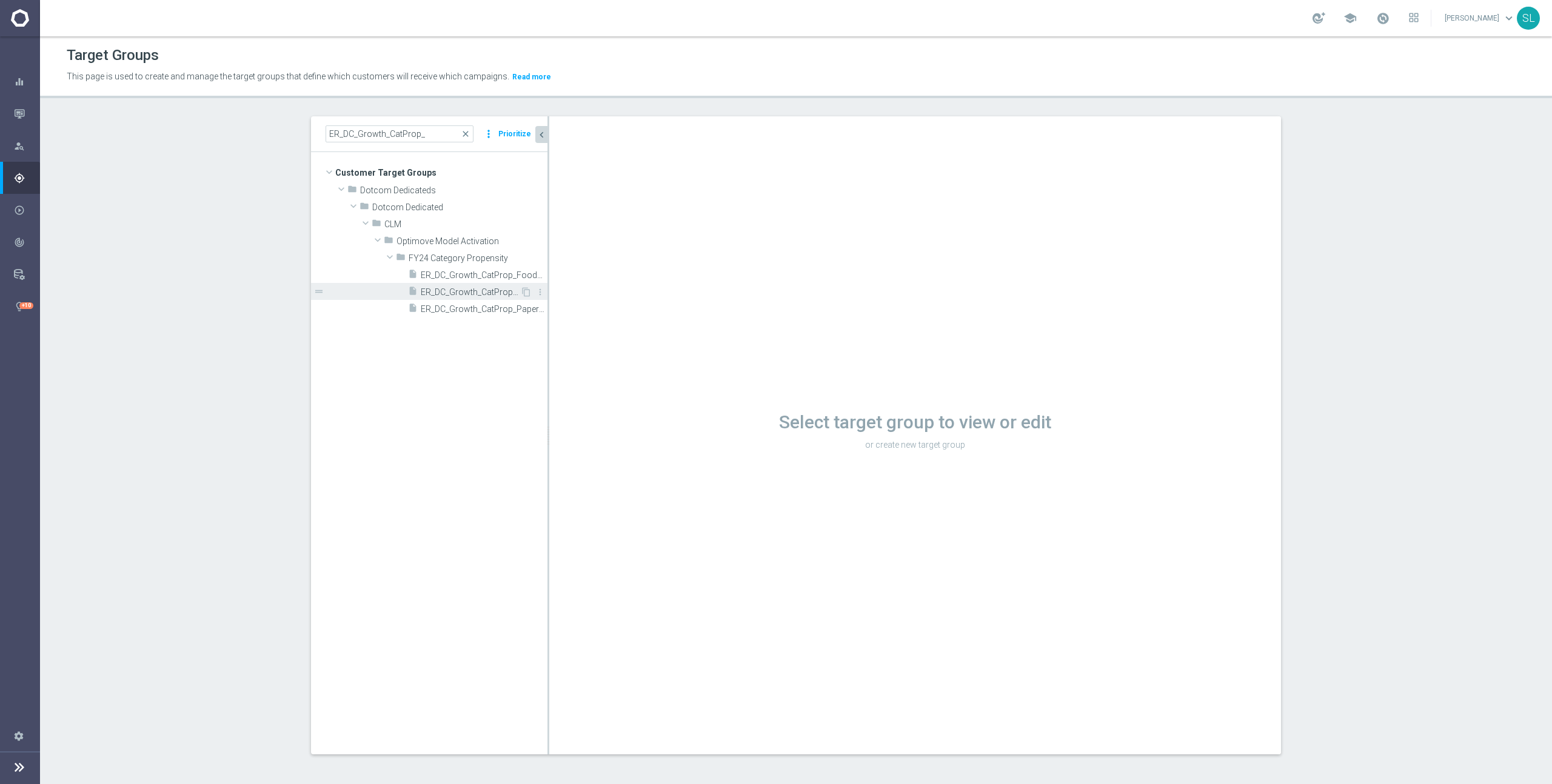
click at [450, 289] on span "ER_DC_Growth_CatProp_OS_Red" at bounding box center [469, 292] width 99 height 10
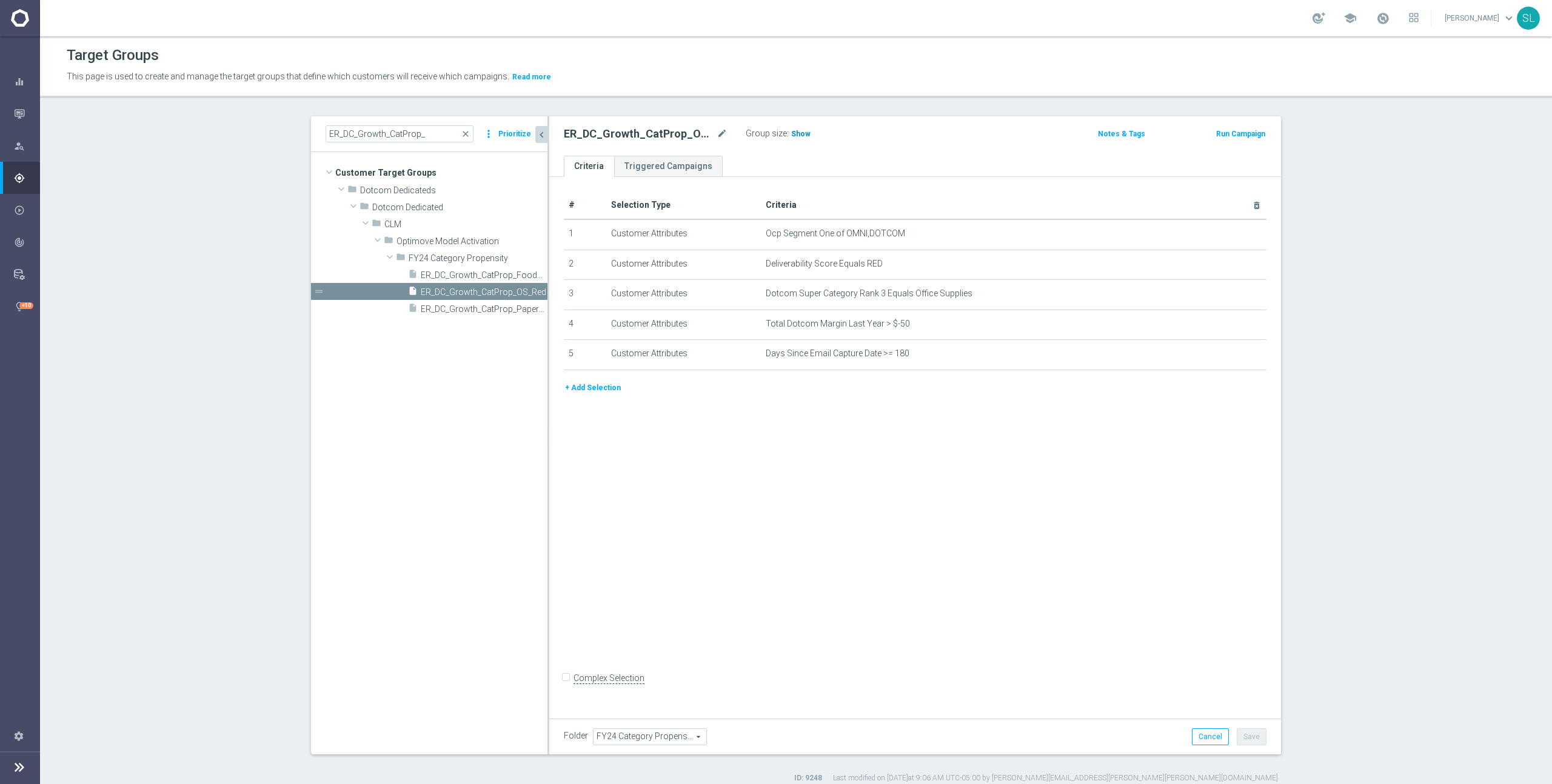
click at [803, 129] on span "Show" at bounding box center [800, 133] width 20 height 9
drag, startPoint x: 845, startPoint y: 232, endPoint x: 957, endPoint y: 232, distance: 112.0
click at [958, 232] on span "Ocp Segment One of OMNI,DOTCOM" at bounding box center [993, 233] width 456 height 10
click at [1222, 229] on div "mode_edit delete_forever" at bounding box center [1235, 233] width 25 height 10
click at [1227, 236] on icon "mode_edit" at bounding box center [1227, 234] width 9 height 9
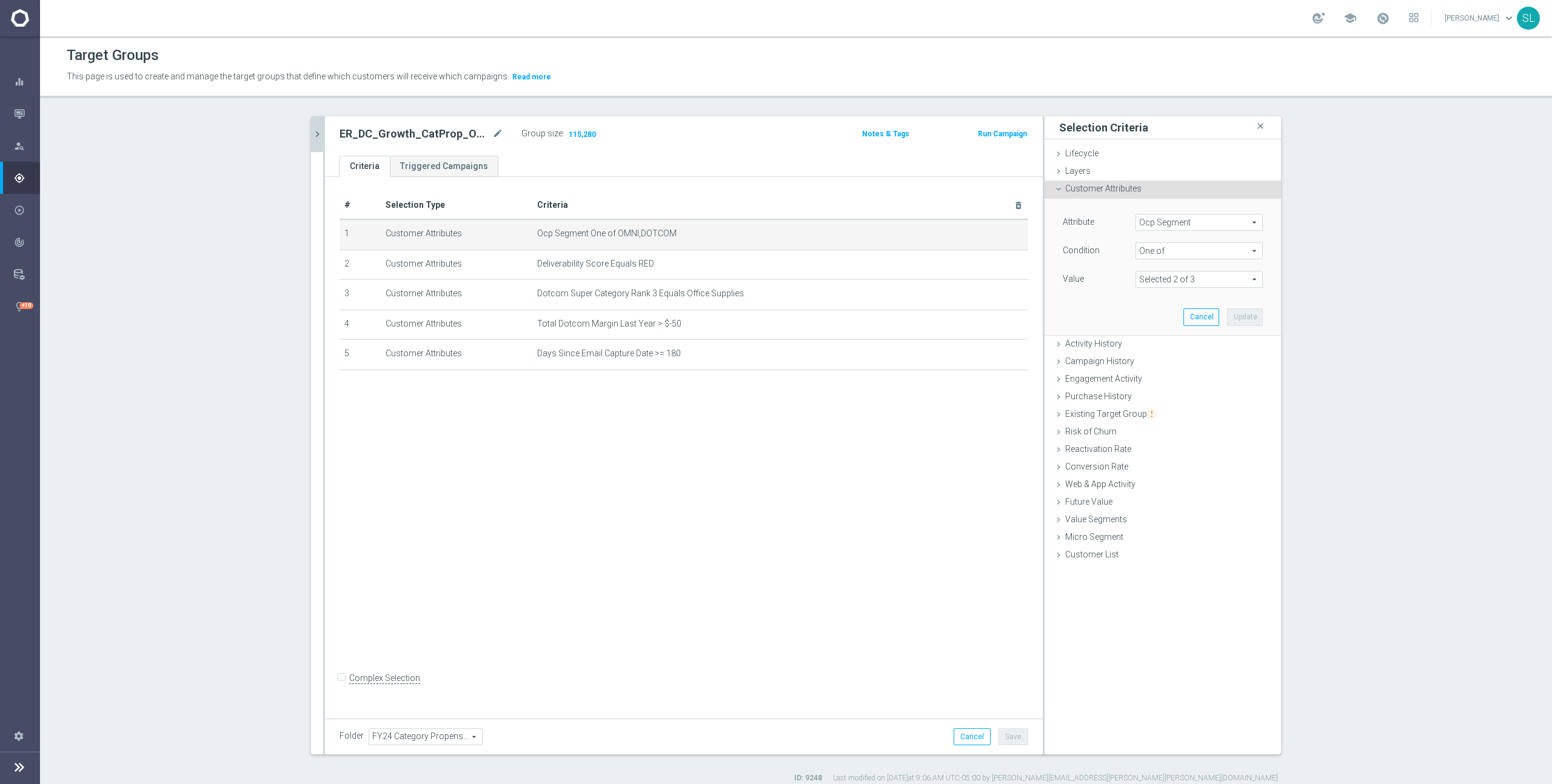
click at [1195, 219] on span "Ocp Segment" at bounding box center [1198, 222] width 126 height 16
click at [1181, 220] on input "search" at bounding box center [1199, 223] width 128 height 17
type input "ocp"
click at [1189, 270] on span "OCP_Simple_12m" at bounding box center [1199, 272] width 115 height 9
type input "OCP_Simple_12m"
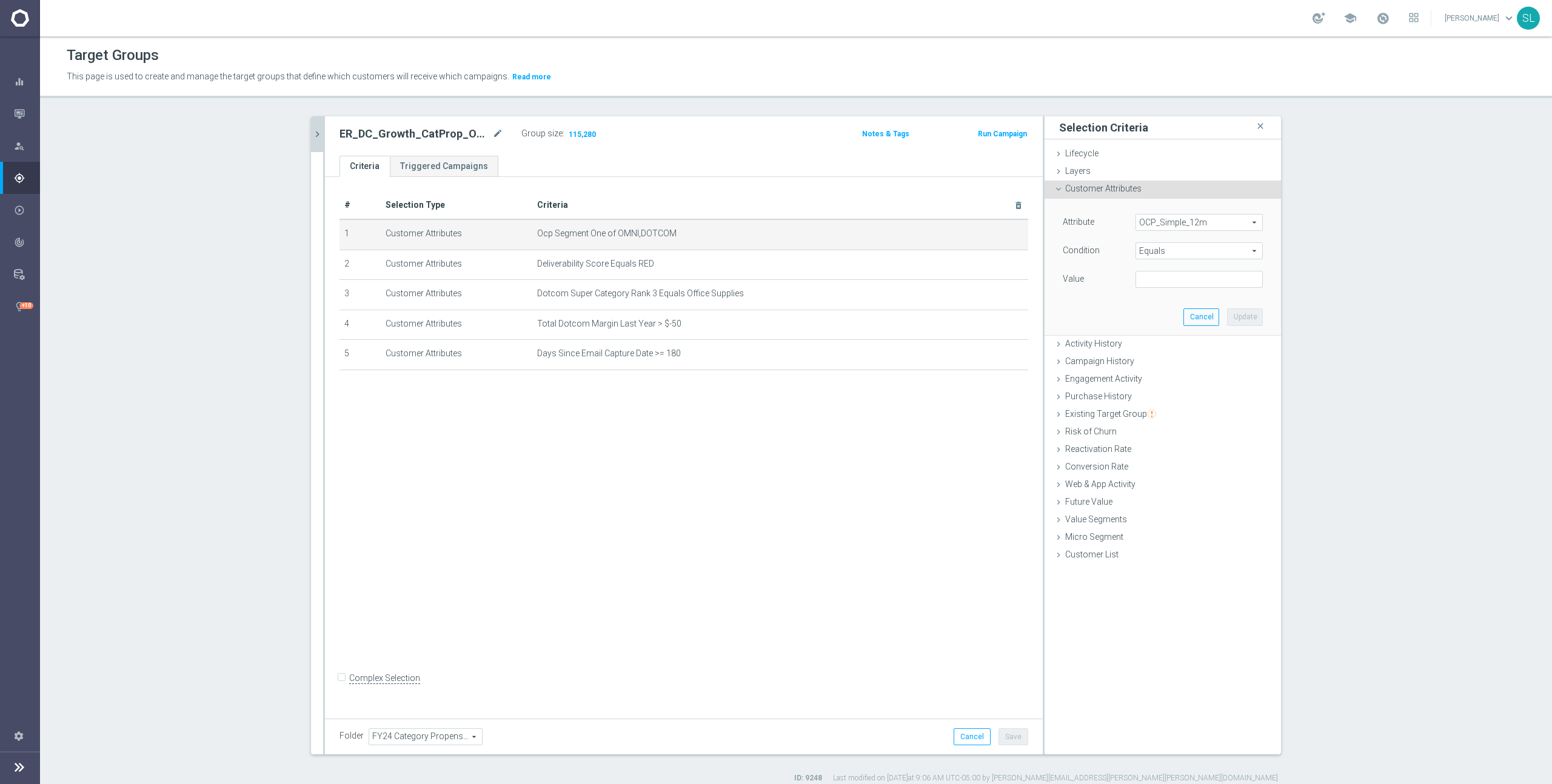
drag, startPoint x: 1198, startPoint y: 243, endPoint x: 1199, endPoint y: 248, distance: 5.1
click at [1198, 243] on span "Equals" at bounding box center [1198, 250] width 126 height 16
drag, startPoint x: 1159, startPoint y: 405, endPoint x: 1161, endPoint y: 382, distance: 23.1
click at [1159, 404] on label "One of" at bounding box center [1199, 411] width 128 height 16
type input "One of"
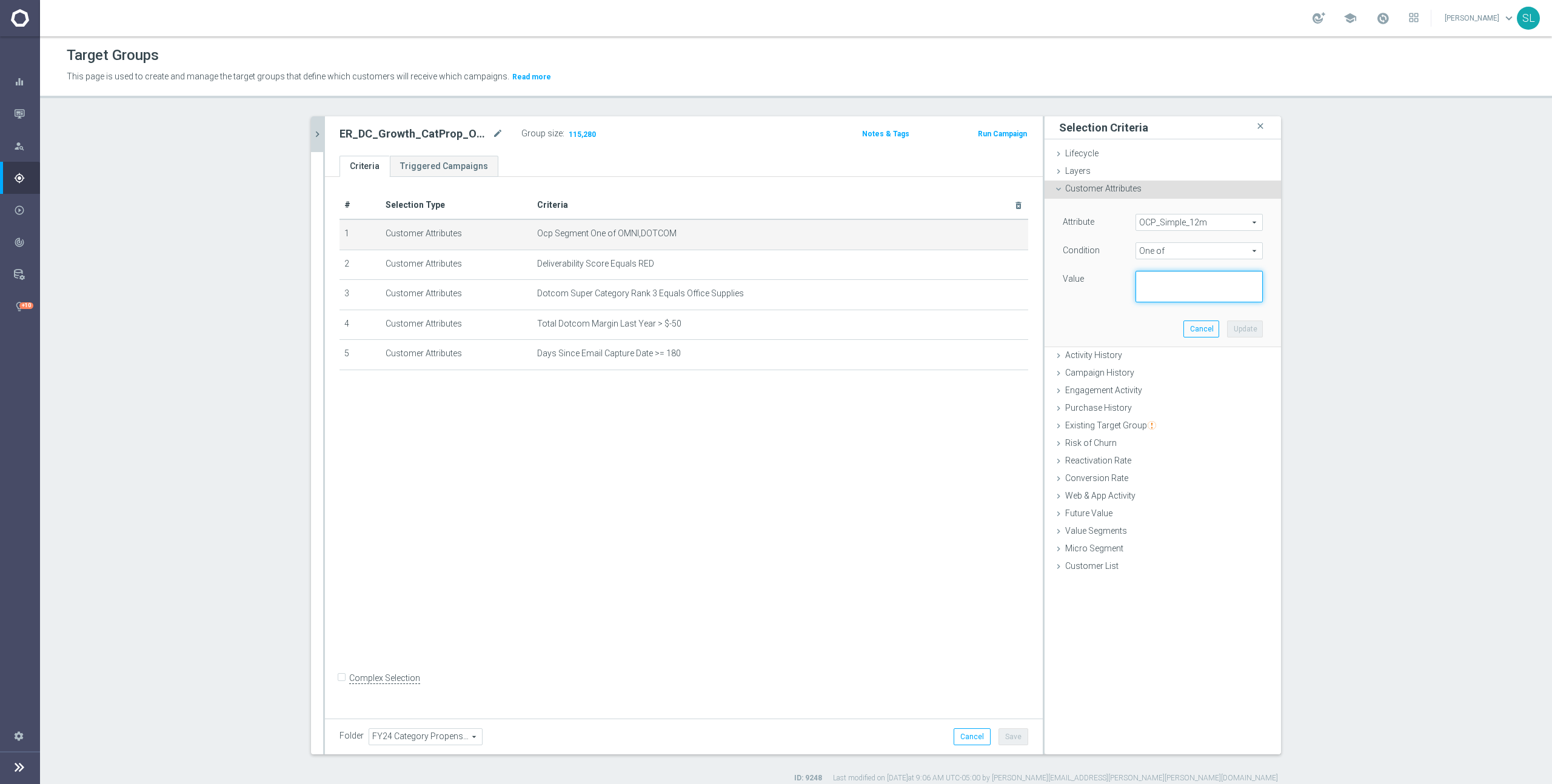
click at [1171, 284] on textarea at bounding box center [1199, 286] width 128 height 31
paste textarea "OMNI,DOTCOM"
type textarea "OMNI,DOTCOM"
drag, startPoint x: 1261, startPoint y: 333, endPoint x: 1251, endPoint y: 331, distance: 10.2
click at [1261, 333] on button "Update" at bounding box center [1245, 329] width 36 height 17
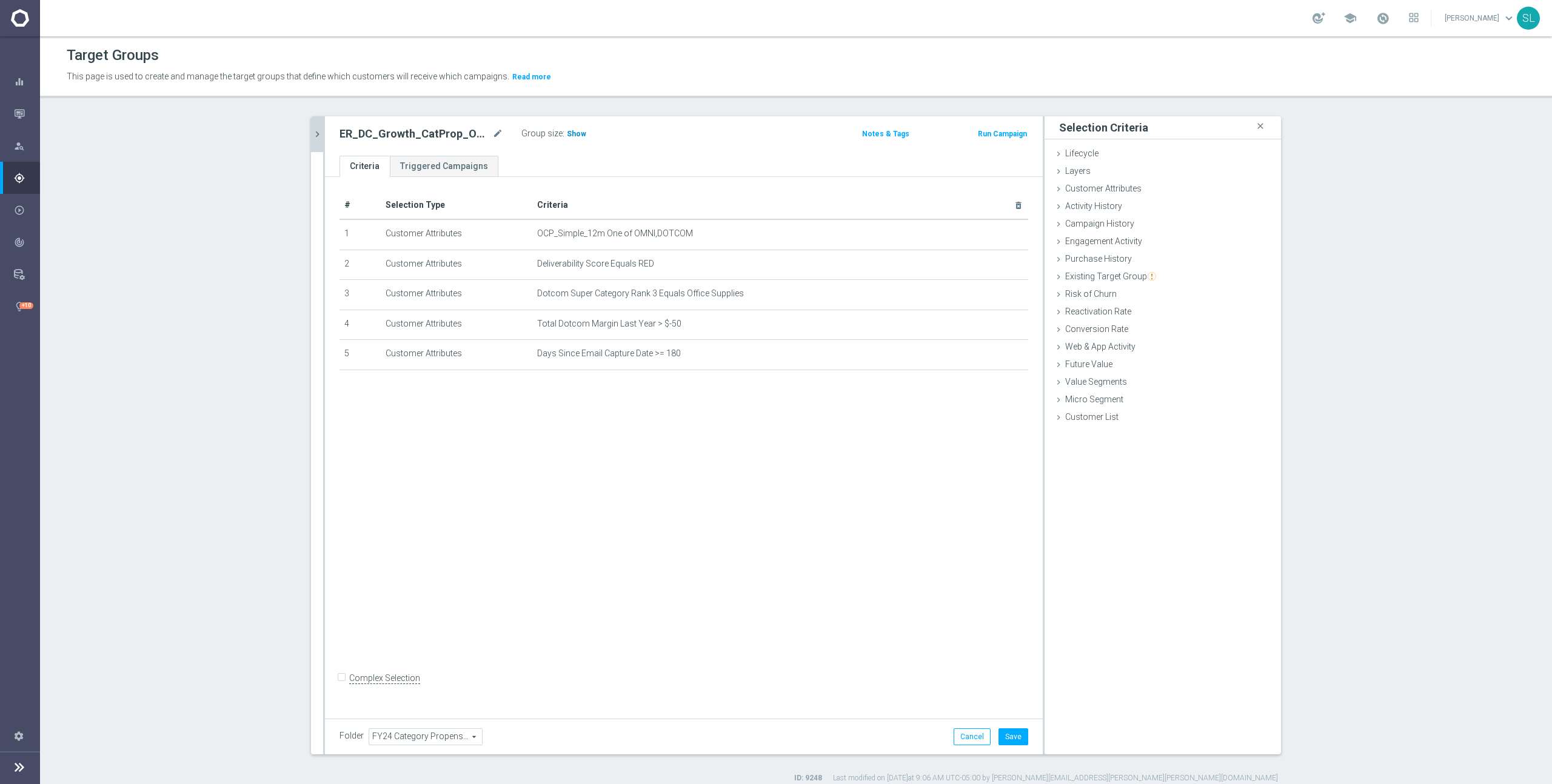
click at [576, 133] on span "Show" at bounding box center [576, 133] width 20 height 9
click at [976, 736] on button "Cancel" at bounding box center [971, 737] width 37 height 17
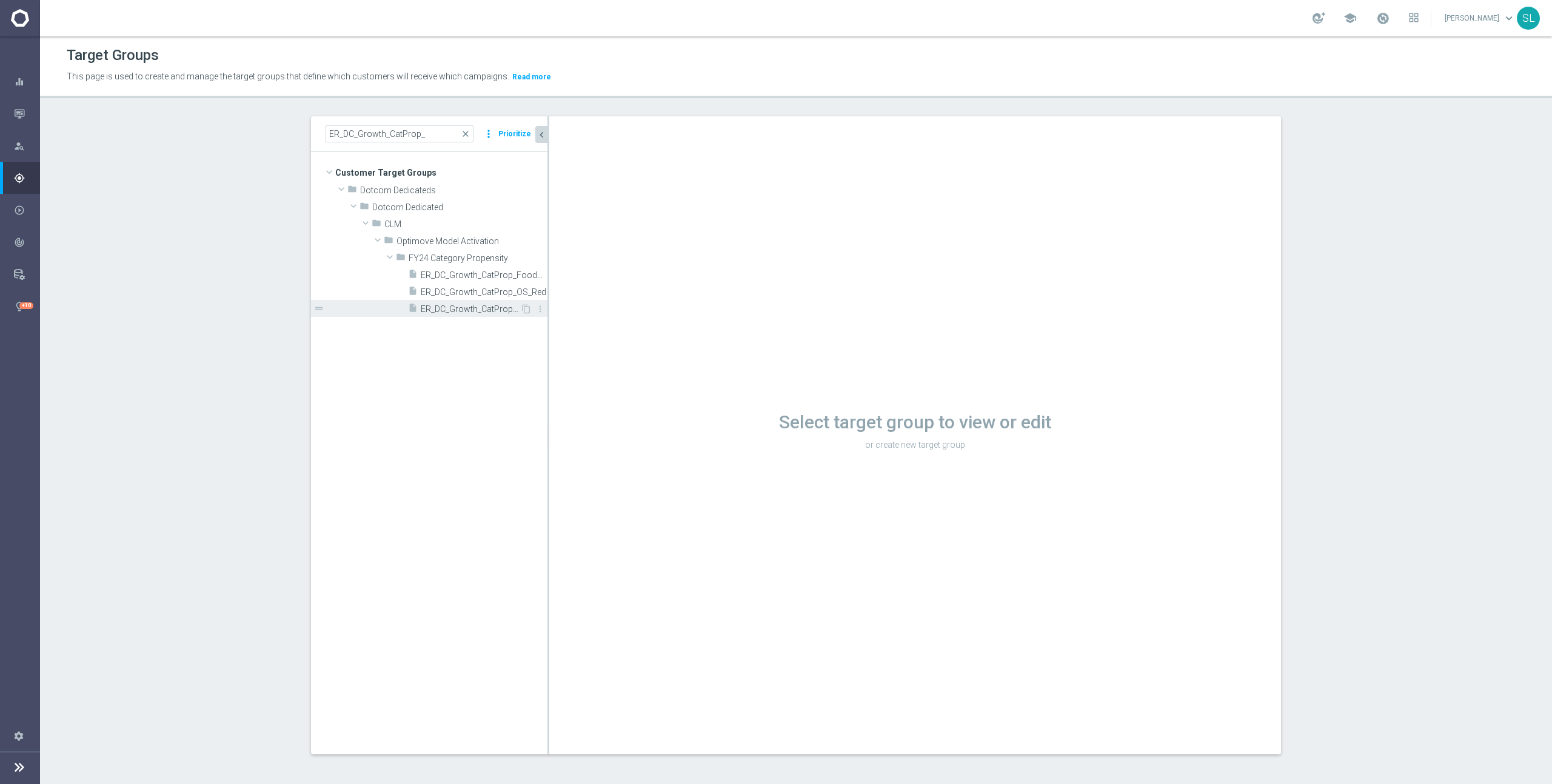
click at [460, 307] on span "ER_DC_Growth_CatProp_Paper_Red" at bounding box center [469, 309] width 99 height 10
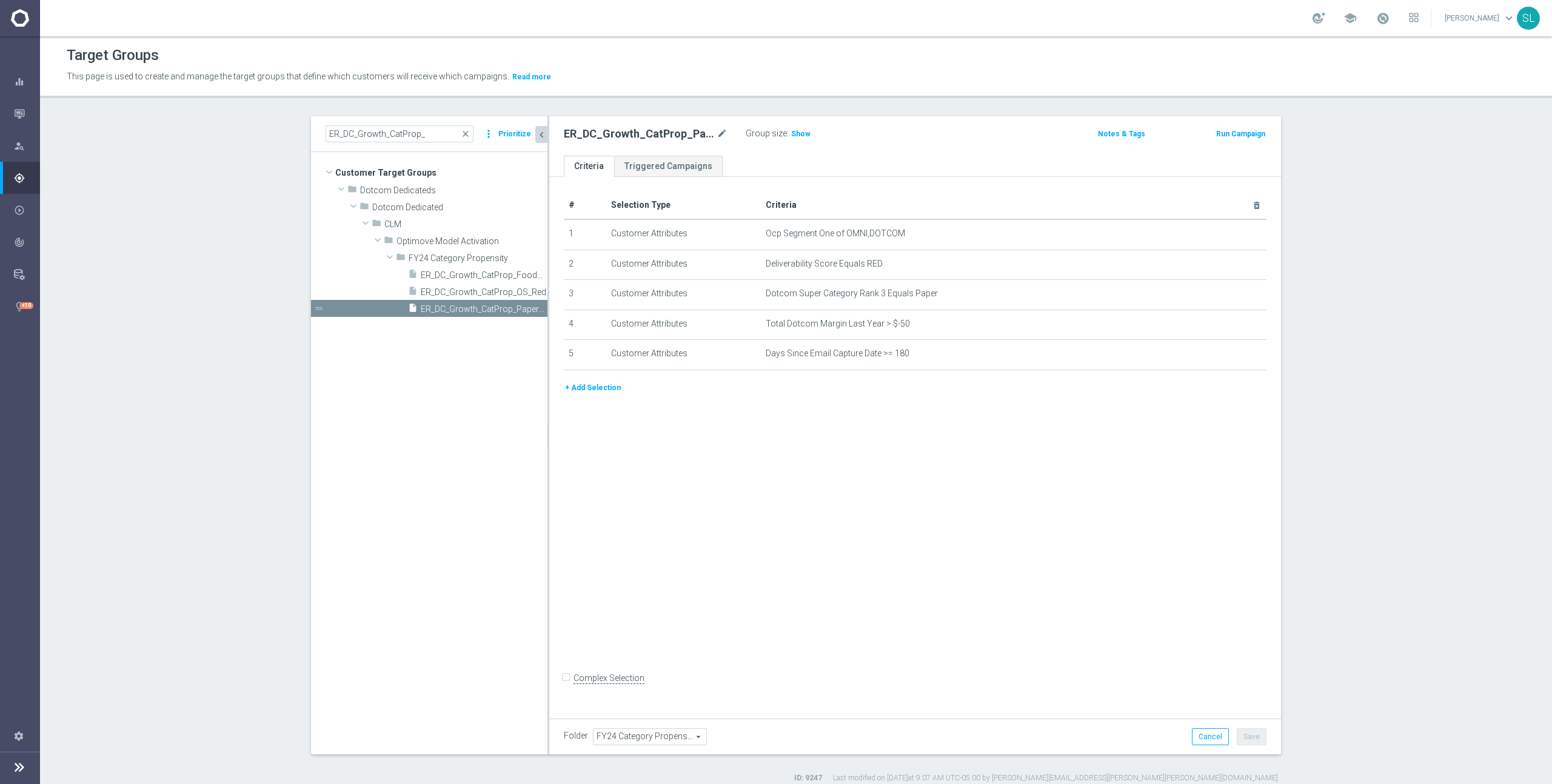
click at [808, 140] on h3 "Show" at bounding box center [800, 134] width 22 height 13
drag, startPoint x: 1014, startPoint y: 238, endPoint x: 845, endPoint y: 238, distance: 169.0
click at [845, 238] on span "Ocp Segment One of OMNI,DOTCOM" at bounding box center [993, 233] width 456 height 10
click at [1222, 233] on icon "mode_edit" at bounding box center [1227, 234] width 9 height 9
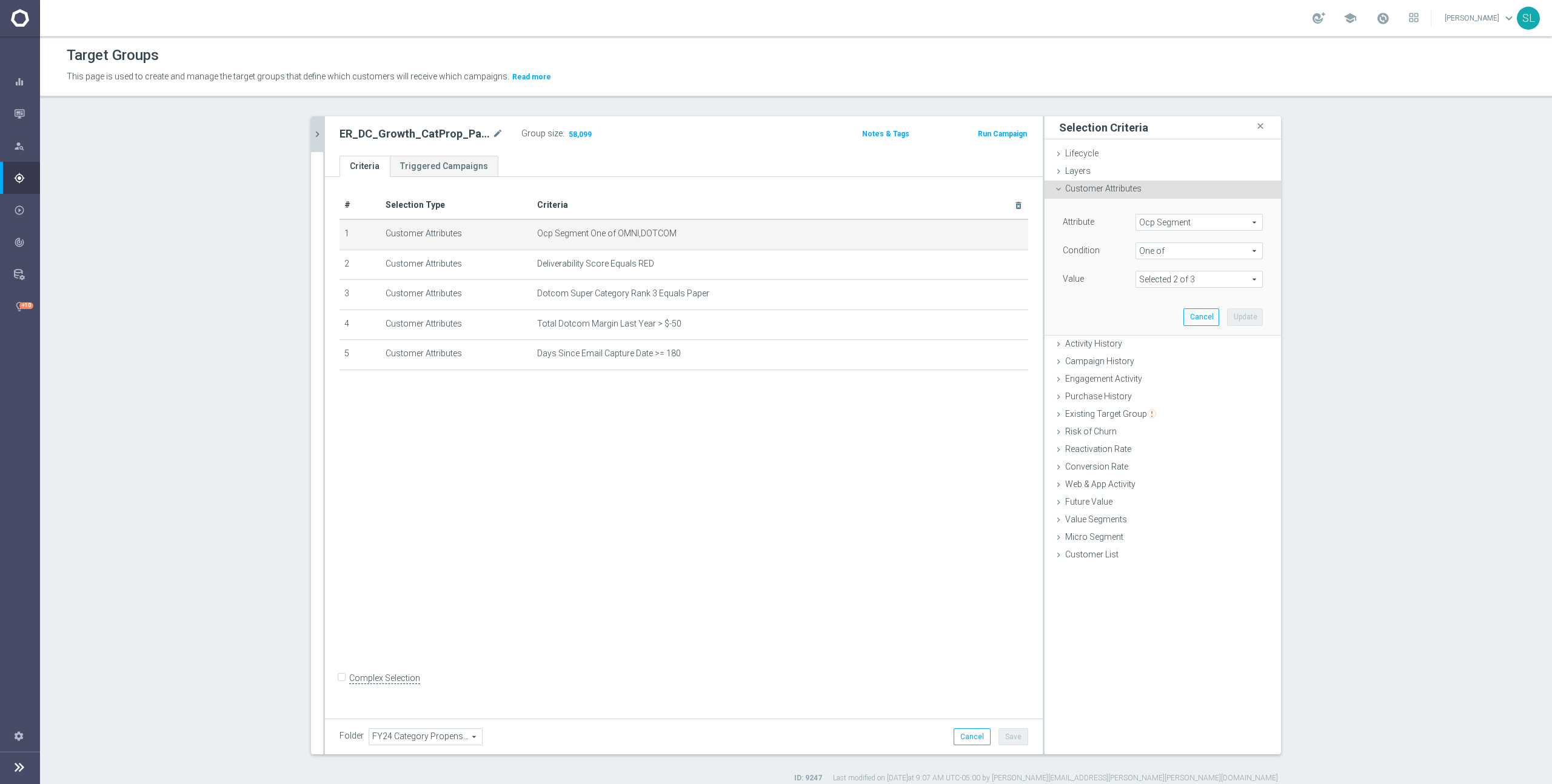
click at [1210, 223] on span "Ocp Segment" at bounding box center [1198, 222] width 126 height 16
click at [1210, 223] on input "search" at bounding box center [1199, 223] width 128 height 17
type input "ocp"
click at [1205, 269] on span "OCP_Simple_12m" at bounding box center [1199, 272] width 115 height 9
type input "OCP_Simple_12m"
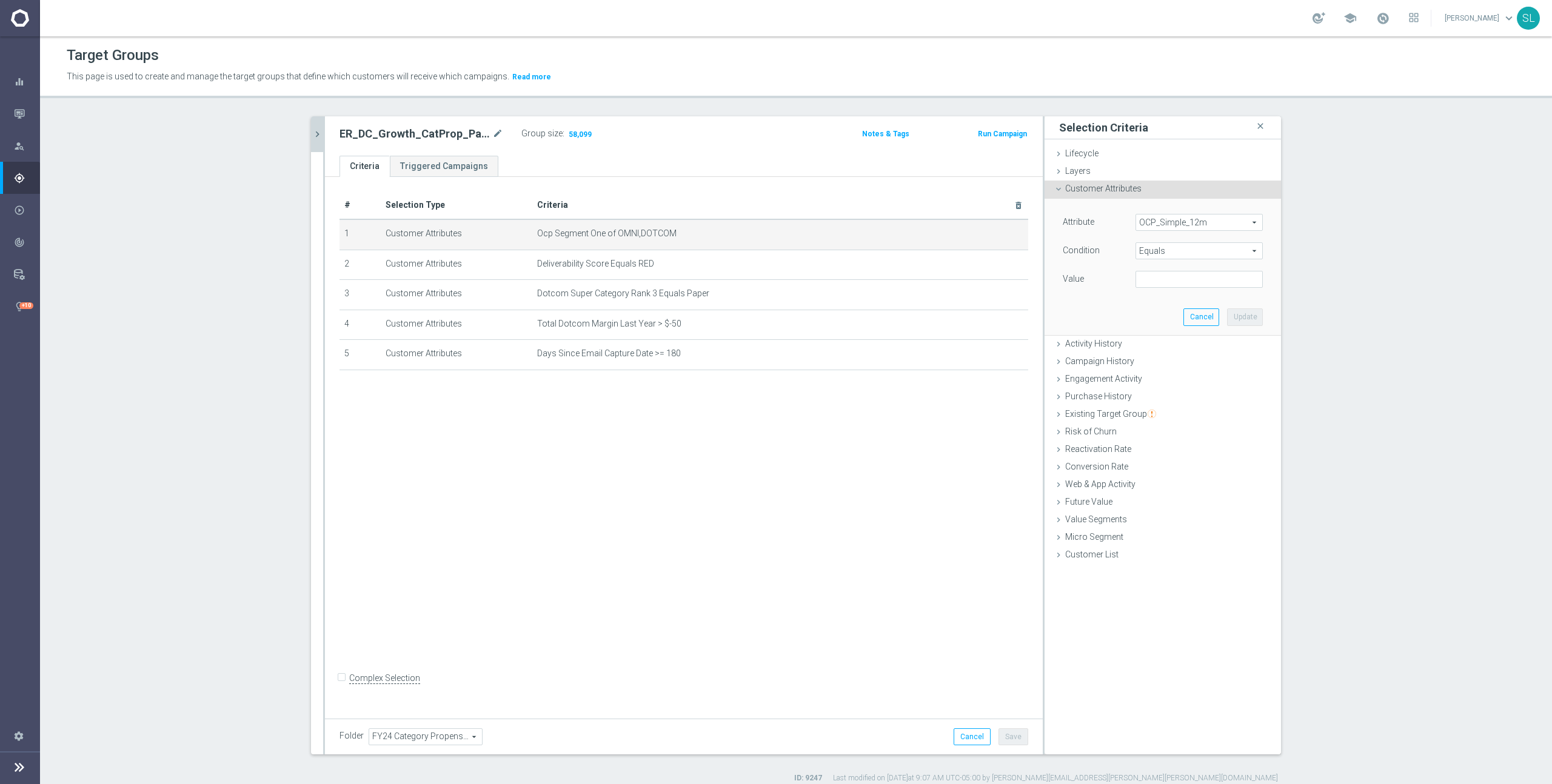
click at [1195, 251] on span "Equals" at bounding box center [1198, 250] width 126 height 16
click at [1176, 409] on span "One of" at bounding box center [1199, 411] width 115 height 9
type input "One of"
click at [1171, 286] on textarea at bounding box center [1199, 286] width 128 height 31
paste textarea "OMNI,DOTCOM"
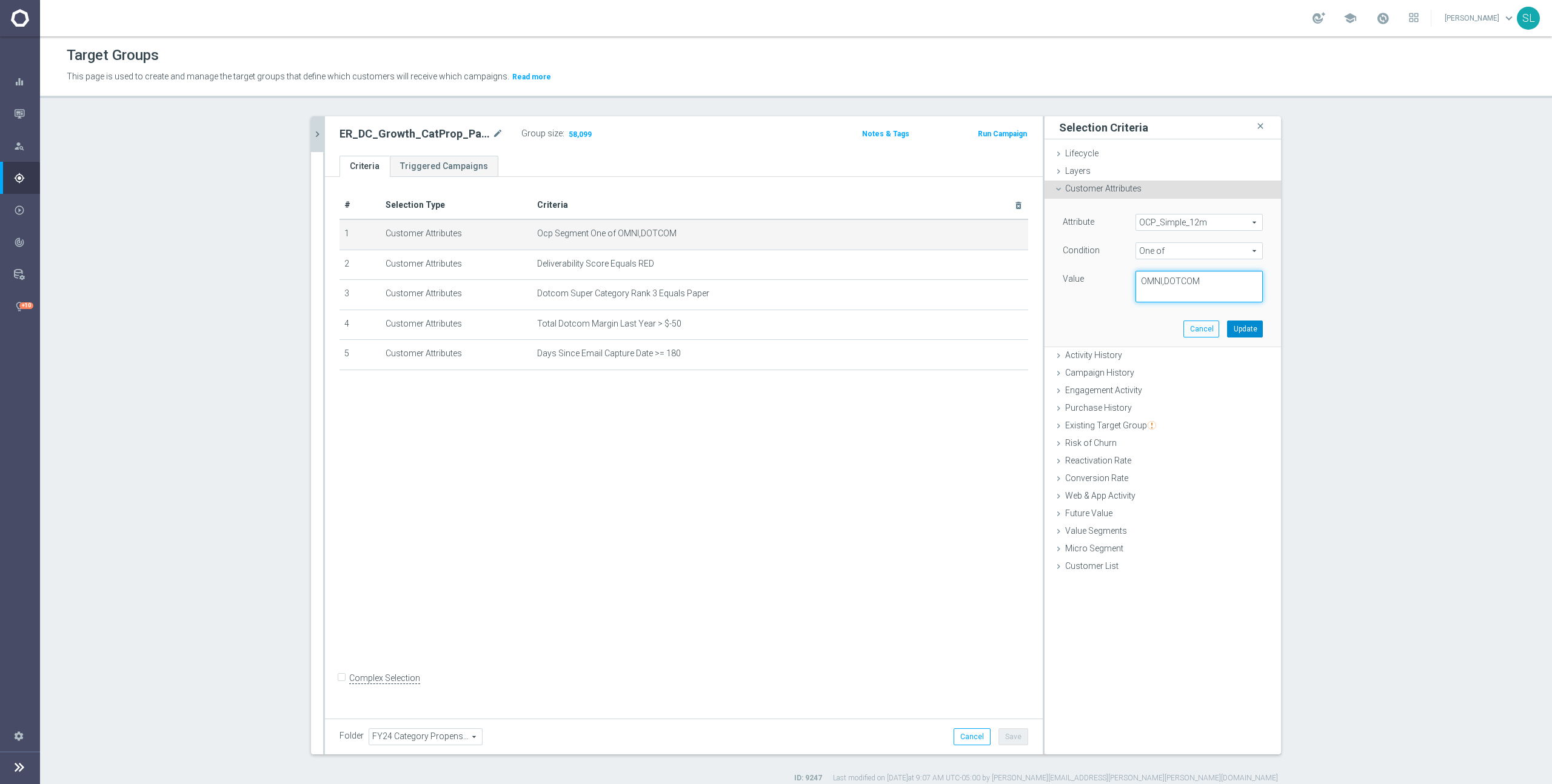
type textarea "OMNI,DOTCOM"
click at [1242, 326] on button "Update" at bounding box center [1245, 329] width 36 height 17
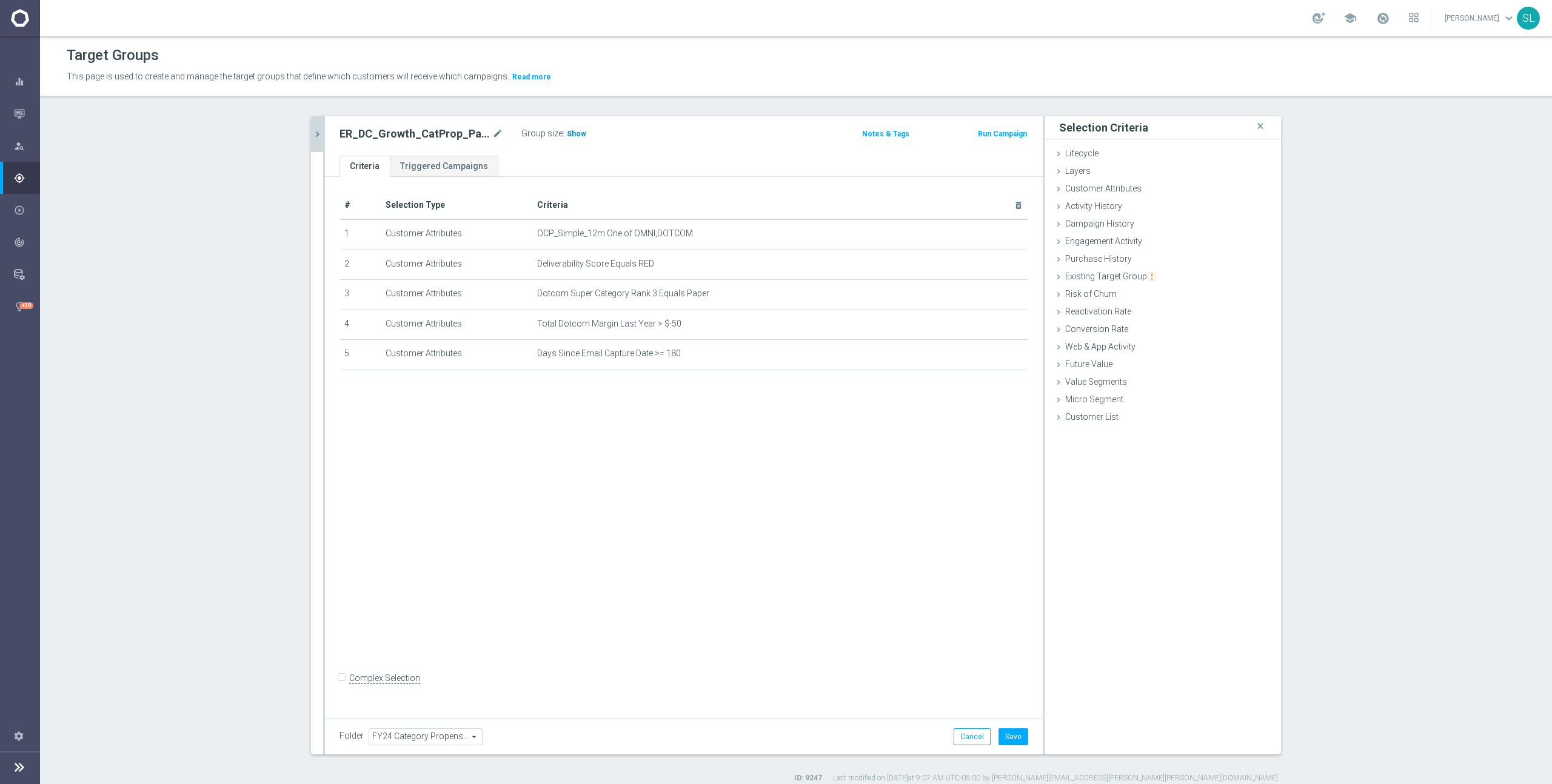
click at [576, 132] on span "Show" at bounding box center [576, 133] width 20 height 9
click at [965, 732] on button "Cancel" at bounding box center [971, 737] width 37 height 17
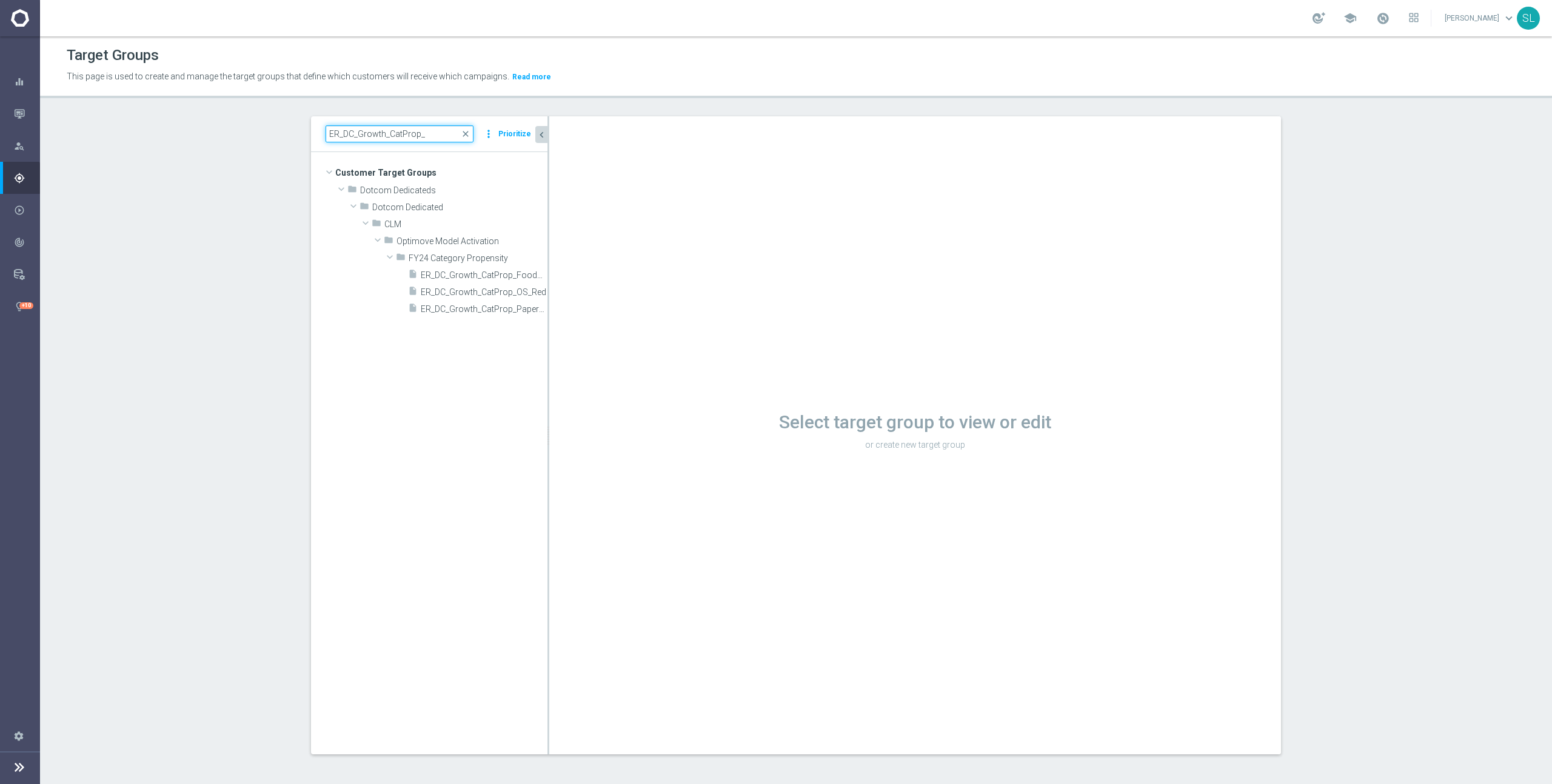
click at [350, 137] on input "ER_DC_Growth_CatProp_" at bounding box center [400, 134] width 148 height 17
paste input "SLP_EDU_BPC"
type input "ER_SLP_EDU_BPC"
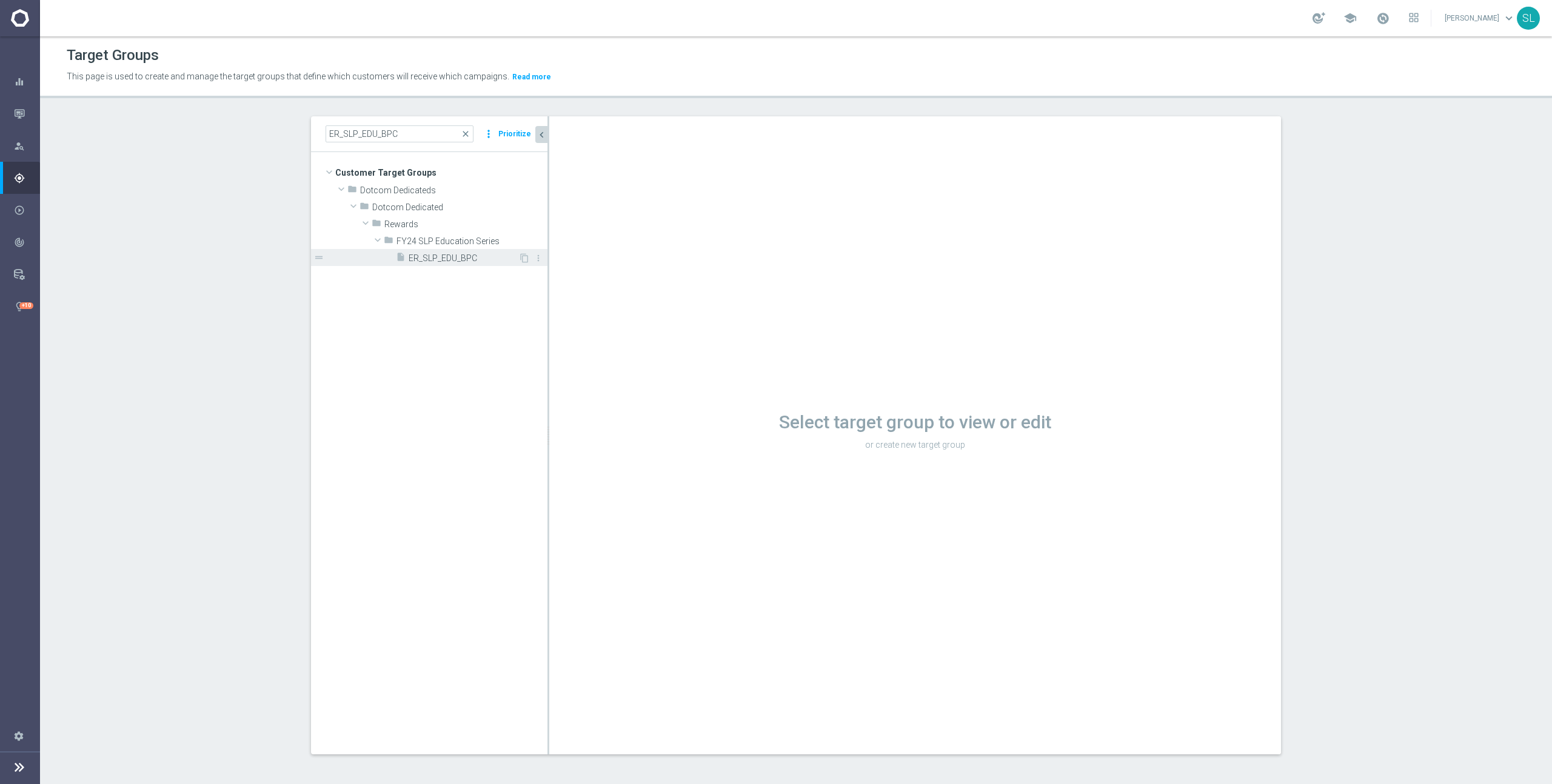
click at [481, 264] on div "insert_drive_file ER_SLP_EDU_BPC" at bounding box center [457, 258] width 123 height 17
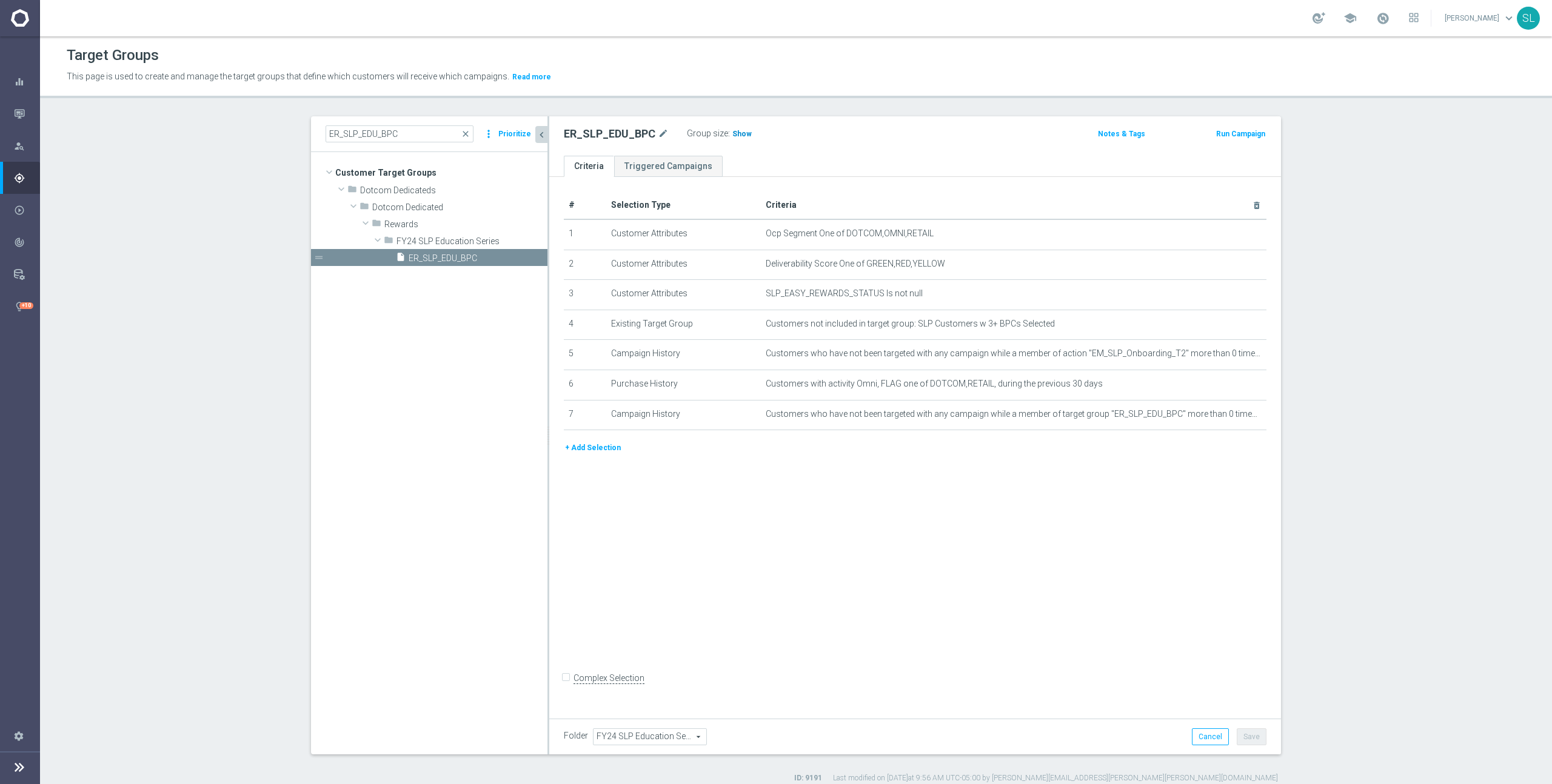
click at [731, 128] on h3 "Show" at bounding box center [742, 134] width 22 height 13
drag, startPoint x: 968, startPoint y: 237, endPoint x: 845, endPoint y: 238, distance: 123.0
click at [845, 238] on span "Ocp Segment One of DOTCOM,OMNI,RETAIL" at bounding box center [993, 233] width 456 height 10
click at [1224, 231] on icon "mode_edit" at bounding box center [1227, 234] width 9 height 9
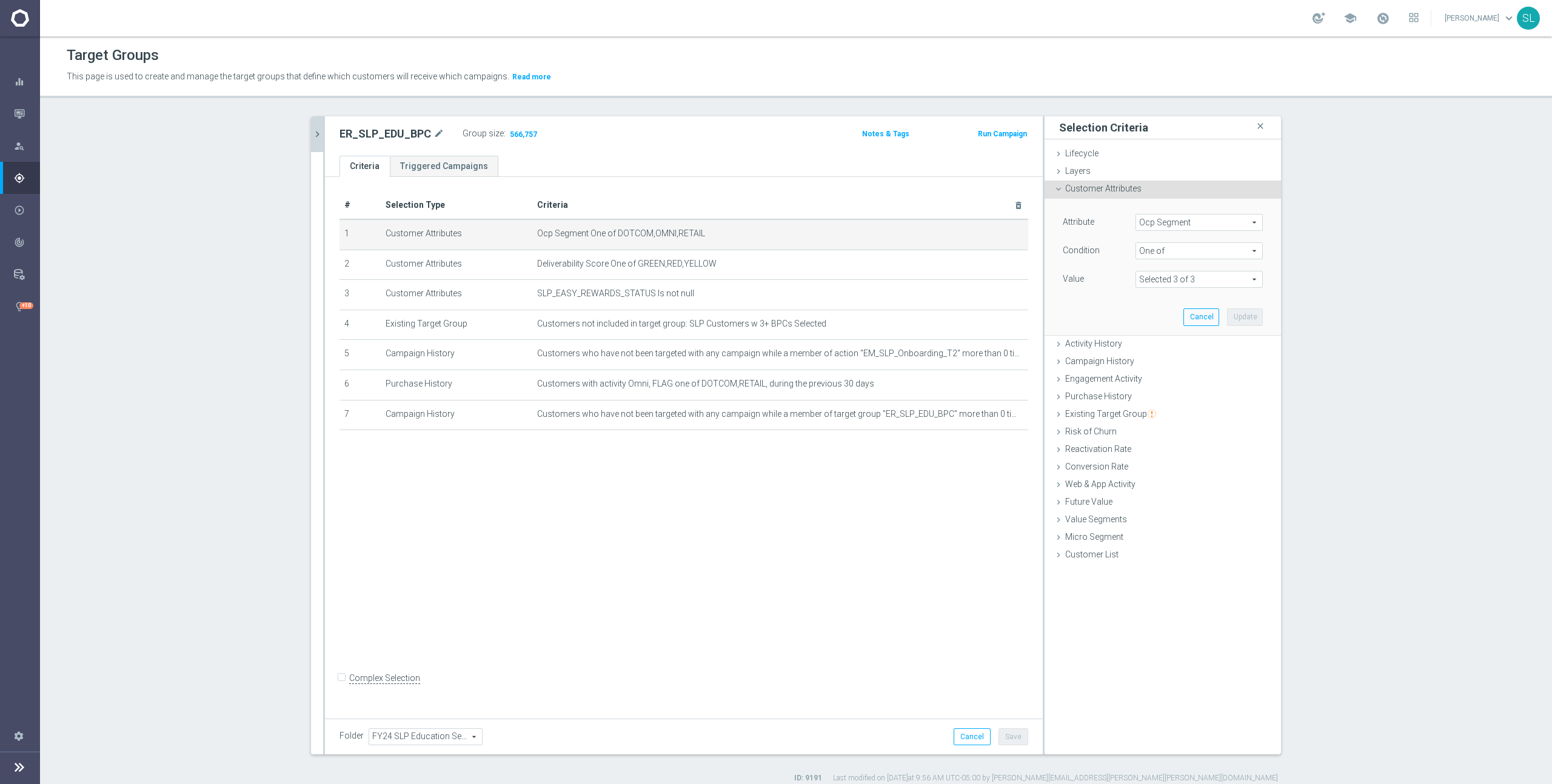
click at [1184, 221] on span "Ocp Segment" at bounding box center [1198, 222] width 126 height 16
click at [1178, 221] on input "search" at bounding box center [1199, 223] width 128 height 17
type input "ocp"
click at [1180, 275] on span "OCP_Simple_12m" at bounding box center [1199, 272] width 115 height 9
type input "OCP_Simple_12m"
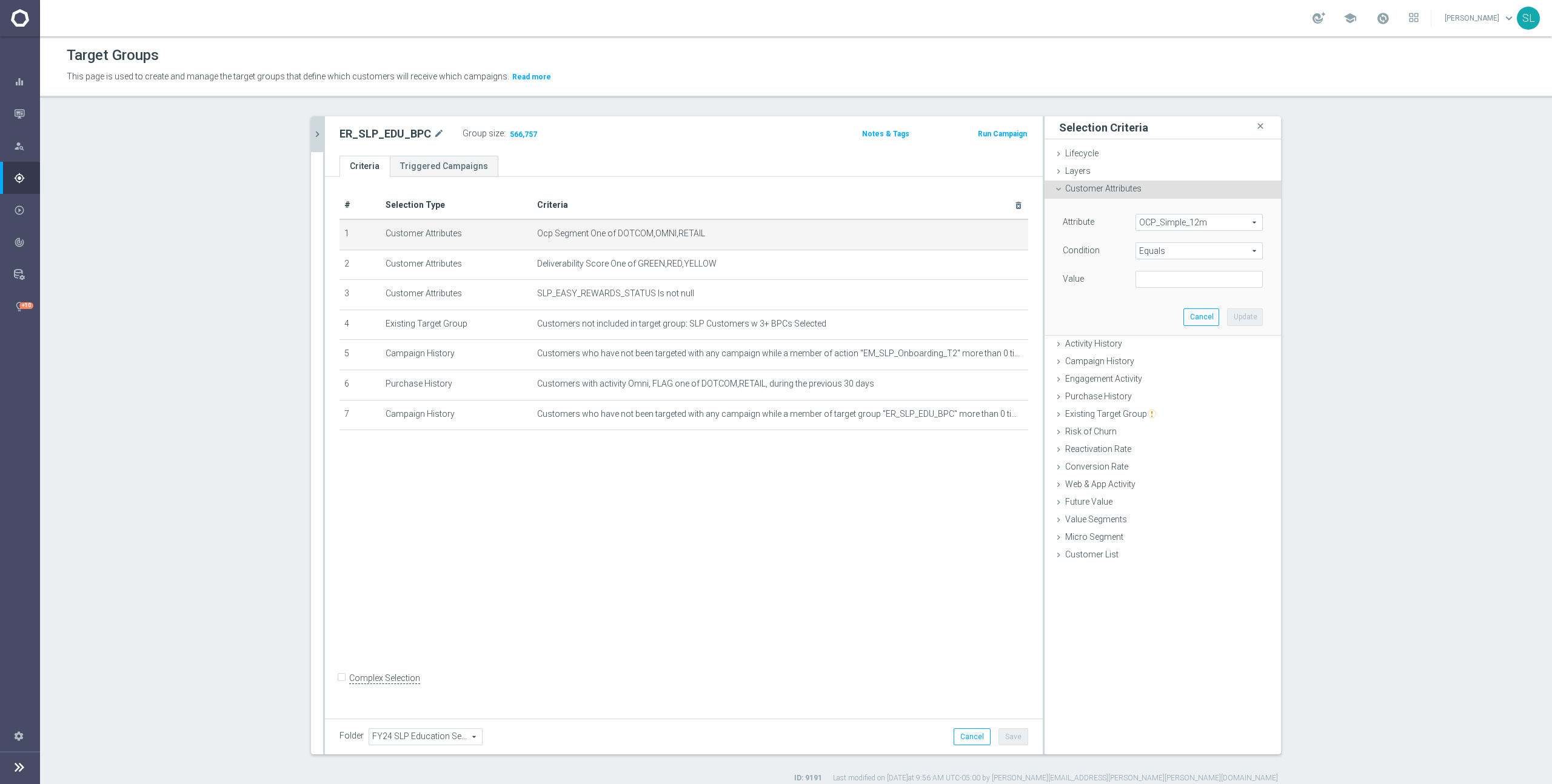
click at [1181, 254] on span "Equals" at bounding box center [1198, 250] width 126 height 16
drag, startPoint x: 1173, startPoint y: 410, endPoint x: 1169, endPoint y: 399, distance: 11.7
click at [1173, 410] on span "One of" at bounding box center [1199, 411] width 115 height 9
type input "One of"
click at [1167, 291] on textarea at bounding box center [1199, 286] width 128 height 31
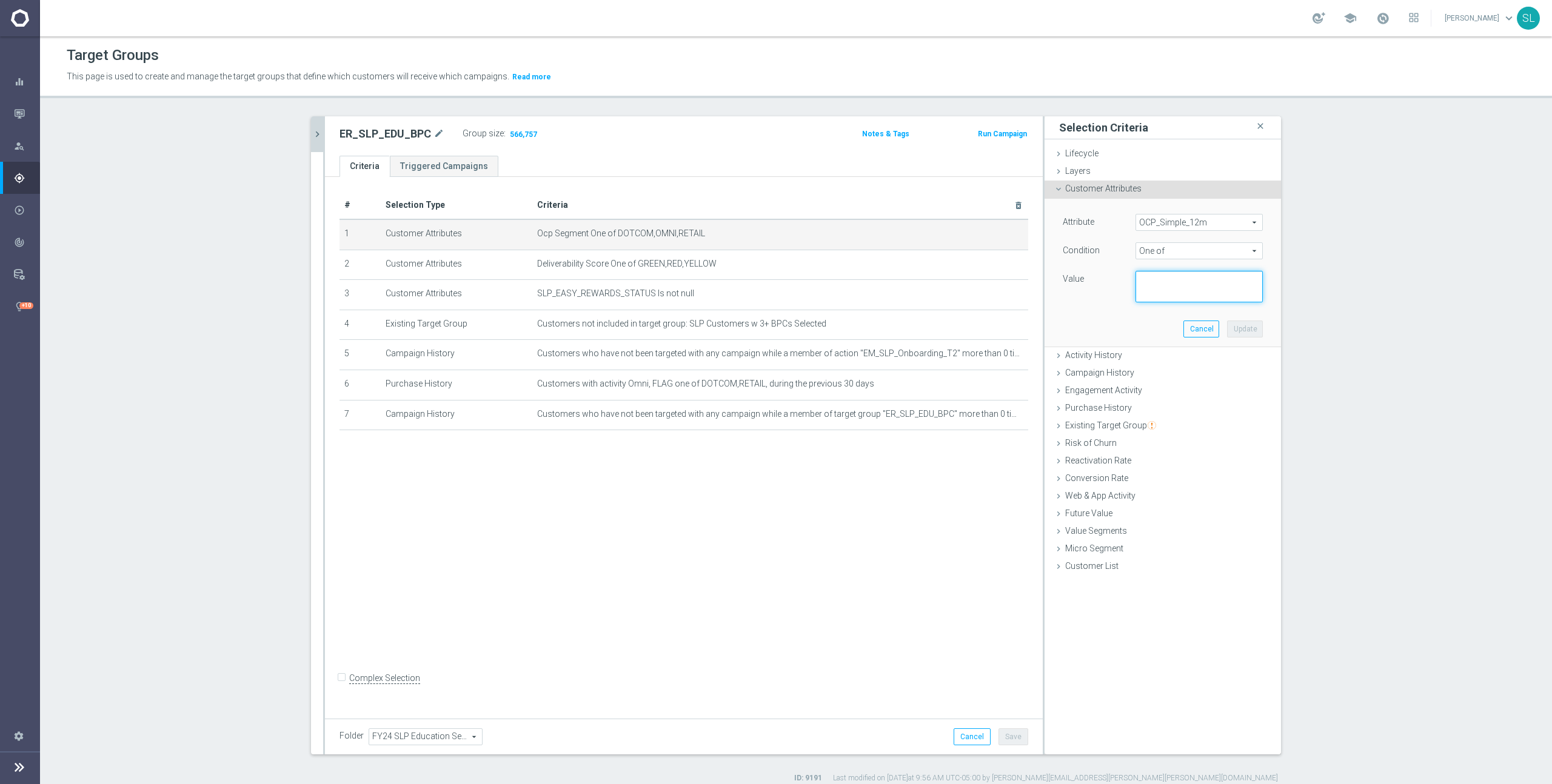
paste textarea "DOTCOM,OMNI,RETAIL"
type textarea "DOTCOM,OMNI,RETAIL"
click at [1249, 332] on button "Update" at bounding box center [1245, 329] width 36 height 17
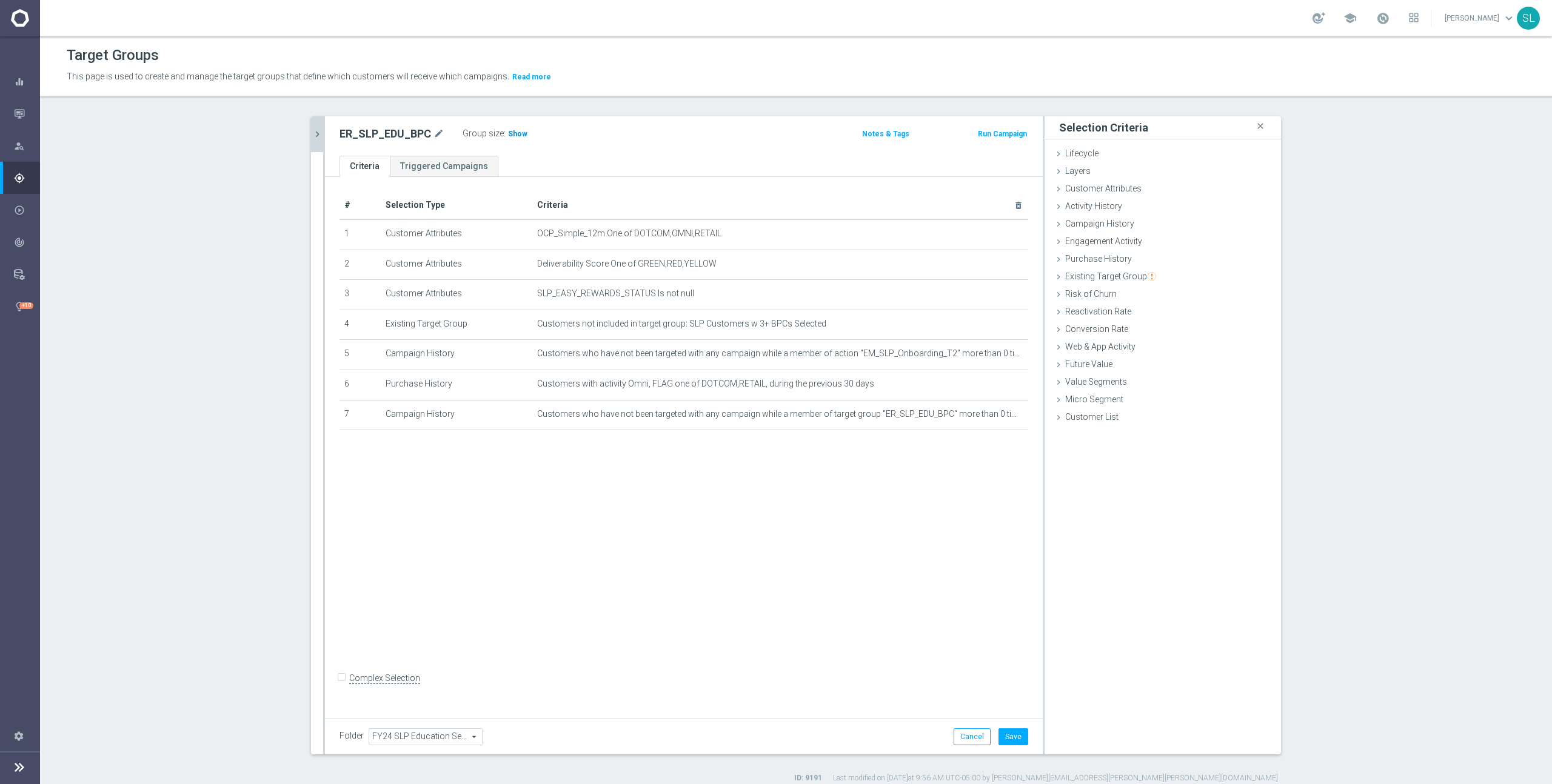
click at [520, 137] on span "Show" at bounding box center [518, 133] width 20 height 9
click at [964, 737] on button "Cancel" at bounding box center [971, 737] width 37 height 17
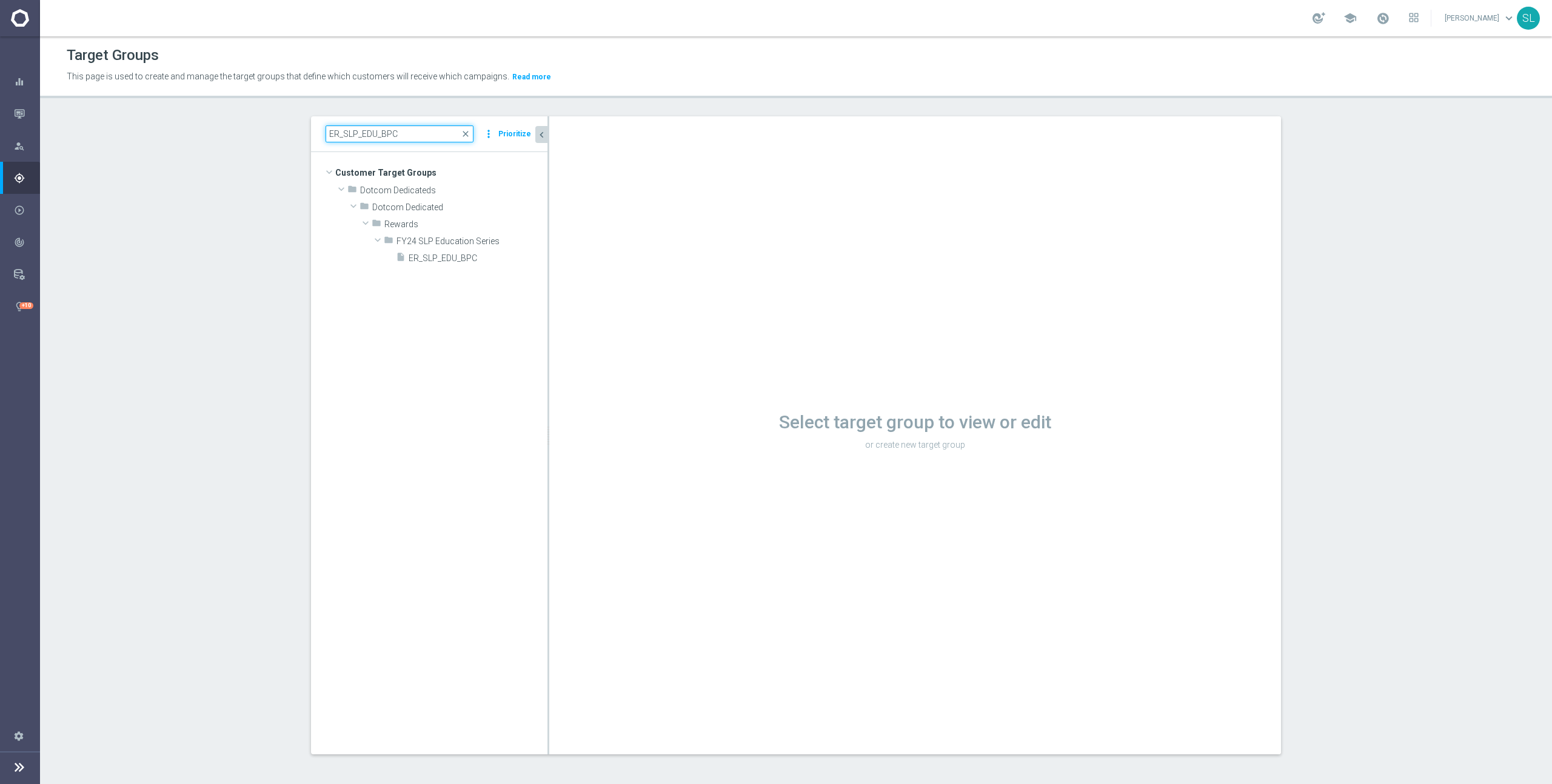
click at [434, 133] on input "ER_SLP_EDU_BPC" at bounding box center [400, 134] width 148 height 17
paste input "OfferActivation"
click at [470, 261] on span "ER_SLP_EDU_OfferActivation" at bounding box center [463, 258] width 110 height 10
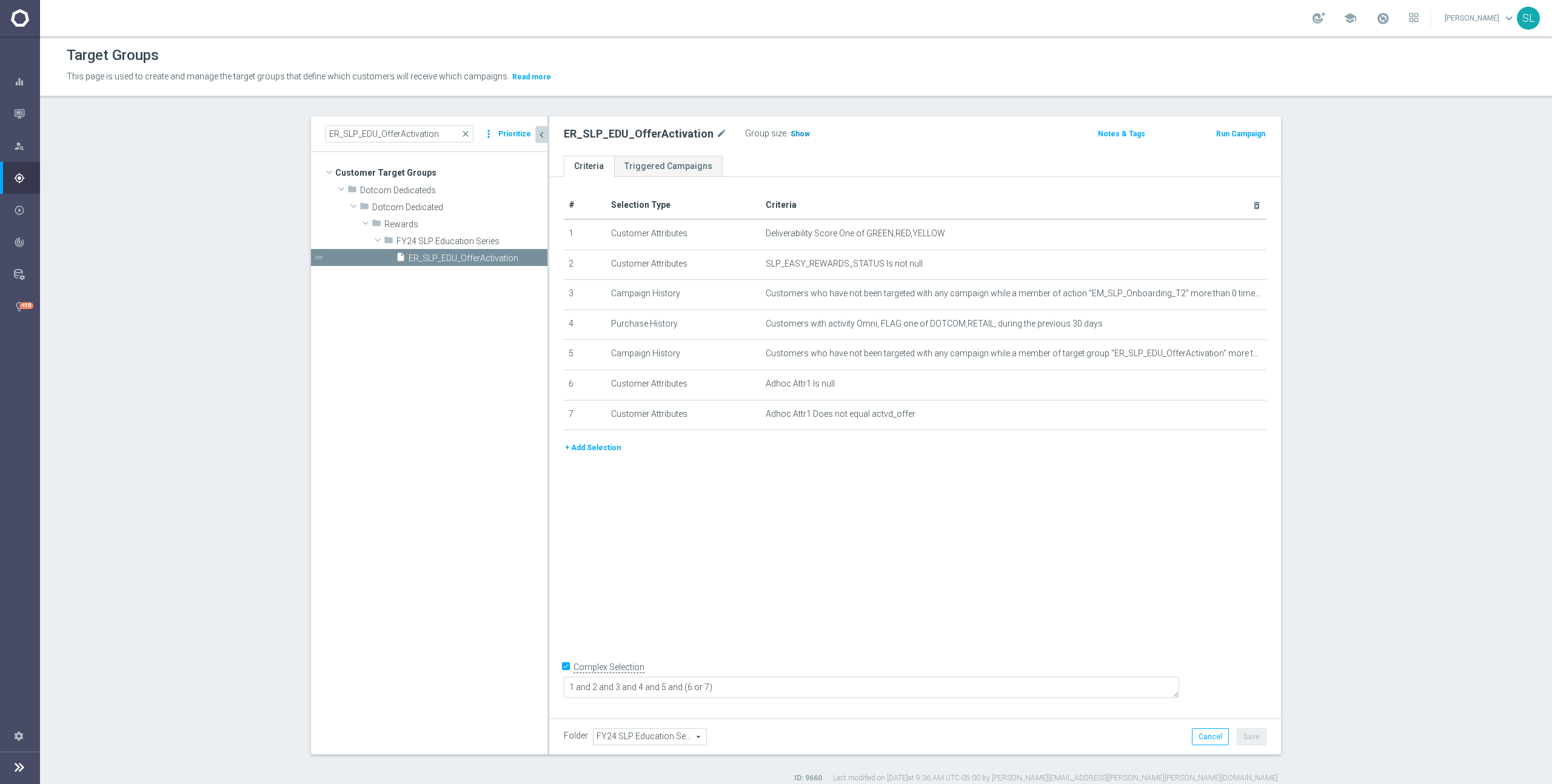
click at [791, 132] on span "Show" at bounding box center [800, 133] width 20 height 9
click at [371, 135] on input "ER_SLP_EDU_OfferActivation" at bounding box center [400, 134] width 148 height 17
paste input "DC_4Cite_AbandonSearch_T1"
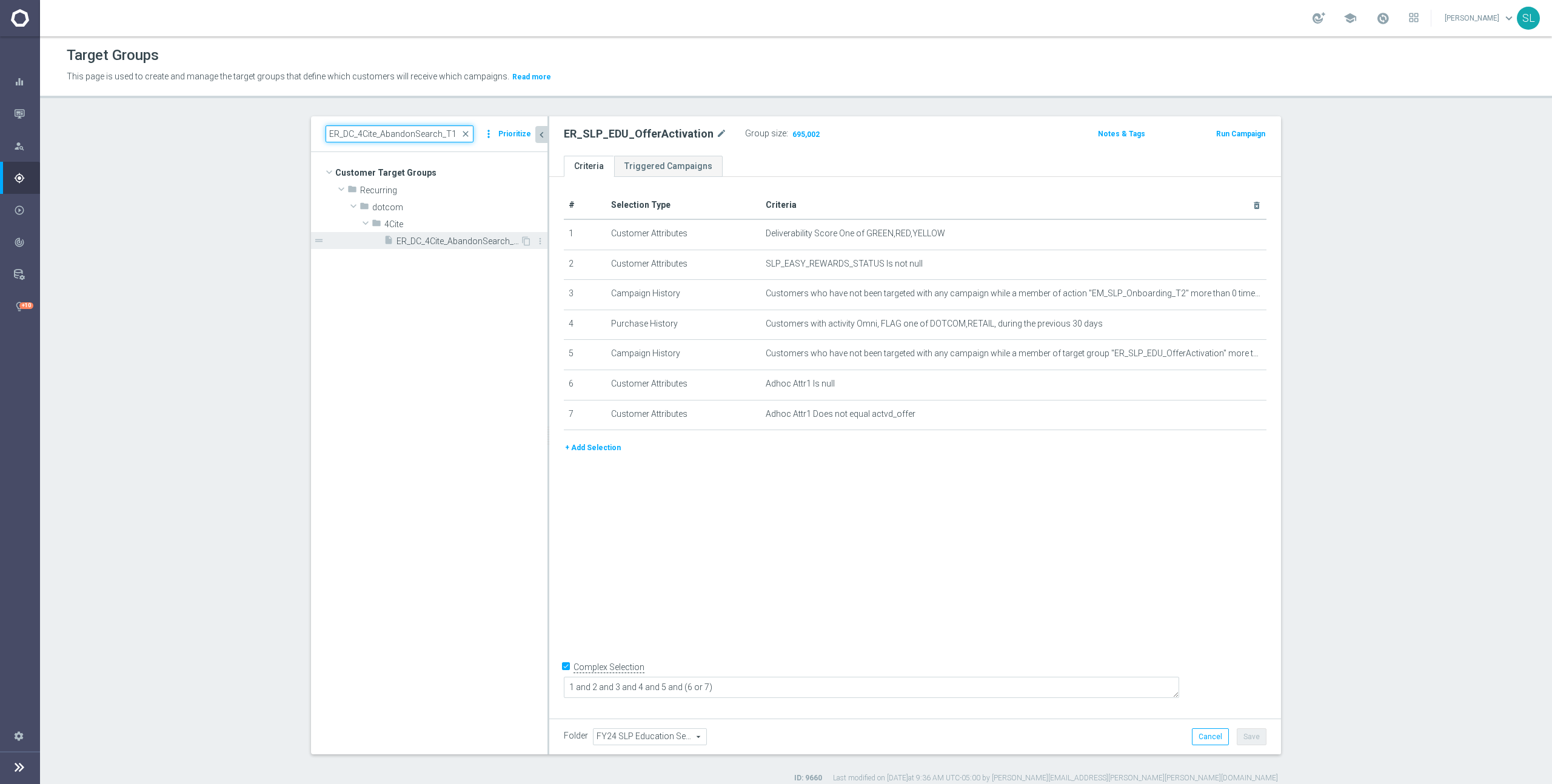
type input "ER_DC_4Cite_AbandonSearch_T1"
click at [431, 239] on span "ER_DC_4Cite_AbandonSearch_T1" at bounding box center [458, 241] width 124 height 10
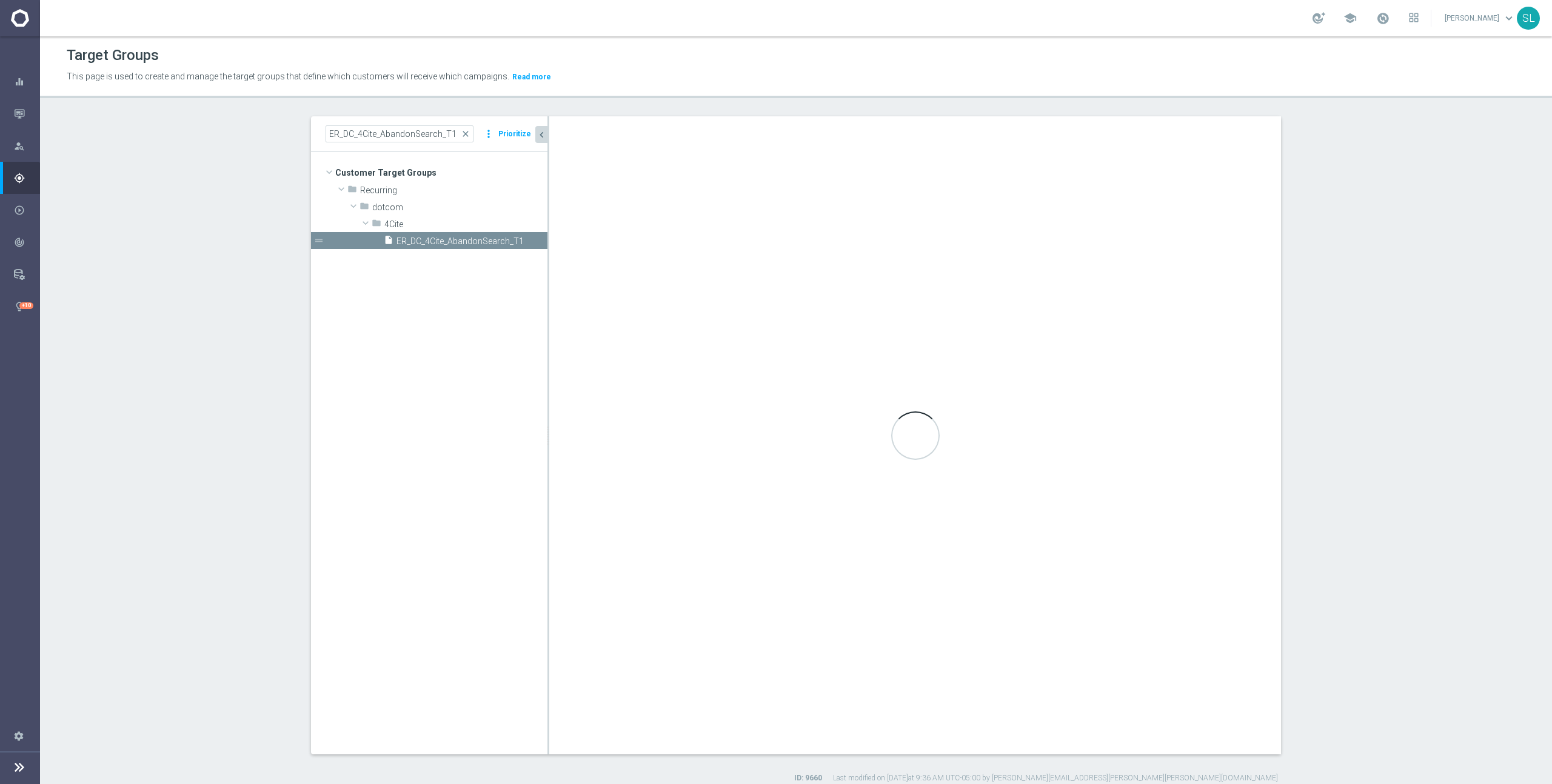
type textarea "1 and 2 and 3 and 4 and 5 and (6 or 7) and 8 and 9 and 10"
type input "4Cite"
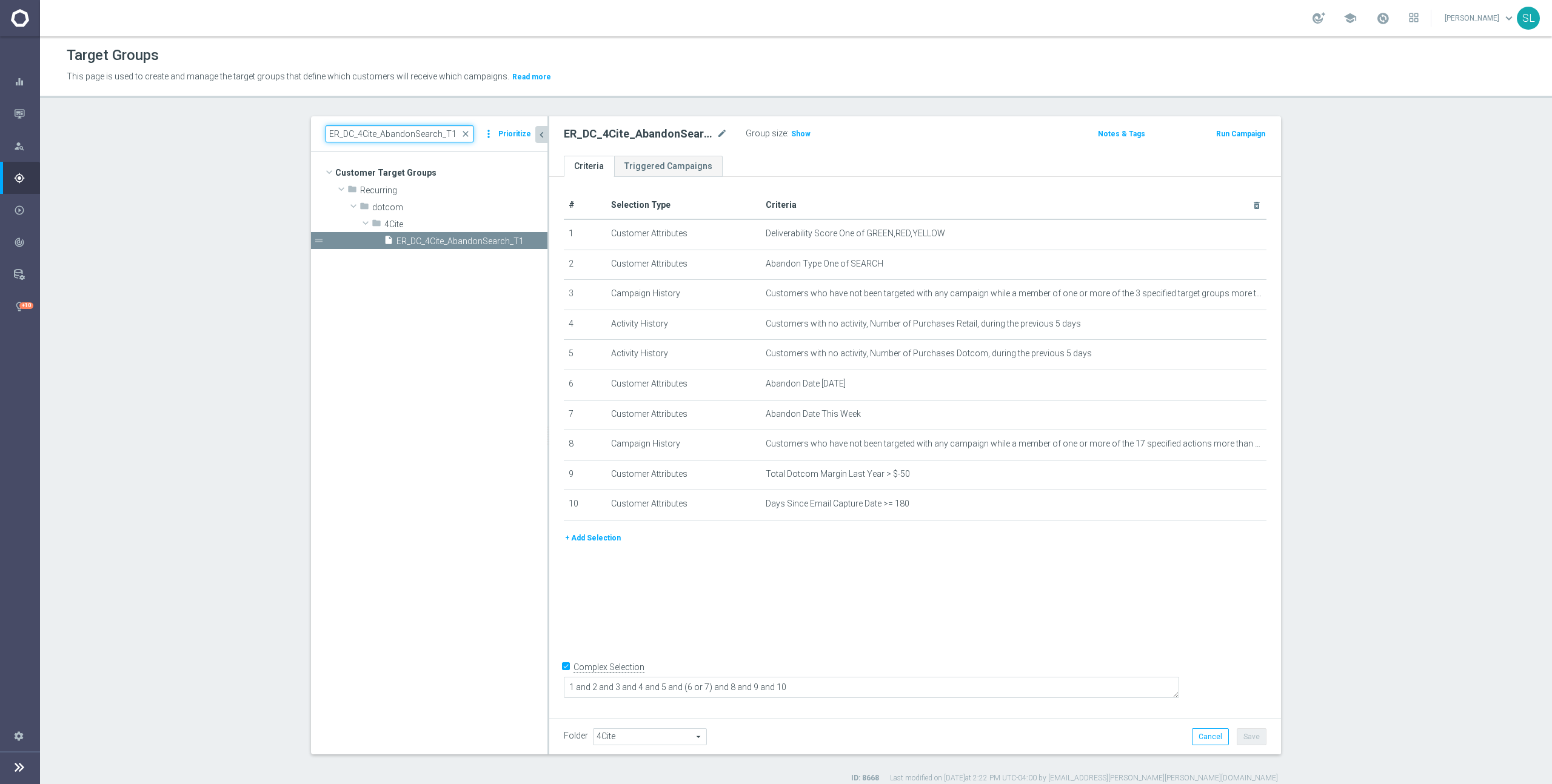
click at [414, 136] on input "ER_DC_4Cite_AbandonSearch_T1" at bounding box center [400, 134] width 148 height 17
paste input "Browse"
click at [453, 239] on span "ER_DC_4Cite_AbandonBrowse_T1" at bounding box center [458, 241] width 124 height 10
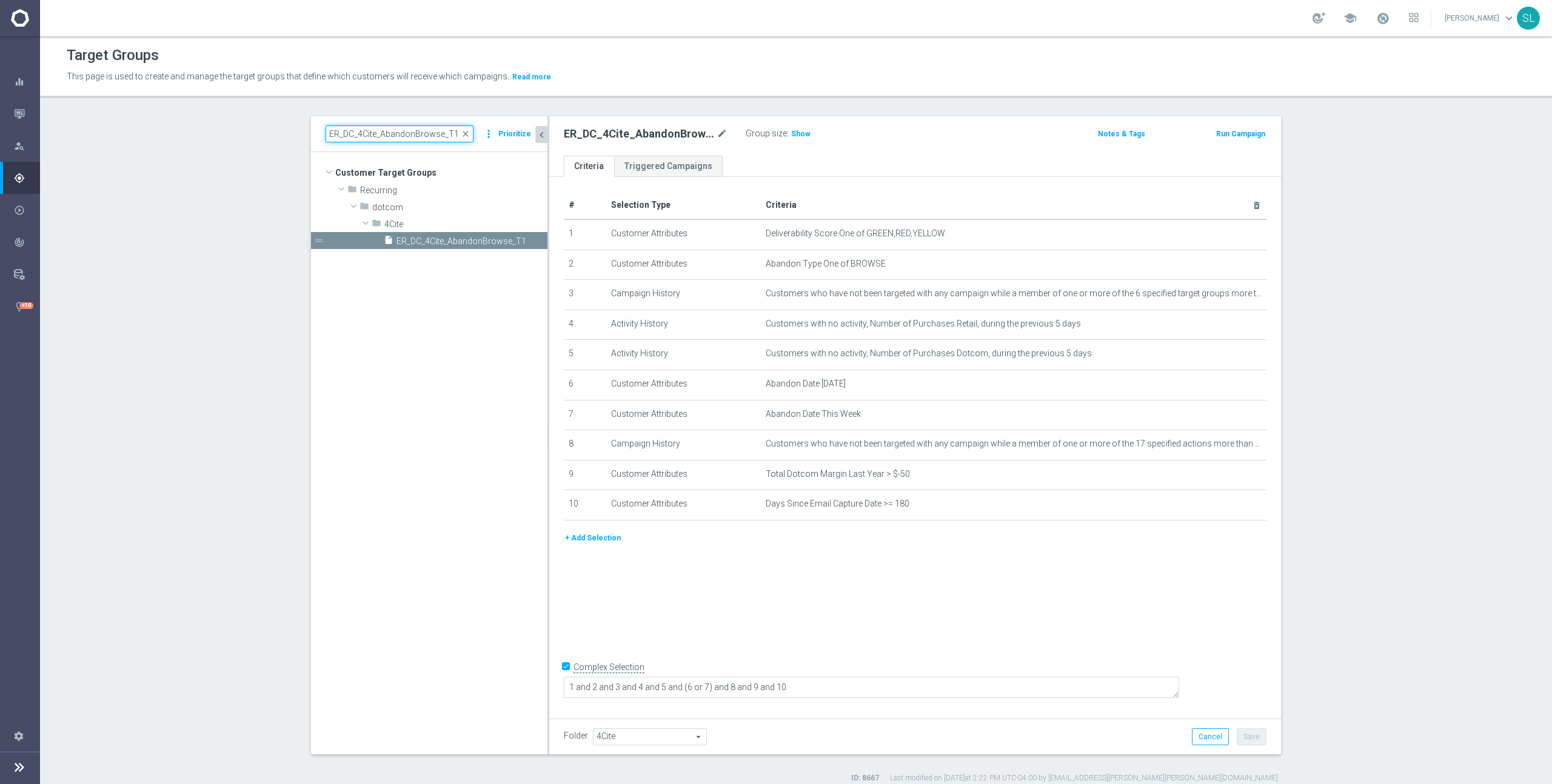
click at [353, 136] on input "ER_DC_4Cite_AbandonBrowse_T1" at bounding box center [400, 134] width 148 height 17
paste input "Growth_MissedReplenishment"
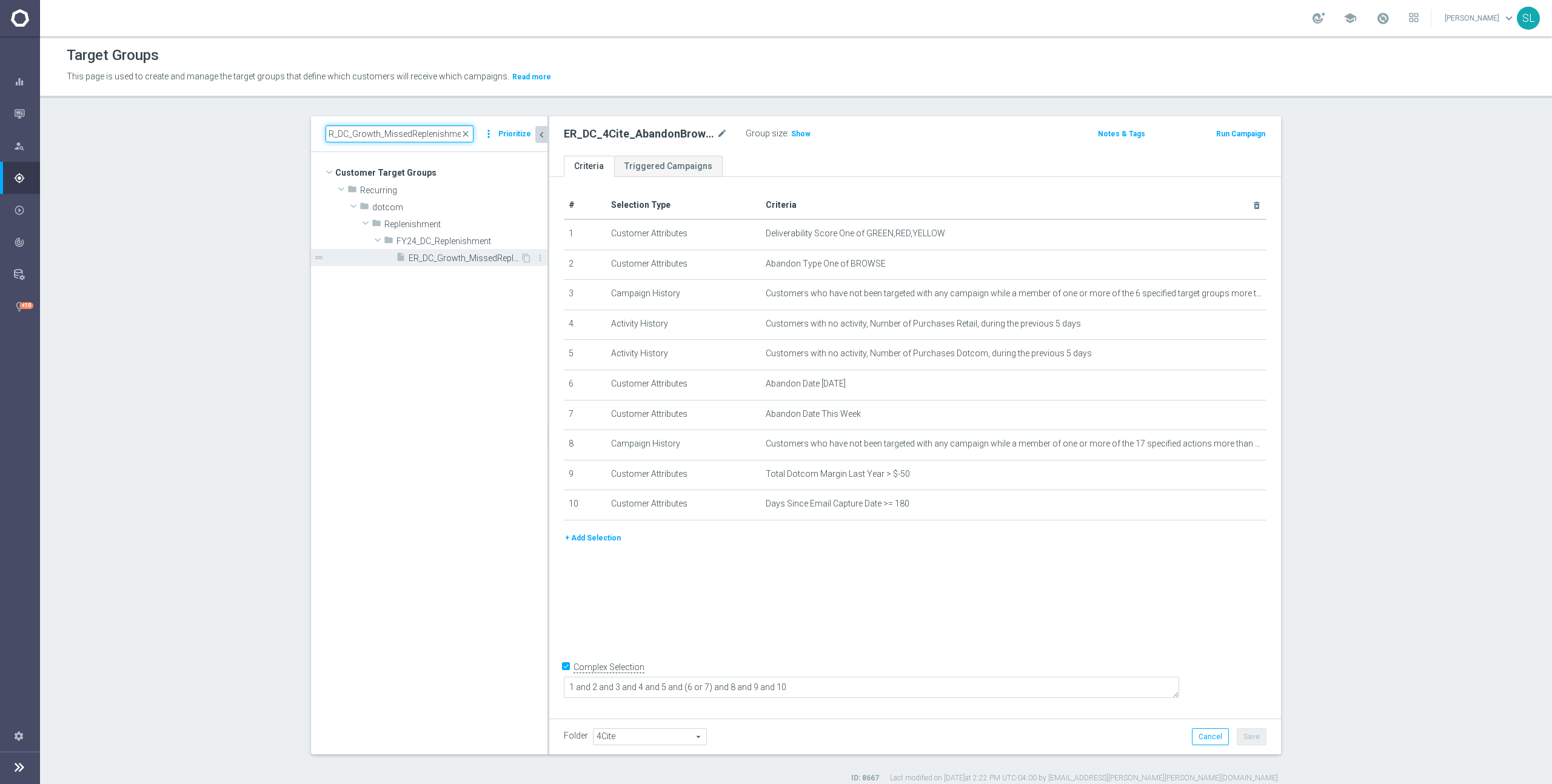
type input "ER_DC_Growth_MissedReplenishment"
click at [431, 260] on span "ER_DC_Growth_MissedReplenishment" at bounding box center [464, 258] width 111 height 10
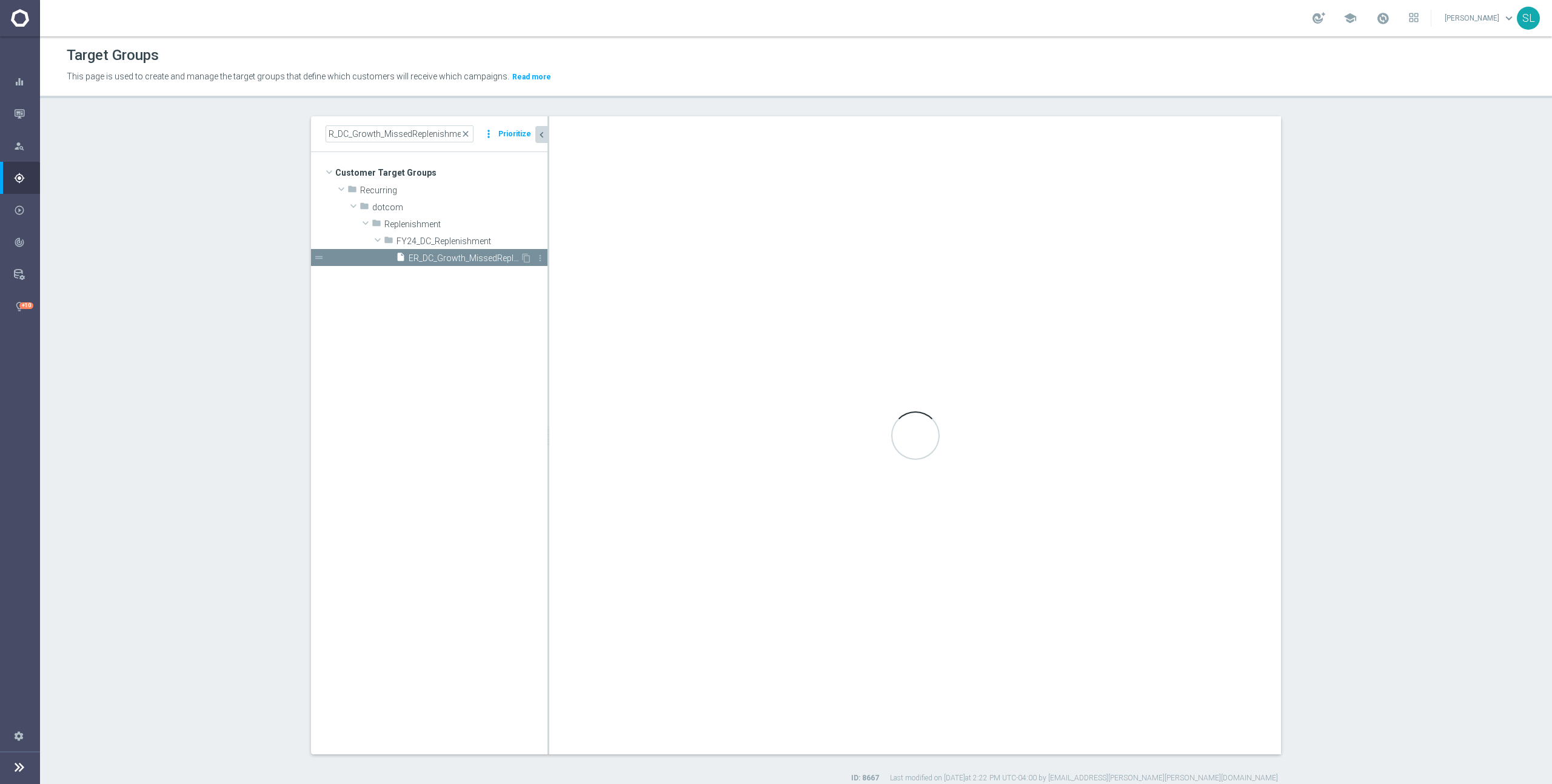
scroll to position [0, 0]
checkbox input "false"
type input "FY24_DC_Replenishment"
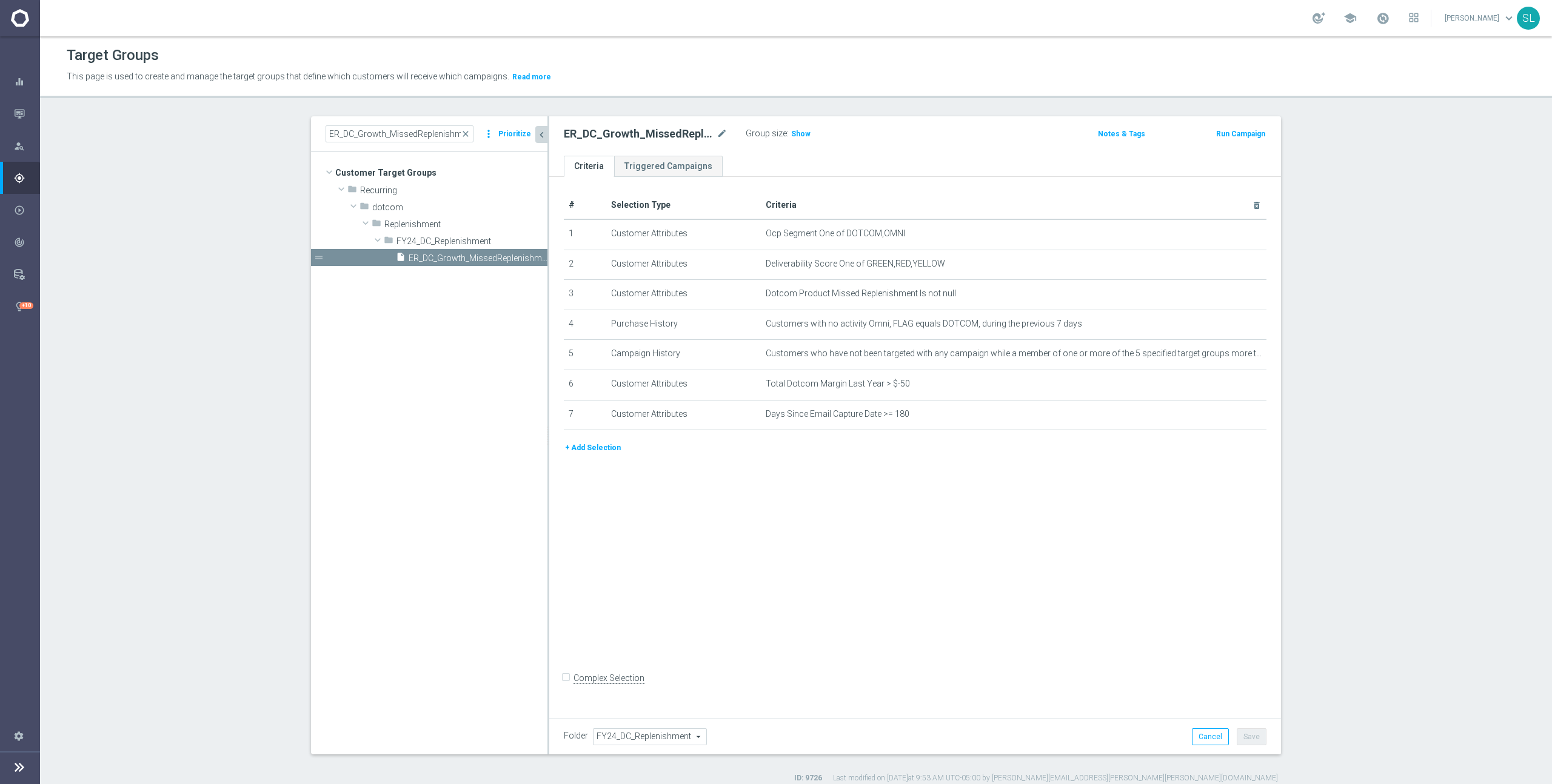
drag, startPoint x: 796, startPoint y: 131, endPoint x: 1031, endPoint y: 161, distance: 236.9
click at [796, 131] on span "Show" at bounding box center [800, 133] width 20 height 9
drag, startPoint x: 919, startPoint y: 236, endPoint x: 846, endPoint y: 234, distance: 73.0
click at [846, 234] on span "Ocp Segment One of DOTCOM,OMNI" at bounding box center [993, 233] width 456 height 10
click at [1224, 231] on icon "mode_edit" at bounding box center [1227, 234] width 9 height 9
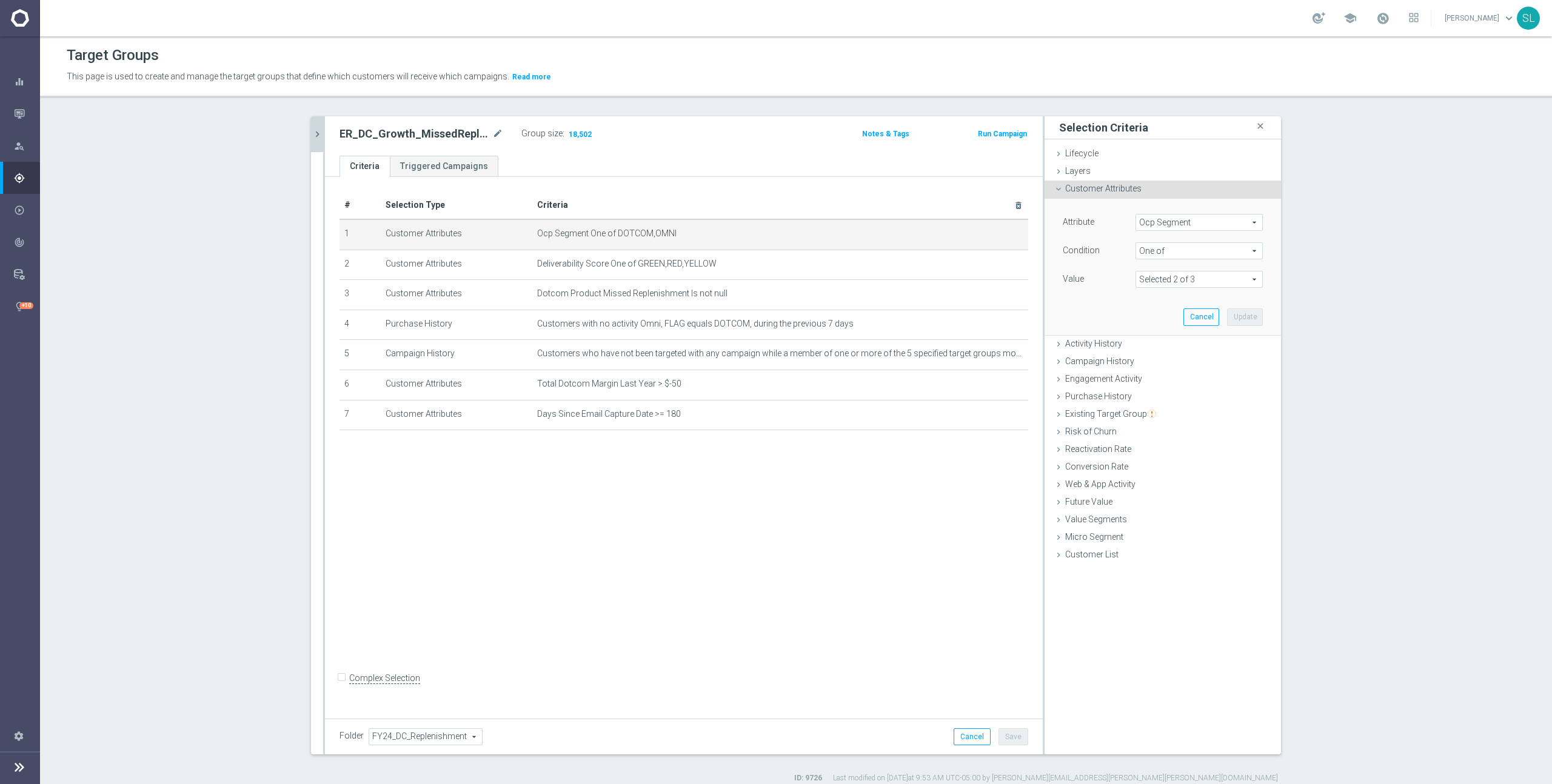
click at [1188, 218] on span "Ocp Segment" at bounding box center [1198, 222] width 126 height 16
click at [1185, 222] on input "search" at bounding box center [1199, 223] width 128 height 17
type input "ocp"
click at [1208, 270] on span "OCP_Simple_12m" at bounding box center [1199, 272] width 115 height 9
type input "OCP_Simple_12m"
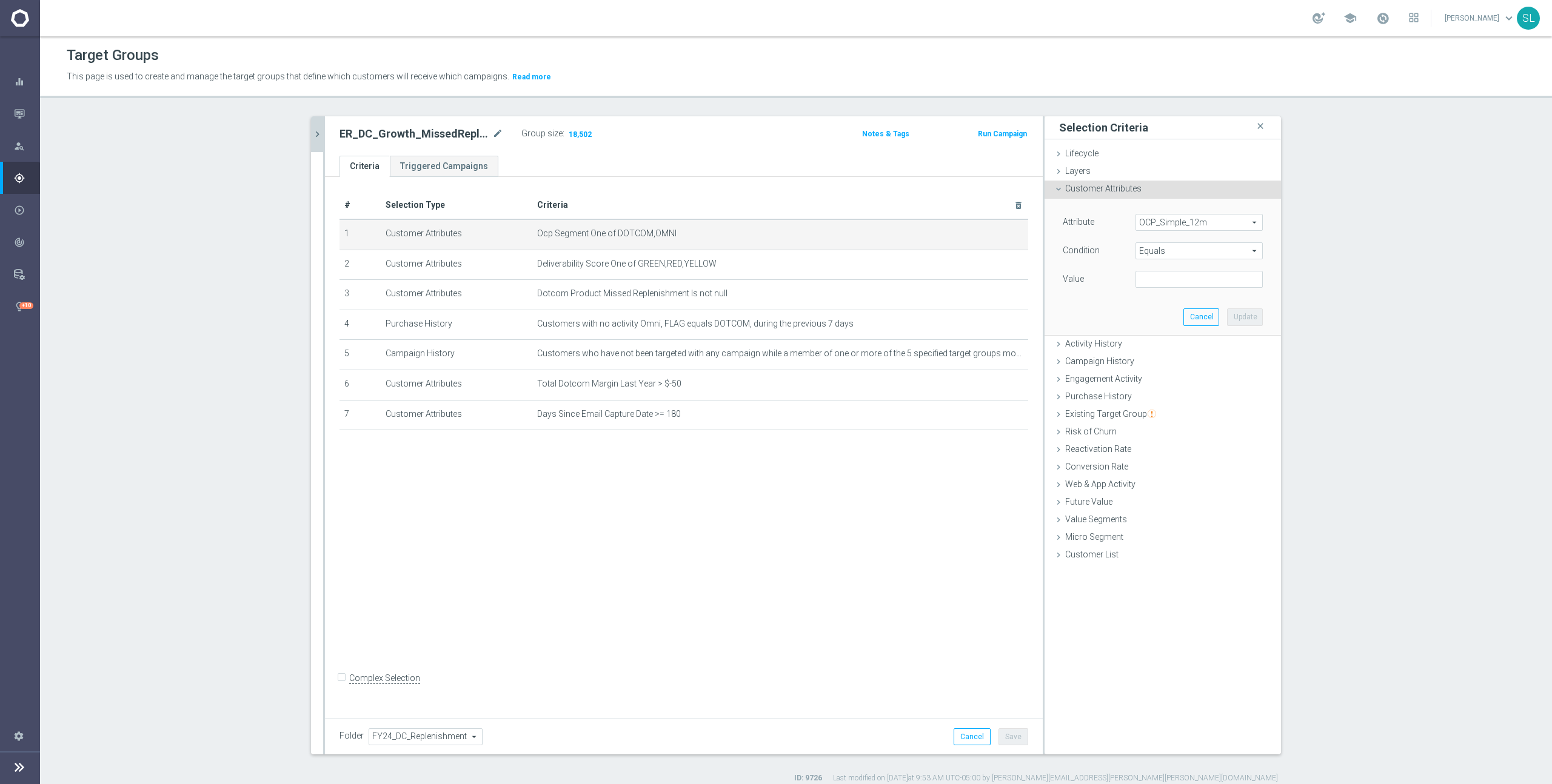
click at [1188, 253] on span "Equals" at bounding box center [1198, 250] width 126 height 16
drag, startPoint x: 1180, startPoint y: 410, endPoint x: 1176, endPoint y: 365, distance: 45.2
click at [1181, 409] on span "One of" at bounding box center [1199, 411] width 115 height 9
type input "One of"
click at [1168, 285] on textarea at bounding box center [1199, 286] width 128 height 31
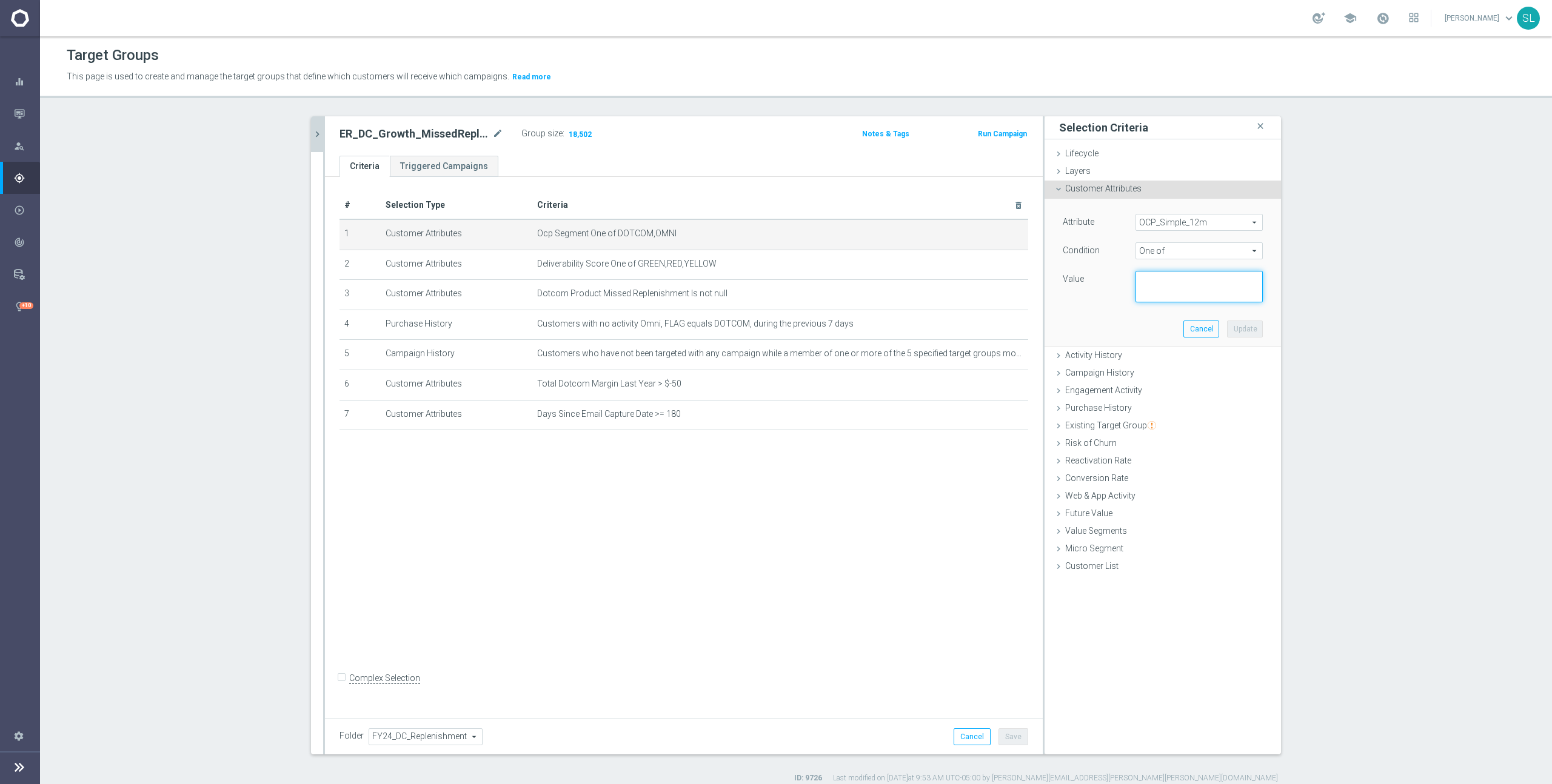
paste textarea "DOTCOM,OMNI"
type textarea "DOTCOM,OMNI"
click at [1239, 326] on button "Update" at bounding box center [1245, 329] width 36 height 17
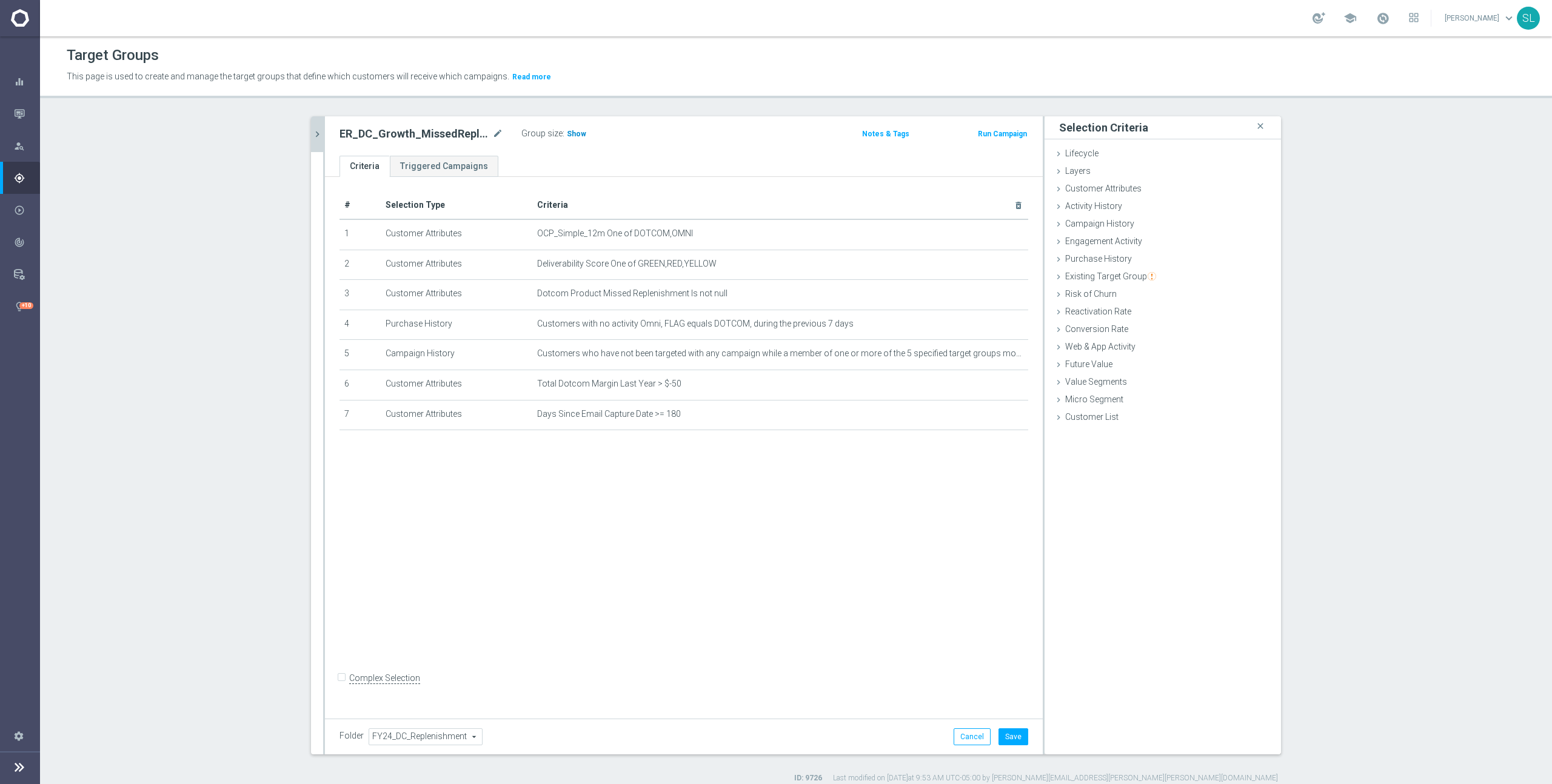
click at [575, 132] on span "Show" at bounding box center [576, 133] width 20 height 9
click at [968, 733] on button "Cancel" at bounding box center [971, 737] width 37 height 17
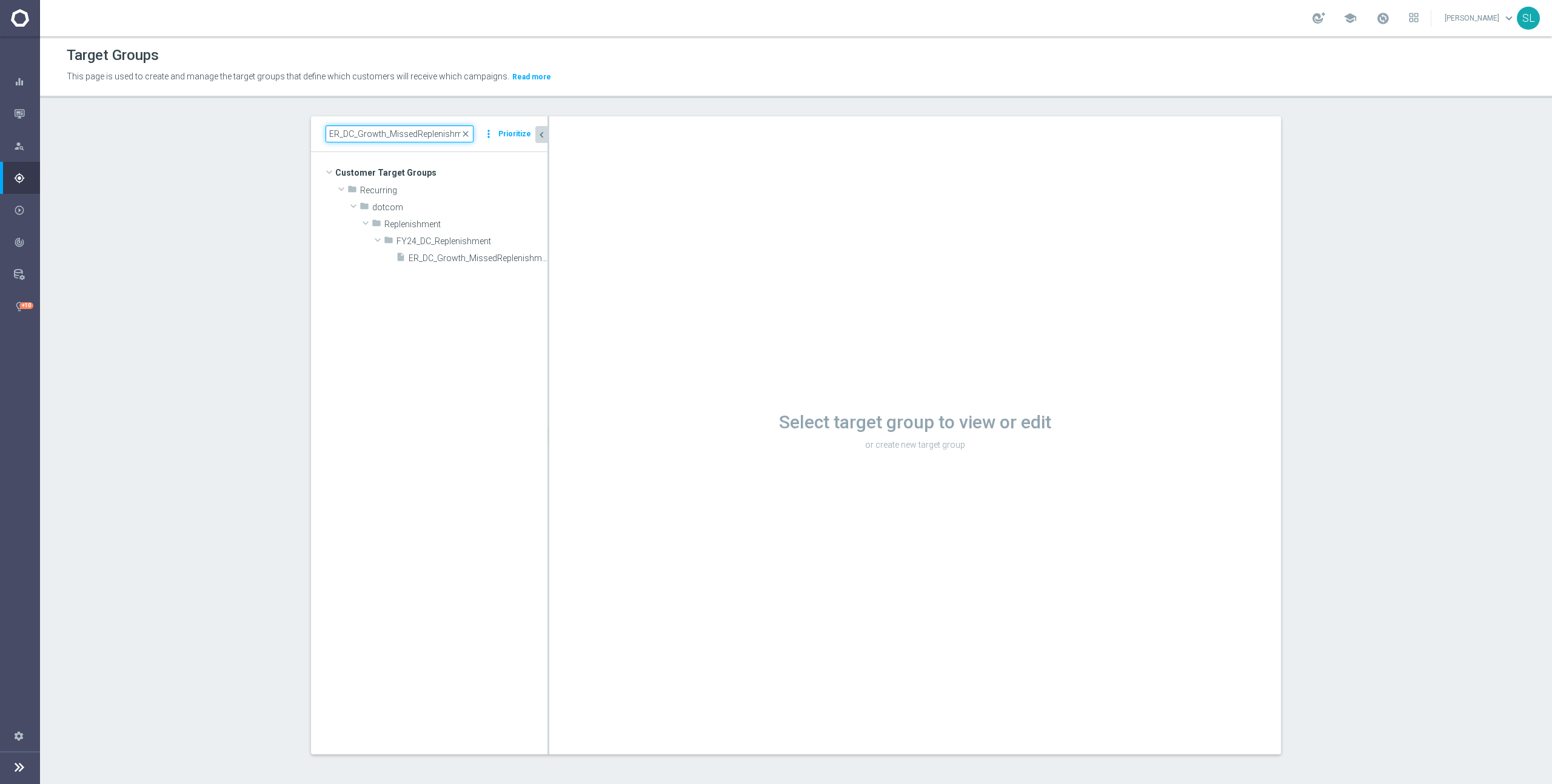
click at [413, 134] on input "ER_DC_Growth_MissedReplenishment" at bounding box center [400, 134] width 148 height 17
paste input "Upcoming"
type input "ER_DC_Growth_UpcomingReplenishment"
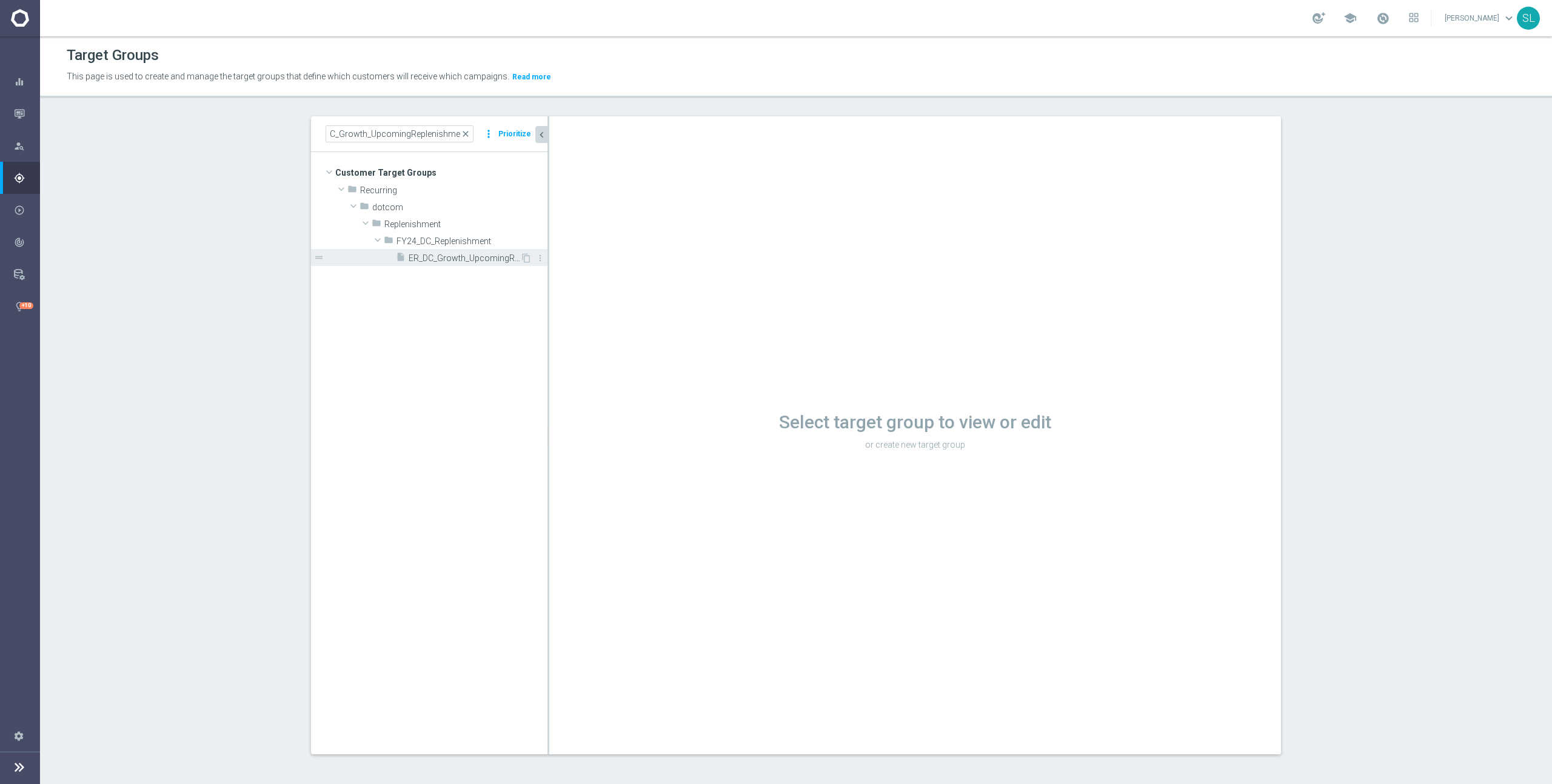
click at [455, 260] on span "ER_DC_Growth_UpcomingReplenishment" at bounding box center [464, 258] width 111 height 10
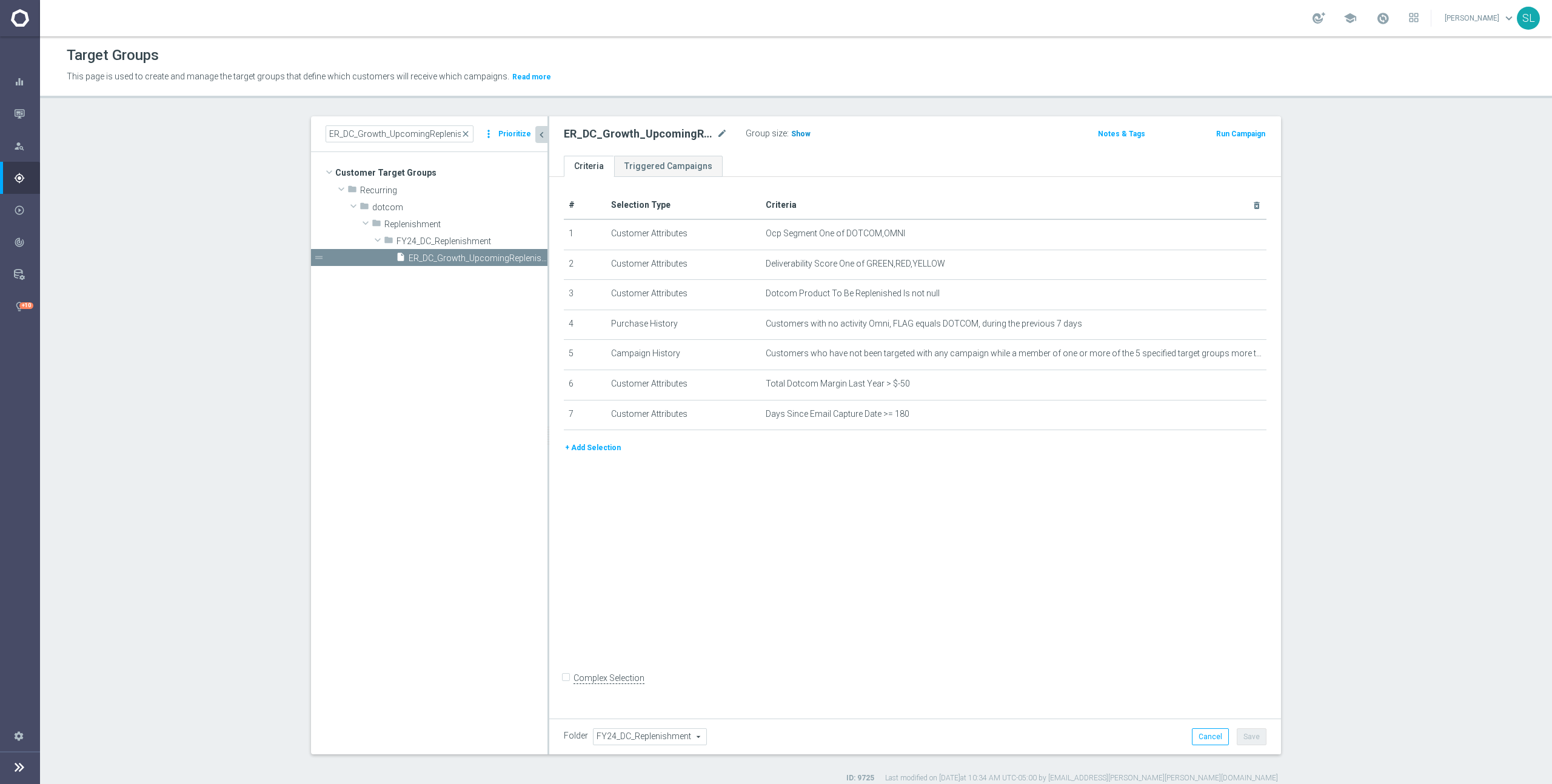
click at [796, 135] on span "Show" at bounding box center [800, 133] width 20 height 9
drag, startPoint x: 870, startPoint y: 233, endPoint x: 912, endPoint y: 233, distance: 42.0
click at [920, 233] on span "Ocp Segment One of DOTCOM,OMNI" at bounding box center [993, 233] width 456 height 10
drag, startPoint x: 901, startPoint y: 232, endPoint x: 844, endPoint y: 235, distance: 57.1
click at [844, 236] on span "Ocp Segment One of DOTCOM,OMNI" at bounding box center [993, 233] width 456 height 10
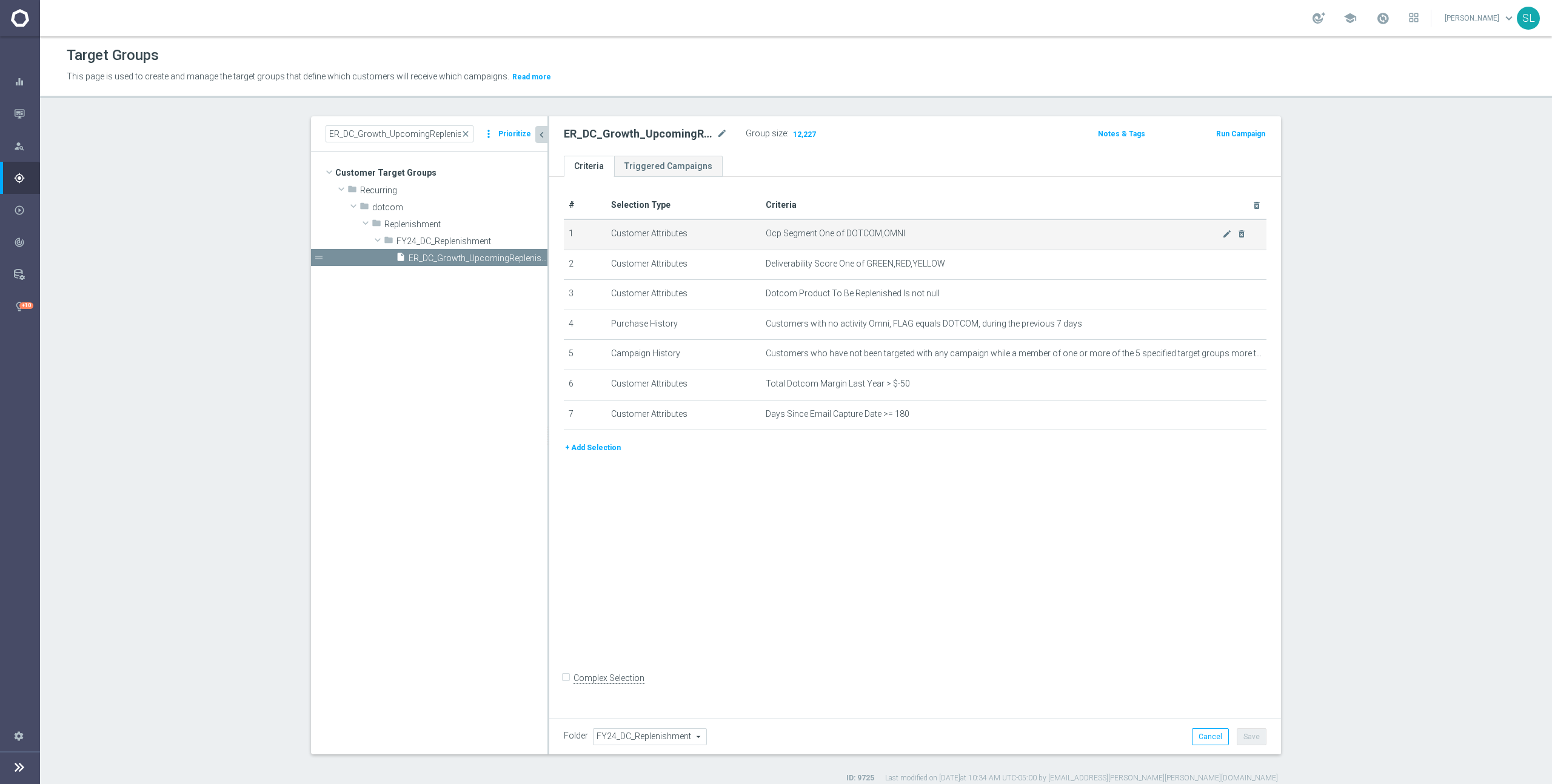
click at [844, 235] on span "Ocp Segment One of DOTCOM,OMNI" at bounding box center [993, 233] width 456 height 10
drag, startPoint x: 983, startPoint y: 230, endPoint x: 1009, endPoint y: 230, distance: 26.0
click at [1008, 230] on span "Ocp Segment One of DOTCOM,OMNI" at bounding box center [993, 233] width 456 height 10
click at [1224, 232] on icon "mode_edit" at bounding box center [1227, 234] width 9 height 9
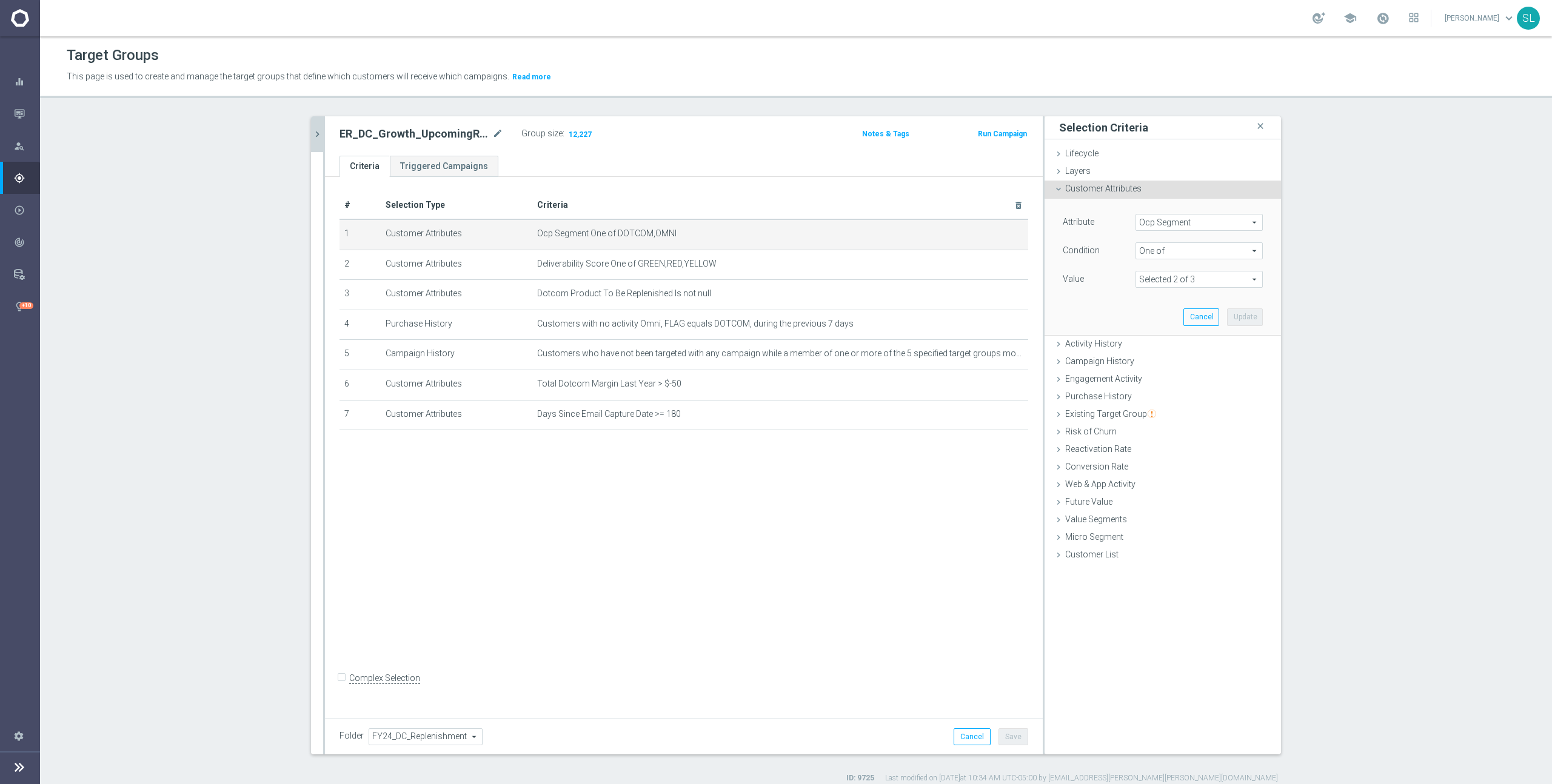
click at [1185, 224] on span "Ocp Segment" at bounding box center [1198, 222] width 126 height 16
click at [1177, 217] on input "search" at bounding box center [1199, 223] width 128 height 17
type input "ocp"
click at [1180, 267] on span "OCP_Simple_12m" at bounding box center [1199, 272] width 115 height 9
type input "OCP_Simple_12m"
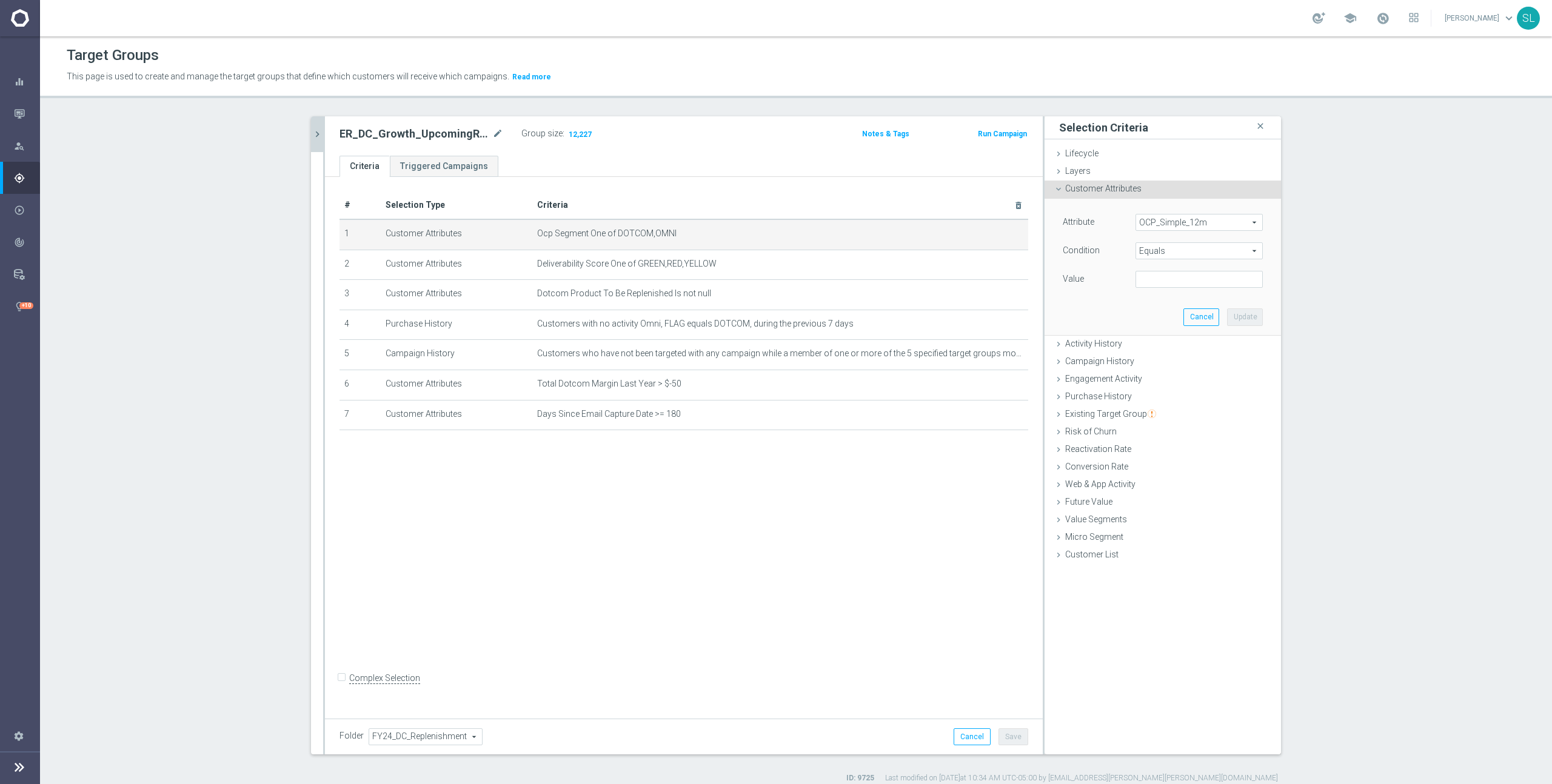
click at [1175, 248] on span "Equals" at bounding box center [1198, 250] width 126 height 16
click at [1173, 408] on span "One of" at bounding box center [1199, 411] width 115 height 9
type input "One of"
click at [1166, 283] on textarea at bounding box center [1199, 286] width 128 height 31
paste textarea "DOTCOM,OMNI"
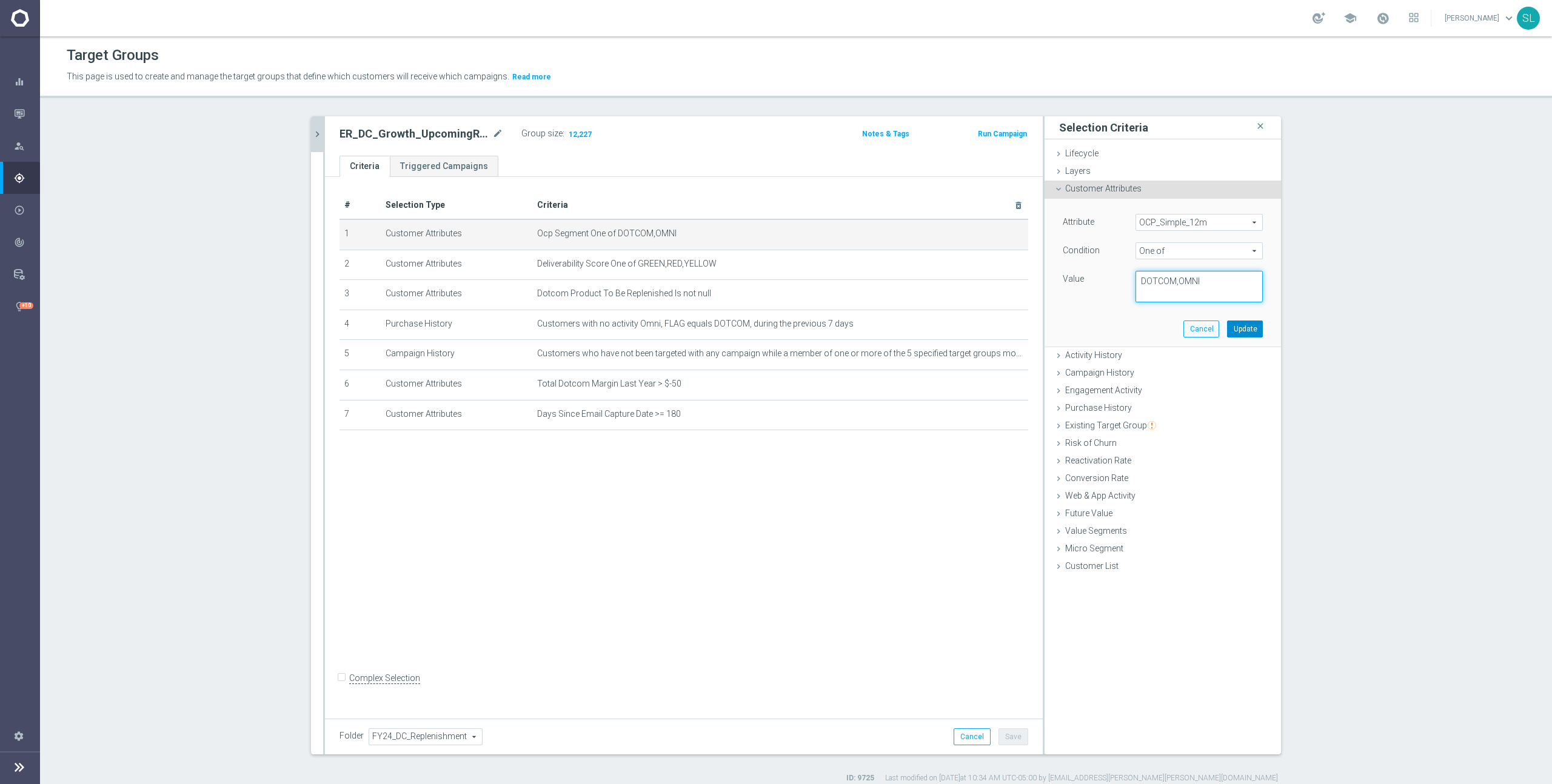
type textarea "DOTCOM,OMNI"
click at [1254, 332] on button "Update" at bounding box center [1245, 329] width 36 height 17
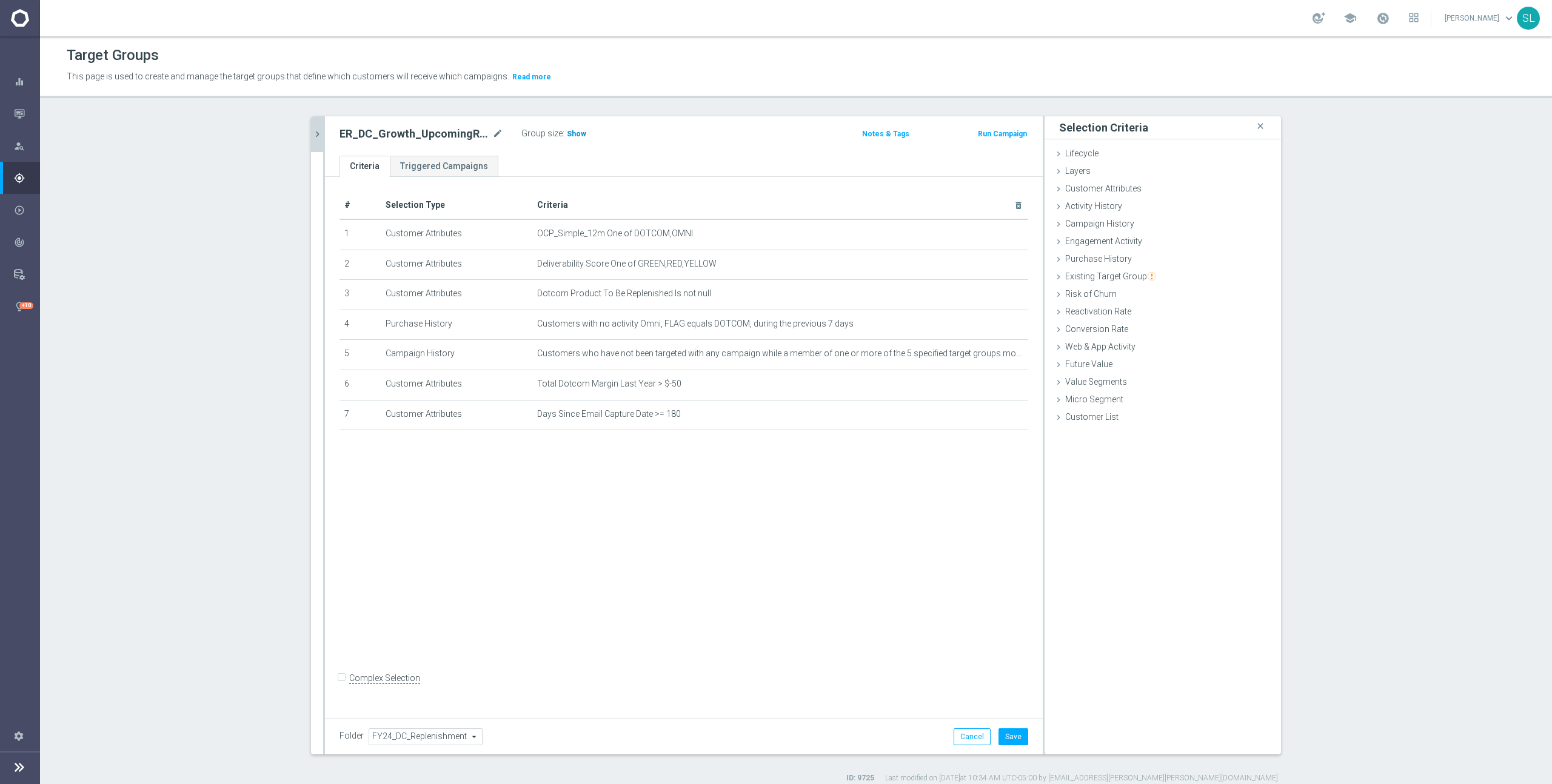
click at [571, 131] on span "Show" at bounding box center [576, 133] width 20 height 9
drag, startPoint x: 318, startPoint y: 139, endPoint x: 568, endPoint y: 230, distance: 266.0
click at [318, 139] on icon "chevron_right" at bounding box center [317, 134] width 11 height 11
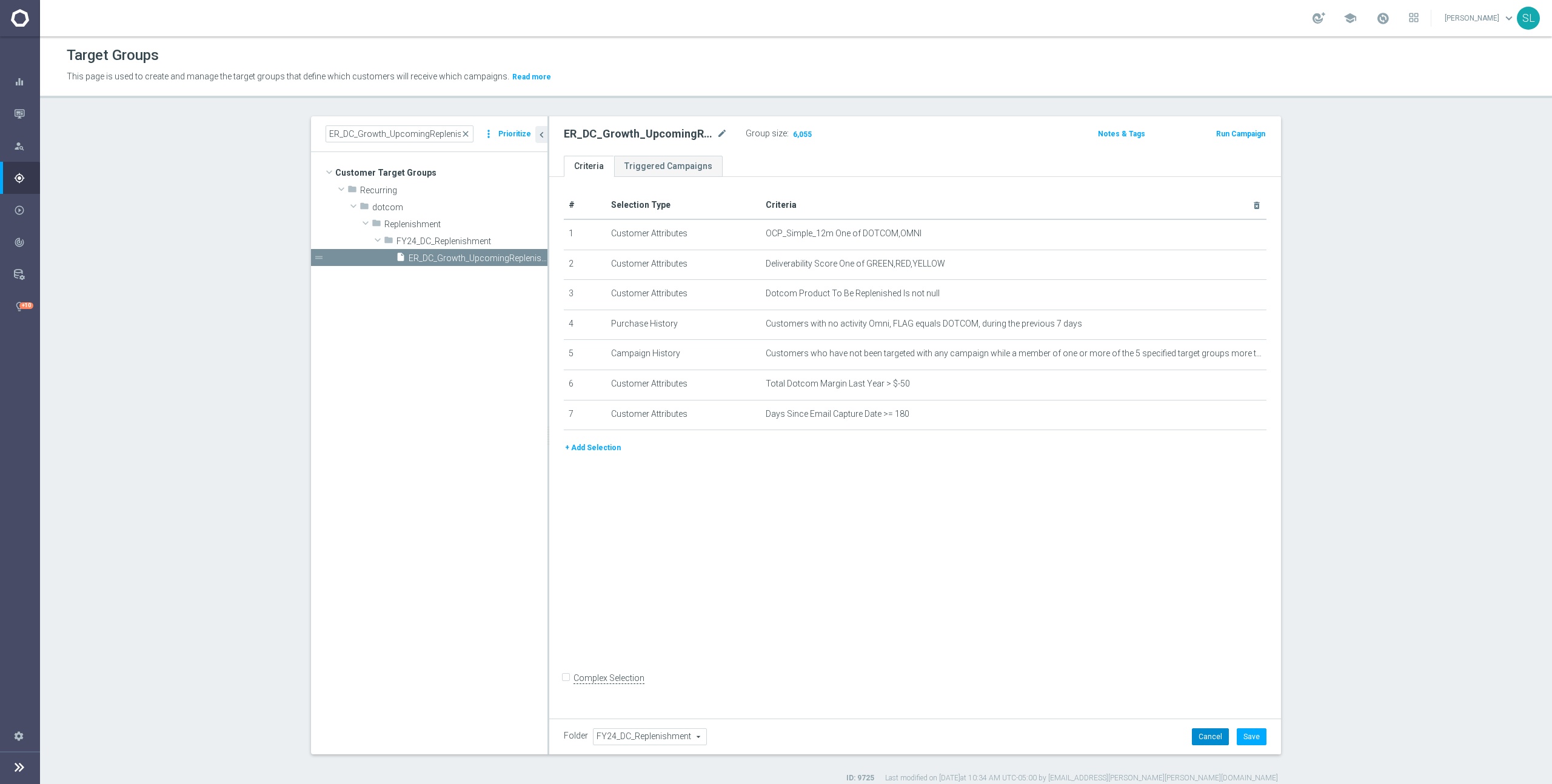
drag, startPoint x: 1213, startPoint y: 739, endPoint x: 1178, endPoint y: 705, distance: 48.8
click at [1212, 737] on button "Cancel" at bounding box center [1209, 737] width 37 height 17
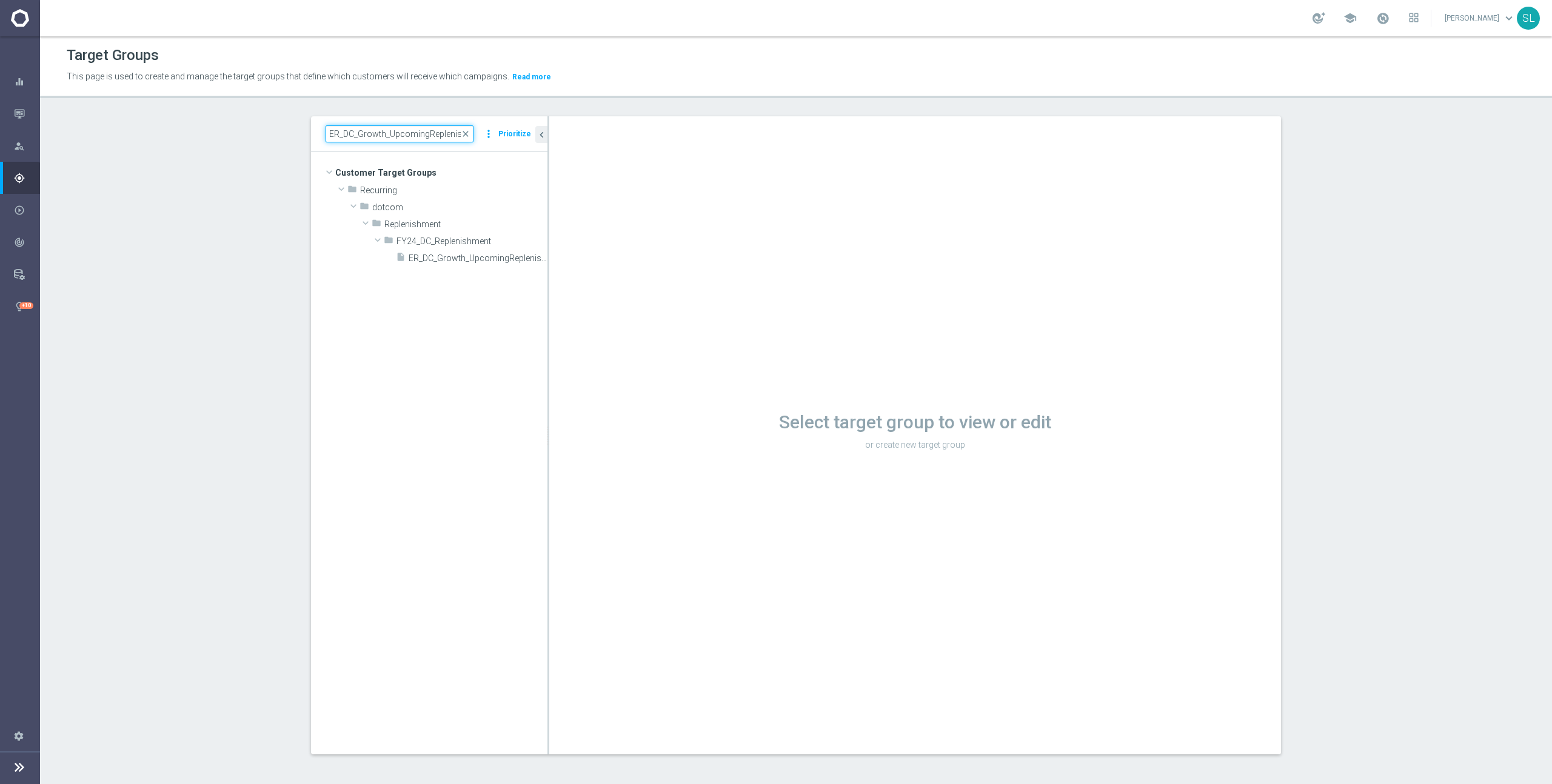
click at [378, 140] on input "ER_DC_Growth_UpcomingReplenishment" at bounding box center [400, 134] width 148 height 17
paste input "Recurring_Omni_Print_Lapsed"
click at [465, 222] on span "Recurring_Omni_Print_Lapsed" at bounding box center [452, 224] width 134 height 10
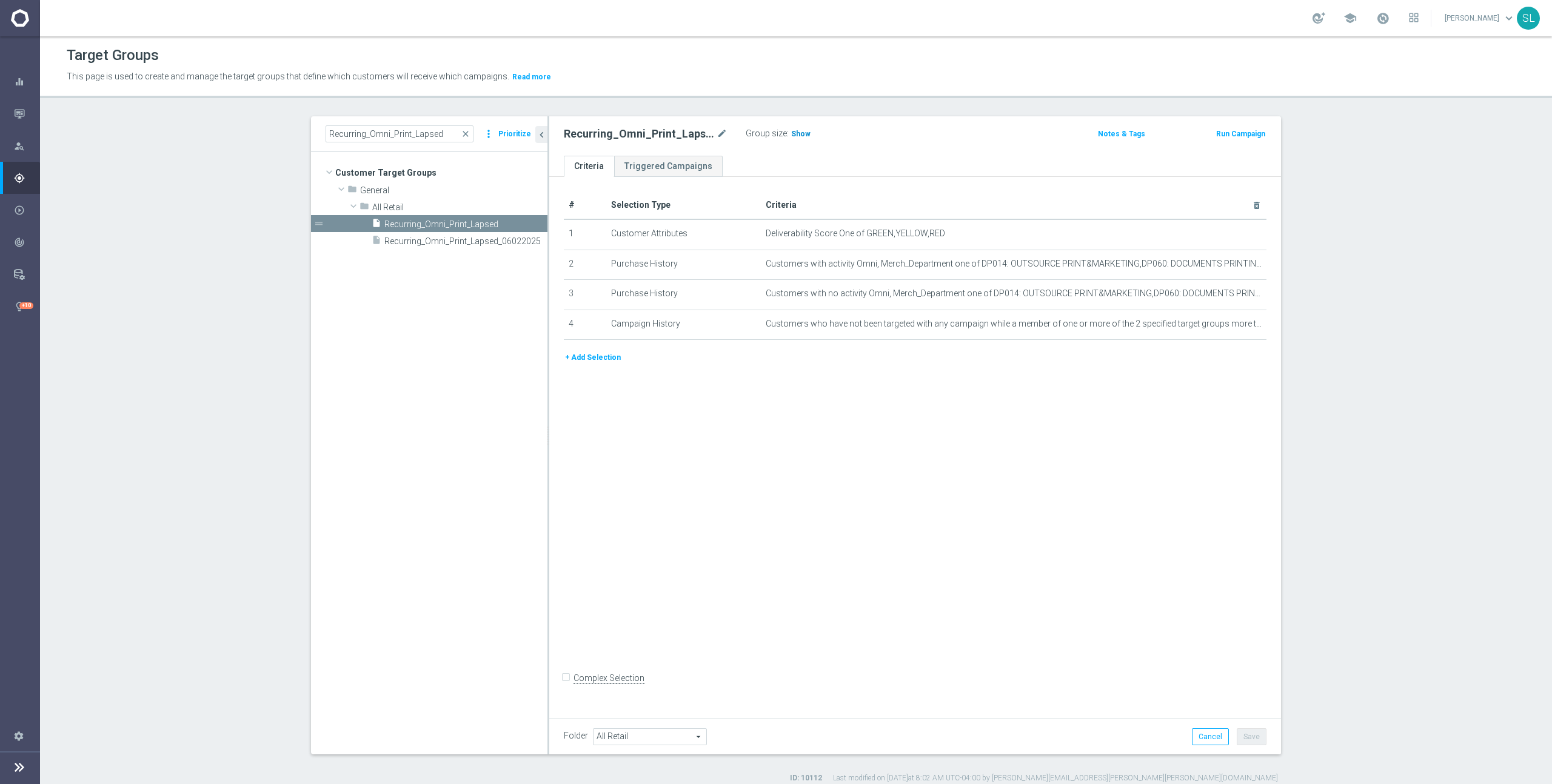
click at [797, 137] on span "Show" at bounding box center [800, 133] width 20 height 9
click at [380, 136] on input "Recurring_Omni_Print_Lapsed" at bounding box center [400, 134] width 148 height 17
paste input "Standard_Non-MVC_Recurring_SLP_OMNI_Monthly_Summary"
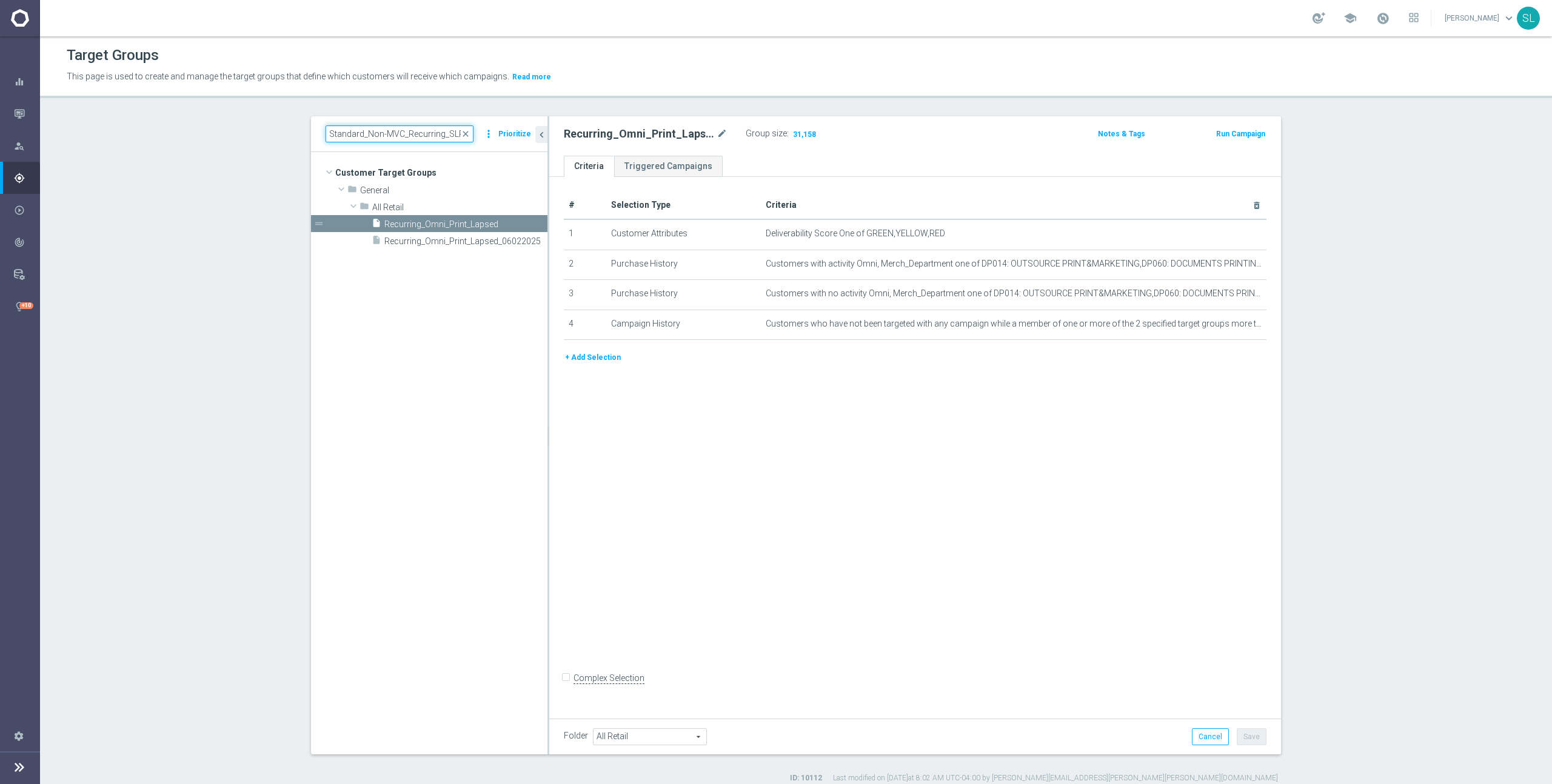
scroll to position [0, 95]
type input "Standard_Non-MVC_Recurring_SLP_OMNI_Monthly_Summary"
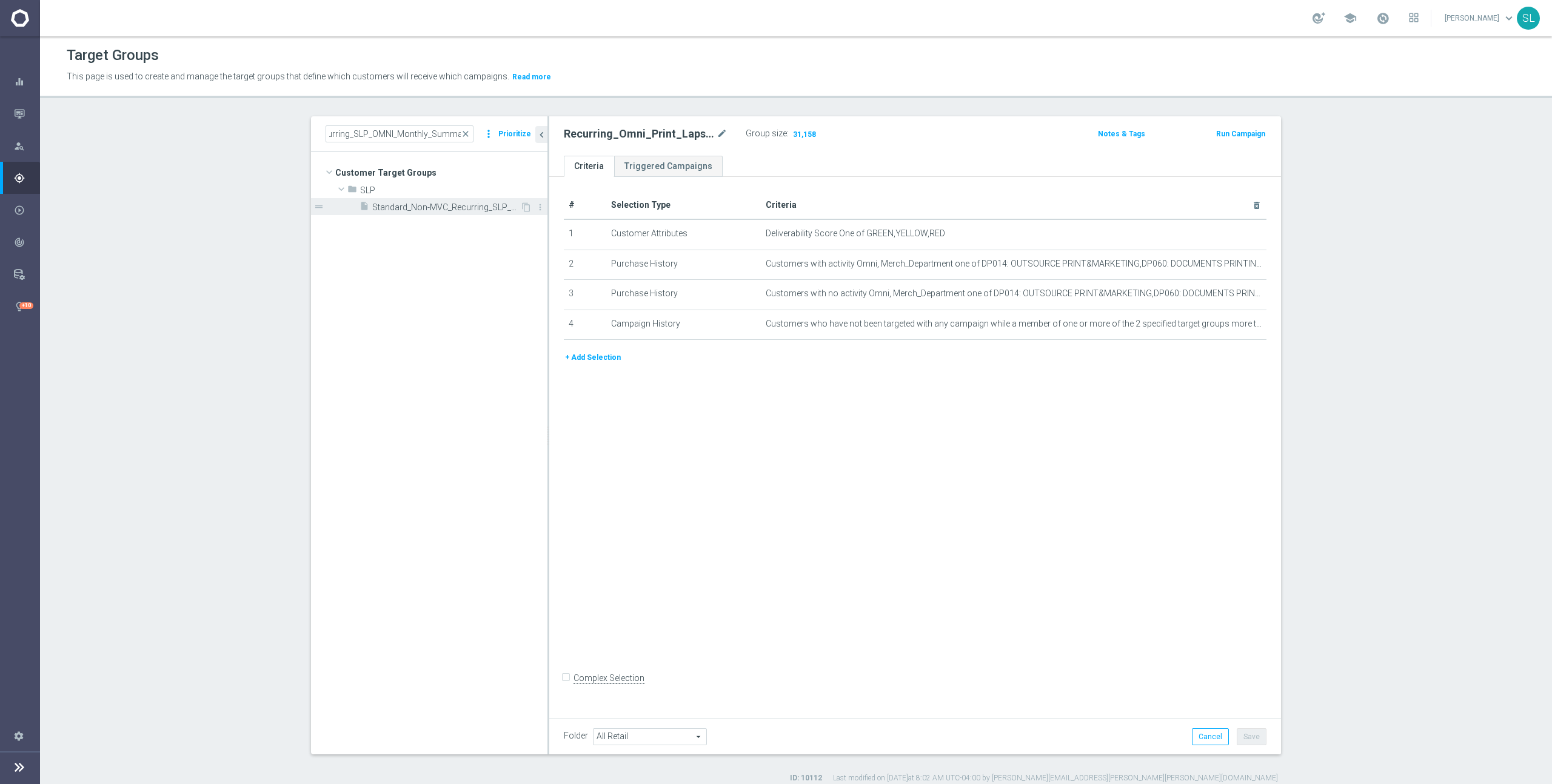
click at [467, 207] on span "Standard_Non-MVC_Recurring_SLP_OMNI_Monthly_Summary" at bounding box center [446, 207] width 148 height 10
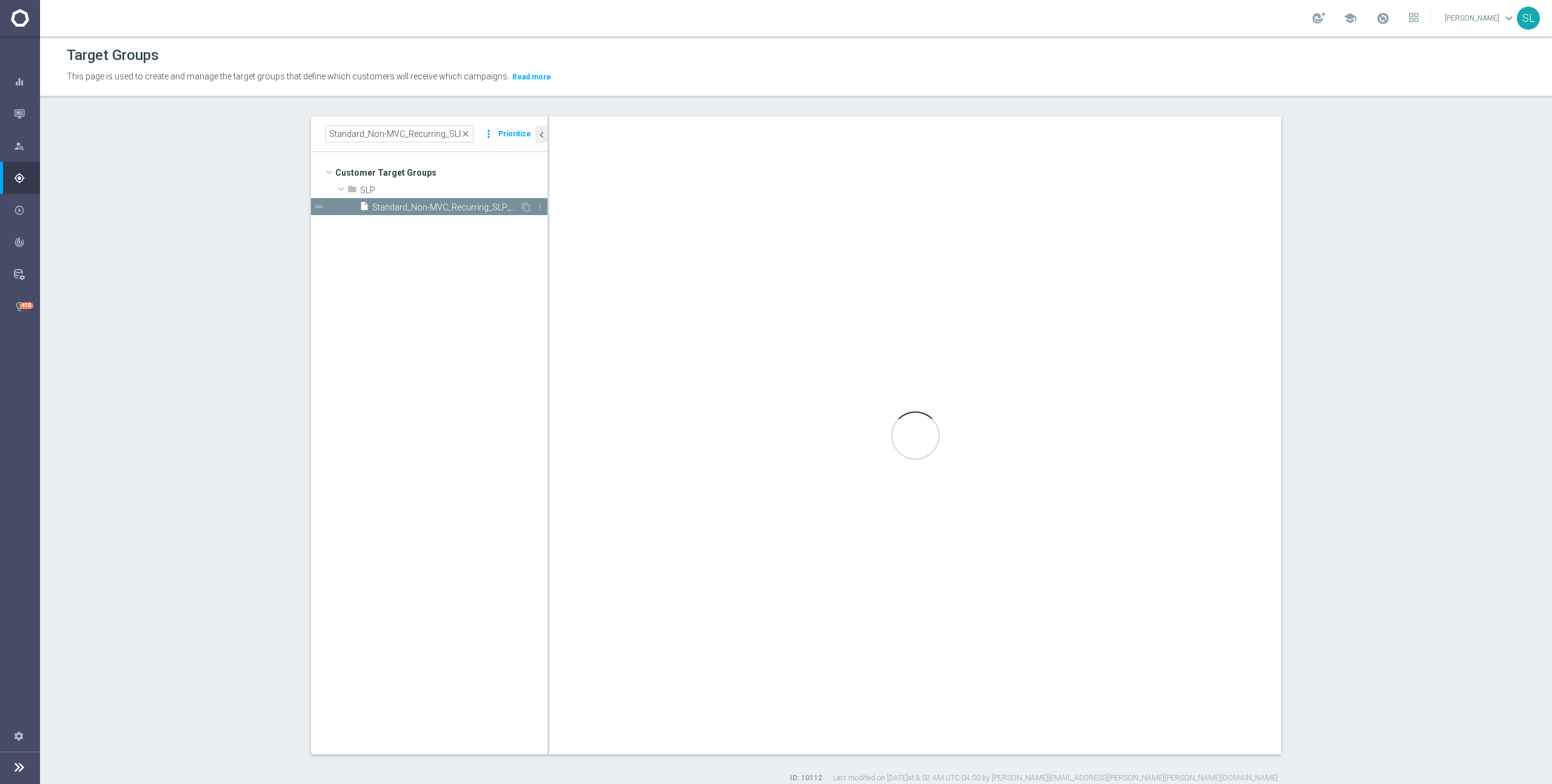
type input "SLP"
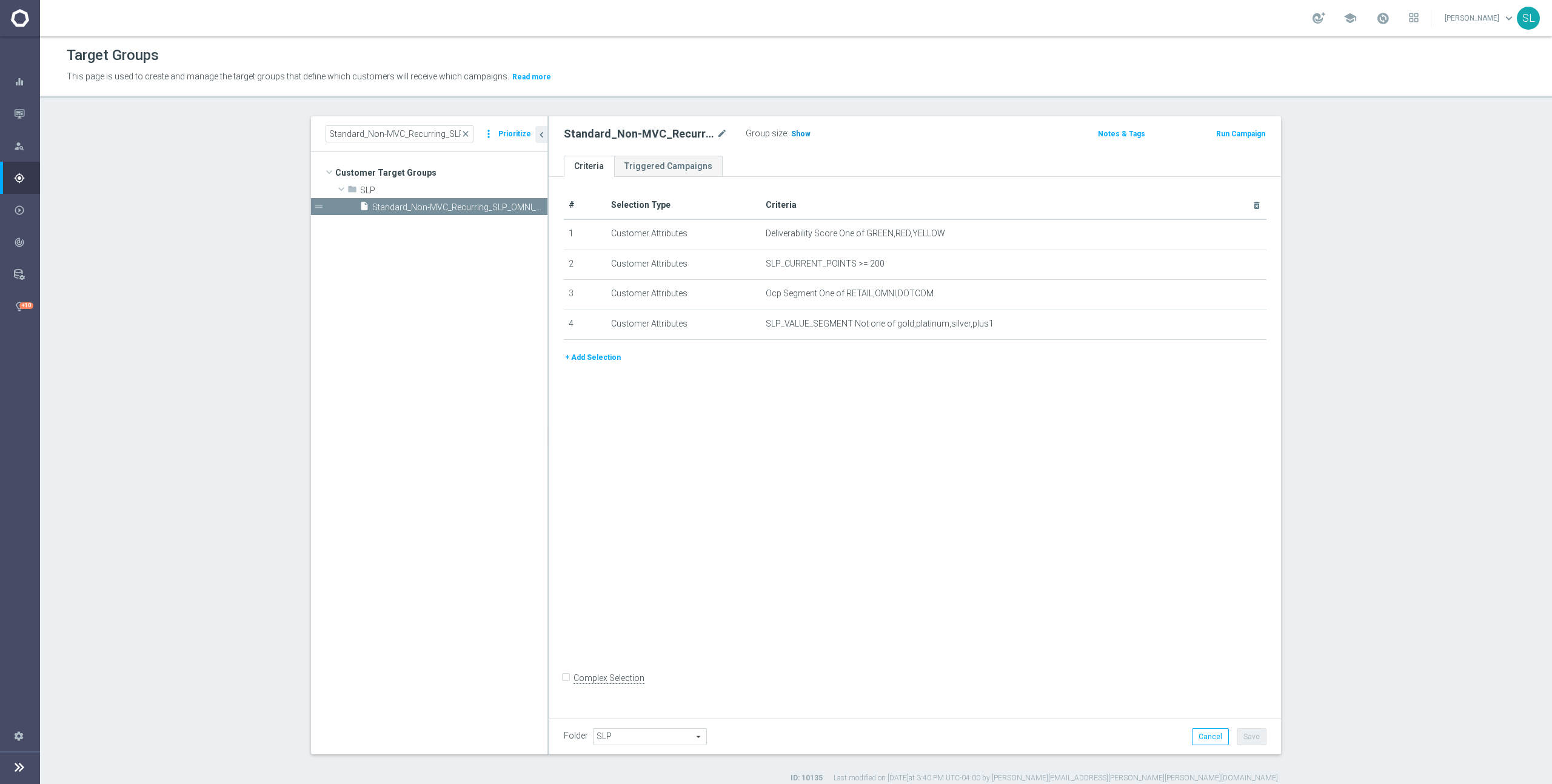
click at [801, 134] on span "Show" at bounding box center [800, 133] width 20 height 9
drag, startPoint x: 874, startPoint y: 283, endPoint x: 852, endPoint y: 290, distance: 23.1
click at [873, 283] on td "Ocp Segment One of RETAIL,OMNI,DOTCOM mode_edit delete_forever" at bounding box center [1014, 295] width 506 height 30
drag, startPoint x: 844, startPoint y: 294, endPoint x: 1045, endPoint y: 304, distance: 201.2
click at [1045, 303] on td "Ocp Segment One of RETAIL,OMNI,DOTCOM mode_edit delete_forever" at bounding box center [1014, 295] width 506 height 30
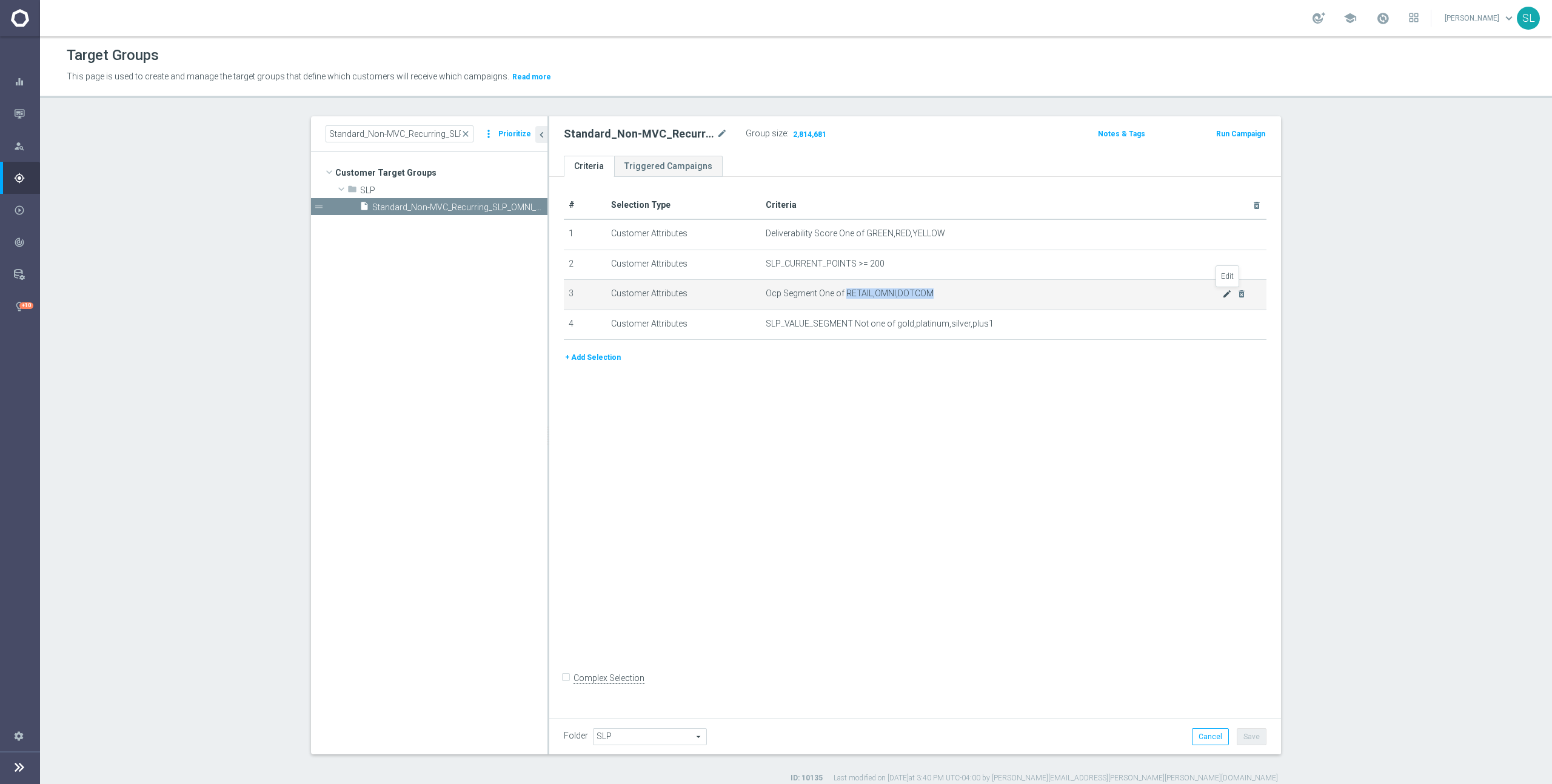
click at [1229, 293] on icon "mode_edit" at bounding box center [1227, 294] width 9 height 9
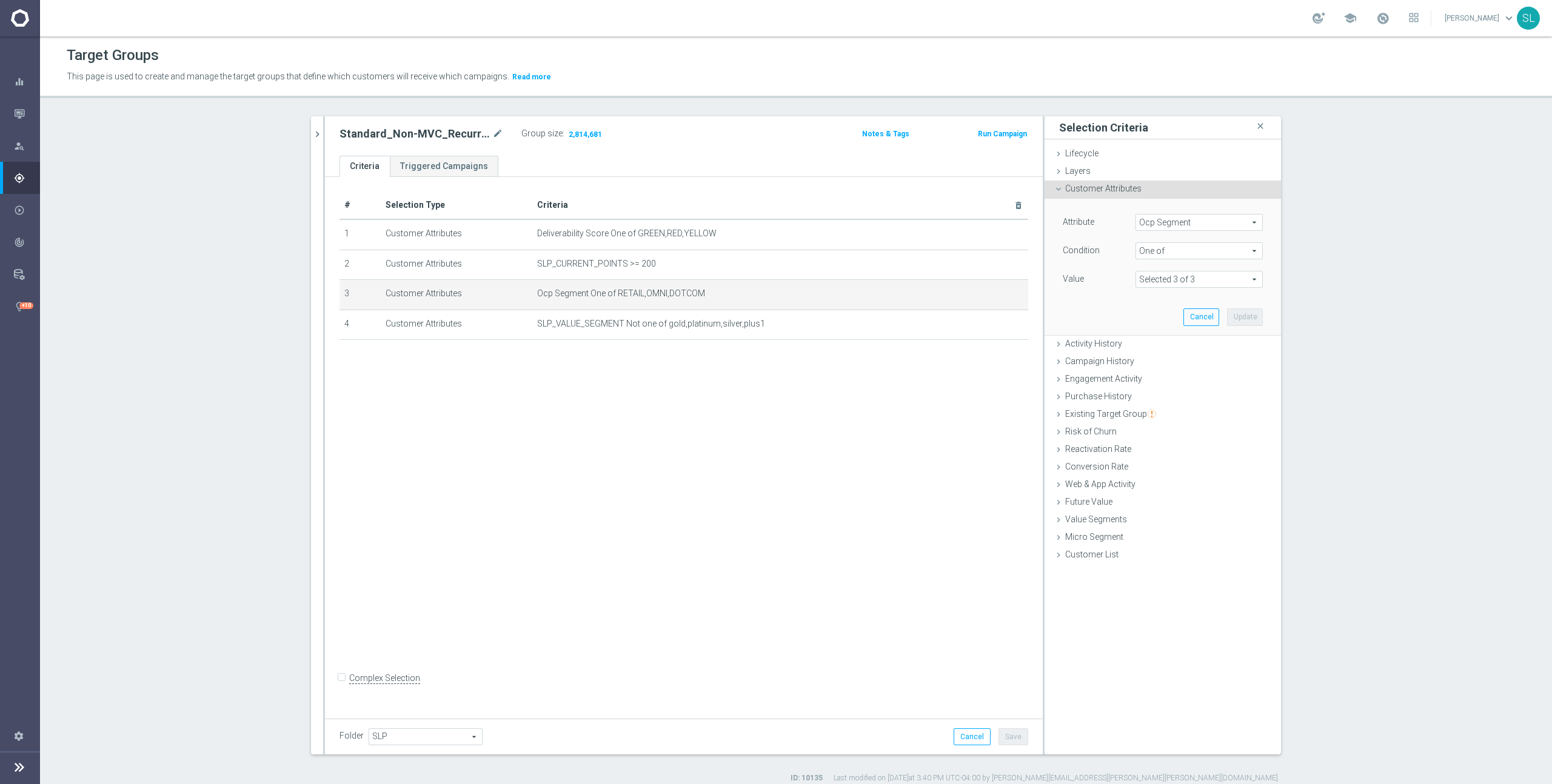
click at [1167, 218] on span "Ocp Segment" at bounding box center [1198, 222] width 126 height 16
click at [1165, 224] on input "search" at bounding box center [1199, 223] width 128 height 17
type input "ocp"
click at [1186, 270] on span "OCP_Simple_12m" at bounding box center [1199, 272] width 115 height 9
type input "OCP_Simple_12m"
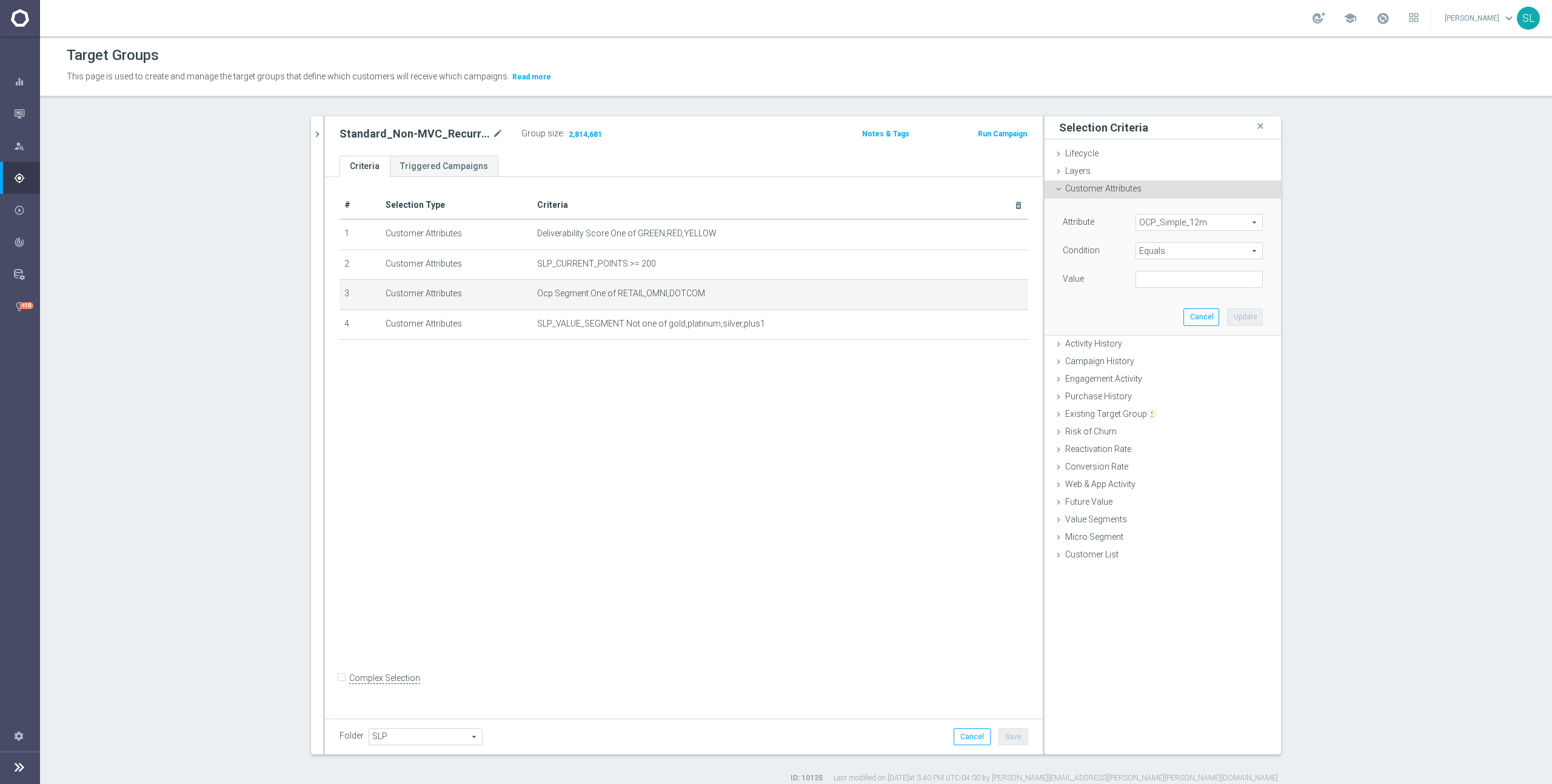
click at [1180, 255] on span "Equals" at bounding box center [1198, 250] width 126 height 16
click at [1168, 405] on label "One of" at bounding box center [1199, 411] width 128 height 16
type input "One of"
click at [1178, 287] on textarea at bounding box center [1199, 286] width 128 height 31
paste textarea "RETAIL,OMNI,DOTCOM"
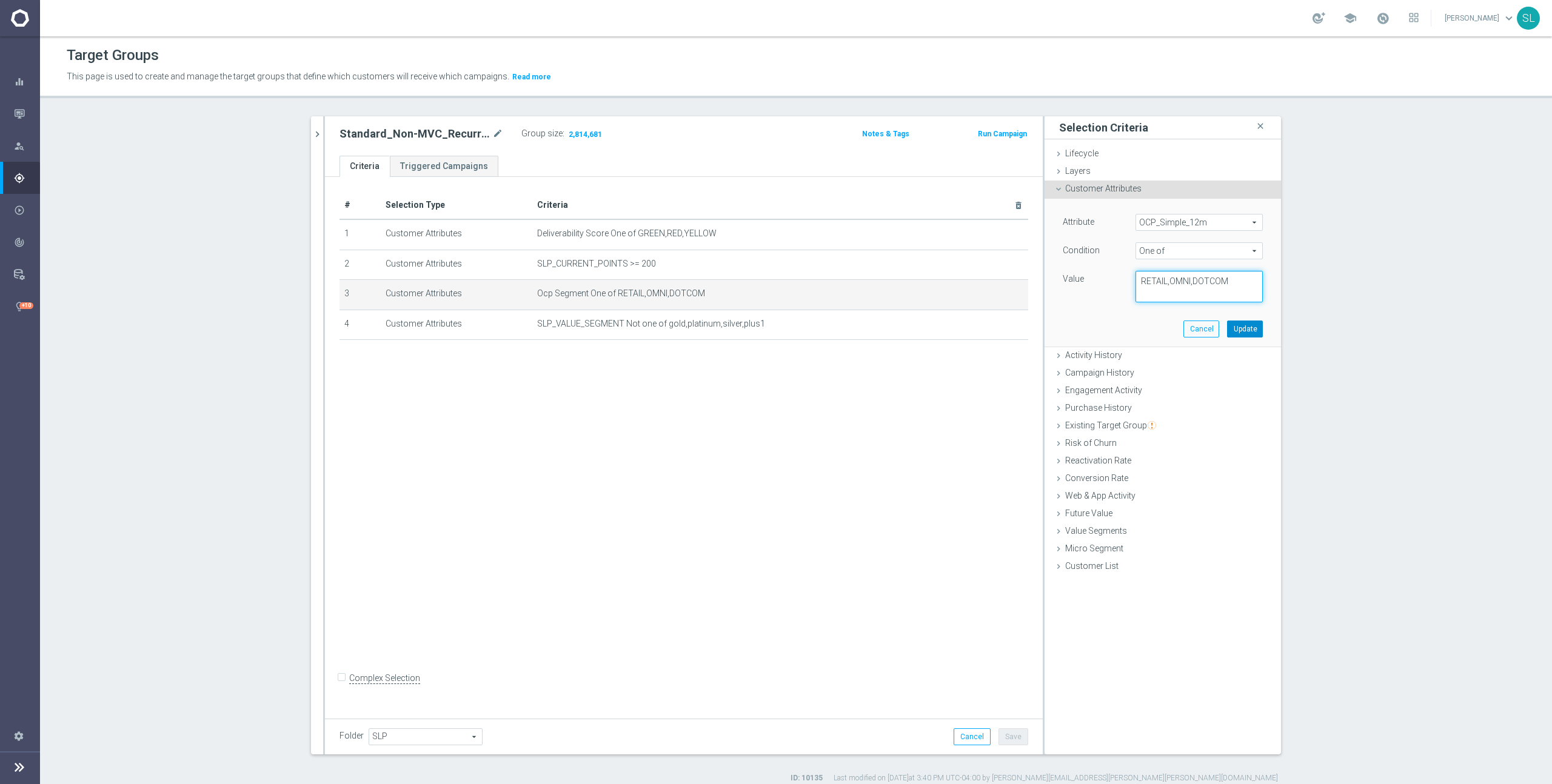
type textarea "RETAIL,OMNI,DOTCOM"
drag, startPoint x: 1256, startPoint y: 336, endPoint x: 1043, endPoint y: 280, distance: 220.2
click at [1256, 336] on button "Update" at bounding box center [1245, 329] width 36 height 17
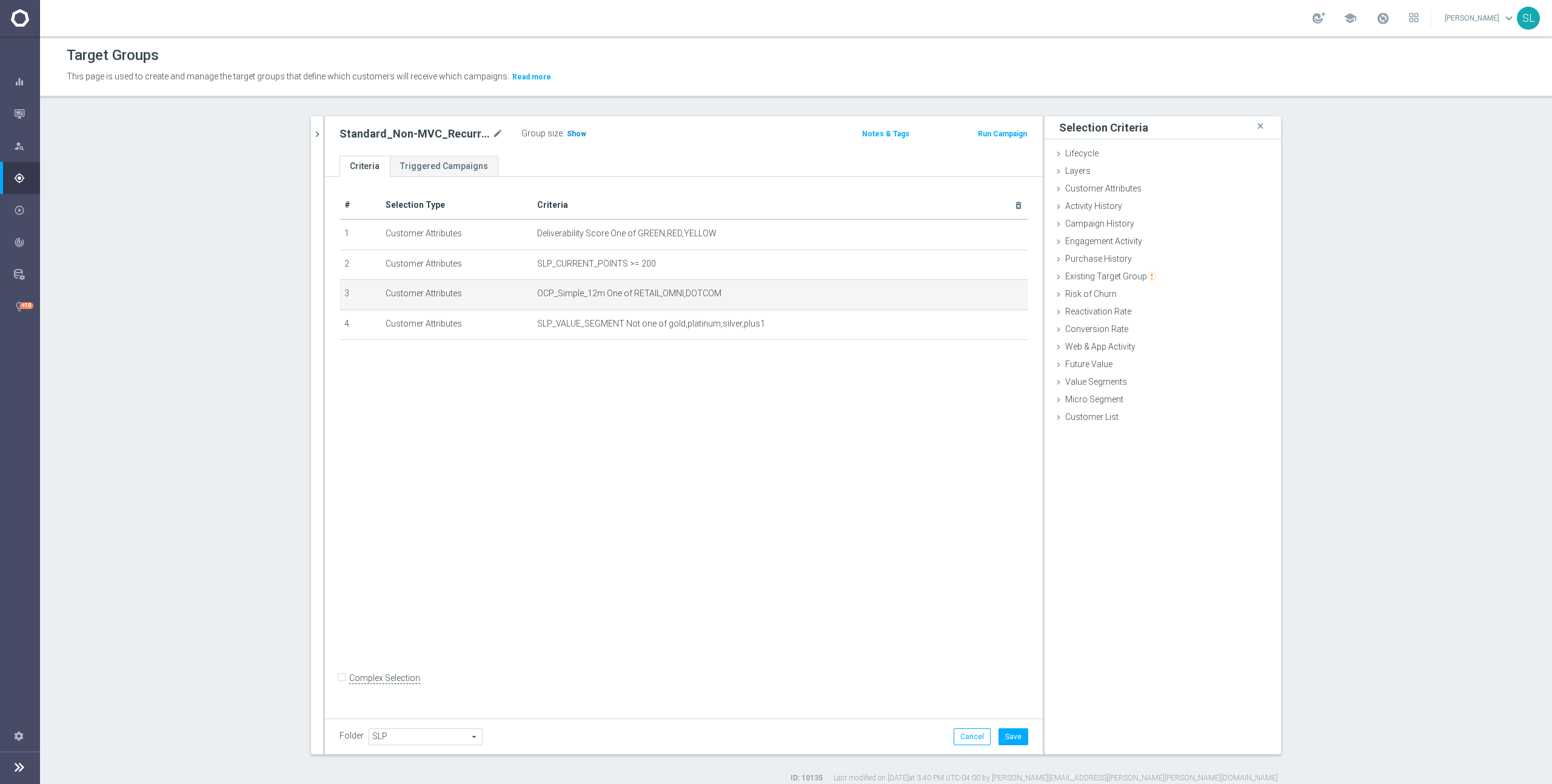
click at [576, 131] on span "Show" at bounding box center [576, 133] width 20 height 9
click at [973, 734] on button "Cancel" at bounding box center [971, 737] width 37 height 17
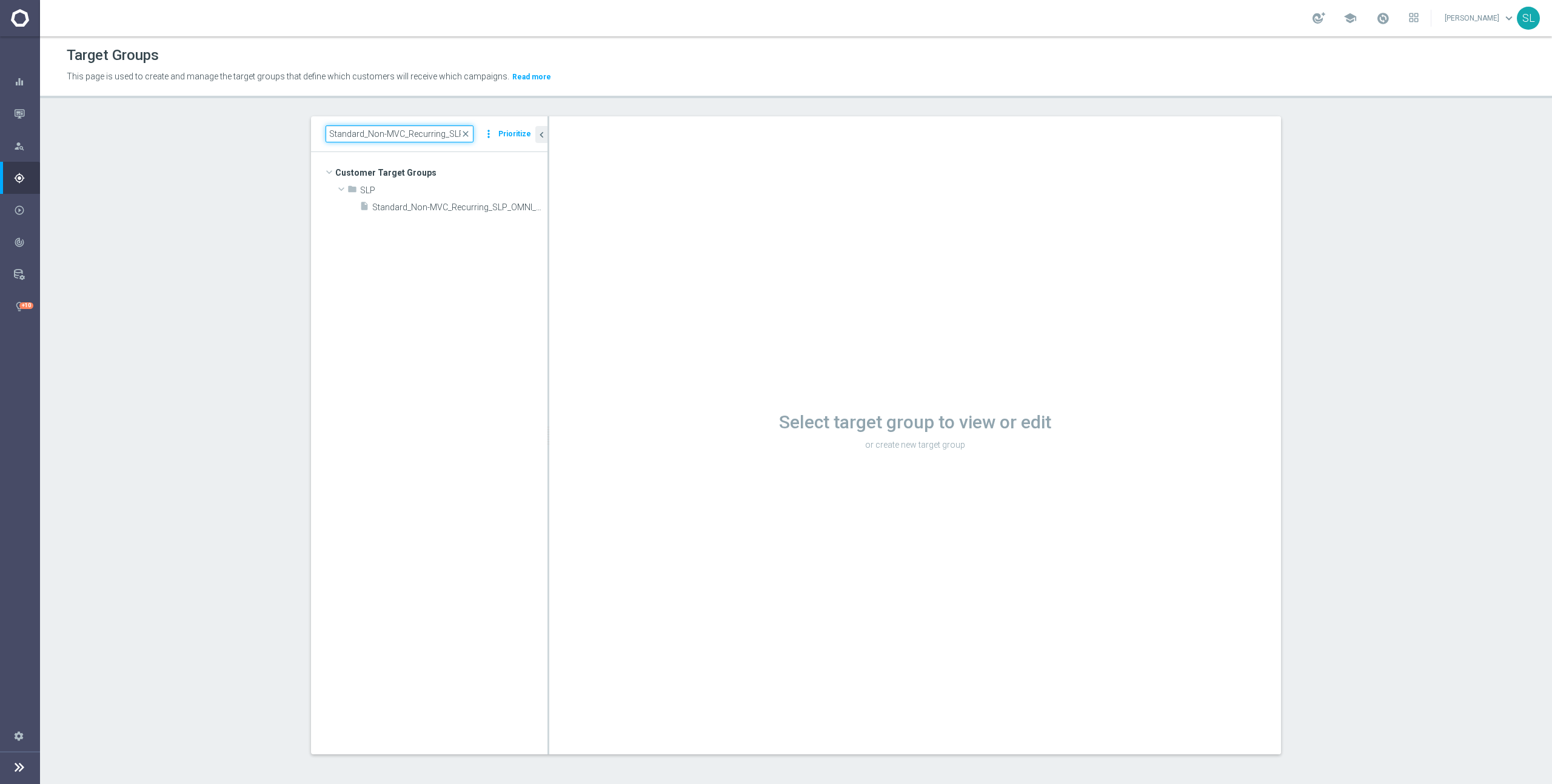
click at [390, 132] on input "Standard_Non-MVC_Recurring_SLP_OMNI_Monthly_Summary" at bounding box center [400, 134] width 148 height 17
paste input "ER_OMNI_SOJ_DotcomNew"
type input "ER_OMNI_SOJ_DotcomNew"
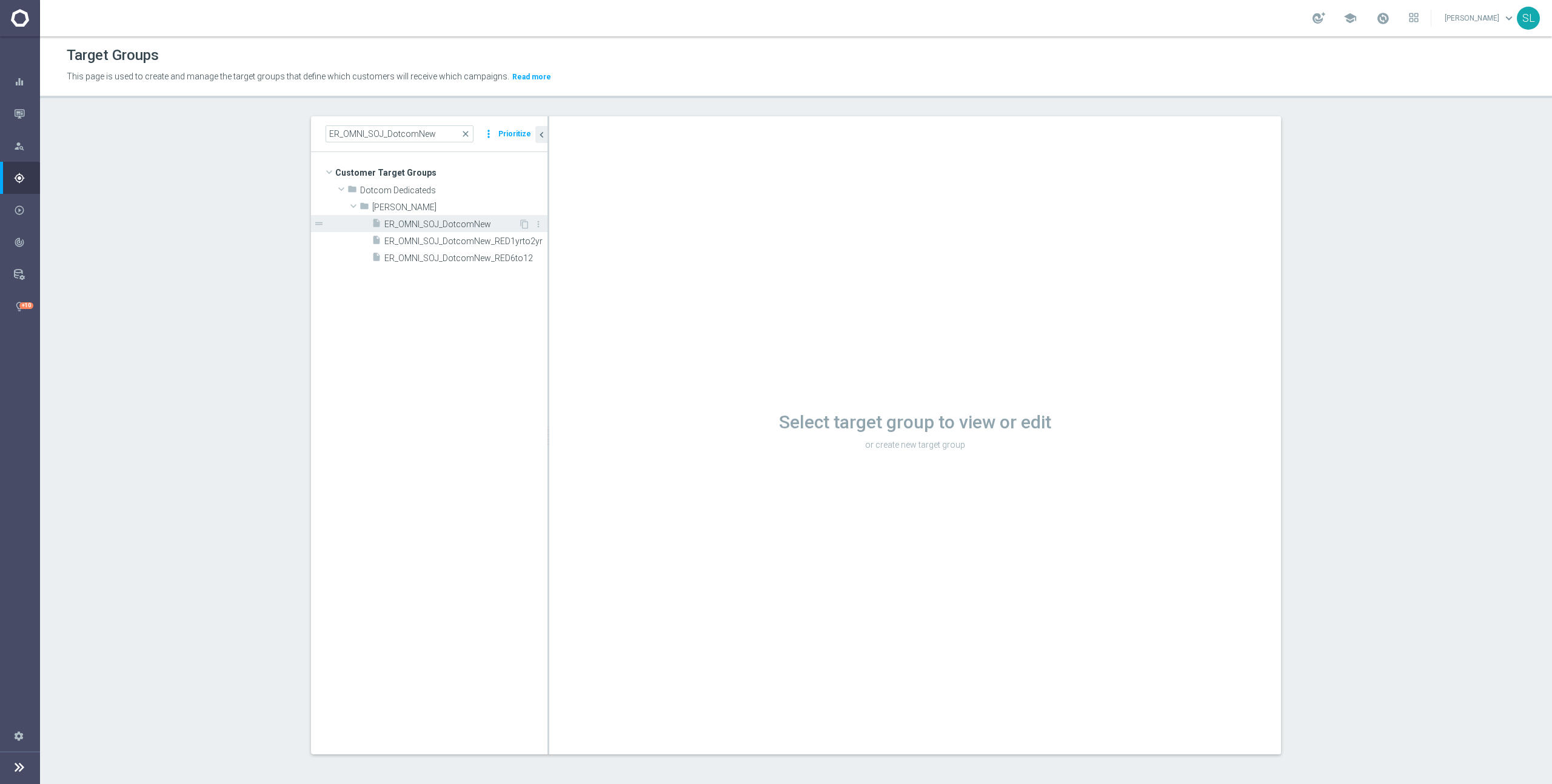
click at [427, 221] on span "ER_OMNI_SOJ_DotcomNew" at bounding box center [452, 224] width 134 height 10
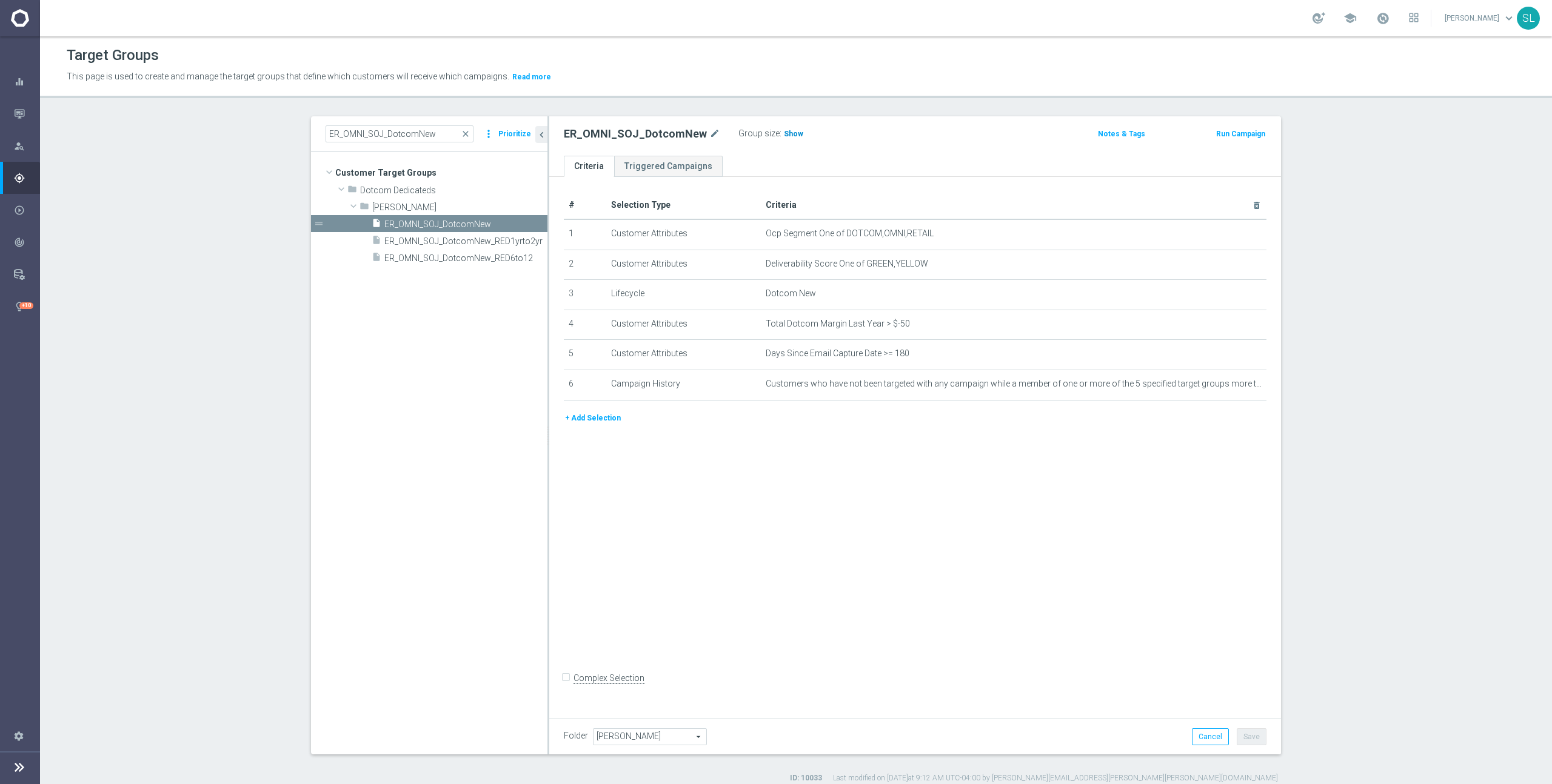
click at [784, 136] on span "Show" at bounding box center [793, 133] width 20 height 9
drag, startPoint x: 987, startPoint y: 236, endPoint x: 844, endPoint y: 235, distance: 143.0
click at [844, 235] on span "Ocp Segment One of DOTCOM,OMNI,RETAIL" at bounding box center [993, 233] width 456 height 10
click at [0, 0] on icon "mode_edit" at bounding box center [0, 0] width 0 height 0
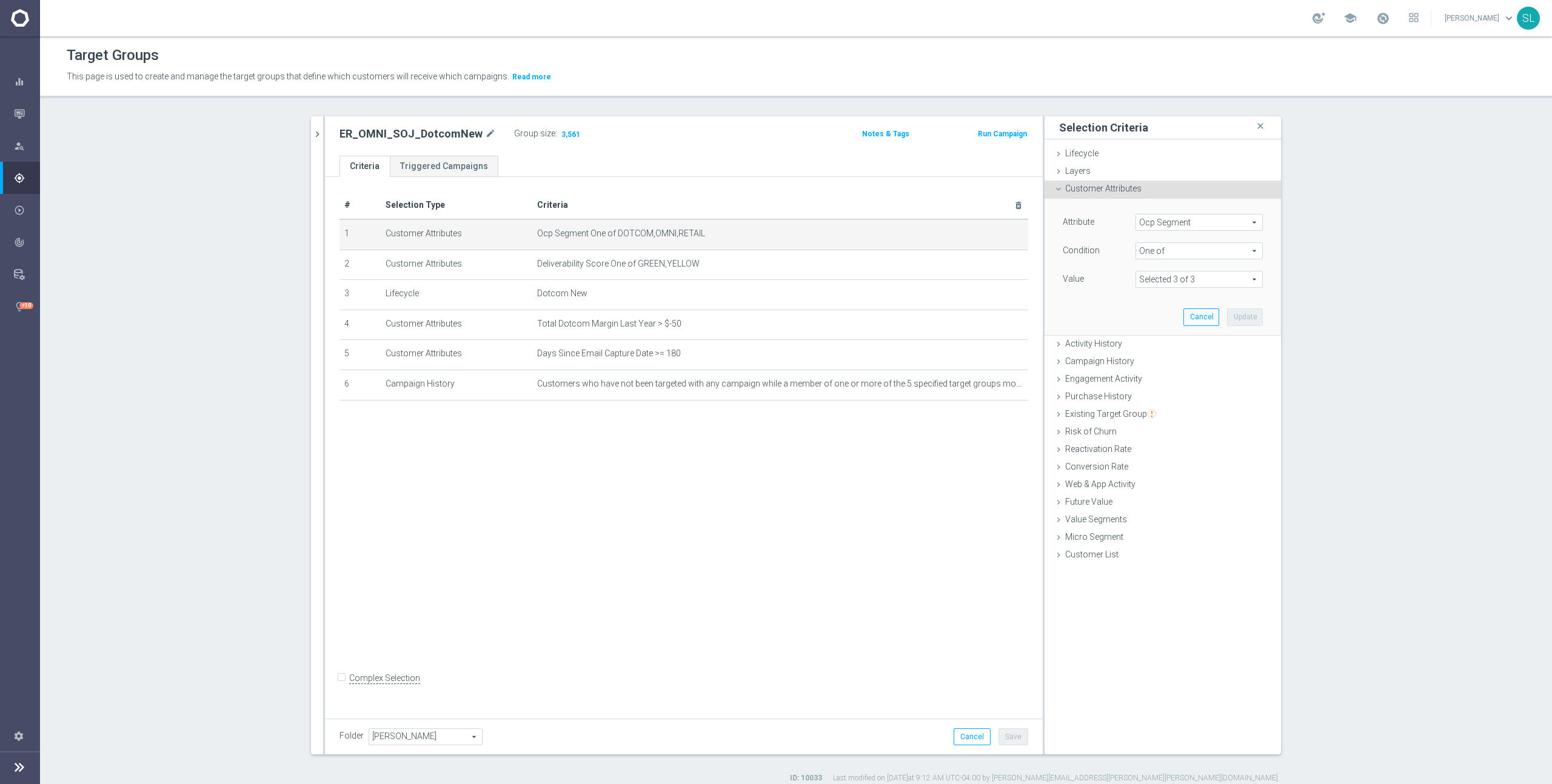
drag, startPoint x: 1219, startPoint y: 219, endPoint x: 1197, endPoint y: 220, distance: 22.0
click at [1217, 220] on span "Ocp Segment" at bounding box center [1198, 222] width 126 height 16
click at [1189, 220] on input "search" at bounding box center [1199, 223] width 128 height 17
type input "ocp"
click at [1217, 268] on span "OCP_Simple_12m" at bounding box center [1199, 272] width 115 height 9
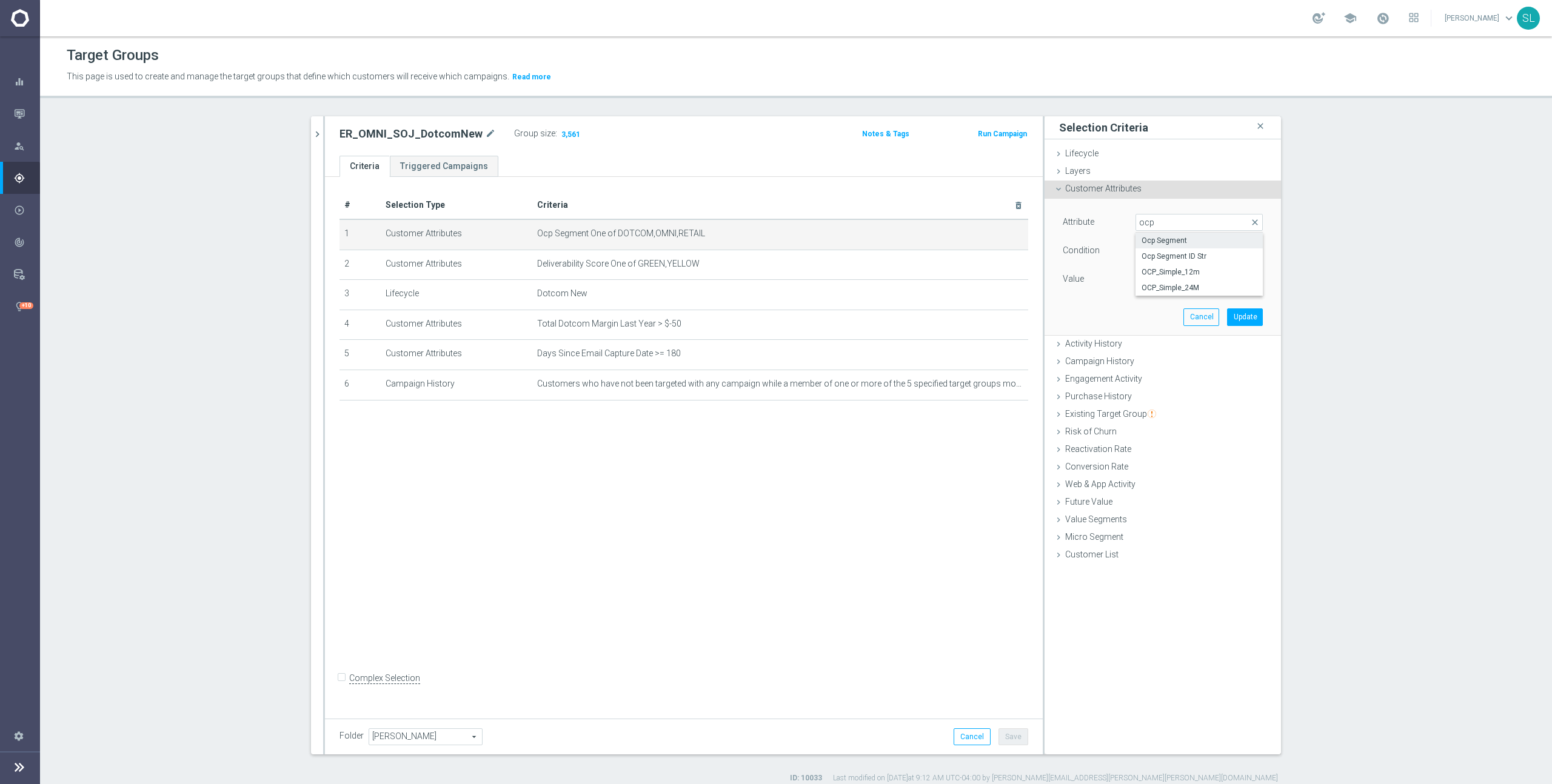
type input "OCP_Simple_12m"
click at [1205, 246] on span "Equals" at bounding box center [1198, 250] width 126 height 16
click at [1186, 406] on span "One of" at bounding box center [1199, 411] width 115 height 9
type input "One of"
click at [1172, 290] on textarea at bounding box center [1199, 286] width 128 height 31
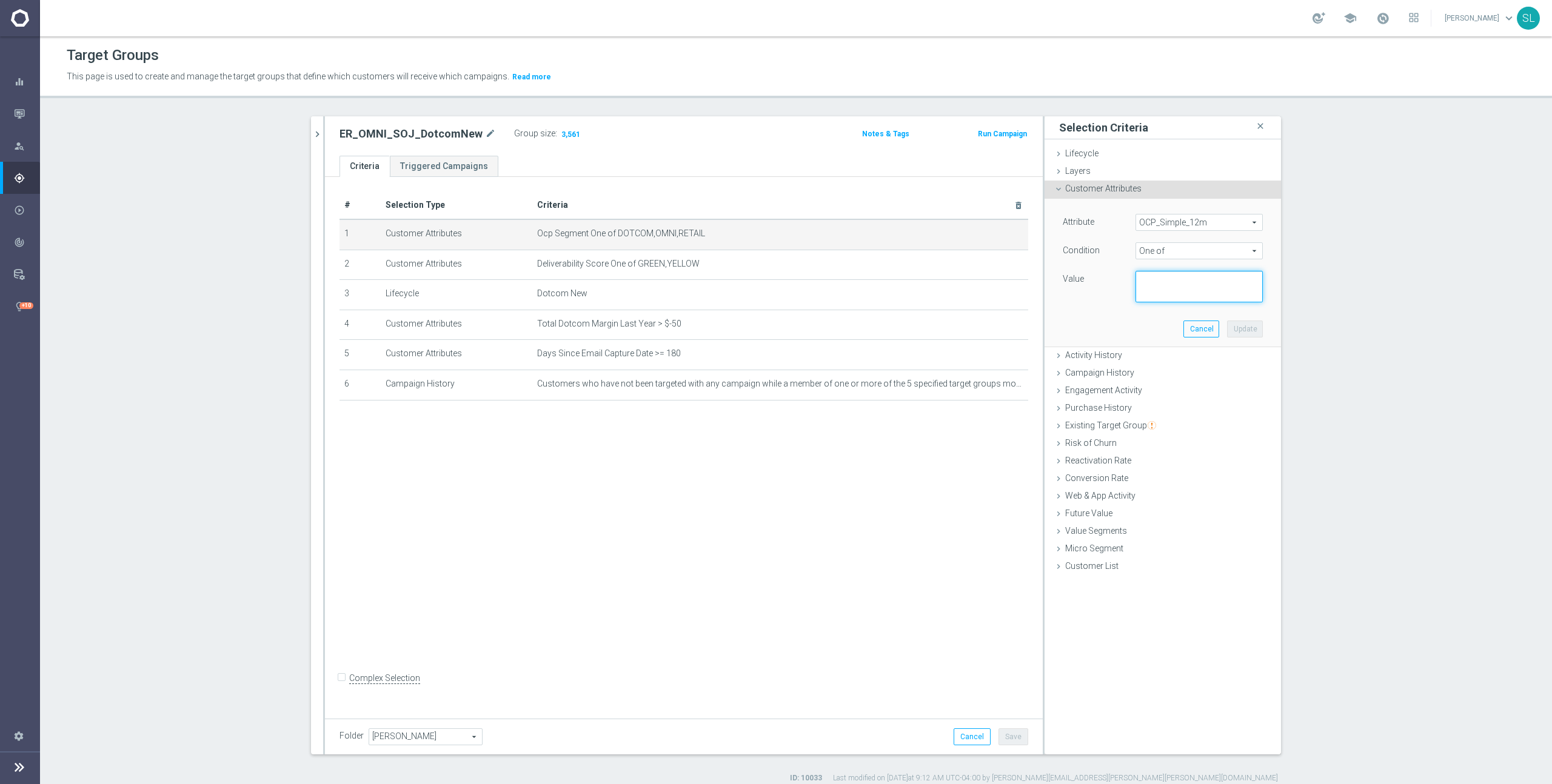
paste textarea "DOTCOM,OMNI,RETAIL"
type textarea "DOTCOM,OMNI,RETAIL"
click at [1249, 332] on button "Update" at bounding box center [1245, 329] width 36 height 17
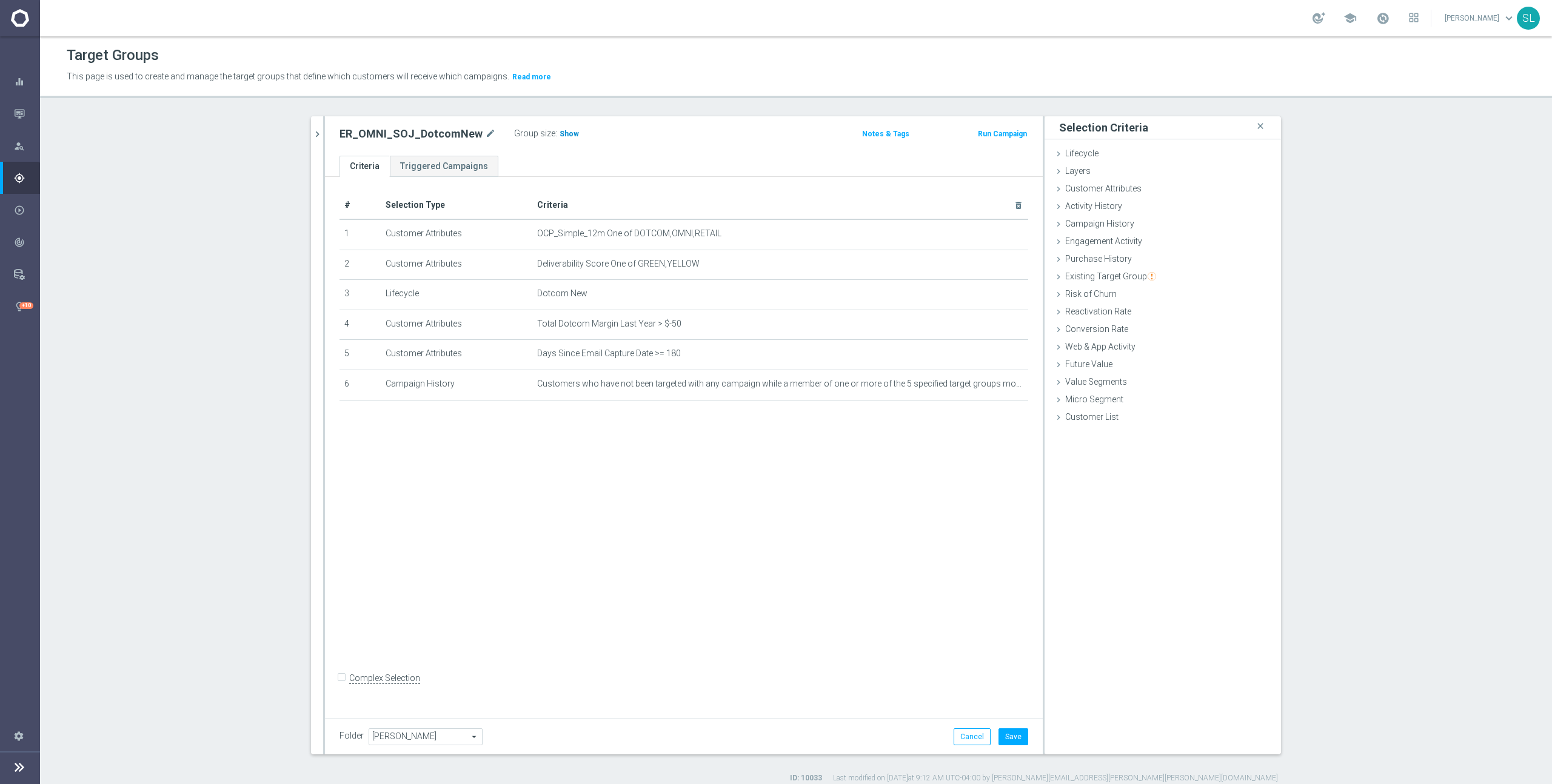
click at [559, 132] on span "Show" at bounding box center [569, 133] width 20 height 9
click at [969, 731] on button "Cancel" at bounding box center [971, 737] width 37 height 17
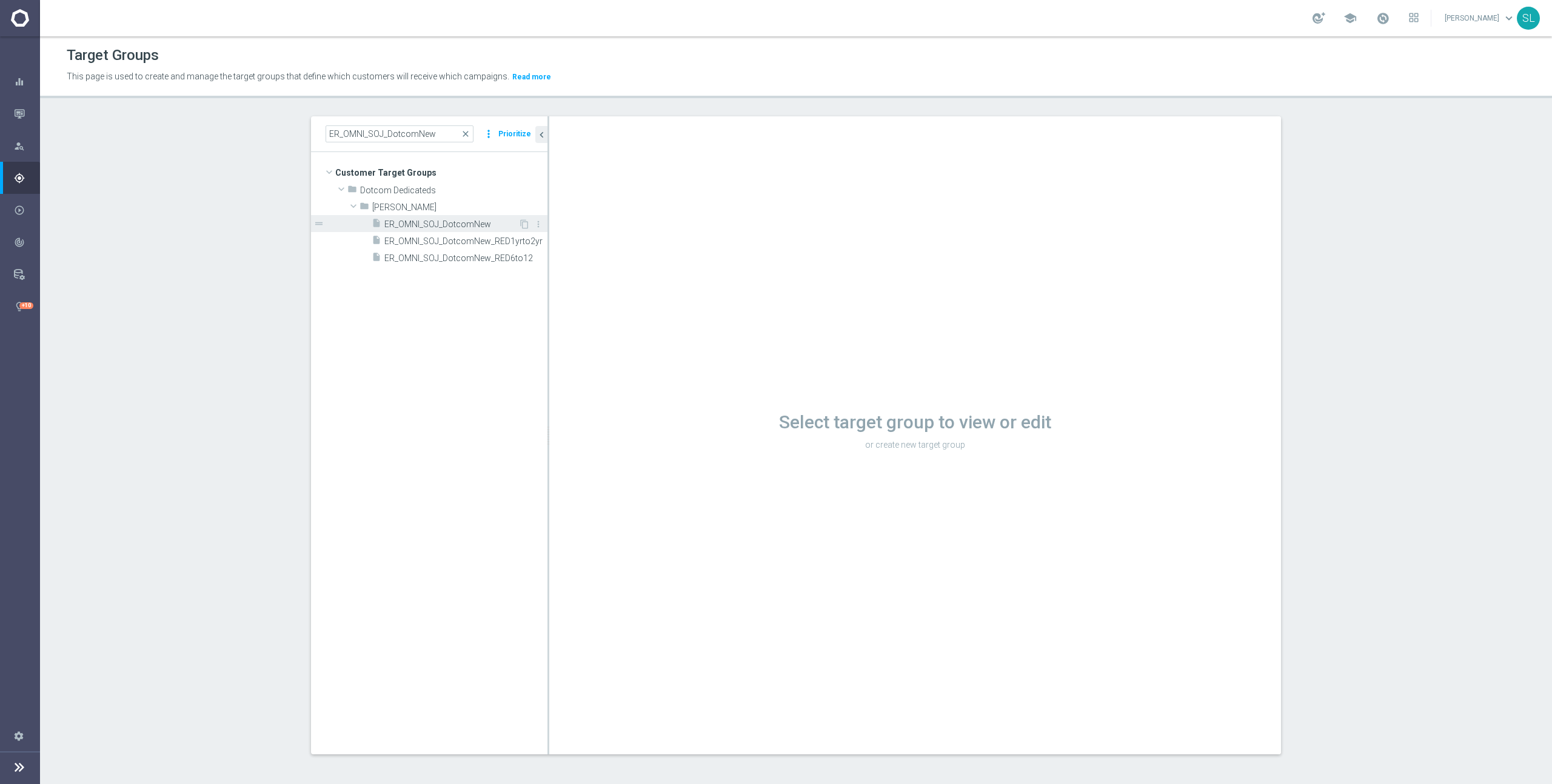
click at [481, 221] on span "ER_OMNI_SOJ_DotcomNew" at bounding box center [452, 224] width 134 height 10
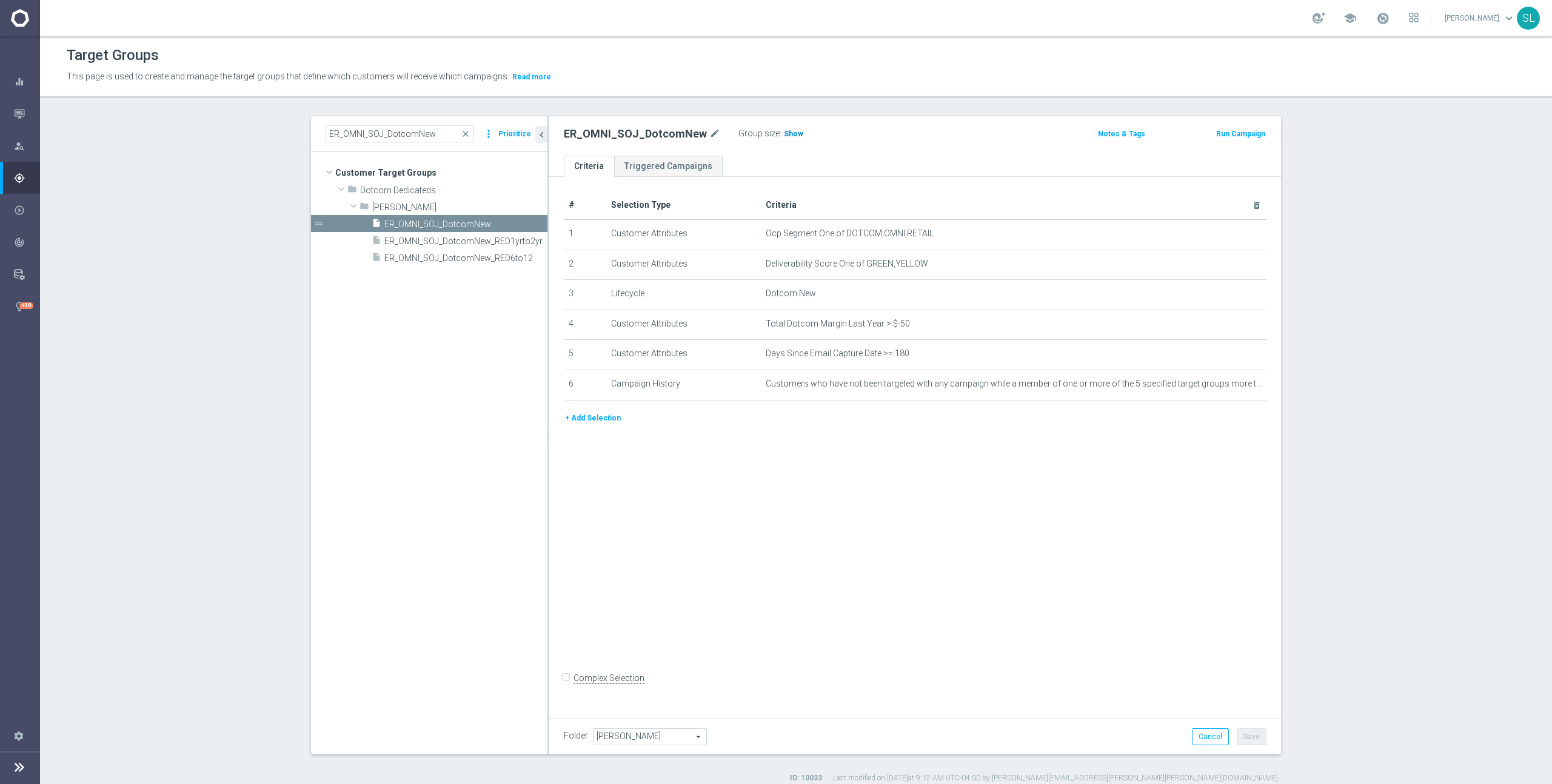
click at [789, 133] on span "Show" at bounding box center [793, 133] width 20 height 9
click at [389, 135] on input "ER_OMNI_SOJ_DotcomNew" at bounding box center [400, 134] width 148 height 17
paste input "ProdRec_TrendingViews"
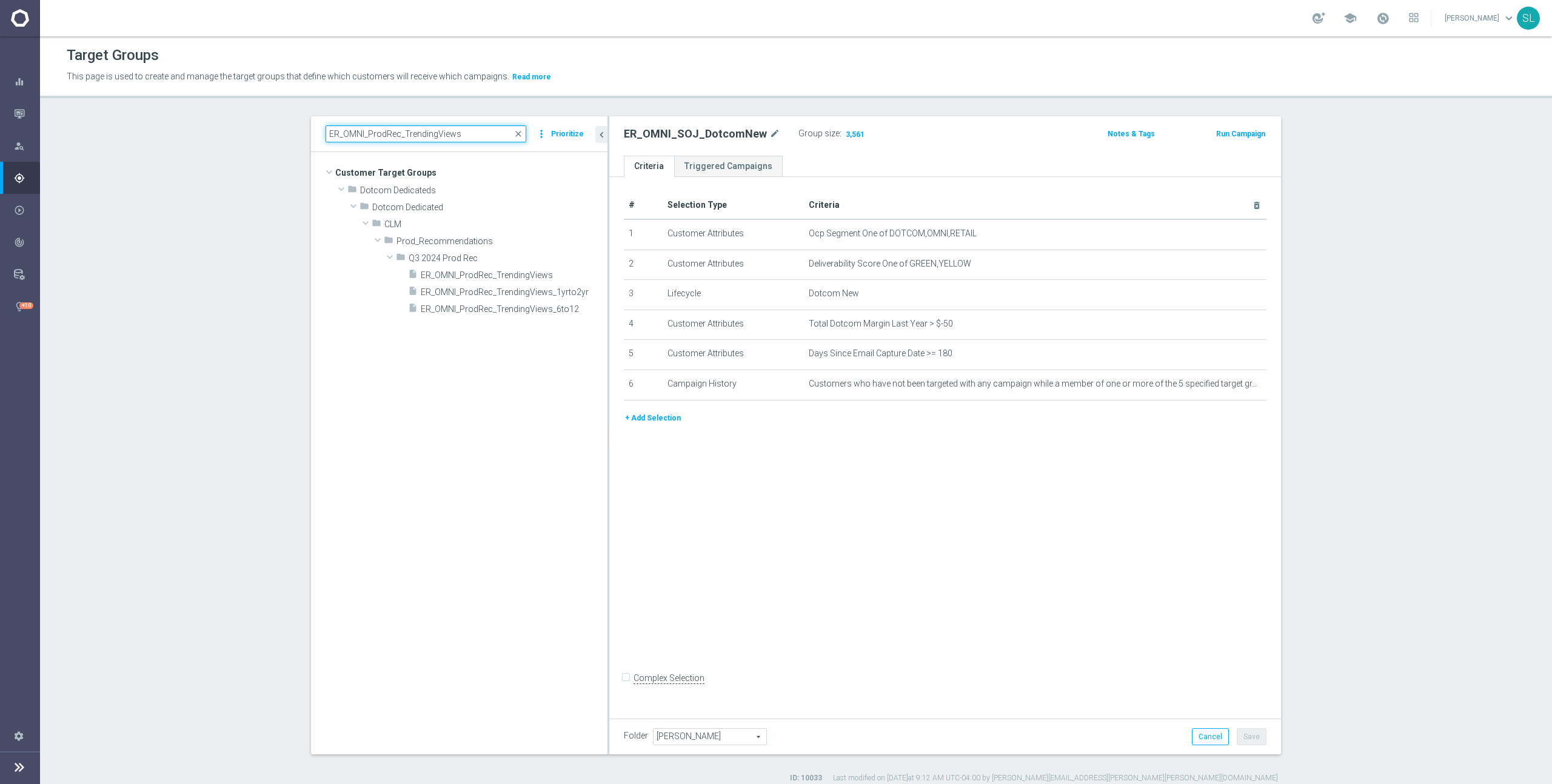
drag, startPoint x: 557, startPoint y: 235, endPoint x: 607, endPoint y: 238, distance: 50.1
click at [608, 237] on div at bounding box center [608, 435] width 2 height 639
type input "ER_OMNI_ProdRec_TrendingViews"
click at [526, 275] on span "ER_OMNI_ProdRec_TrendingViews" at bounding box center [499, 275] width 158 height 10
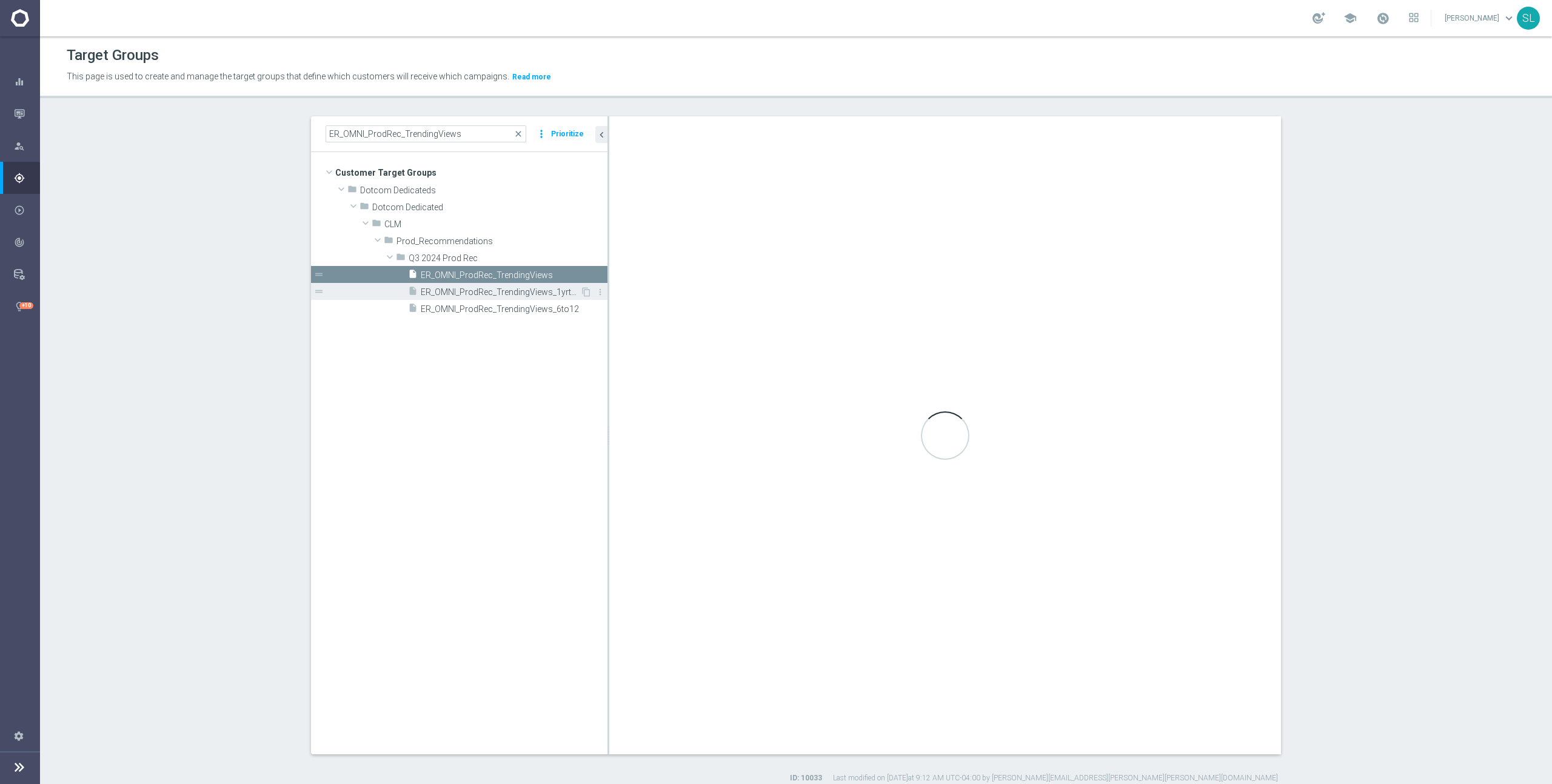
type input "Q3 2024 Prod Rec"
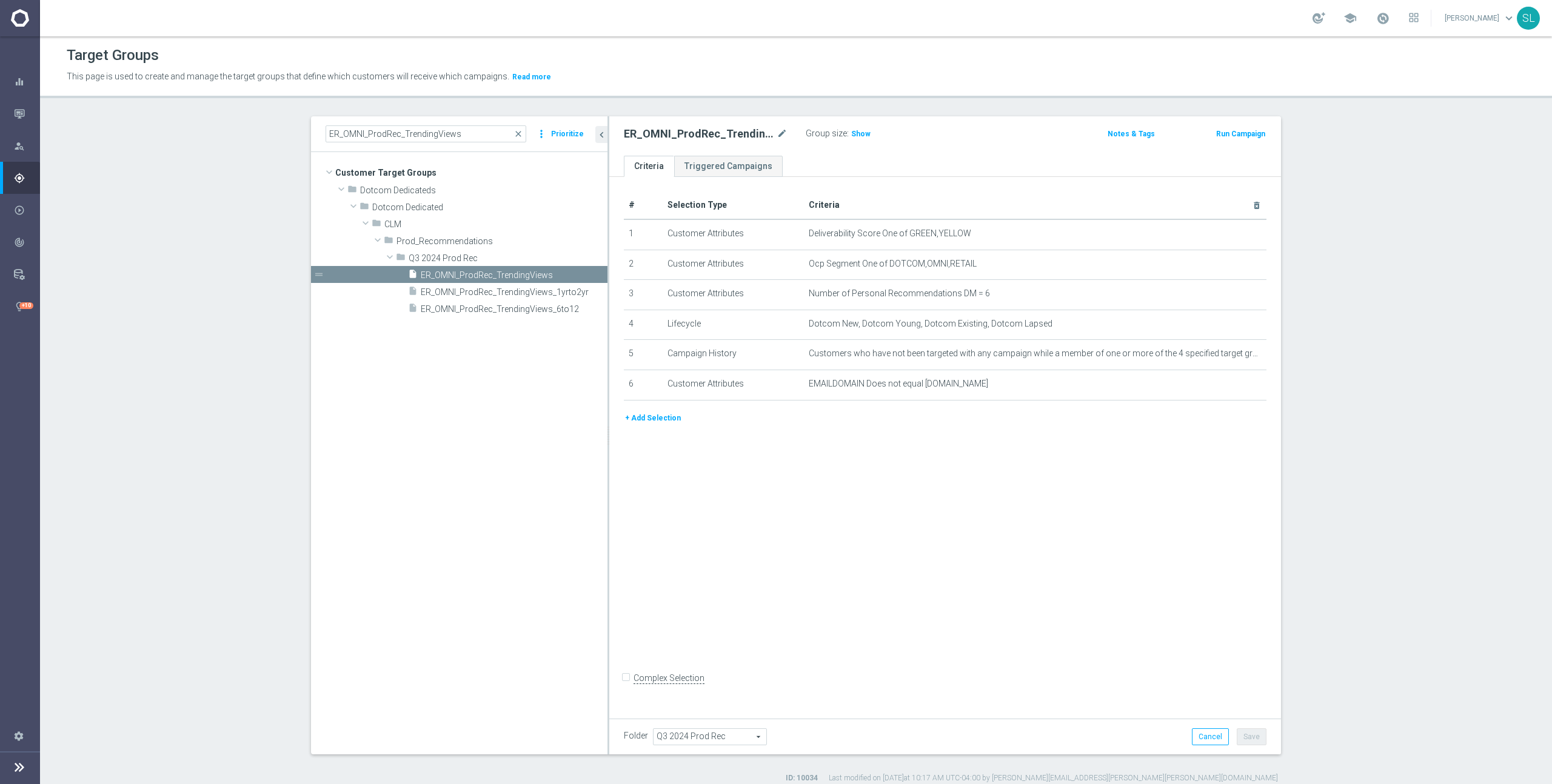
drag, startPoint x: 856, startPoint y: 134, endPoint x: 844, endPoint y: 131, distance: 12.4
click at [856, 134] on span "Show" at bounding box center [861, 133] width 20 height 9
drag, startPoint x: 1004, startPoint y: 265, endPoint x: 890, endPoint y: 264, distance: 114.0
click at [890, 264] on span "Ocp Segment One of DOTCOM,OMNI,RETAIL" at bounding box center [1016, 264] width 417 height 10
drag, startPoint x: 1232, startPoint y: 264, endPoint x: 1225, endPoint y: 264, distance: 7.0
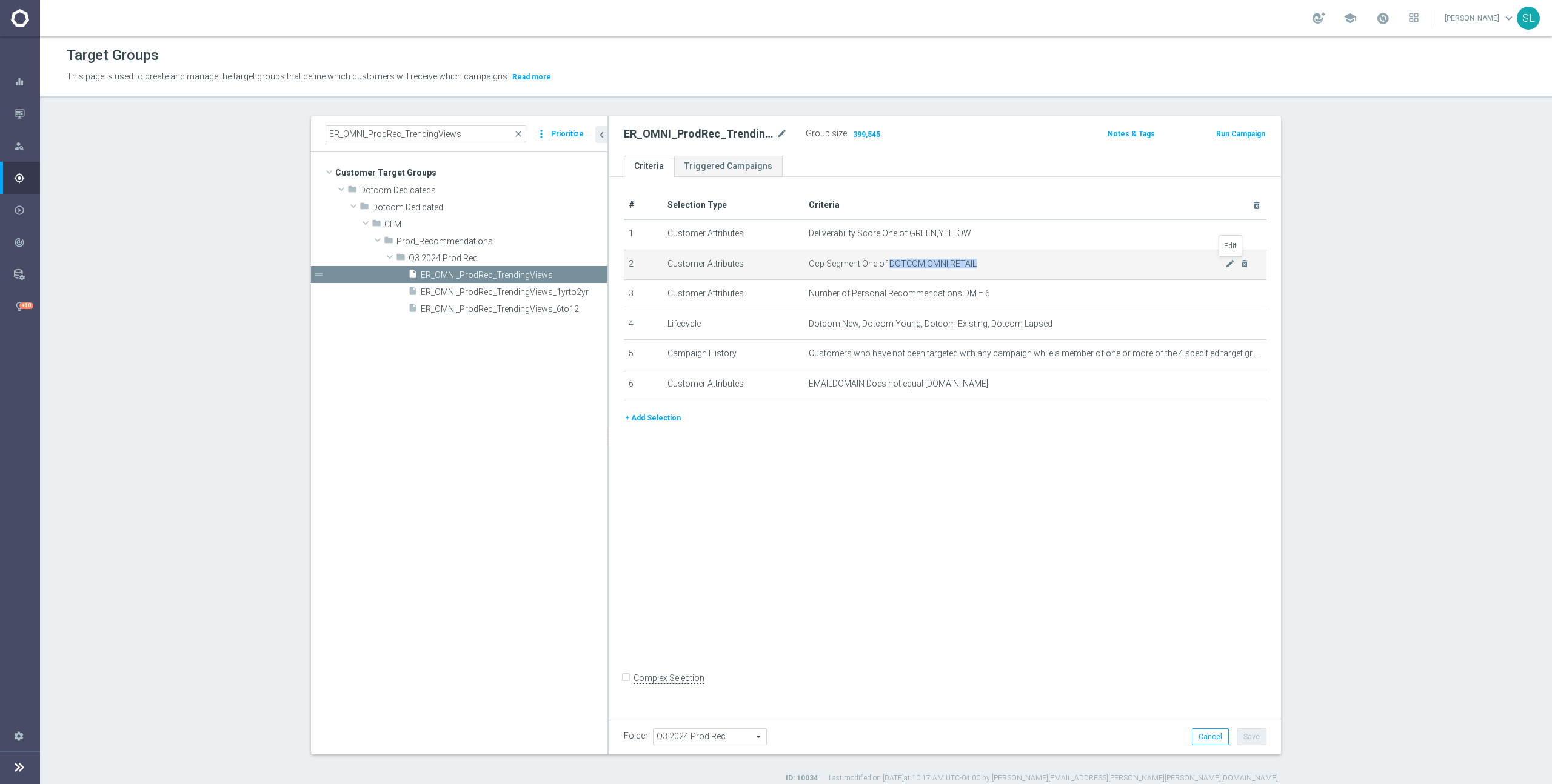
click at [1232, 264] on icon "mode_edit" at bounding box center [1230, 264] width 9 height 9
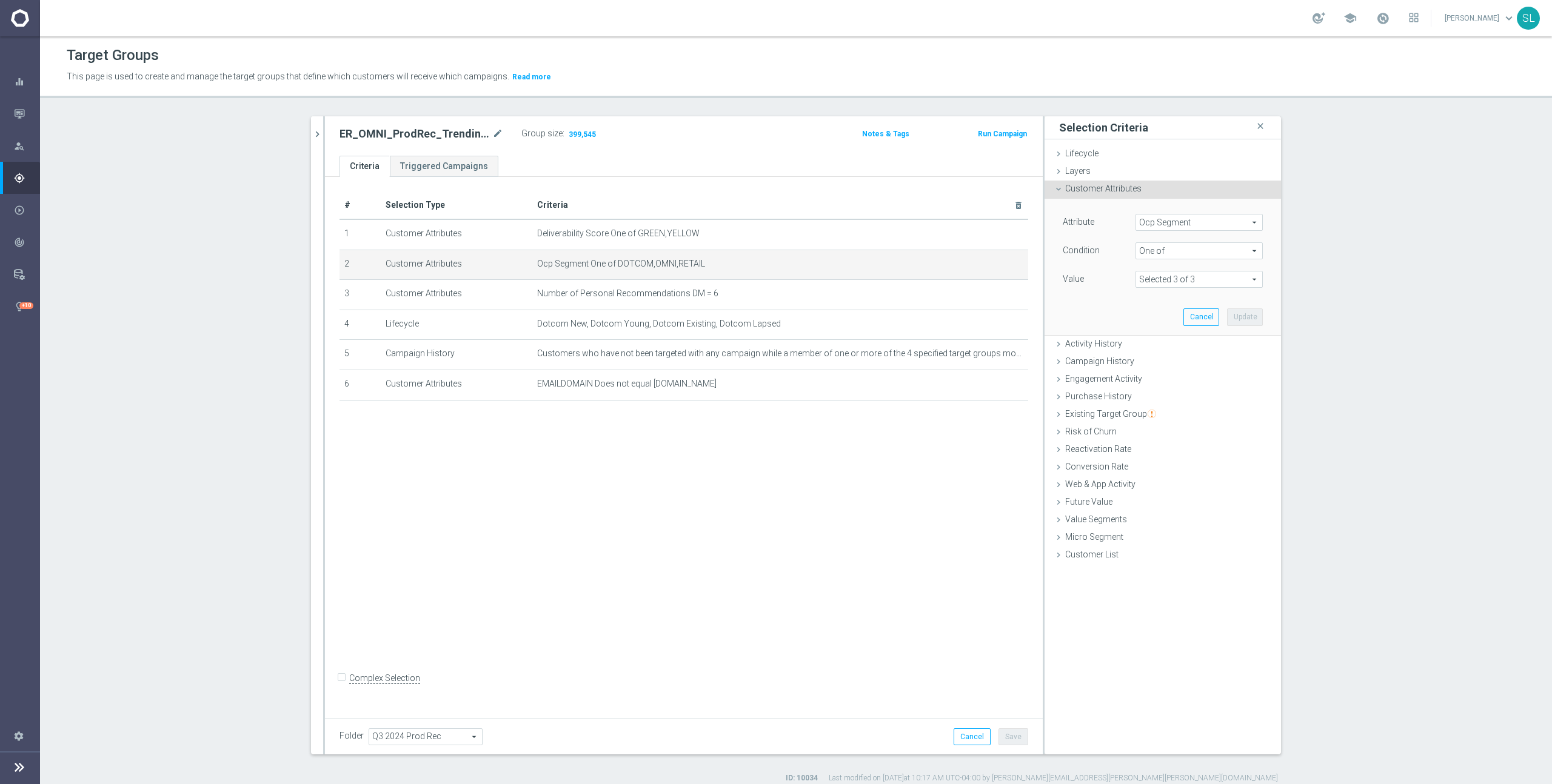
click at [1183, 219] on span "Ocp Segment" at bounding box center [1198, 222] width 126 height 16
click at [1173, 225] on input "search" at bounding box center [1199, 223] width 128 height 17
type input "ocp"
click at [1185, 271] on span "OCP_Simple_12m" at bounding box center [1199, 272] width 115 height 9
type input "OCP_Simple_12m"
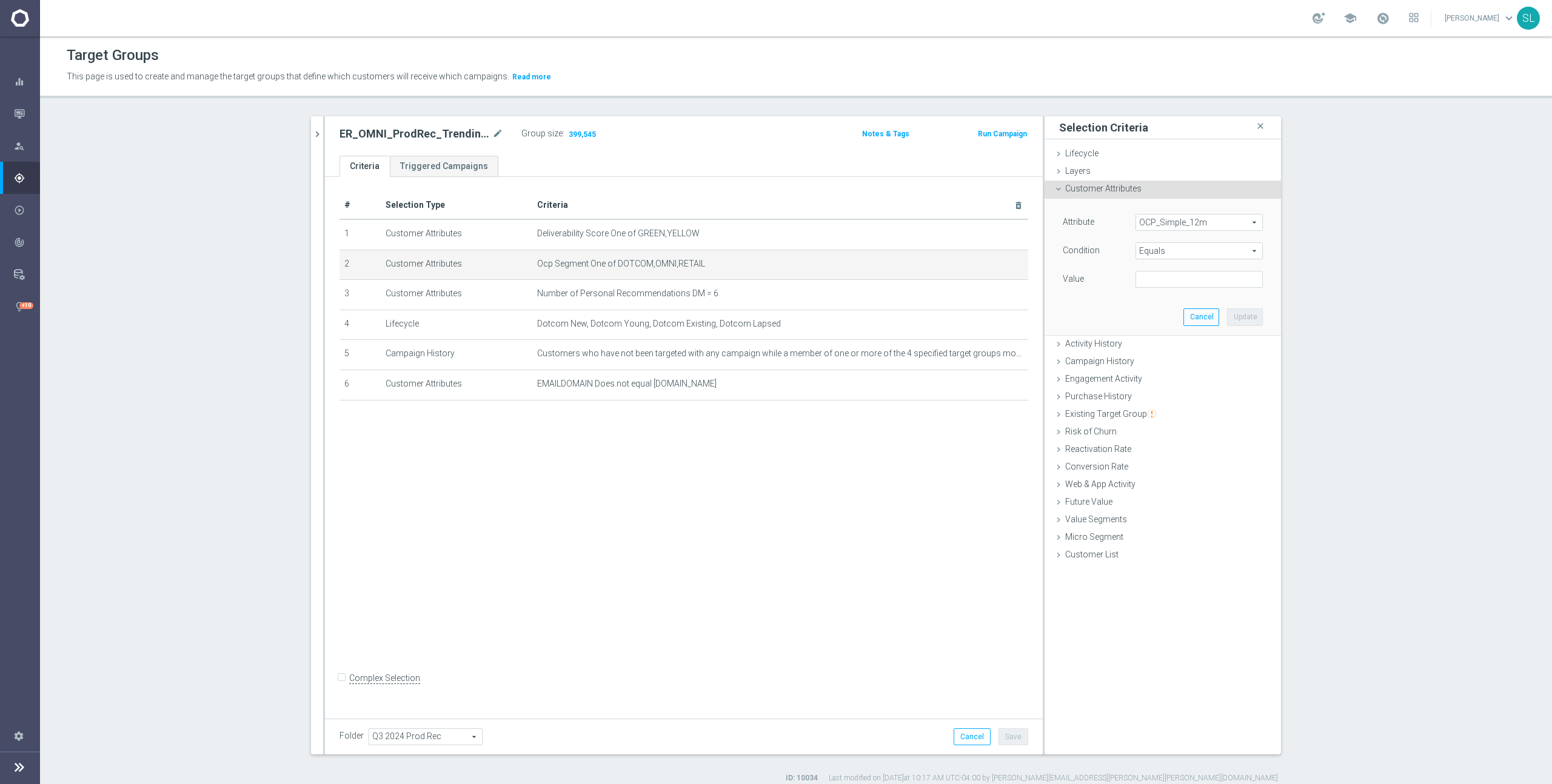
click at [1191, 254] on span "Equals" at bounding box center [1198, 250] width 126 height 16
drag, startPoint x: 1171, startPoint y: 413, endPoint x: 1171, endPoint y: 401, distance: 12.0
click at [1171, 412] on span "One of" at bounding box center [1199, 411] width 115 height 9
type input "One of"
click at [1173, 280] on textarea at bounding box center [1199, 286] width 128 height 31
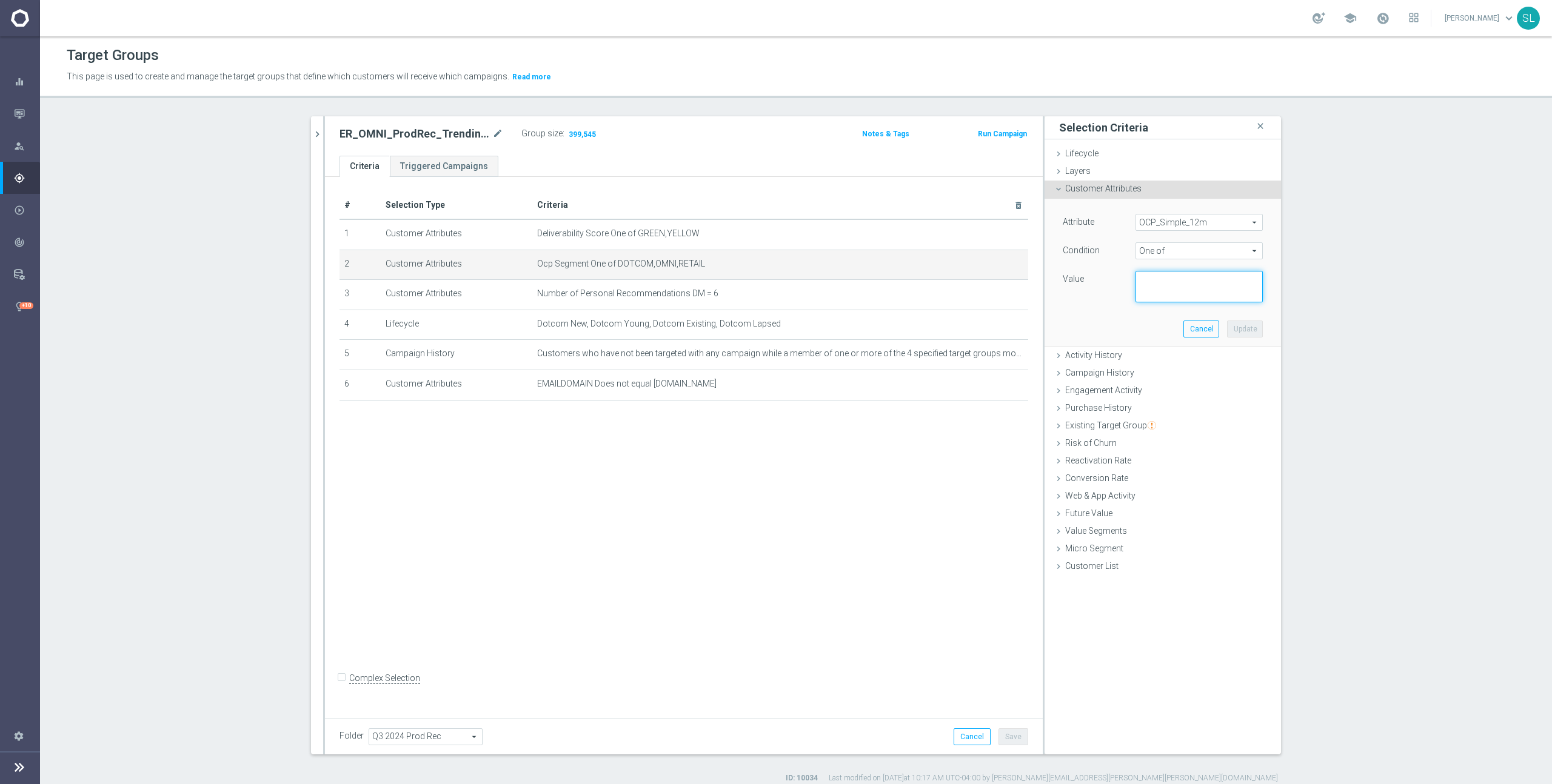
paste textarea "DOTCOM,OMNI,RETAIL"
type textarea "DOTCOM,OMNI,RETAIL"
drag, startPoint x: 1237, startPoint y: 326, endPoint x: 1230, endPoint y: 323, distance: 7.6
click at [1237, 326] on button "Update" at bounding box center [1245, 329] width 36 height 17
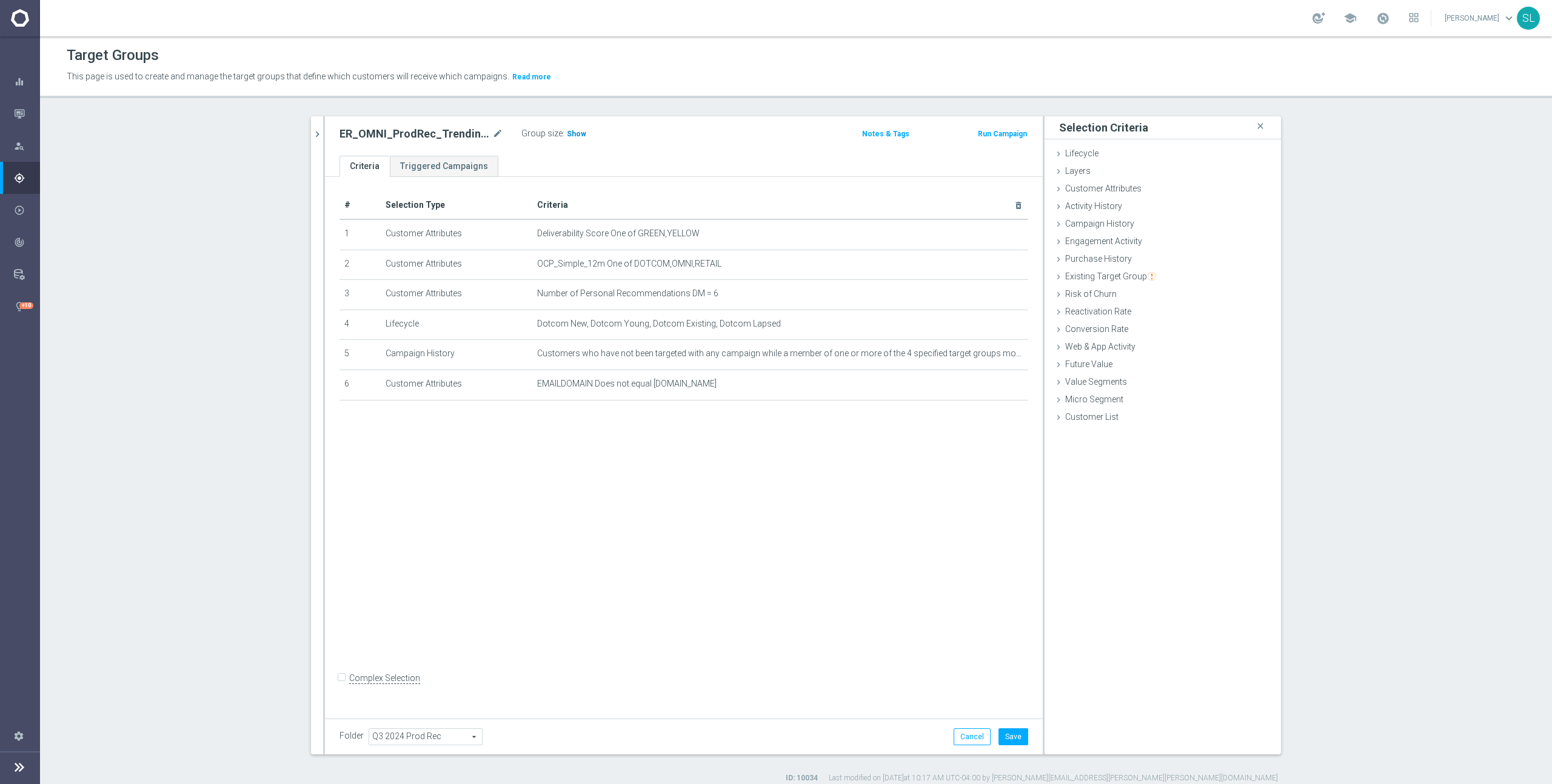
click at [571, 133] on span "Show" at bounding box center [576, 133] width 20 height 9
drag, startPoint x: 975, startPoint y: 740, endPoint x: 968, endPoint y: 739, distance: 7.1
click at [975, 740] on button "Cancel" at bounding box center [971, 737] width 37 height 17
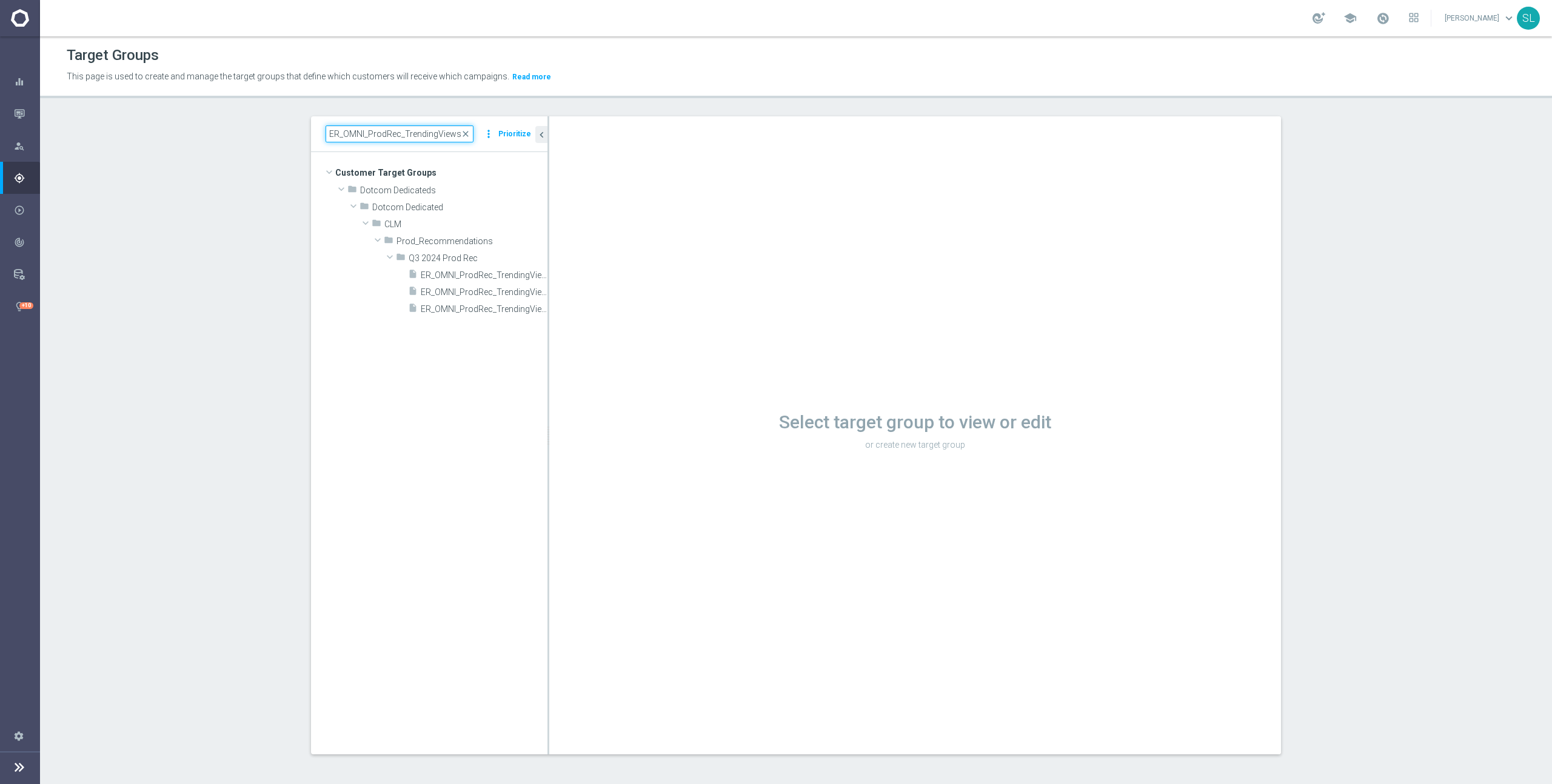
click at [373, 136] on input "ER_OMNI_ProdRec_TrendingViews" at bounding box center [400, 134] width 148 height 17
paste input "spects"
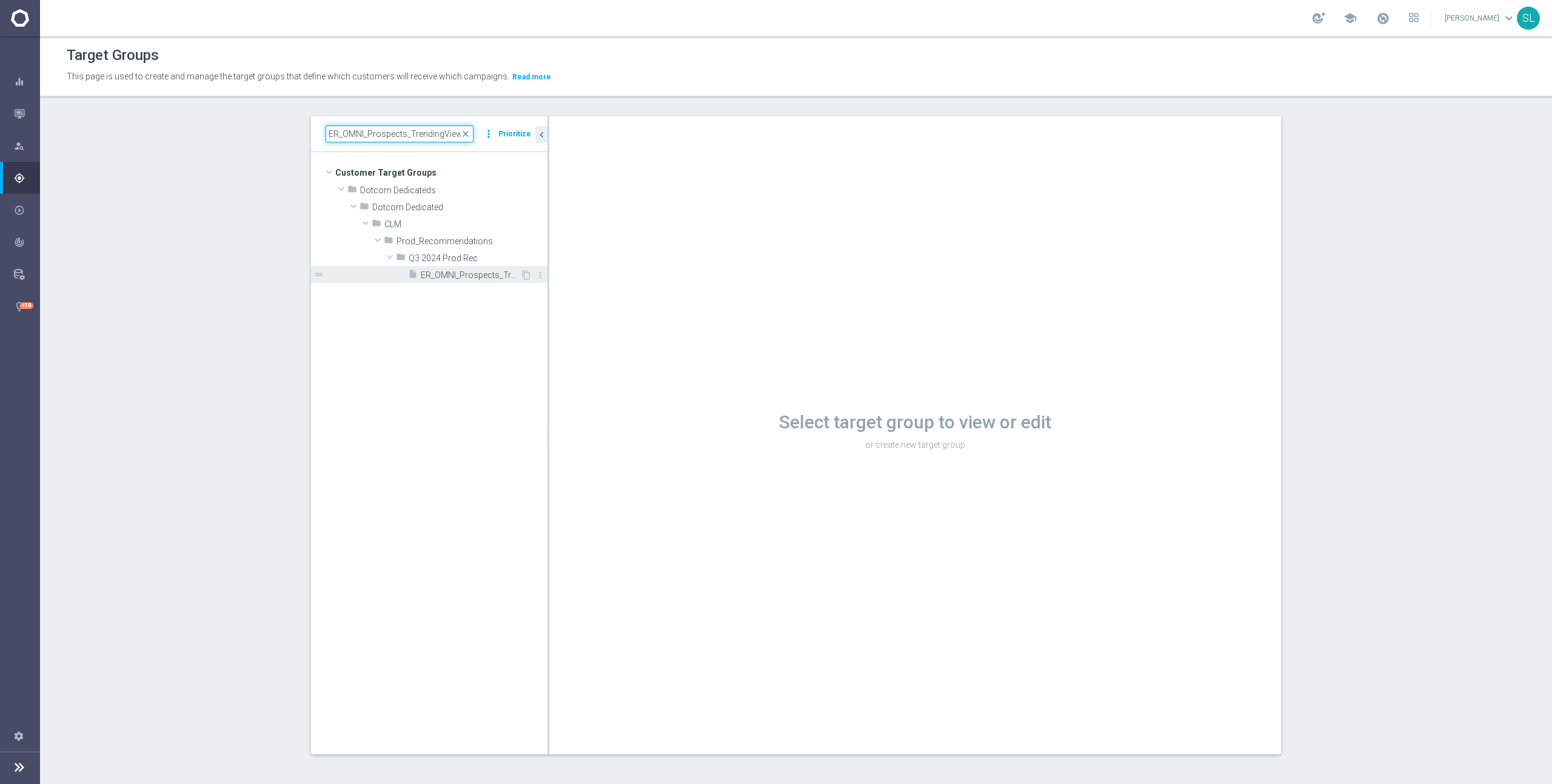
type input "ER_OMNI_Prospects_TrendingViews"
click at [495, 275] on span "ER_OMNI_Prospects_TrendingViews" at bounding box center [469, 275] width 99 height 10
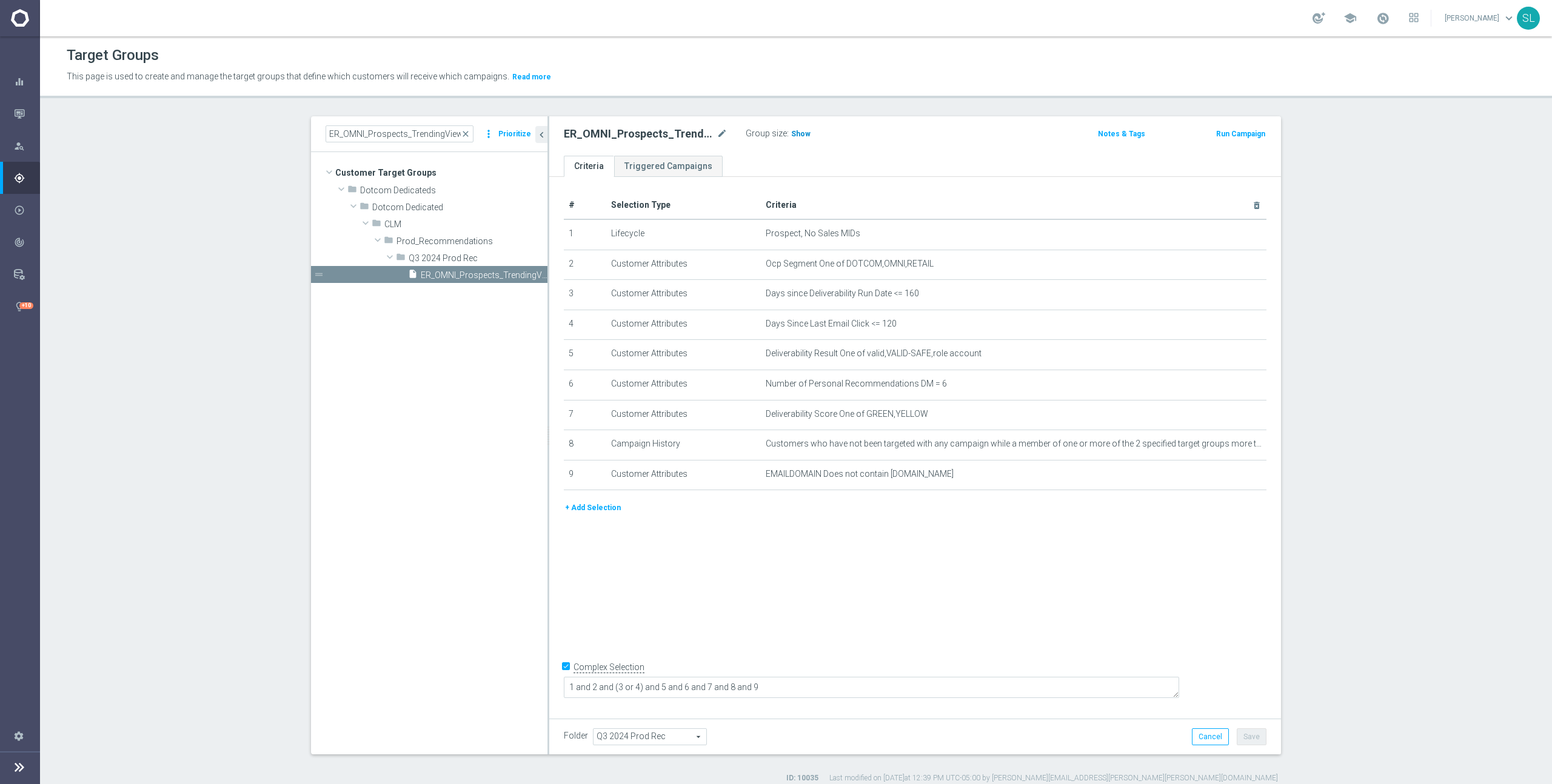
click at [799, 137] on span "Show" at bounding box center [800, 133] width 20 height 9
click at [1224, 264] on icon "mode_edit" at bounding box center [1227, 264] width 9 height 9
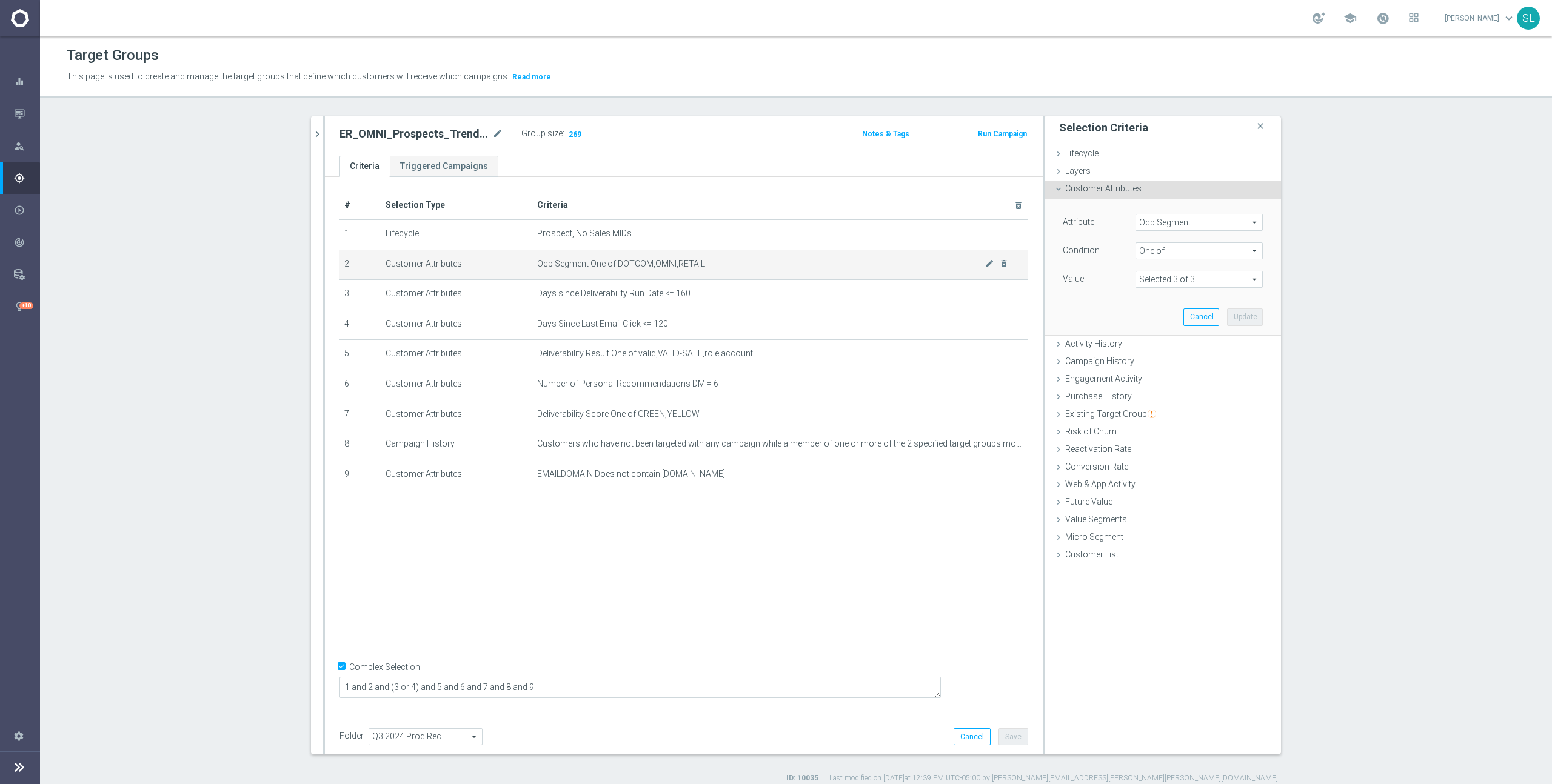
click at [715, 264] on span "Ocp Segment One of DOTCOM,OMNI,RETAIL" at bounding box center [761, 264] width 448 height 10
drag, startPoint x: 707, startPoint y: 264, endPoint x: 617, endPoint y: 266, distance: 90.0
click at [617, 266] on span "Ocp Segment One of DOTCOM,OMNI,RETAIL" at bounding box center [761, 264] width 448 height 10
drag, startPoint x: 1229, startPoint y: 215, endPoint x: 1188, endPoint y: 226, distance: 42.4
click at [1225, 217] on span "Ocp Segment" at bounding box center [1198, 222] width 126 height 16
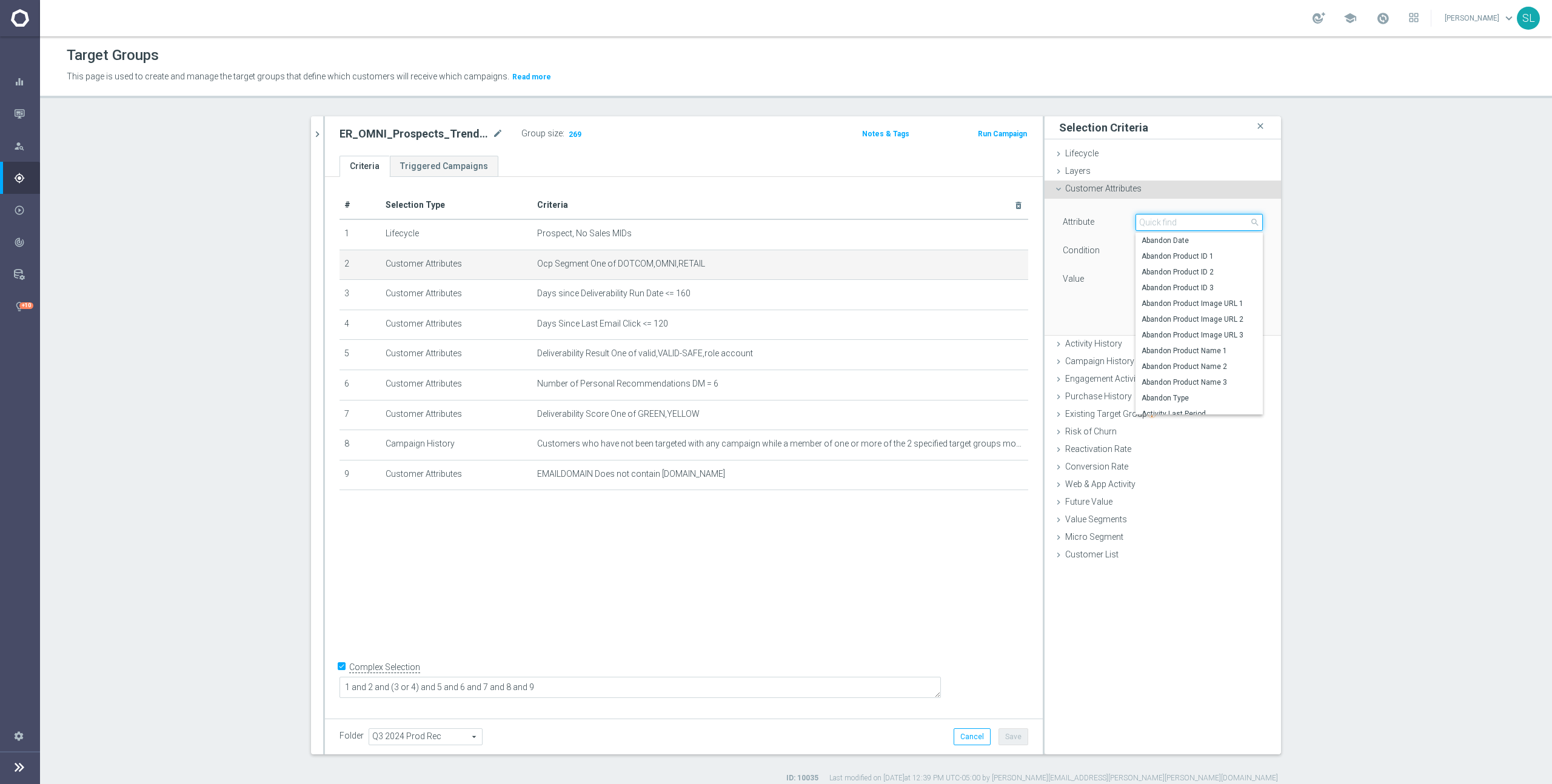
click at [1188, 226] on input "search" at bounding box center [1199, 223] width 128 height 17
type input "ocp"
click at [1199, 269] on span "OCP_Simple_12m" at bounding box center [1199, 272] width 115 height 9
type input "OCP_Simple_12m"
click at [1185, 243] on span "Equals" at bounding box center [1198, 250] width 126 height 16
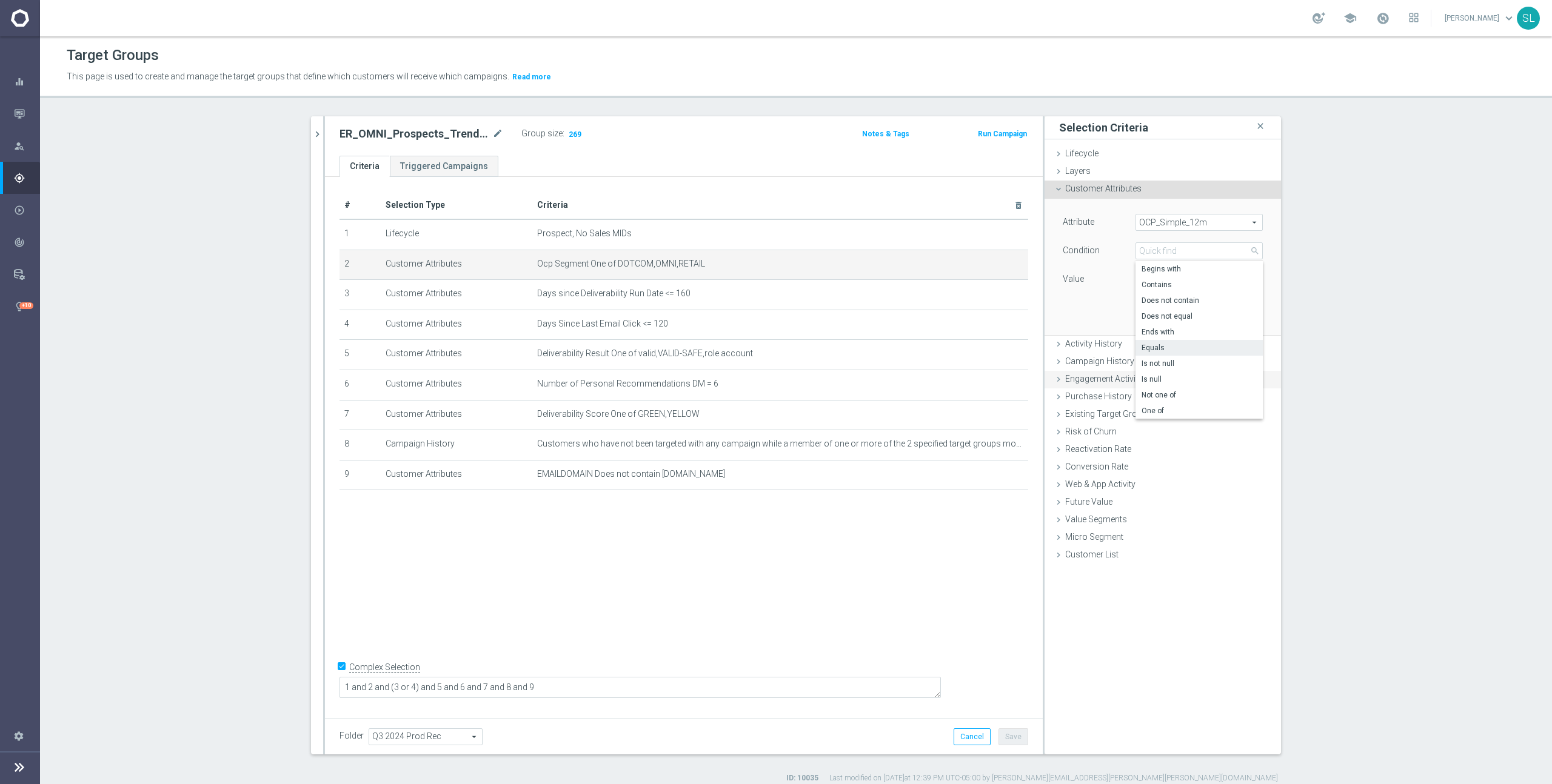
drag, startPoint x: 1167, startPoint y: 410, endPoint x: 1163, endPoint y: 390, distance: 20.4
click at [1167, 408] on span "One of" at bounding box center [1199, 411] width 115 height 9
type input "One of"
click at [1169, 282] on textarea at bounding box center [1199, 286] width 128 height 31
paste textarea "DOTCOM,OMNI,RETAIL"
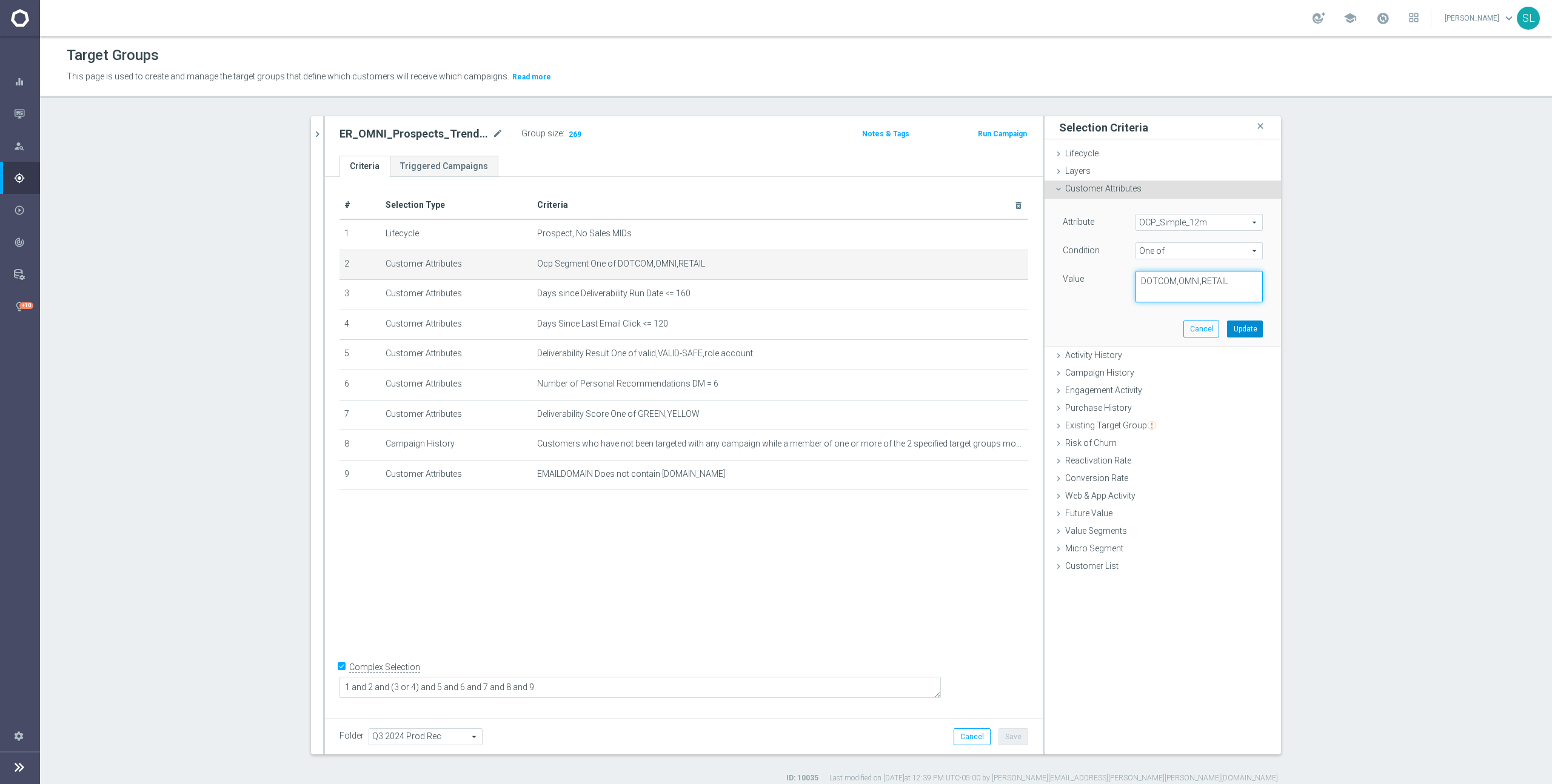
type textarea "DOTCOM,OMNI,RETAIL"
click at [1248, 332] on button "Update" at bounding box center [1245, 329] width 36 height 17
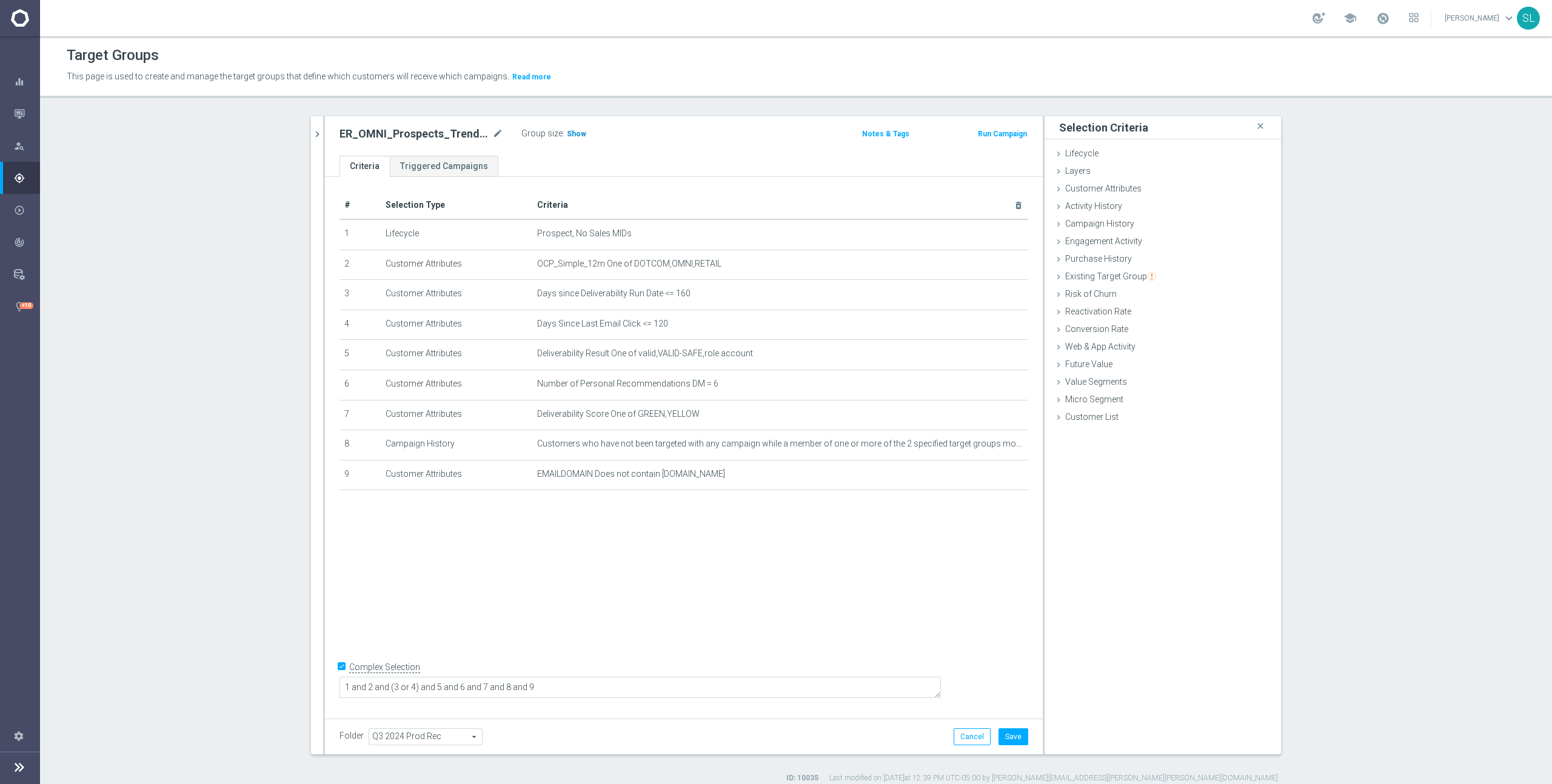
click at [579, 136] on span "Show" at bounding box center [576, 133] width 20 height 9
click at [958, 732] on button "Cancel" at bounding box center [971, 737] width 37 height 17
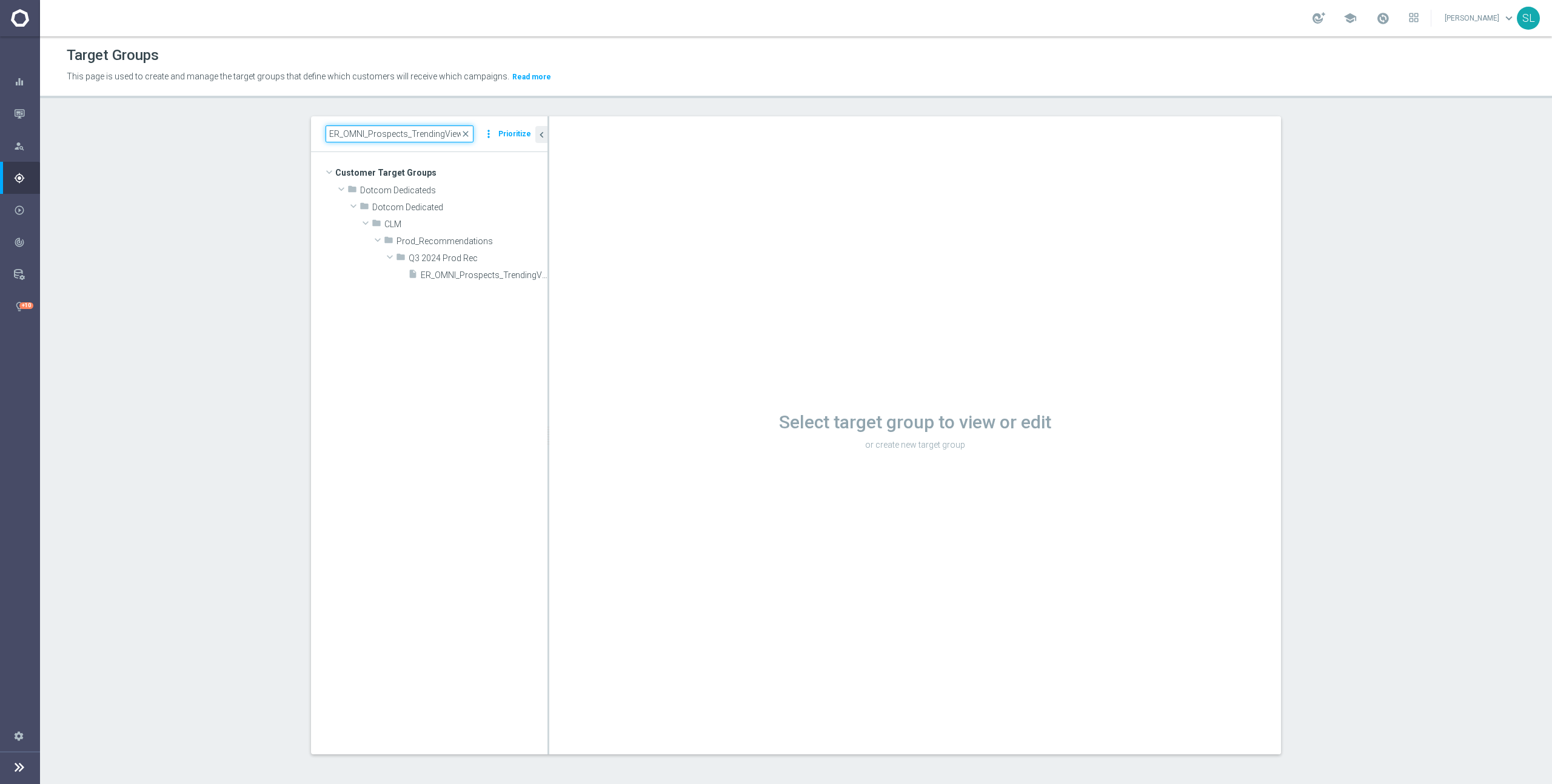
click at [417, 133] on input "ER_OMNI_Prospects_TrendingViews" at bounding box center [400, 134] width 148 height 17
paste input "dRec_TrendingPurchases_GY"
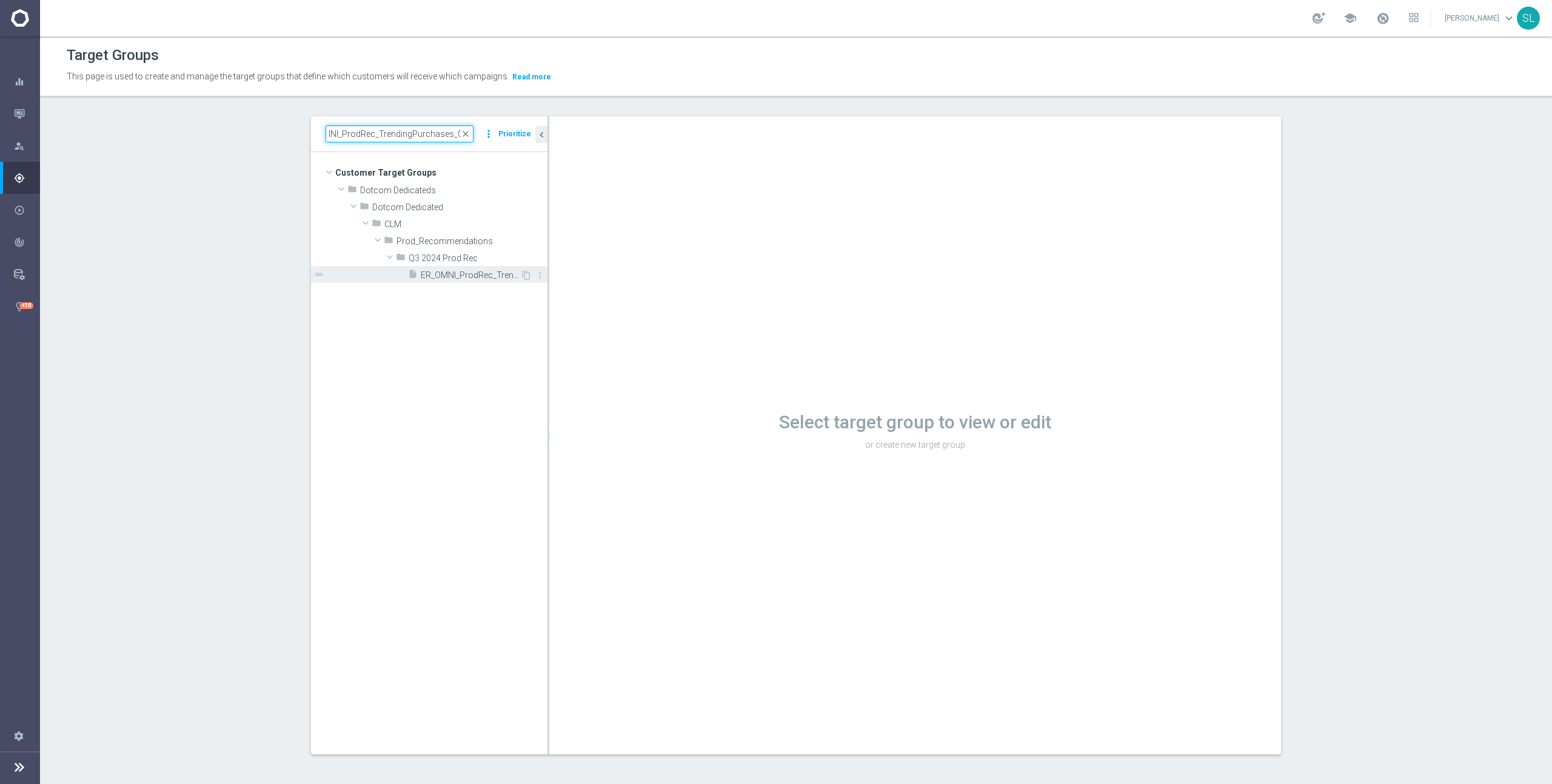
type input "ER_OMNI_ProdRec_TrendingPurchases_GY"
drag, startPoint x: 483, startPoint y: 273, endPoint x: 476, endPoint y: 274, distance: 7.1
click at [483, 273] on span "ER_OMNI_ProdRec_TrendingPurchases_GY" at bounding box center [469, 275] width 99 height 10
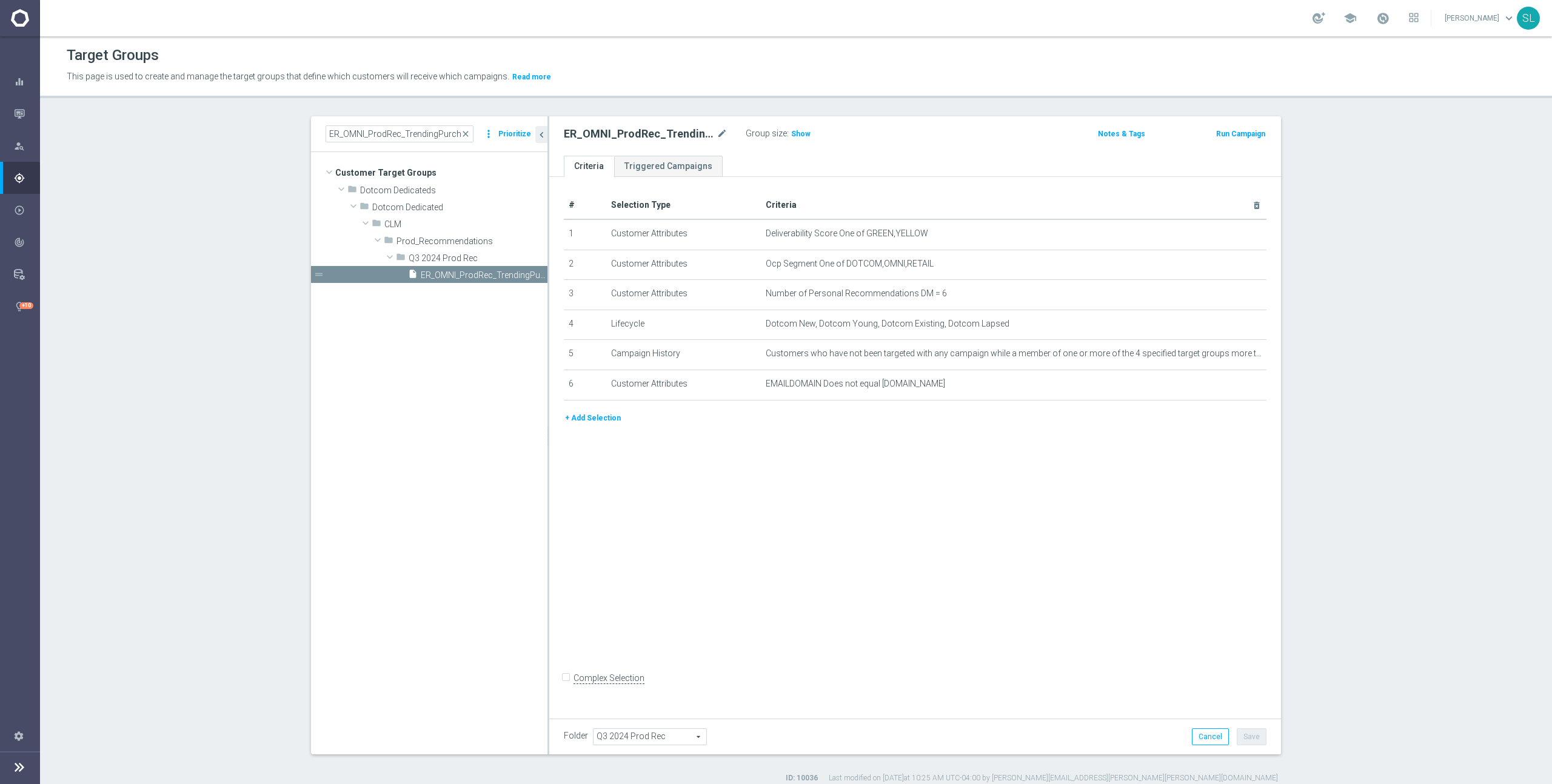
drag, startPoint x: 793, startPoint y: 133, endPoint x: 852, endPoint y: 145, distance: 60.2
click at [793, 133] on span "Show" at bounding box center [800, 133] width 20 height 9
drag, startPoint x: 923, startPoint y: 262, endPoint x: 844, endPoint y: 262, distance: 79.0
click at [844, 262] on span "Ocp Segment One of DOTCOM,OMNI,RETAIL" at bounding box center [993, 264] width 456 height 10
click at [1220, 262] on span "Ocp Segment One of DOTCOM,OMNI,RETAIL" at bounding box center [993, 264] width 456 height 10
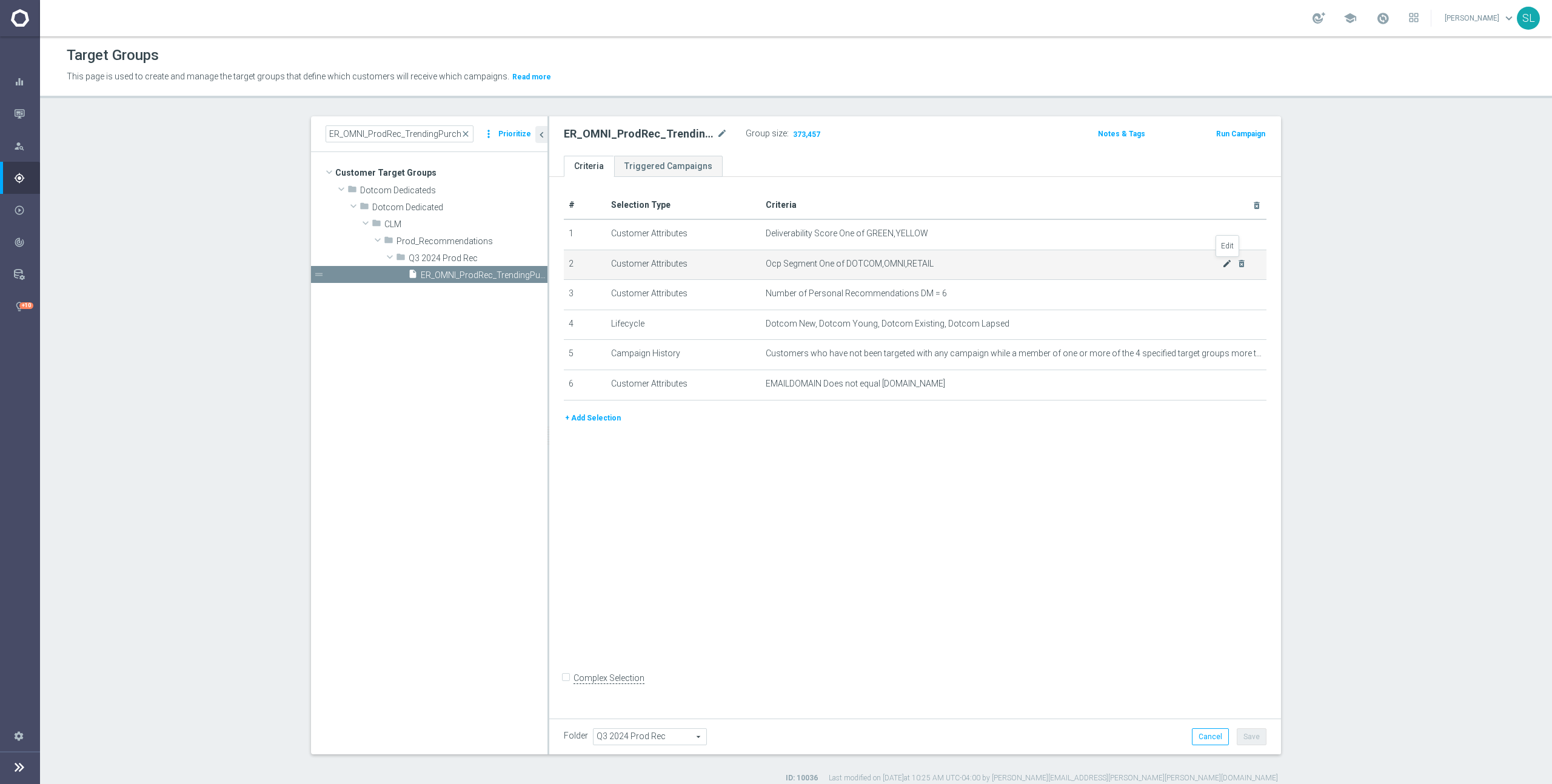
click at [1225, 263] on icon "mode_edit" at bounding box center [1227, 264] width 9 height 9
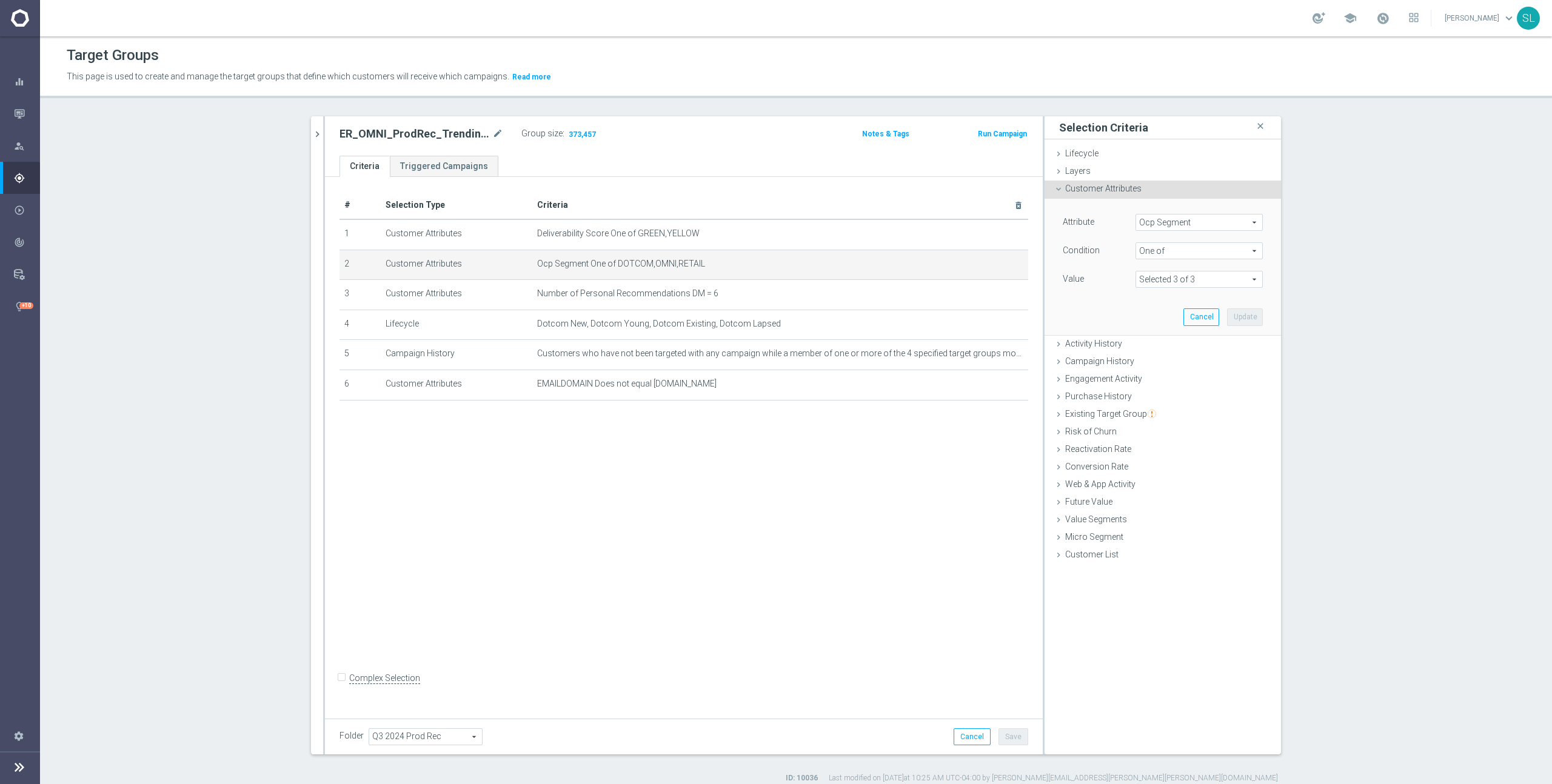
drag, startPoint x: 1198, startPoint y: 219, endPoint x: 1170, endPoint y: 219, distance: 28.0
click at [1198, 219] on span "Ocp Segment" at bounding box center [1198, 222] width 126 height 16
click at [1165, 220] on input "search" at bounding box center [1199, 223] width 128 height 17
type input "ocp"
click at [1183, 271] on span "OCP_Simple_12m" at bounding box center [1199, 272] width 115 height 9
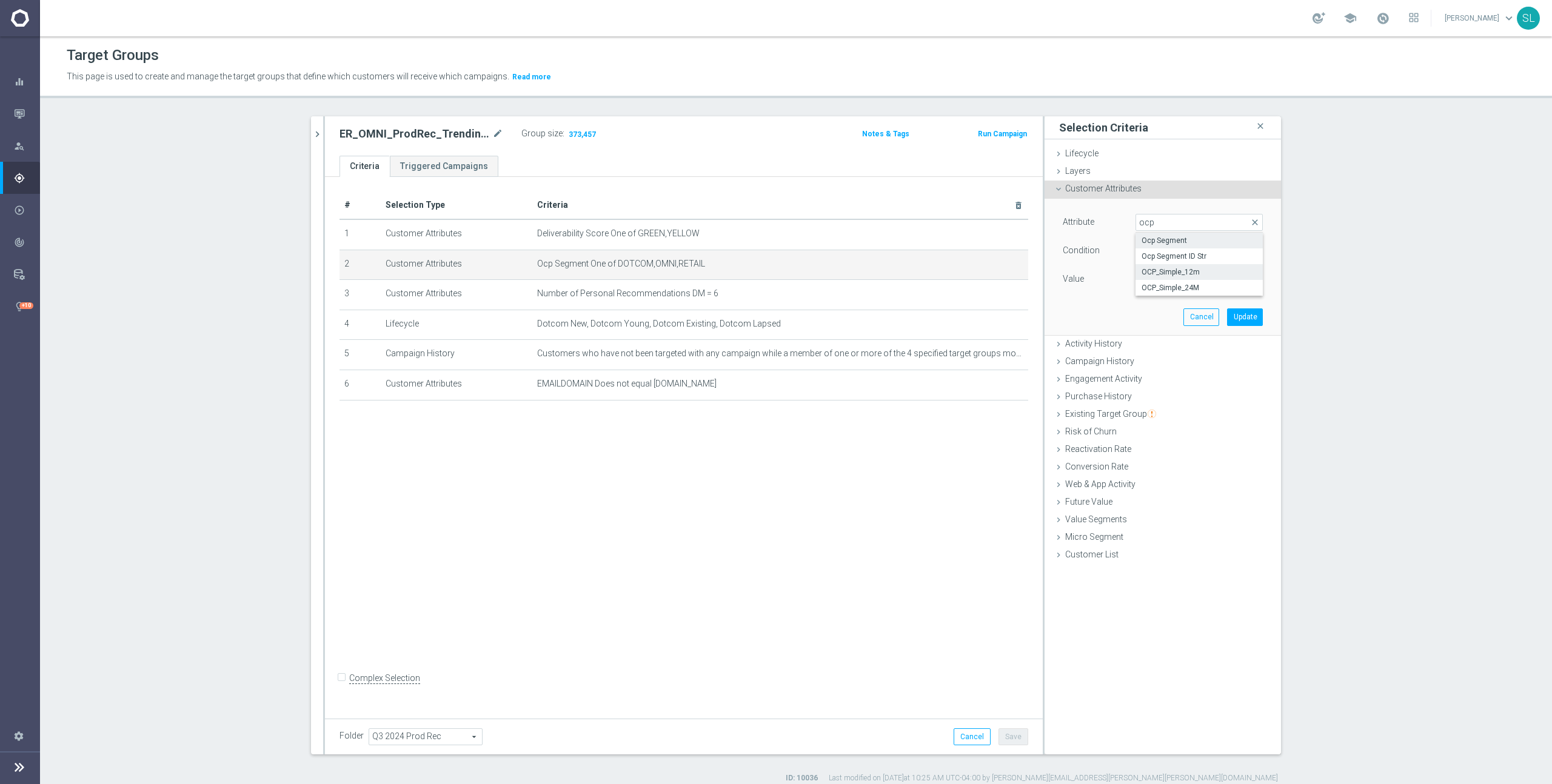
type input "OCP_Simple_12m"
click at [1165, 248] on span "Equals" at bounding box center [1198, 250] width 126 height 16
click at [1162, 408] on span "One of" at bounding box center [1199, 411] width 115 height 9
type input "One of"
click at [1184, 278] on textarea at bounding box center [1199, 286] width 128 height 31
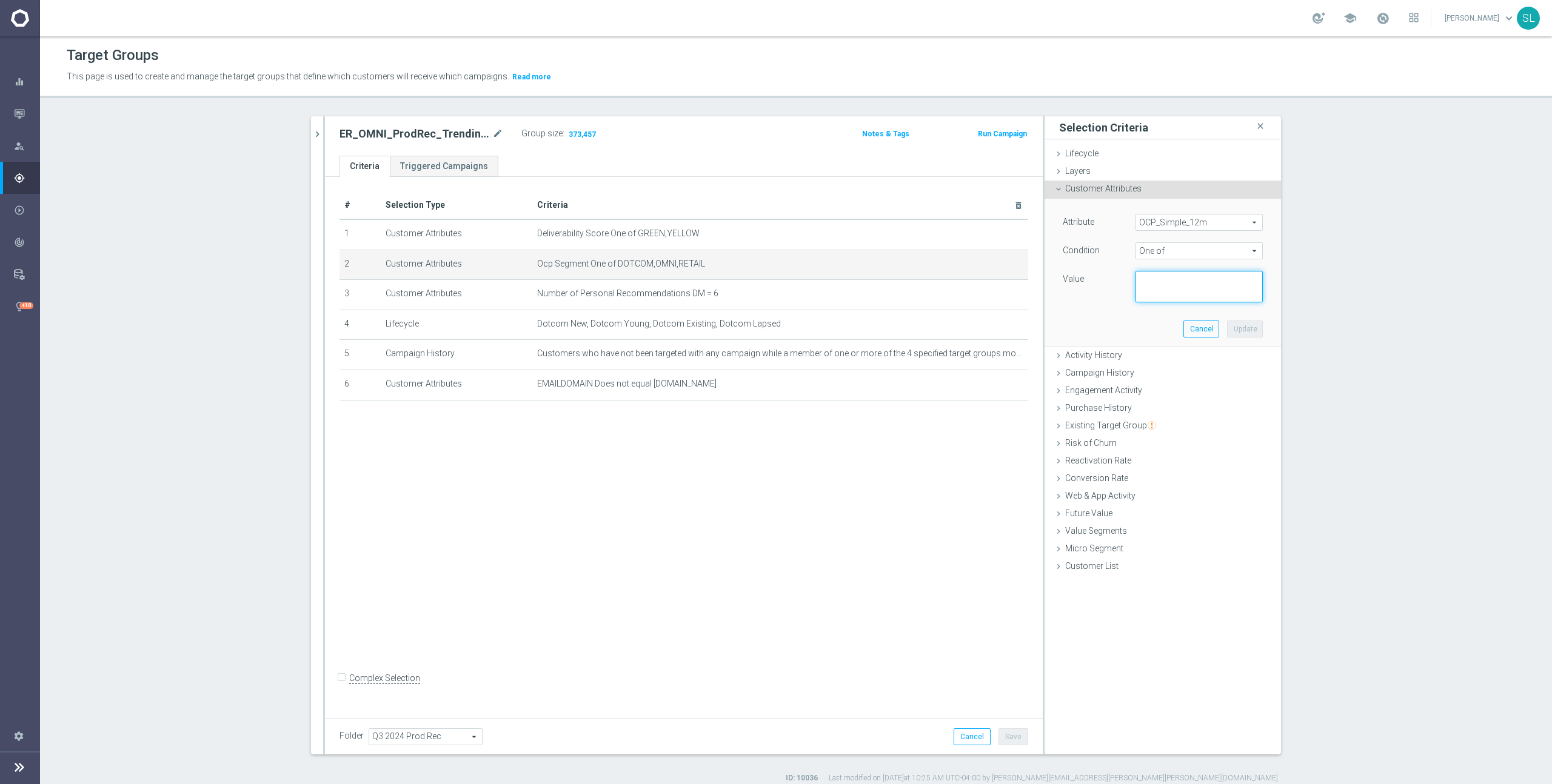
paste textarea "DOTCOM,OMNI,RETAIL"
type textarea "DOTCOM,OMNI,RETAIL"
click at [1237, 325] on button "Update" at bounding box center [1245, 329] width 36 height 17
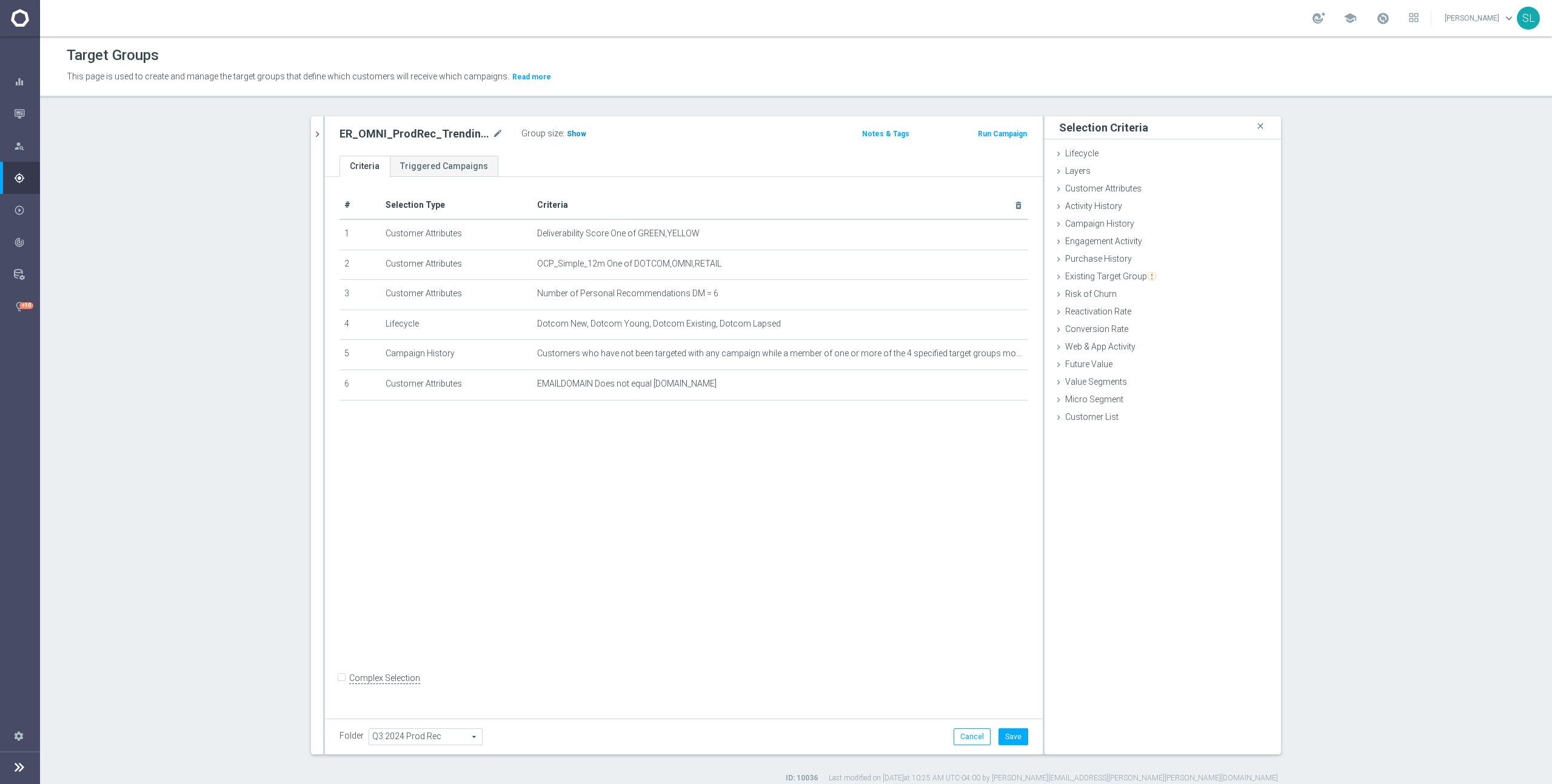
click at [579, 136] on span "Show" at bounding box center [576, 133] width 20 height 9
drag, startPoint x: 367, startPoint y: 131, endPoint x: 373, endPoint y: 141, distance: 11.7
click at [367, 131] on h2 "ER_OMNI_ProdRec_TrendingPurchases_GY" at bounding box center [414, 133] width 150 height 14
click at [983, 735] on button "Cancel" at bounding box center [971, 737] width 37 height 17
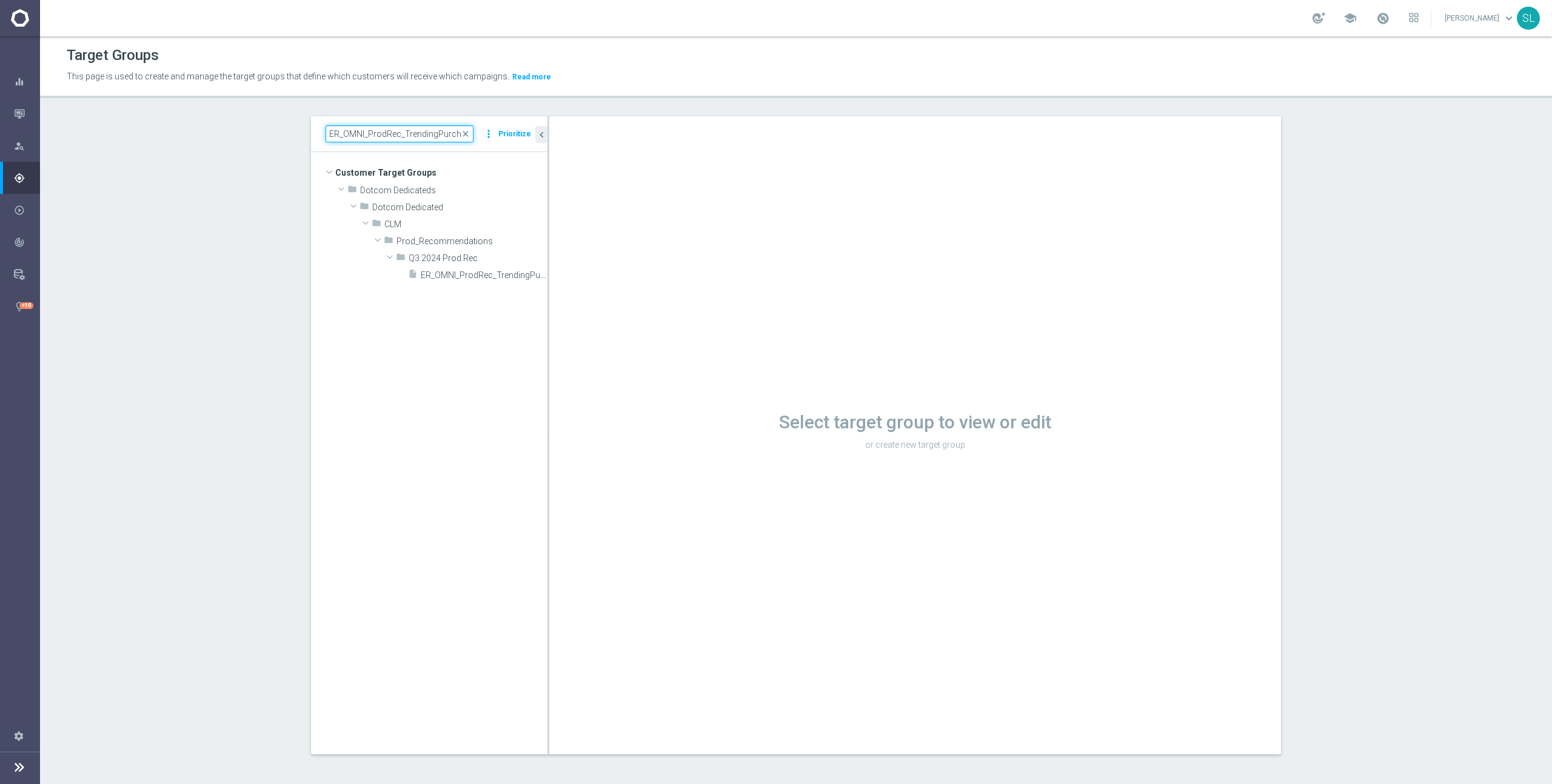
click at [380, 141] on input "ER_OMNI_ProdRec_TrendingPurchases_GY" at bounding box center [400, 134] width 148 height 17
paste input "spects_TrendingPurchases"
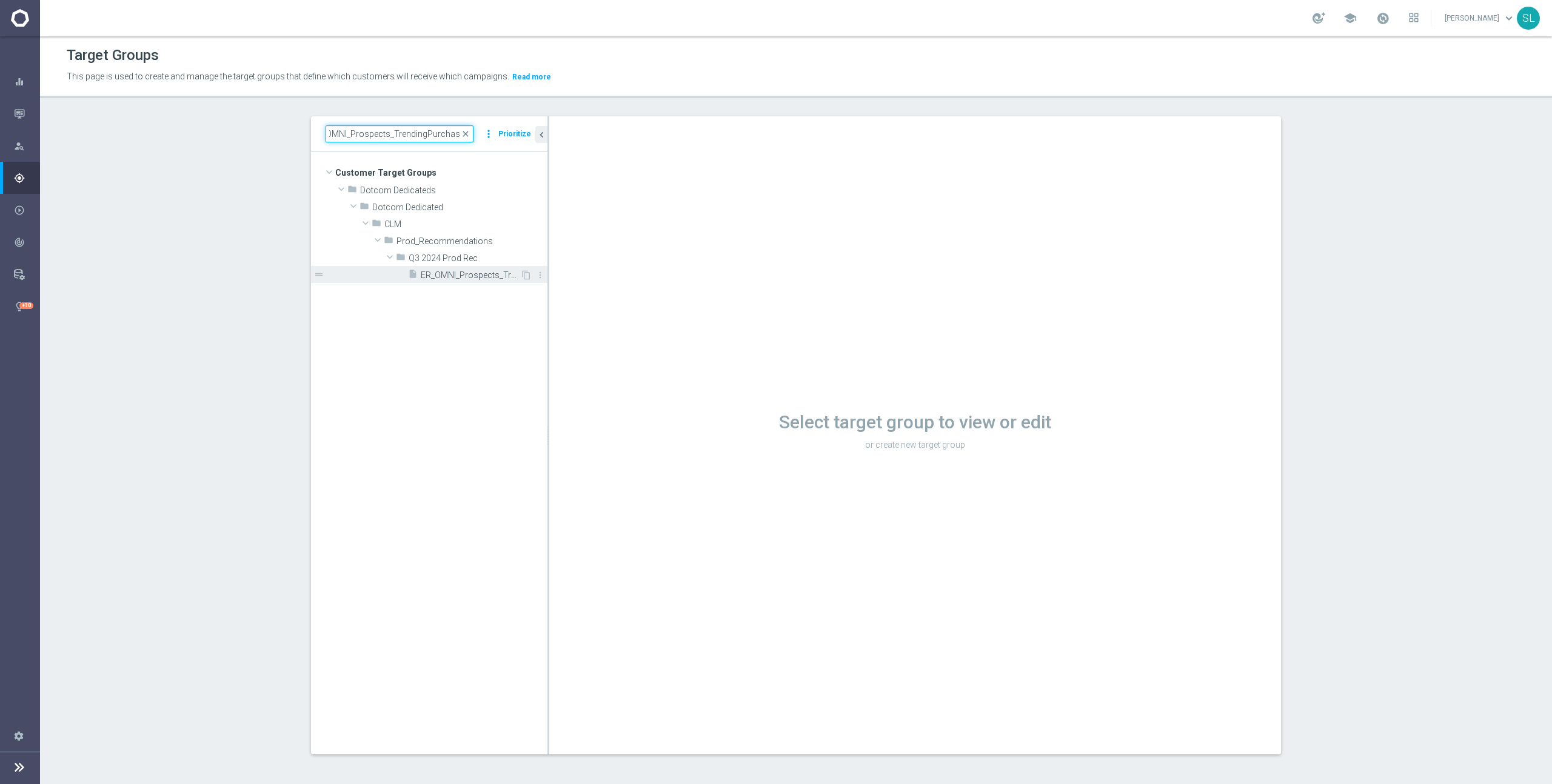
type input "ER_OMNI_Prospects_TrendingPurchases"
click at [481, 272] on span "ER_OMNI_Prospects_TrendingPurchases" at bounding box center [469, 275] width 99 height 10
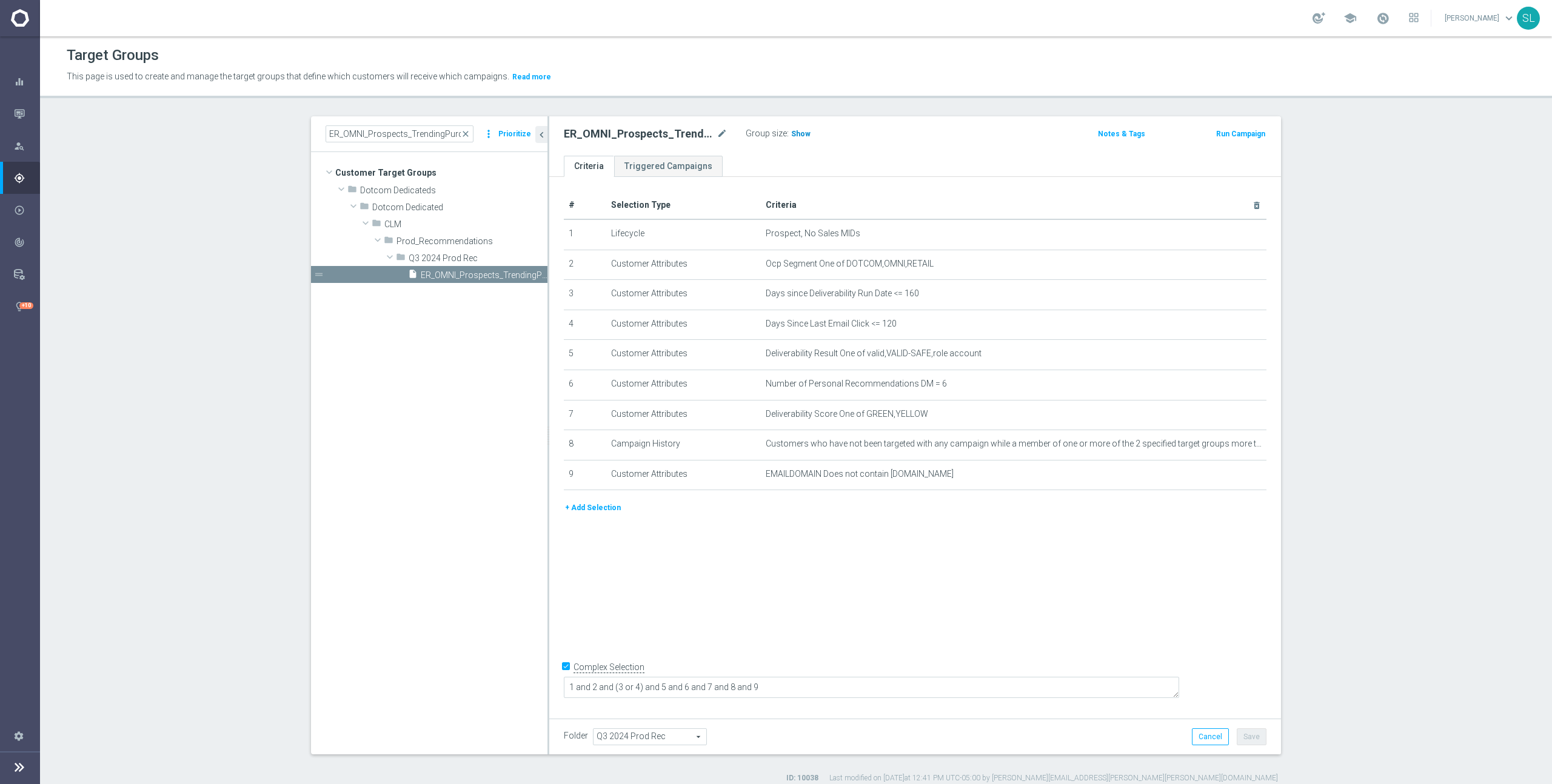
click at [795, 133] on span "Show" at bounding box center [800, 133] width 20 height 9
drag, startPoint x: 844, startPoint y: 263, endPoint x: 992, endPoint y: 264, distance: 148.0
click at [992, 264] on span "Ocp Segment One of DOTCOM,OMNI,RETAIL" at bounding box center [993, 264] width 456 height 10
click at [1227, 264] on icon "mode_edit" at bounding box center [1227, 264] width 9 height 9
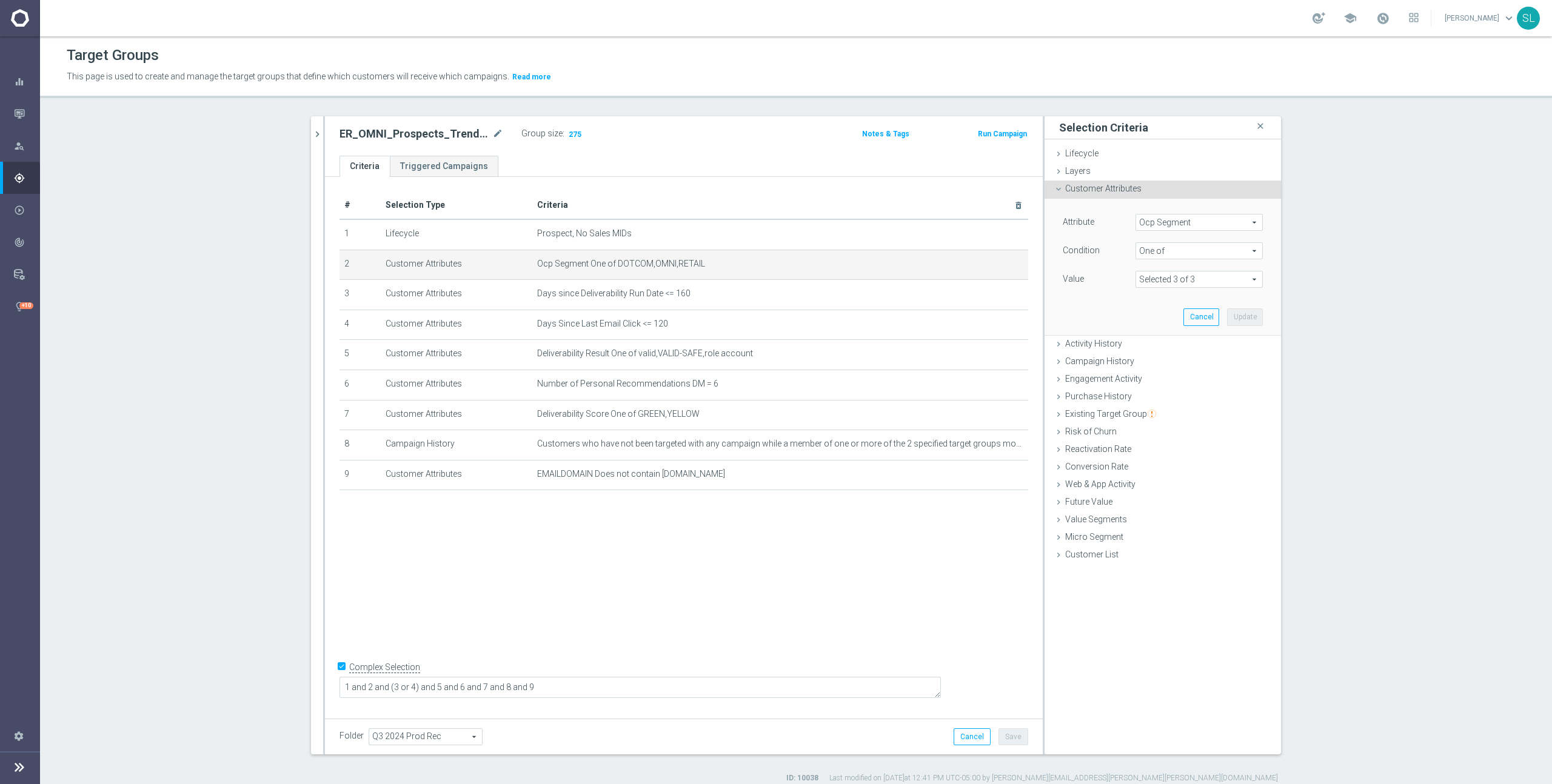
click at [1156, 222] on span "Ocp Segment" at bounding box center [1198, 222] width 126 height 16
click at [1169, 222] on input "search" at bounding box center [1199, 223] width 128 height 17
type input "ocp"
click at [1177, 270] on span "OCP_Simple_12m" at bounding box center [1199, 272] width 115 height 9
type input "OCP_Simple_12m"
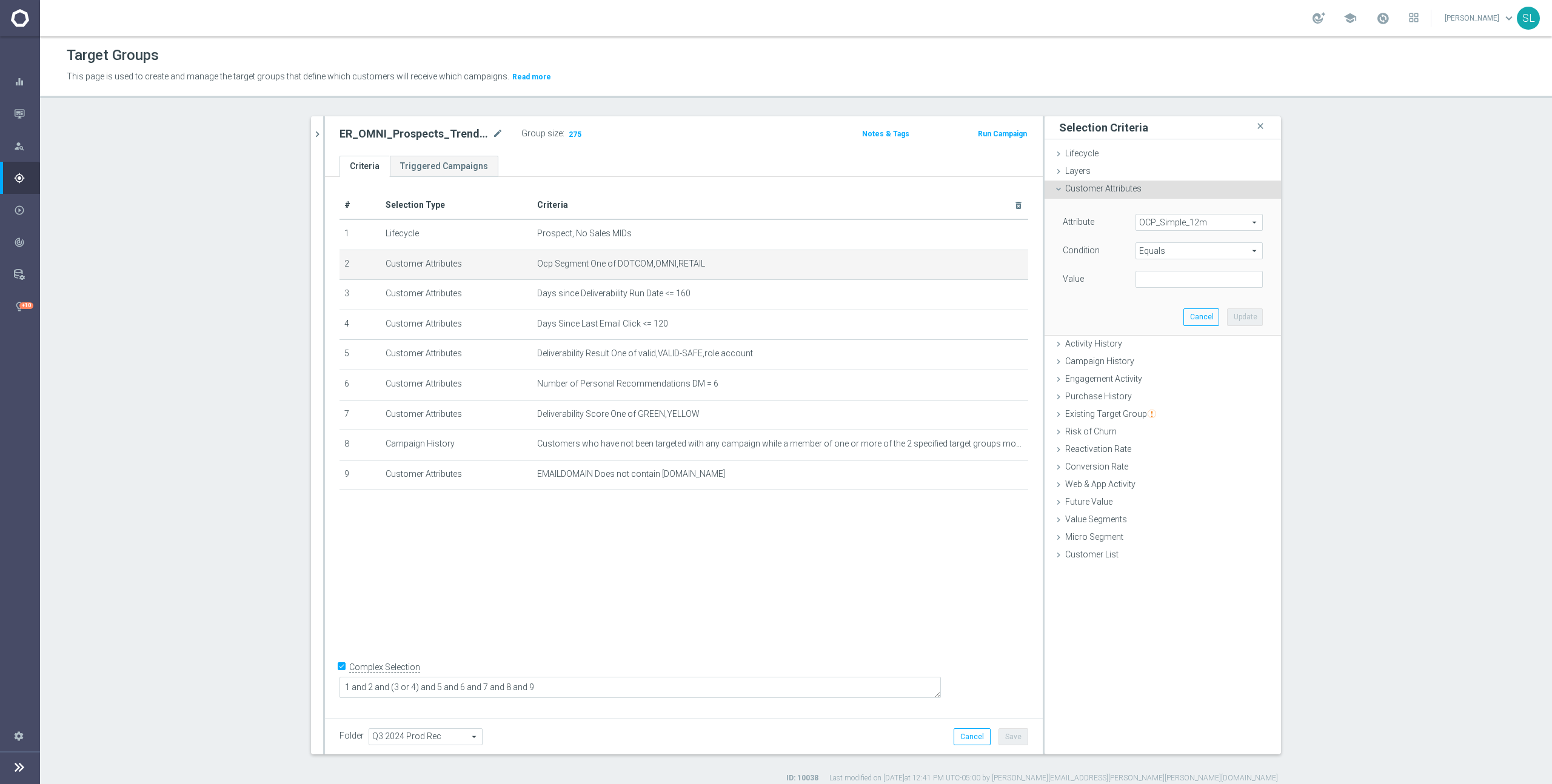
click at [1193, 247] on span "Equals" at bounding box center [1198, 250] width 126 height 16
drag, startPoint x: 1178, startPoint y: 413, endPoint x: 1176, endPoint y: 399, distance: 14.1
click at [1178, 412] on span "One of" at bounding box center [1199, 411] width 115 height 9
type input "One of"
click at [1186, 295] on textarea at bounding box center [1199, 286] width 128 height 31
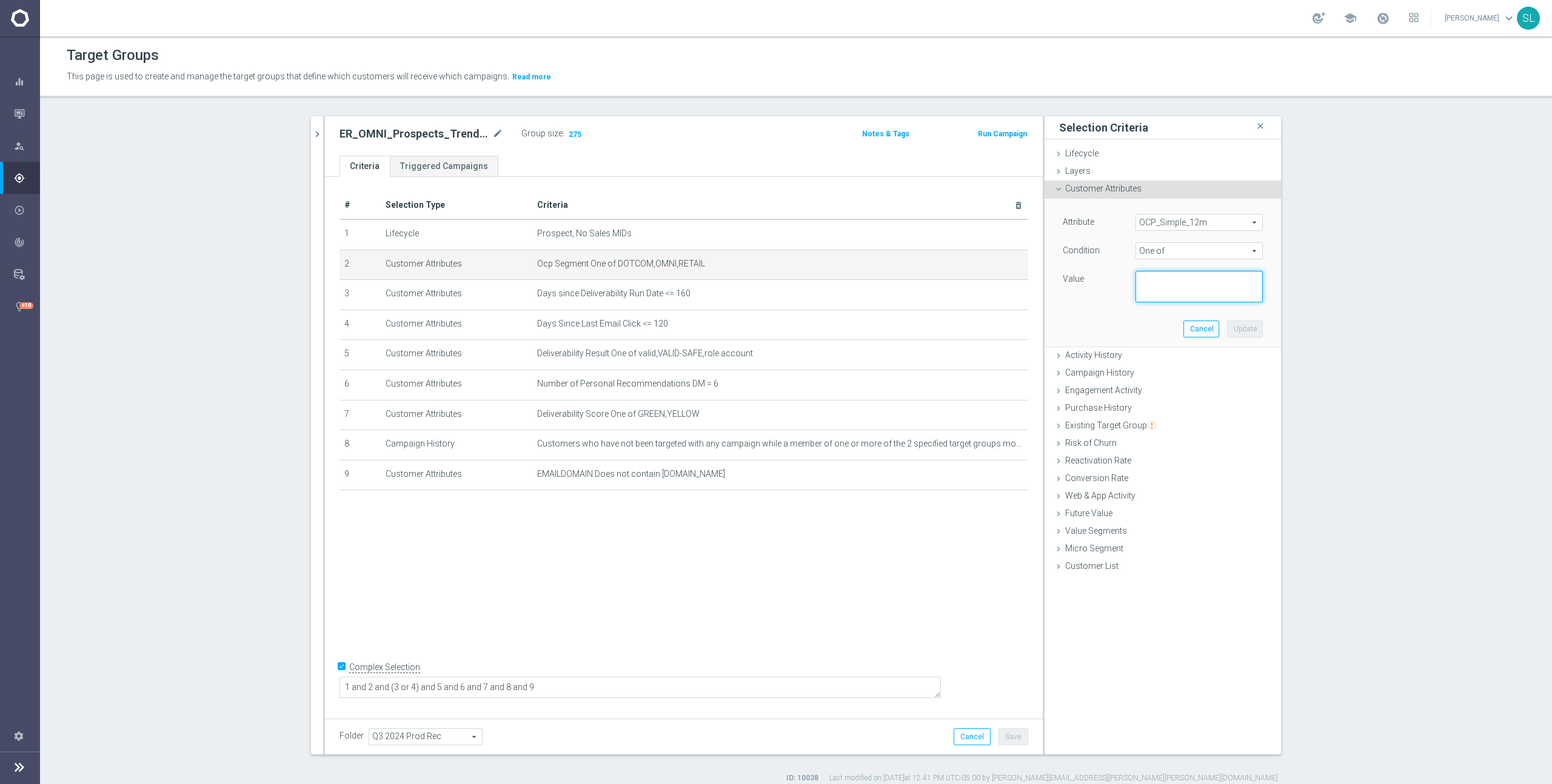
paste textarea "DOTCOM,OMNI,RETAIL"
type textarea "DOTCOM,OMNI,RETAIL"
click at [1251, 334] on button "Update" at bounding box center [1245, 329] width 36 height 17
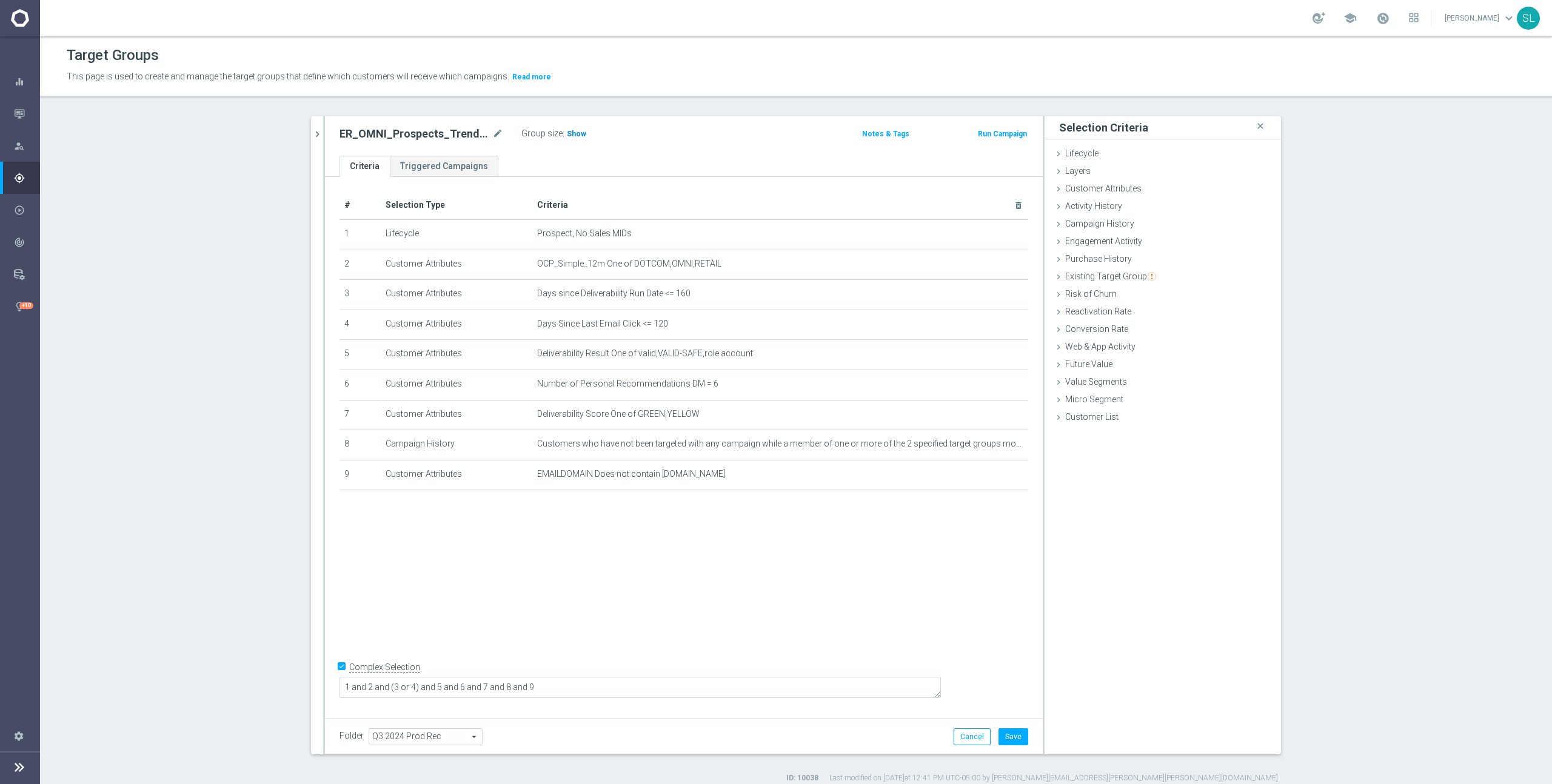
click at [576, 131] on span "Show" at bounding box center [576, 133] width 20 height 9
click at [964, 737] on button "Cancel" at bounding box center [971, 737] width 37 height 17
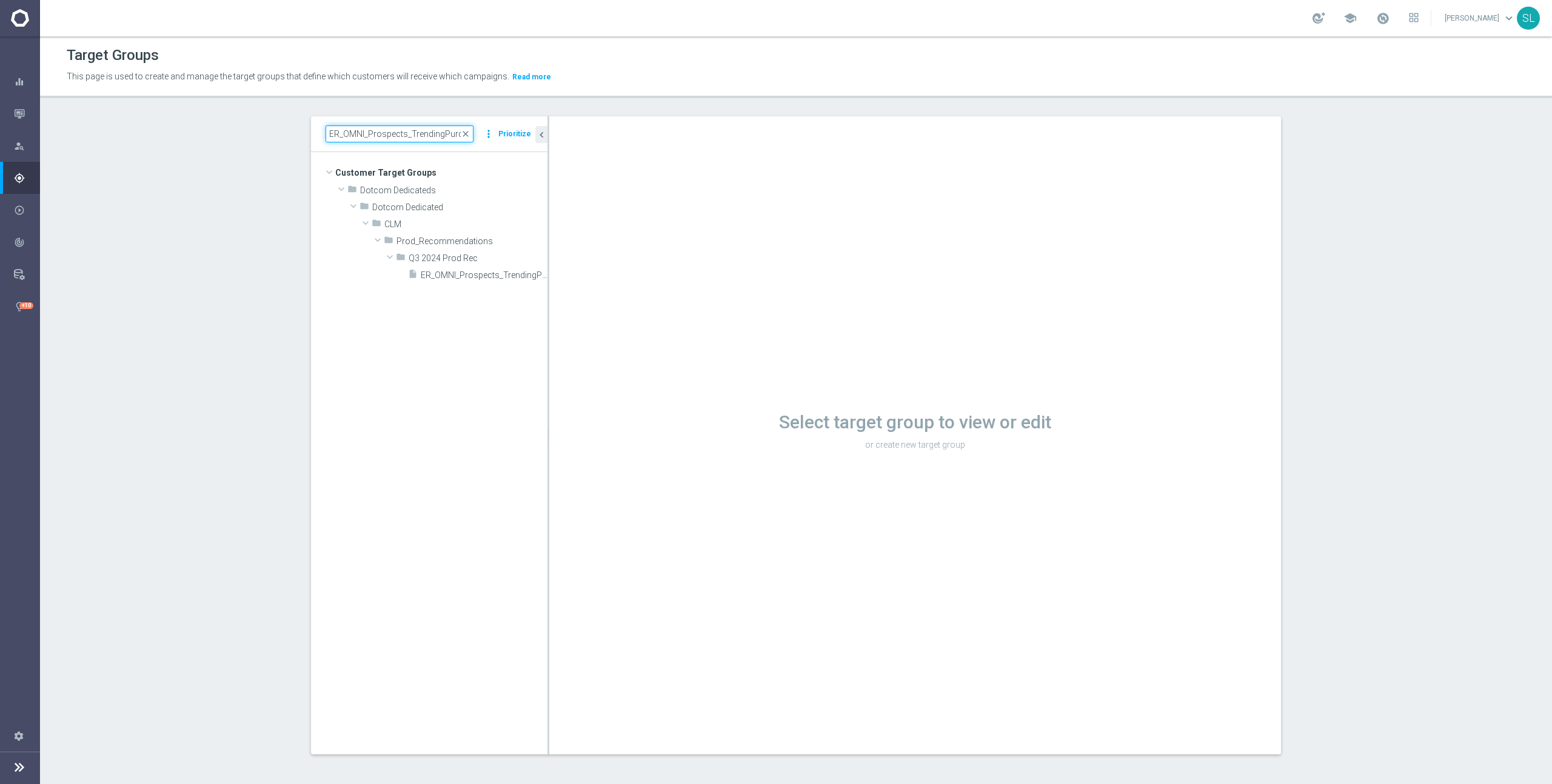
click at [386, 140] on input "ER_OMNI_Prospects_TrendingPurchases" at bounding box center [400, 134] width 148 height 17
paste input "ProdRec_BestSeller"
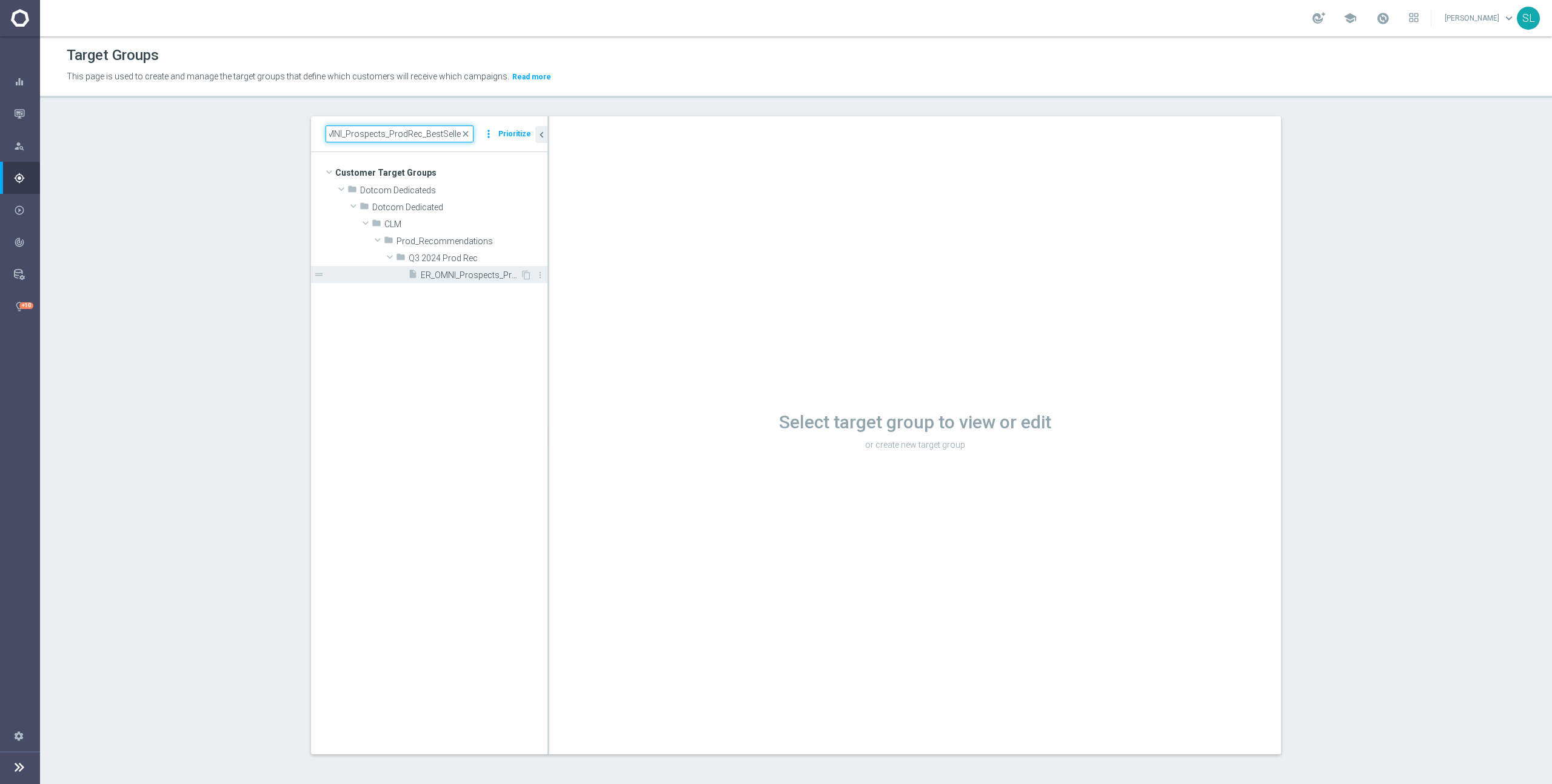
type input "ER_OMNI_Prospects_ProdRec_BestSellers"
click at [495, 277] on span "ER_OMNI_Prospects_ProdRec_BestSellers" at bounding box center [469, 275] width 99 height 10
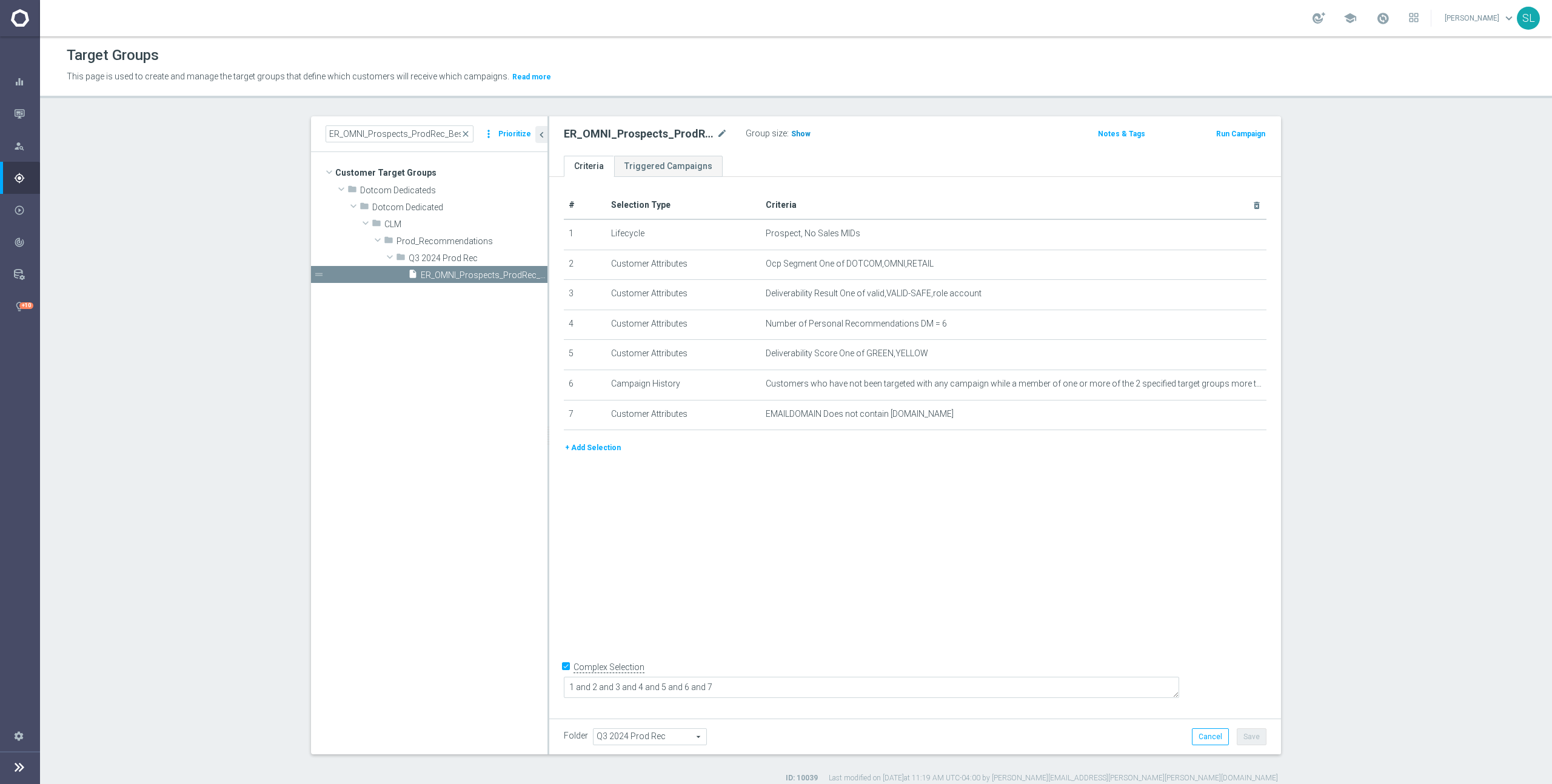
click at [794, 136] on span "Show" at bounding box center [800, 133] width 20 height 9
drag, startPoint x: 934, startPoint y: 264, endPoint x: 844, endPoint y: 264, distance: 90.0
click at [844, 264] on span "Ocp Segment One of DOTCOM,OMNI,RETAIL" at bounding box center [993, 264] width 456 height 10
click at [1229, 262] on icon "mode_edit" at bounding box center [1227, 264] width 9 height 9
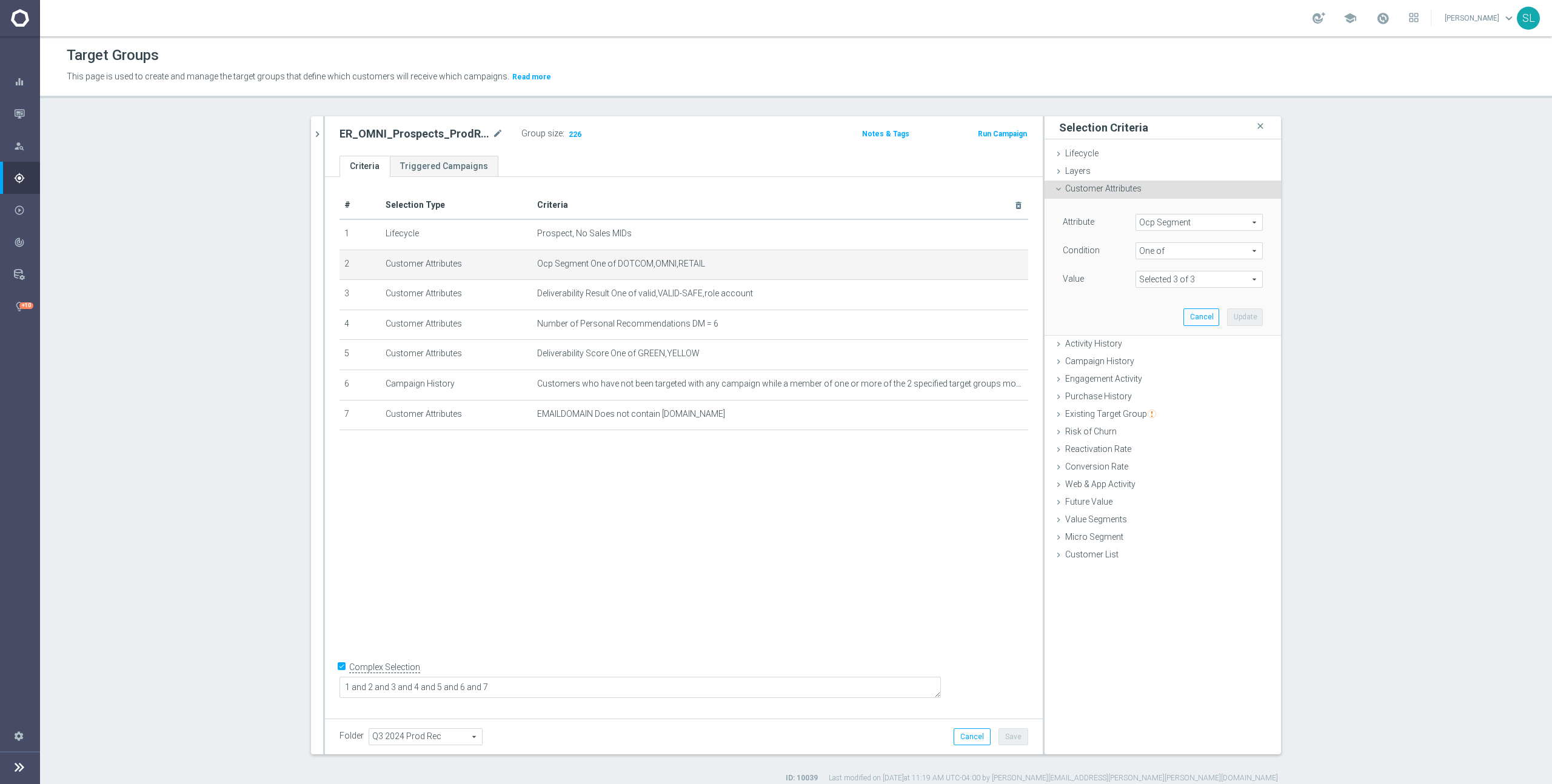
click at [1202, 222] on span "Ocp Segment" at bounding box center [1198, 222] width 126 height 16
click at [1193, 219] on input "search" at bounding box center [1199, 223] width 128 height 17
type input "ocp"
click at [1213, 271] on span "OCP_Simple_12m" at bounding box center [1199, 272] width 115 height 9
type input "OCP_Simple_12m"
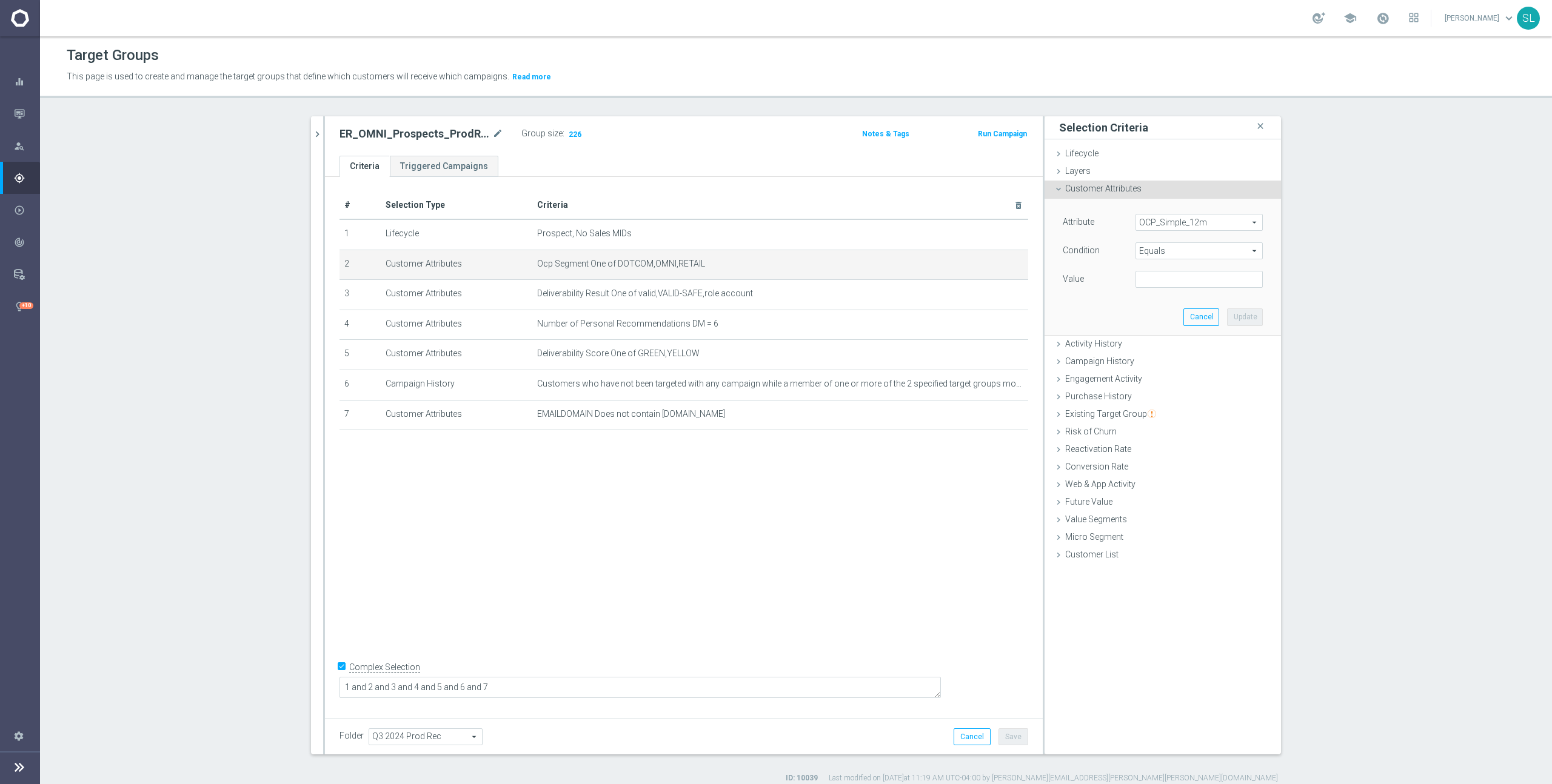
drag, startPoint x: 1214, startPoint y: 251, endPoint x: 1205, endPoint y: 247, distance: 9.8
click at [1213, 251] on span "Equals" at bounding box center [1198, 250] width 126 height 16
drag, startPoint x: 1176, startPoint y: 411, endPoint x: 1168, endPoint y: 362, distance: 49.6
click at [1176, 410] on span "One of" at bounding box center [1199, 411] width 115 height 9
type input "One of"
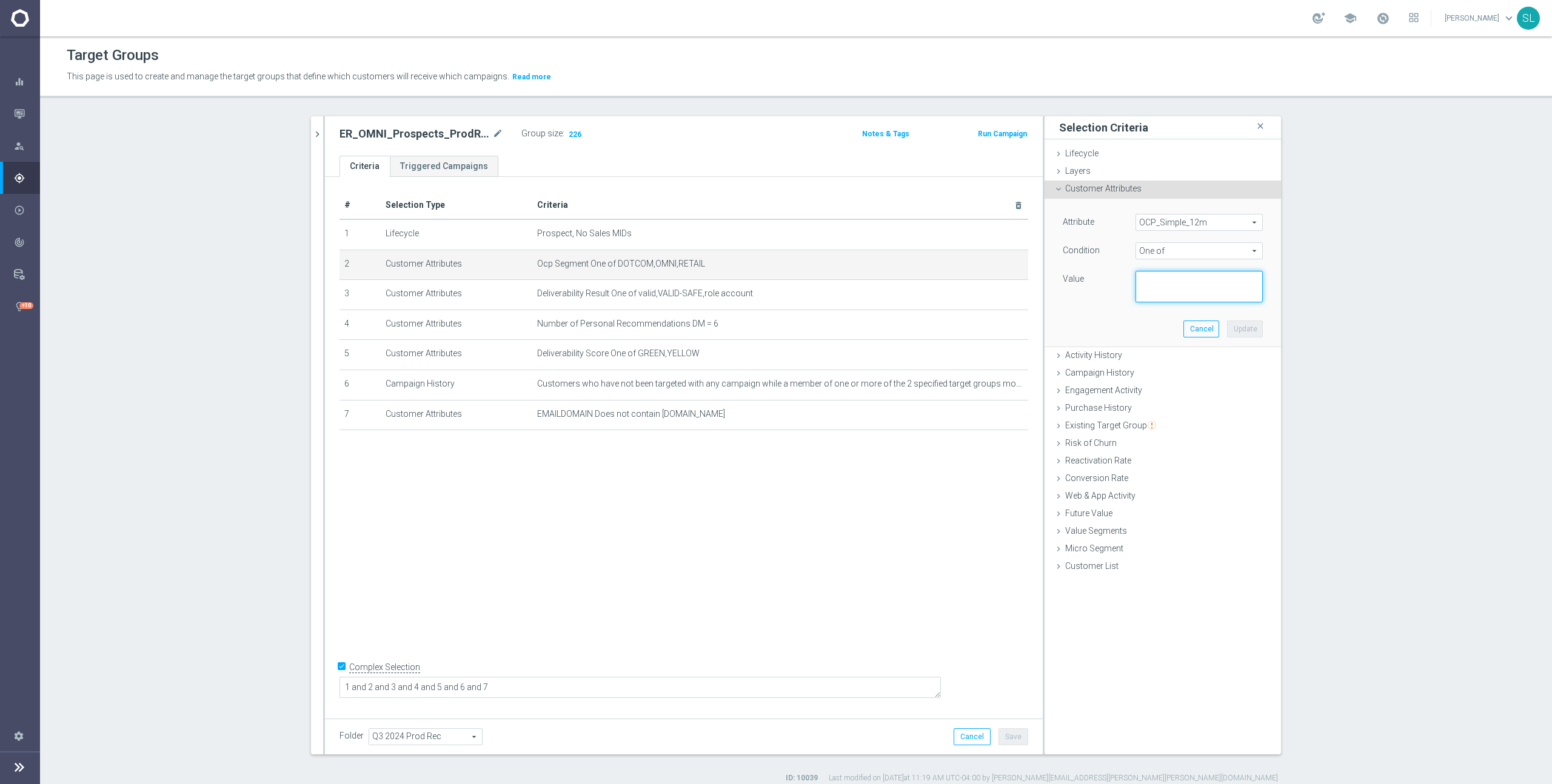
click at [1167, 288] on textarea at bounding box center [1199, 286] width 128 height 31
paste textarea "DOTCOM,OMNI,RETAIL"
type textarea "DOTCOM,OMNI,RETAIL"
click at [1250, 329] on button "Update" at bounding box center [1245, 329] width 36 height 17
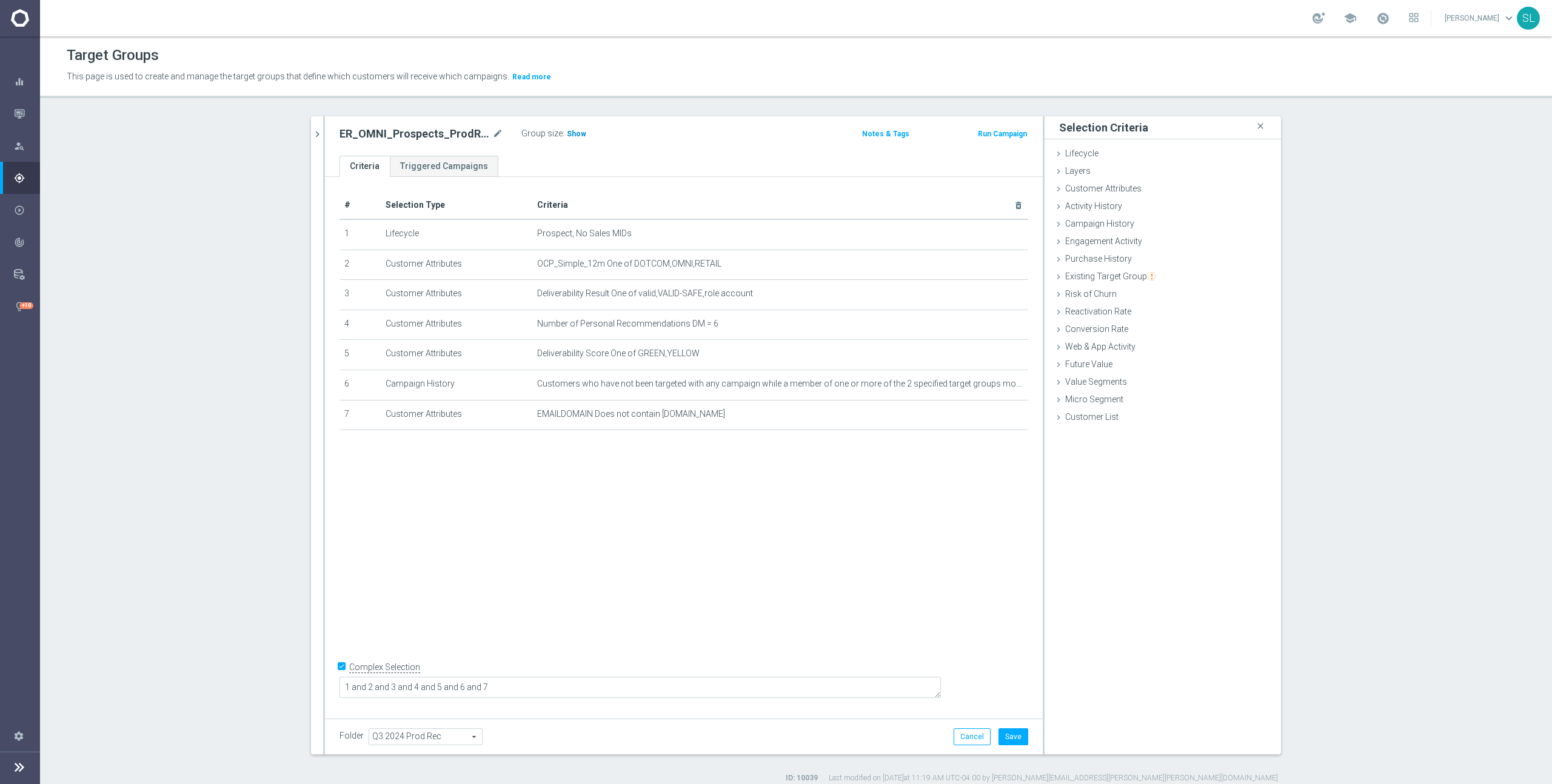
click at [578, 134] on span "Show" at bounding box center [576, 133] width 20 height 9
click at [975, 736] on button "Cancel" at bounding box center [971, 737] width 37 height 17
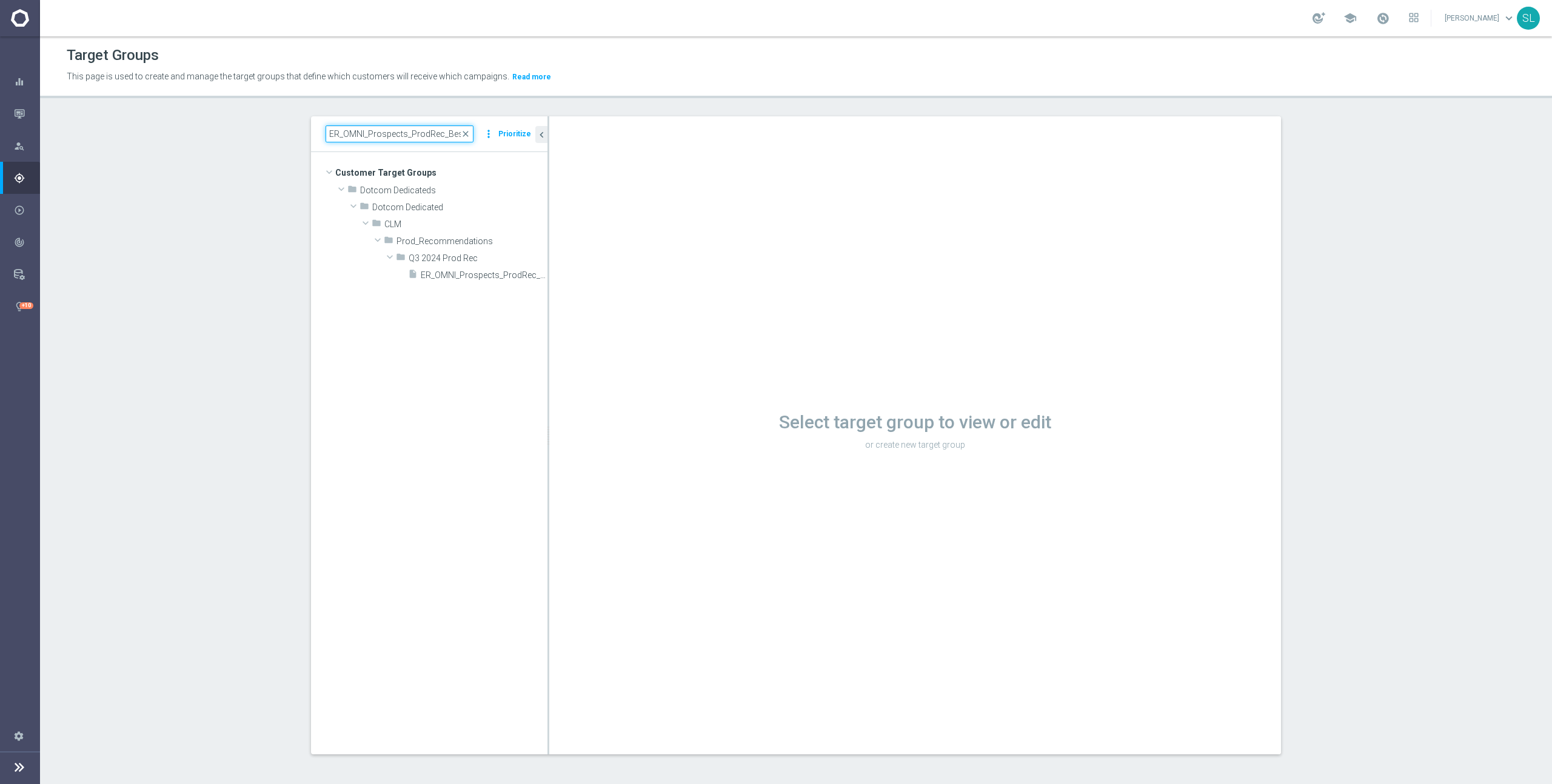
click at [415, 131] on input "ER_OMNI_Prospects_ProdRec_BestSellers" at bounding box center [400, 134] width 148 height 17
paste input
type input "ER_OMNI_ProdRec_BestSellers"
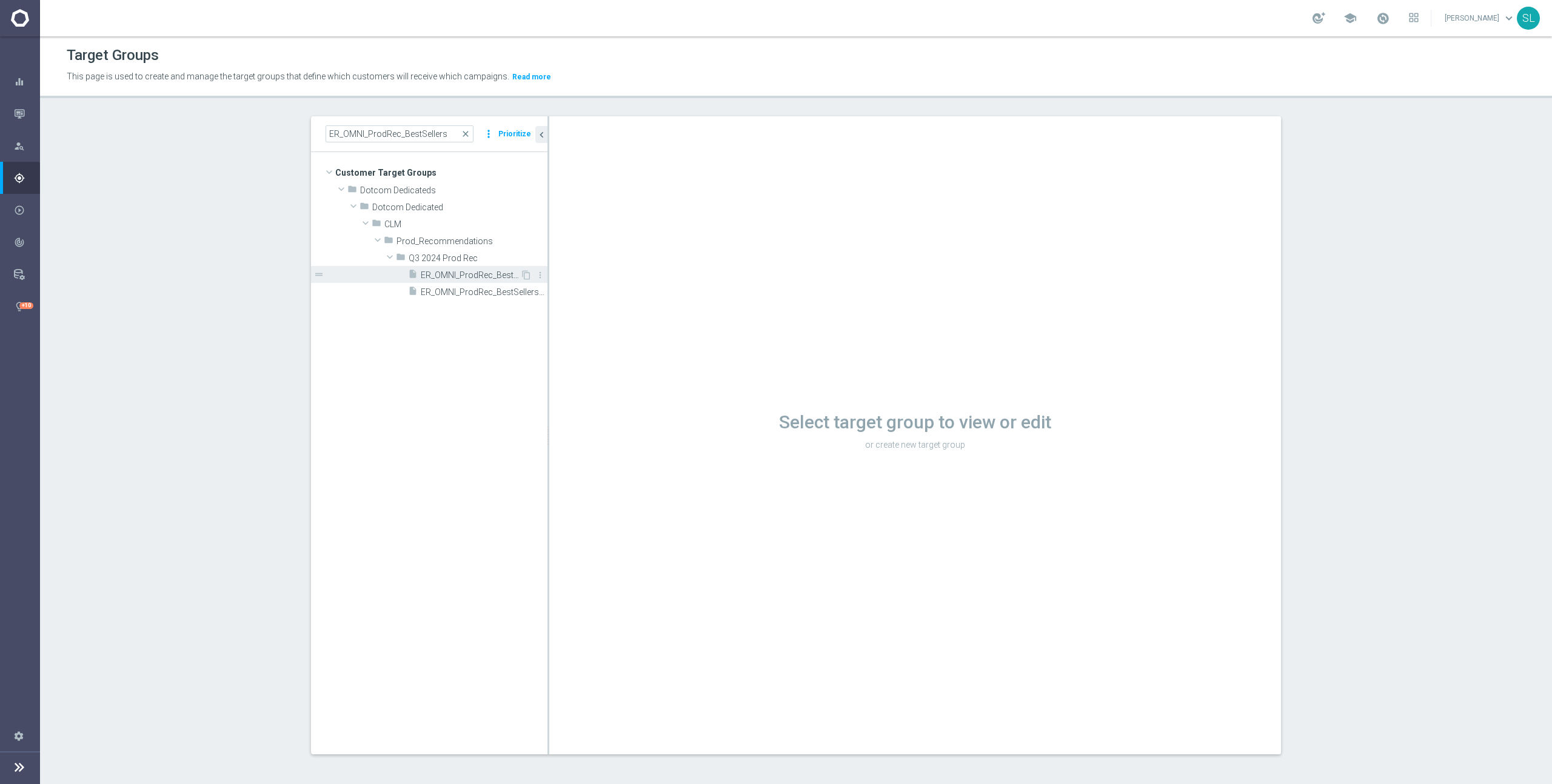
drag, startPoint x: 469, startPoint y: 268, endPoint x: 478, endPoint y: 266, distance: 9.2
click at [469, 268] on div "insert_drive_file ER_OMNI_ProdRec_BestSellers" at bounding box center [464, 275] width 112 height 17
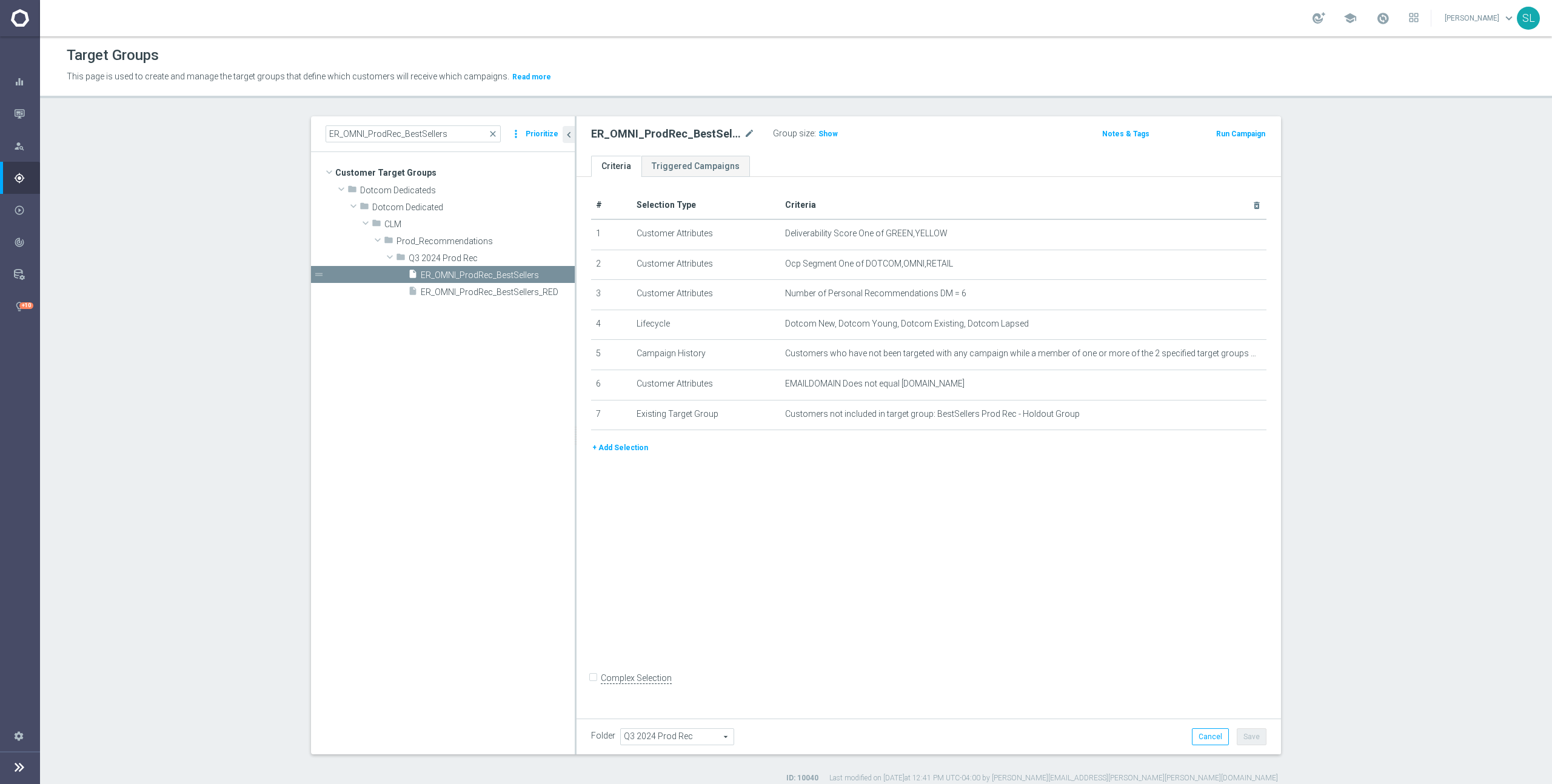
drag, startPoint x: 548, startPoint y: 253, endPoint x: 575, endPoint y: 253, distance: 27.0
click at [575, 253] on div at bounding box center [575, 435] width 2 height 639
click at [825, 134] on span "Show" at bounding box center [827, 133] width 20 height 9
click at [963, 262] on span "Ocp Segment One of DOTCOM,OMNI,RETAIL" at bounding box center [1004, 264] width 438 height 10
drag, startPoint x: 959, startPoint y: 265, endPoint x: 864, endPoint y: 265, distance: 95.0
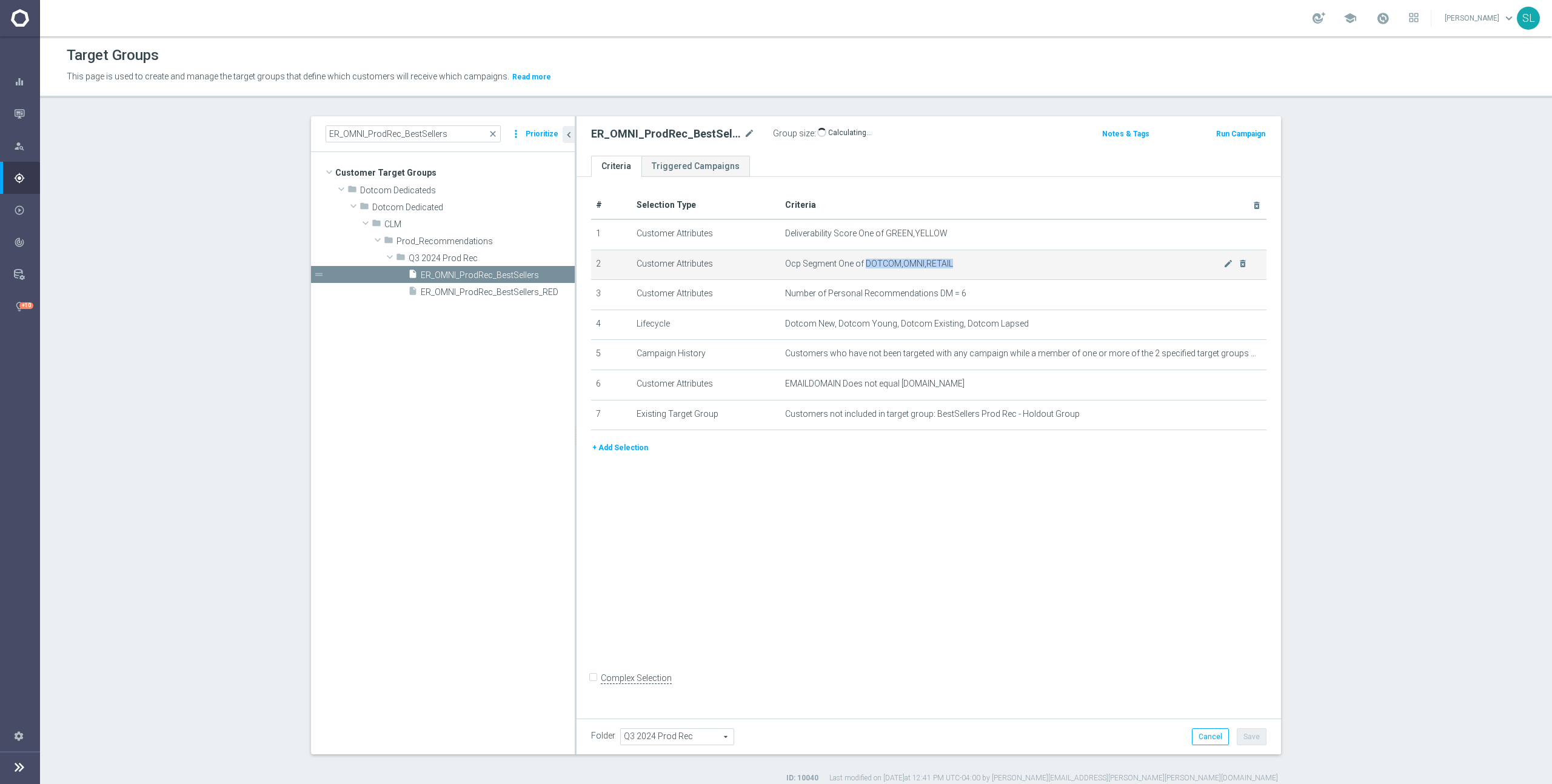
click at [864, 265] on span "Ocp Segment One of DOTCOM,OMNI,RETAIL" at bounding box center [1004, 264] width 438 height 10
click at [1225, 262] on icon "mode_edit" at bounding box center [1228, 264] width 9 height 9
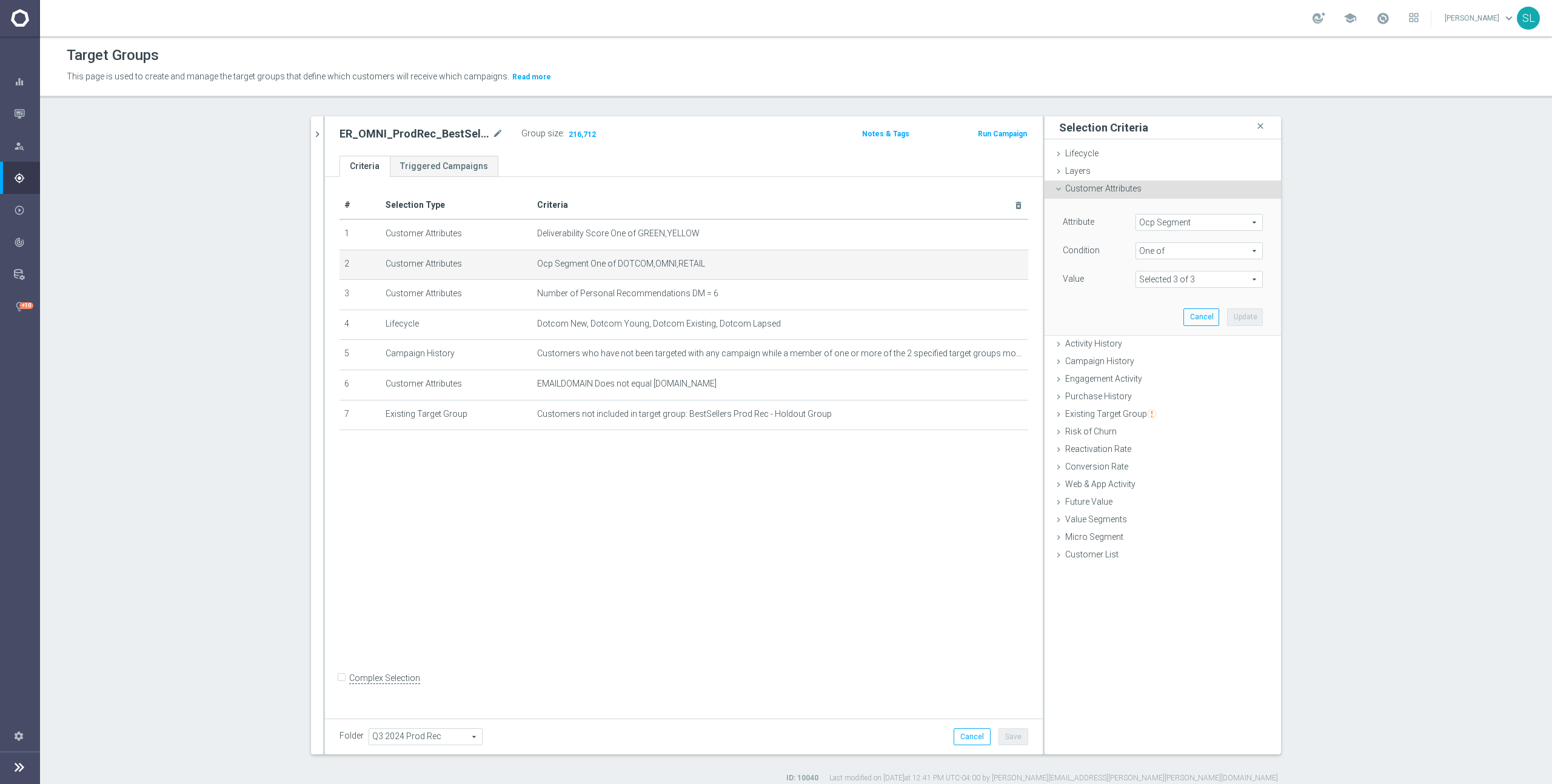
click at [1212, 221] on span "Ocp Segment" at bounding box center [1198, 222] width 126 height 16
click at [1186, 221] on input "search" at bounding box center [1199, 223] width 128 height 17
type input "ocp"
click at [1193, 271] on span "OCP_Simple_12m" at bounding box center [1199, 272] width 115 height 9
type input "OCP_Simple_12m"
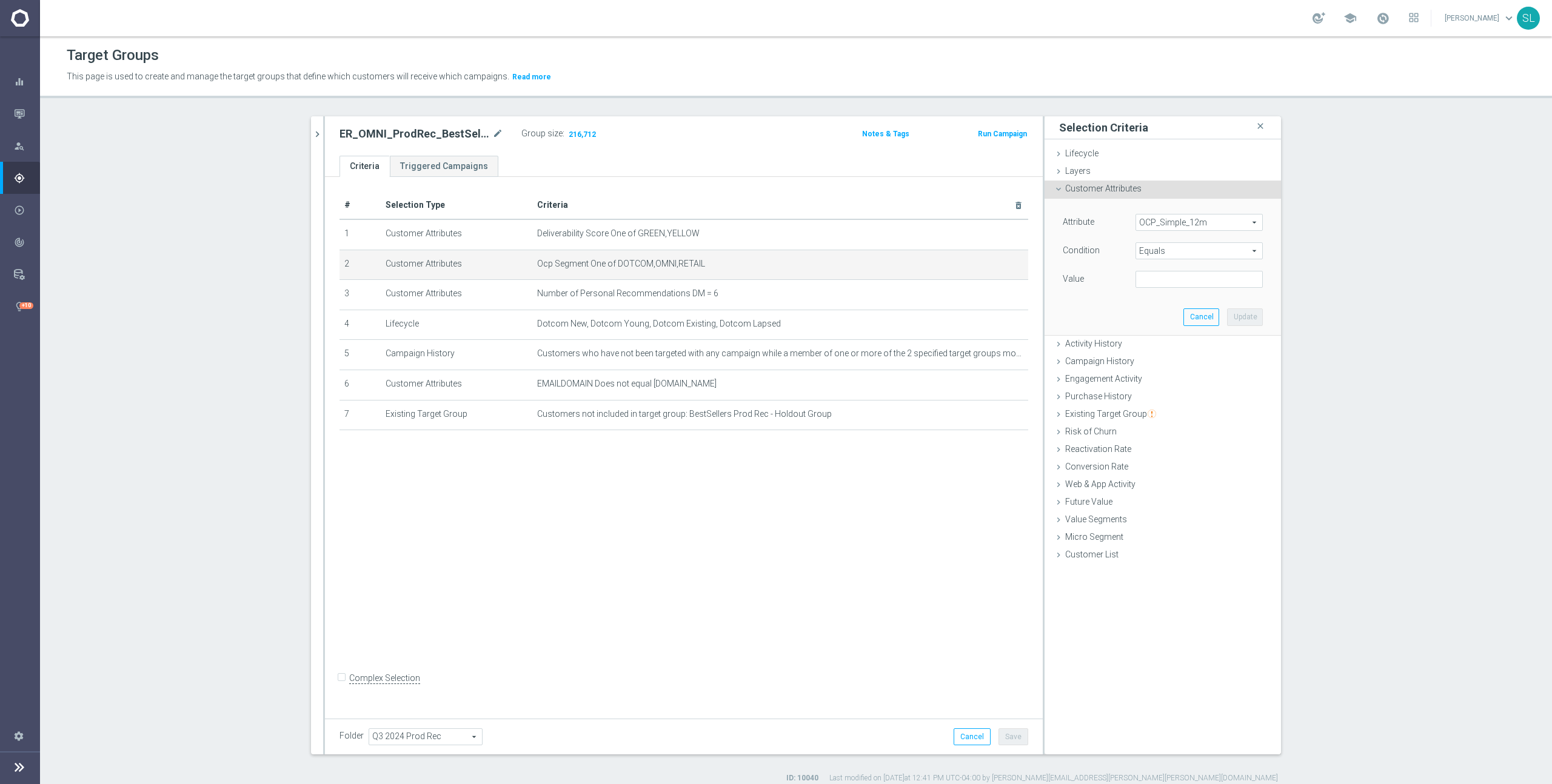
click at [1209, 249] on span "Equals" at bounding box center [1198, 250] width 126 height 16
drag, startPoint x: 1176, startPoint y: 407, endPoint x: 1178, endPoint y: 305, distance: 102.0
click at [1176, 406] on span "One of" at bounding box center [1199, 411] width 115 height 9
click at [1176, 279] on textarea at bounding box center [1199, 286] width 128 height 31
paste textarea "DOTCOM,OMNI,RETAIL"
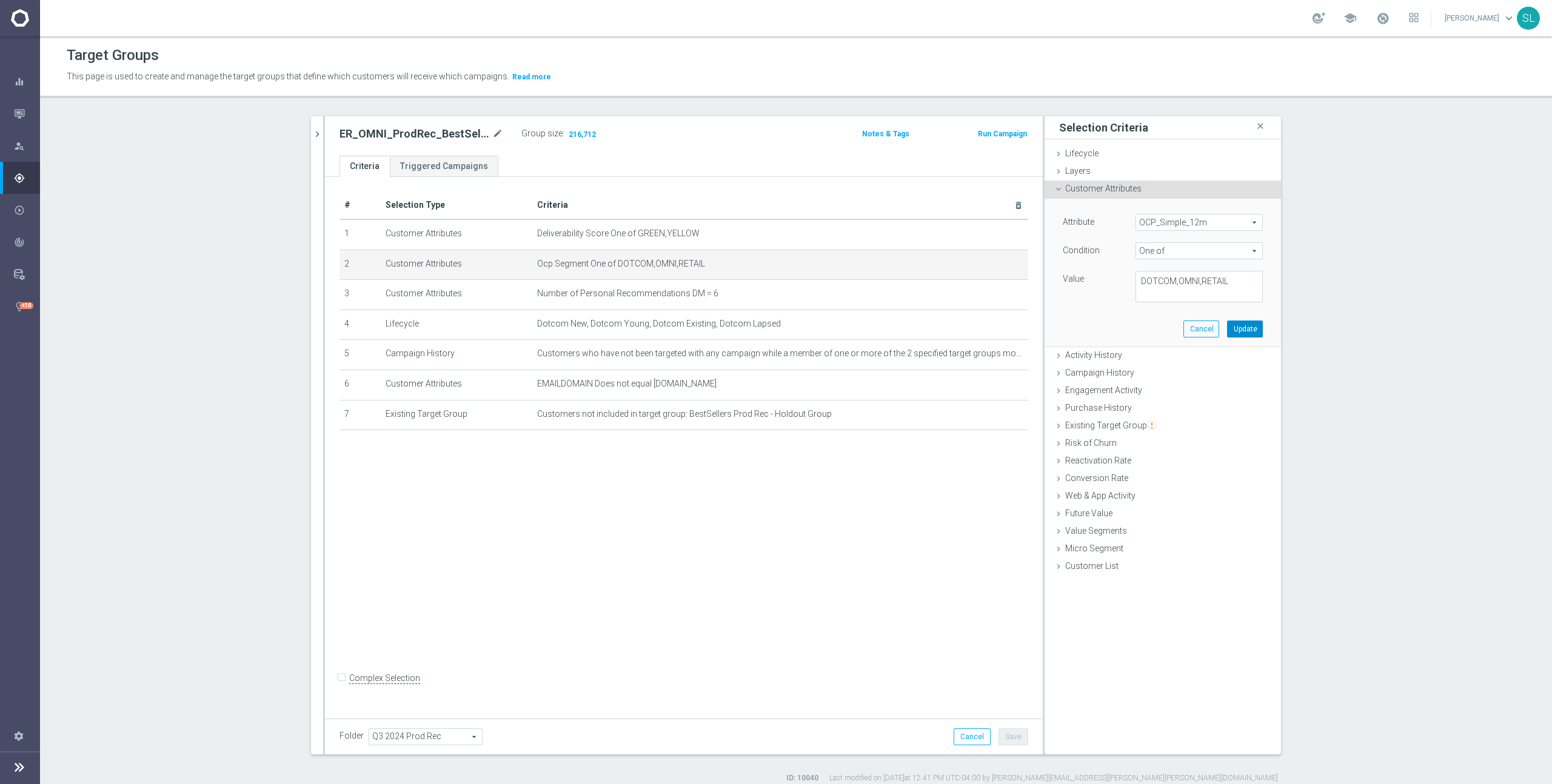
click at [1236, 326] on button "Update" at bounding box center [1245, 329] width 36 height 17
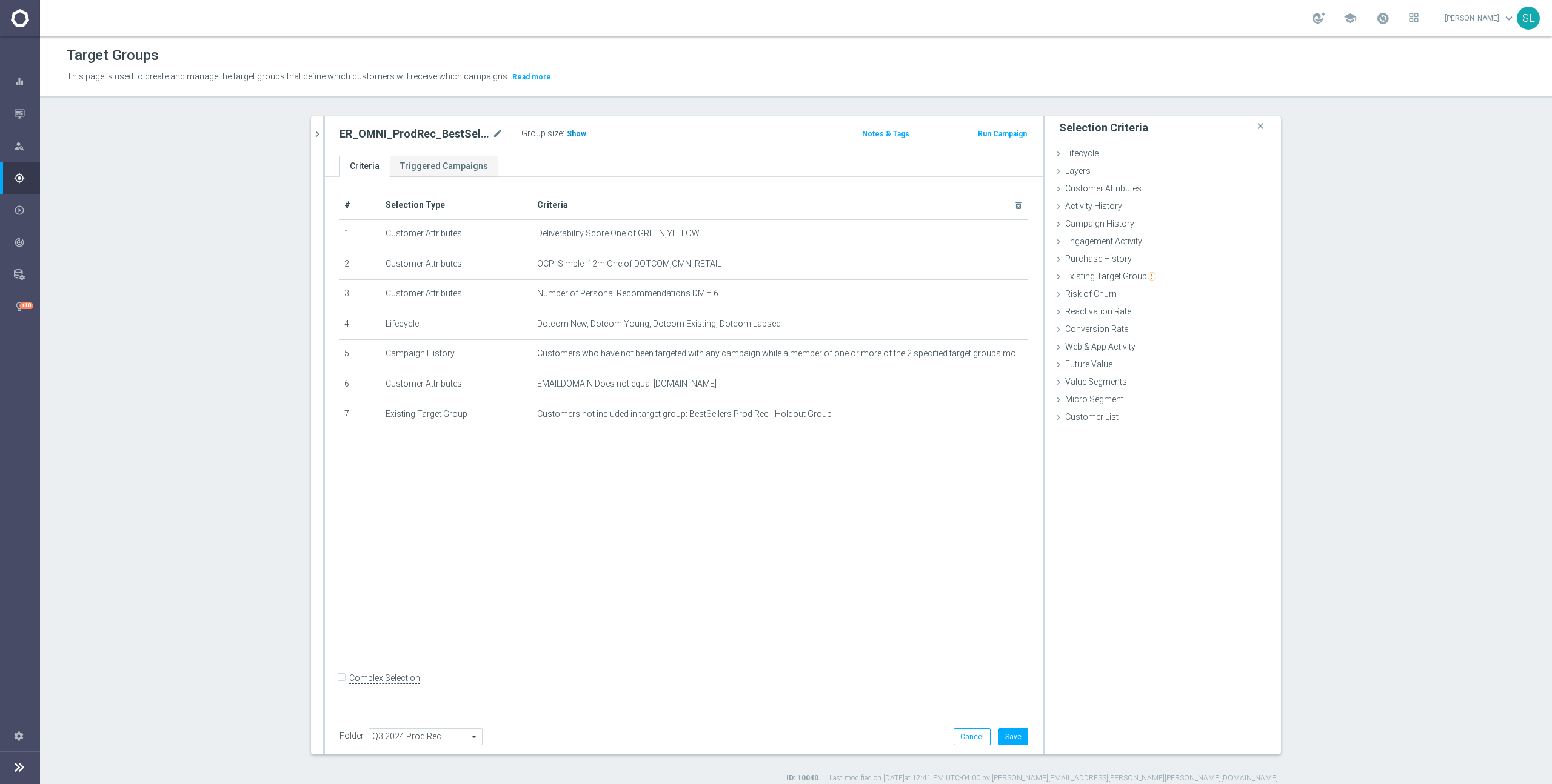
click at [570, 131] on span "Show" at bounding box center [576, 133] width 20 height 9
click at [971, 734] on button "Cancel" at bounding box center [971, 737] width 37 height 17
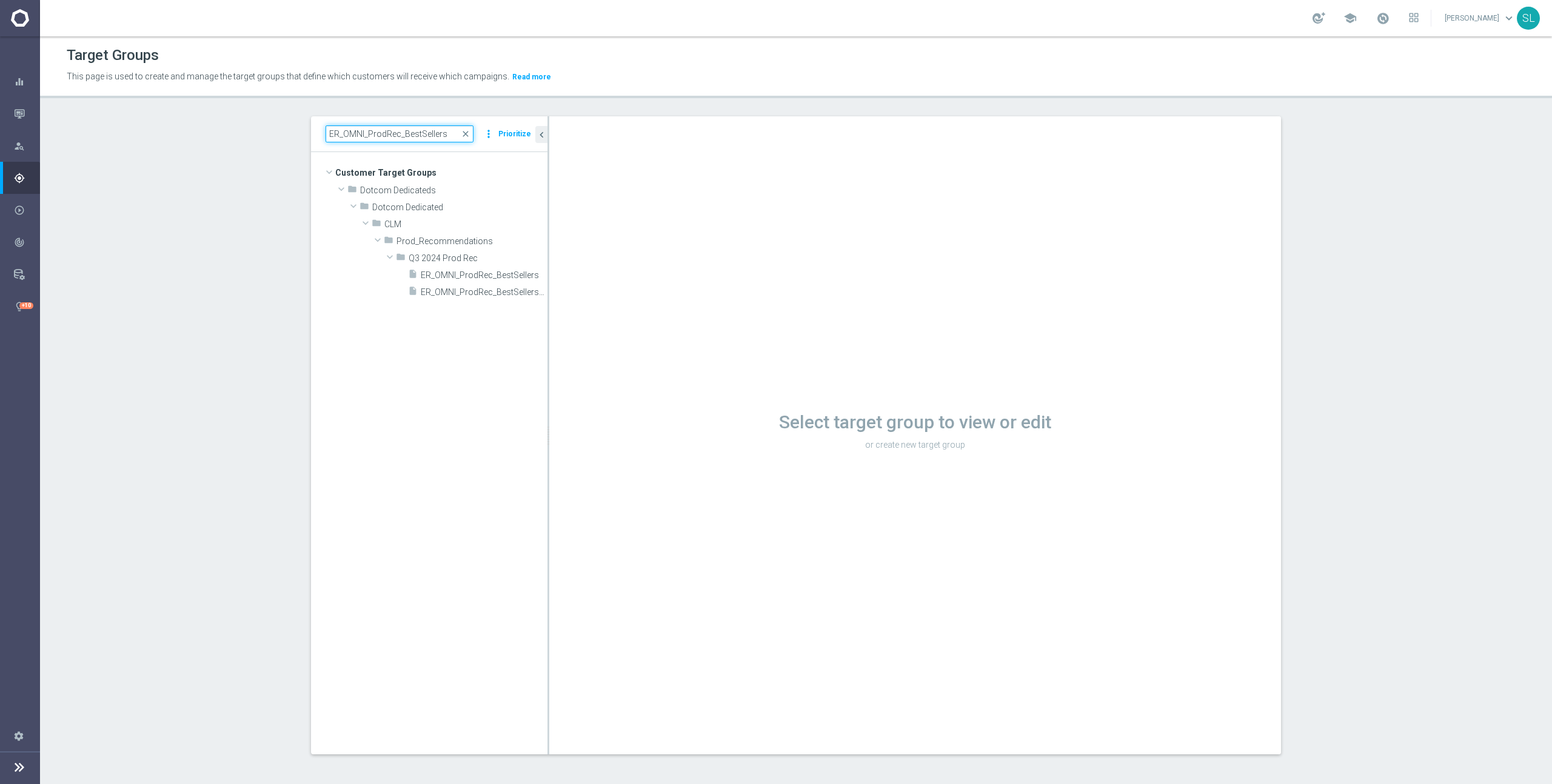
click at [397, 136] on input "ER_OMNI_ProdRec_BestSellers" at bounding box center [400, 134] width 148 height 17
paste input "OS_BestSellers_4to6"
drag, startPoint x: 549, startPoint y: 257, endPoint x: 563, endPoint y: 258, distance: 14.0
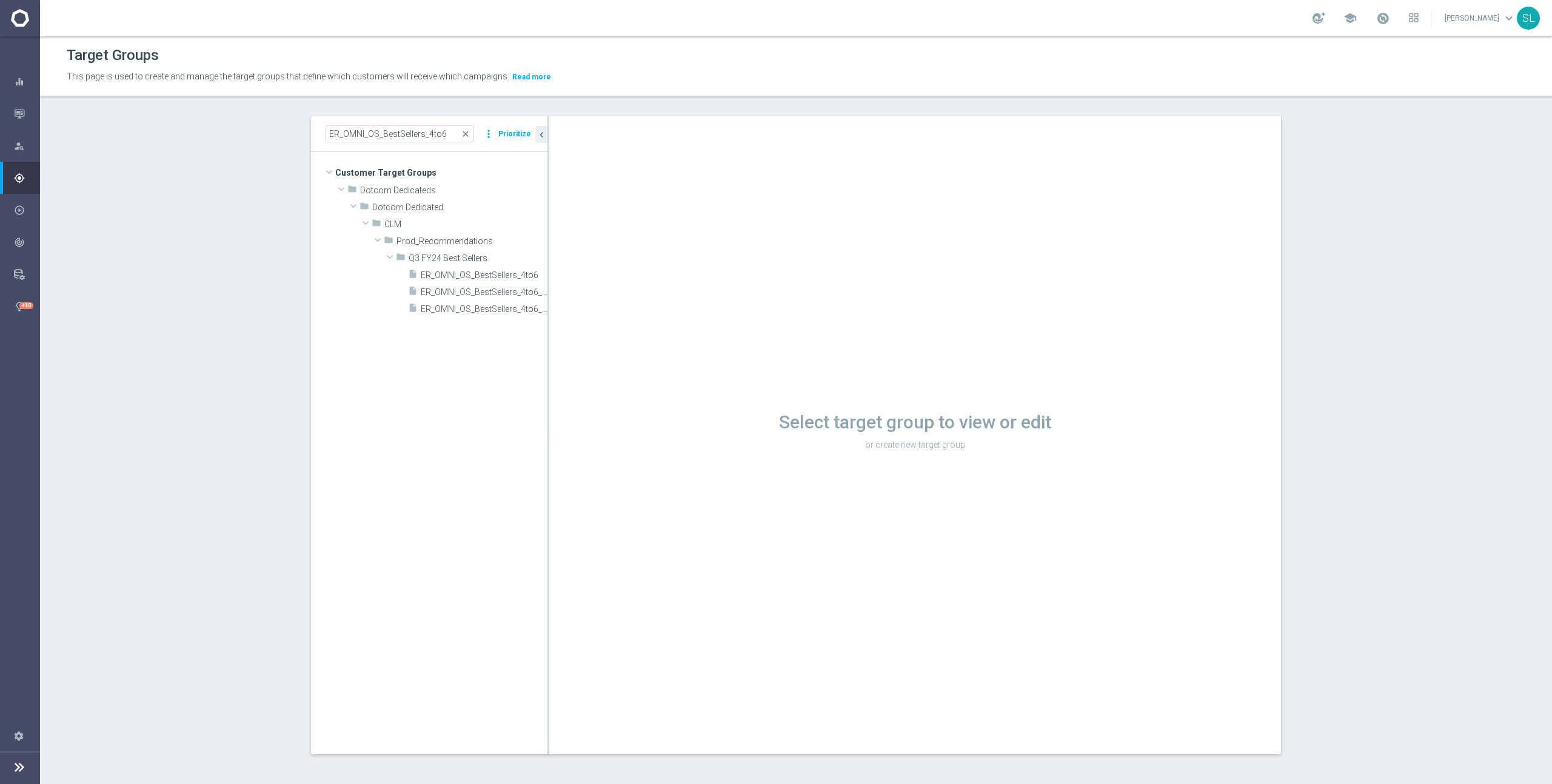
click at [567, 258] on div "Select target group to view or edit or create new target group" at bounding box center [914, 435] width 731 height 639
drag, startPoint x: 548, startPoint y: 259, endPoint x: 583, endPoint y: 258, distance: 35.0
click at [603, 258] on div at bounding box center [604, 435] width 2 height 639
click at [498, 271] on span "ER_OMNI_OS_BestSellers_4to6" at bounding box center [496, 275] width 152 height 10
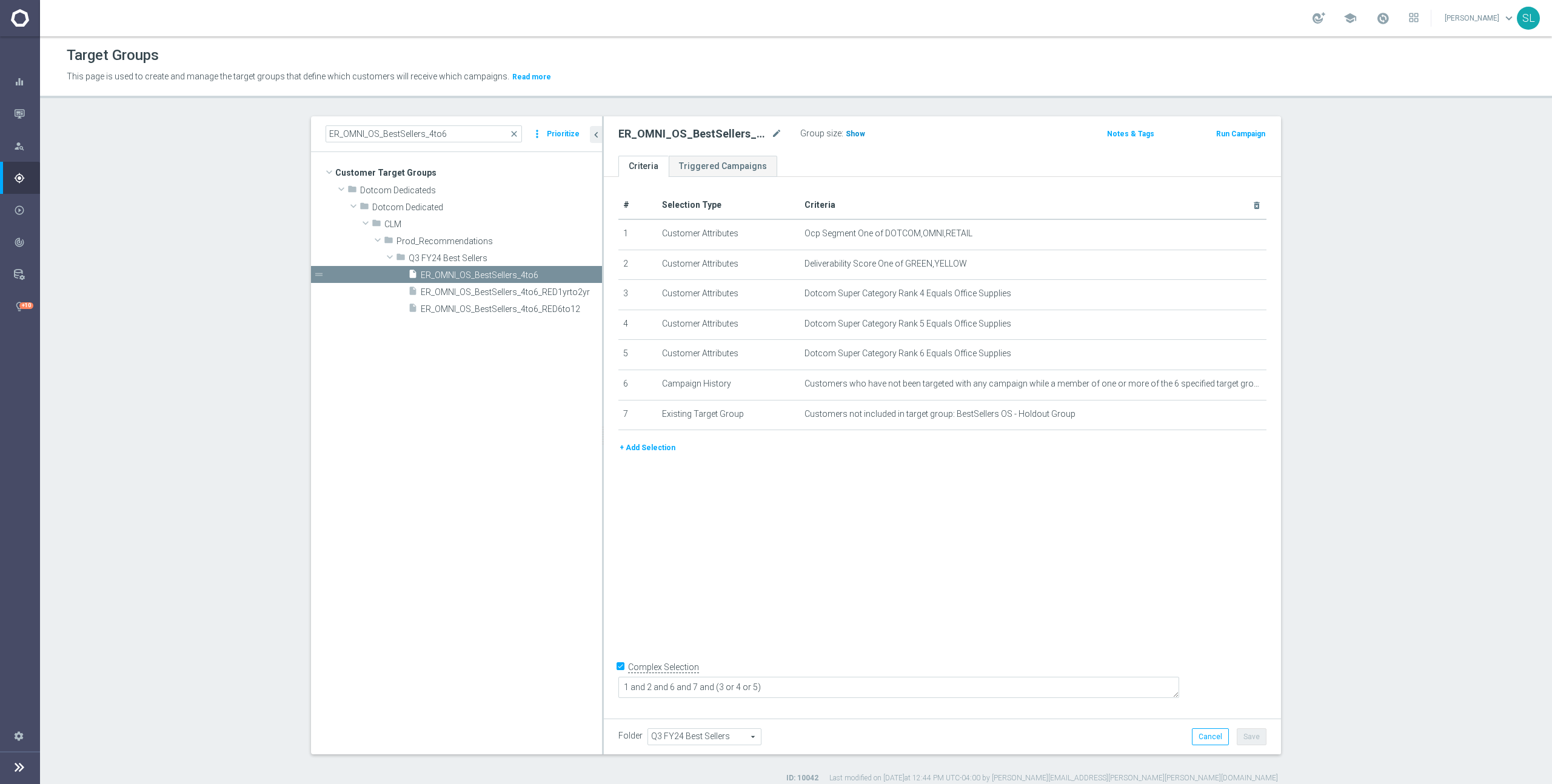
click at [848, 131] on span "Show" at bounding box center [855, 133] width 20 height 9
drag, startPoint x: 947, startPoint y: 235, endPoint x: 1051, endPoint y: 243, distance: 104.3
click at [1051, 243] on td "Ocp Segment One of DOTCOM,OMNI,RETAIL mode_edit delete_forever" at bounding box center [1032, 234] width 467 height 30
click at [1227, 234] on icon "mode_edit" at bounding box center [1230, 234] width 9 height 9
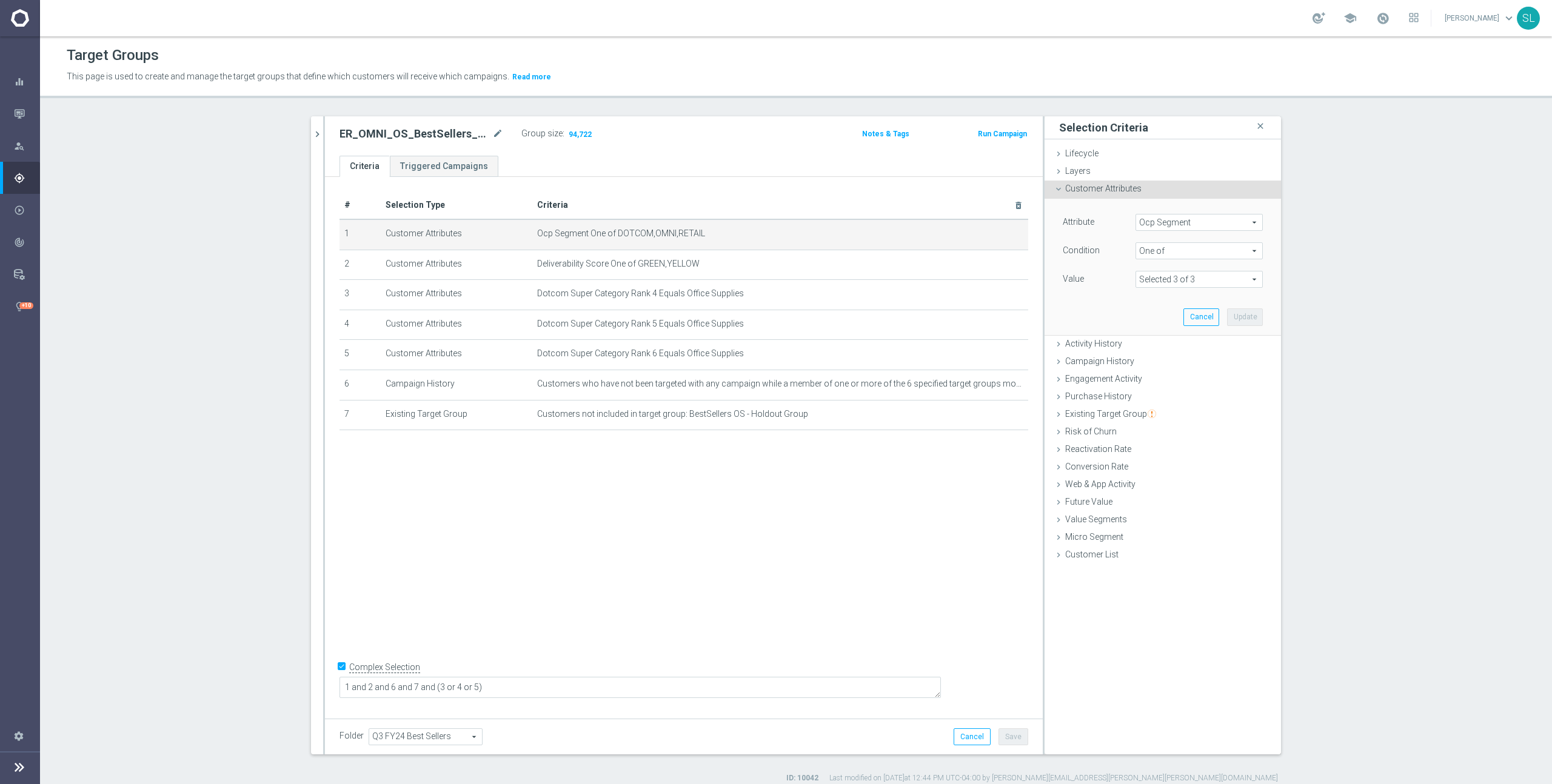
click at [1207, 224] on span "Ocp Segment" at bounding box center [1198, 222] width 126 height 16
click at [1204, 221] on input "search" at bounding box center [1199, 223] width 128 height 17
click at [1202, 270] on span "OCP_Simple_12m" at bounding box center [1199, 272] width 115 height 9
click at [1203, 248] on span "Equals" at bounding box center [1198, 250] width 126 height 16
click at [1173, 406] on span "One of" at bounding box center [1199, 411] width 115 height 9
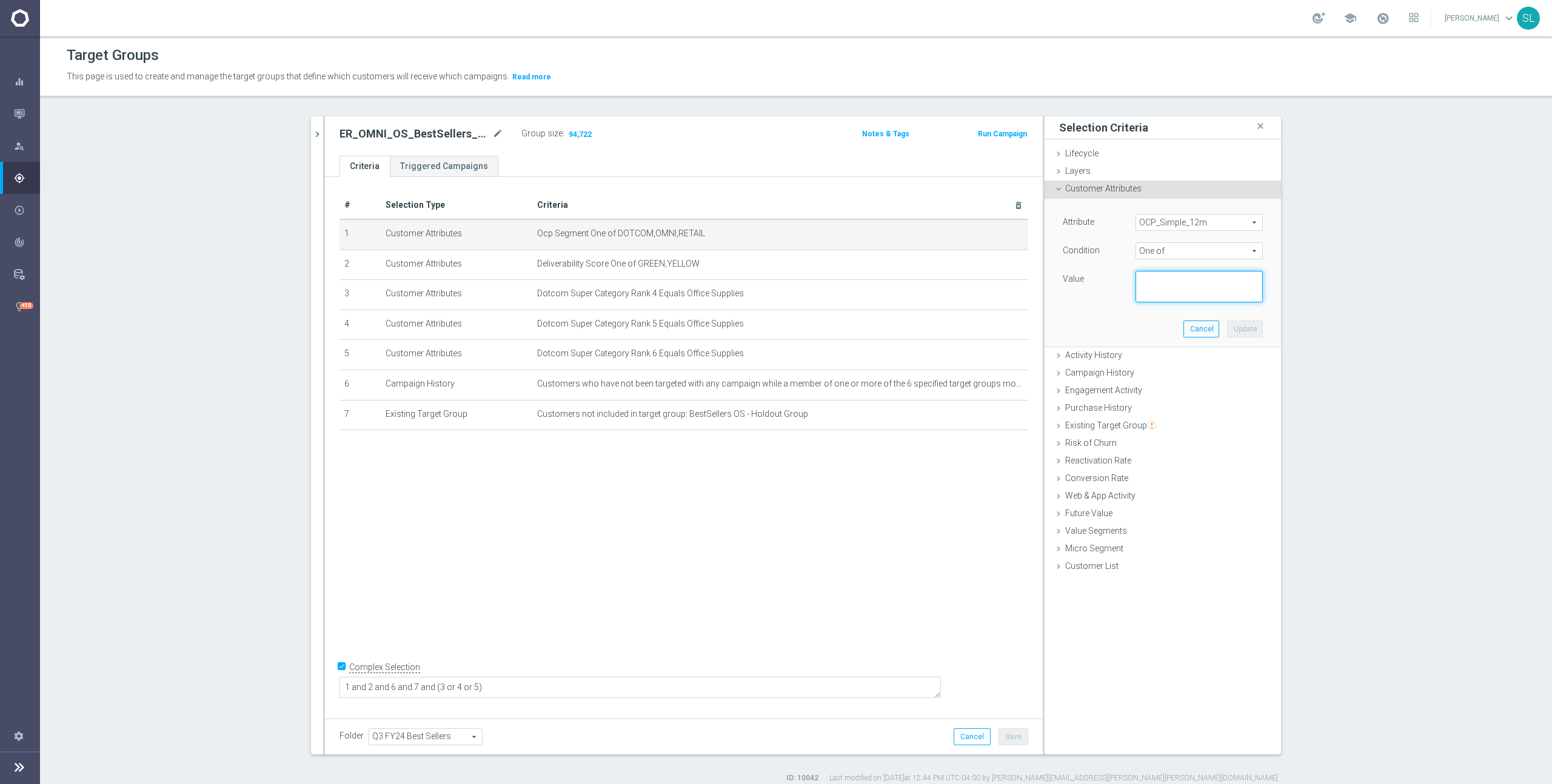
click at [1180, 295] on textarea at bounding box center [1199, 286] width 128 height 31
paste textarea "DOTCOM,OMNI,RETAIL"
drag, startPoint x: 1244, startPoint y: 326, endPoint x: 1225, endPoint y: 322, distance: 19.4
click at [1243, 326] on button "Update" at bounding box center [1245, 329] width 36 height 17
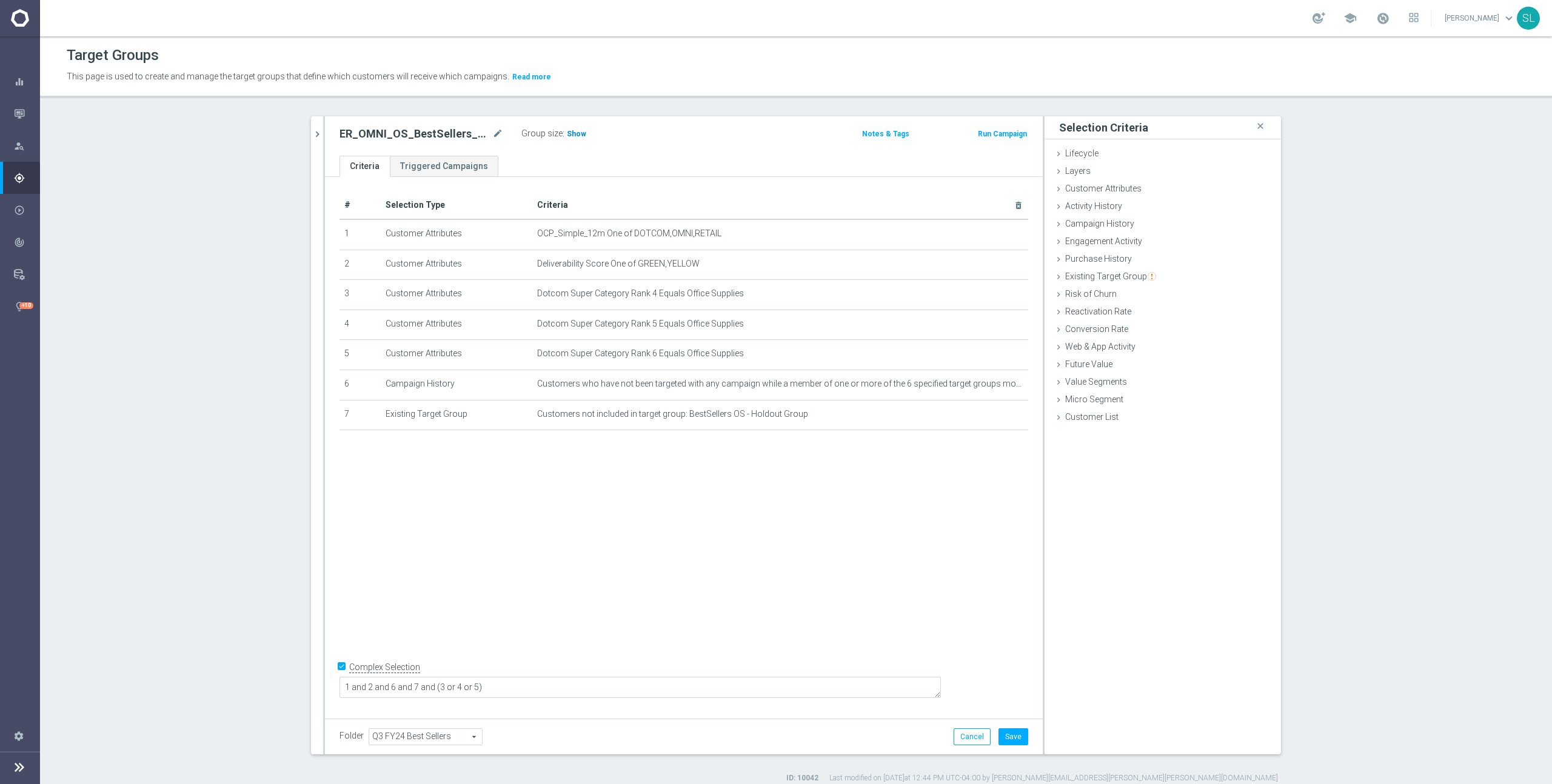
click at [579, 134] on span "Show" at bounding box center [576, 133] width 20 height 9
click at [320, 134] on icon "chevron_right" at bounding box center [317, 134] width 11 height 11
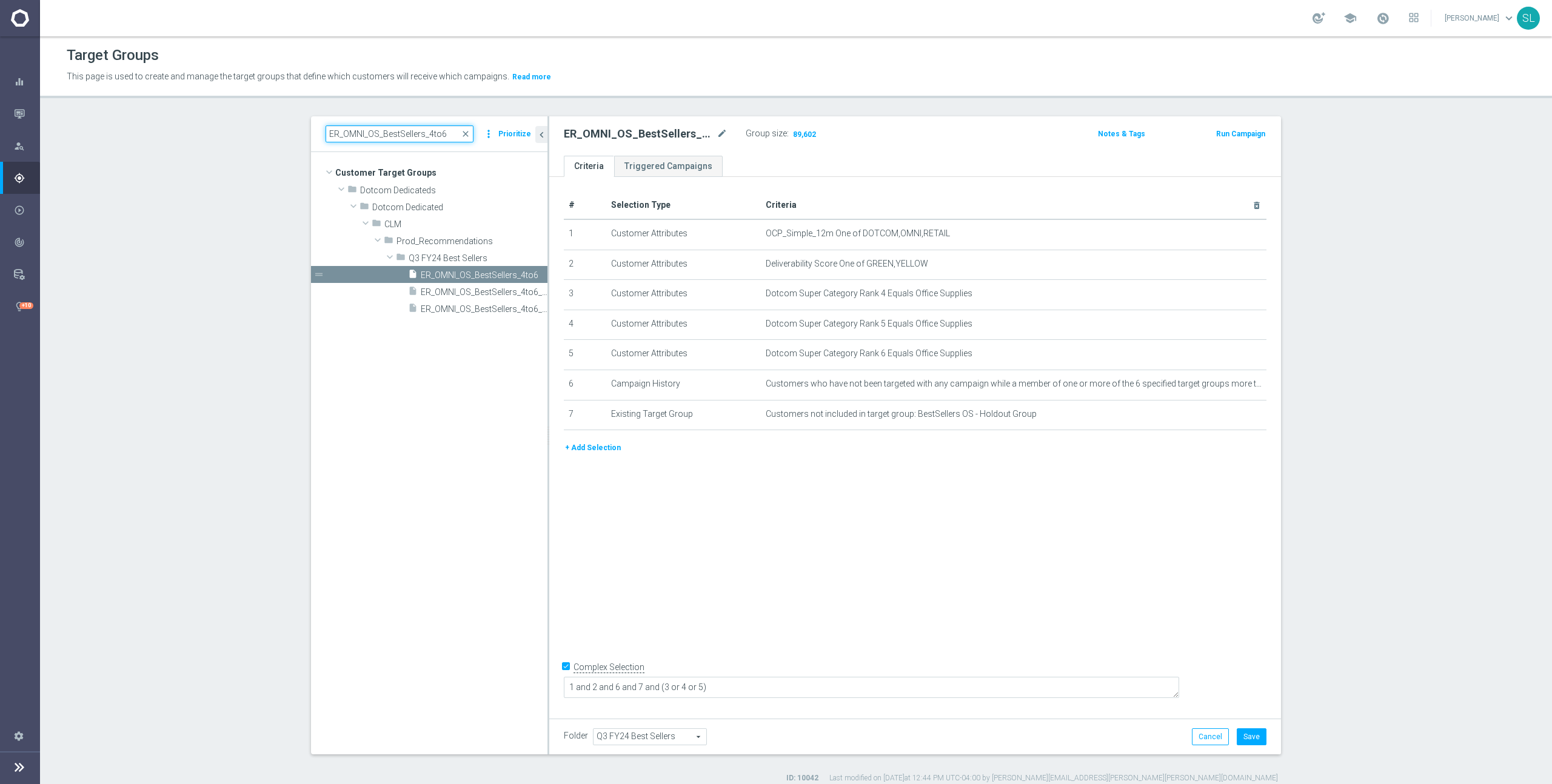
click at [420, 131] on input "ER_OMNI_OS_BestSellers_4to6" at bounding box center [400, 134] width 148 height 17
paste input "Facilities"
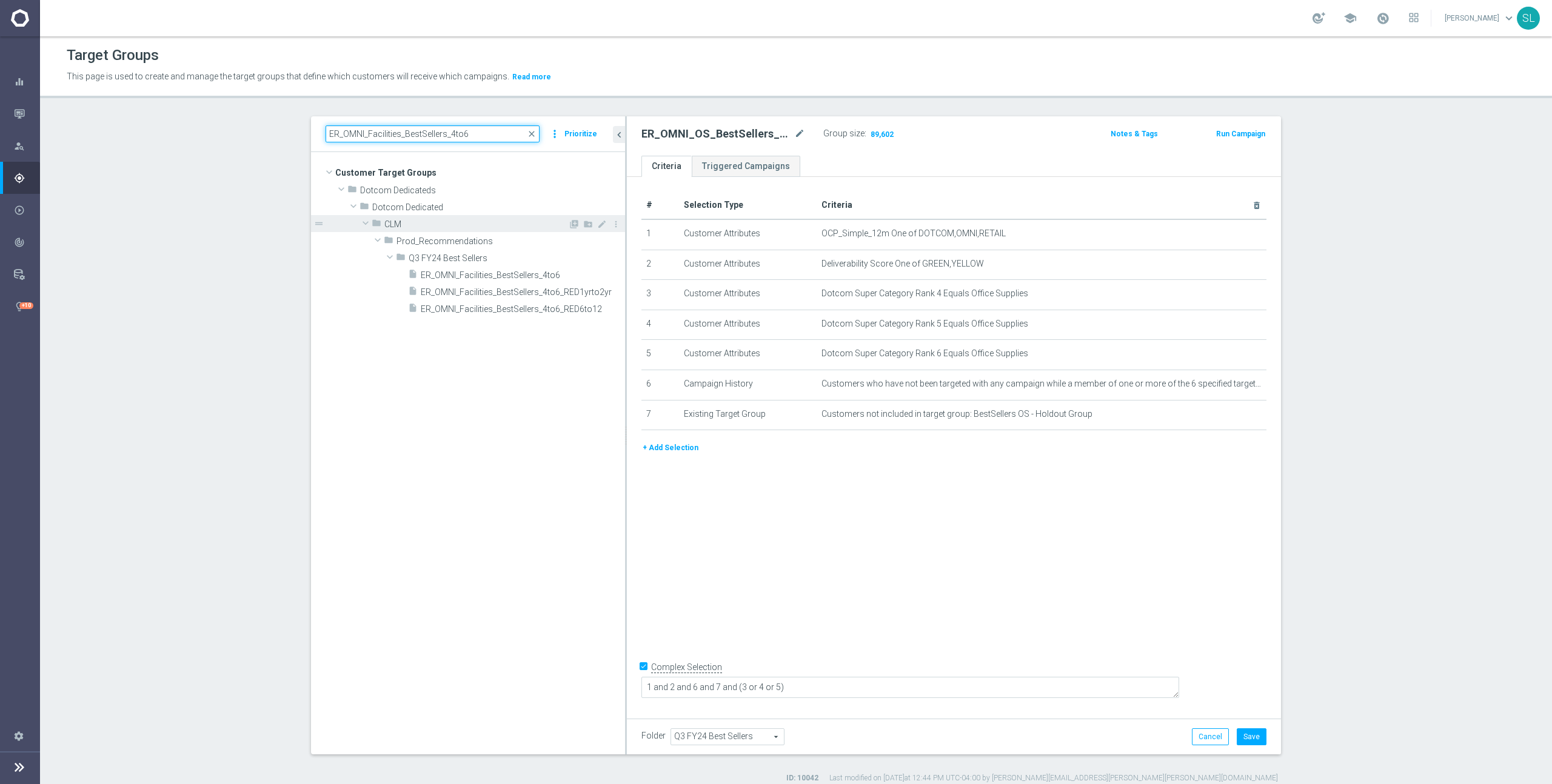
drag, startPoint x: 548, startPoint y: 229, endPoint x: 578, endPoint y: 215, distance: 33.1
click at [625, 230] on div at bounding box center [626, 435] width 2 height 639
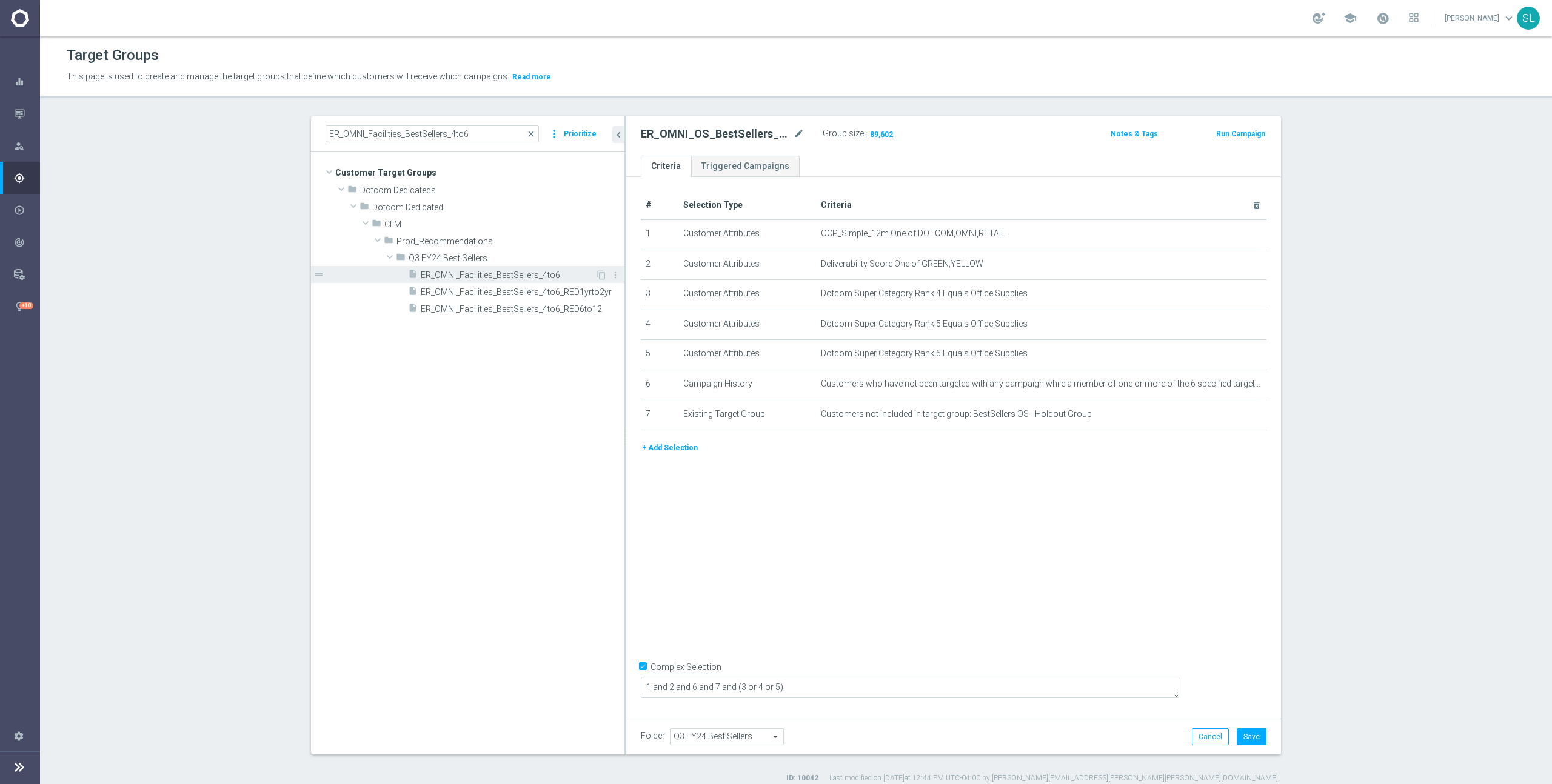
click at [537, 277] on span "ER_OMNI_Facilities_BestSellers_4to6" at bounding box center [507, 275] width 175 height 10
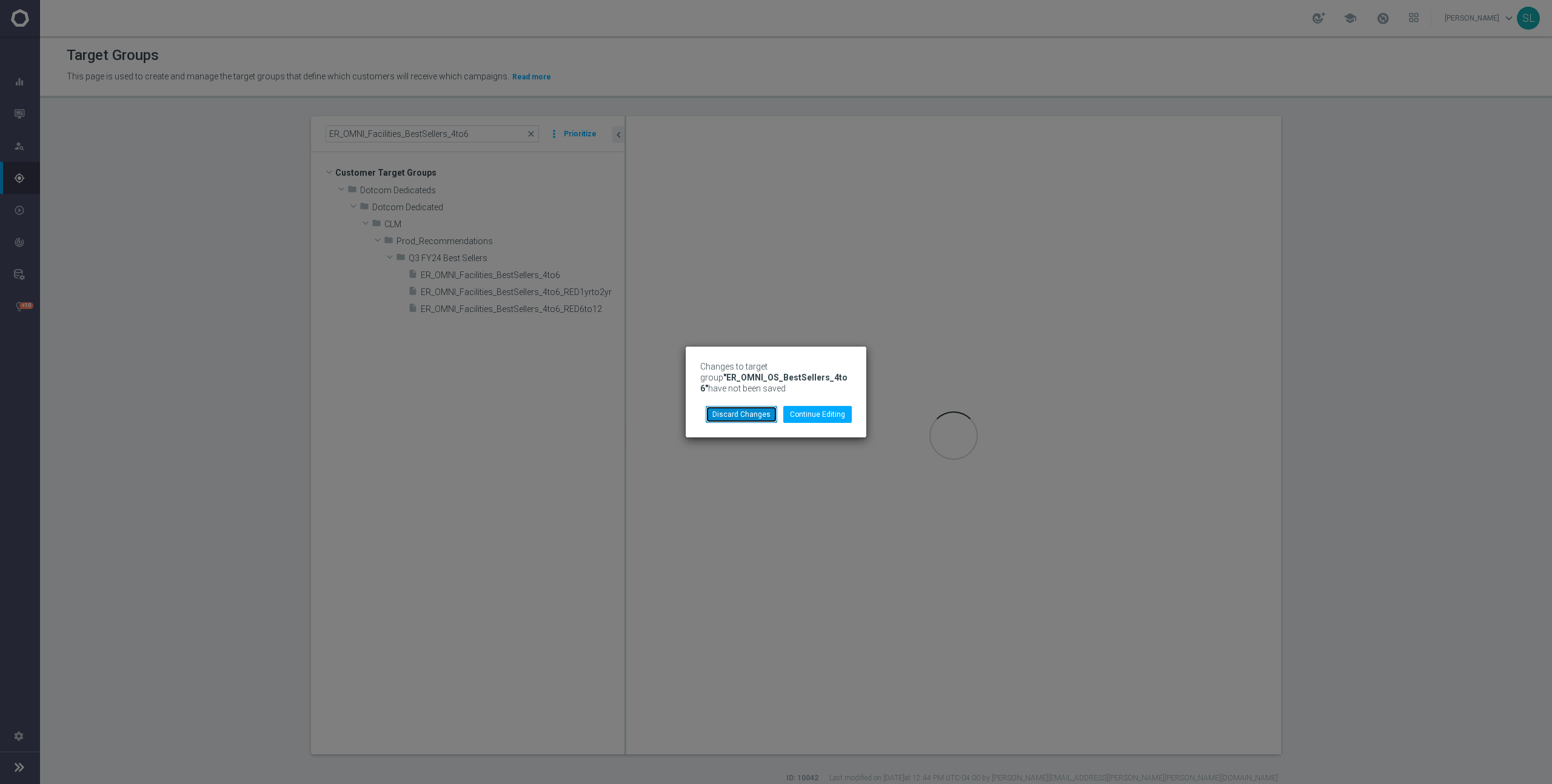
click at [750, 416] on button "Discard Changes" at bounding box center [742, 415] width 72 height 17
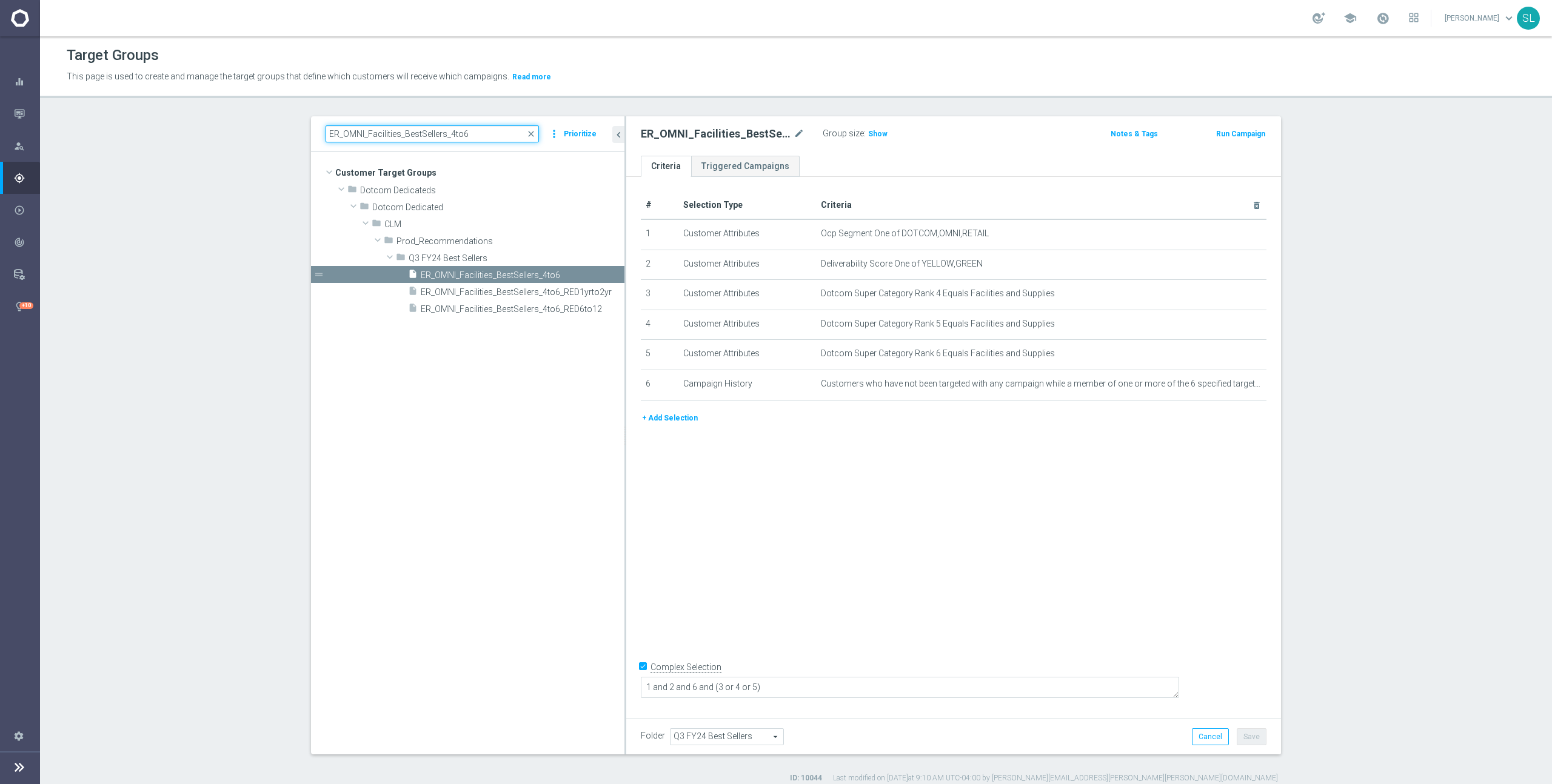
click at [497, 133] on input "ER_OMNI_Facilities_BestSellers_4to6" at bounding box center [433, 134] width 213 height 17
click at [536, 273] on span "ER_OMNI_Facilities_BestSellers_4to6" at bounding box center [507, 275] width 175 height 10
click at [876, 132] on span "Show" at bounding box center [878, 133] width 20 height 9
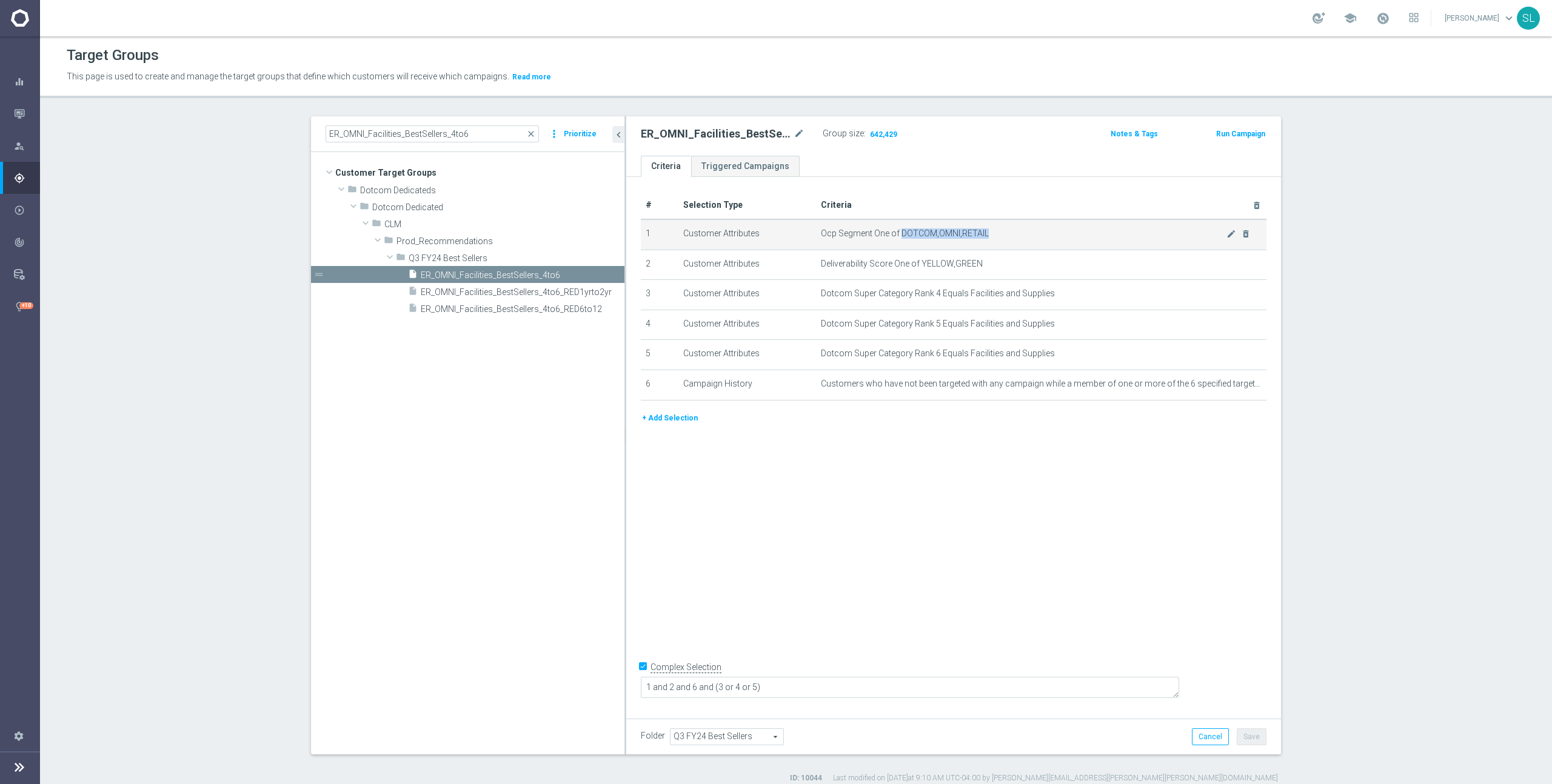
drag, startPoint x: 1011, startPoint y: 238, endPoint x: 900, endPoint y: 236, distance: 111.0
click at [900, 236] on span "Ocp Segment One of DOTCOM,OMNI,RETAIL" at bounding box center [1023, 233] width 405 height 10
click at [1233, 232] on icon "mode_edit" at bounding box center [1231, 234] width 9 height 9
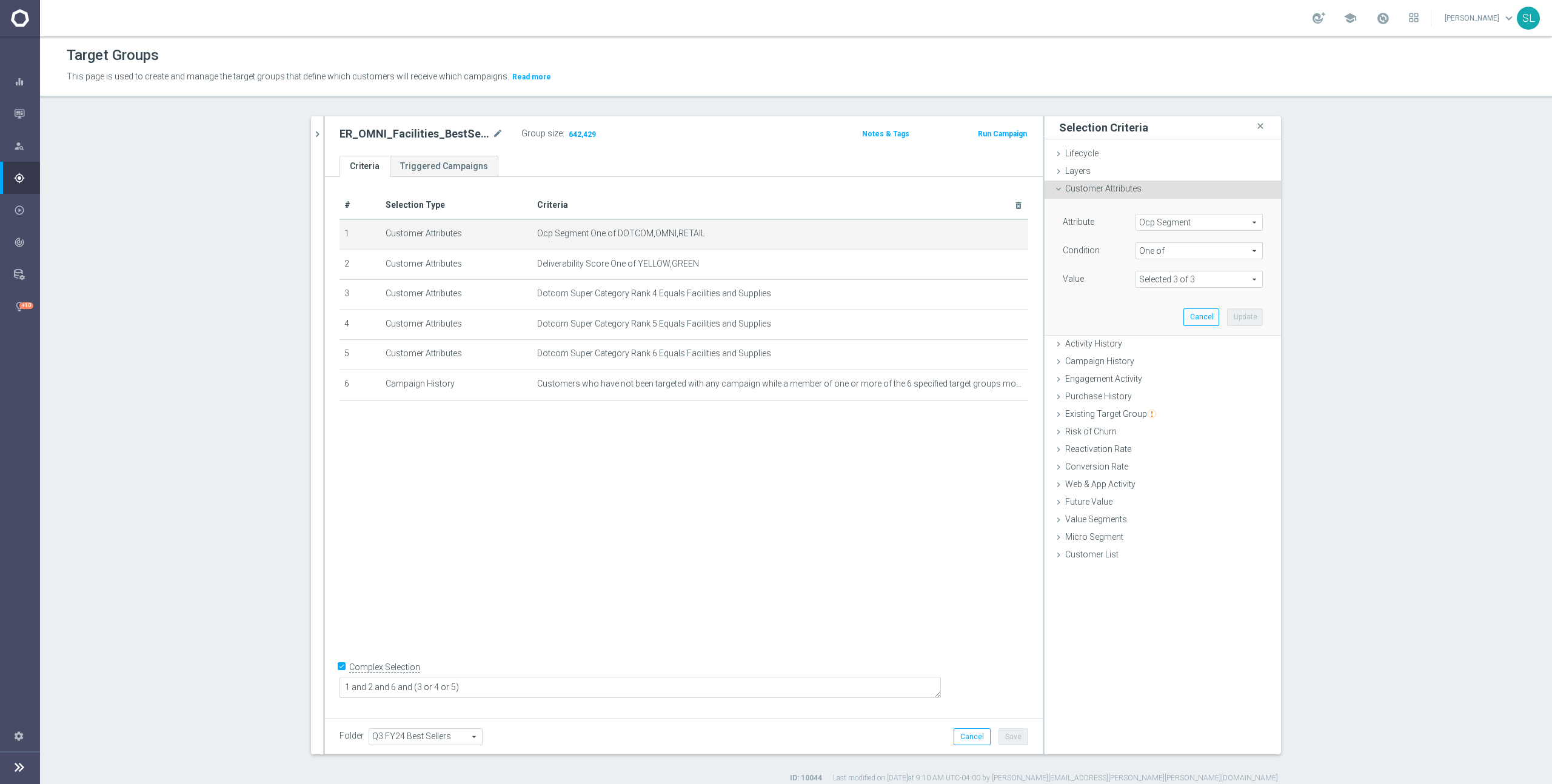
click at [1168, 217] on span "Ocp Segment" at bounding box center [1198, 222] width 126 height 16
click at [1168, 222] on input "search" at bounding box center [1199, 223] width 128 height 17
click at [1178, 273] on span "OCP_Simple_12m" at bounding box center [1199, 272] width 115 height 9
click at [1172, 253] on span "Equals" at bounding box center [1198, 250] width 126 height 16
click at [1173, 412] on span "One of" at bounding box center [1199, 411] width 115 height 9
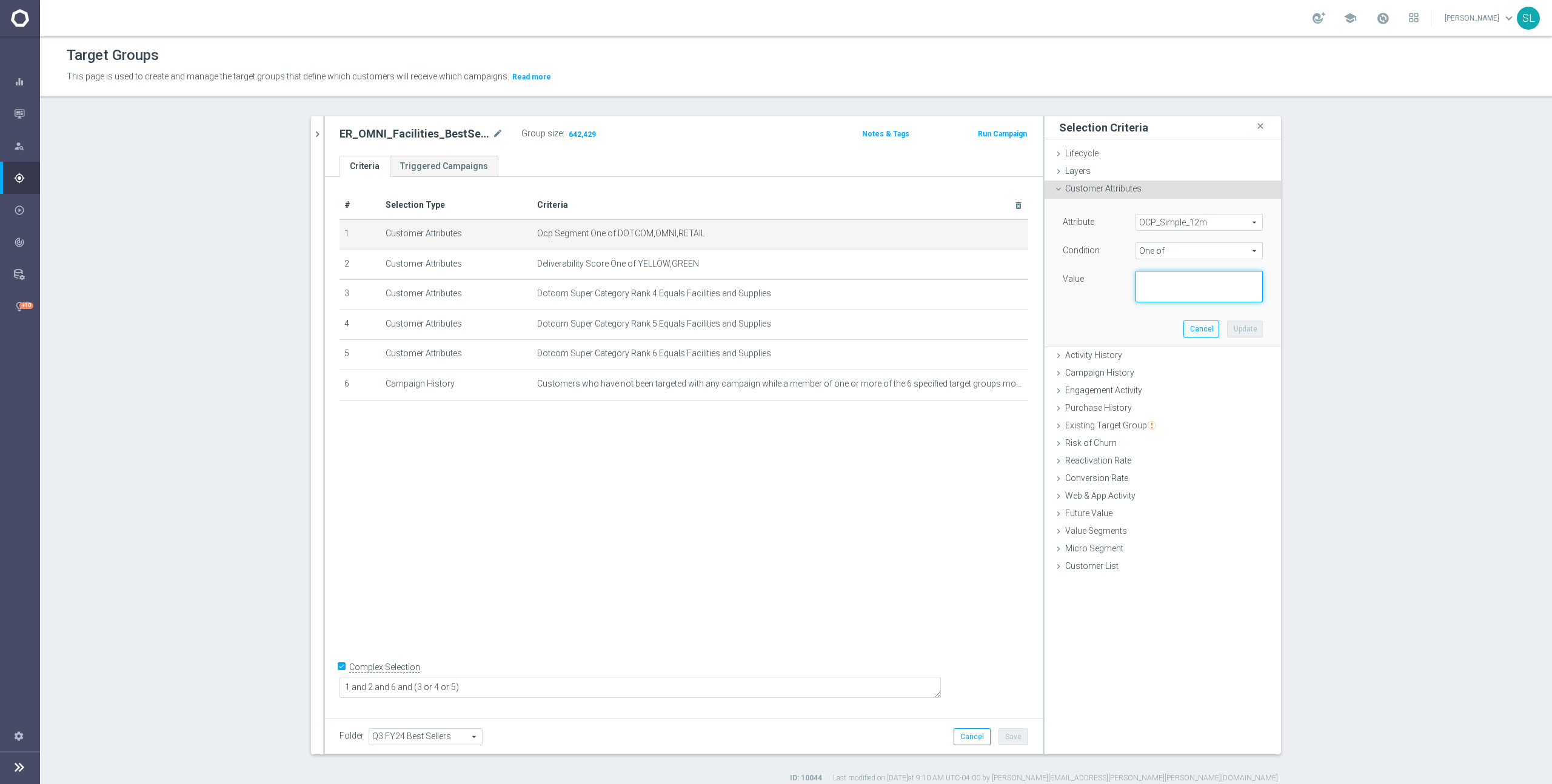
click at [1182, 294] on textarea at bounding box center [1199, 286] width 128 height 31
paste textarea "DOTCOM,OMNI,RETAIL"
click at [1240, 327] on button "Update" at bounding box center [1245, 329] width 36 height 17
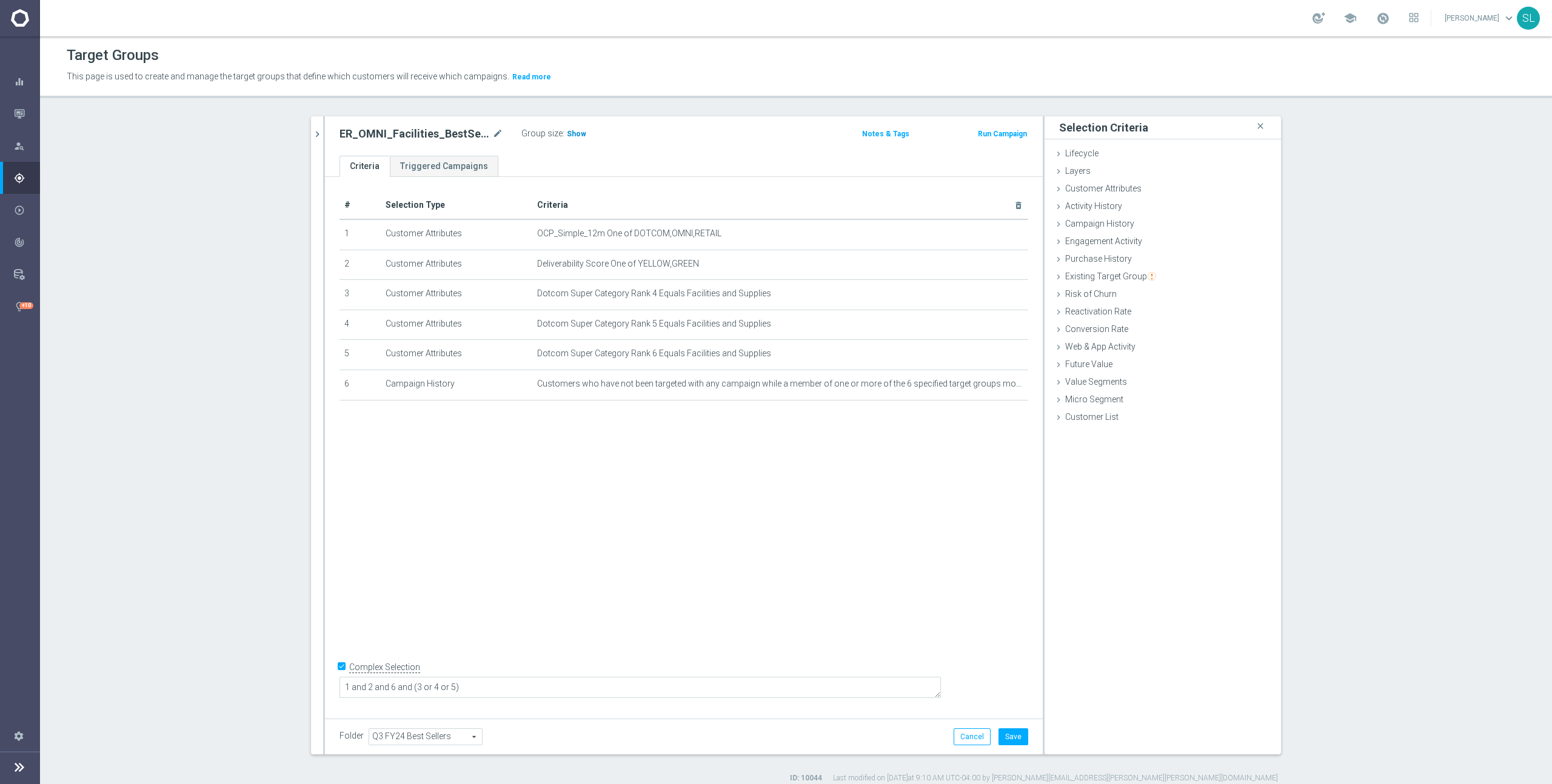
click at [576, 134] on span "Show" at bounding box center [576, 133] width 20 height 9
click at [966, 740] on button "Cancel" at bounding box center [971, 737] width 37 height 17
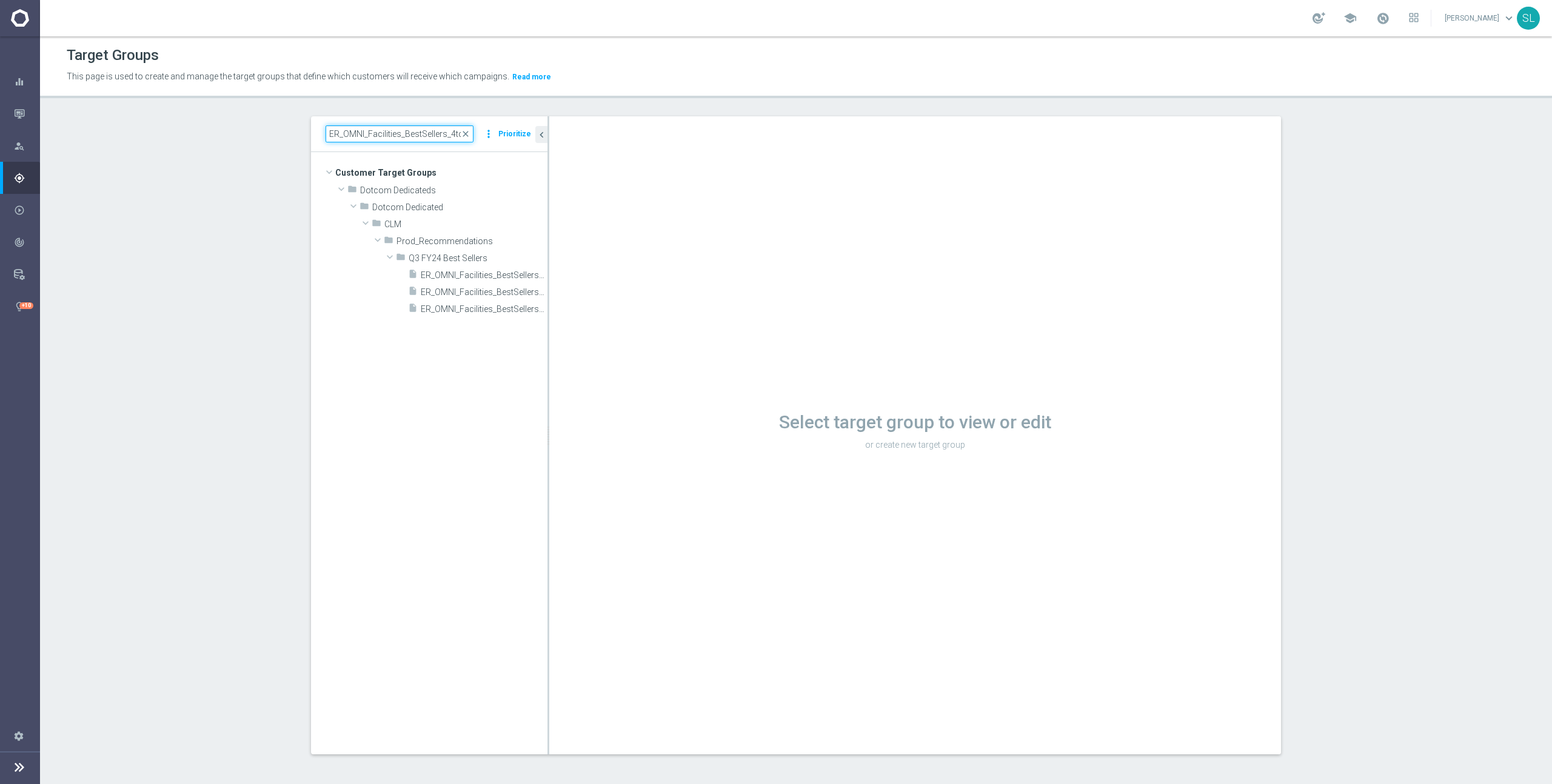
click at [376, 136] on input "ER_OMNI_Facilities_BestSellers_4to6" at bounding box center [400, 134] width 148 height 17
paste input "Paper_BestSellers_1to3"
drag, startPoint x: 547, startPoint y: 284, endPoint x: 606, endPoint y: 284, distance: 59.0
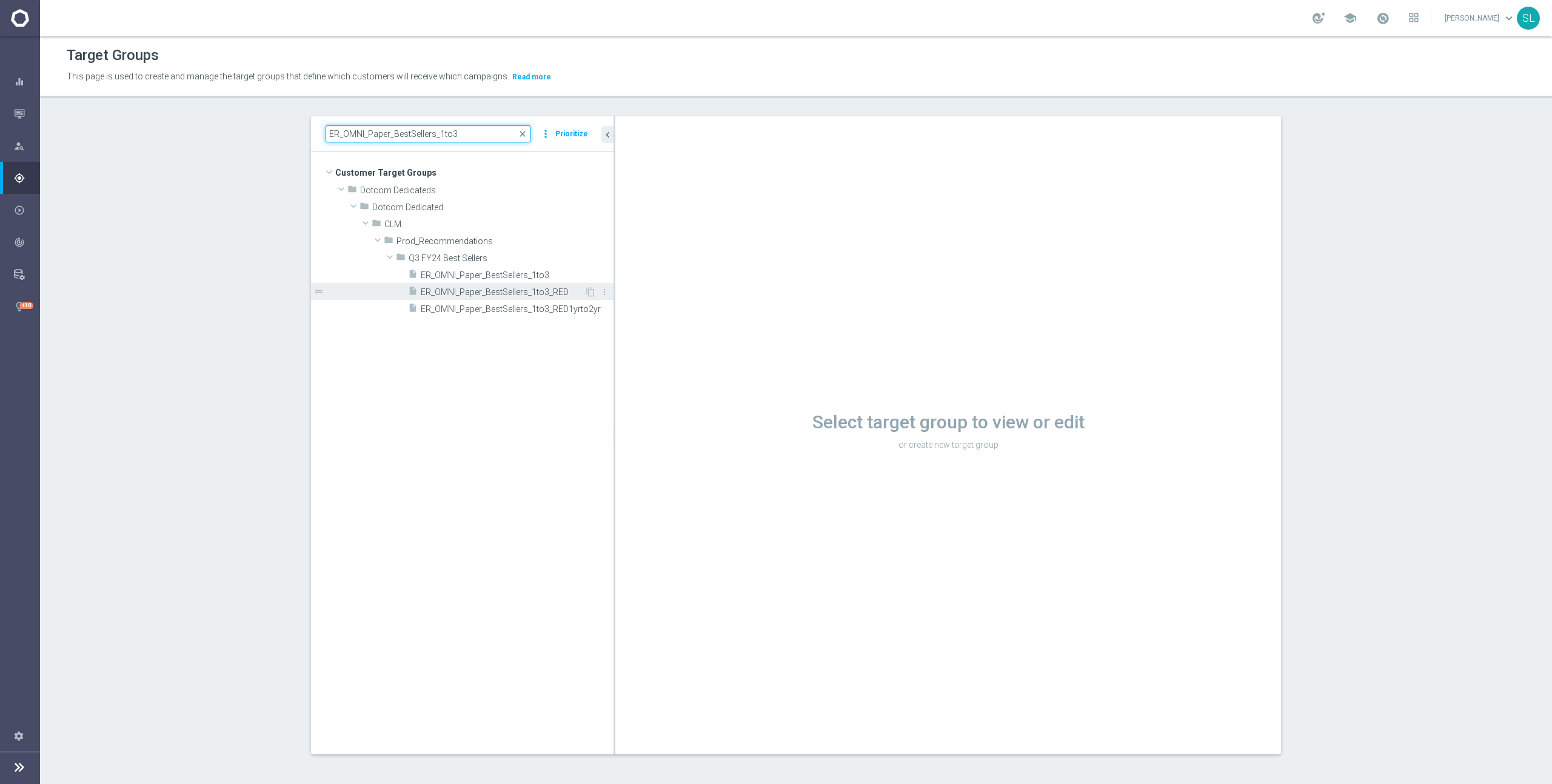
click at [613, 284] on div at bounding box center [614, 435] width 2 height 639
click at [516, 277] on span "ER_OMNI_Paper_BestSellers_1to3" at bounding box center [502, 275] width 163 height 10
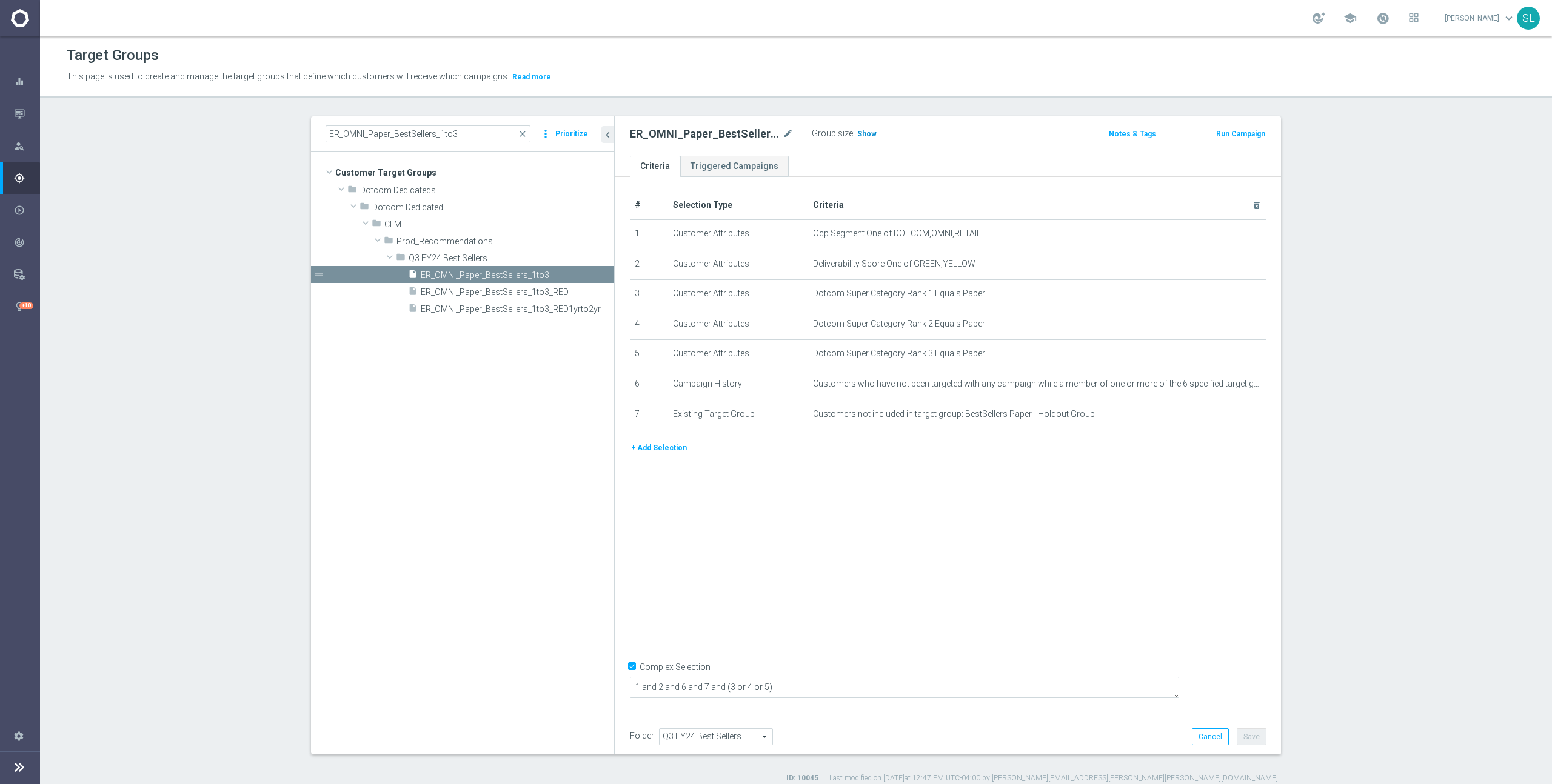
click at [864, 135] on span "Show" at bounding box center [866, 133] width 20 height 9
drag, startPoint x: 981, startPoint y: 232, endPoint x: 1000, endPoint y: 233, distance: 19.0
click at [981, 232] on span "Ocp Segment One of DOTCOM,OMNI,RETAIL" at bounding box center [1018, 233] width 413 height 10
drag, startPoint x: 970, startPoint y: 236, endPoint x: 894, endPoint y: 238, distance: 76.0
click at [894, 238] on span "Ocp Segment One of DOTCOM,OMNI,RETAIL" at bounding box center [1018, 233] width 413 height 10
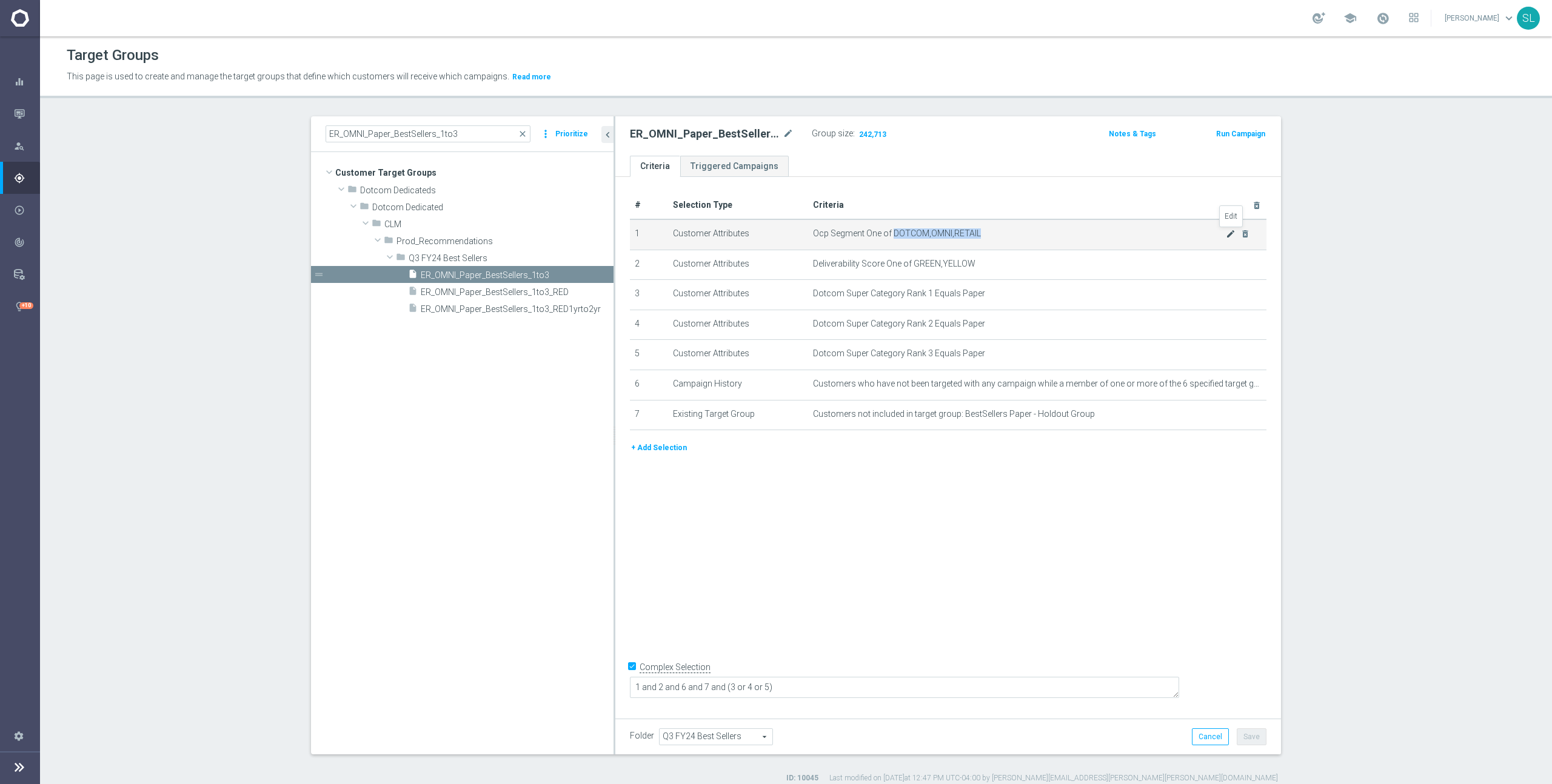
click at [1228, 230] on icon "mode_edit" at bounding box center [1230, 234] width 9 height 9
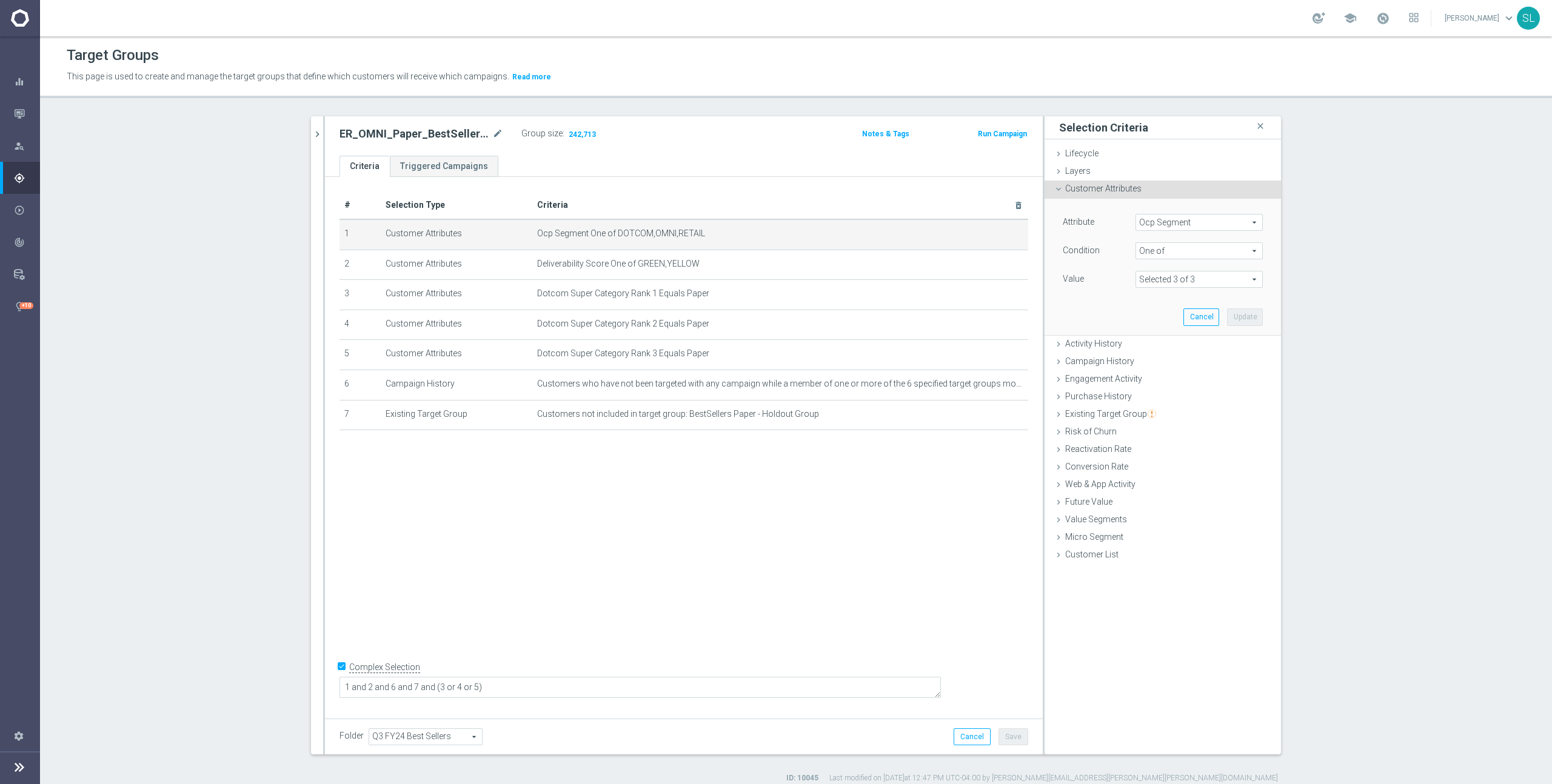
click at [1198, 226] on span "Ocp Segment" at bounding box center [1198, 222] width 126 height 16
click at [1198, 226] on input "search" at bounding box center [1199, 223] width 128 height 17
click at [1214, 273] on span "OCP_Simple_12m" at bounding box center [1199, 272] width 115 height 9
drag, startPoint x: 1216, startPoint y: 251, endPoint x: 1207, endPoint y: 247, distance: 9.8
click at [1216, 251] on span "Equals" at bounding box center [1198, 250] width 126 height 16
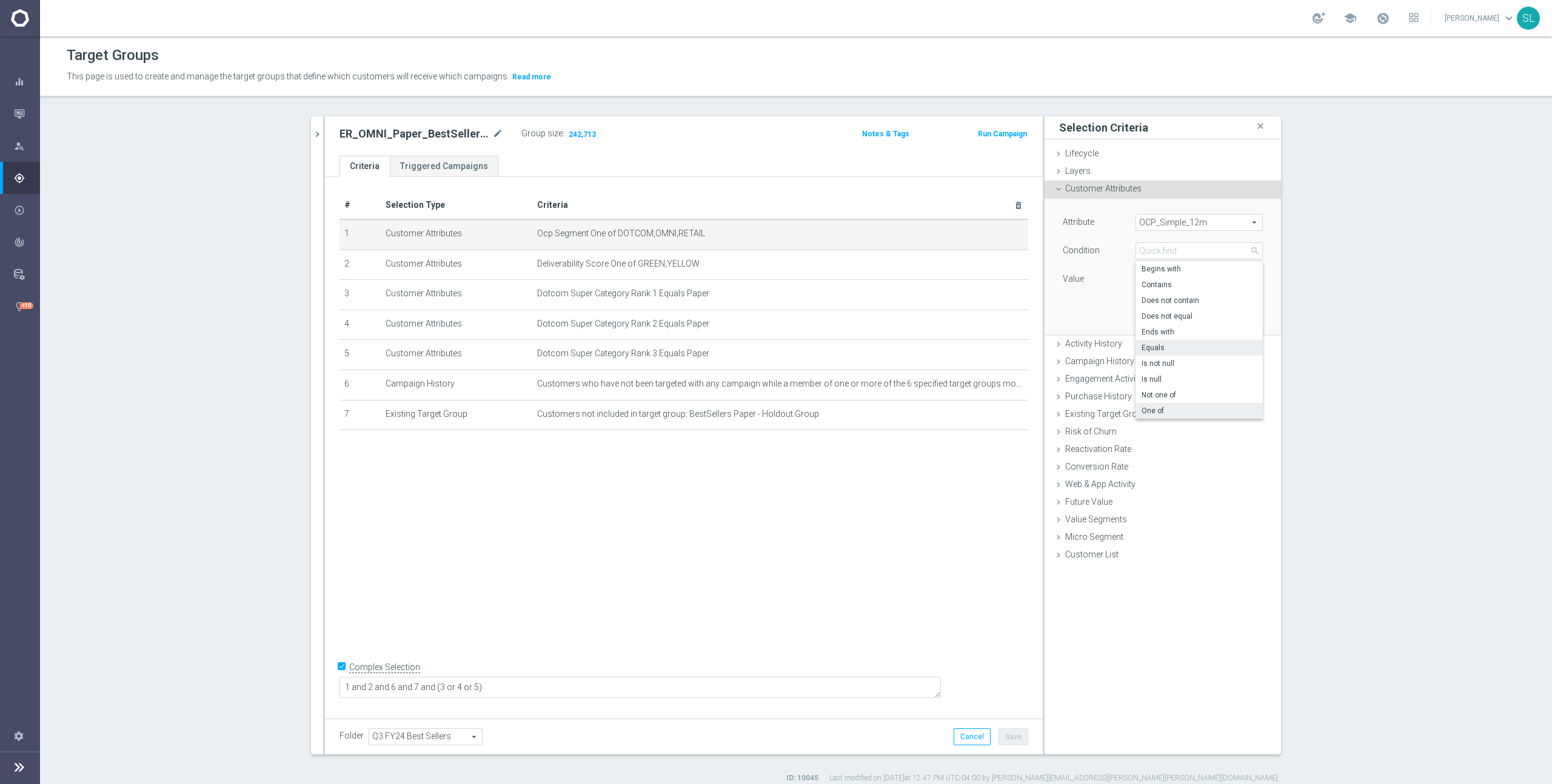
click at [1184, 406] on span "One of" at bounding box center [1199, 411] width 115 height 9
click at [1175, 282] on textarea at bounding box center [1199, 286] width 128 height 31
paste textarea "DOTCOM,OMNI,RETAIL"
click at [1241, 329] on button "Update" at bounding box center [1245, 329] width 36 height 17
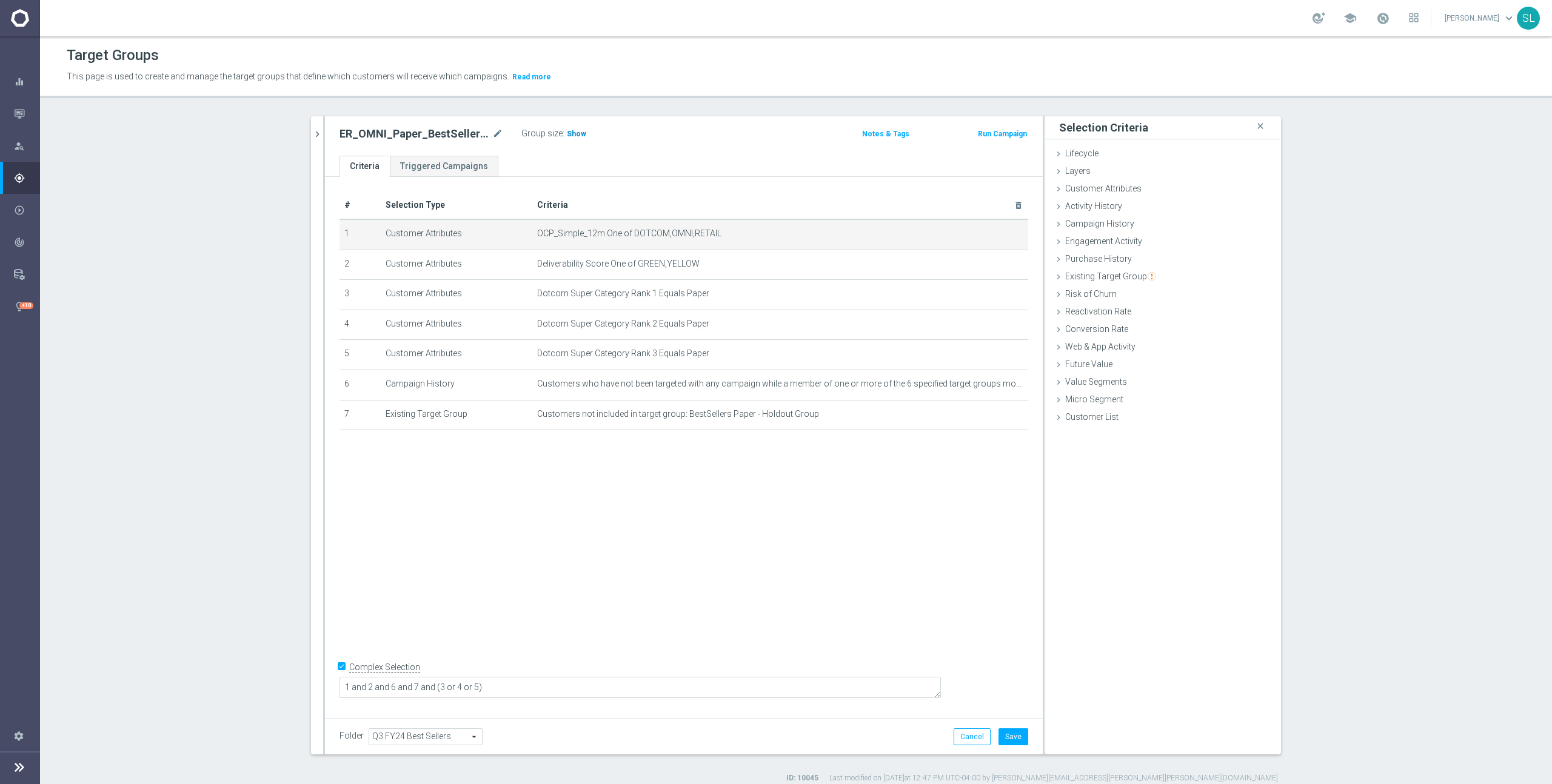
click at [571, 132] on span "Show" at bounding box center [576, 133] width 20 height 9
click at [968, 728] on button "Cancel" at bounding box center [971, 737] width 37 height 17
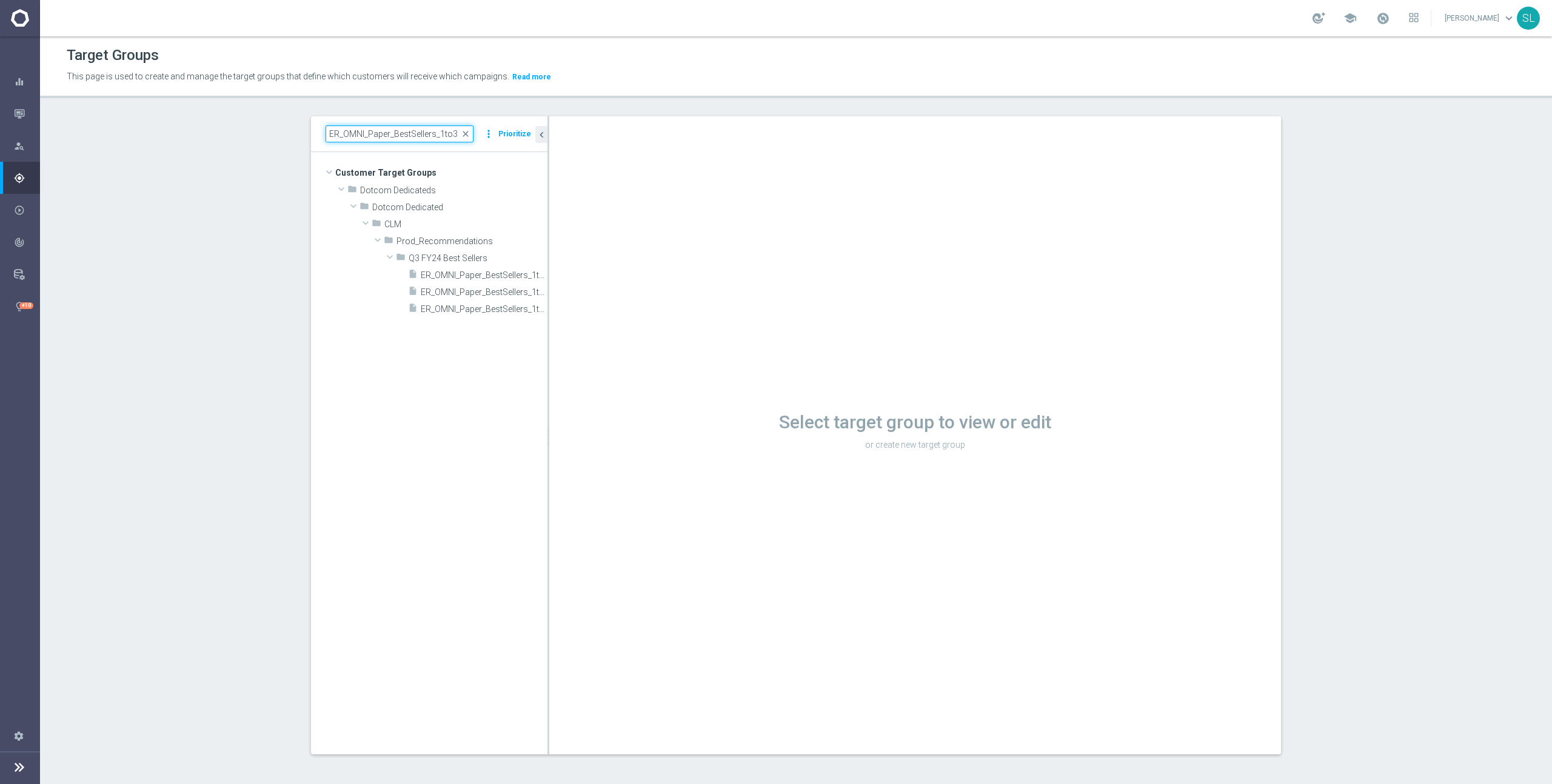
click at [363, 128] on input "ER_OMNI_Paper_BestSellers_1to3" at bounding box center [400, 134] width 148 height 17
paste input "CLM_AutoRestock_Recurring"
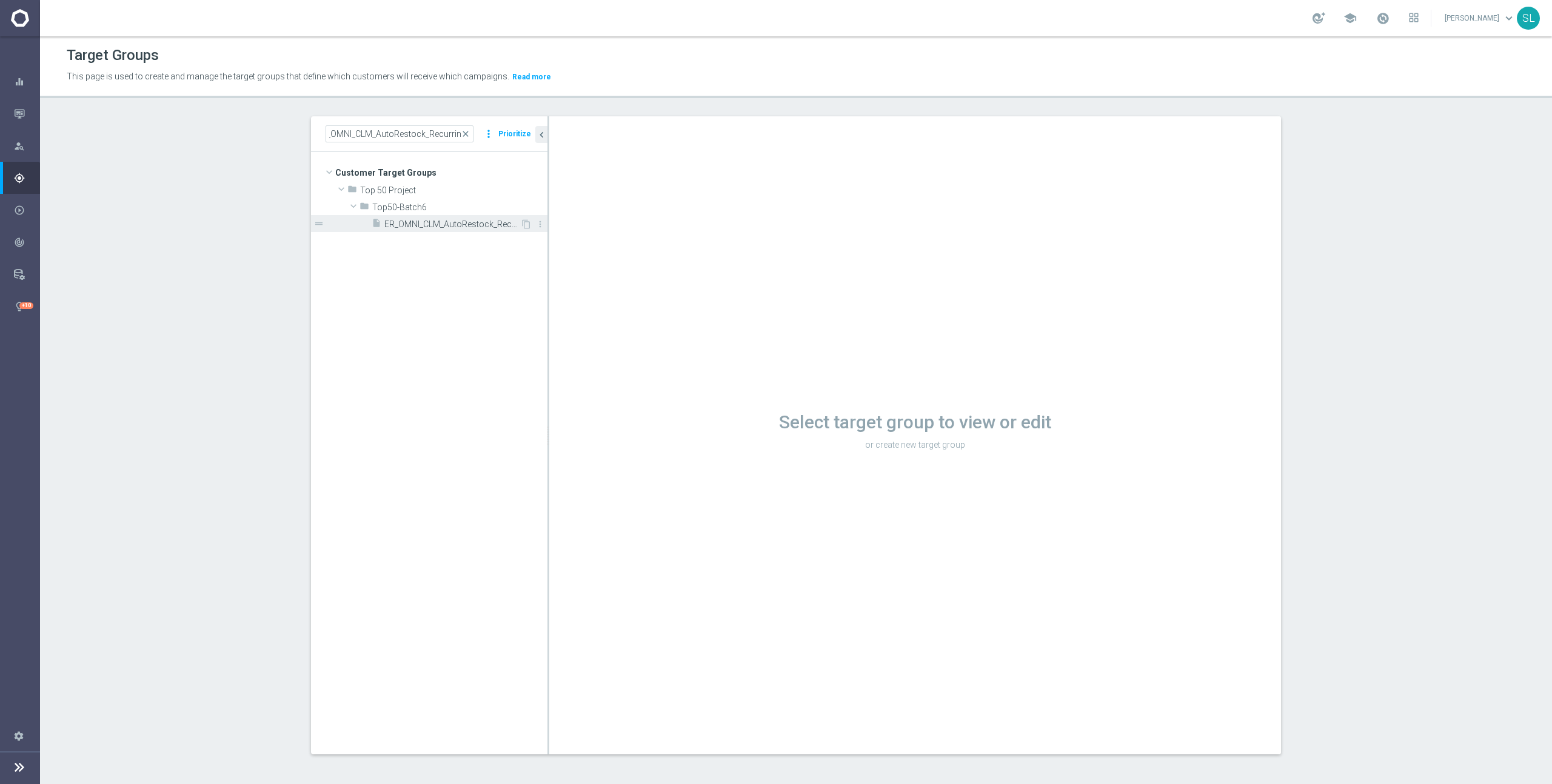
click at [474, 224] on span "ER_OMNI_CLM_AutoRestock_Recurring" at bounding box center [452, 224] width 136 height 10
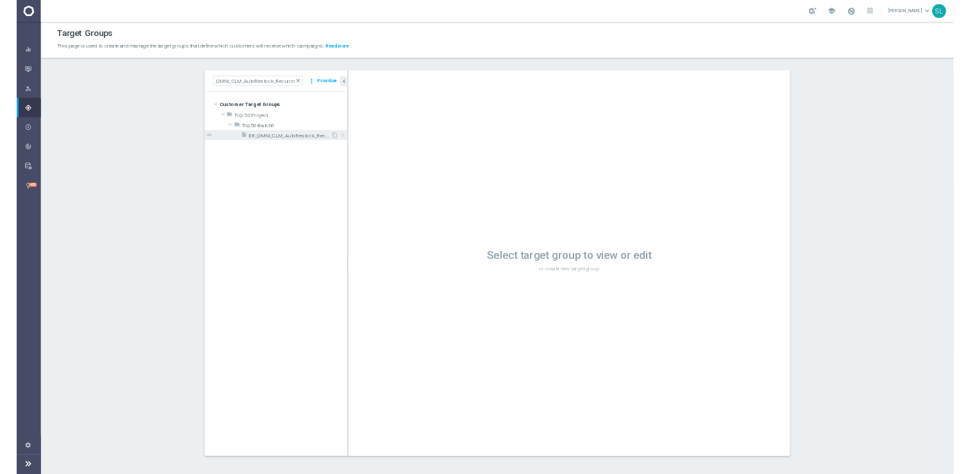
scroll to position [0, 0]
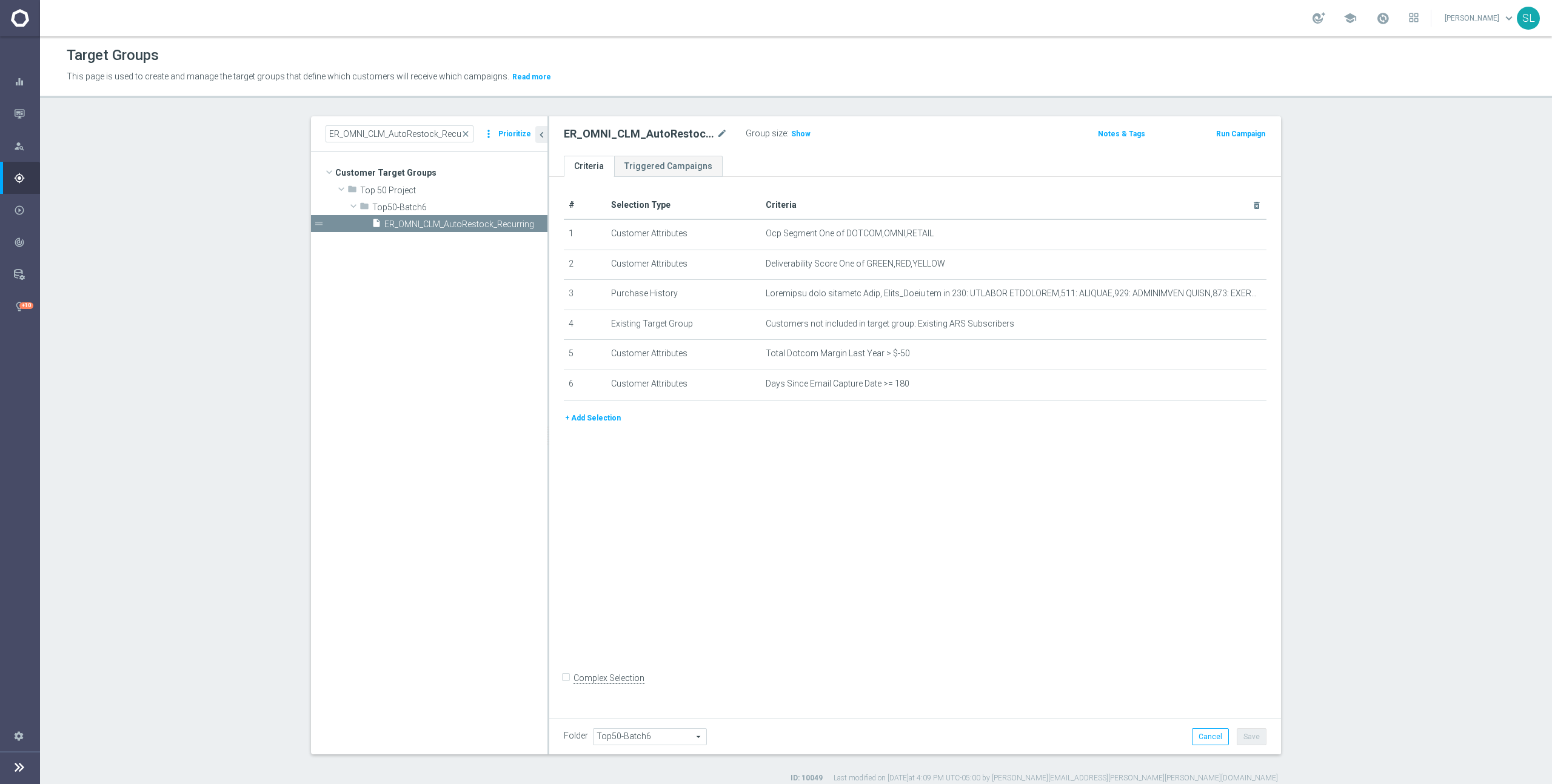
click at [801, 138] on span "Show" at bounding box center [800, 133] width 20 height 9
drag, startPoint x: 931, startPoint y: 232, endPoint x: 844, endPoint y: 232, distance: 87.0
click at [844, 232] on span "Ocp Segment One of DOTCOM,OMNI,RETAIL" at bounding box center [993, 233] width 456 height 10
click at [1222, 231] on icon "mode_edit" at bounding box center [1227, 234] width 9 height 9
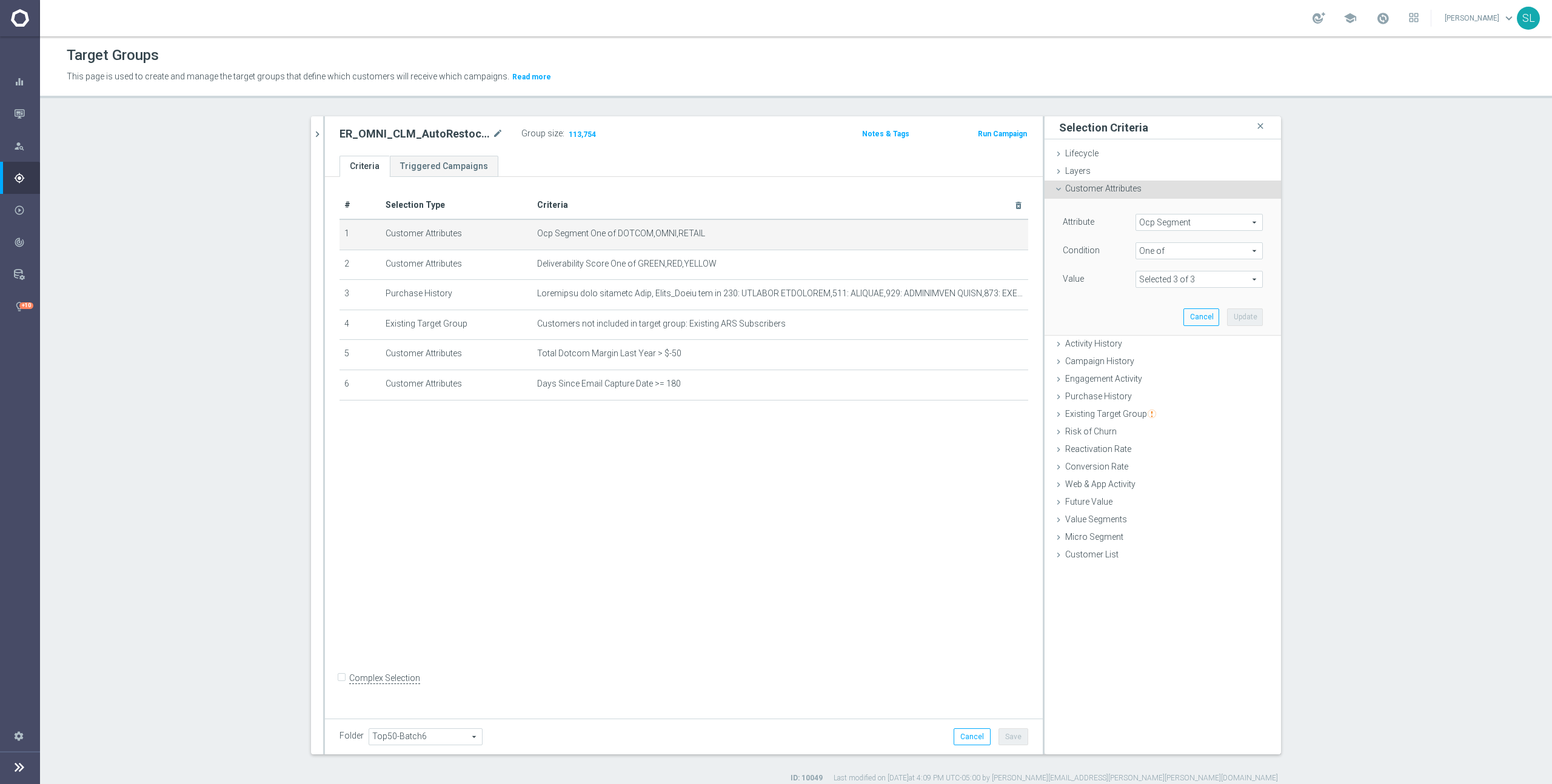
click at [1181, 219] on span "Ocp Segment" at bounding box center [1198, 222] width 126 height 16
click at [1171, 222] on input "search" at bounding box center [1199, 223] width 128 height 17
click at [1182, 269] on span "OCP_Simple_12m" at bounding box center [1199, 272] width 115 height 9
click at [1185, 247] on span "Equals" at bounding box center [1198, 250] width 126 height 16
click at [1171, 406] on span "One of" at bounding box center [1199, 411] width 115 height 9
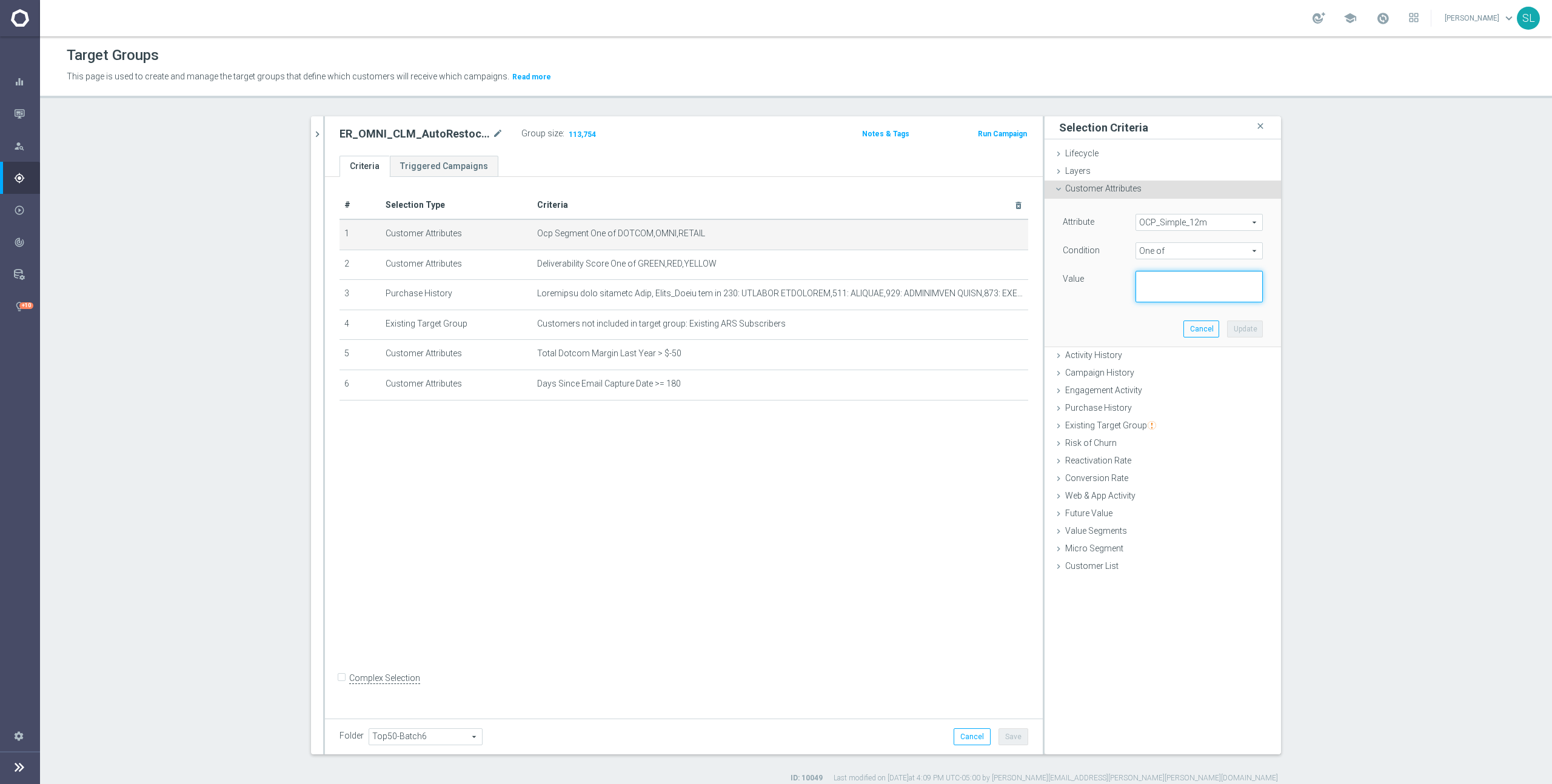
click at [1174, 283] on textarea at bounding box center [1199, 286] width 128 height 31
paste textarea "DOTCOM,OMNI,RETAIL"
click at [1243, 328] on button "Update" at bounding box center [1245, 329] width 36 height 17
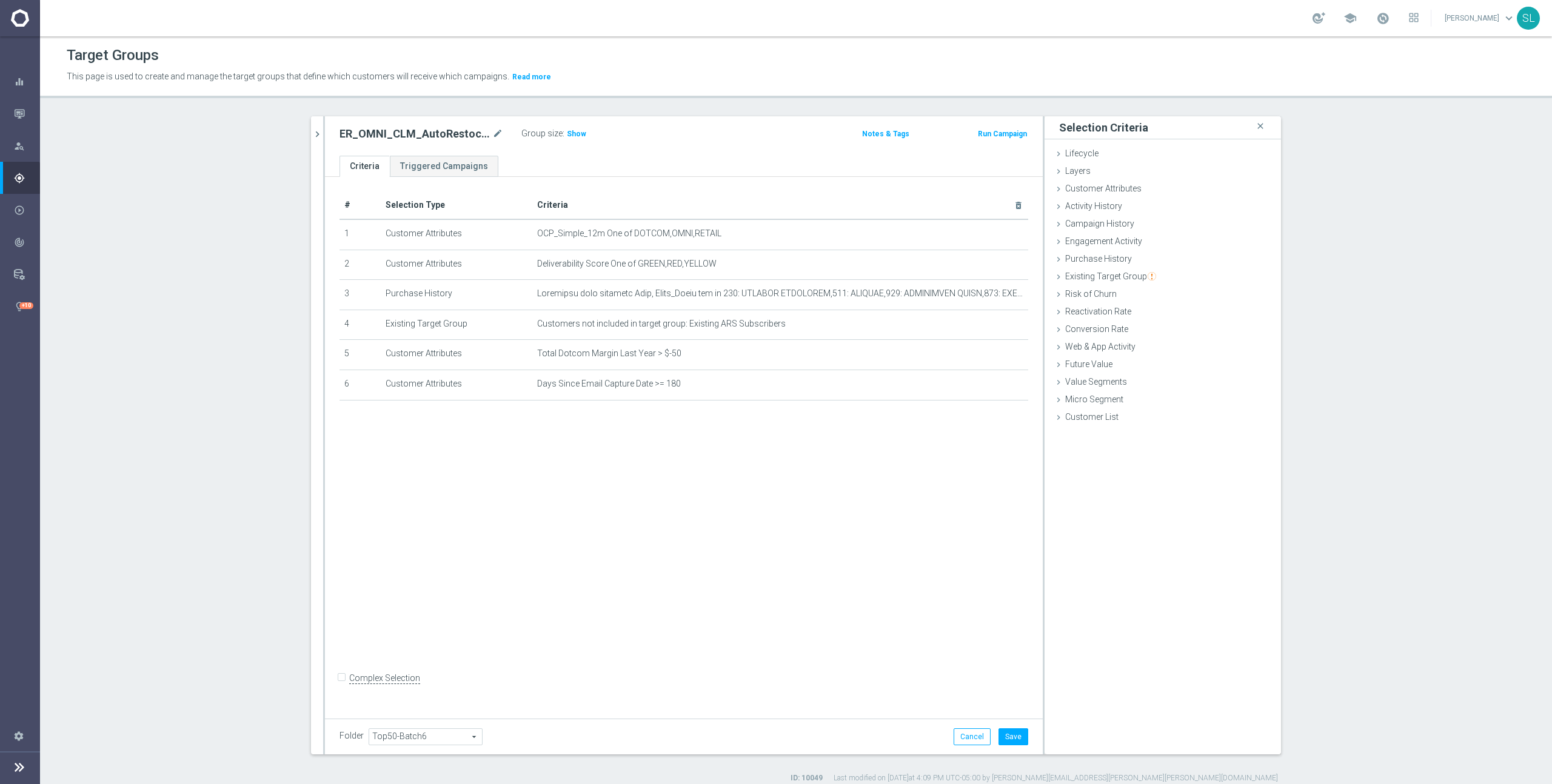
click at [585, 134] on div "Group size : Show" at bounding box center [582, 132] width 121 height 14
click at [580, 135] on span "Show" at bounding box center [576, 133] width 20 height 9
click at [974, 735] on button "Cancel" at bounding box center [971, 737] width 37 height 17
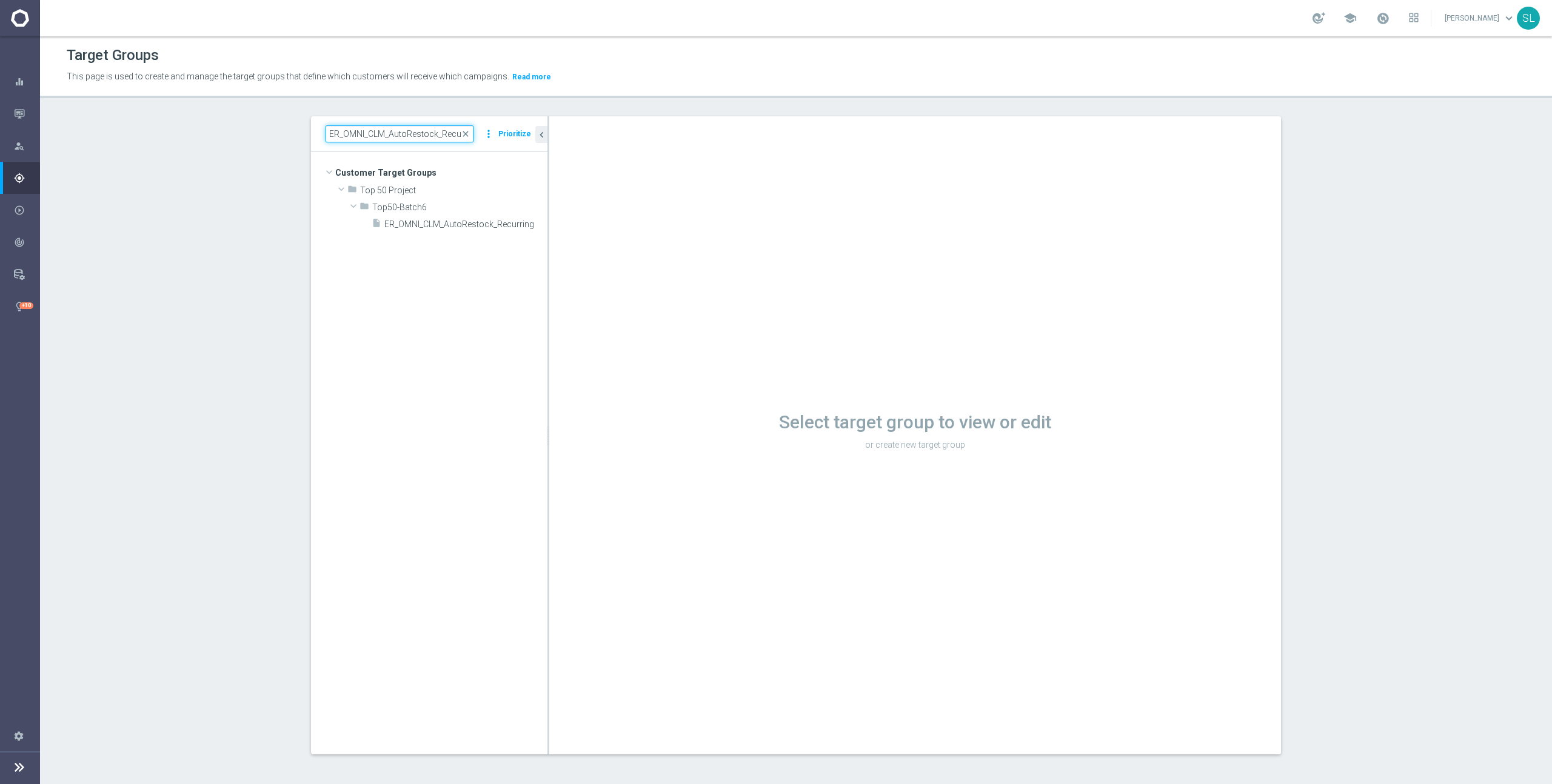
click at [434, 136] on input "ER_OMNI_CLM_AutoRestock_Recurring" at bounding box center [400, 134] width 148 height 17
paste input "Recurring_Grow_Print_Thanks"
click at [466, 280] on div "insert_drive_file Recurring_Grow_Print_Thanks" at bounding box center [464, 275] width 112 height 17
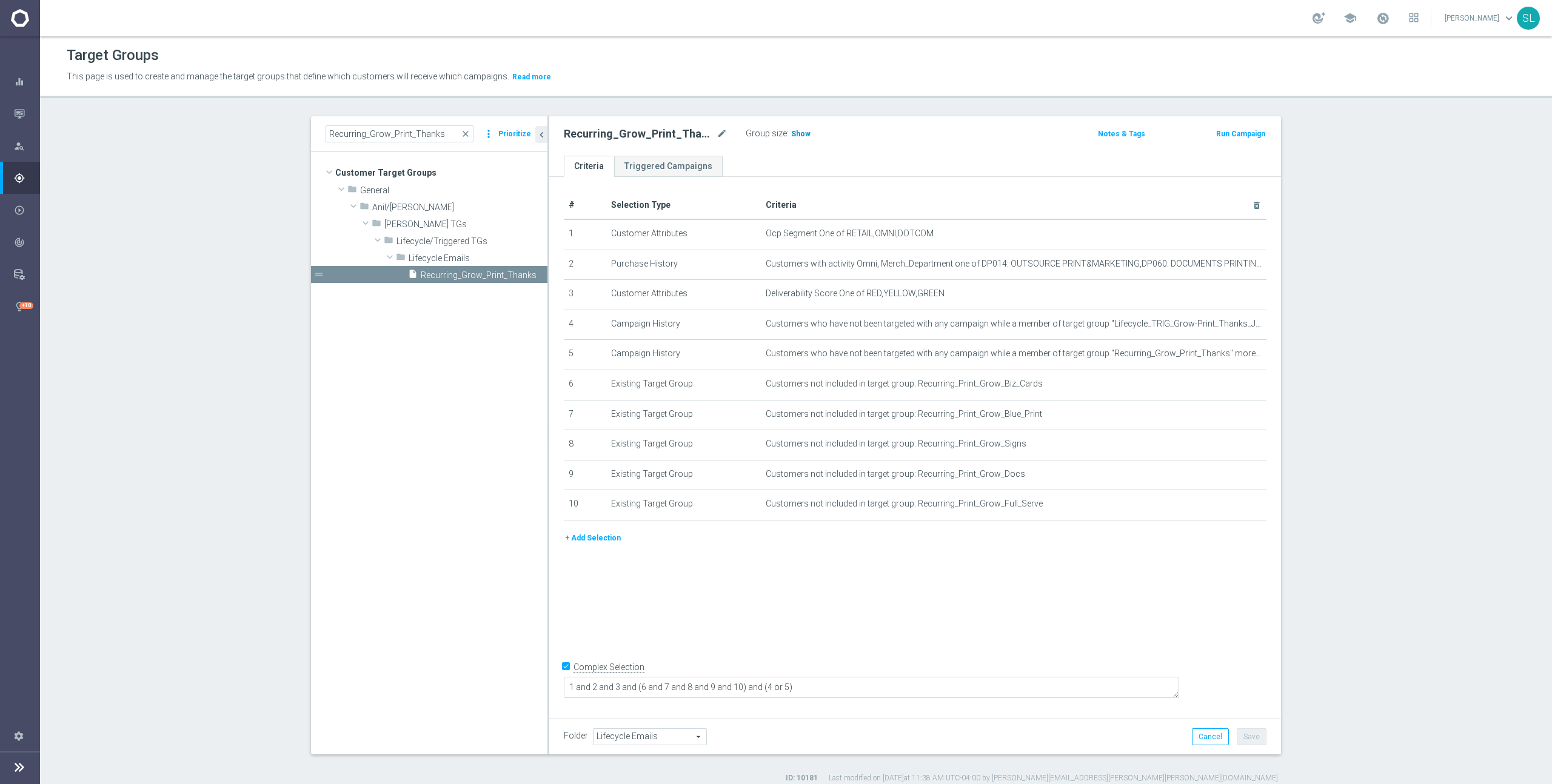
click at [790, 128] on h3 "Show" at bounding box center [800, 134] width 22 height 13
drag, startPoint x: 930, startPoint y: 232, endPoint x: 844, endPoint y: 234, distance: 86.0
click at [844, 233] on span "Ocp Segment One of RETAIL,OMNI,DOTCOM" at bounding box center [993, 233] width 456 height 10
click at [1223, 231] on icon "mode_edit" at bounding box center [1227, 234] width 9 height 9
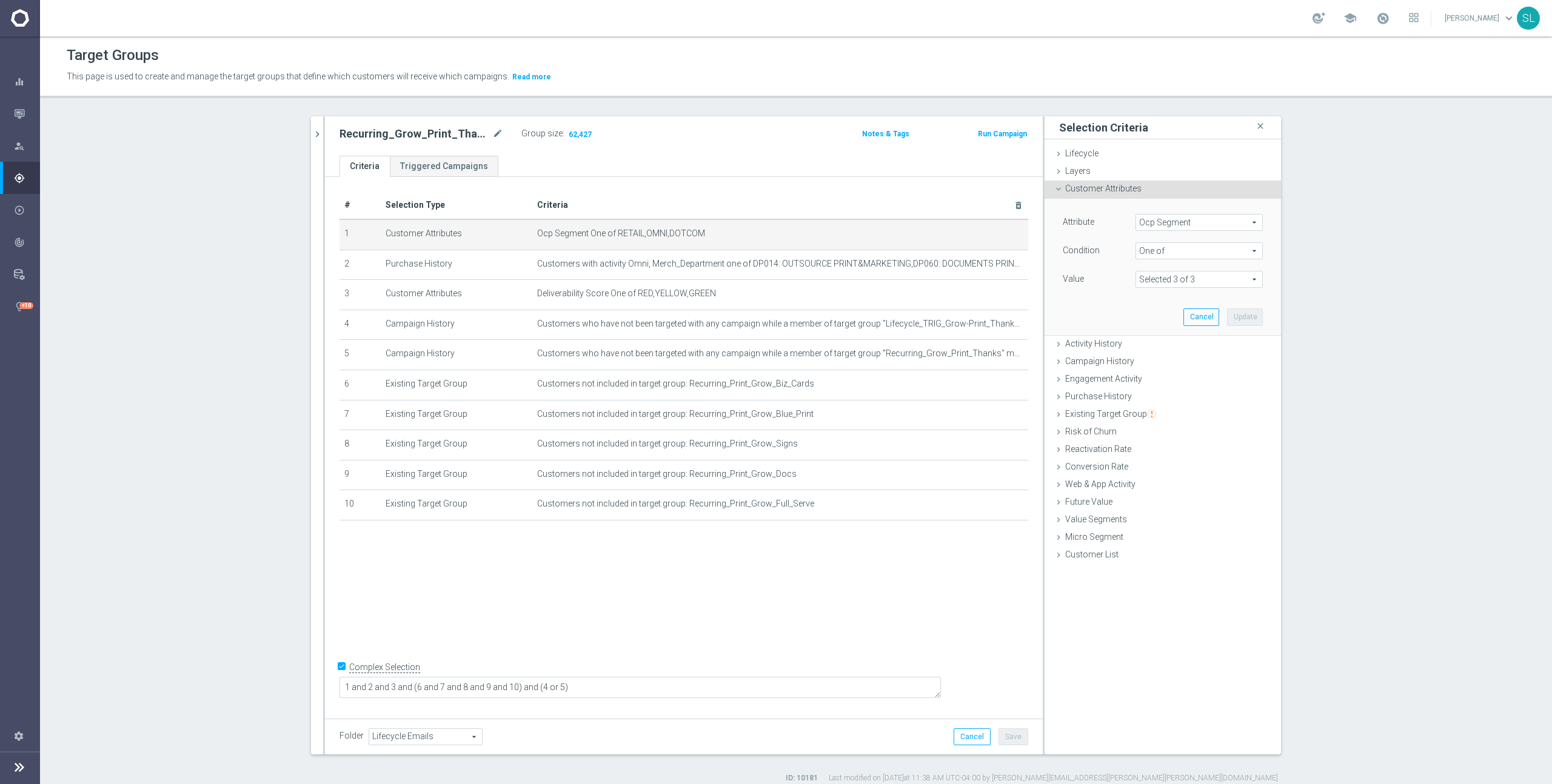
click at [1205, 223] on span "Ocp Segment" at bounding box center [1198, 222] width 126 height 16
click at [1182, 222] on input "search" at bounding box center [1199, 223] width 128 height 17
click at [1180, 268] on span "OCP_Simple_12m" at bounding box center [1199, 272] width 115 height 9
click at [1172, 253] on span "Equals" at bounding box center [1198, 250] width 126 height 16
drag, startPoint x: 1167, startPoint y: 408, endPoint x: 1168, endPoint y: 374, distance: 34.0
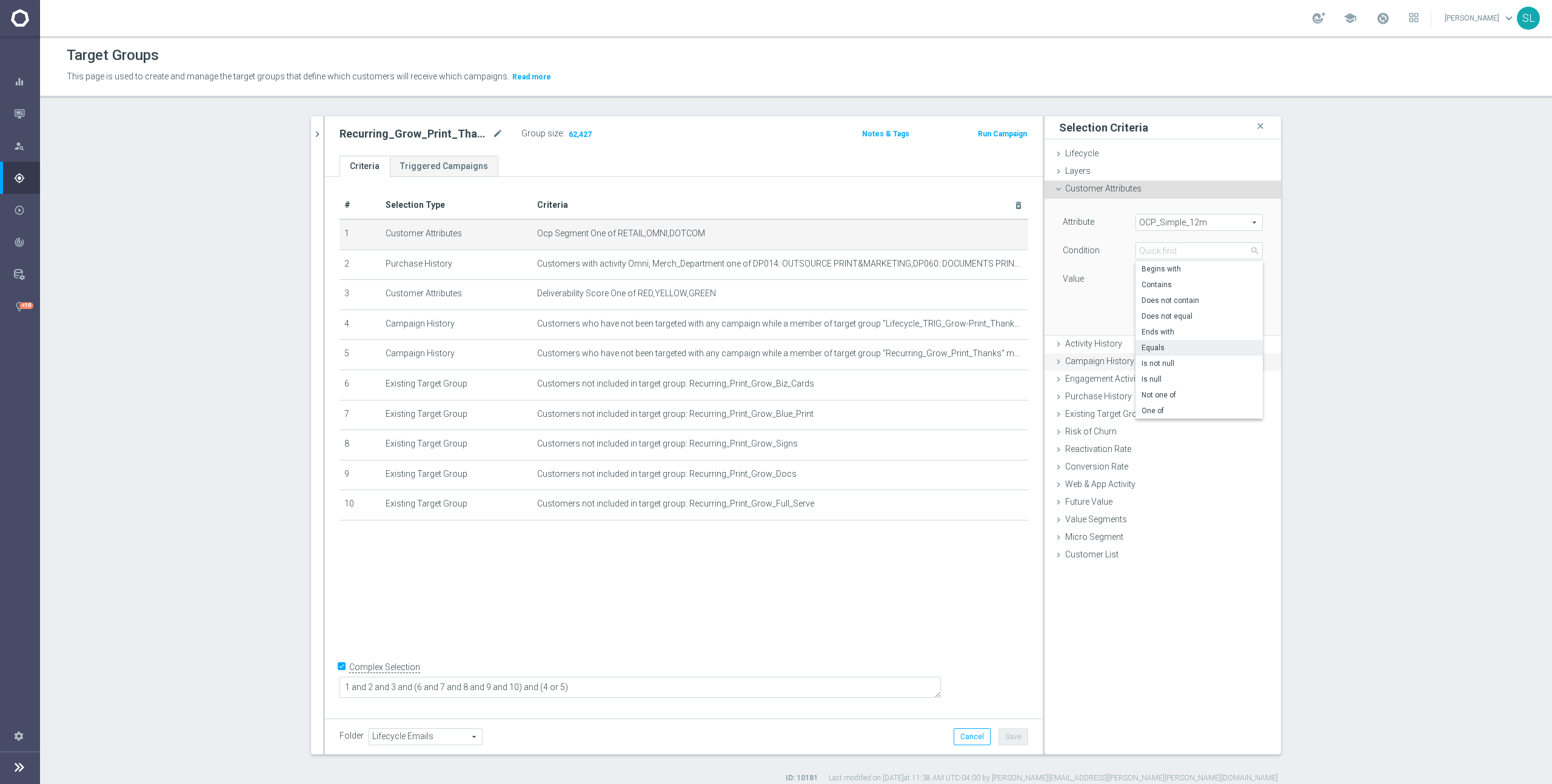
click at [1167, 408] on span "One of" at bounding box center [1199, 411] width 115 height 9
click at [1173, 285] on textarea at bounding box center [1199, 286] width 128 height 31
paste textarea "RETAIL,OMNI,DOTCOM"
click at [1251, 331] on button "Update" at bounding box center [1245, 329] width 36 height 17
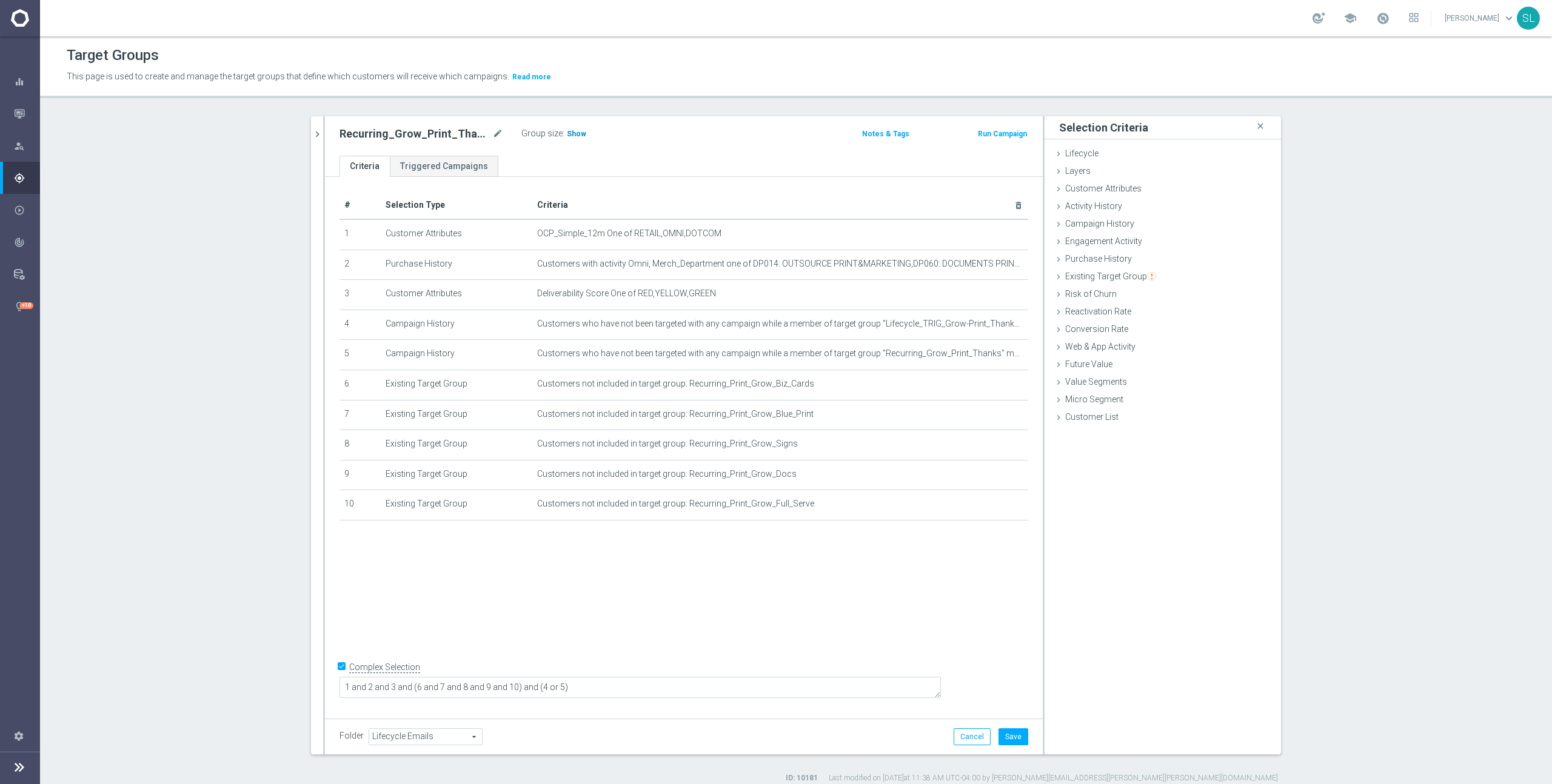
click at [571, 131] on span "Show" at bounding box center [576, 133] width 20 height 9
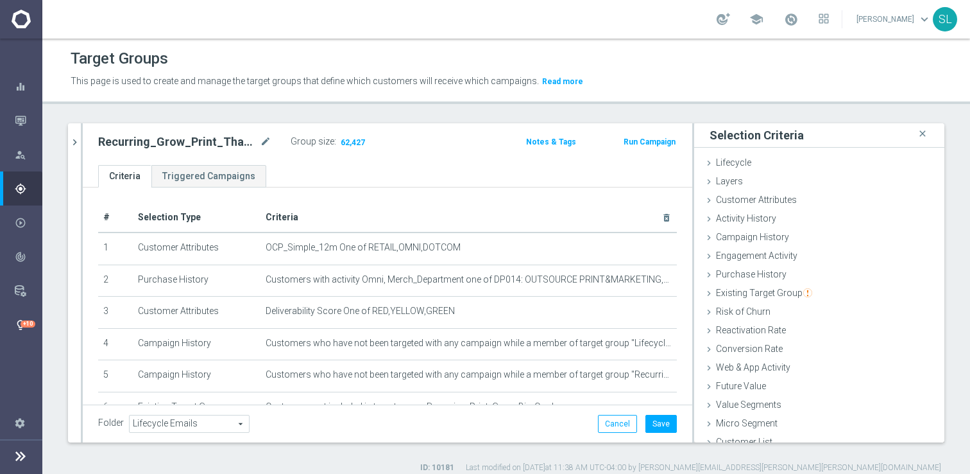
click at [28, 324] on div "+10" at bounding box center [28, 323] width 15 height 7
click at [629, 419] on button "Cancel" at bounding box center [617, 424] width 39 height 18
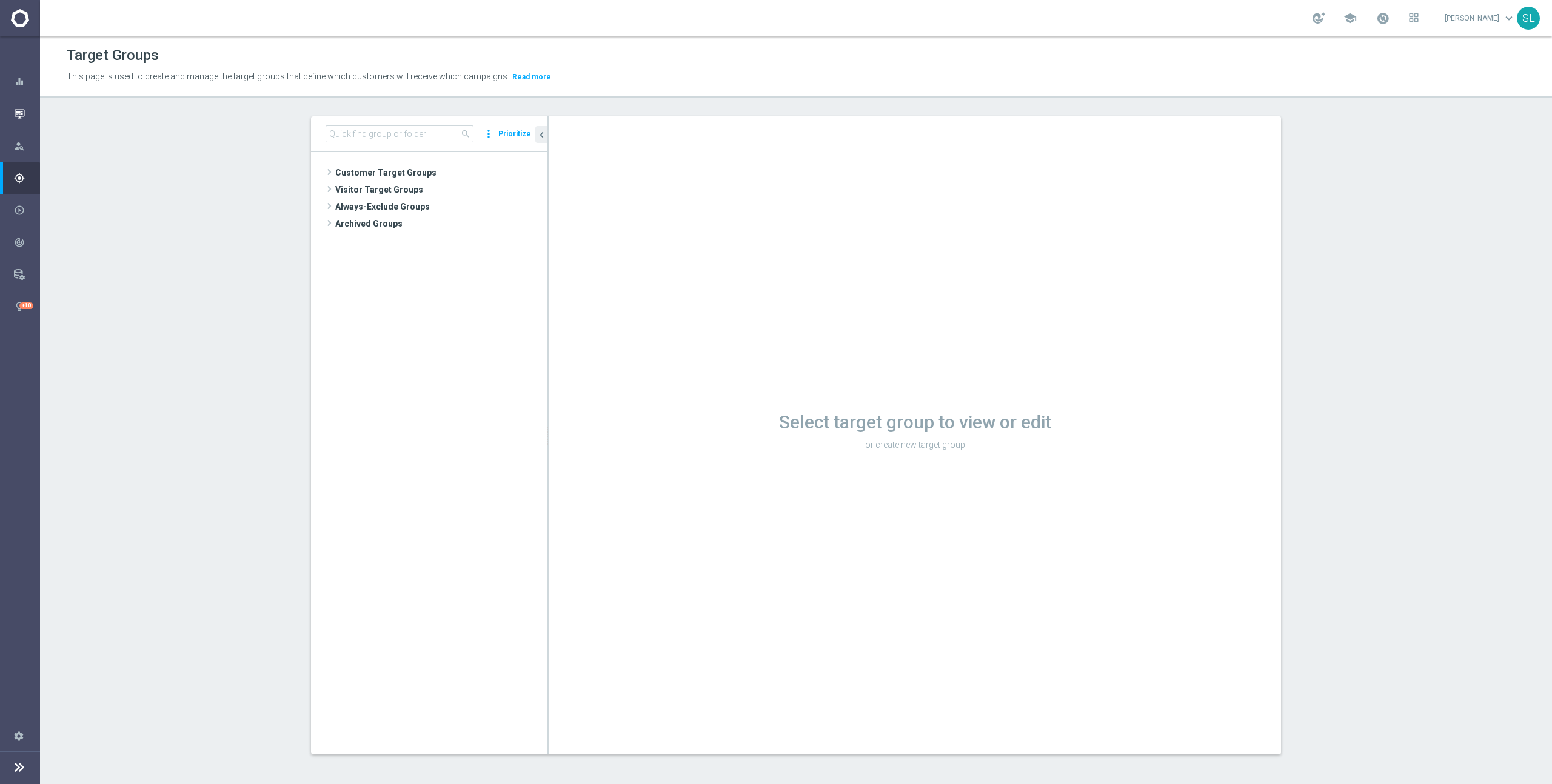
drag, startPoint x: 25, startPoint y: 108, endPoint x: 5, endPoint y: 117, distance: 21.9
click at [25, 109] on icon "button" at bounding box center [20, 114] width 11 height 11
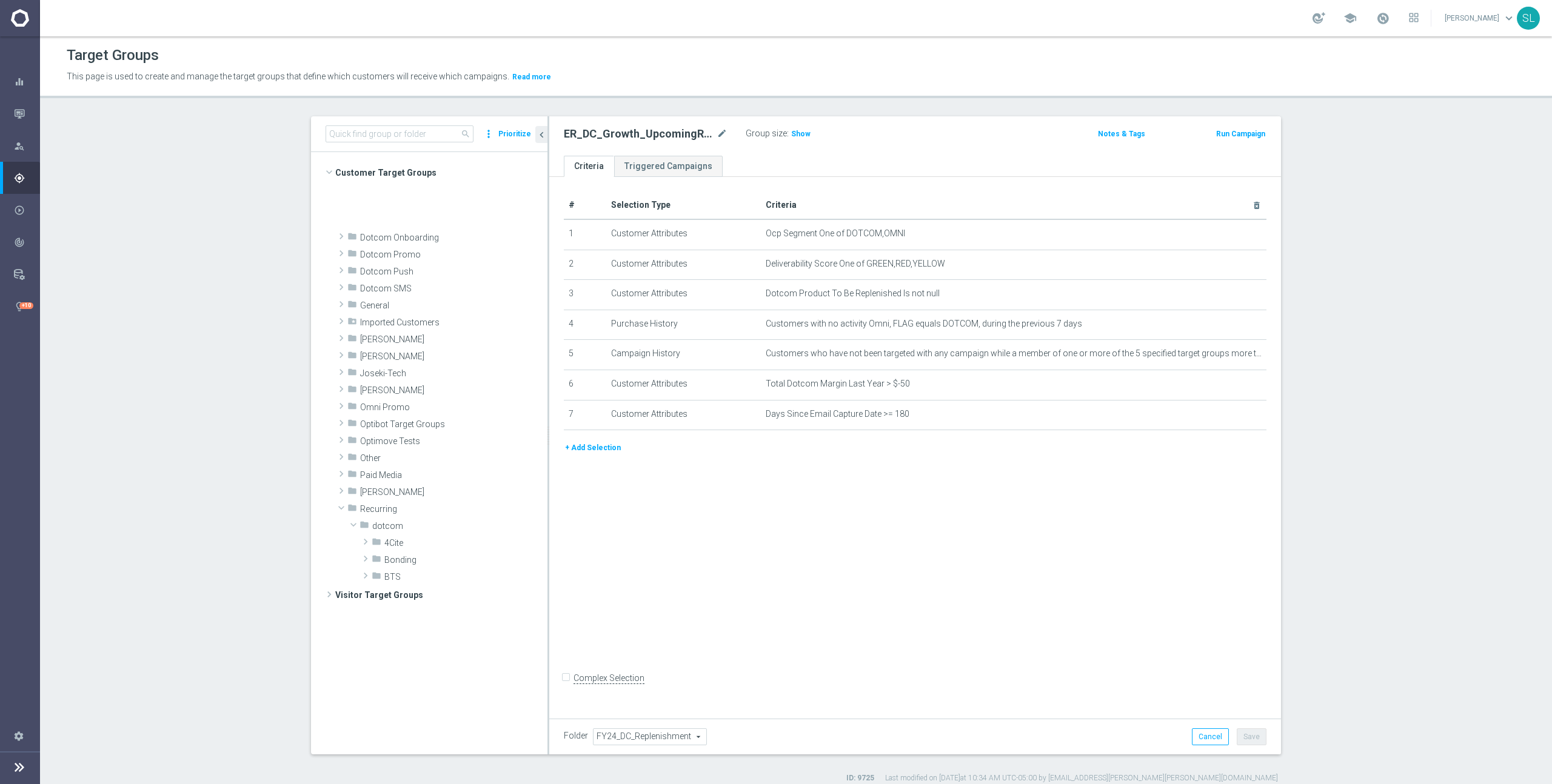
scroll to position [346, 0]
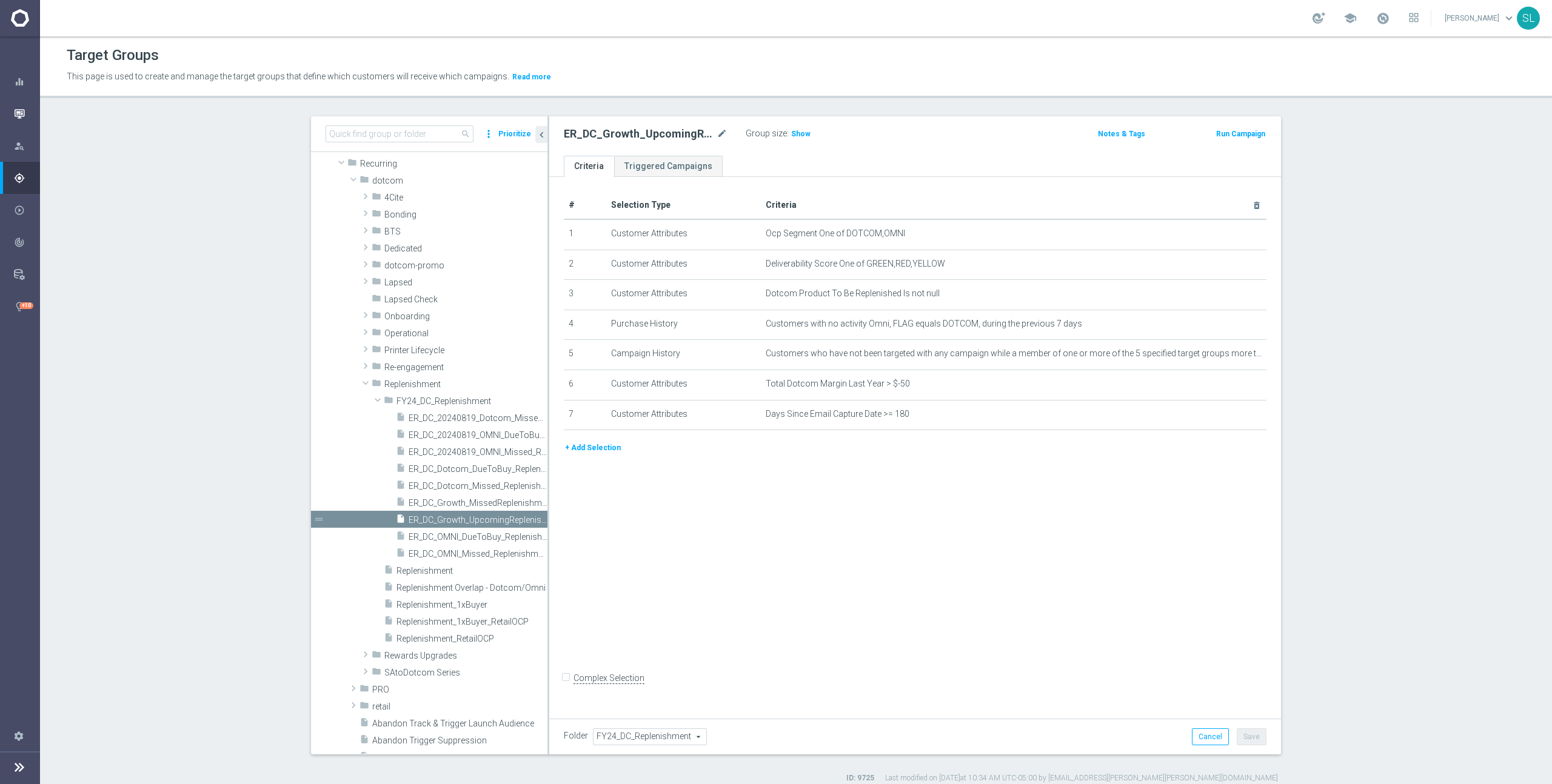
click at [22, 111] on icon "button" at bounding box center [20, 114] width 11 height 11
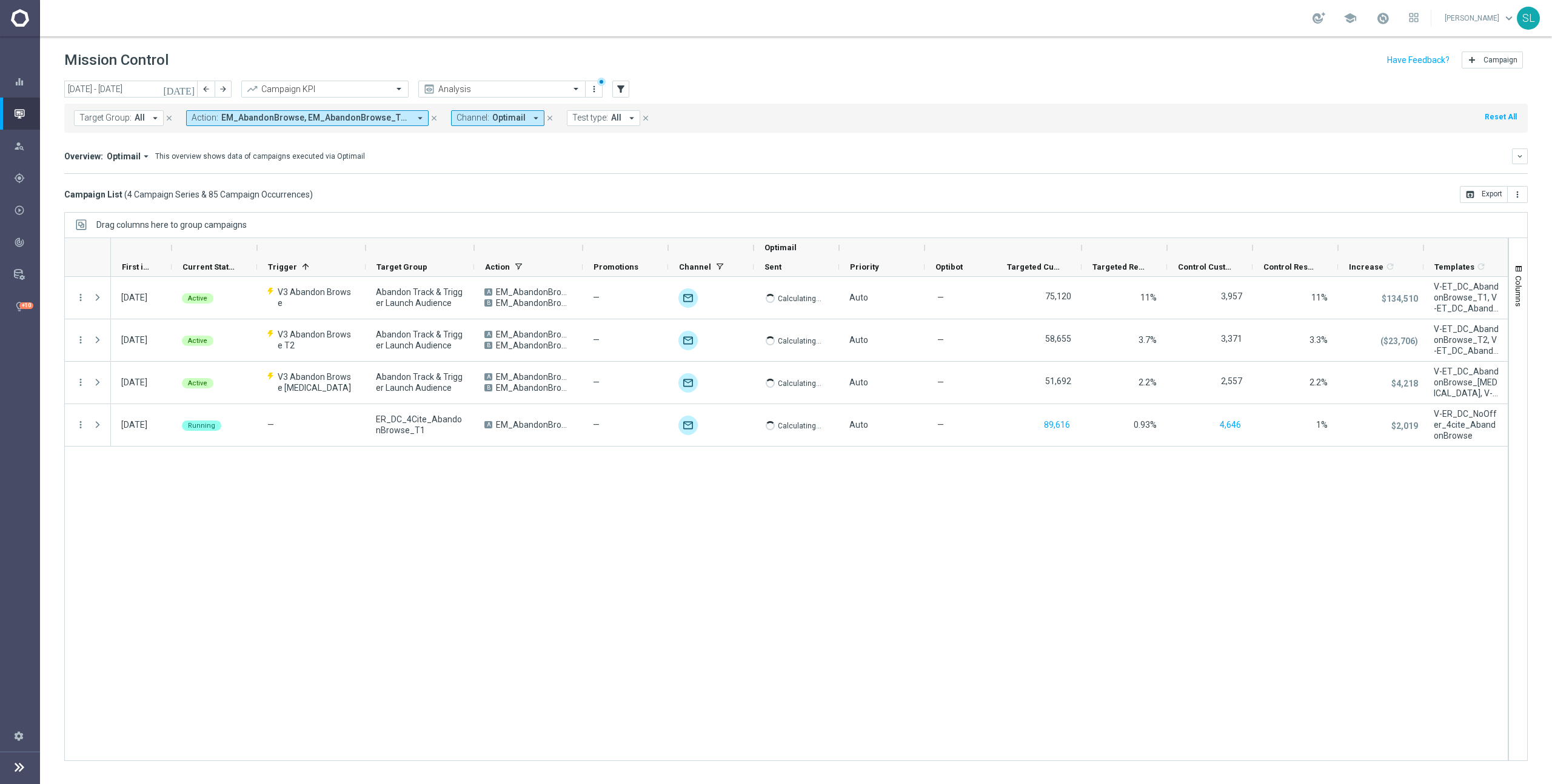
click at [1493, 117] on button "Reset All" at bounding box center [1500, 117] width 35 height 13
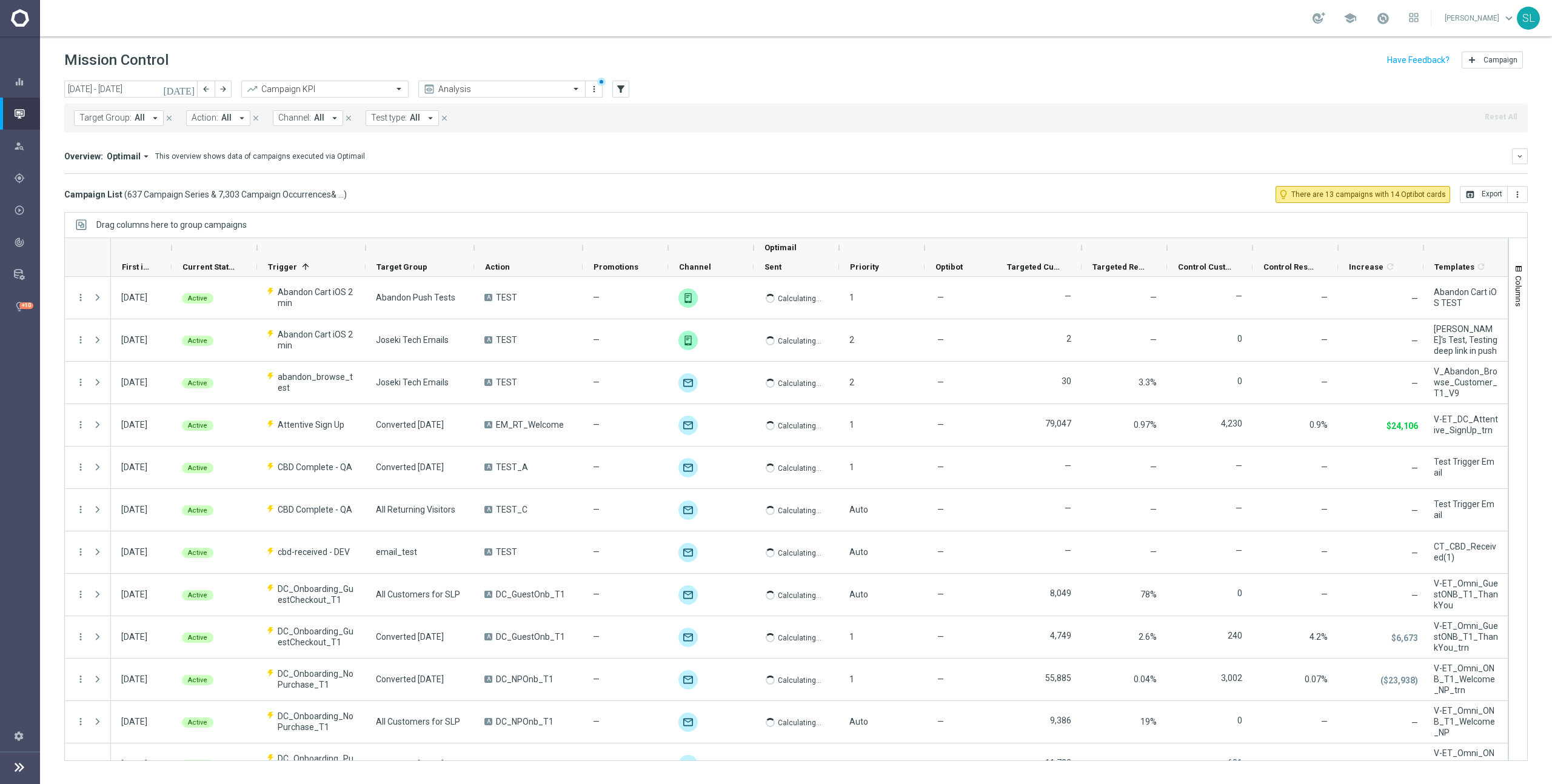
click at [109, 117] on span "Target Group:" at bounding box center [105, 117] width 52 height 10
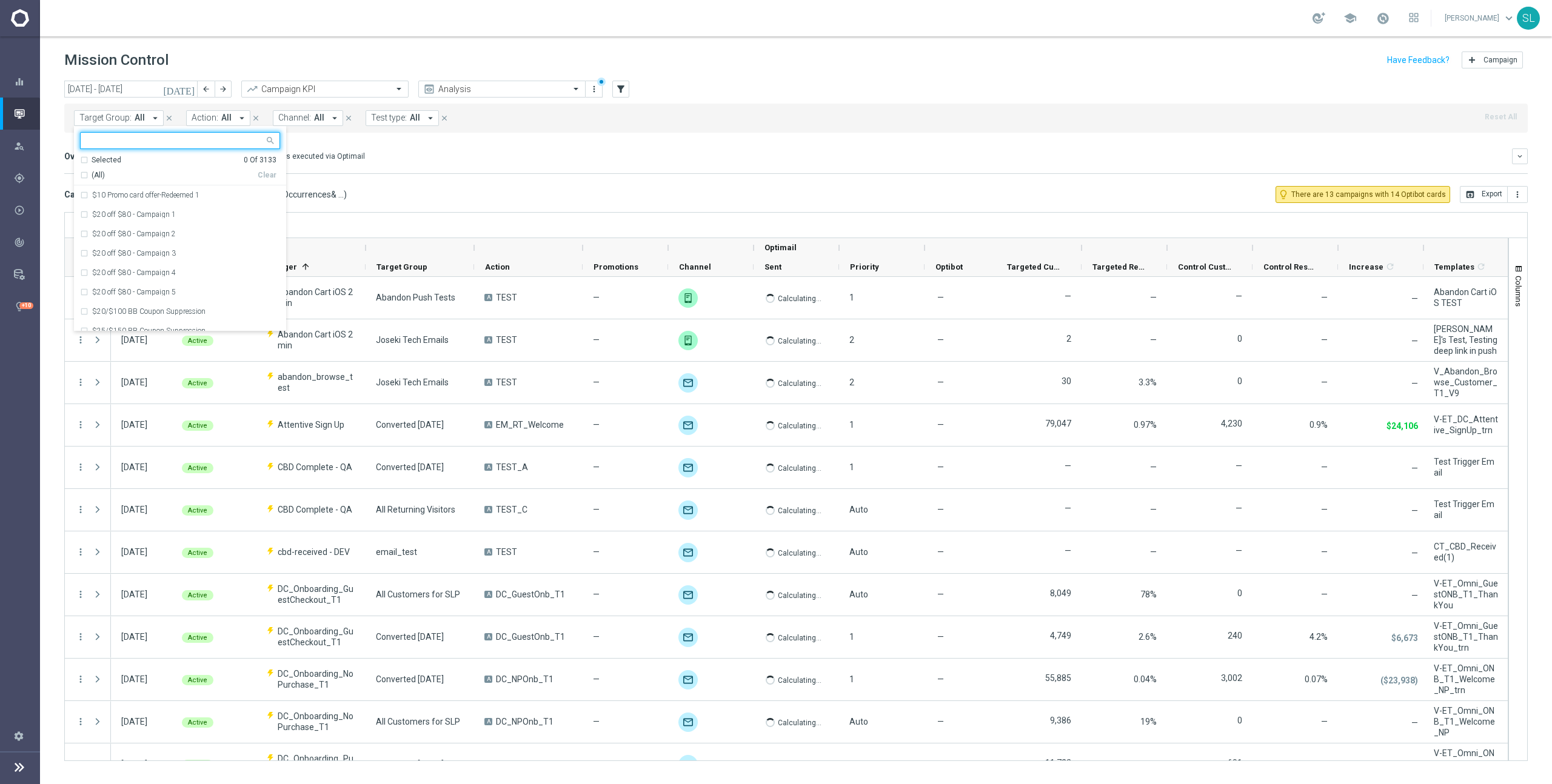
drag, startPoint x: 135, startPoint y: 133, endPoint x: 131, endPoint y: 141, distance: 8.9
click at [134, 134] on div at bounding box center [172, 141] width 183 height 15
click at [107, 193] on label "DOP Proof" at bounding box center [109, 196] width 33 height 8
type input "dop pr"
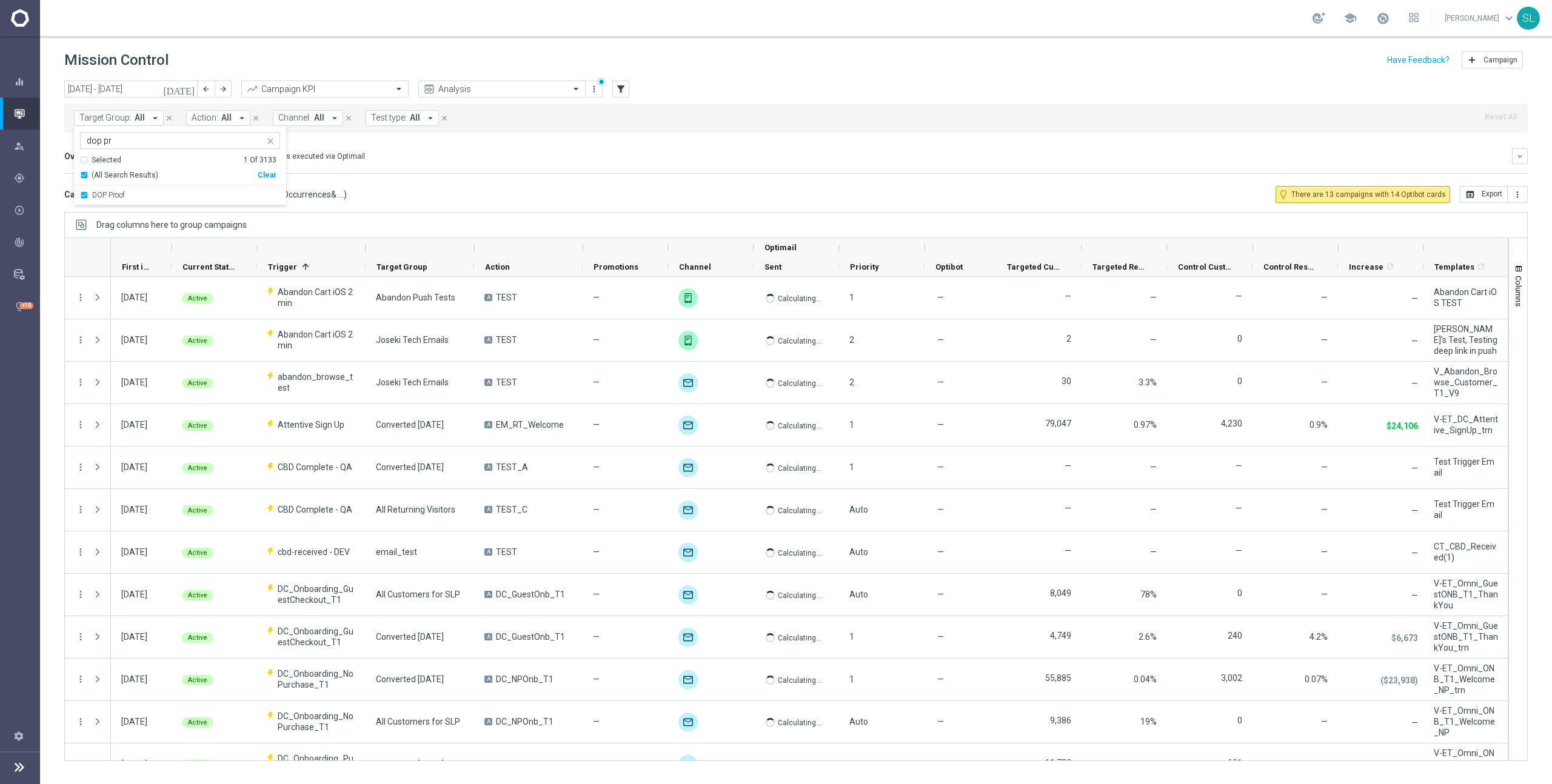
drag, startPoint x: 460, startPoint y: 177, endPoint x: 443, endPoint y: 175, distance: 17.1
click at [460, 177] on mini-dashboard "Overview: Optimail arrow_drop_down This overview shows data of campaigns execut…" at bounding box center [795, 160] width 1463 height 53
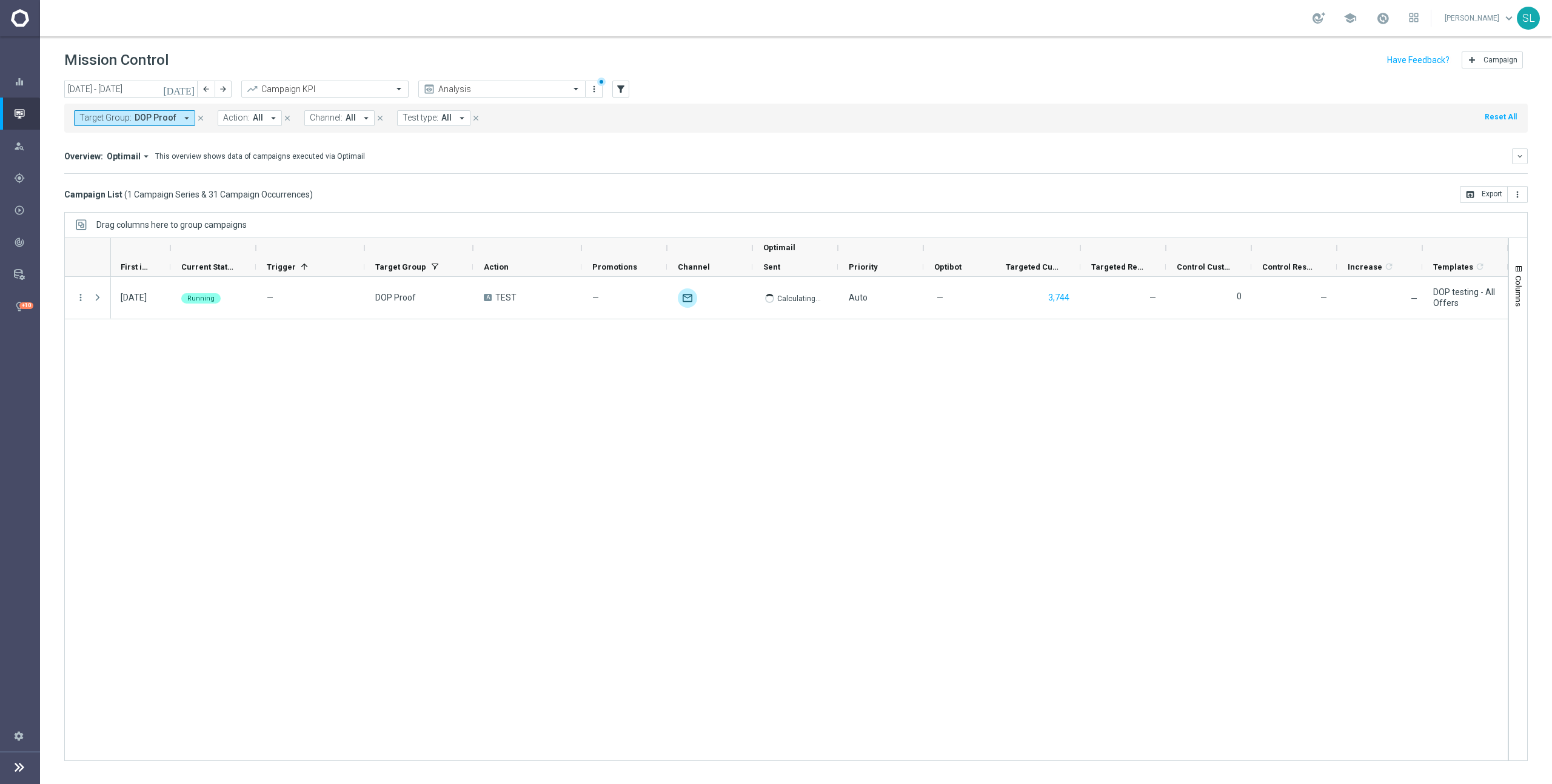
scroll to position [0, 1]
click at [735, 180] on mini-dashboard "Overview: Optimail arrow_drop_down This overview shows data of campaigns execut…" at bounding box center [795, 160] width 1463 height 53
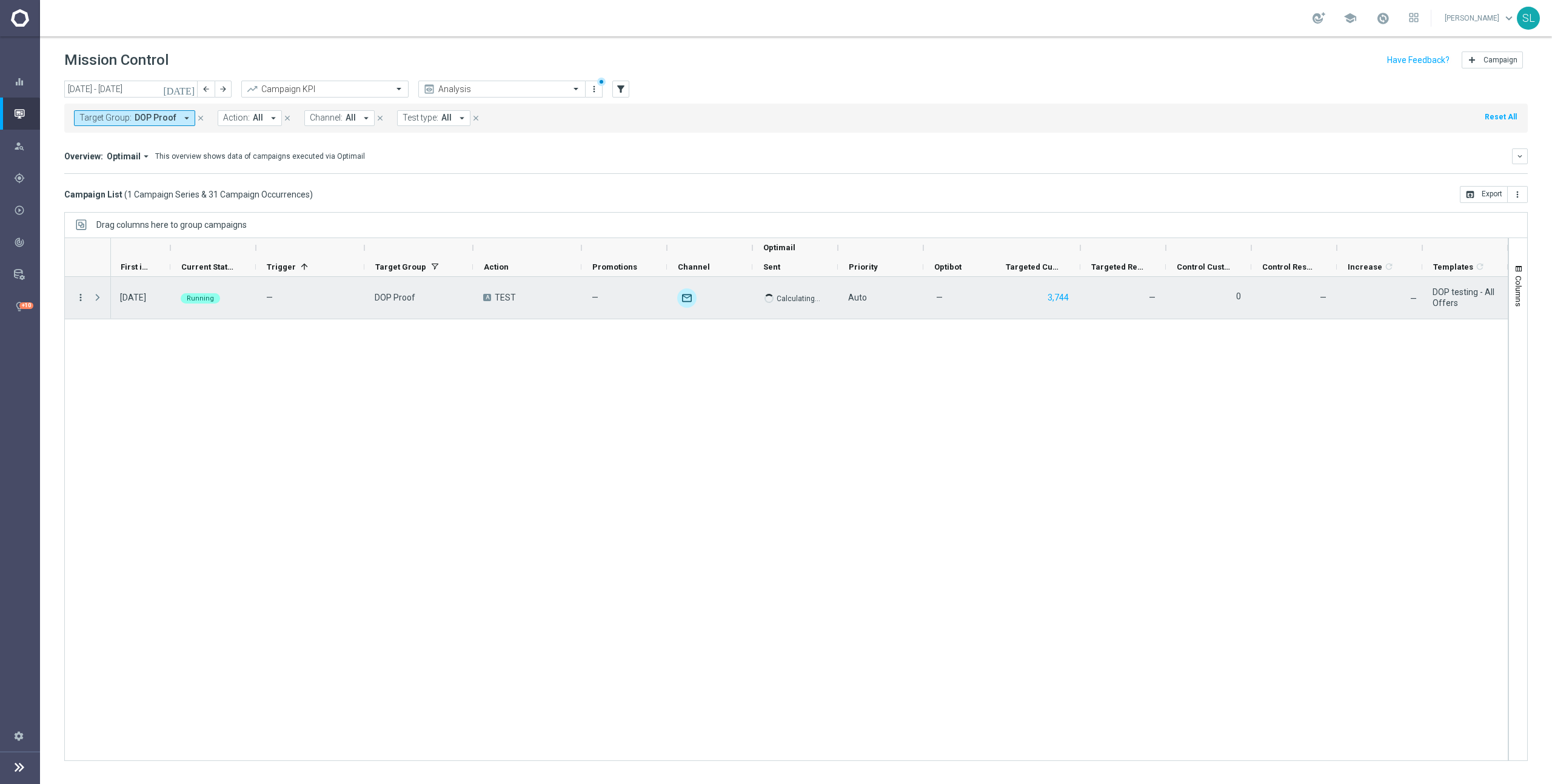
click at [77, 297] on icon "more_vert" at bounding box center [81, 298] width 11 height 11
click at [109, 298] on div "list Campaign Details" at bounding box center [154, 305] width 136 height 17
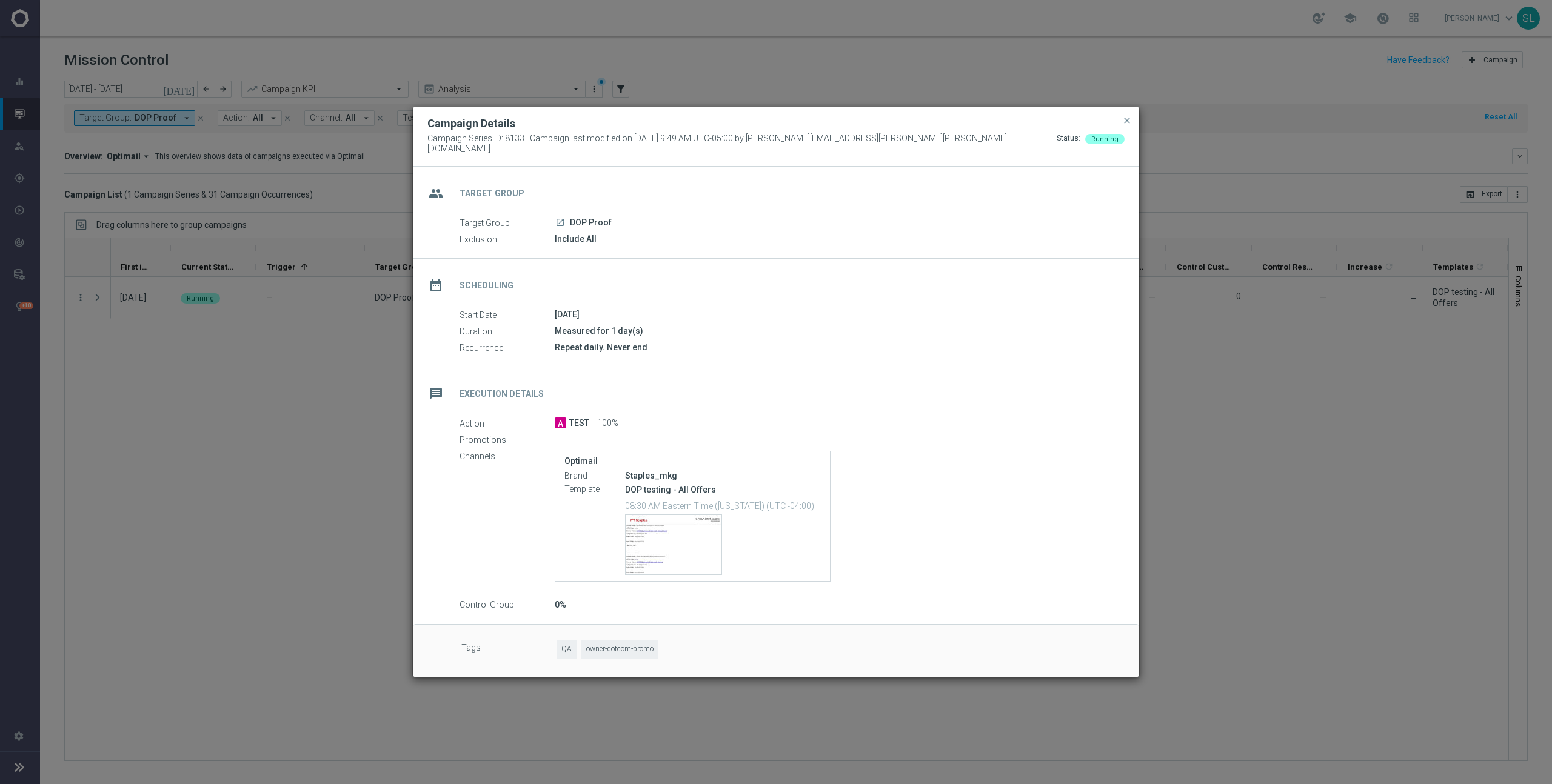
click at [559, 217] on icon "launch" at bounding box center [560, 222] width 9 height 9
